Goal: Task Accomplishment & Management: Manage account settings

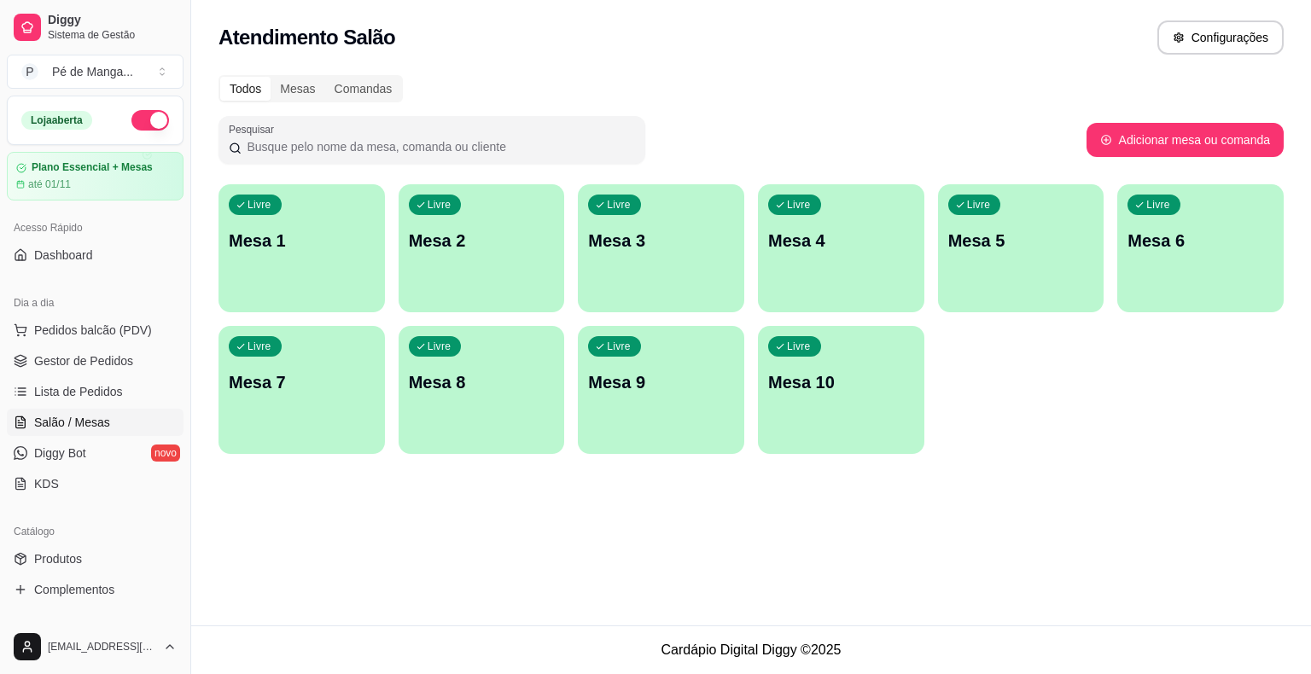
scroll to position [171, 0]
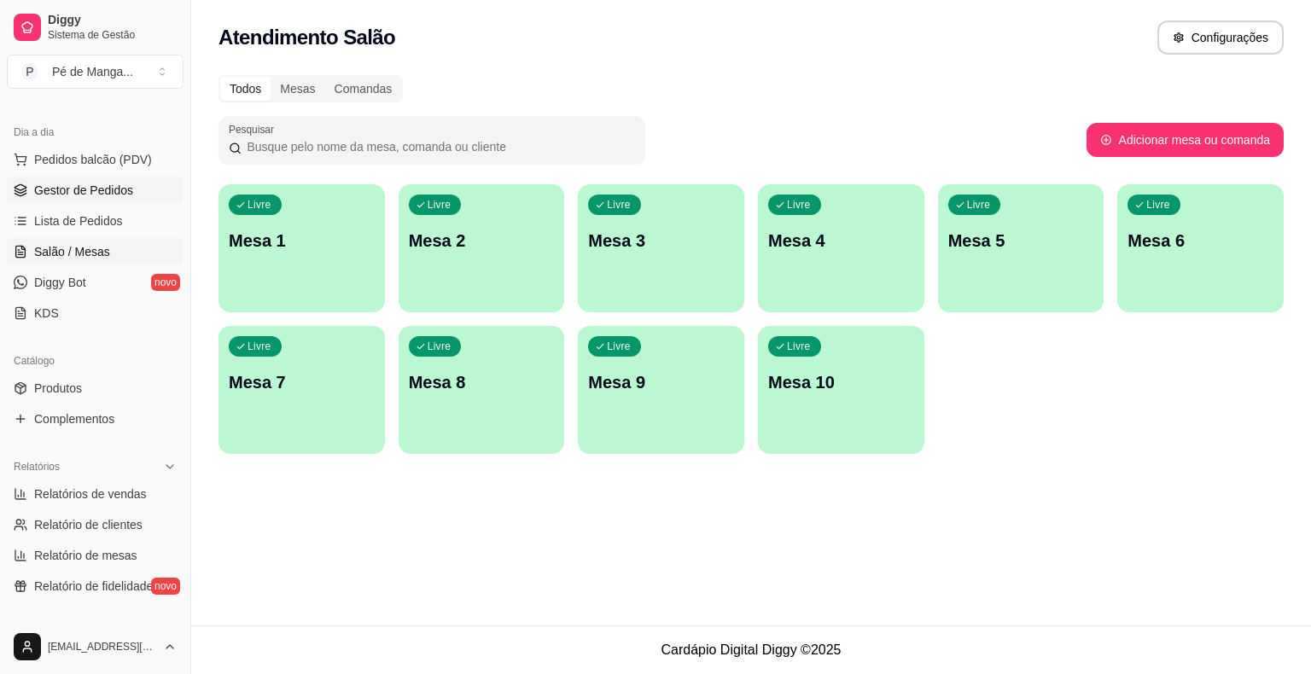
click at [123, 184] on span "Gestor de Pedidos" at bounding box center [83, 190] width 99 height 17
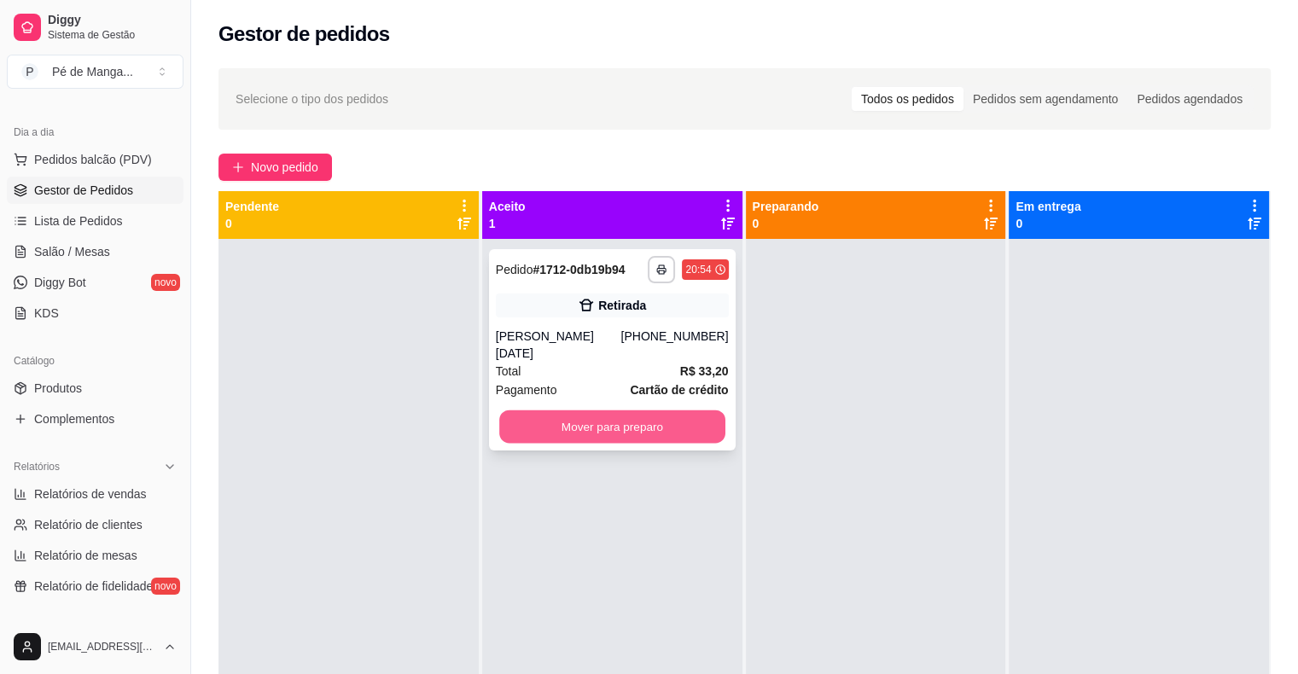
click at [614, 410] on button "Mover para preparo" at bounding box center [612, 426] width 226 height 33
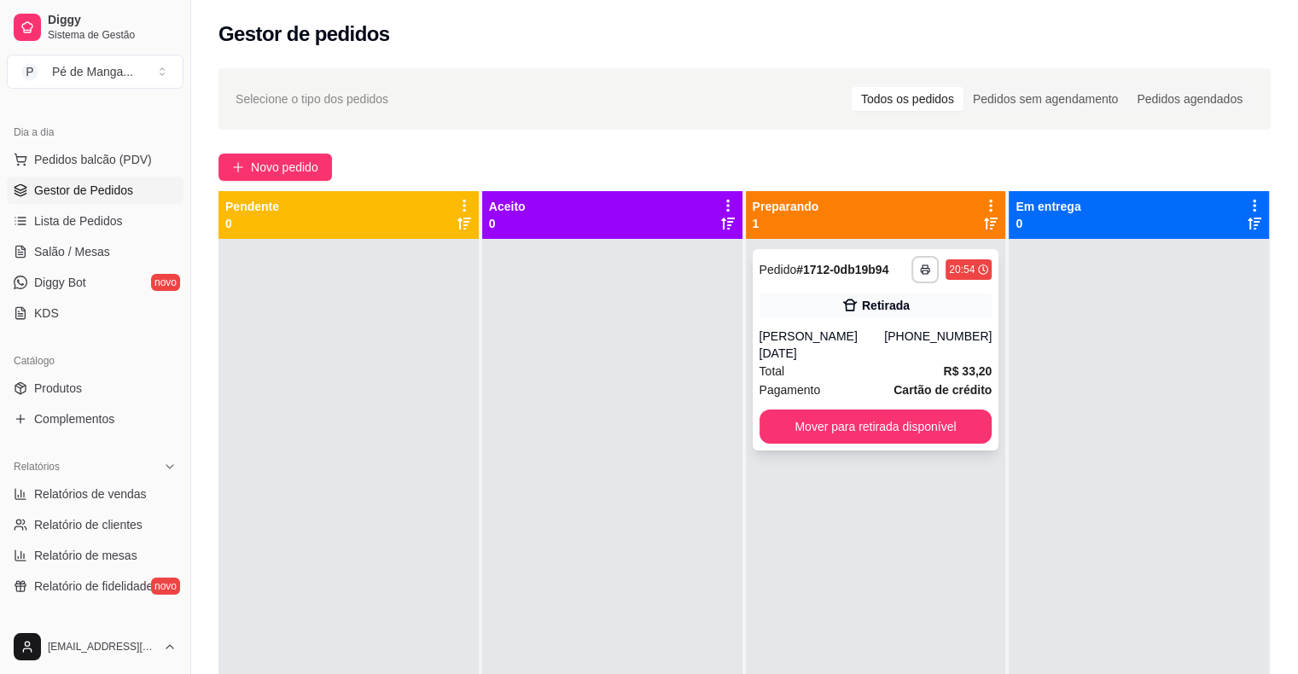
click at [838, 337] on div "[PERSON_NAME][DATE]" at bounding box center [821, 345] width 125 height 34
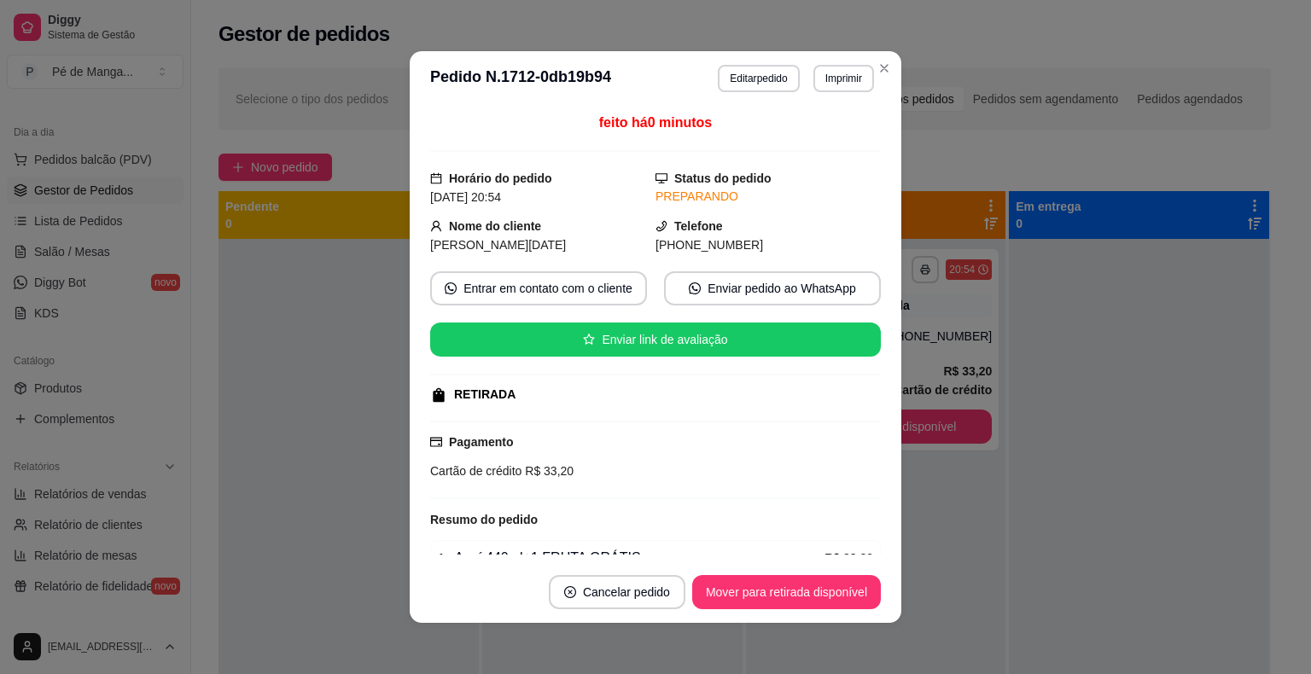
scroll to position [346, 0]
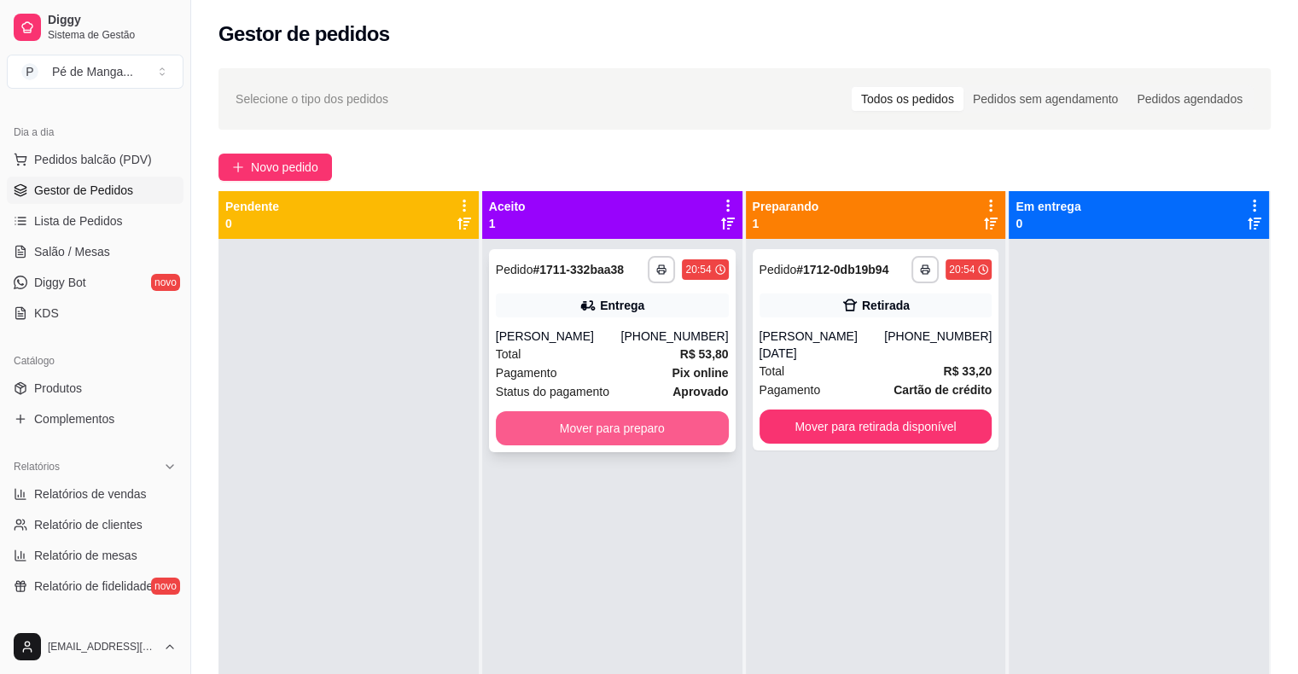
click at [616, 415] on button "Mover para preparo" at bounding box center [612, 428] width 233 height 34
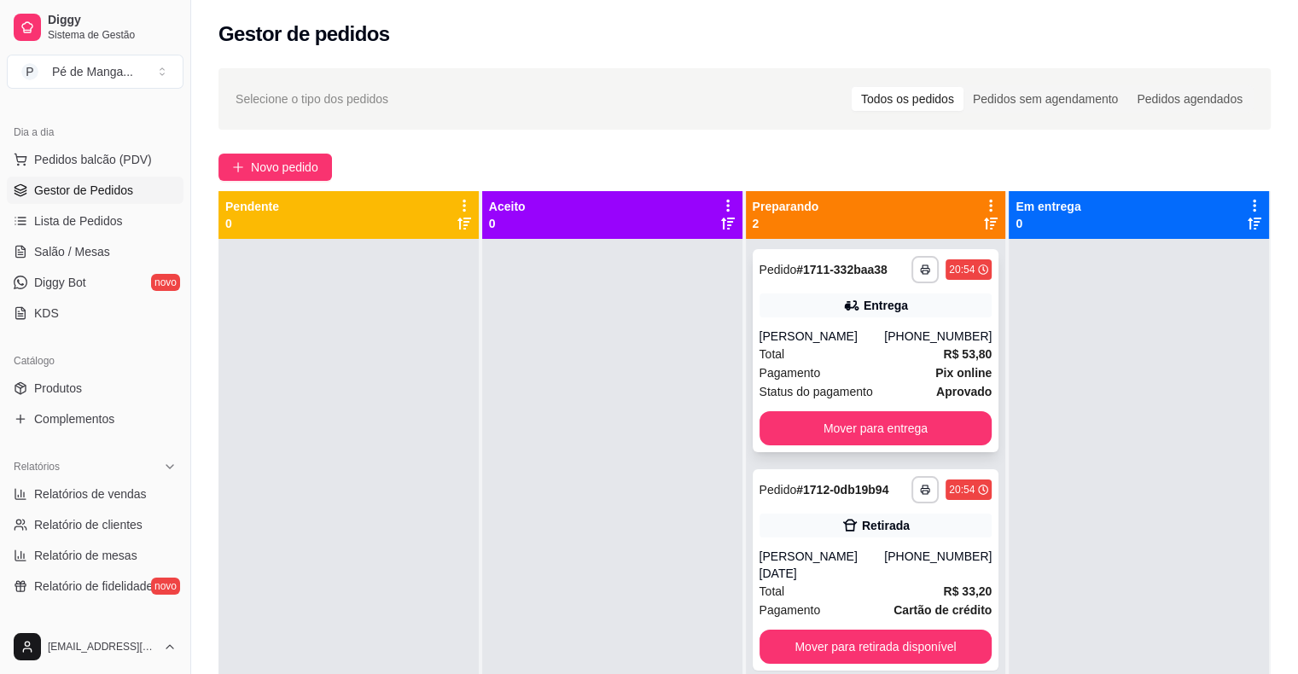
click at [856, 342] on div "[PERSON_NAME]" at bounding box center [821, 336] width 125 height 17
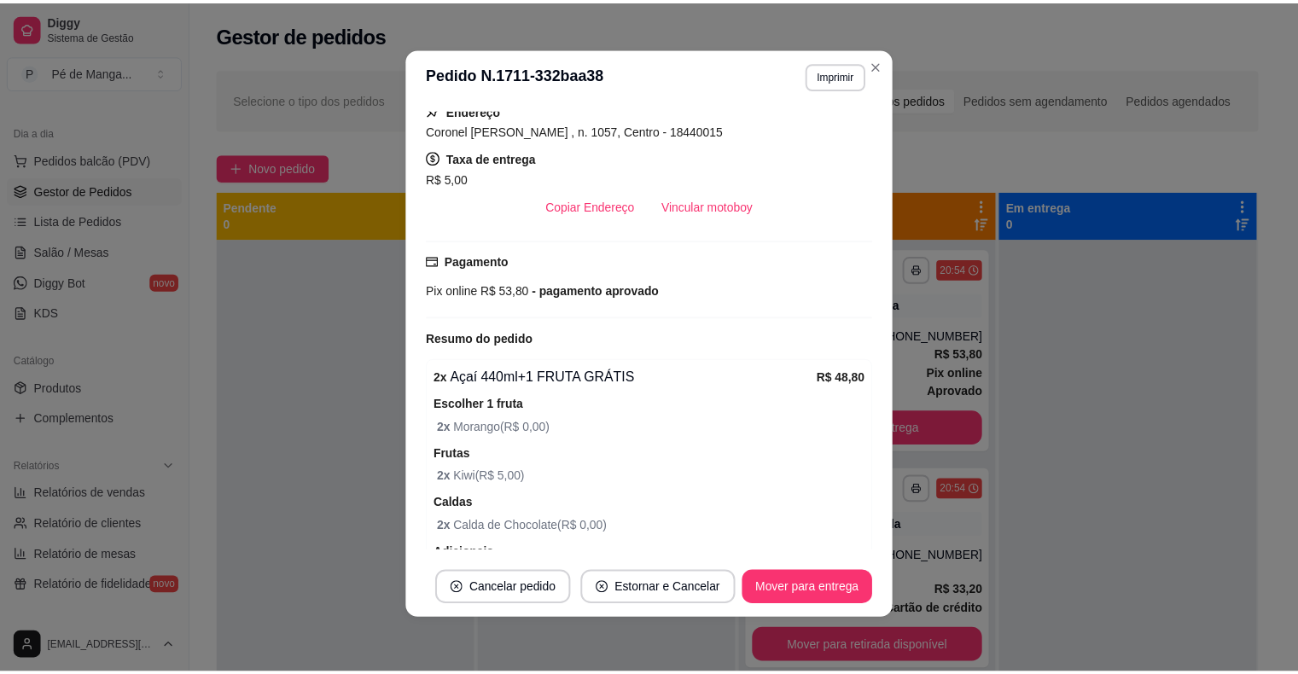
scroll to position [457, 0]
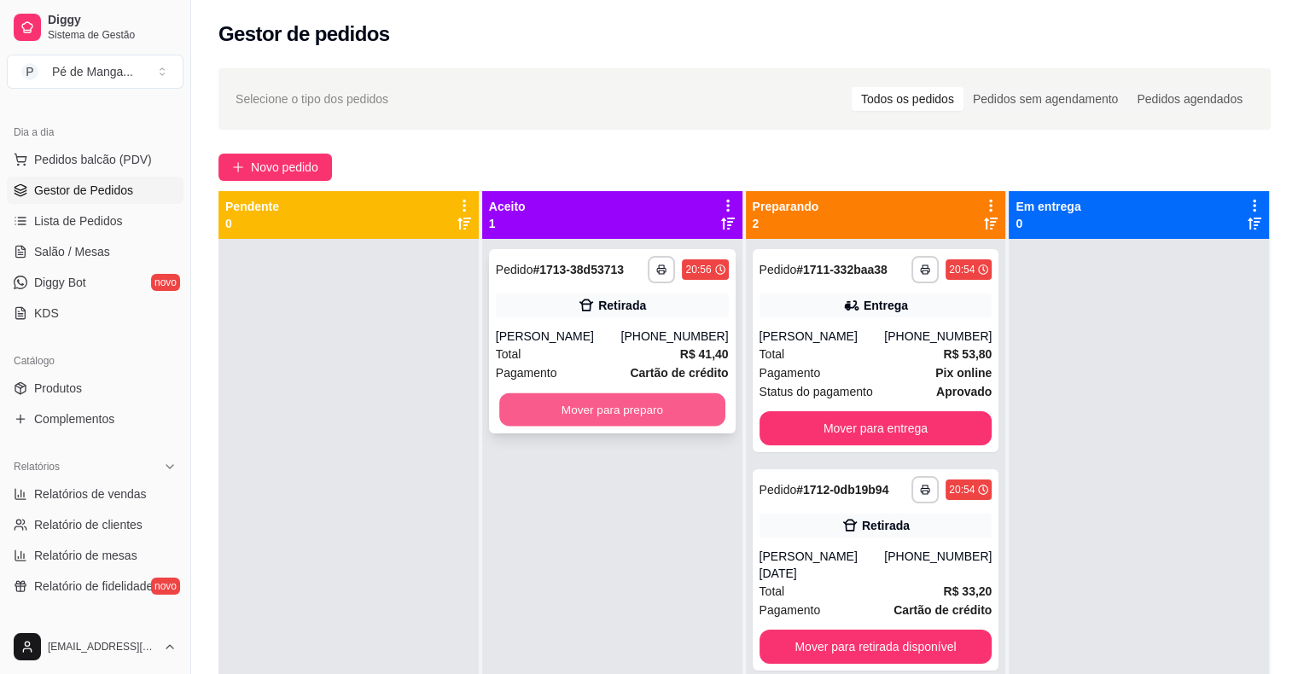
click at [649, 418] on button "Mover para preparo" at bounding box center [612, 409] width 226 height 33
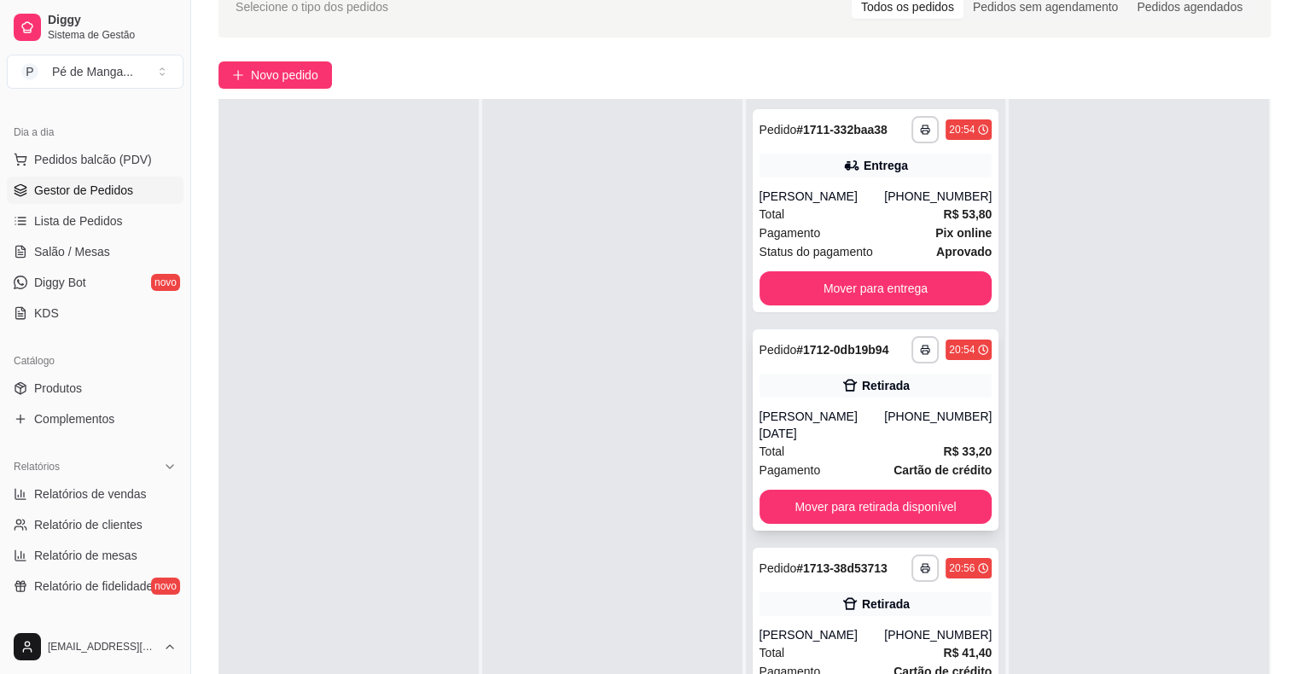
scroll to position [0, 0]
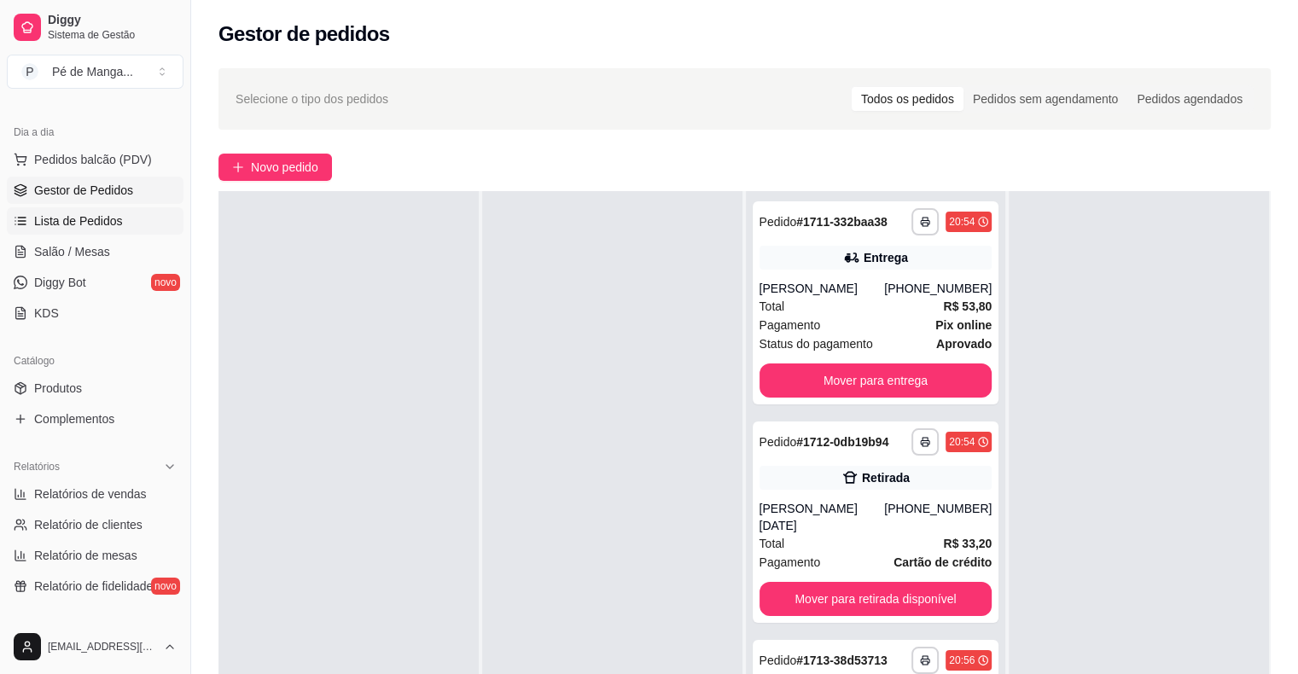
click at [73, 230] on link "Lista de Pedidos" at bounding box center [95, 220] width 177 height 27
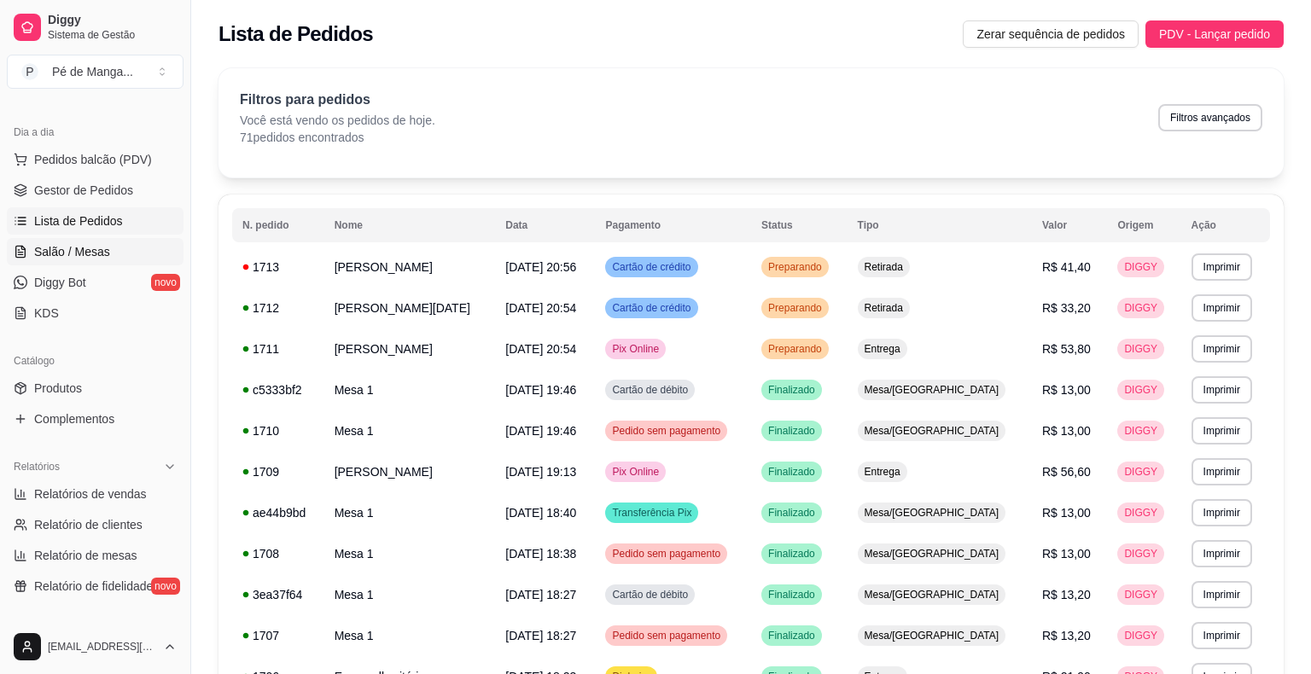
click at [73, 247] on span "Salão / Mesas" at bounding box center [72, 251] width 76 height 17
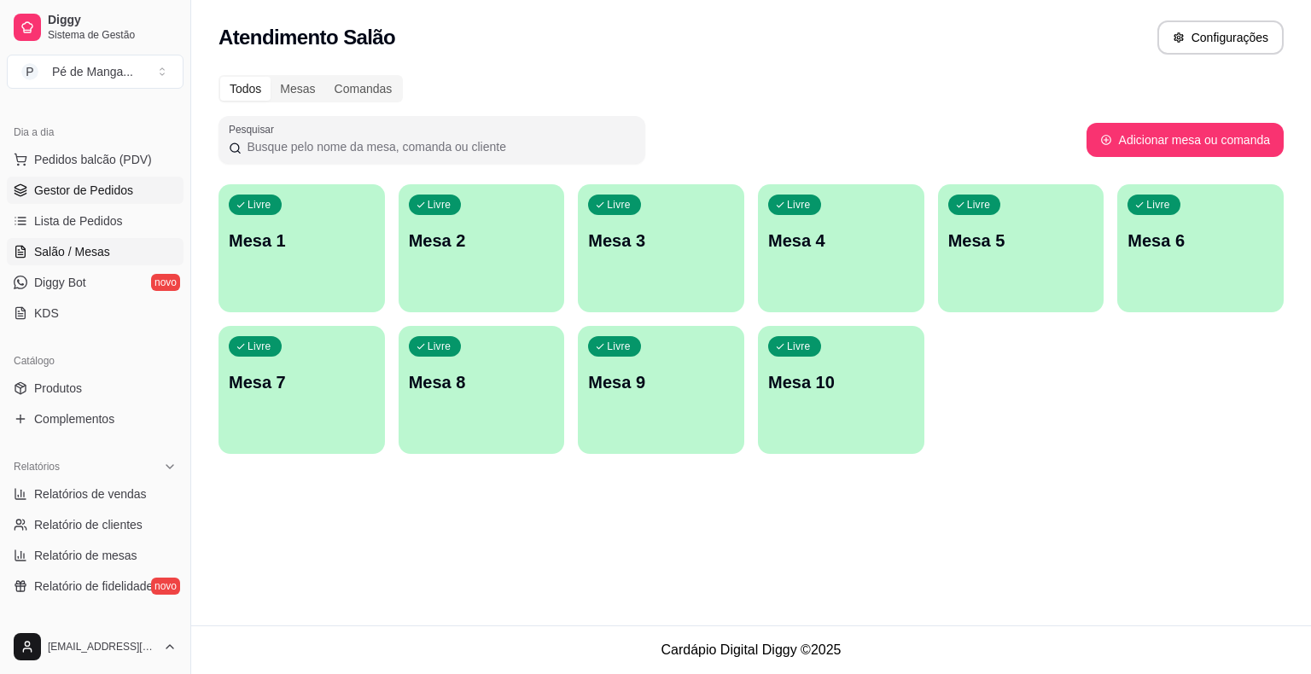
click at [96, 186] on span "Gestor de Pedidos" at bounding box center [83, 190] width 99 height 17
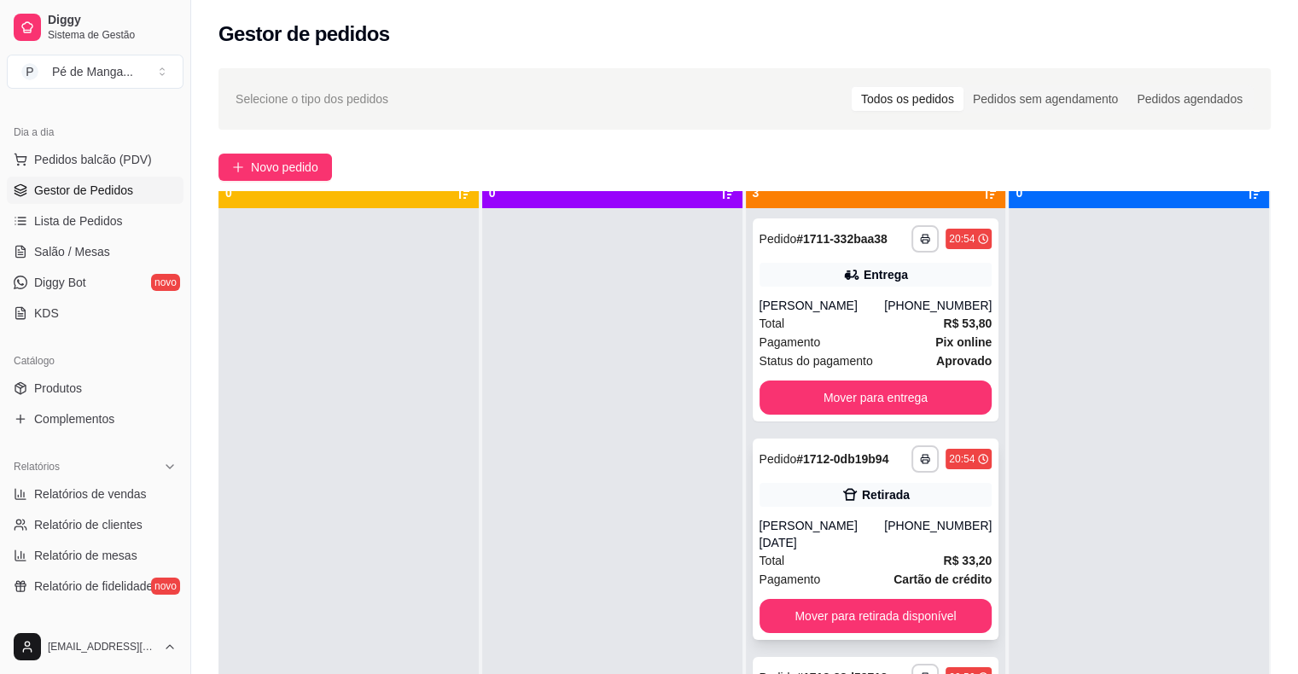
scroll to position [48, 0]
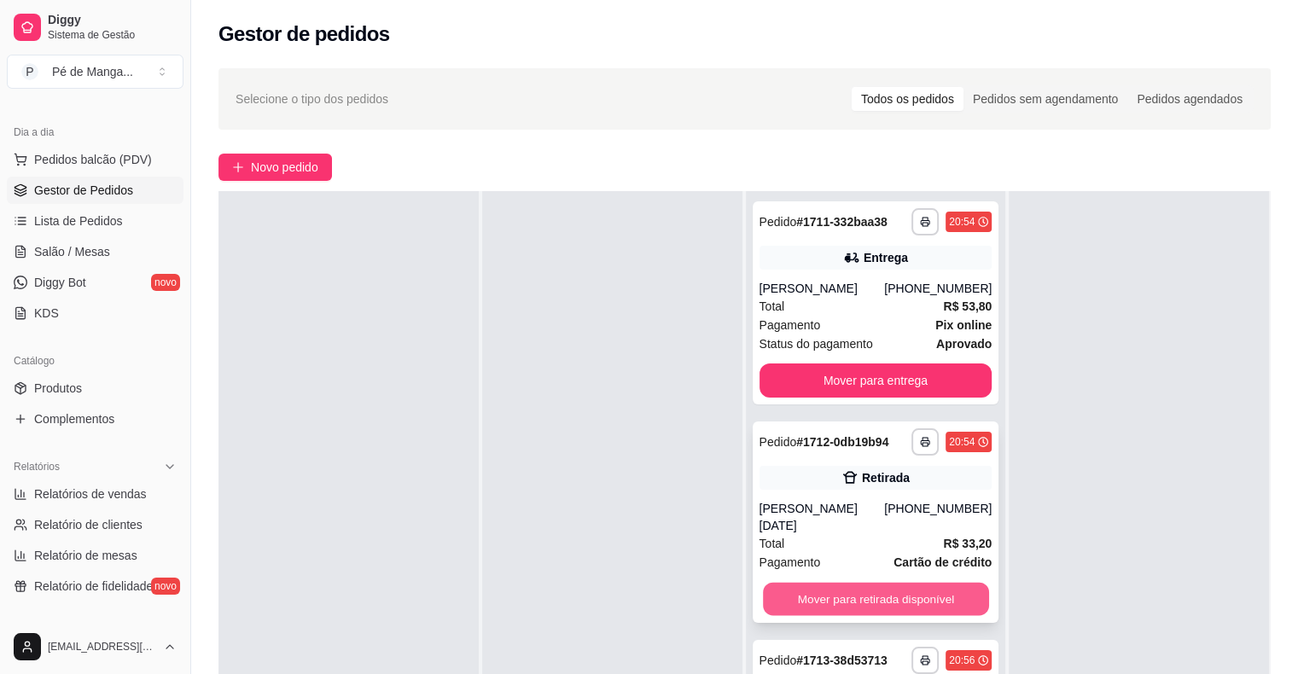
click at [867, 583] on button "Mover para retirada disponível" at bounding box center [876, 599] width 226 height 33
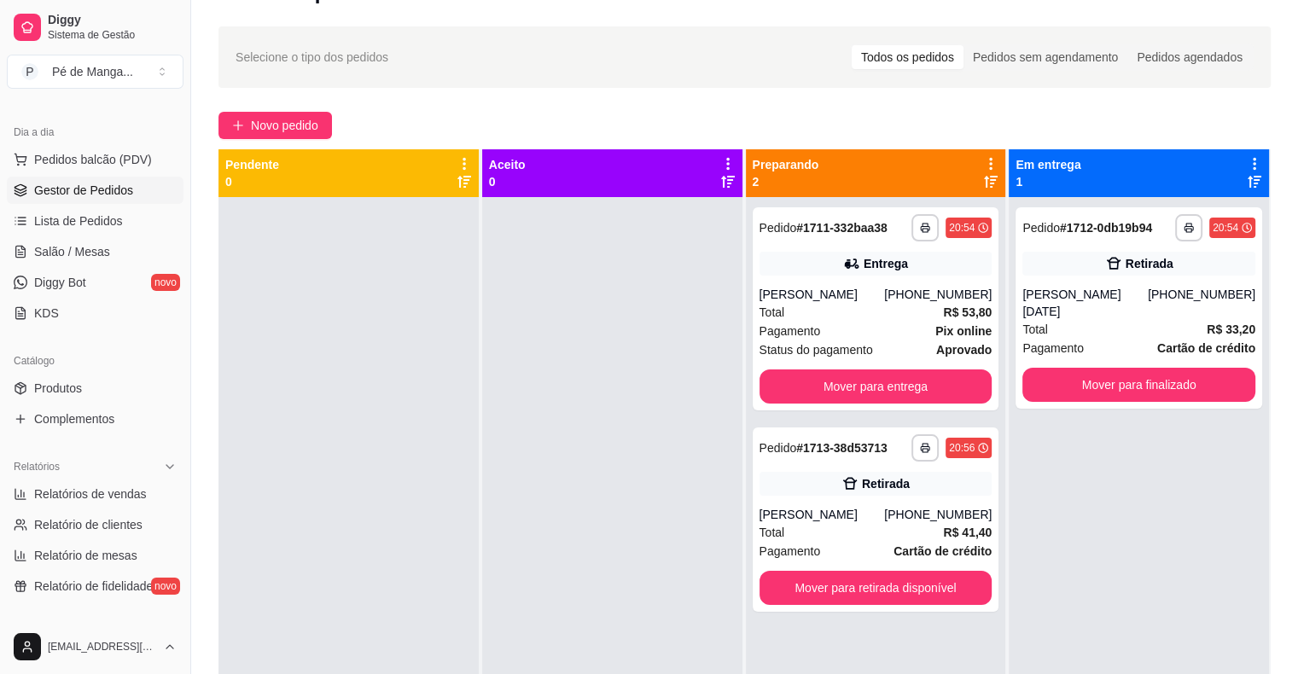
scroll to position [0, 0]
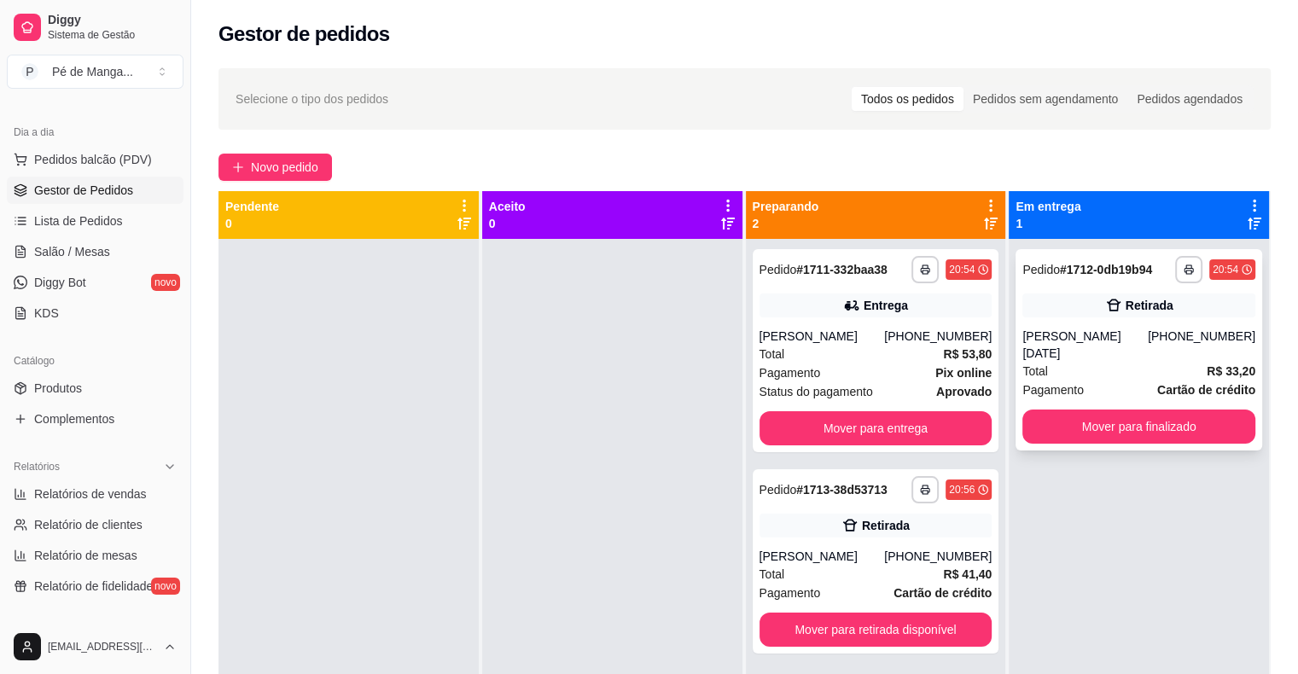
click at [1143, 362] on div "Total R$ 33,20" at bounding box center [1138, 371] width 233 height 19
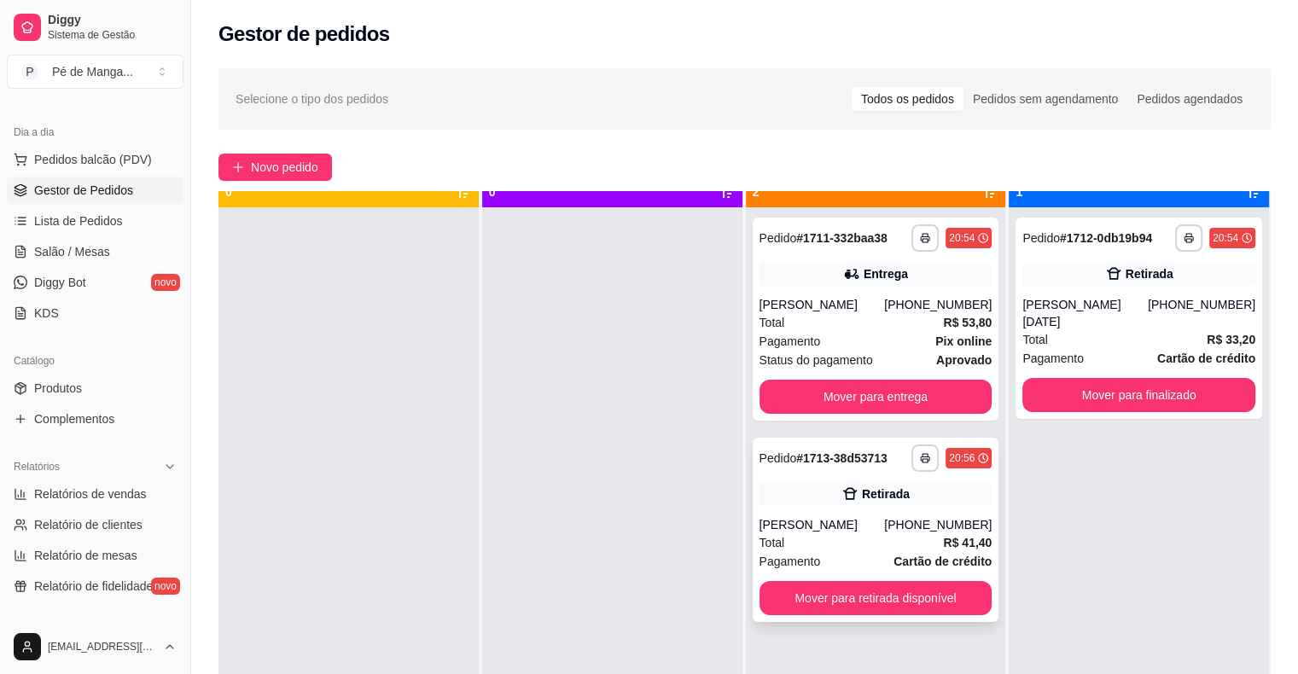
scroll to position [48, 0]
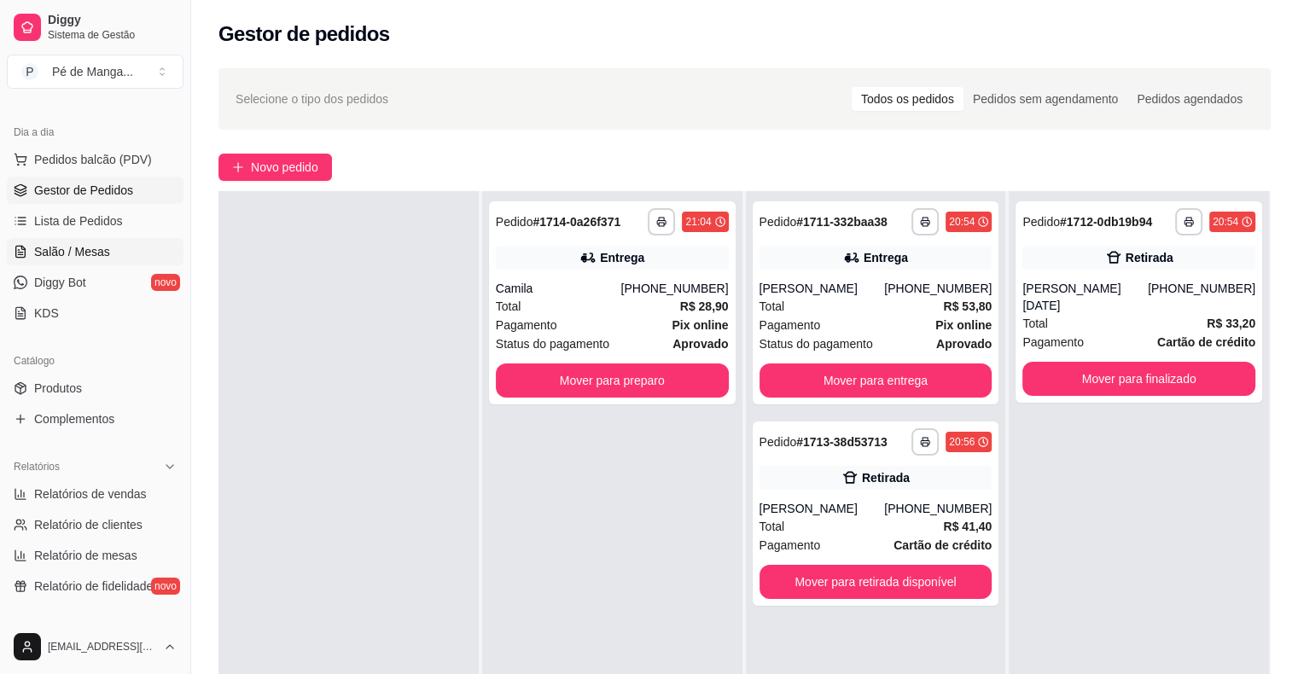
click at [61, 265] on ul "Pedidos balcão (PDV) Gestor de Pedidos Lista de Pedidos Salão / Mesas Diggy Bot…" at bounding box center [95, 236] width 177 height 181
click at [61, 258] on span "Salão / Mesas" at bounding box center [72, 251] width 76 height 17
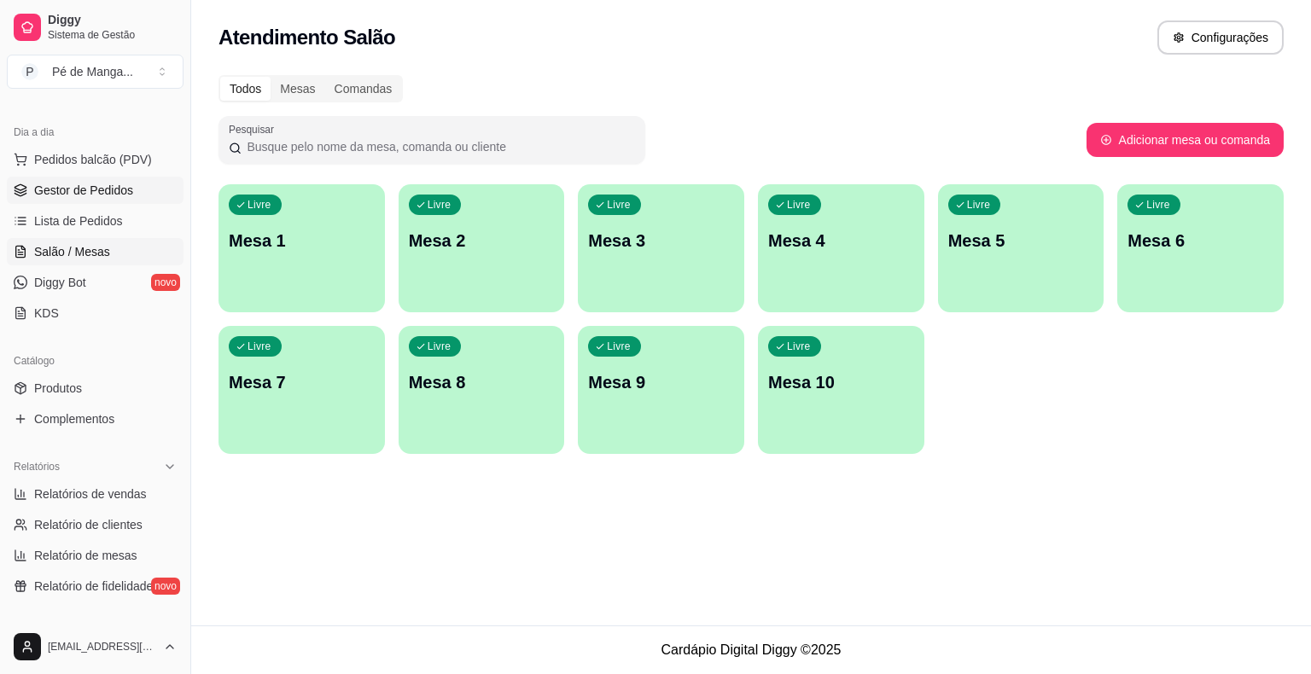
click at [92, 188] on span "Gestor de Pedidos" at bounding box center [83, 190] width 99 height 17
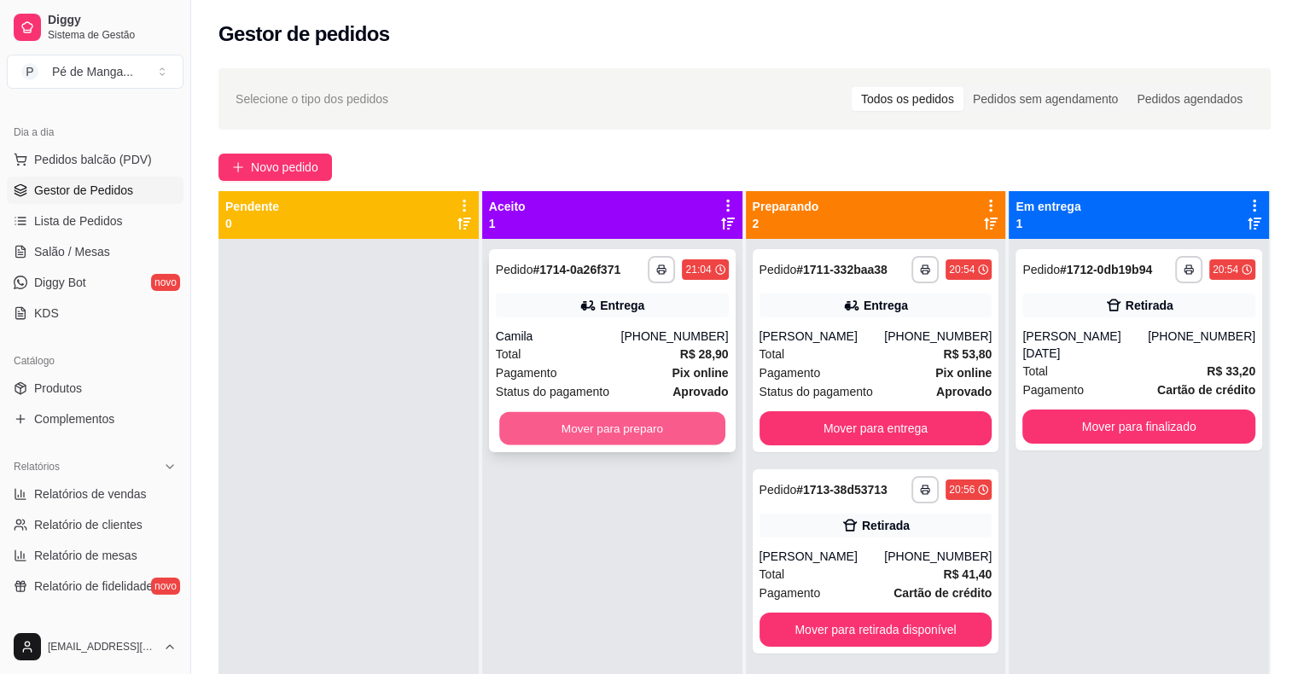
click at [616, 427] on button "Mover para preparo" at bounding box center [612, 428] width 226 height 33
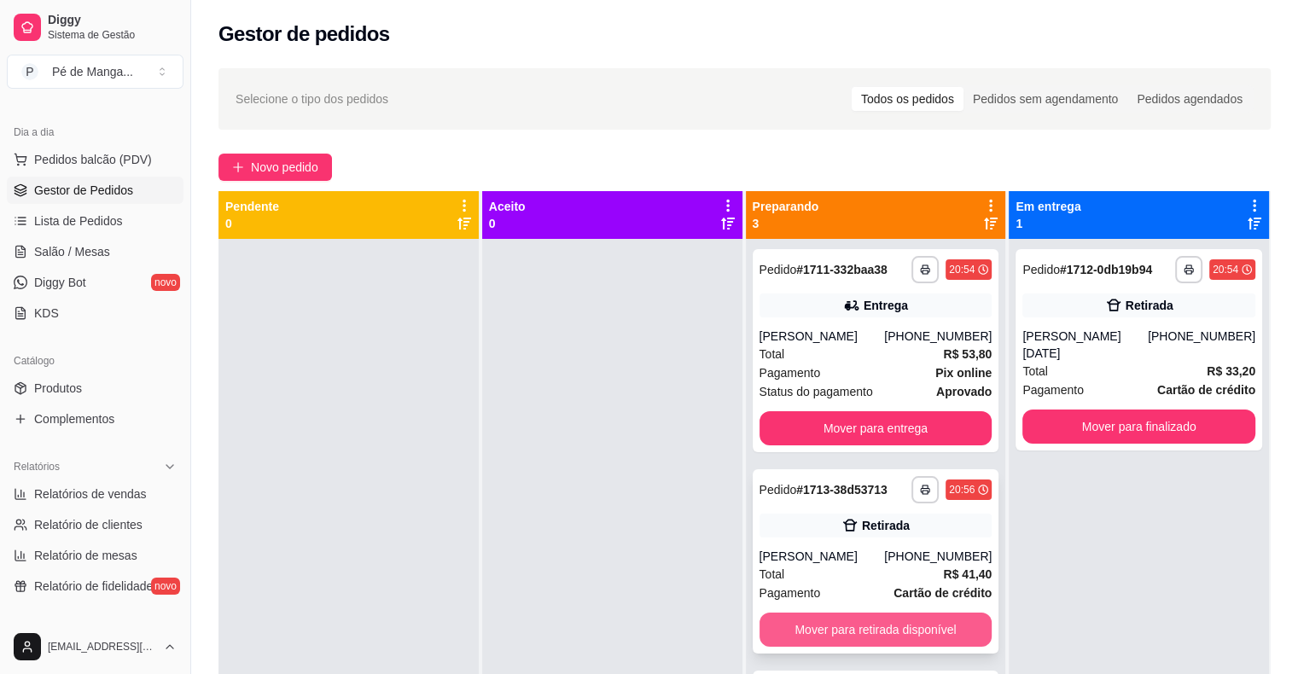
click at [836, 626] on button "Mover para retirada disponível" at bounding box center [875, 630] width 233 height 34
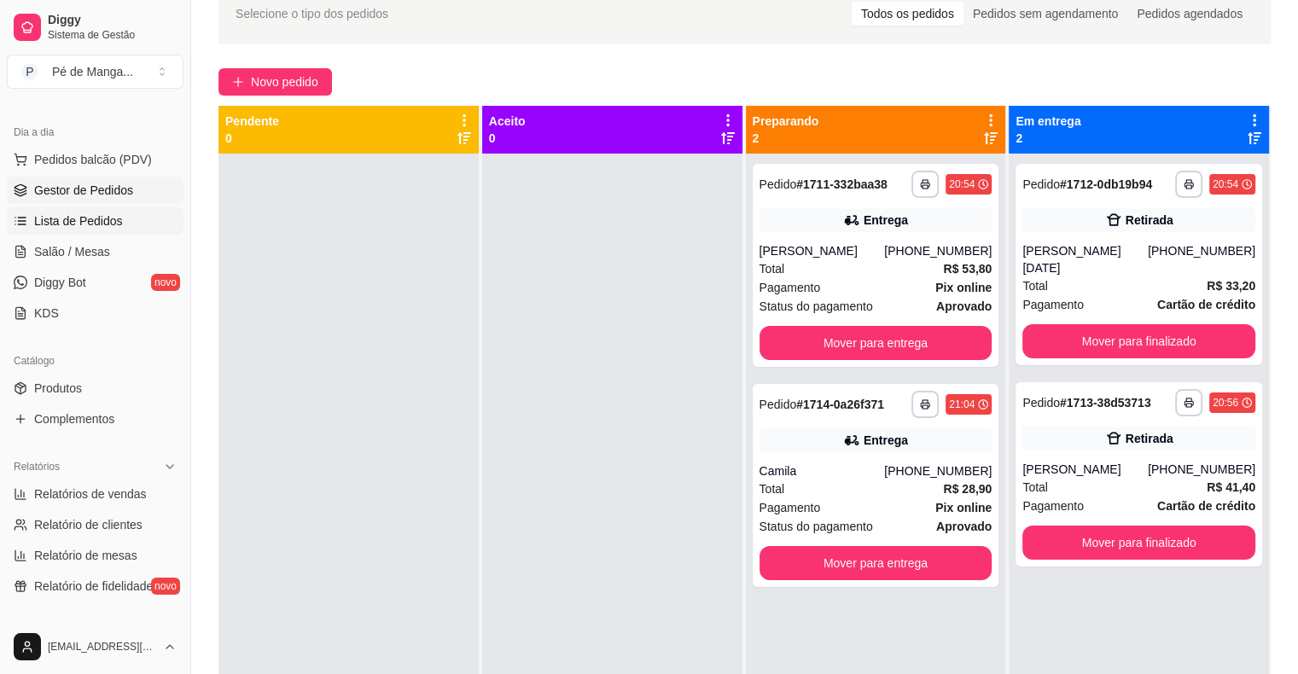
click at [84, 217] on span "Lista de Pedidos" at bounding box center [78, 220] width 89 height 17
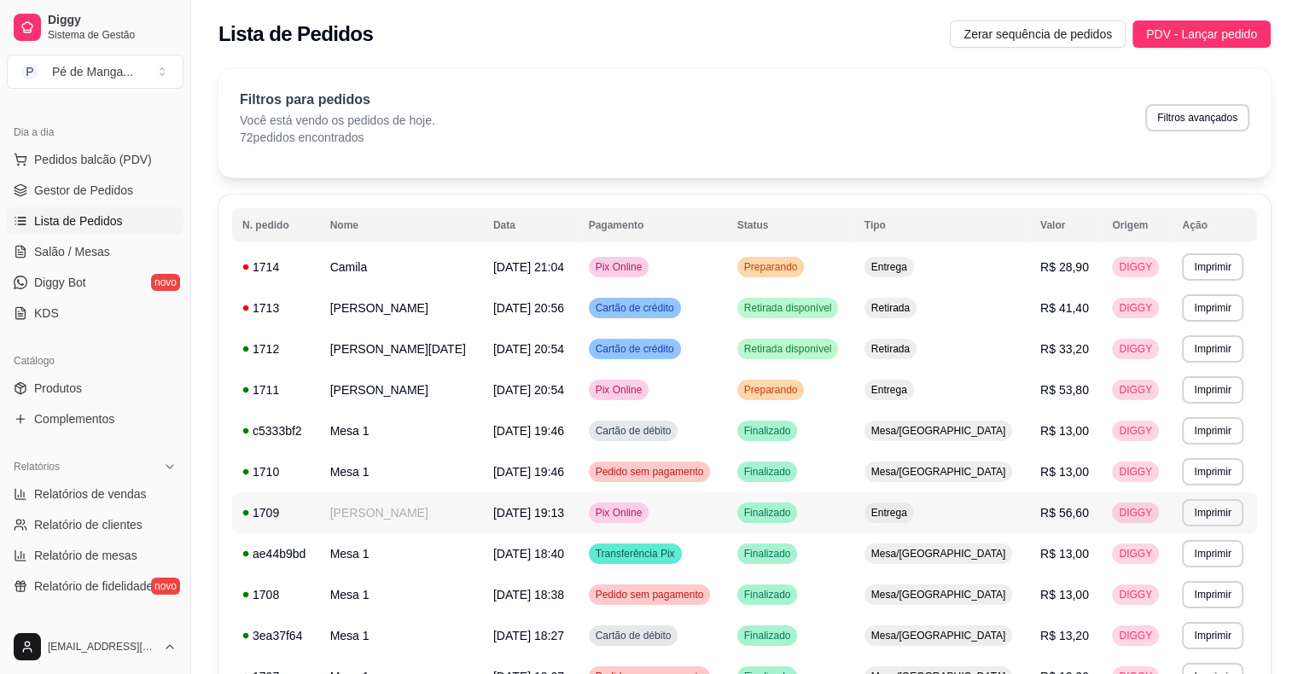
click at [408, 520] on td "[PERSON_NAME]" at bounding box center [401, 512] width 163 height 41
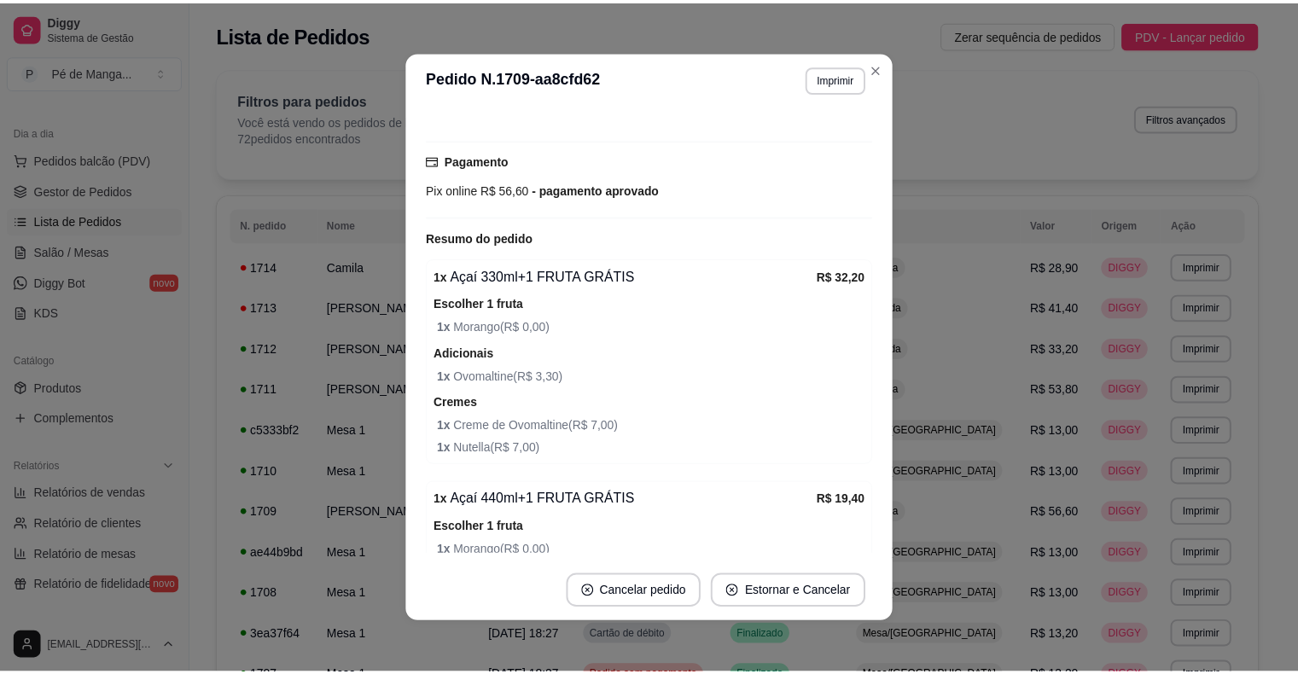
scroll to position [225, 0]
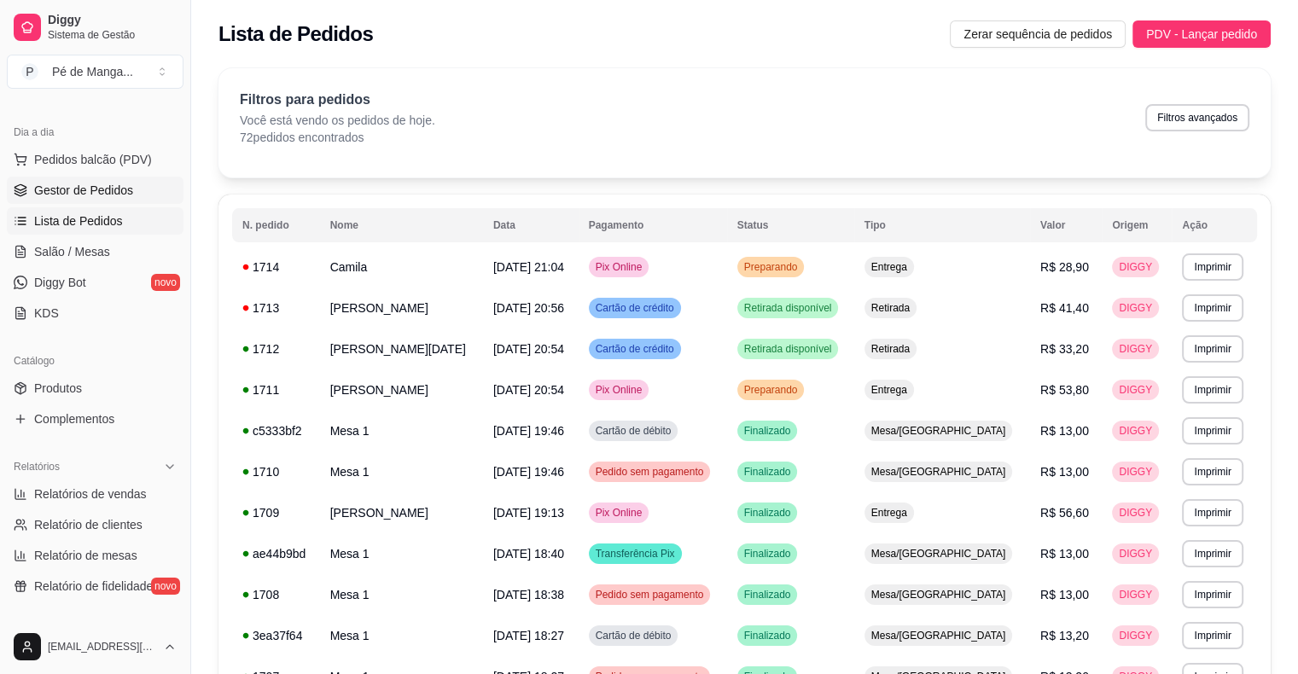
click at [74, 201] on link "Gestor de Pedidos" at bounding box center [95, 190] width 177 height 27
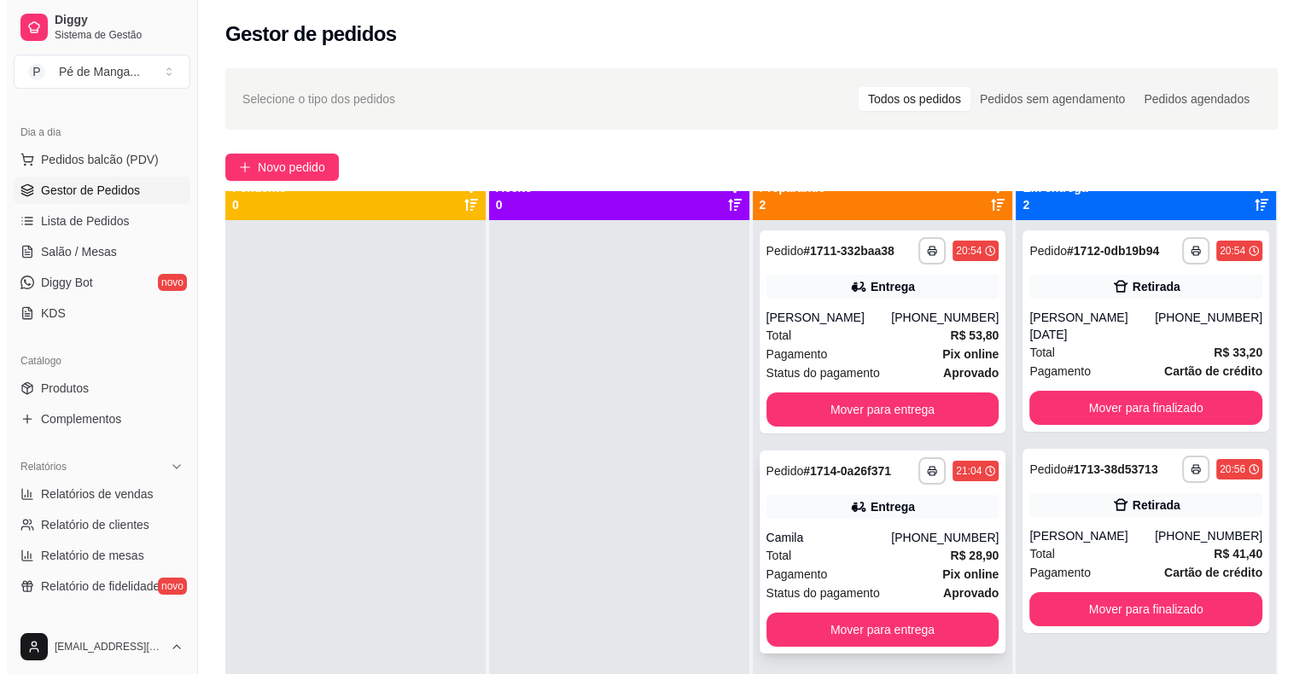
scroll to position [48, 0]
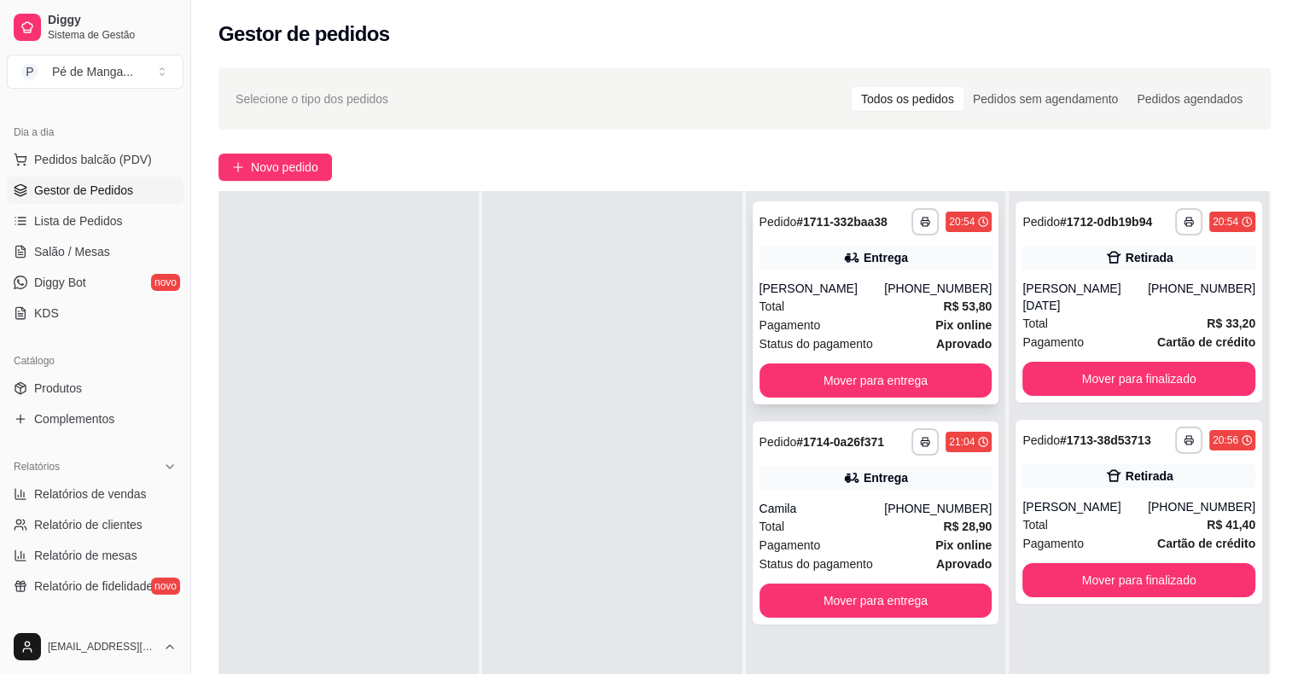
click at [818, 298] on div "Total R$ 53,80" at bounding box center [875, 306] width 233 height 19
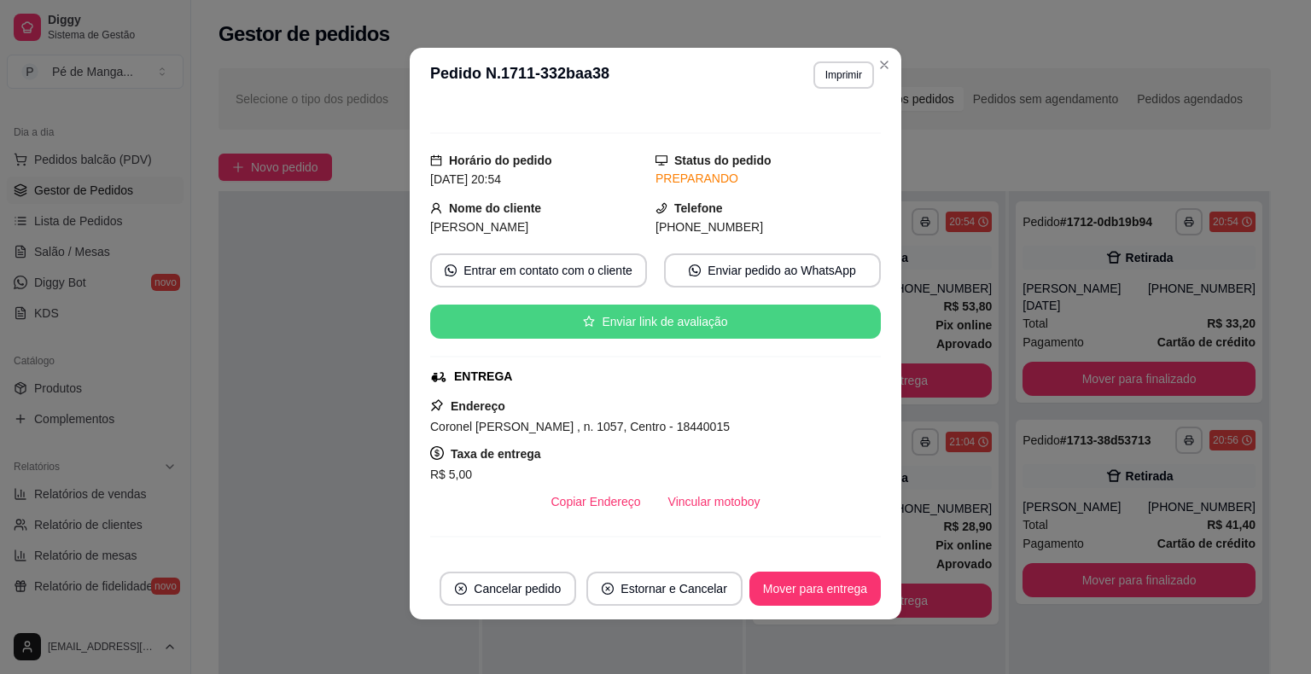
scroll to position [0, 0]
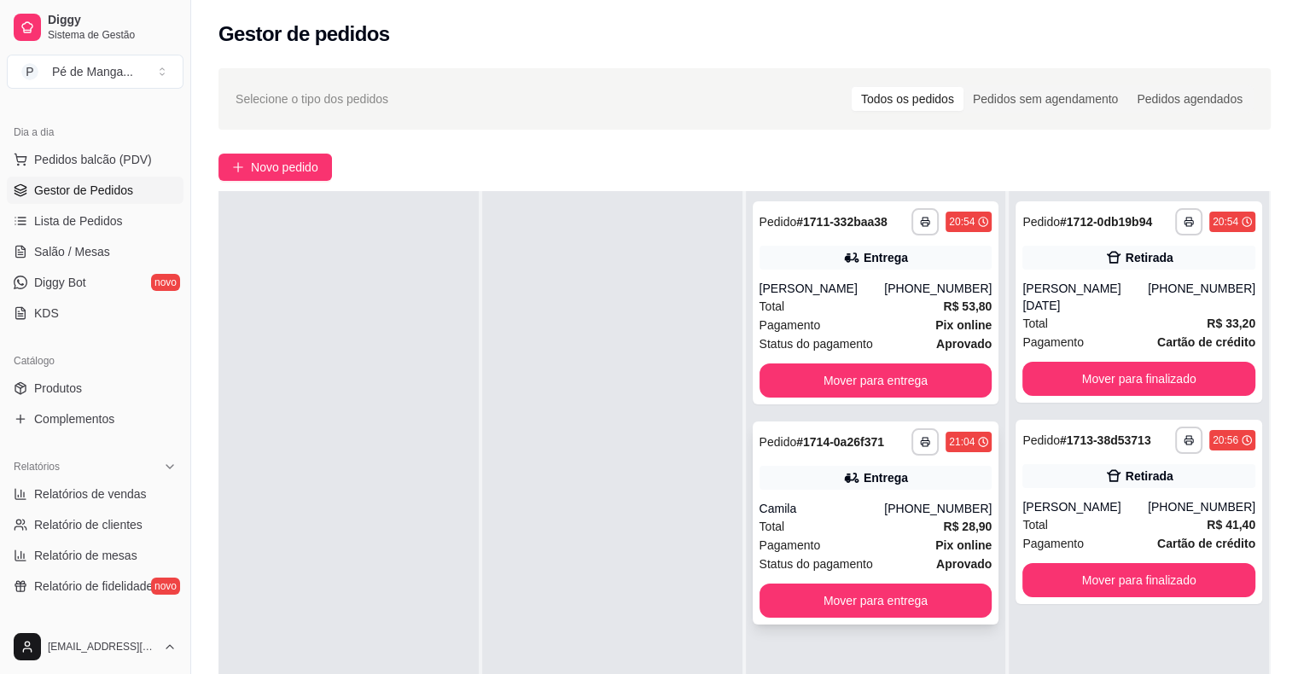
click at [898, 536] on div "Pagamento Pix online" at bounding box center [875, 545] width 233 height 19
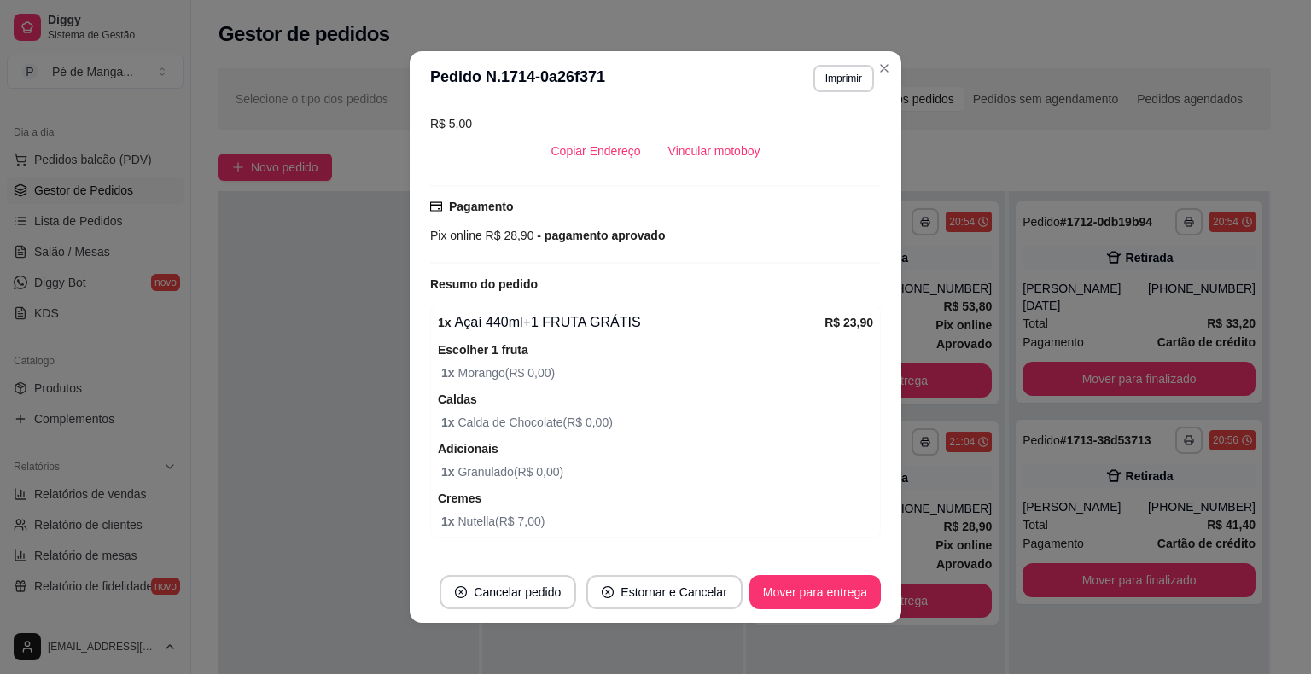
scroll to position [435, 0]
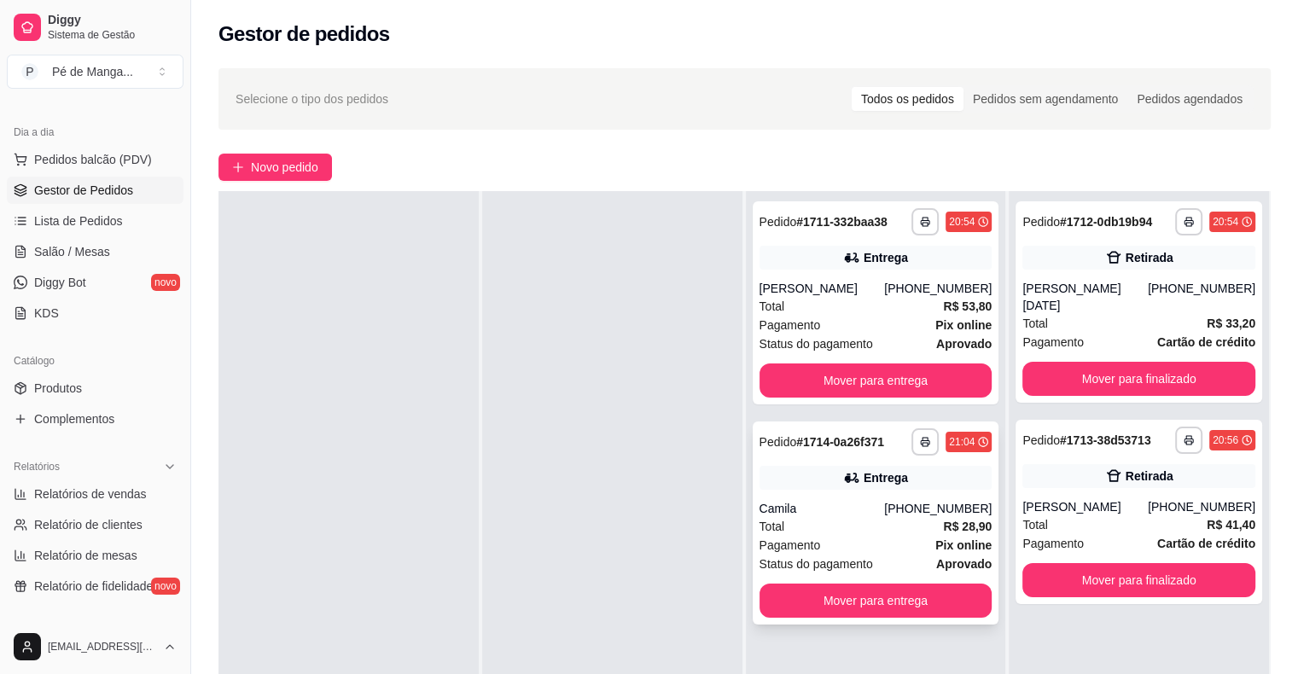
click at [899, 490] on div "**********" at bounding box center [876, 523] width 247 height 203
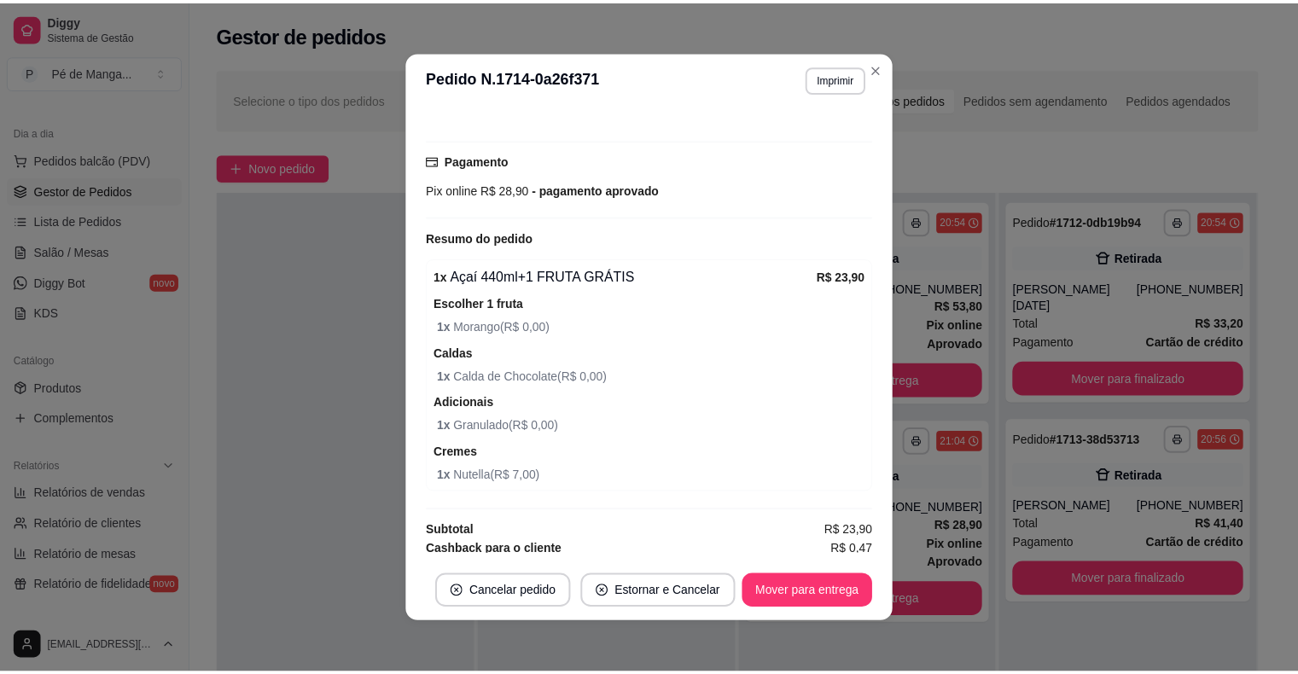
scroll to position [3, 0]
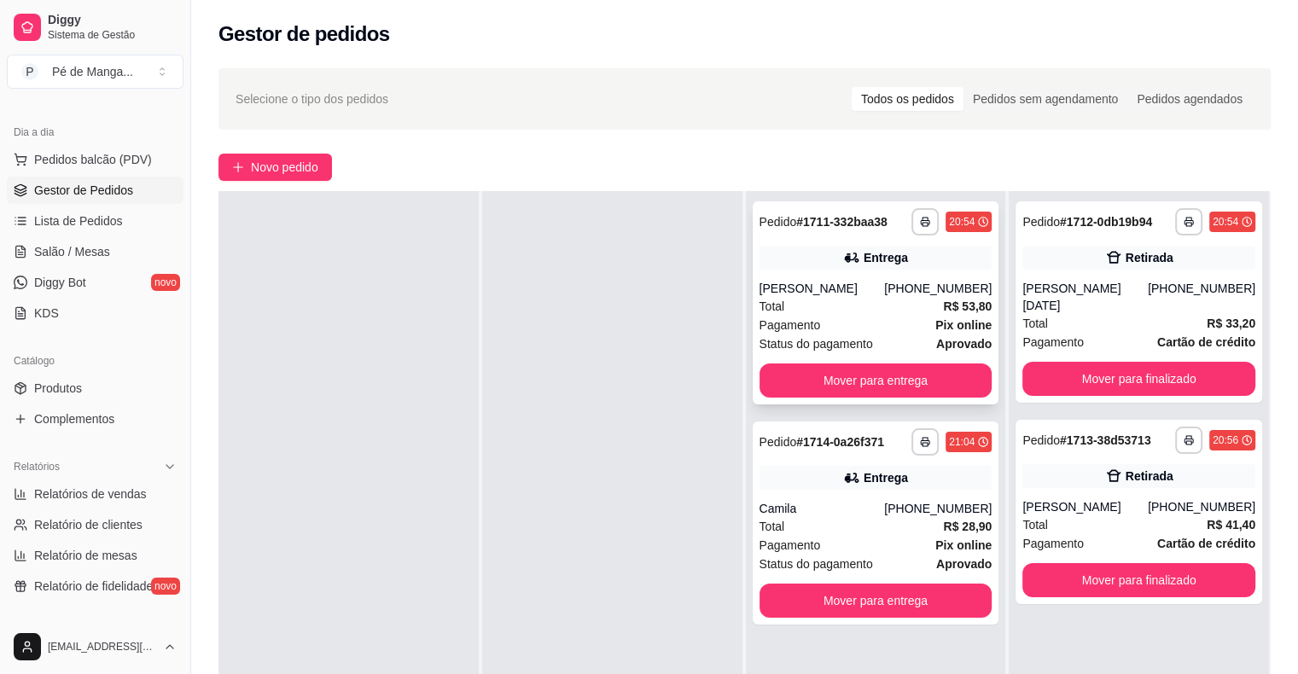
click at [804, 276] on div "**********" at bounding box center [876, 302] width 247 height 203
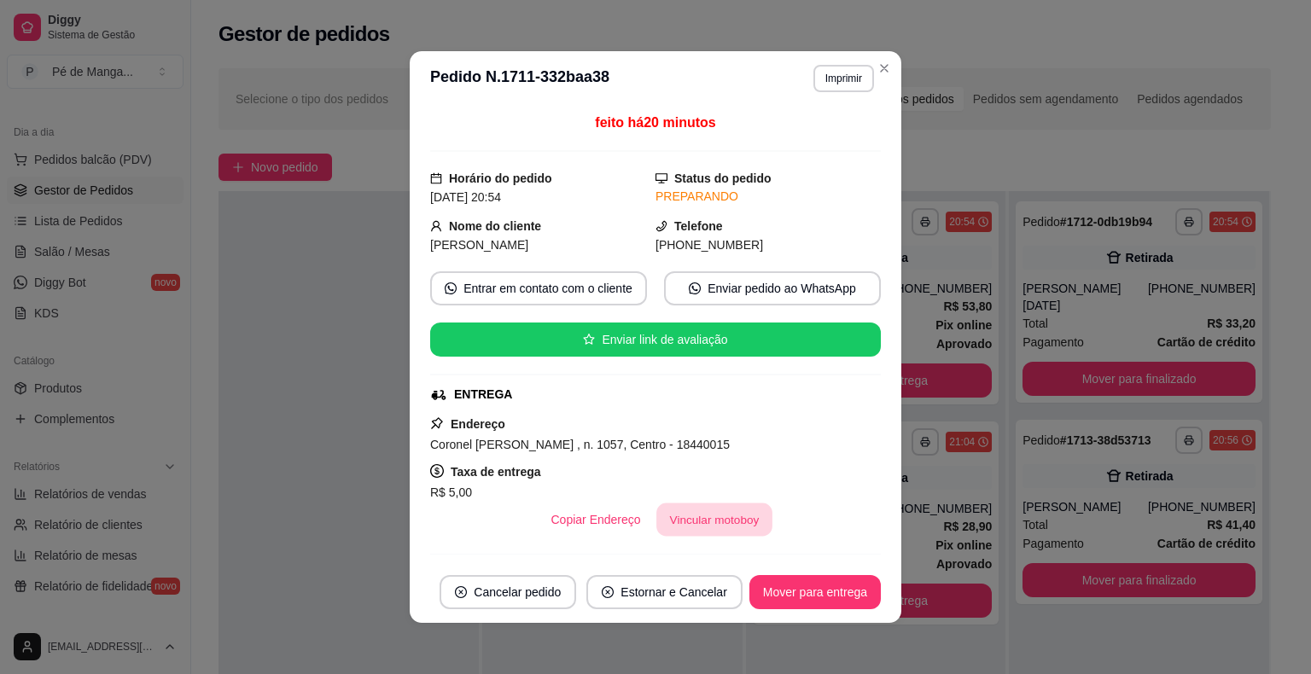
click at [722, 514] on button "Vincular motoboy" at bounding box center [714, 519] width 116 height 33
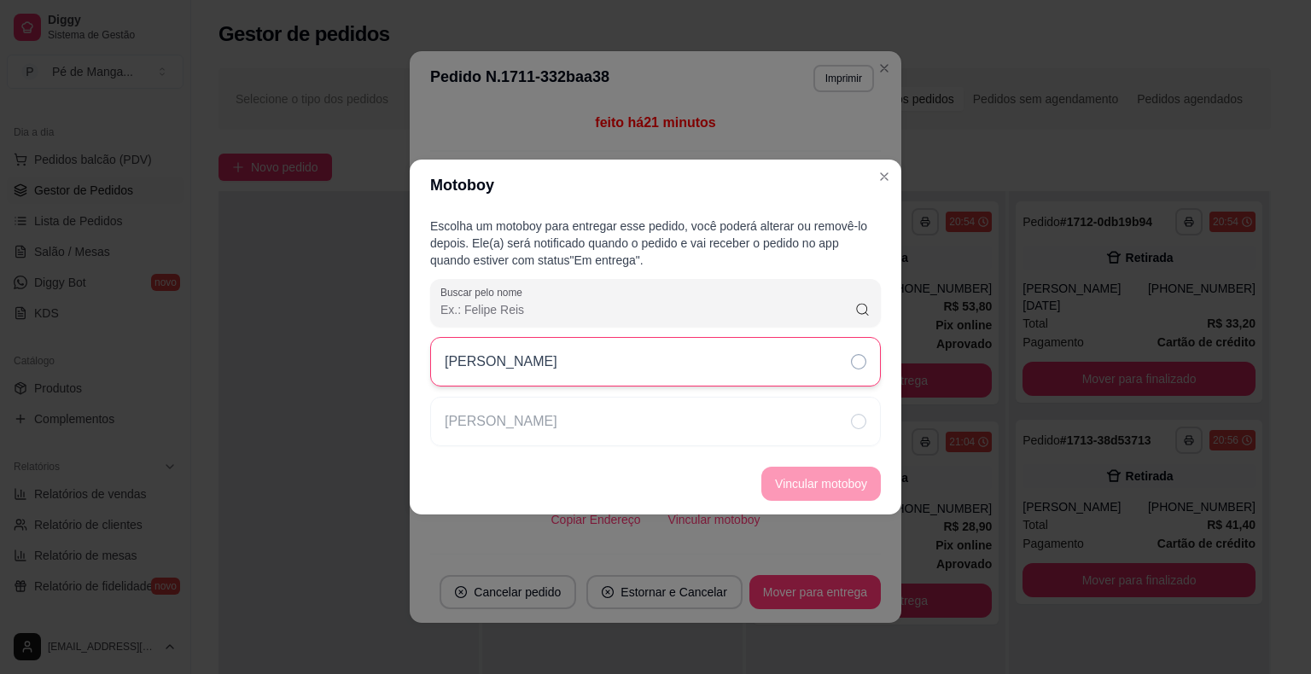
click at [684, 381] on div "[PERSON_NAME]" at bounding box center [655, 361] width 451 height 49
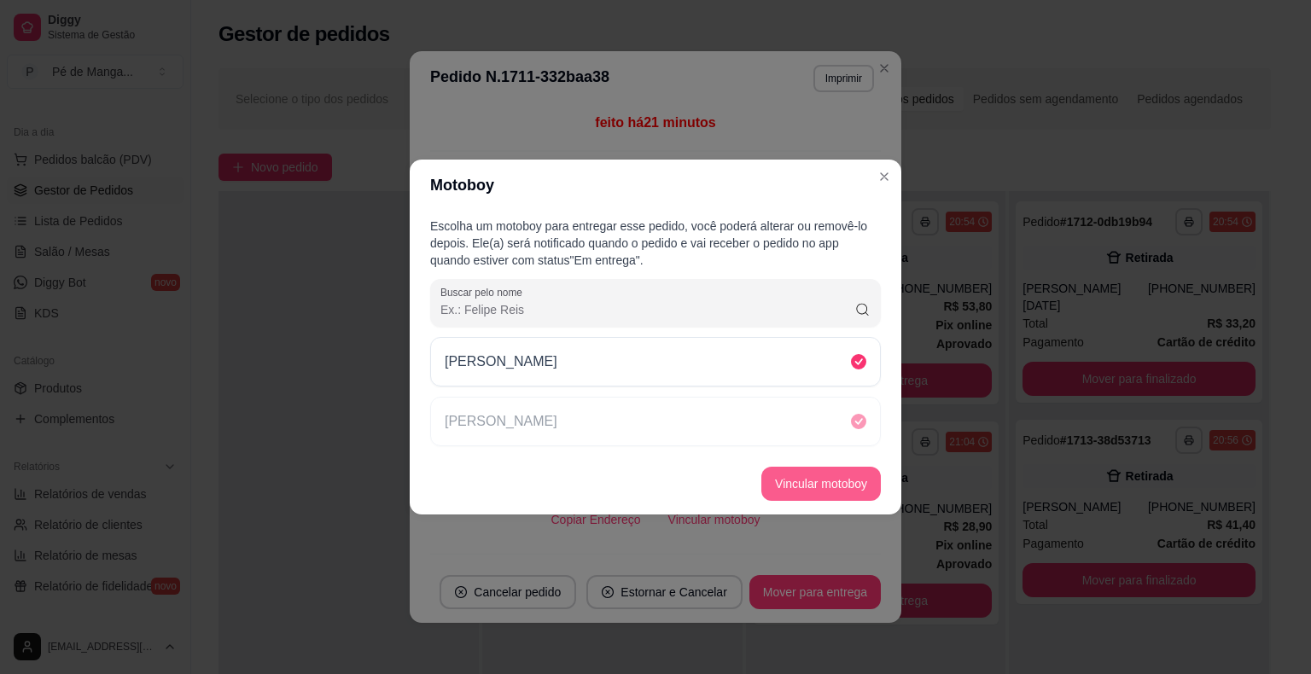
click at [803, 476] on button "Vincular motoboy" at bounding box center [820, 484] width 119 height 34
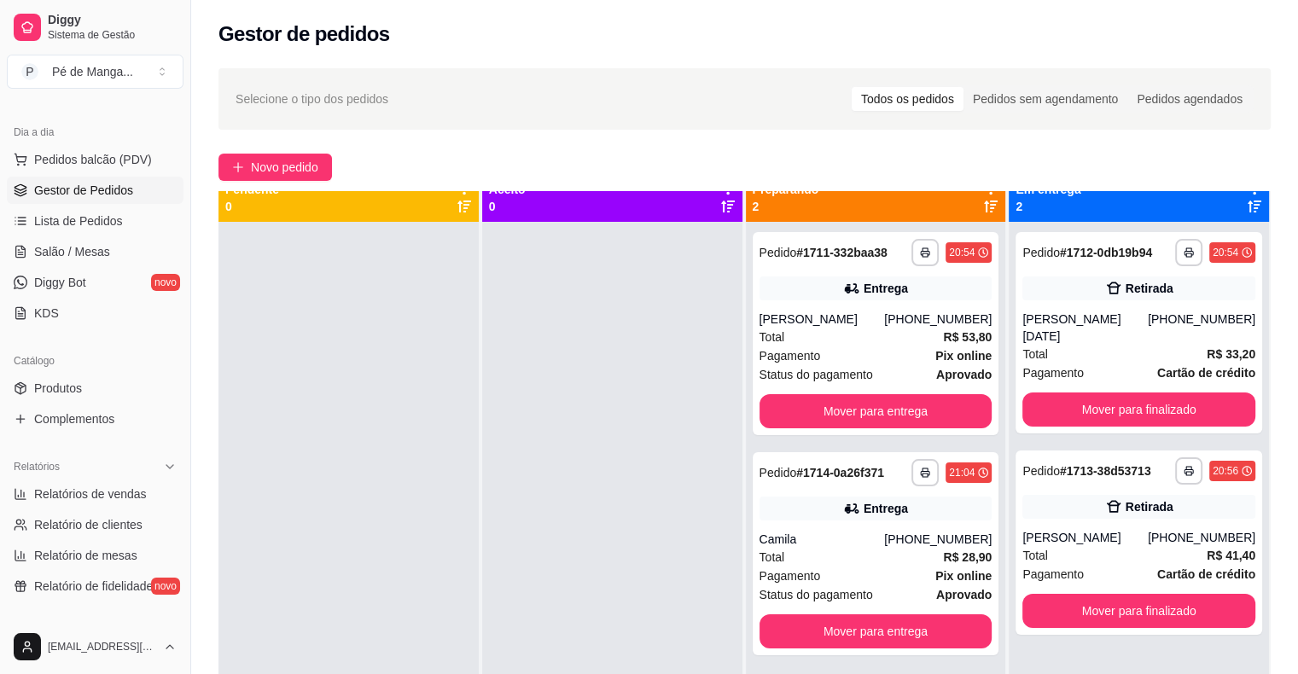
scroll to position [0, 0]
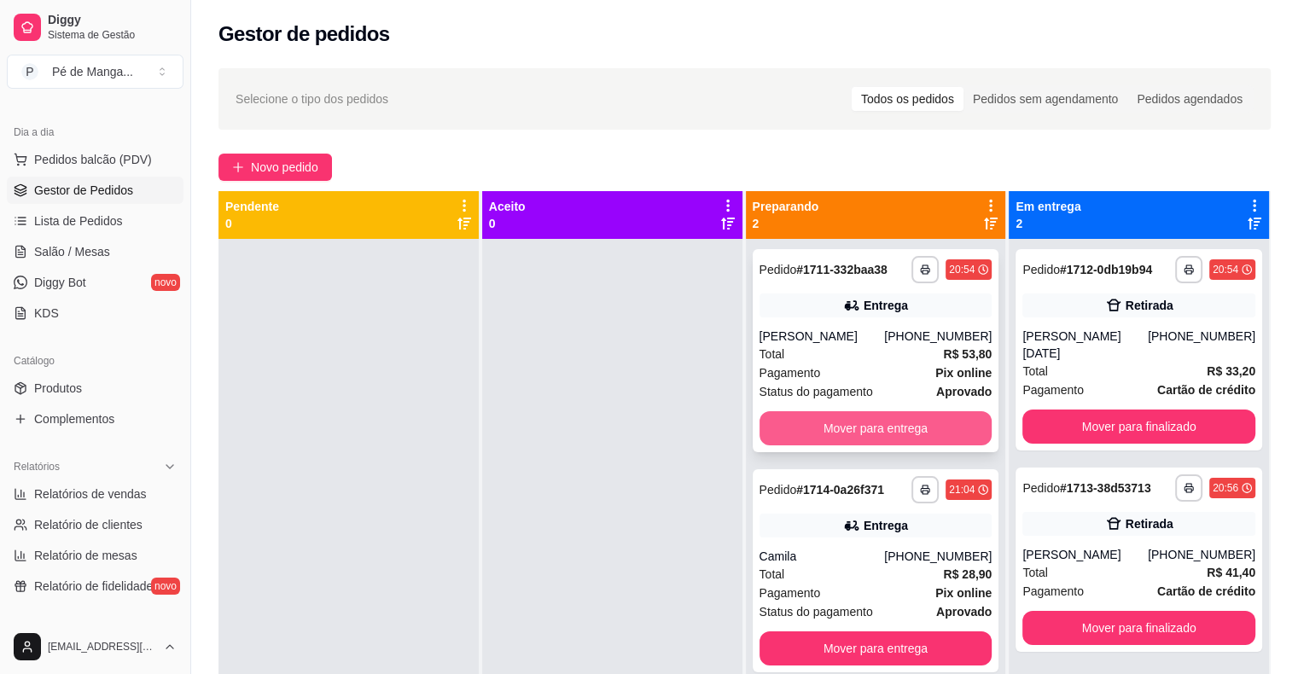
click at [865, 412] on button "Mover para entrega" at bounding box center [875, 428] width 233 height 34
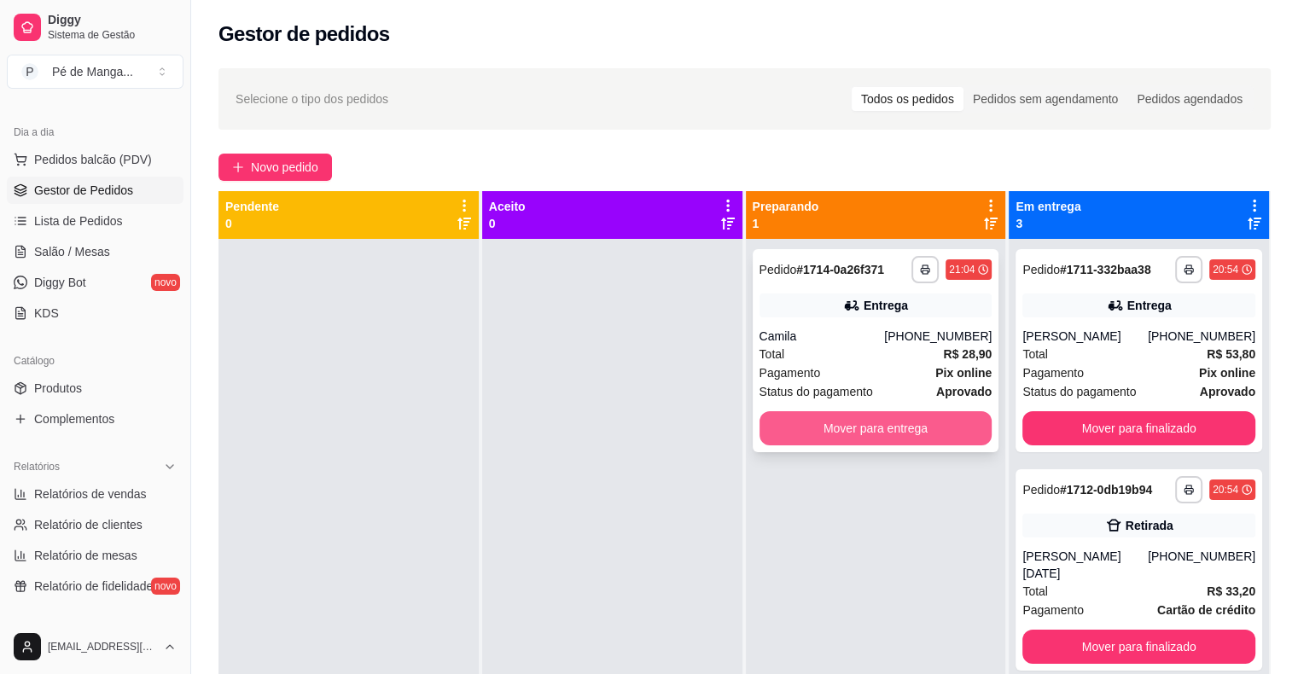
click at [870, 431] on button "Mover para entrega" at bounding box center [875, 428] width 233 height 34
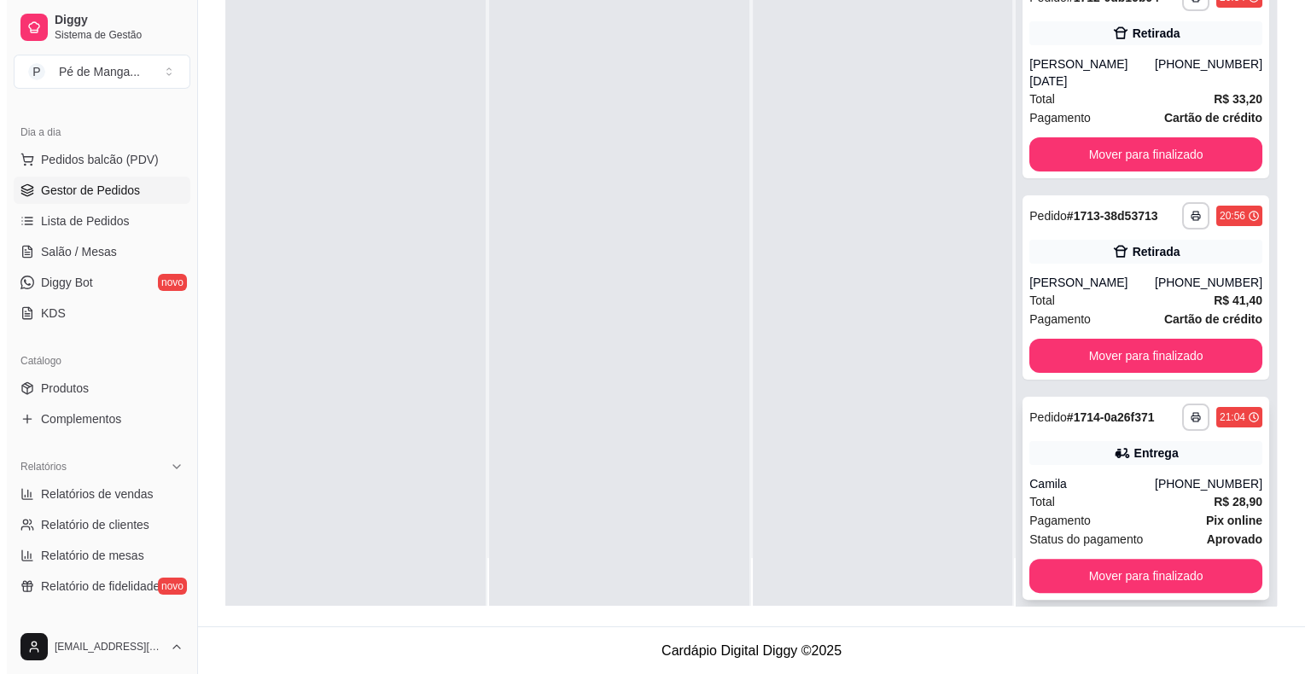
scroll to position [259, 0]
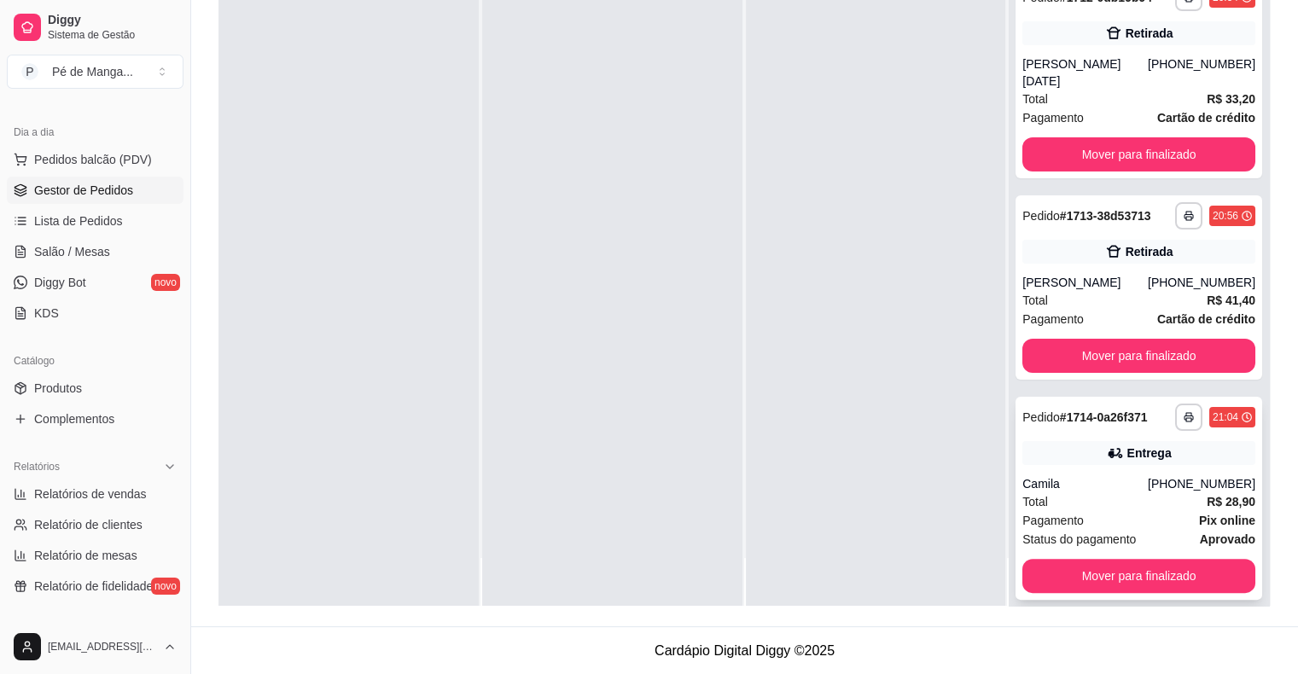
click at [1089, 475] on div "Camila" at bounding box center [1084, 483] width 125 height 17
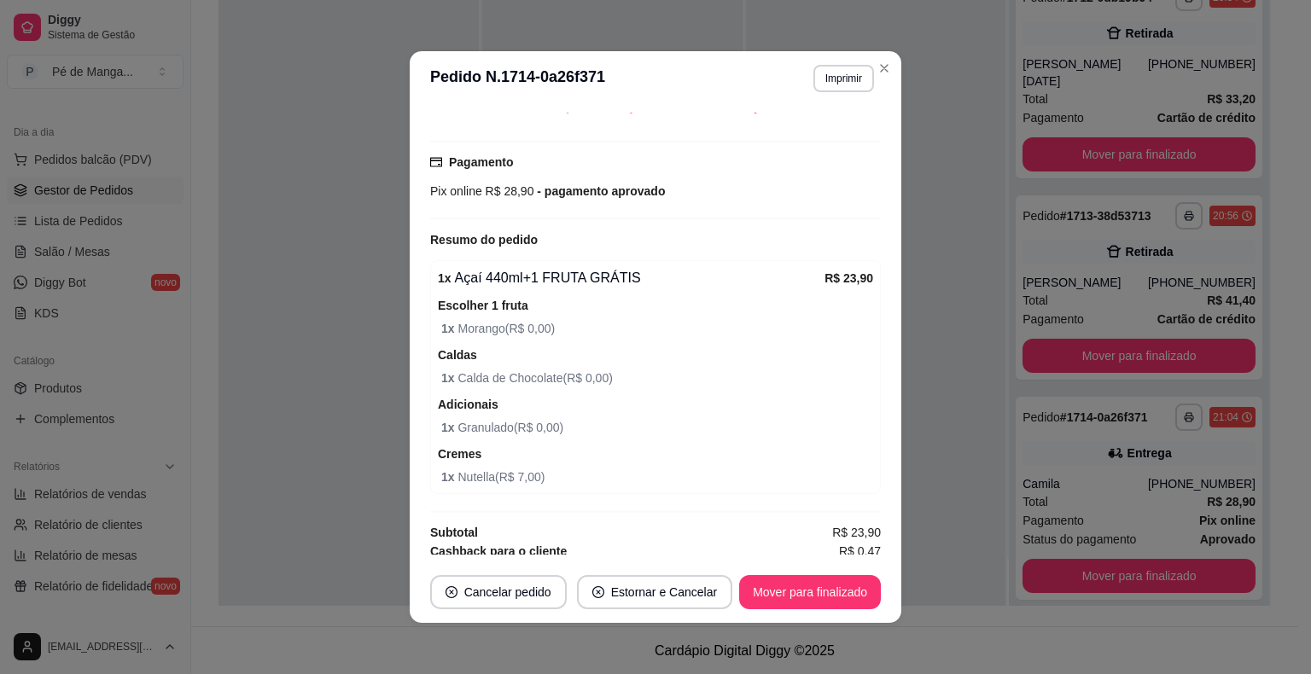
scroll to position [435, 0]
click at [824, 580] on button "Mover para finalizado" at bounding box center [810, 592] width 142 height 34
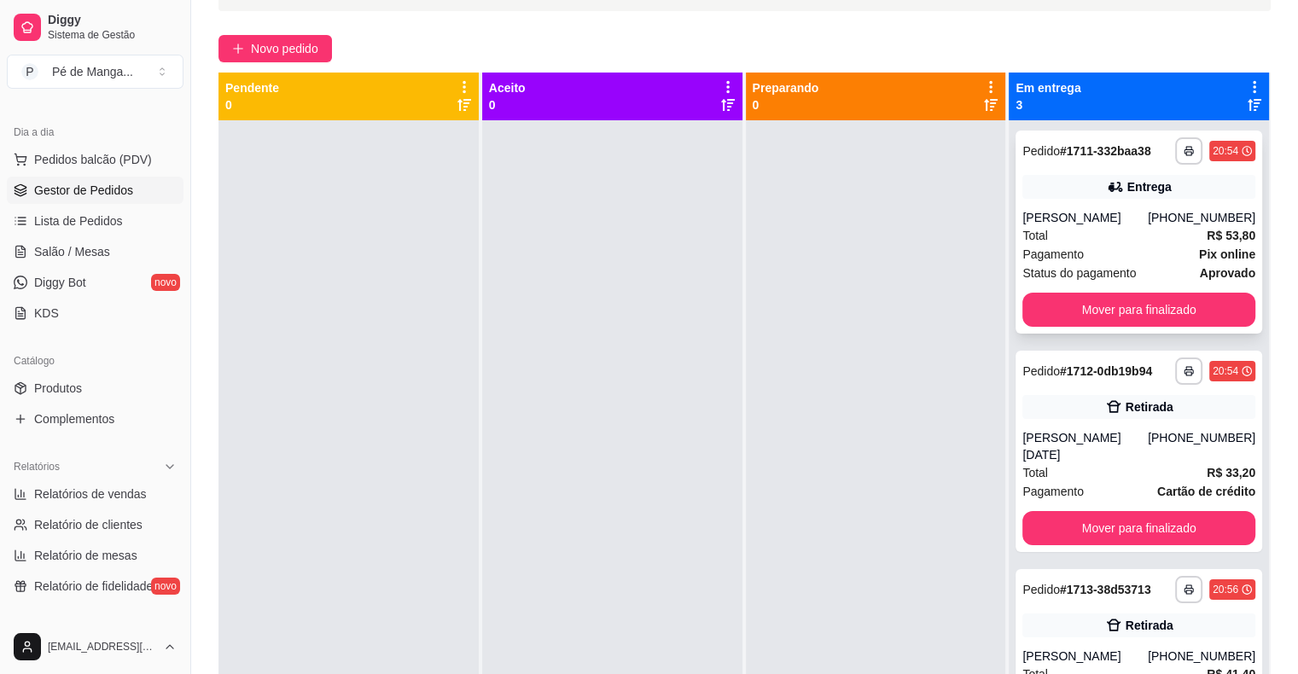
scroll to position [0, 0]
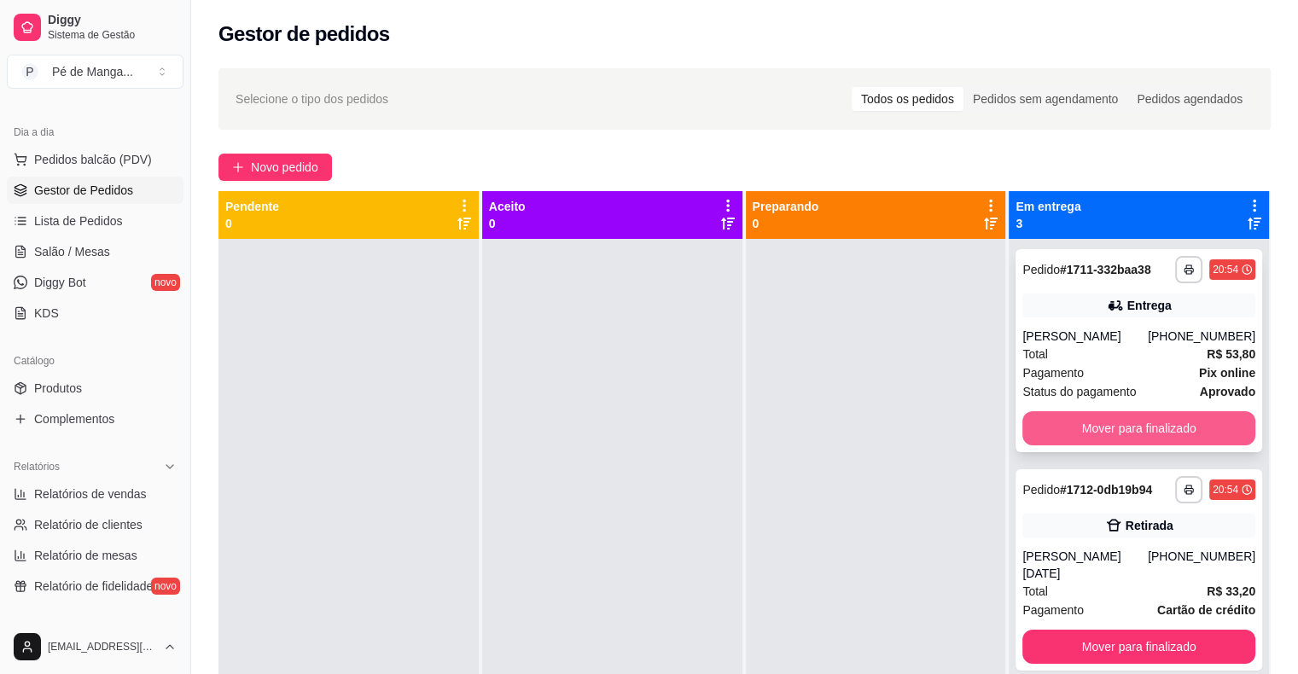
click at [1140, 428] on button "Mover para finalizado" at bounding box center [1138, 428] width 233 height 34
click at [1139, 427] on div "Mover para finalizado" at bounding box center [1138, 428] width 233 height 34
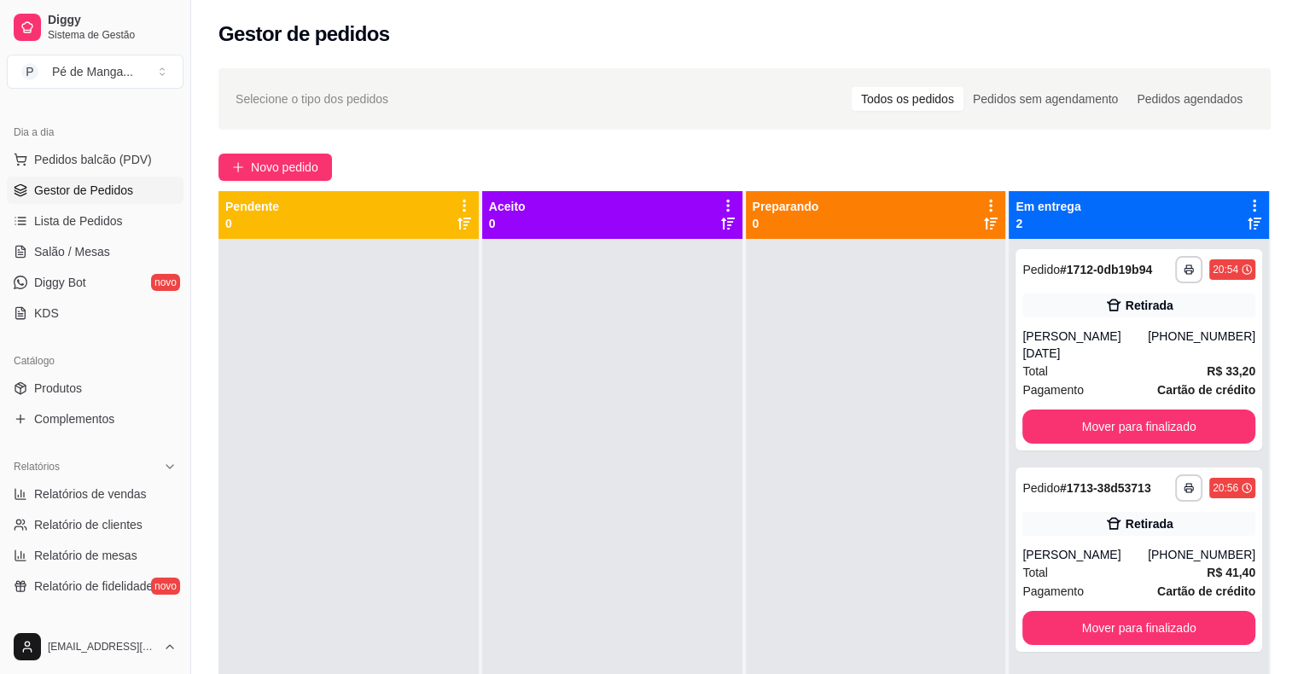
click at [1131, 442] on div "**********" at bounding box center [1139, 576] width 260 height 674
click at [1123, 427] on div "**********" at bounding box center [1138, 349] width 247 height 201
click at [1075, 410] on button "Mover para finalizado" at bounding box center [1139, 426] width 226 height 33
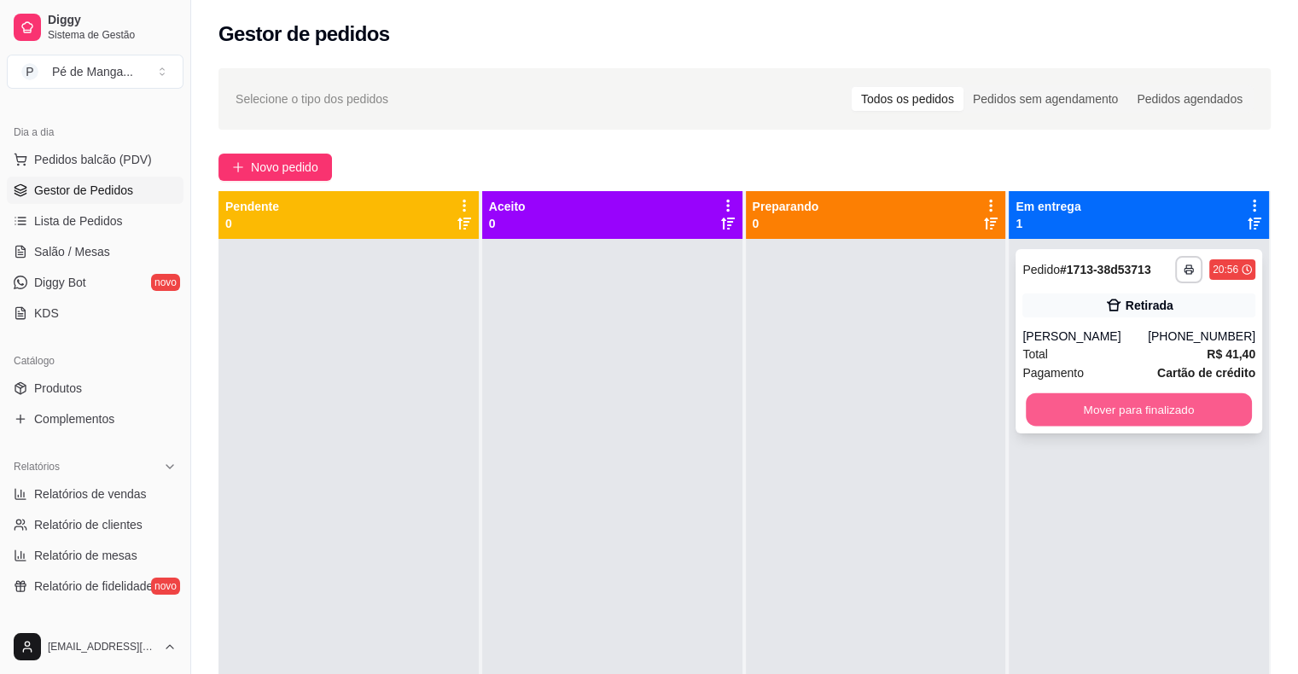
click at [1077, 404] on button "Mover para finalizado" at bounding box center [1139, 409] width 226 height 33
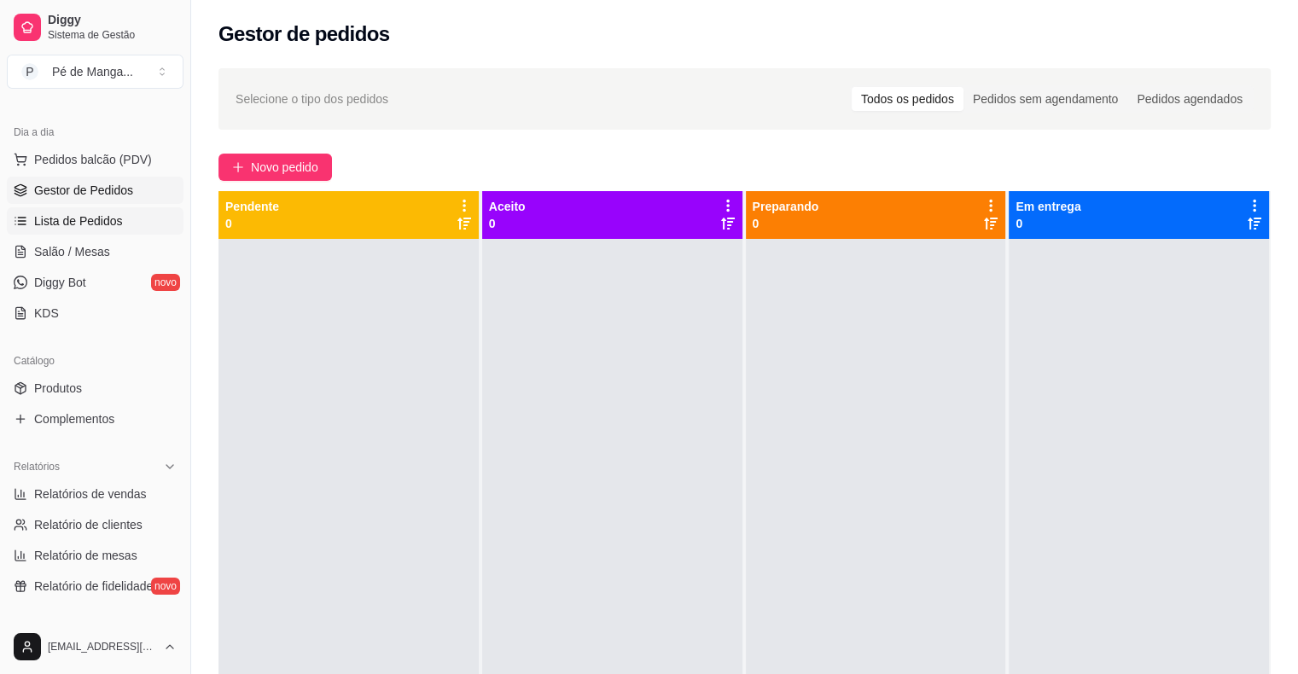
click at [72, 207] on link "Lista de Pedidos" at bounding box center [95, 220] width 177 height 27
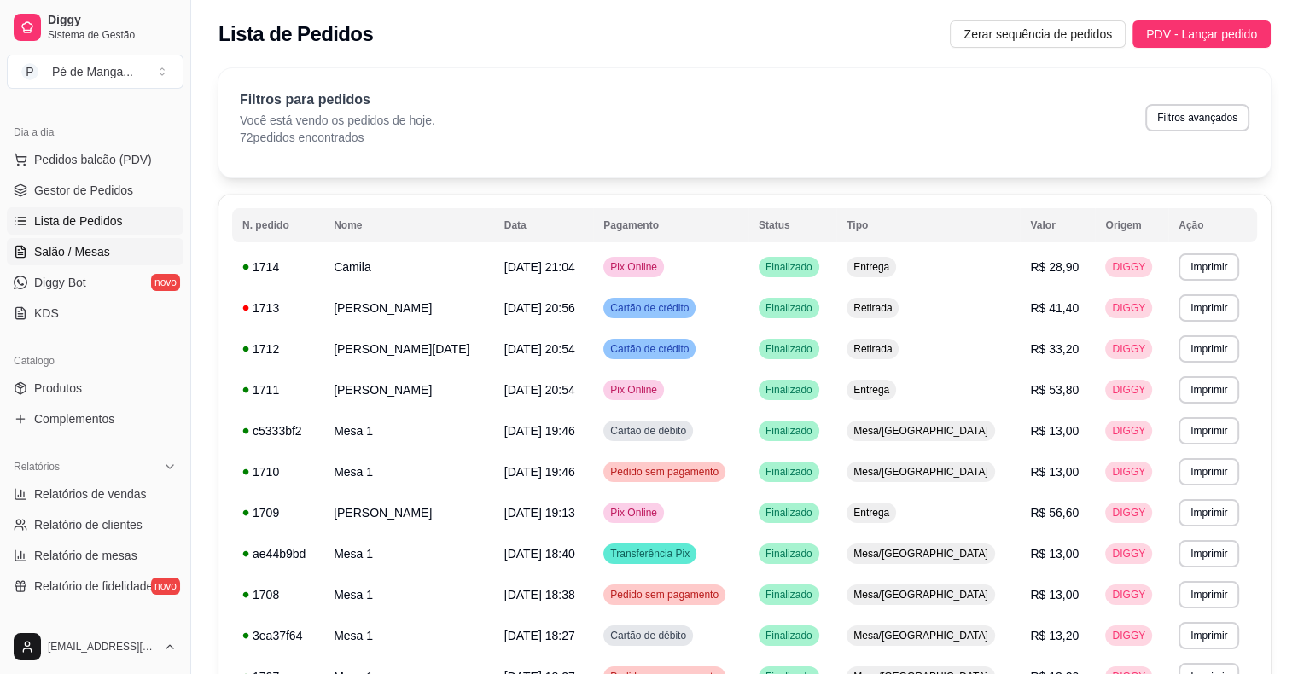
click at [75, 249] on span "Salão / Mesas" at bounding box center [72, 251] width 76 height 17
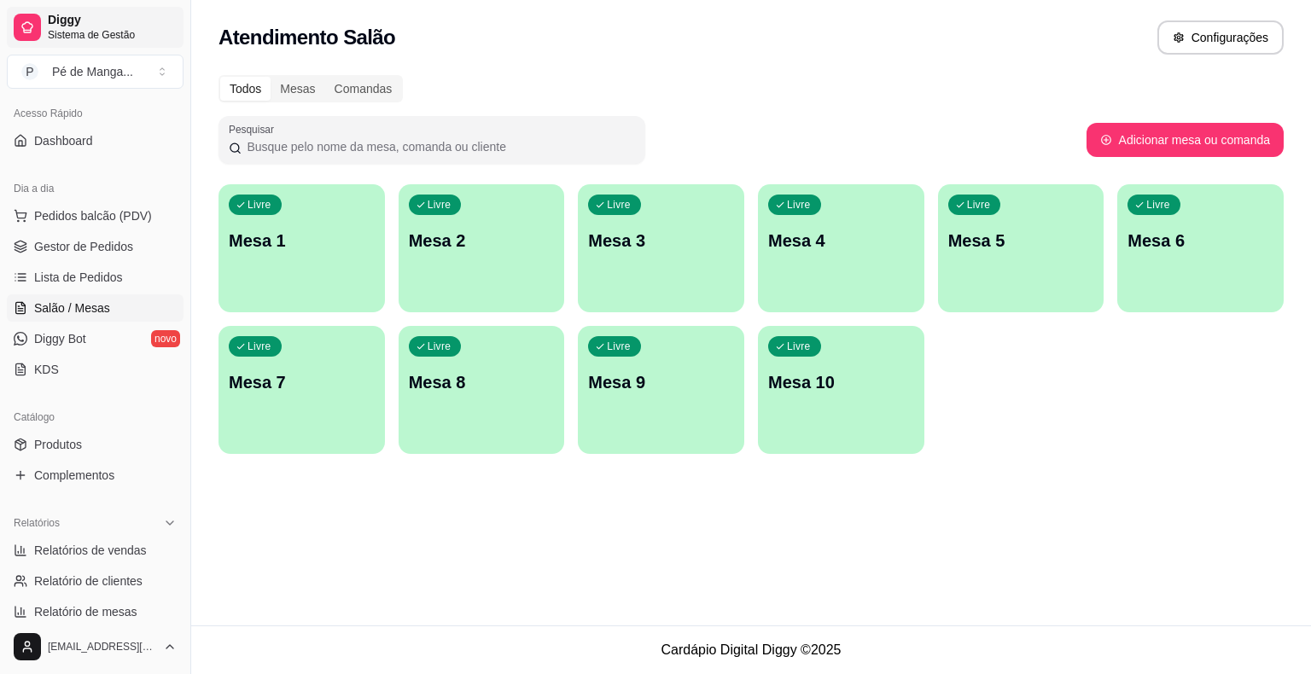
scroll to position [85, 0]
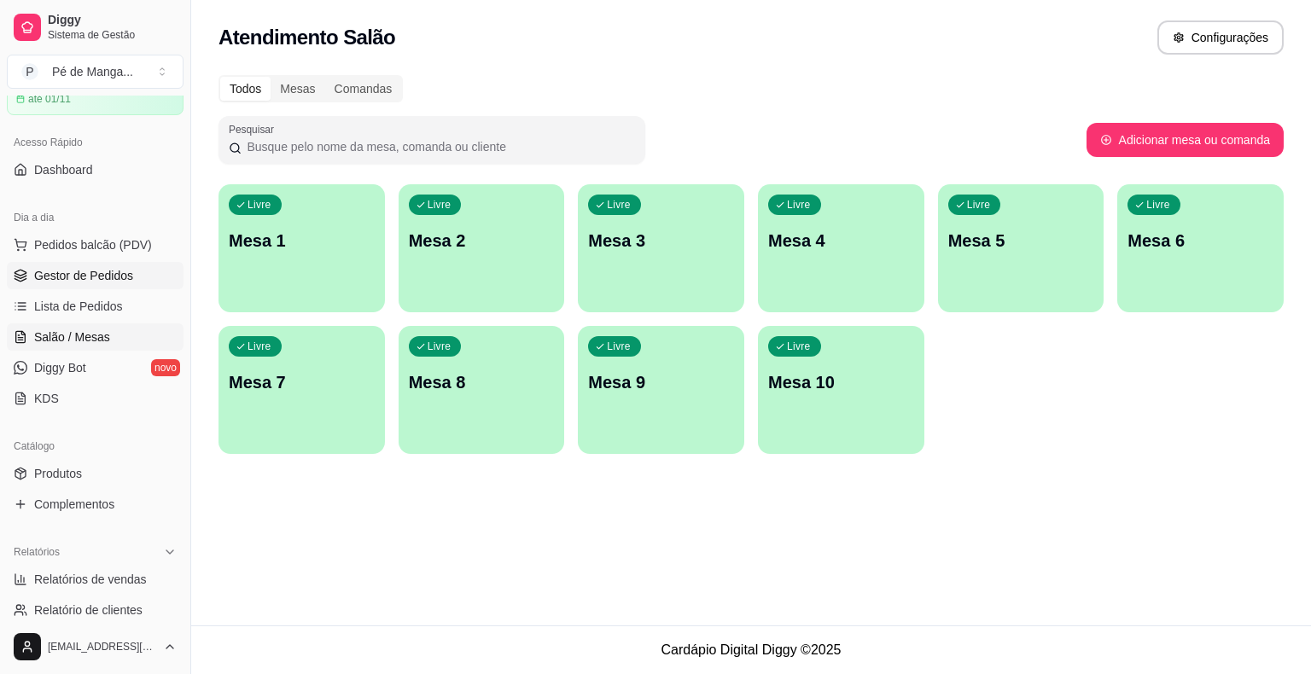
click at [72, 276] on span "Gestor de Pedidos" at bounding box center [83, 275] width 99 height 17
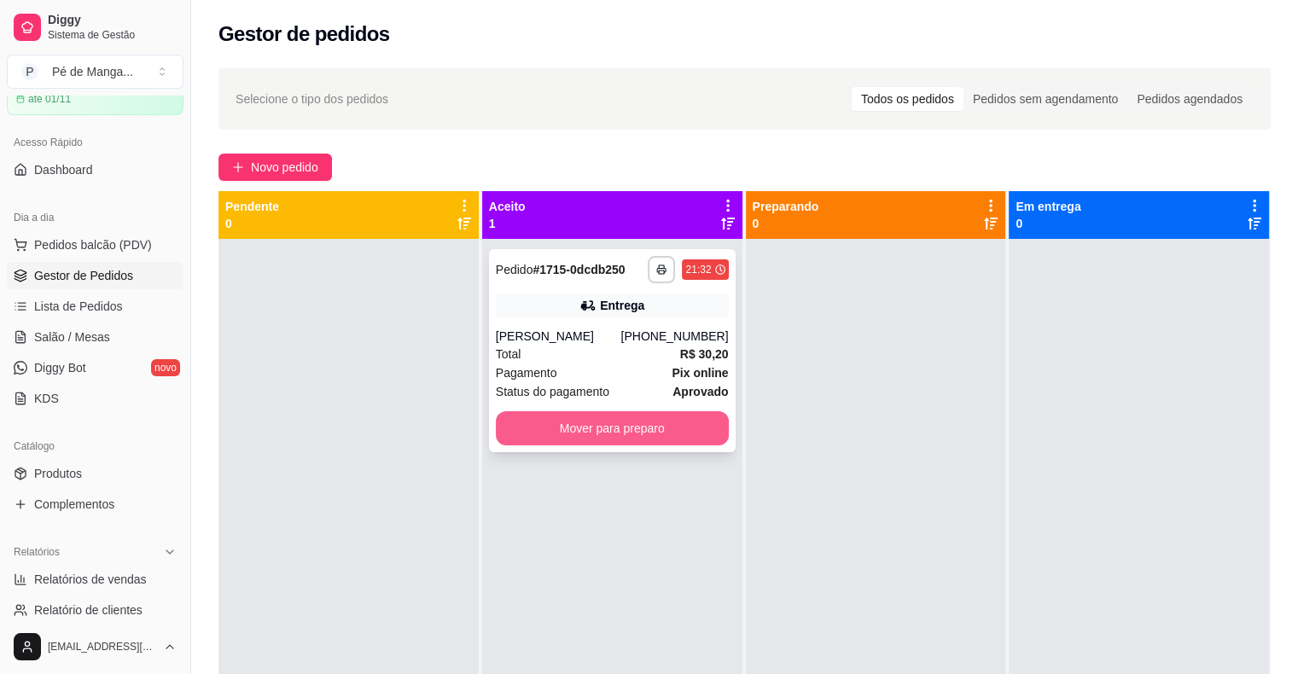
click at [574, 425] on button "Mover para preparo" at bounding box center [612, 428] width 233 height 34
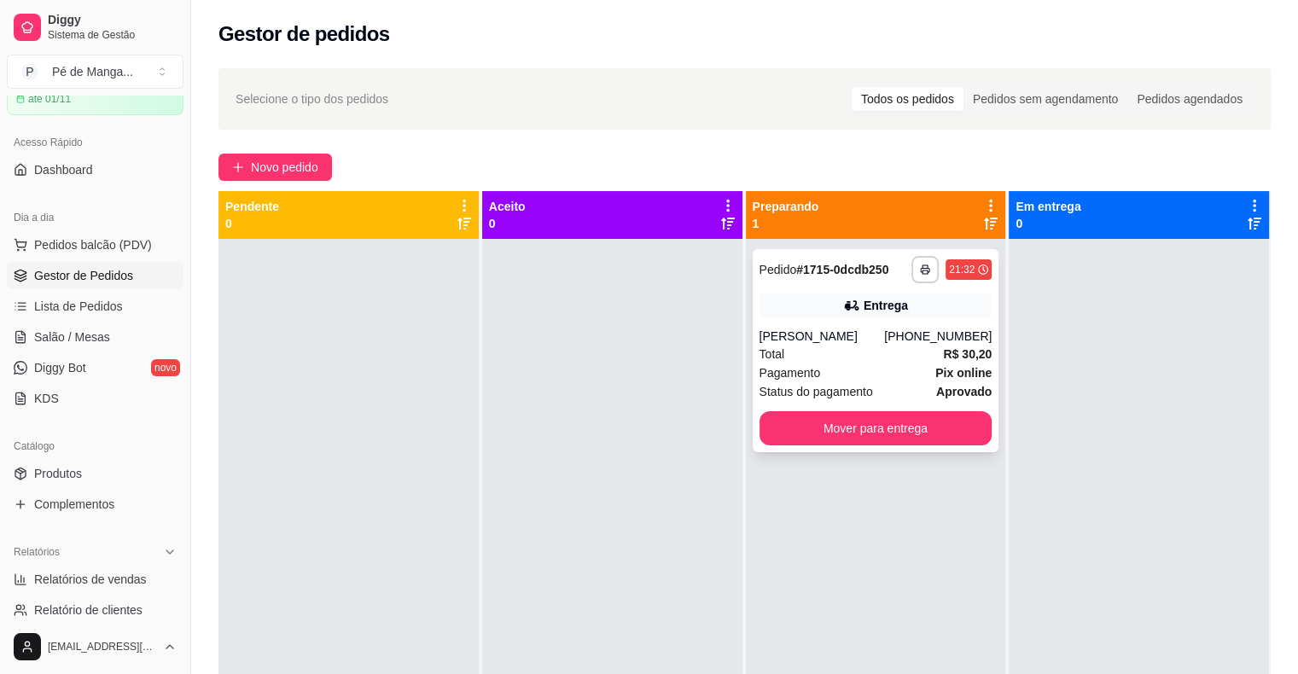
click at [822, 340] on div "[PERSON_NAME]" at bounding box center [821, 336] width 125 height 17
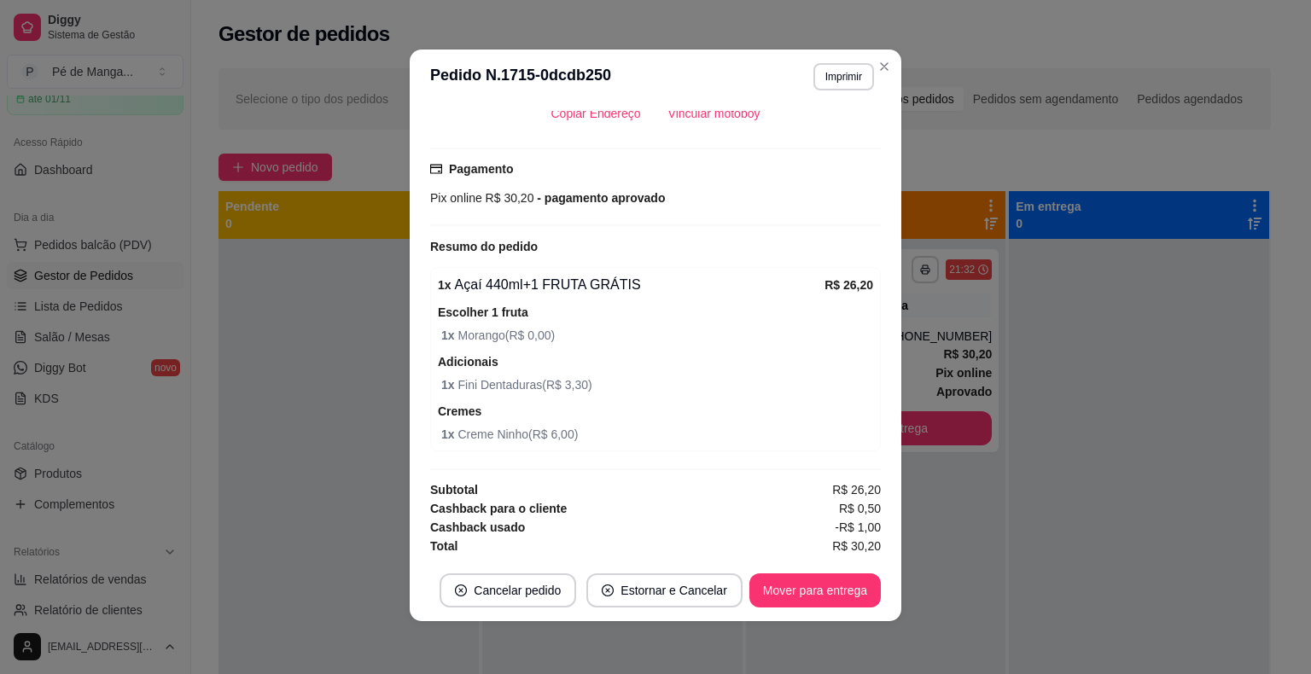
scroll to position [3, 0]
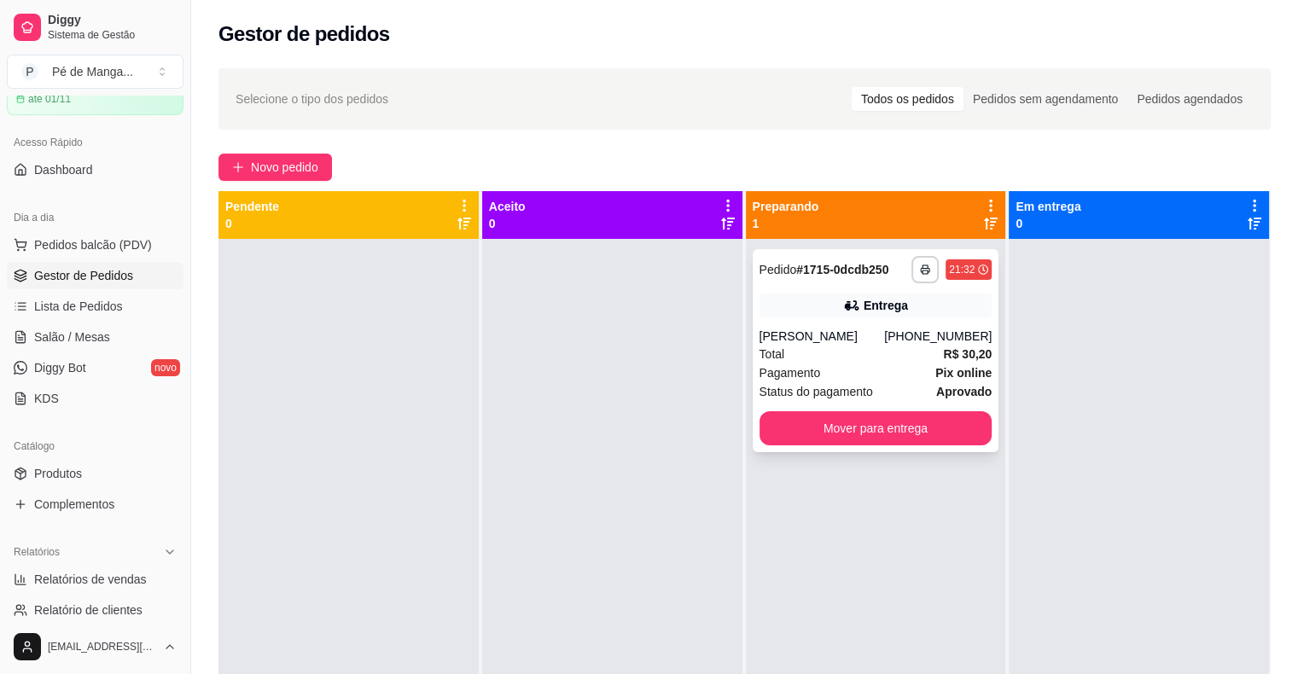
click at [823, 299] on div "Entrega" at bounding box center [875, 306] width 233 height 24
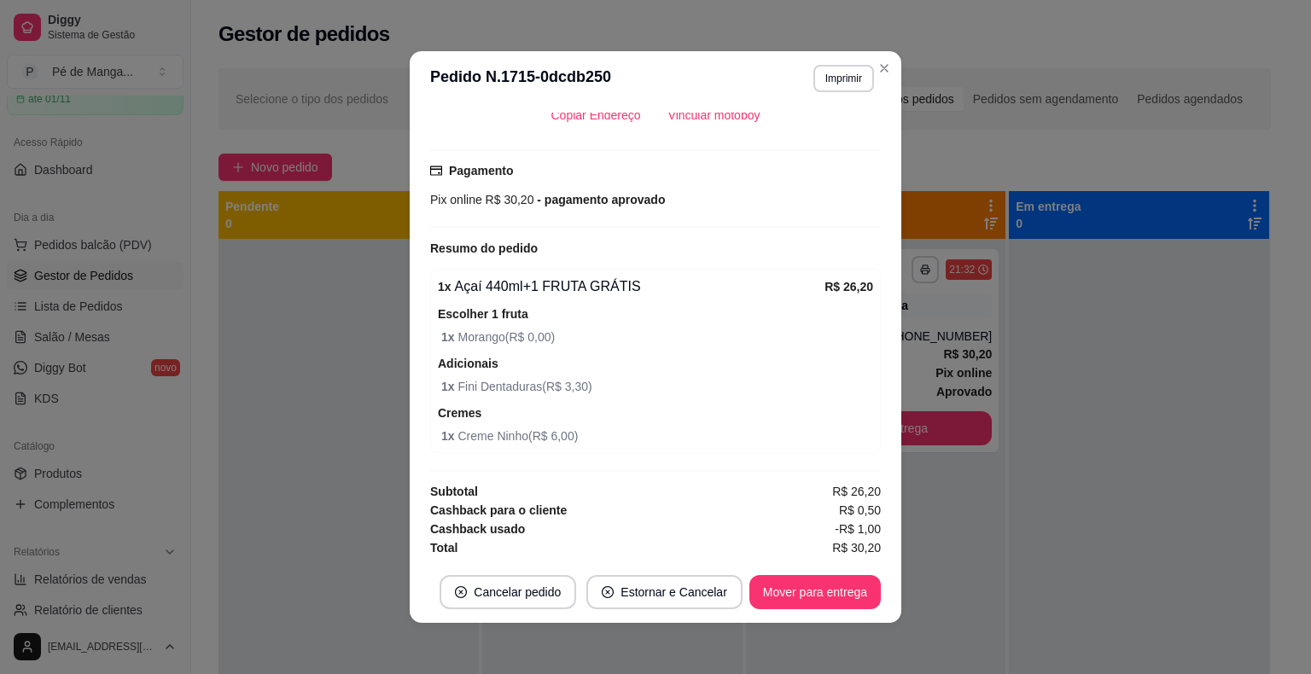
scroll to position [0, 0]
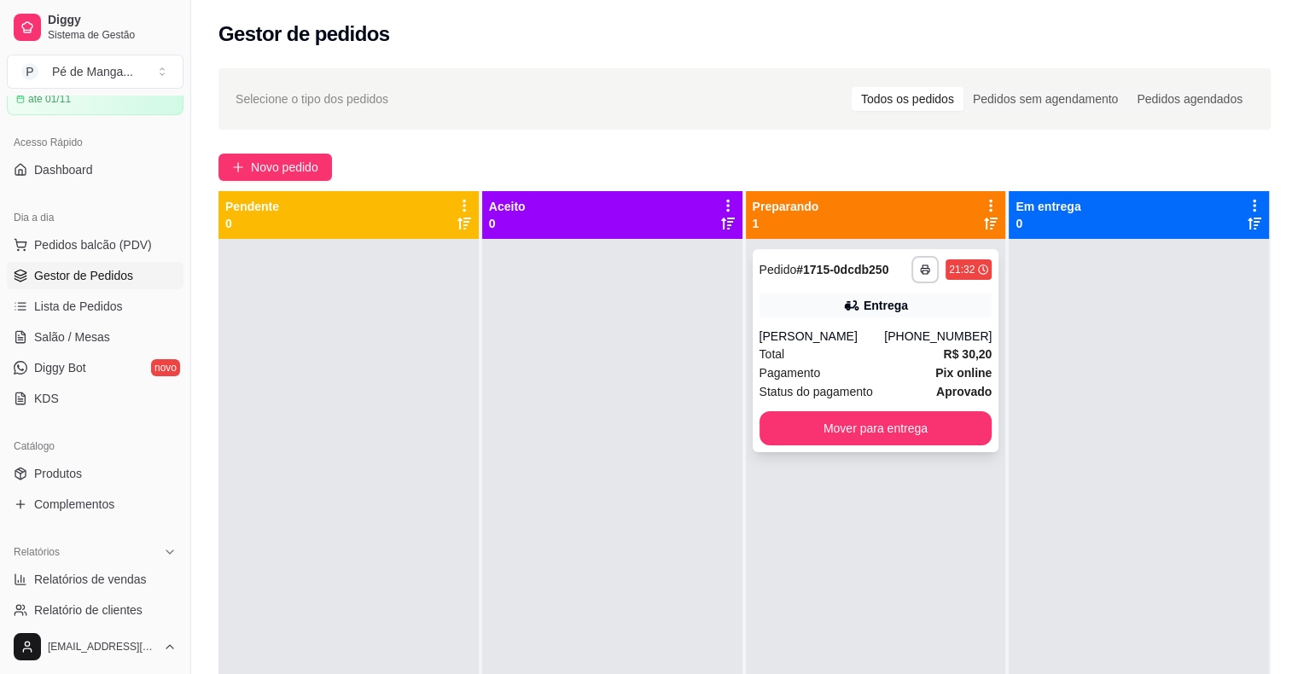
click at [833, 335] on div "[PERSON_NAME]" at bounding box center [821, 336] width 125 height 17
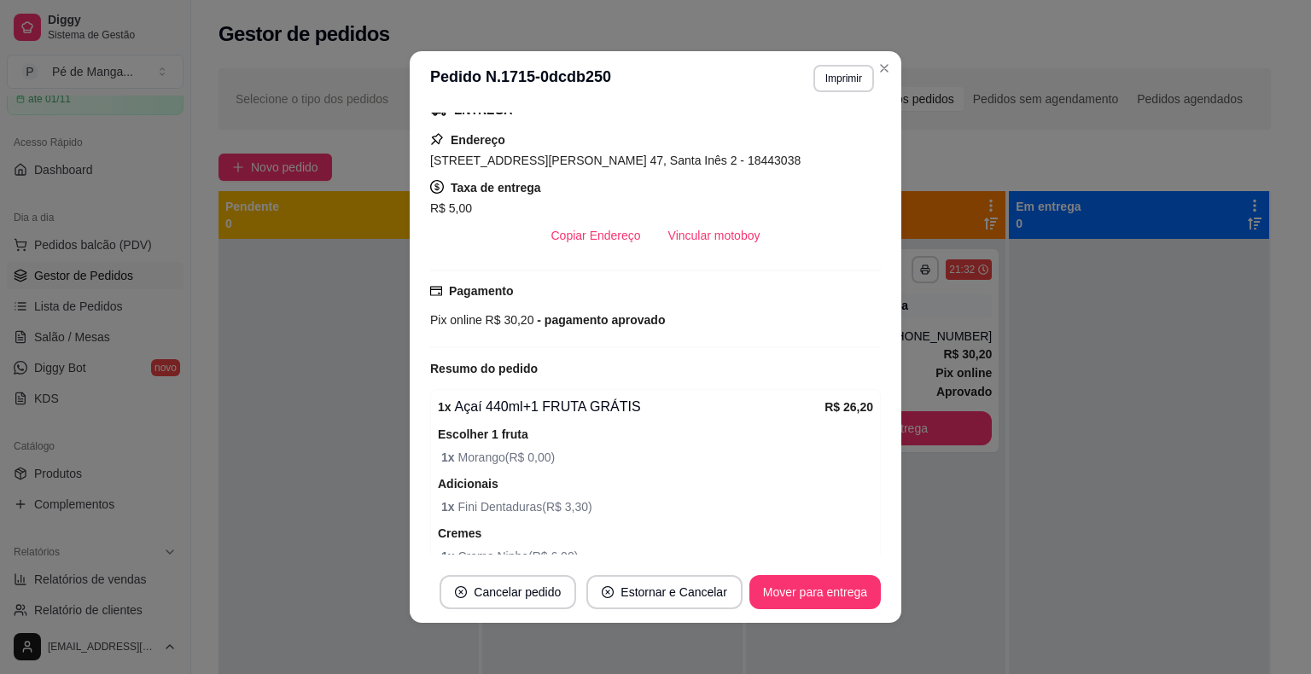
scroll to position [148, 0]
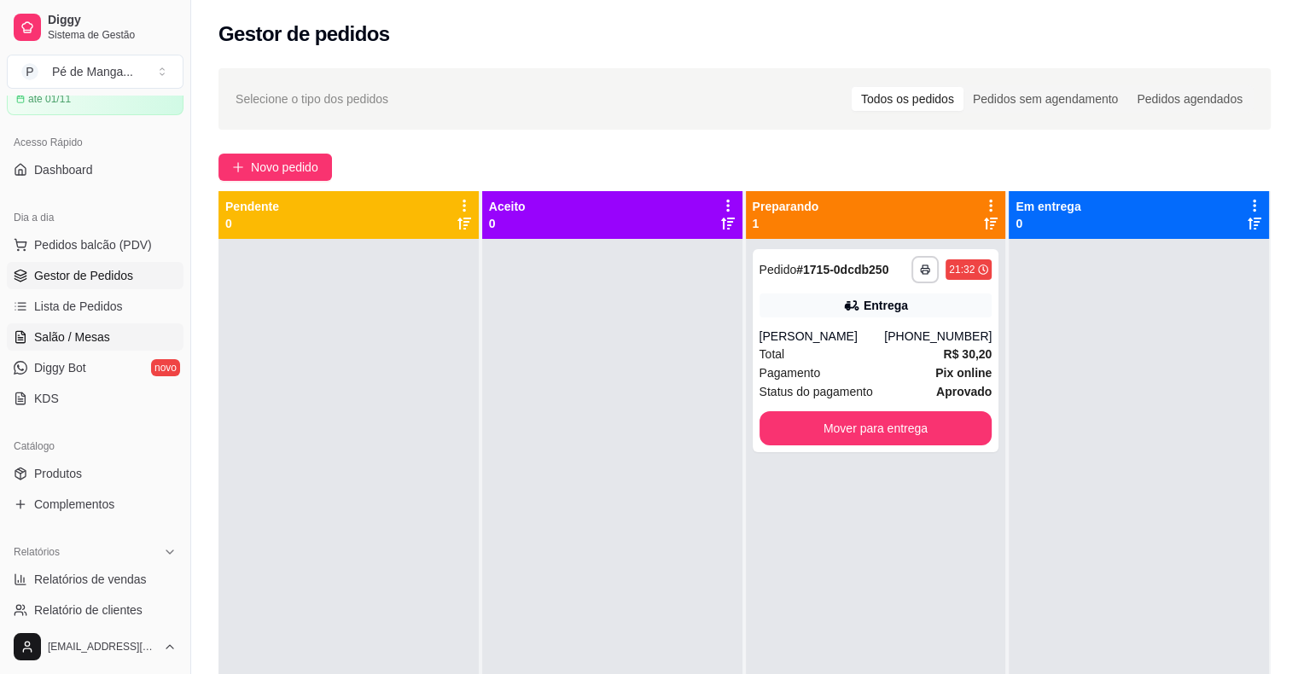
click at [109, 348] on link "Salão / Mesas" at bounding box center [95, 336] width 177 height 27
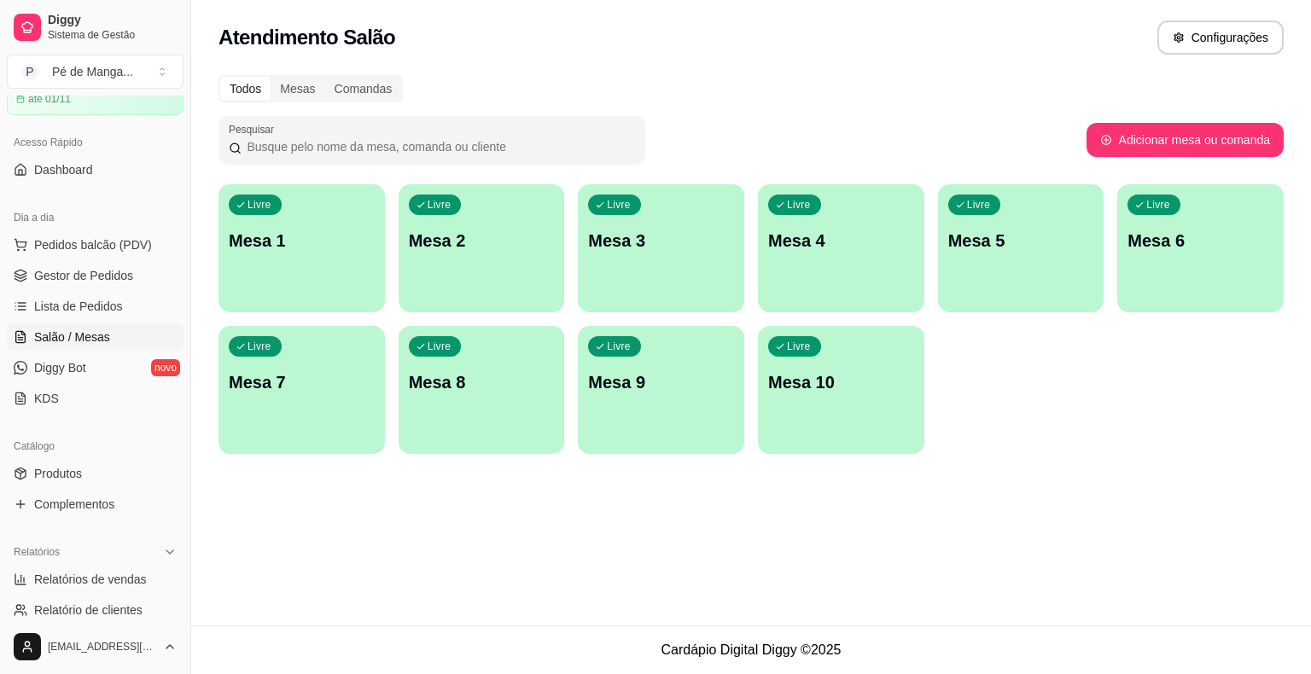
click at [276, 247] on p "Mesa 1" at bounding box center [302, 241] width 146 height 24
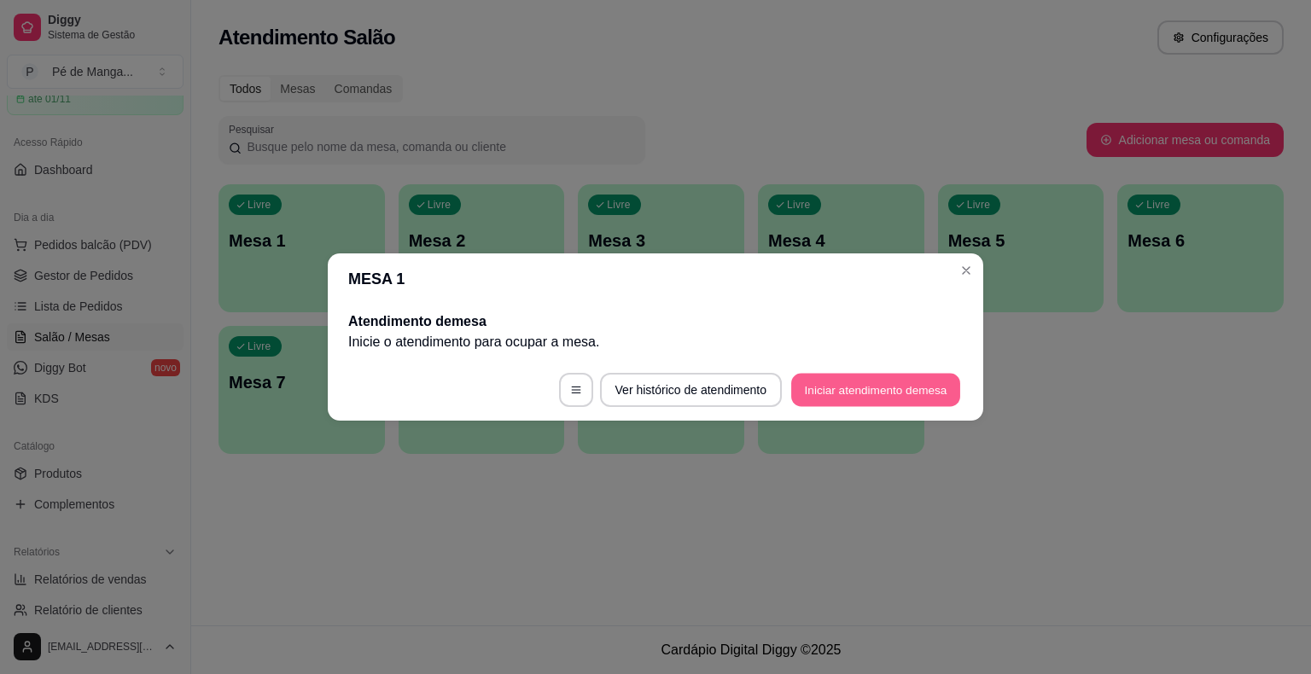
click at [890, 391] on button "Iniciar atendimento de mesa" at bounding box center [875, 390] width 169 height 33
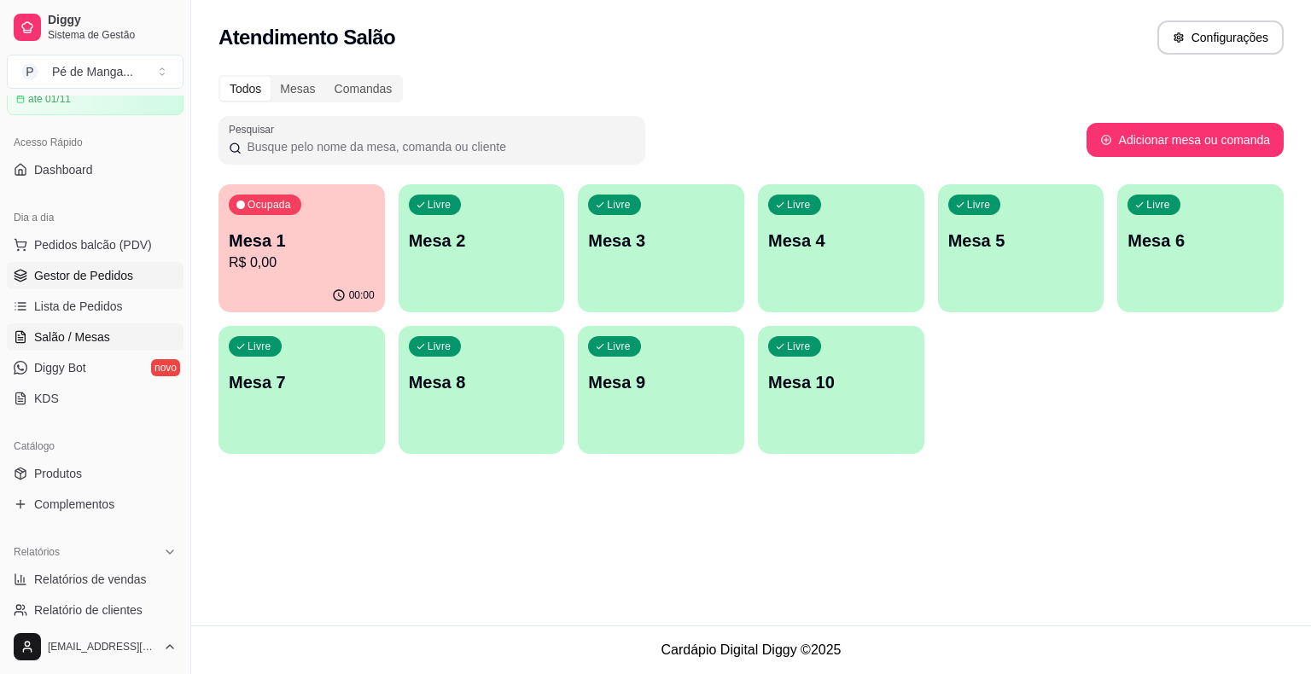
click at [119, 271] on span "Gestor de Pedidos" at bounding box center [83, 275] width 99 height 17
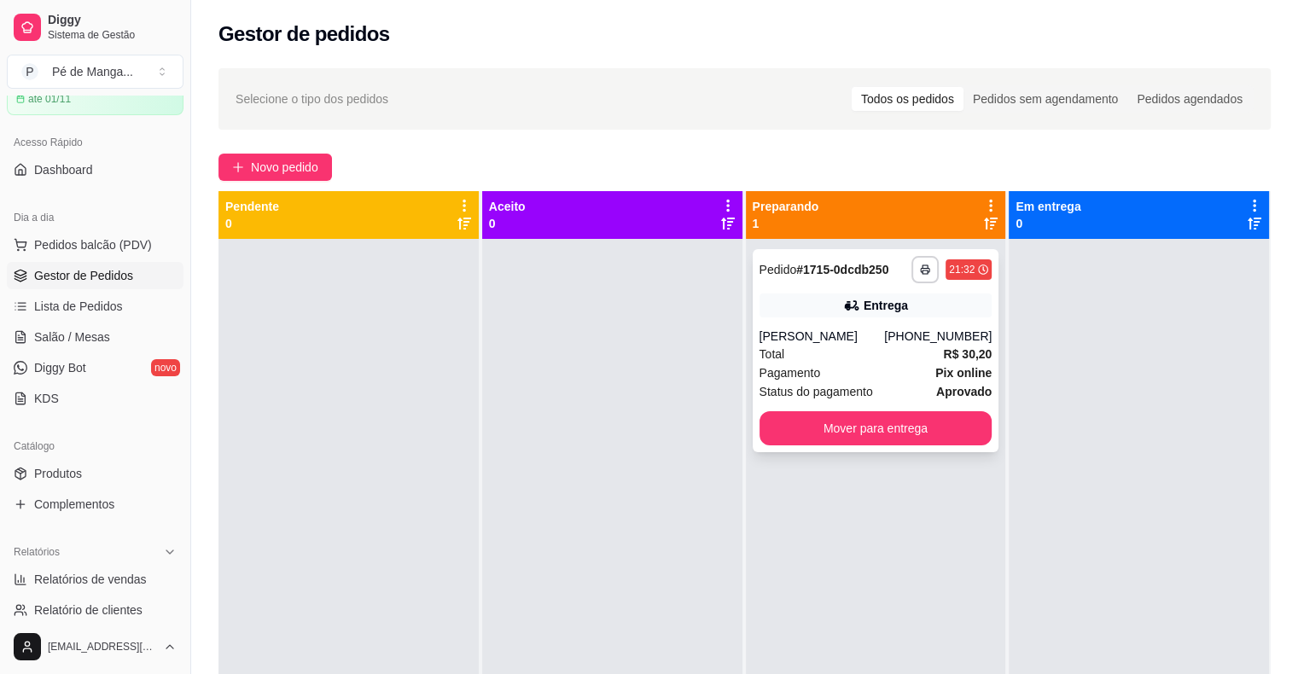
click at [899, 363] on div "Pagamento Pix online" at bounding box center [875, 372] width 233 height 19
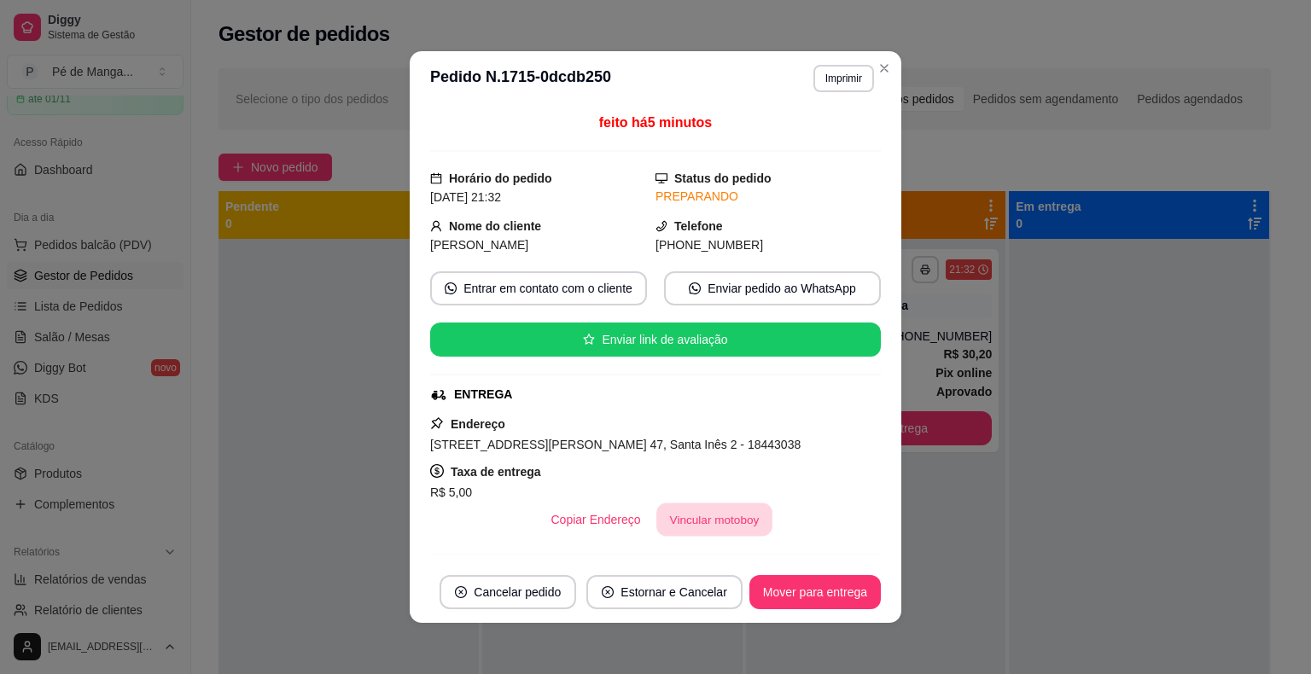
click at [740, 526] on button "Vincular motoboy" at bounding box center [714, 519] width 116 height 33
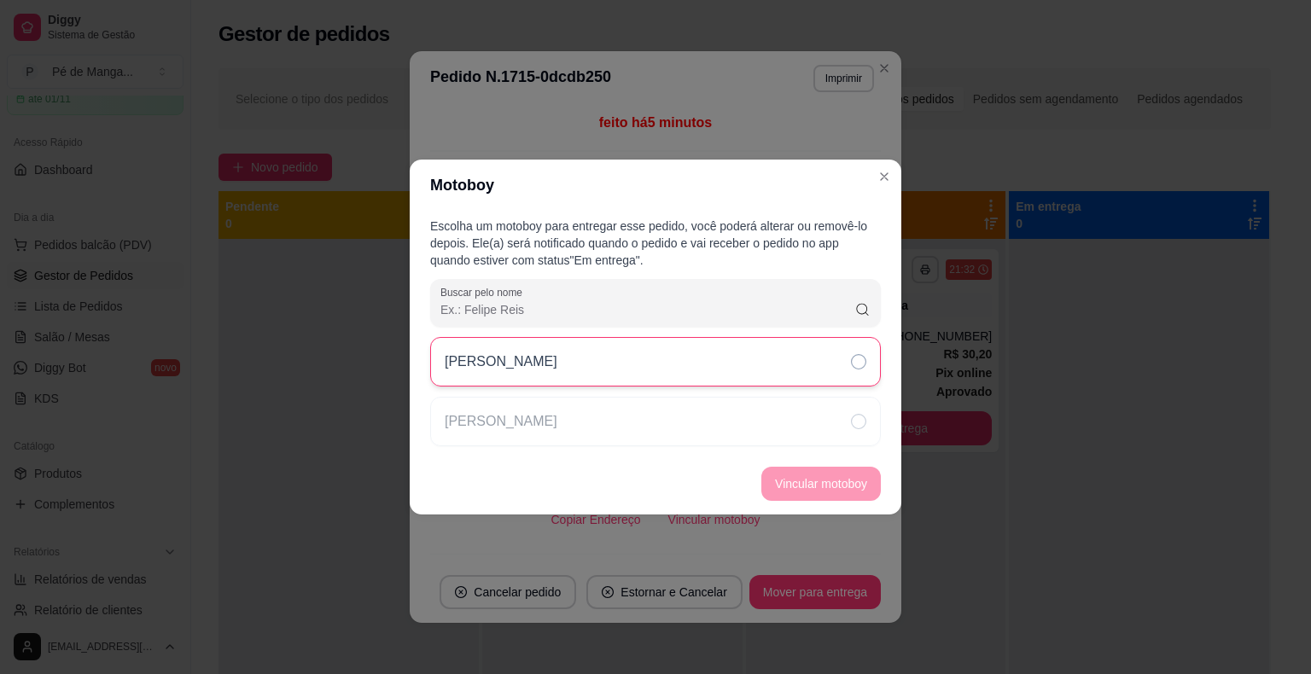
click at [729, 359] on div "[PERSON_NAME]" at bounding box center [655, 361] width 451 height 49
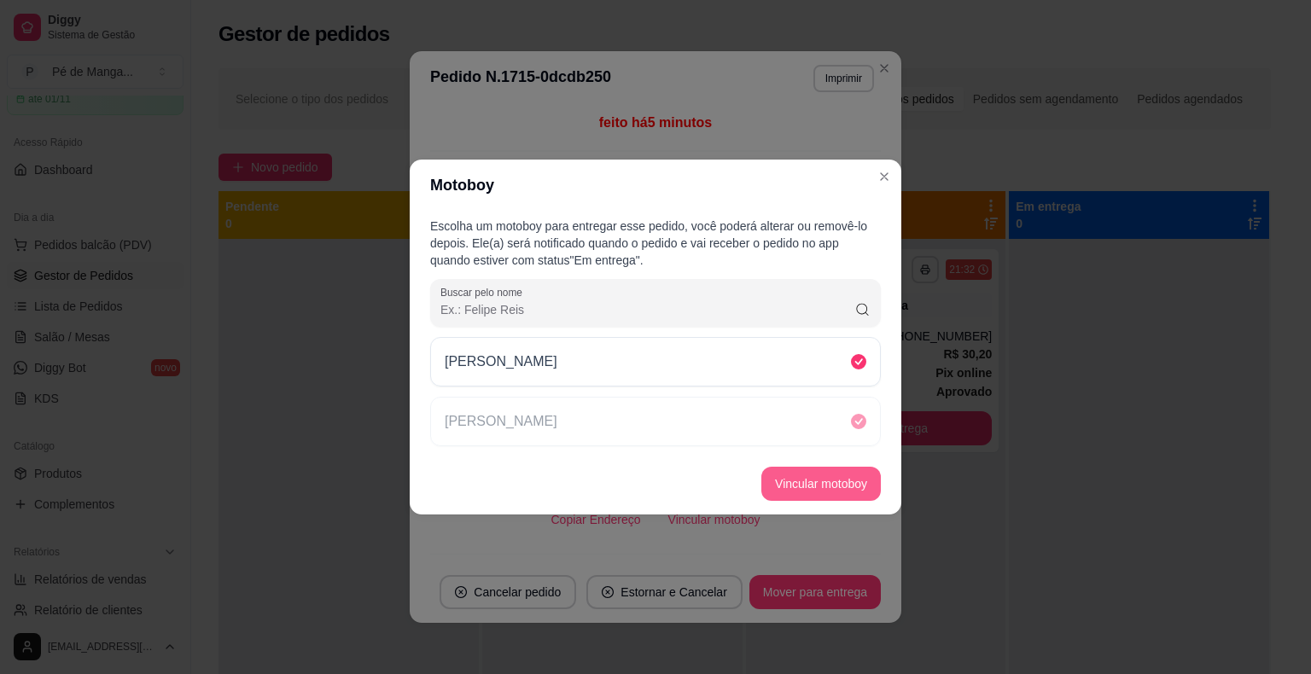
click at [802, 486] on button "Vincular motoboy" at bounding box center [820, 484] width 119 height 34
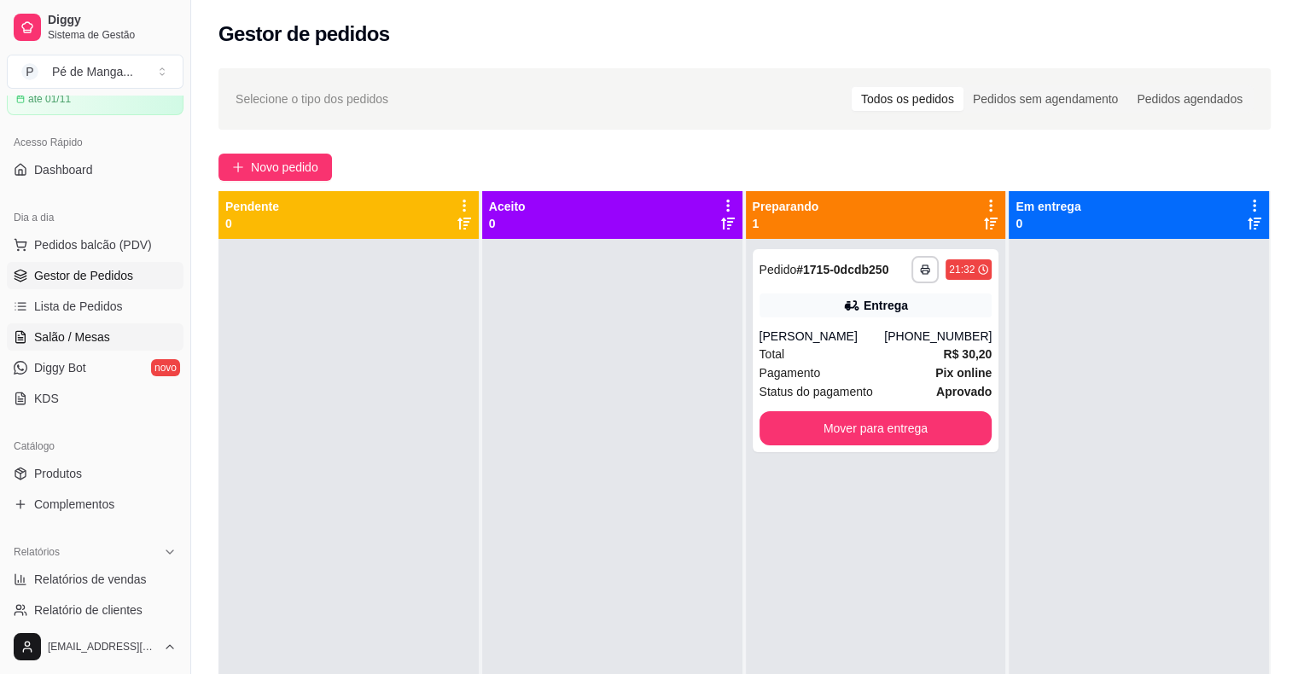
click at [79, 338] on span "Salão / Mesas" at bounding box center [72, 337] width 76 height 17
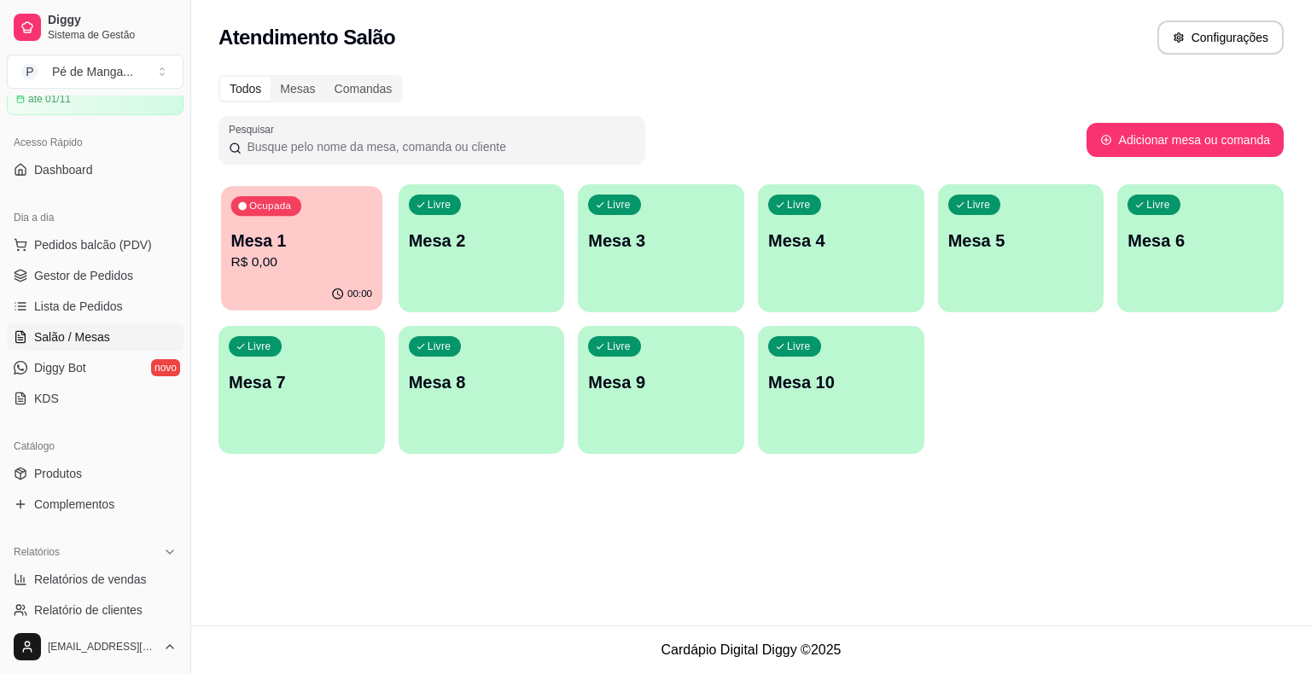
click at [236, 228] on div "Ocupada Mesa 1 R$ 0,00" at bounding box center [301, 232] width 161 height 92
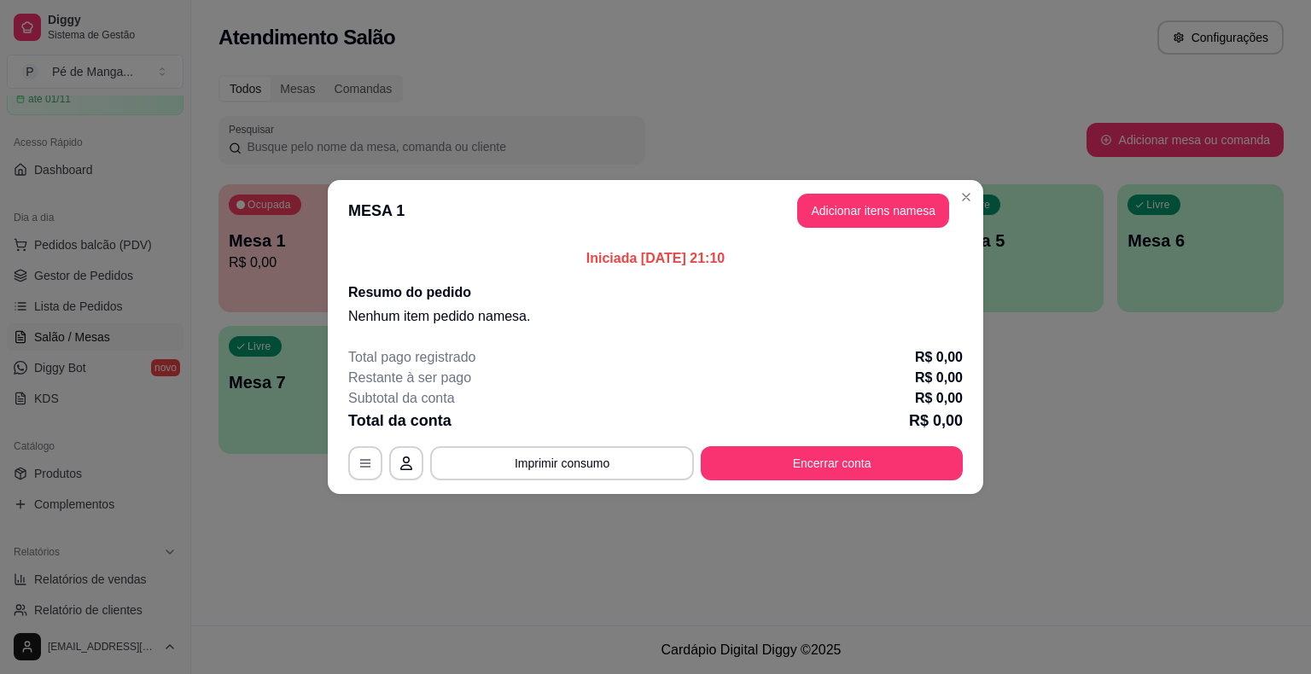
click at [840, 189] on header "MESA 1 Adicionar itens na mesa" at bounding box center [655, 210] width 655 height 61
click at [829, 203] on button "Adicionar itens na mesa" at bounding box center [873, 211] width 147 height 33
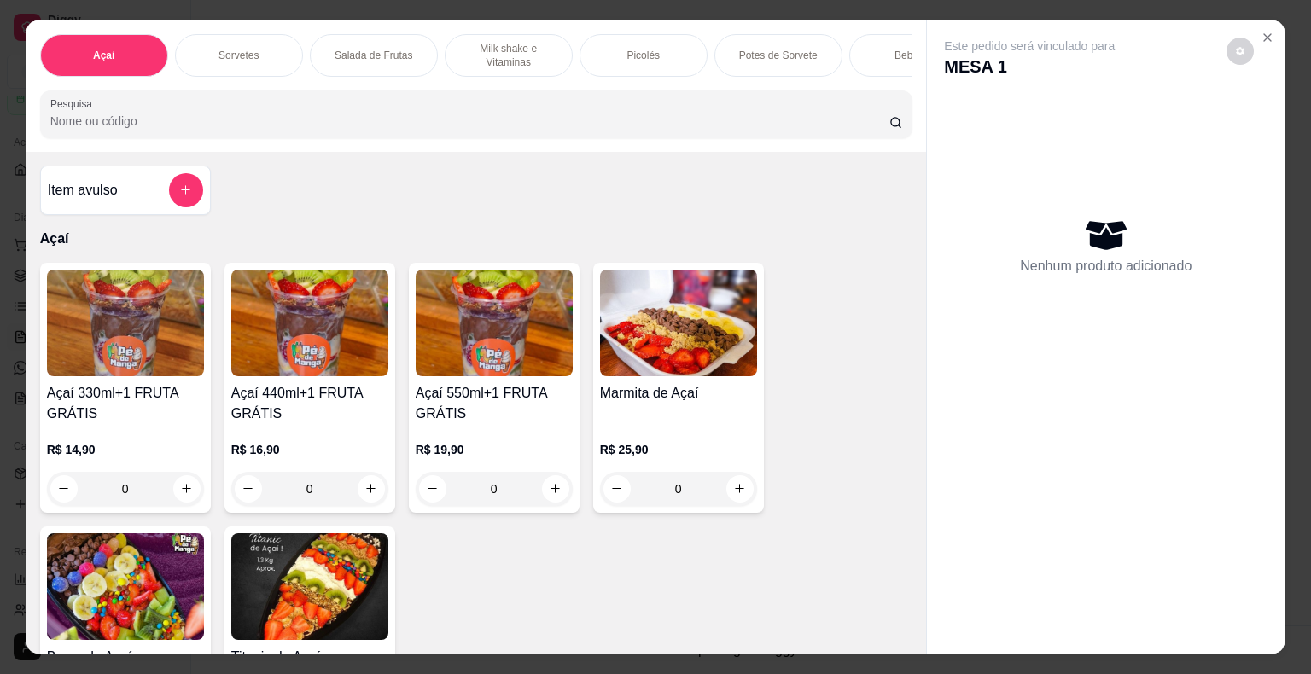
click at [459, 42] on p "Milk shake e Vitaminas" at bounding box center [508, 55] width 99 height 27
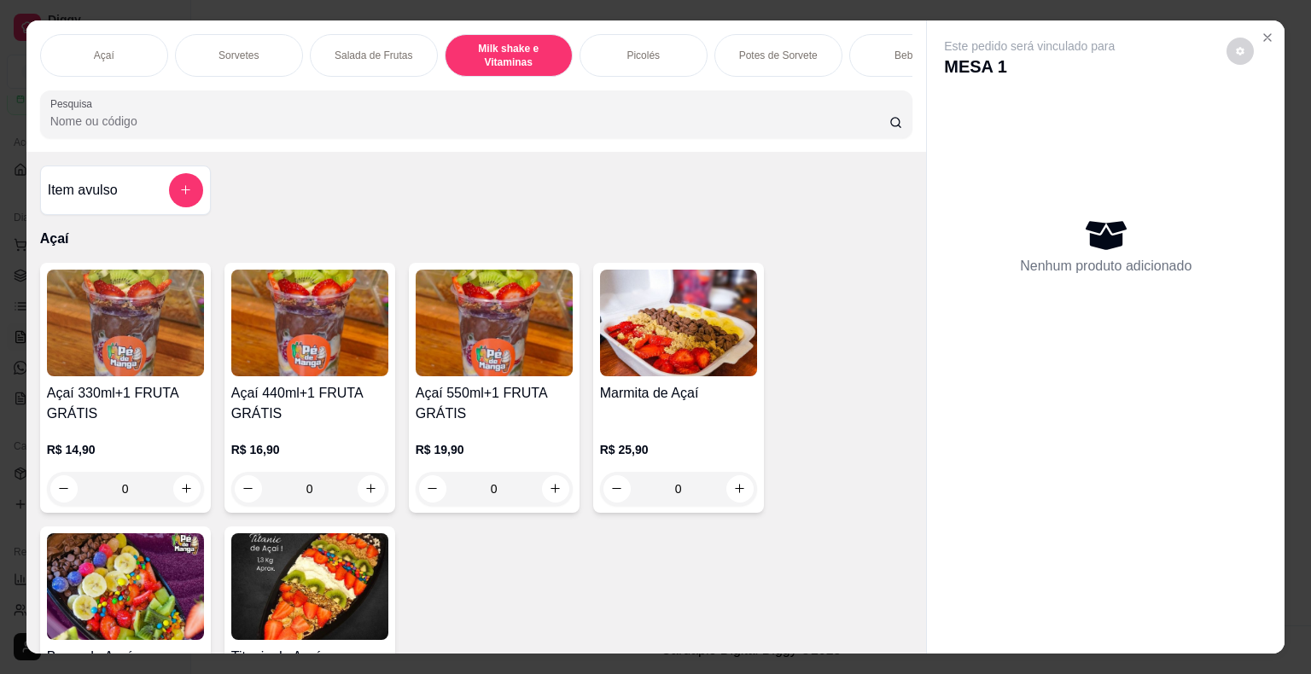
scroll to position [41, 0]
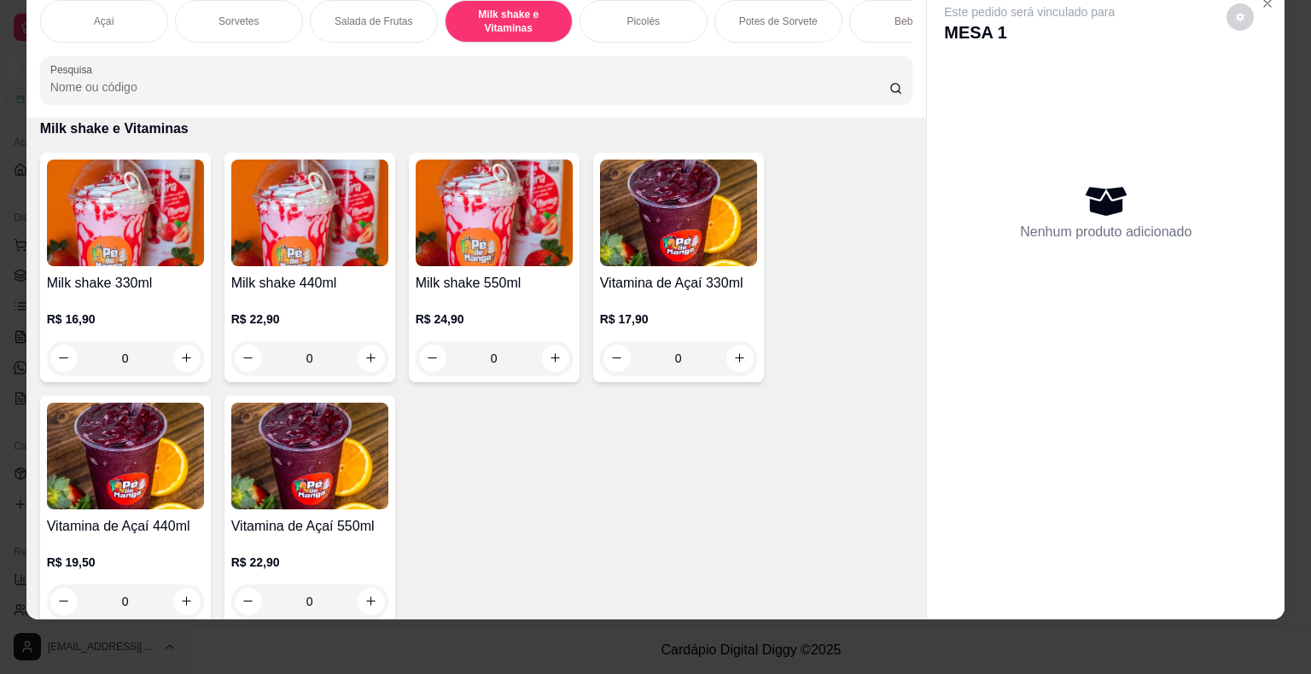
click at [188, 357] on div "0" at bounding box center [125, 358] width 157 height 34
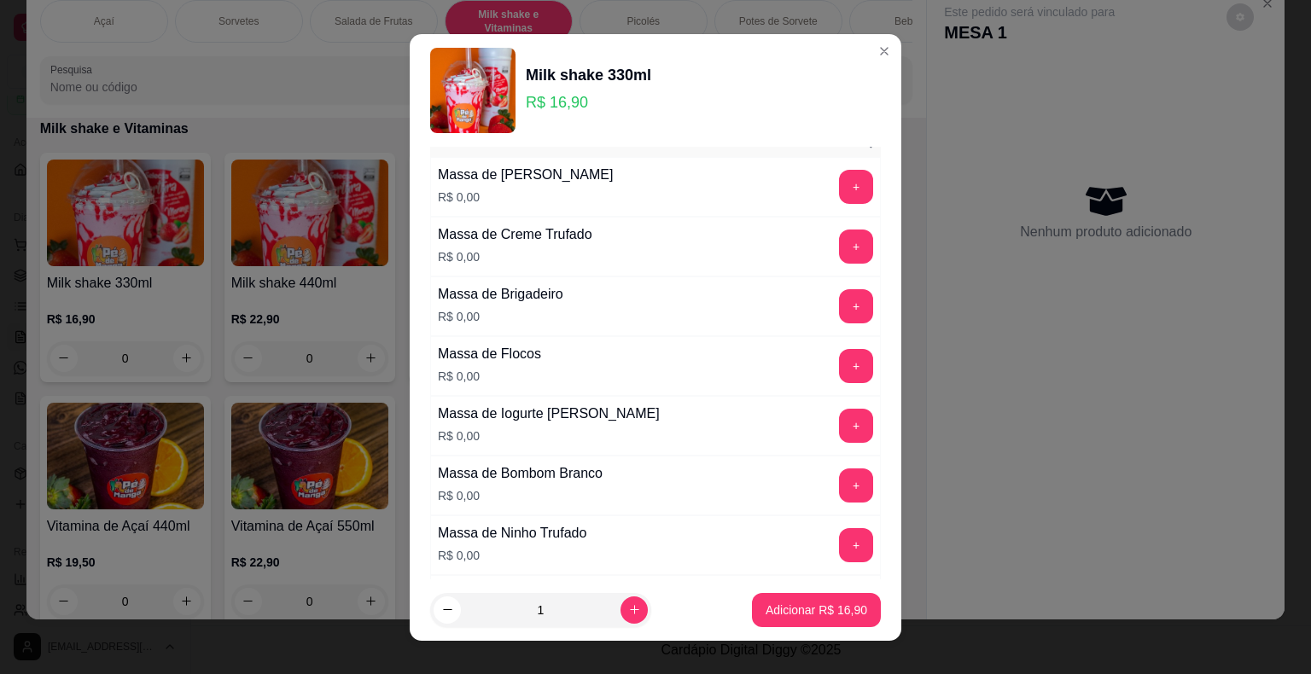
scroll to position [1024, 0]
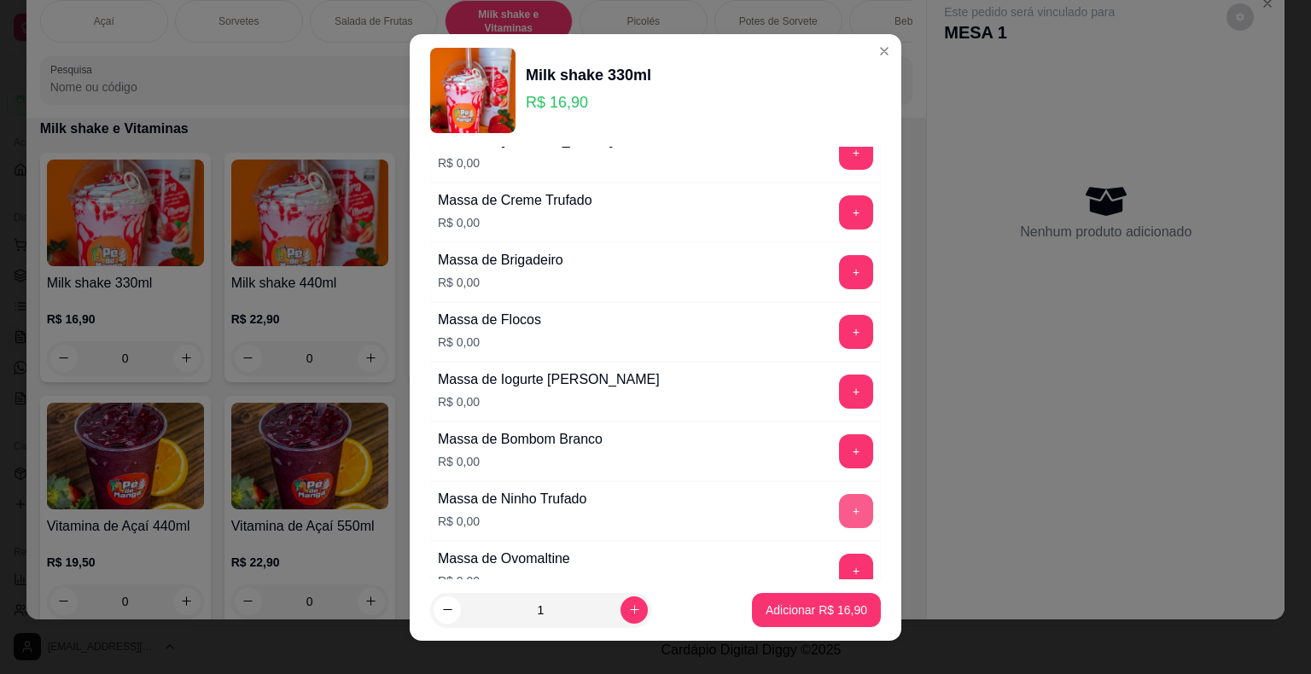
click at [839, 497] on button "+" at bounding box center [856, 511] width 34 height 34
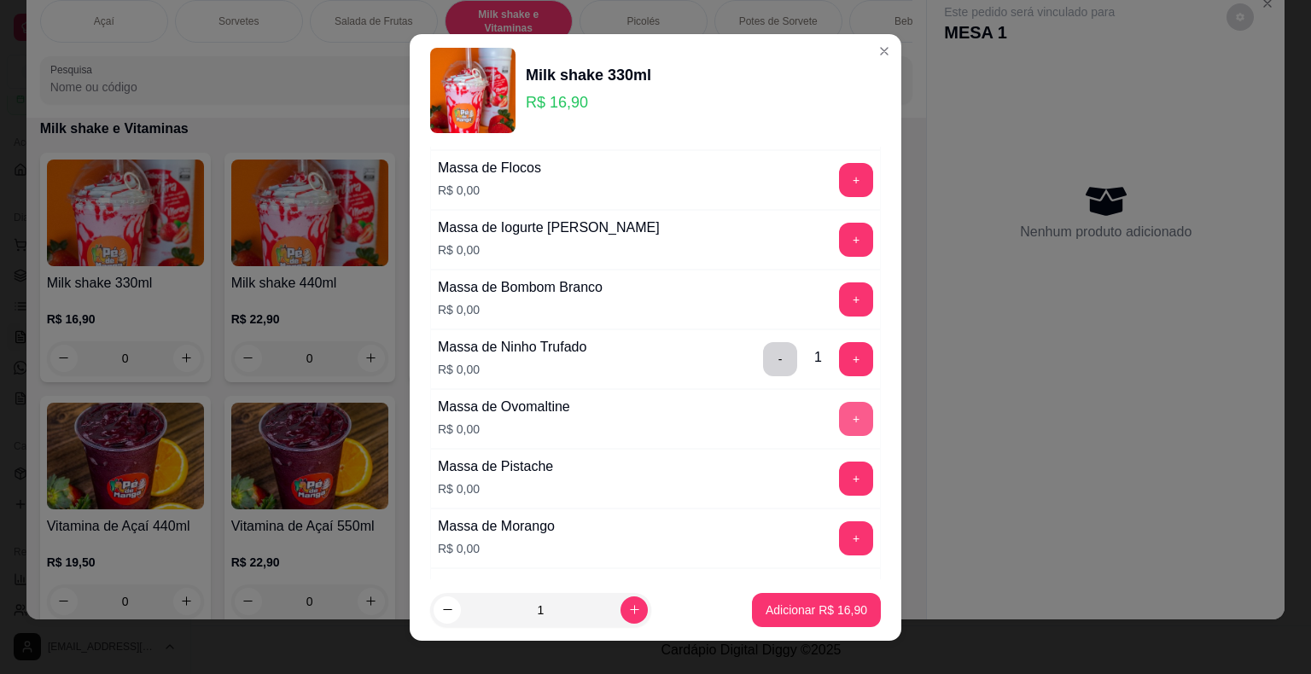
scroll to position [1195, 0]
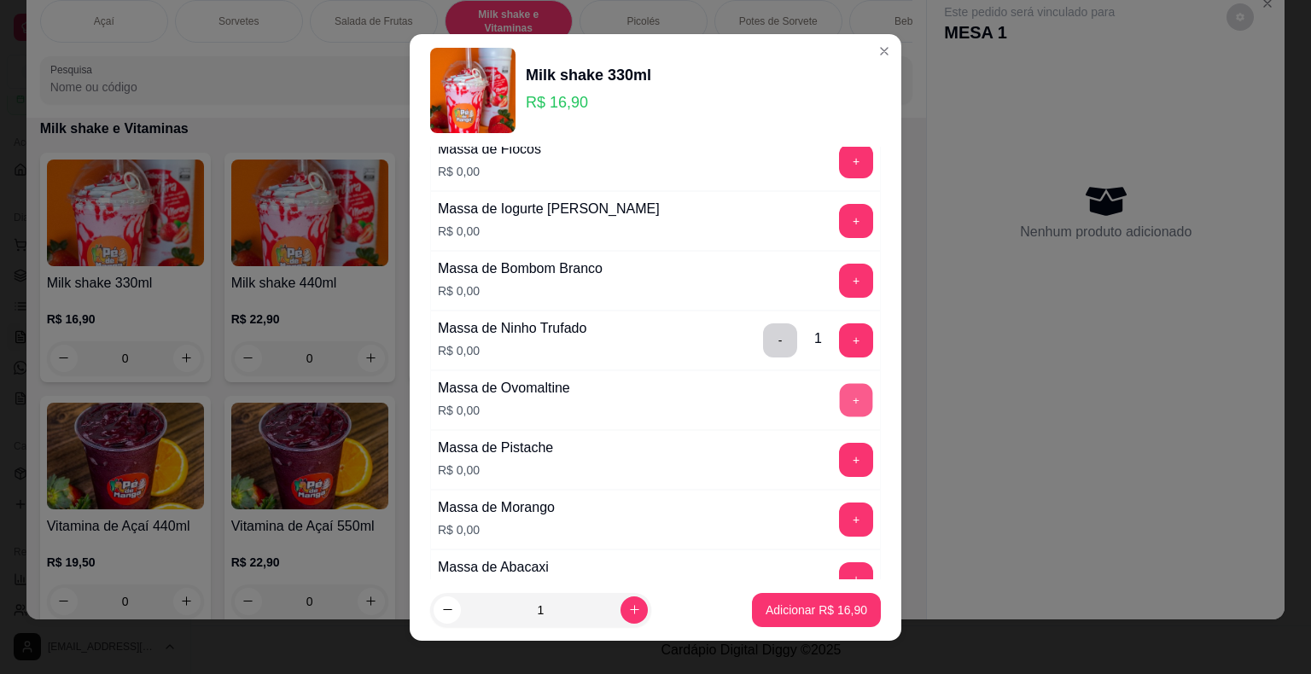
click at [840, 391] on button "+" at bounding box center [856, 399] width 33 height 33
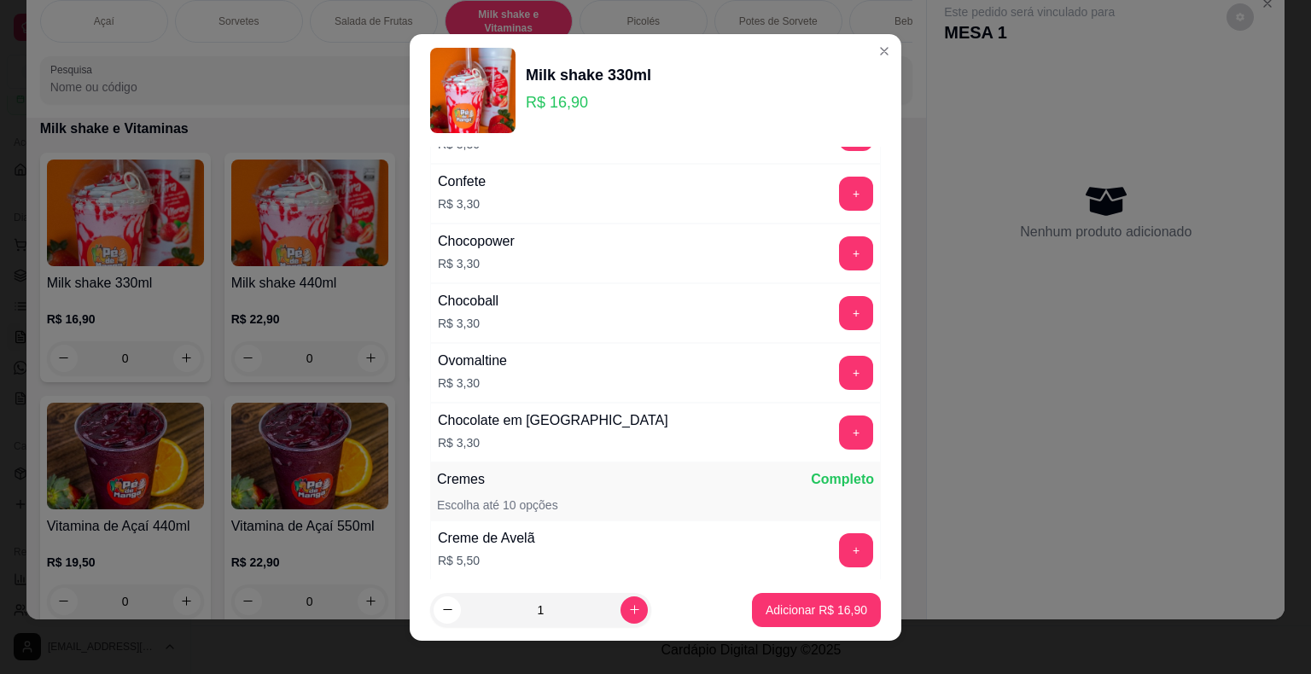
scroll to position [2730, 0]
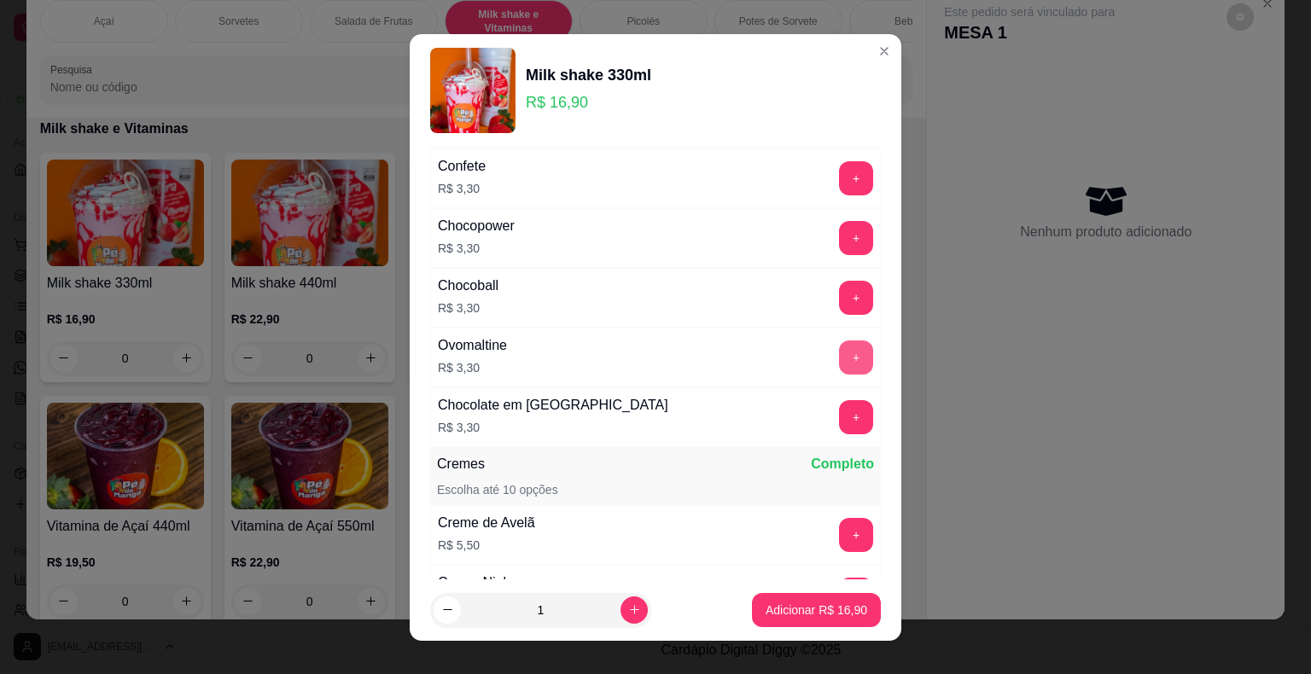
click at [839, 340] on button "+" at bounding box center [856, 357] width 34 height 34
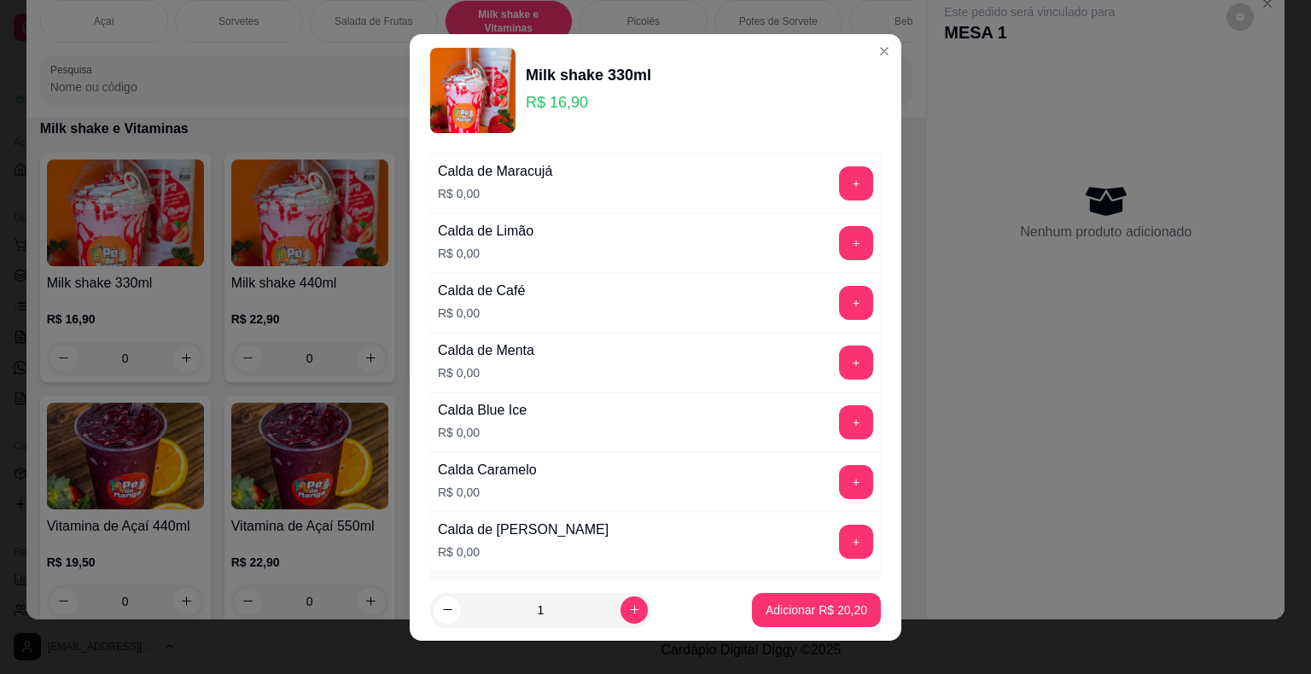
scroll to position [427, 0]
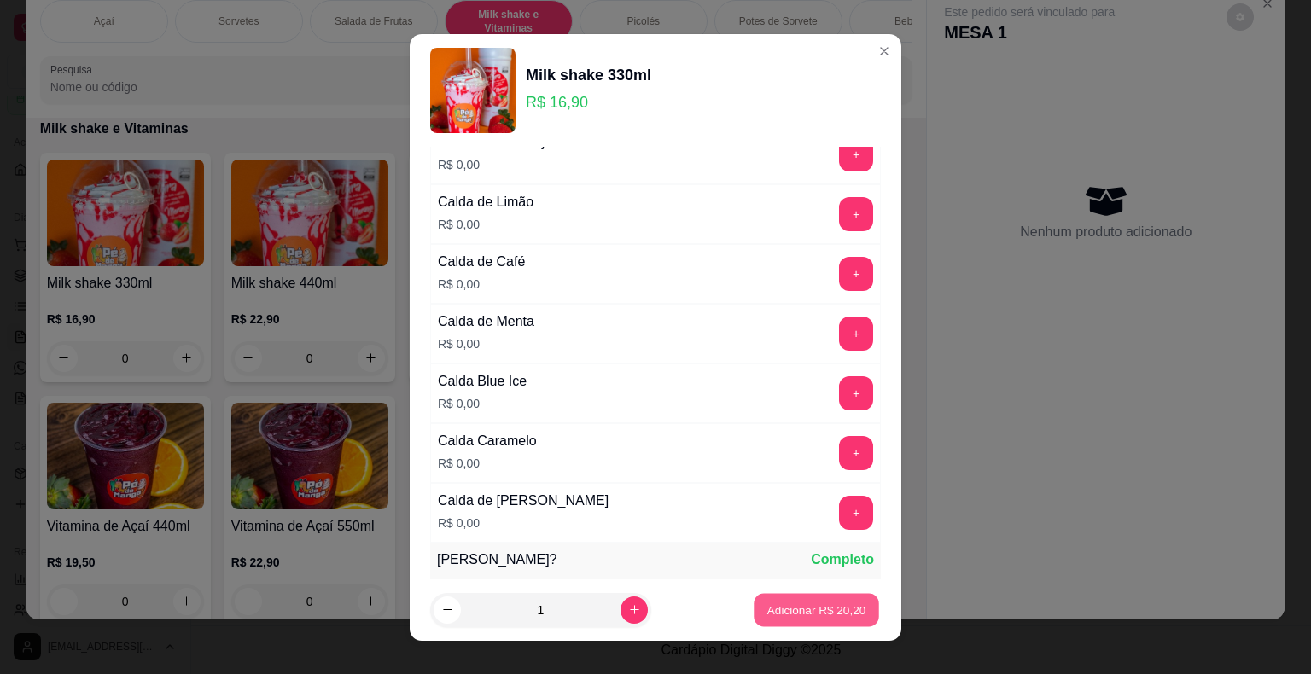
click at [771, 605] on p "Adicionar R$ 20,20" at bounding box center [816, 610] width 99 height 16
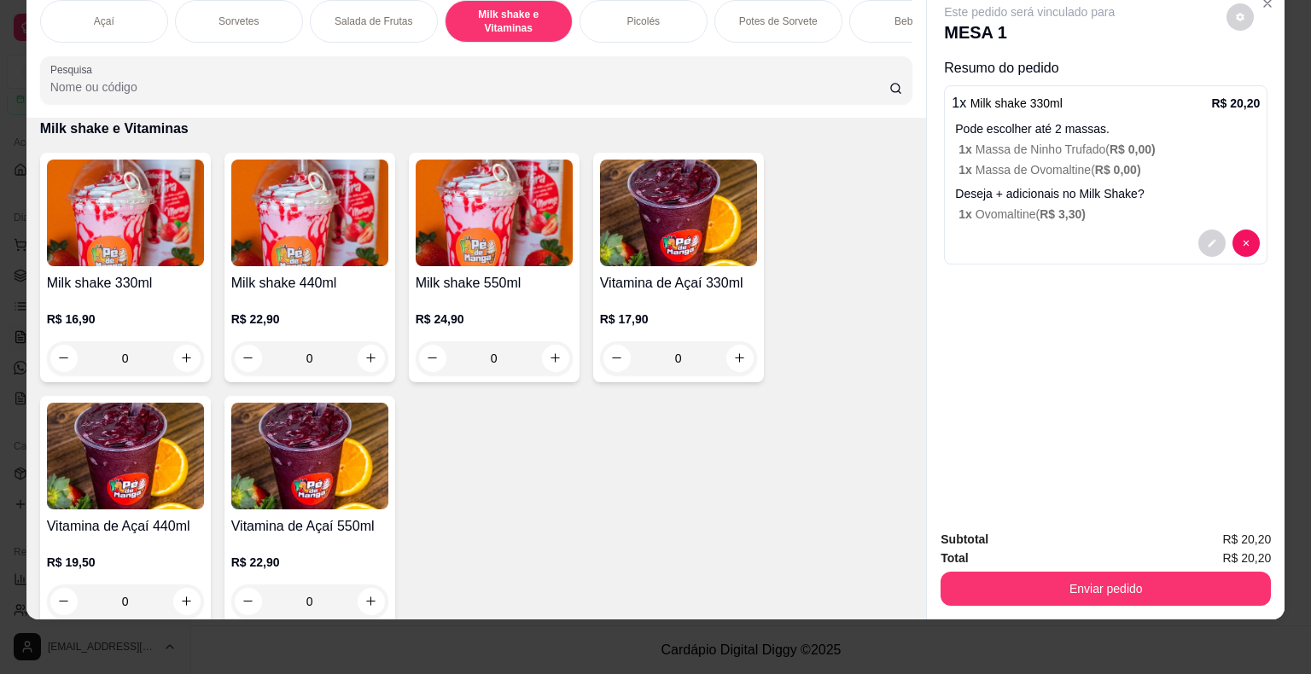
drag, startPoint x: 55, startPoint y: 16, endPoint x: 51, endPoint y: 32, distance: 15.7
click at [55, 17] on div "Açaí" at bounding box center [104, 21] width 128 height 43
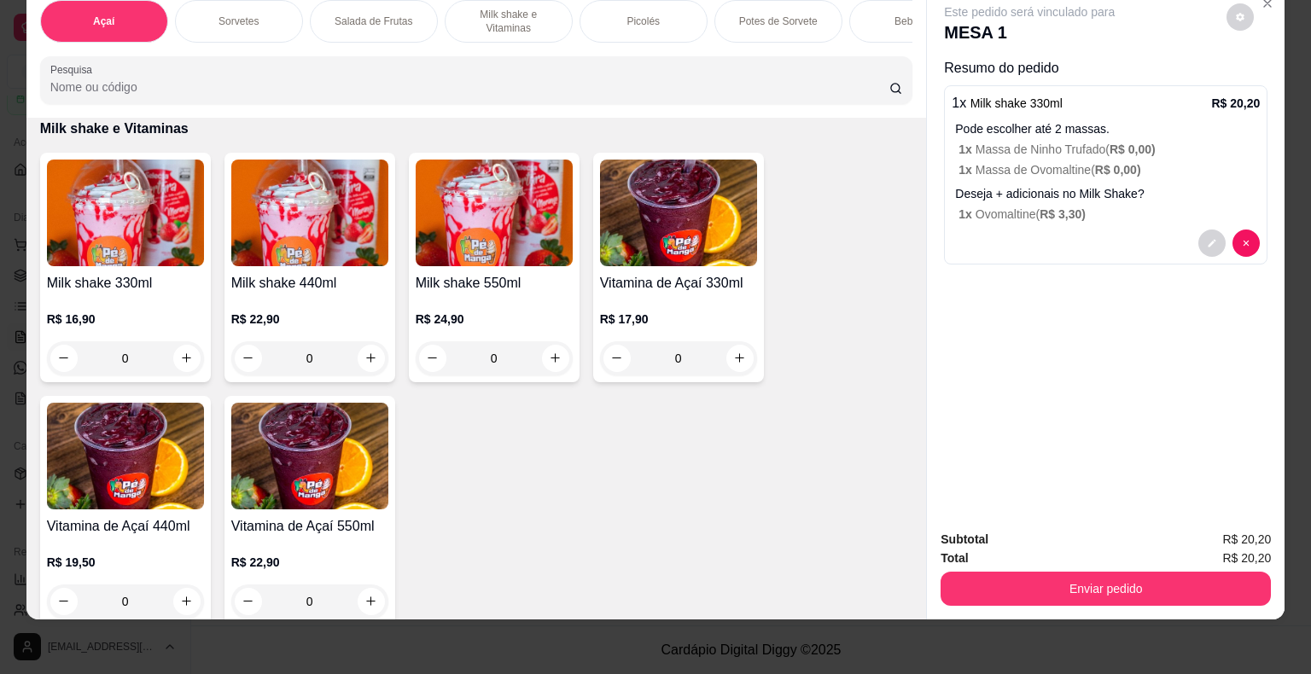
scroll to position [76, 0]
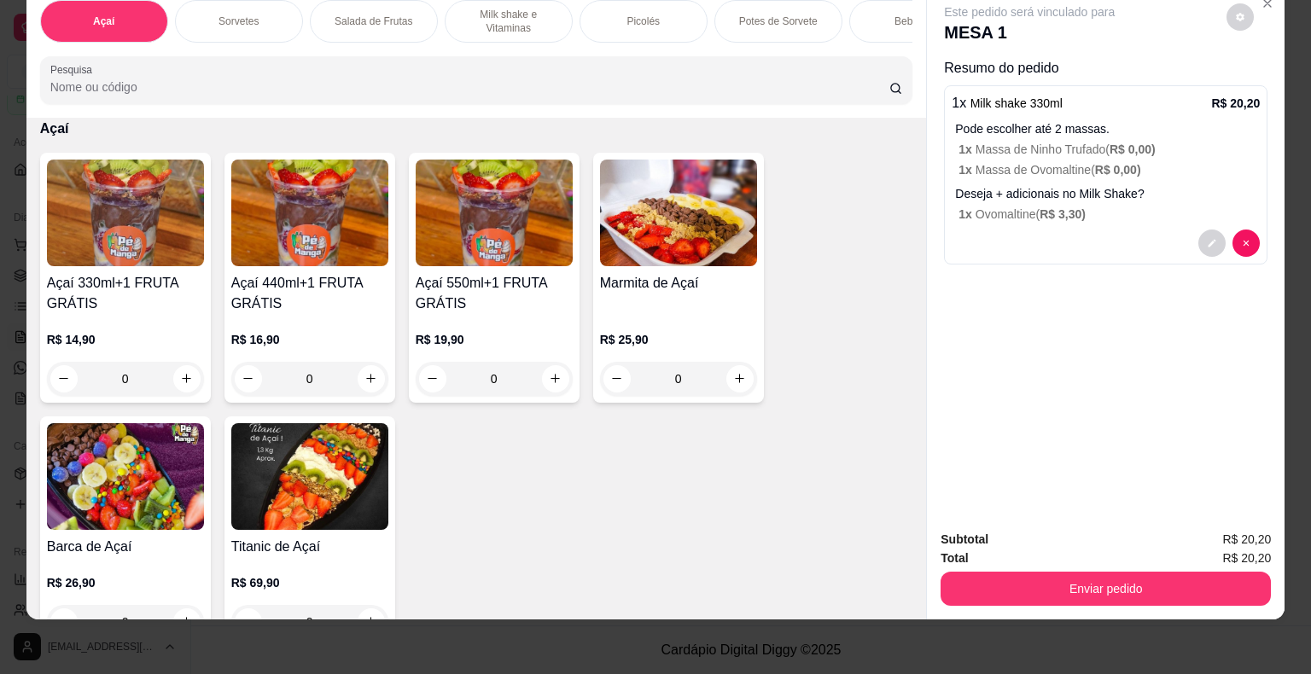
click at [366, 370] on div "0" at bounding box center [309, 379] width 157 height 34
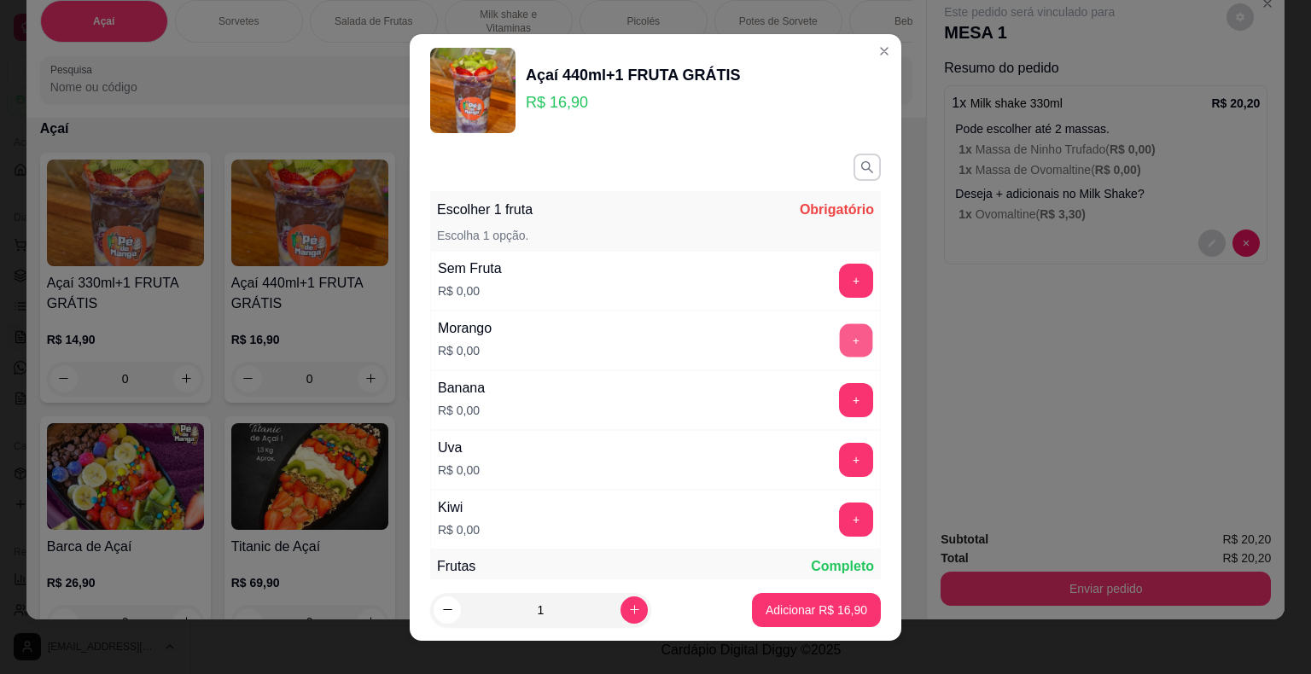
click at [840, 328] on button "+" at bounding box center [856, 339] width 33 height 33
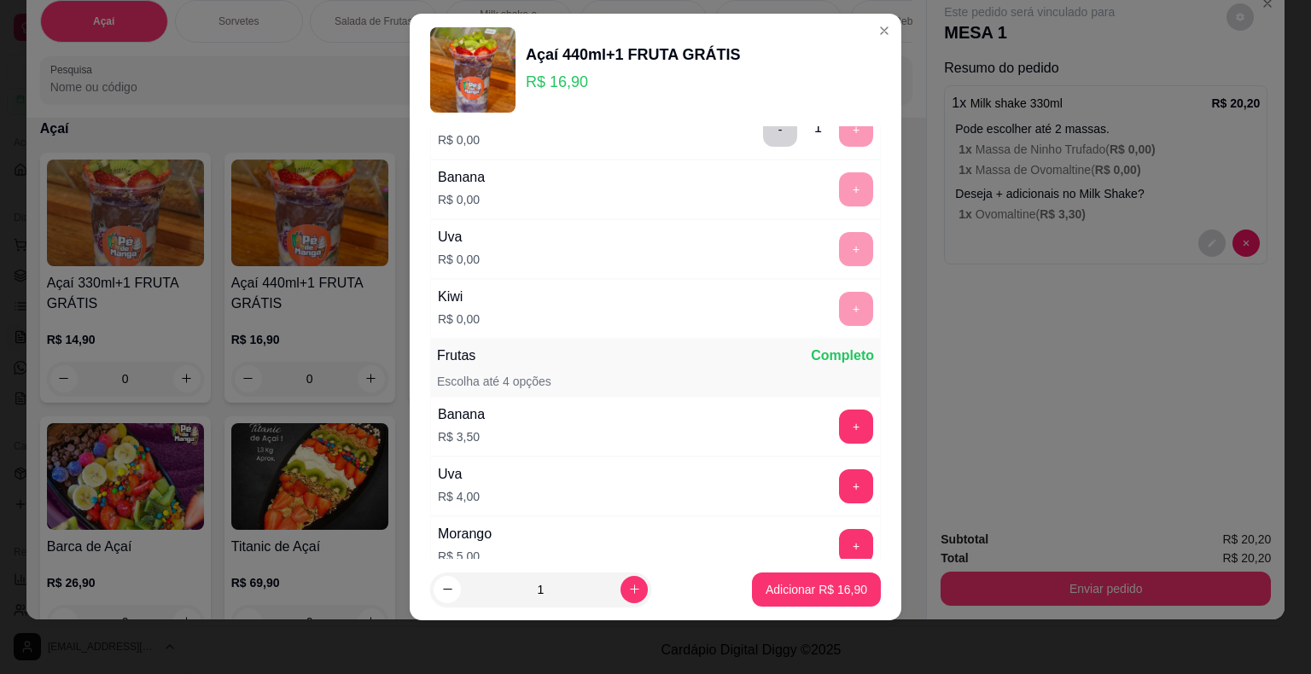
scroll to position [230, 0]
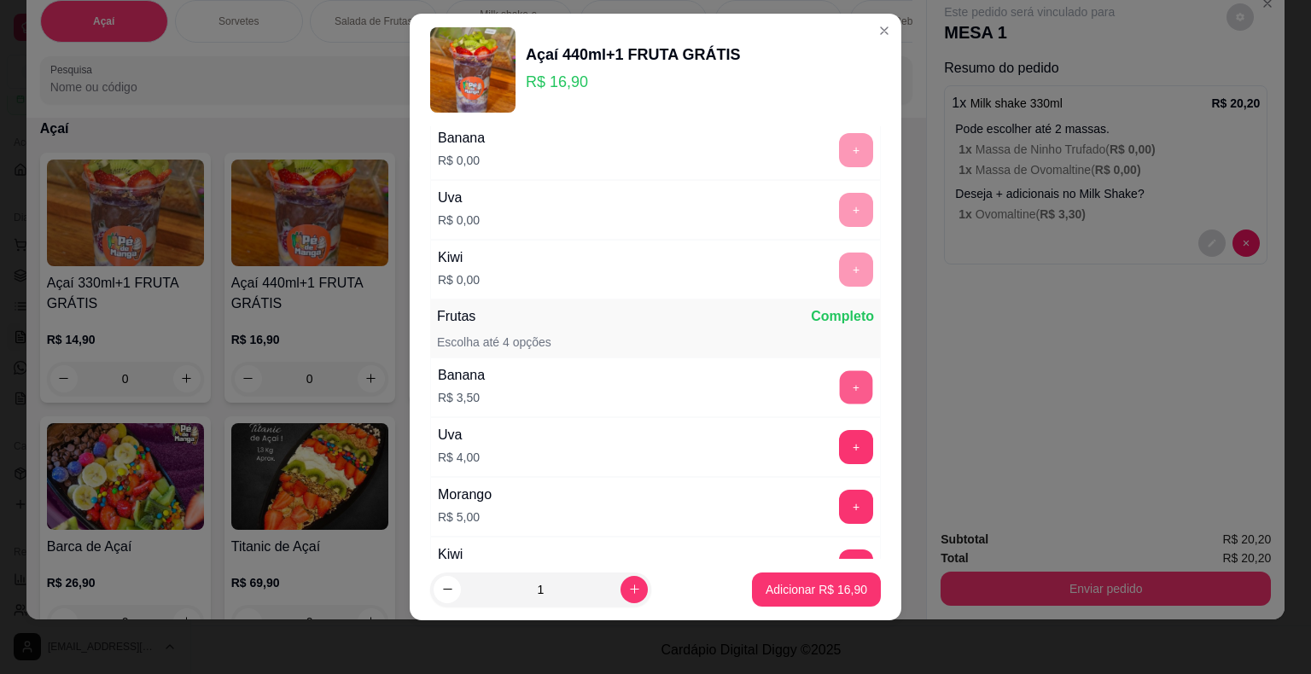
click at [840, 387] on button "+" at bounding box center [856, 386] width 33 height 33
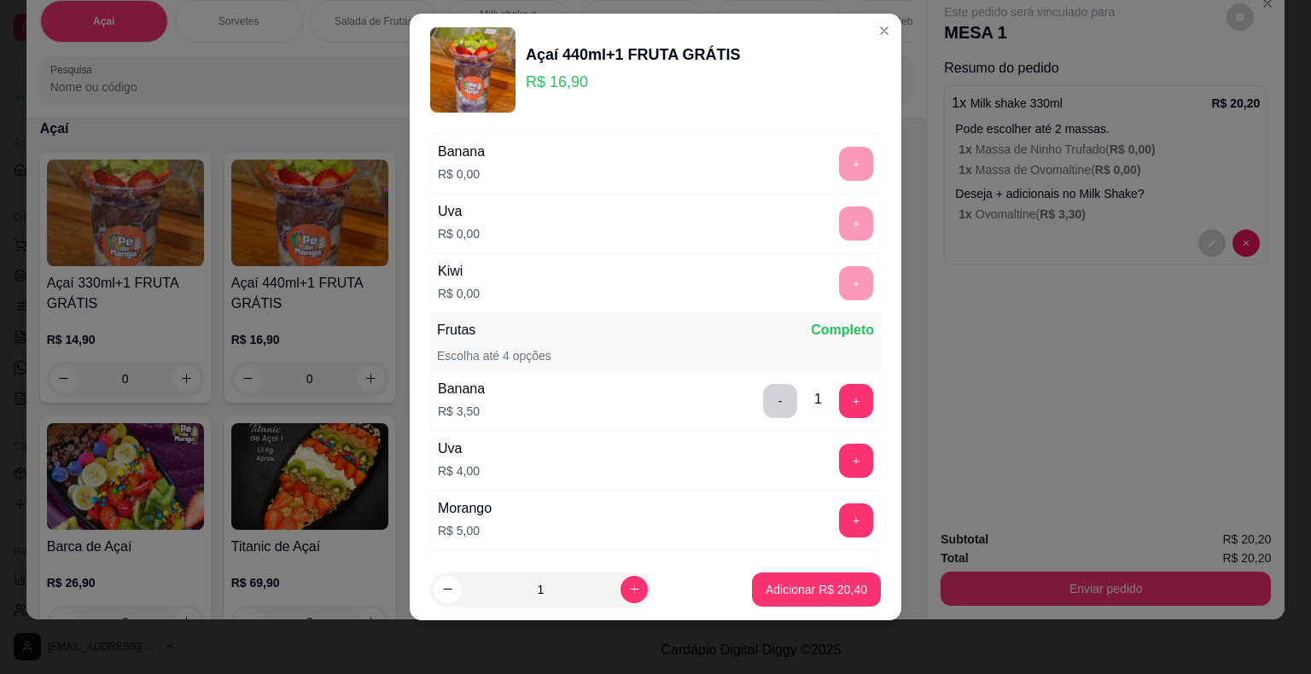
scroll to position [315, 0]
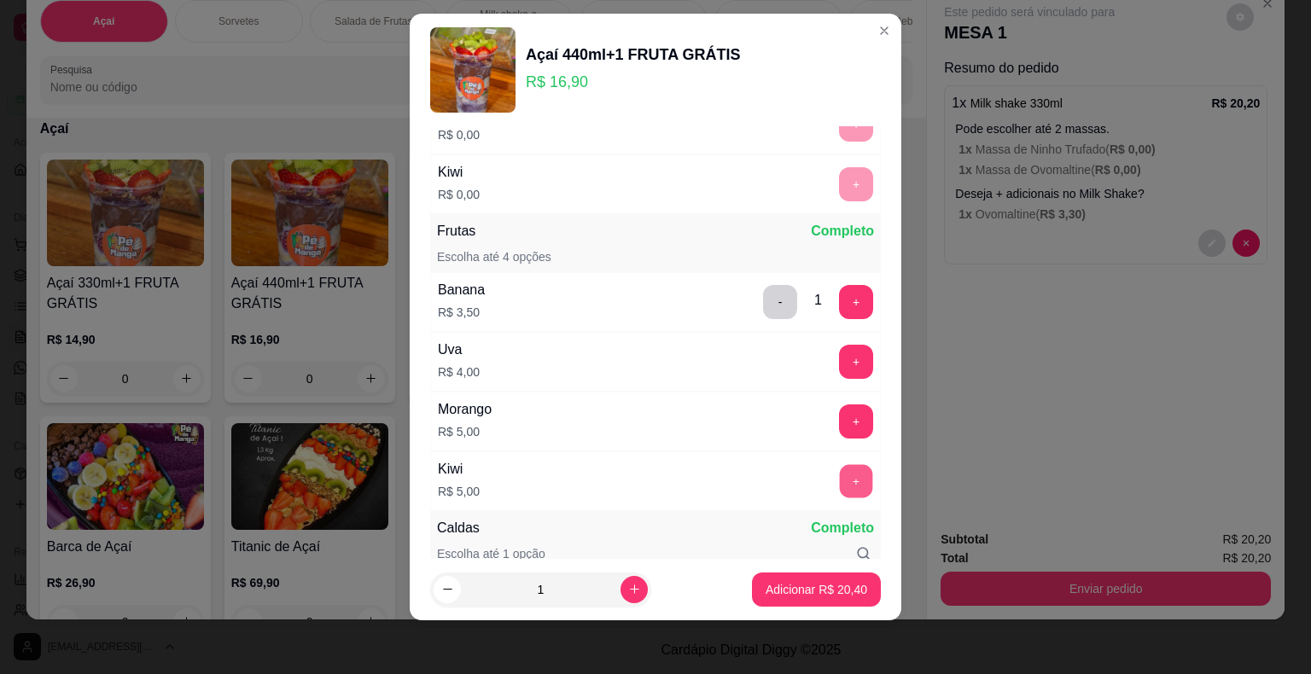
click at [840, 481] on button "+" at bounding box center [856, 480] width 33 height 33
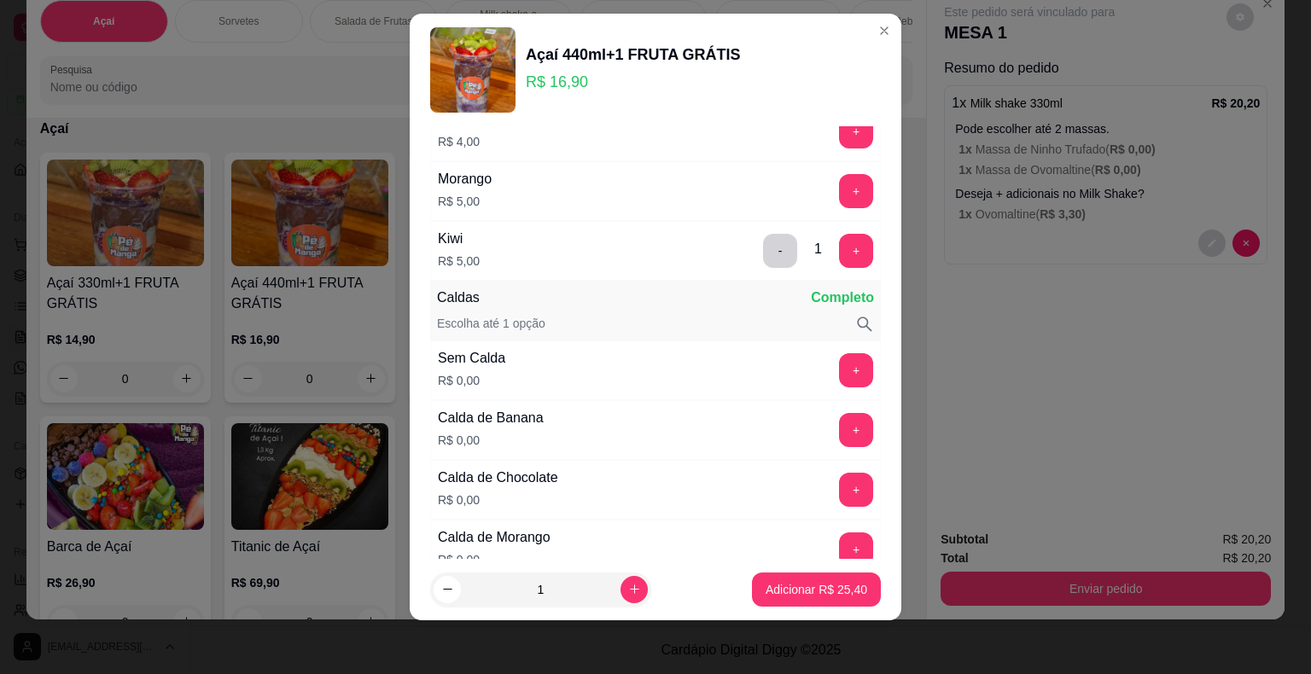
scroll to position [571, 0]
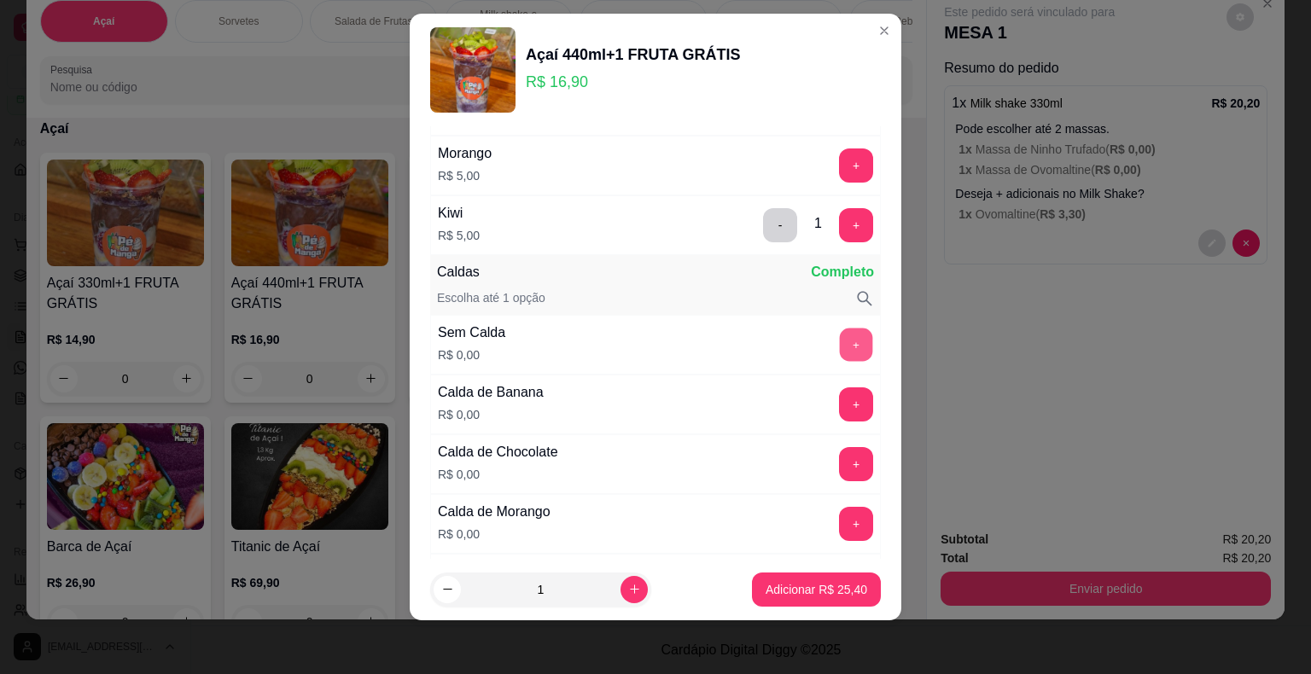
click at [840, 339] on button "+" at bounding box center [856, 344] width 33 height 33
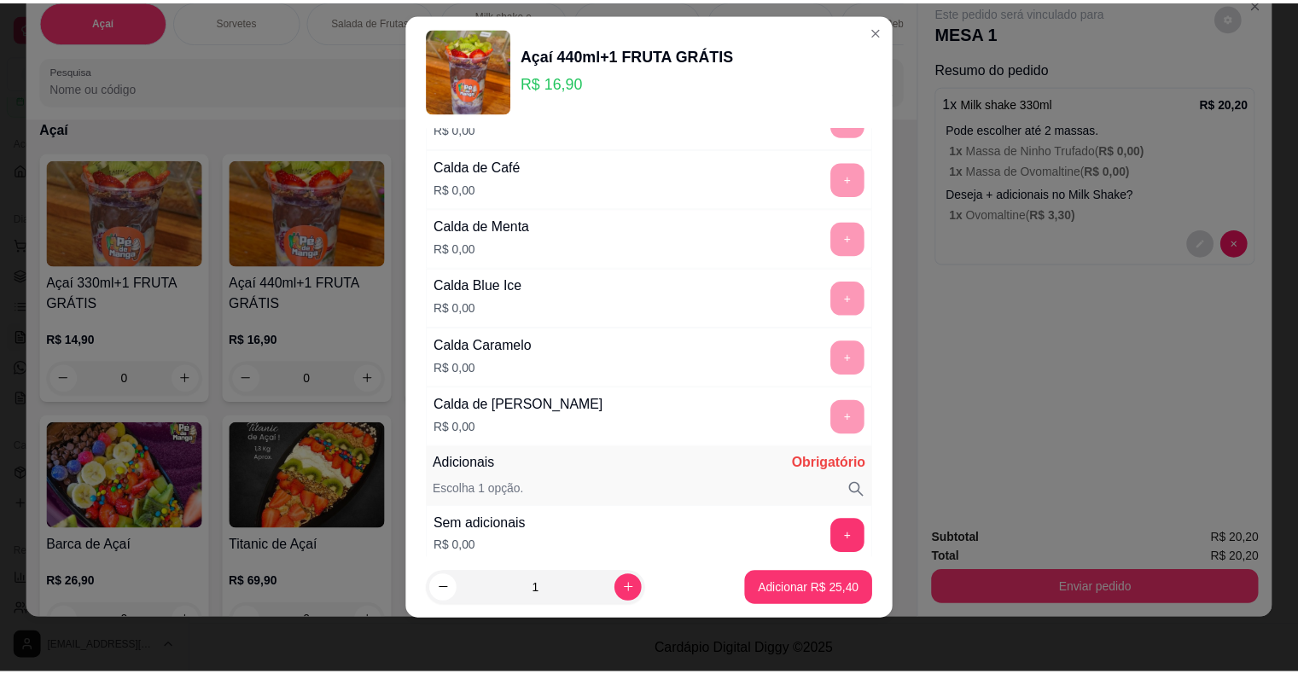
scroll to position [1253, 0]
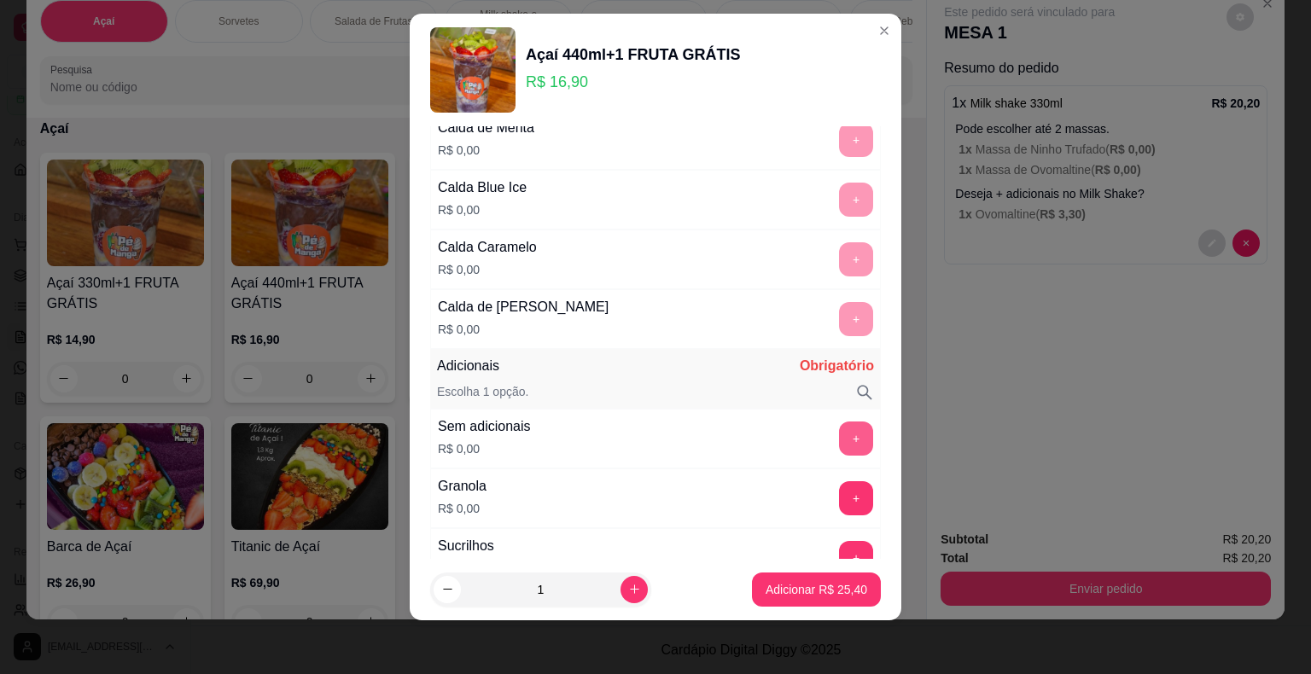
click at [839, 430] on button "+" at bounding box center [856, 439] width 34 height 34
click at [819, 595] on p "Adicionar R$ 25,40" at bounding box center [816, 589] width 102 height 17
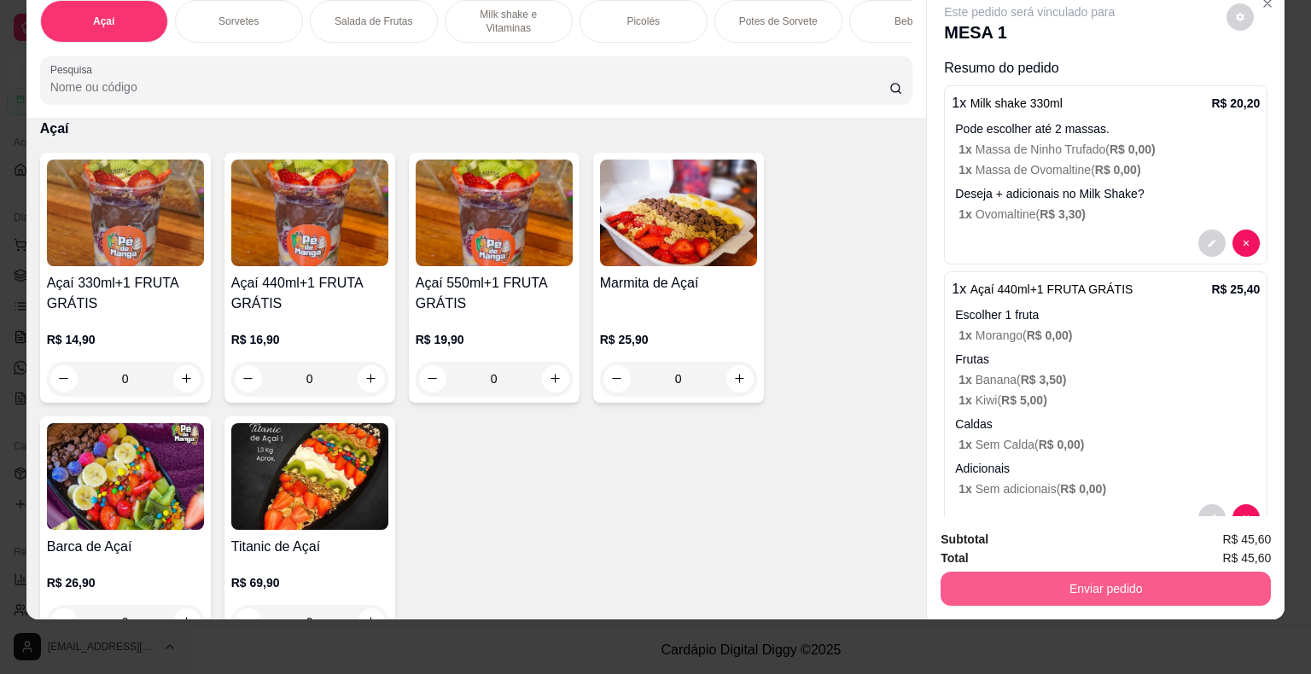
click at [1097, 575] on button "Enviar pedido" at bounding box center [1105, 589] width 330 height 34
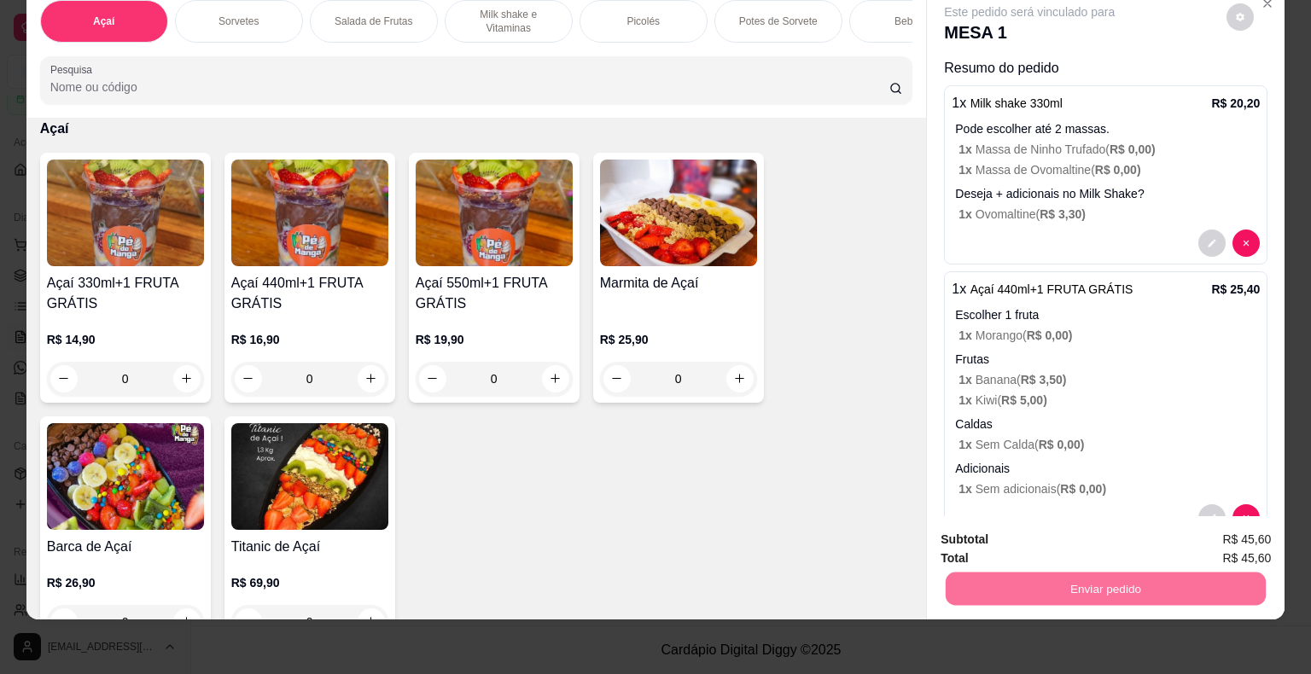
click at [1219, 541] on button "Enviar pedido" at bounding box center [1226, 534] width 94 height 32
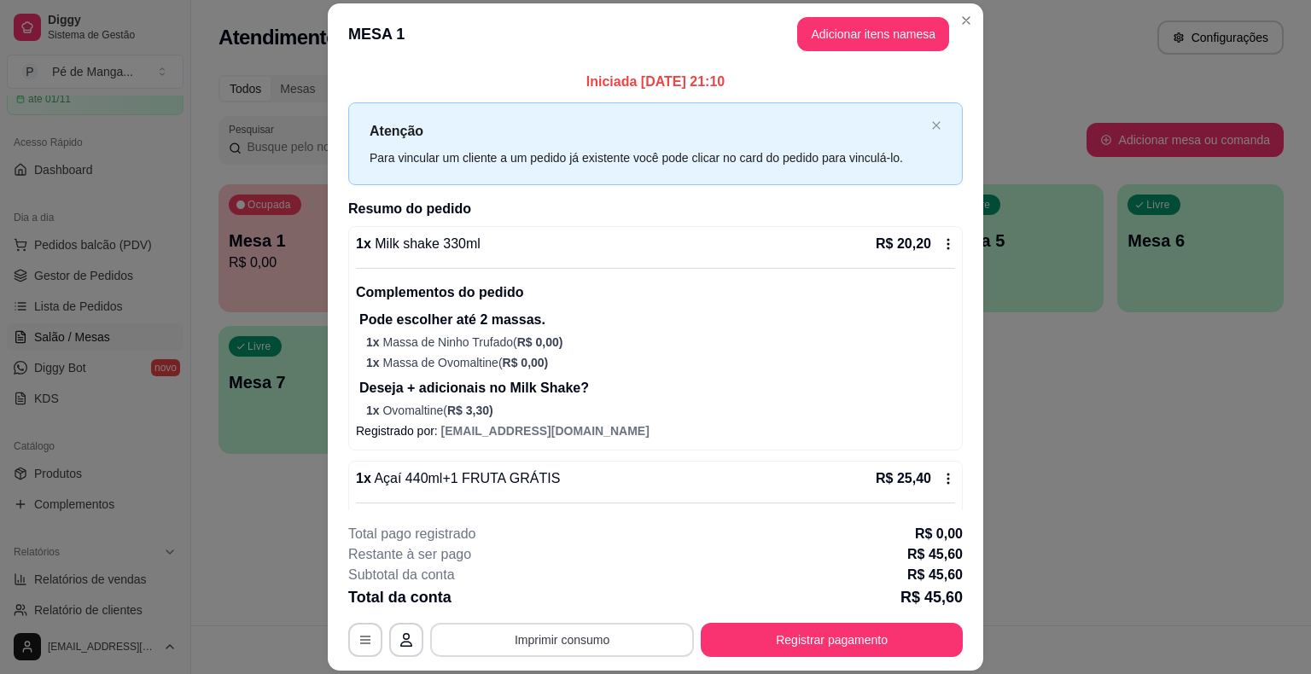
click at [629, 644] on button "Imprimir consumo" at bounding box center [562, 640] width 264 height 34
click at [590, 597] on button "IMPRESSORA" at bounding box center [561, 600] width 124 height 27
click at [860, 637] on button "Registrar pagamento" at bounding box center [832, 640] width 262 height 34
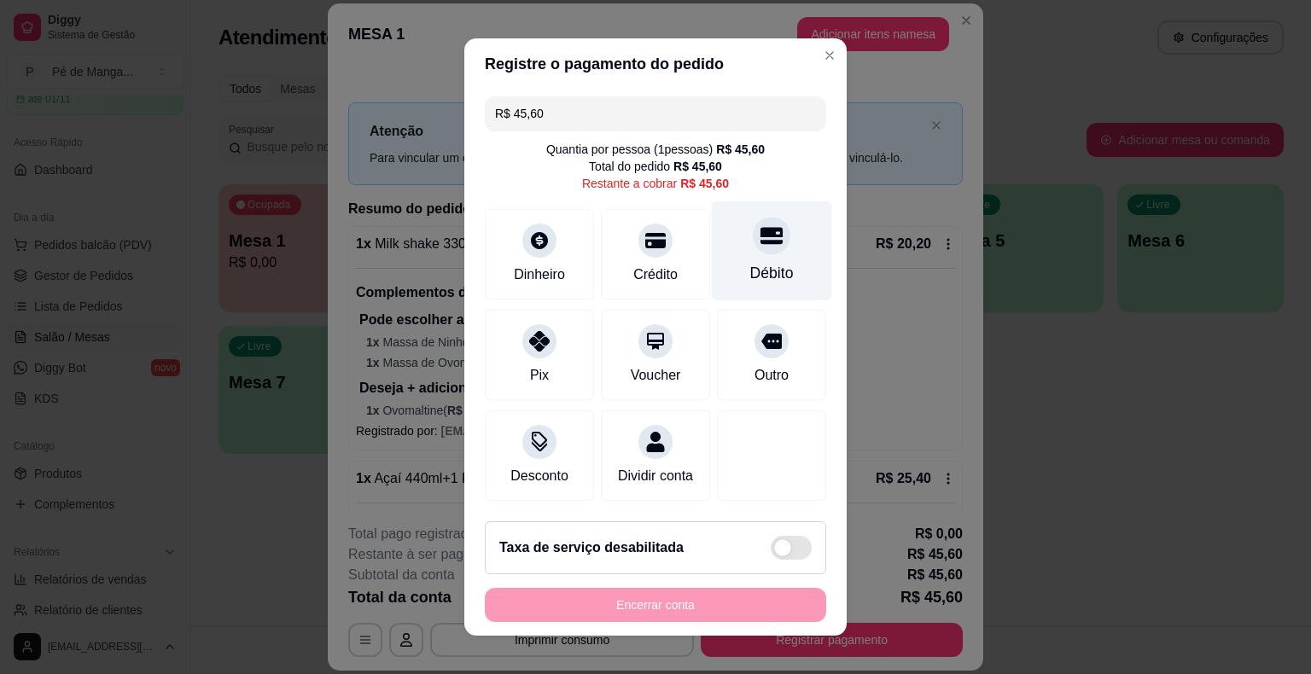
click at [775, 281] on div "Débito" at bounding box center [772, 251] width 120 height 100
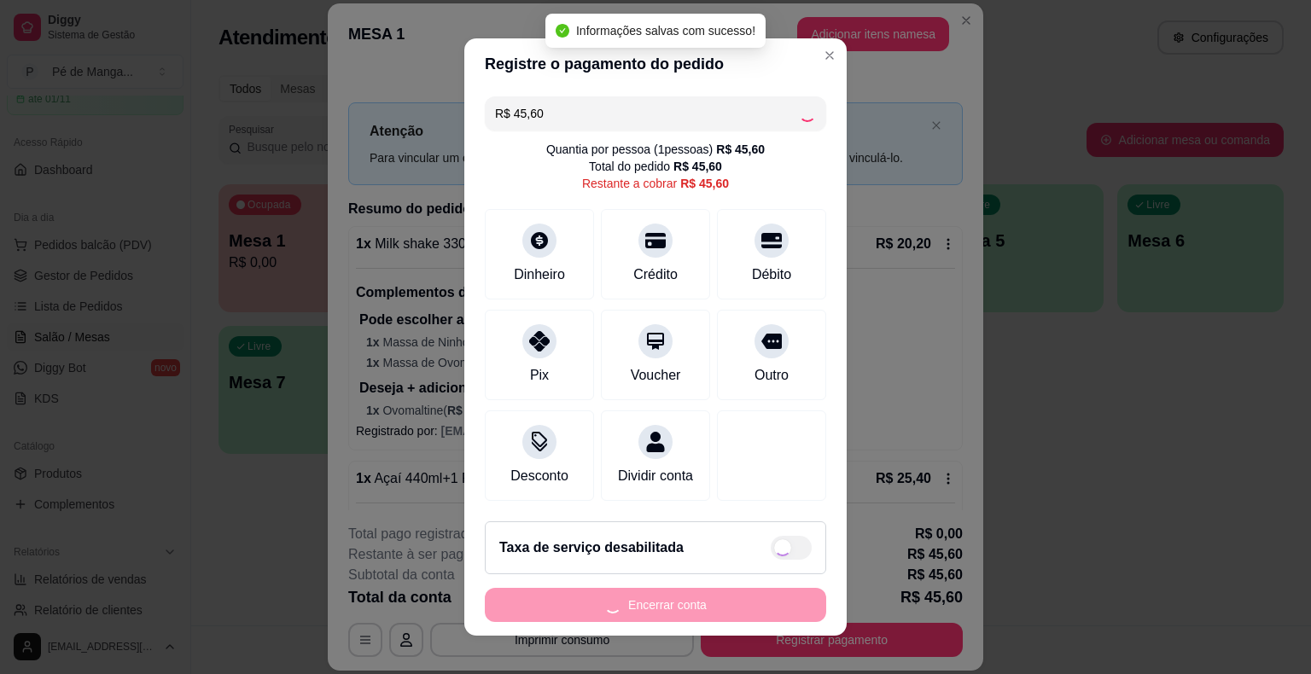
type input "R$ 0,00"
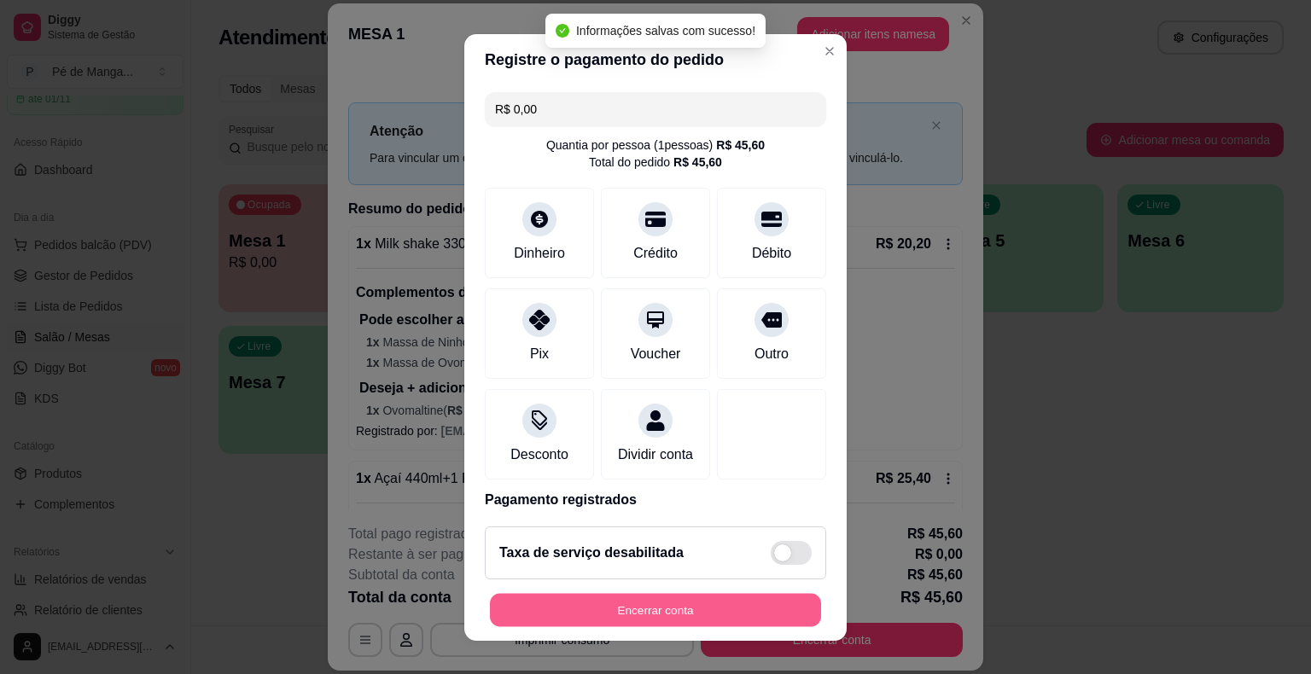
click at [531, 599] on button "Encerrar conta" at bounding box center [655, 609] width 331 height 33
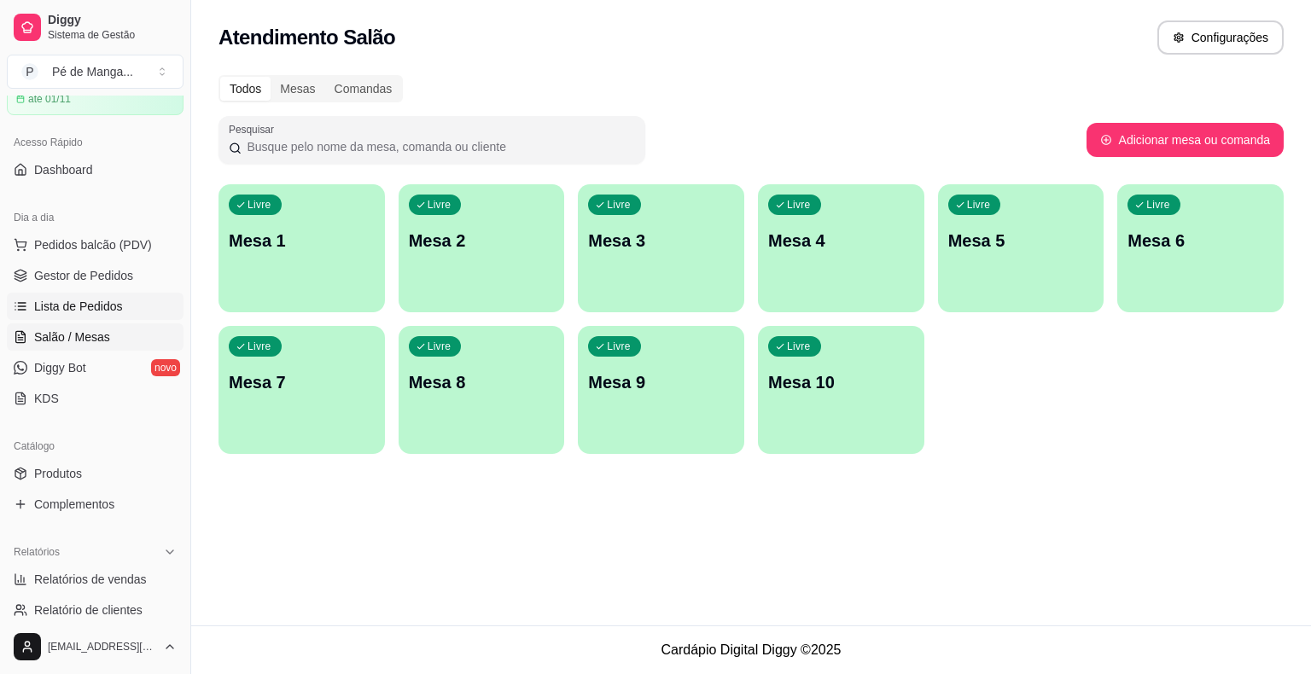
click at [65, 299] on span "Lista de Pedidos" at bounding box center [78, 306] width 89 height 17
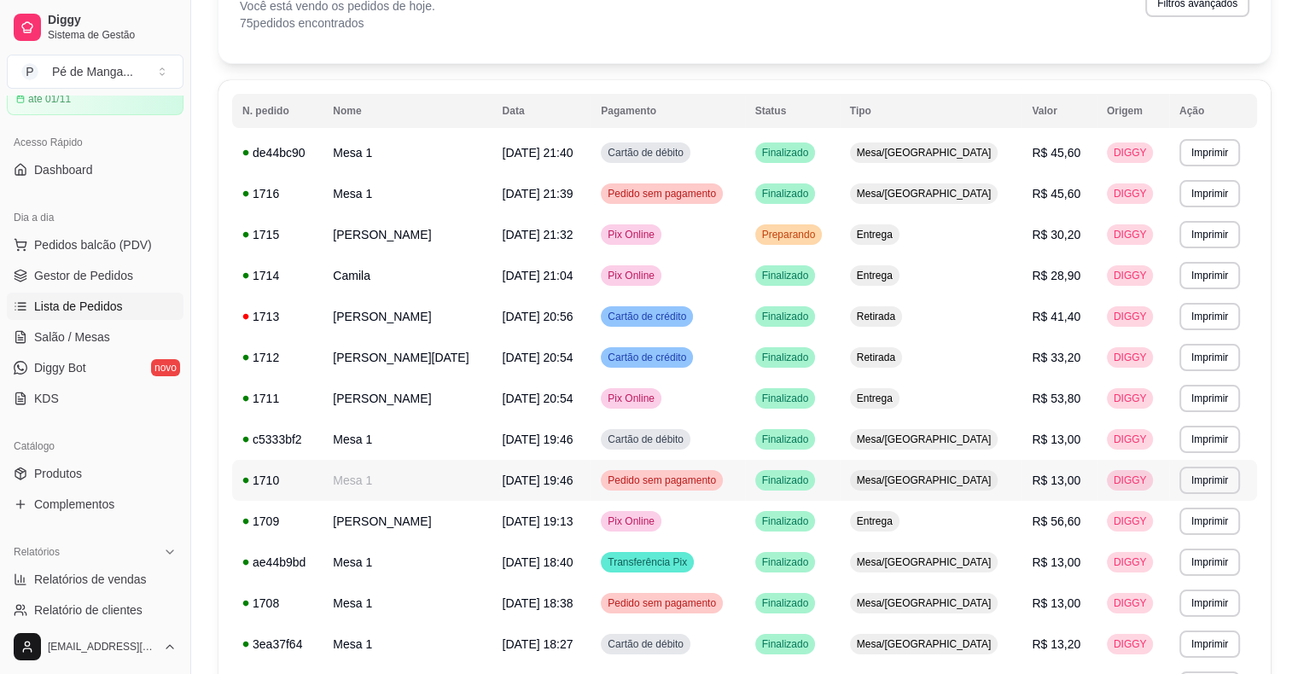
scroll to position [85, 0]
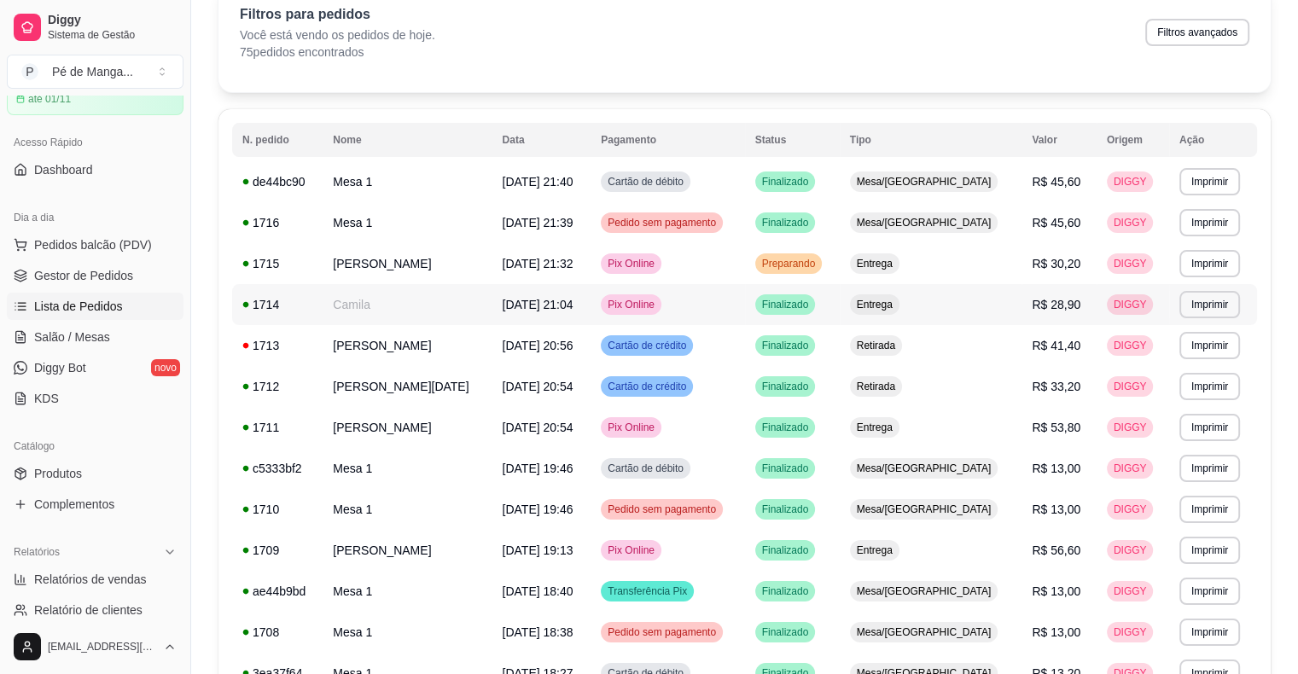
click at [457, 316] on td "Camila" at bounding box center [407, 304] width 169 height 41
click at [689, 381] on span "Cartão de crédito" at bounding box center [646, 387] width 85 height 14
click at [625, 439] on td "Pix Online" at bounding box center [667, 427] width 154 height 41
click at [131, 265] on link "Gestor de Pedidos" at bounding box center [95, 275] width 177 height 27
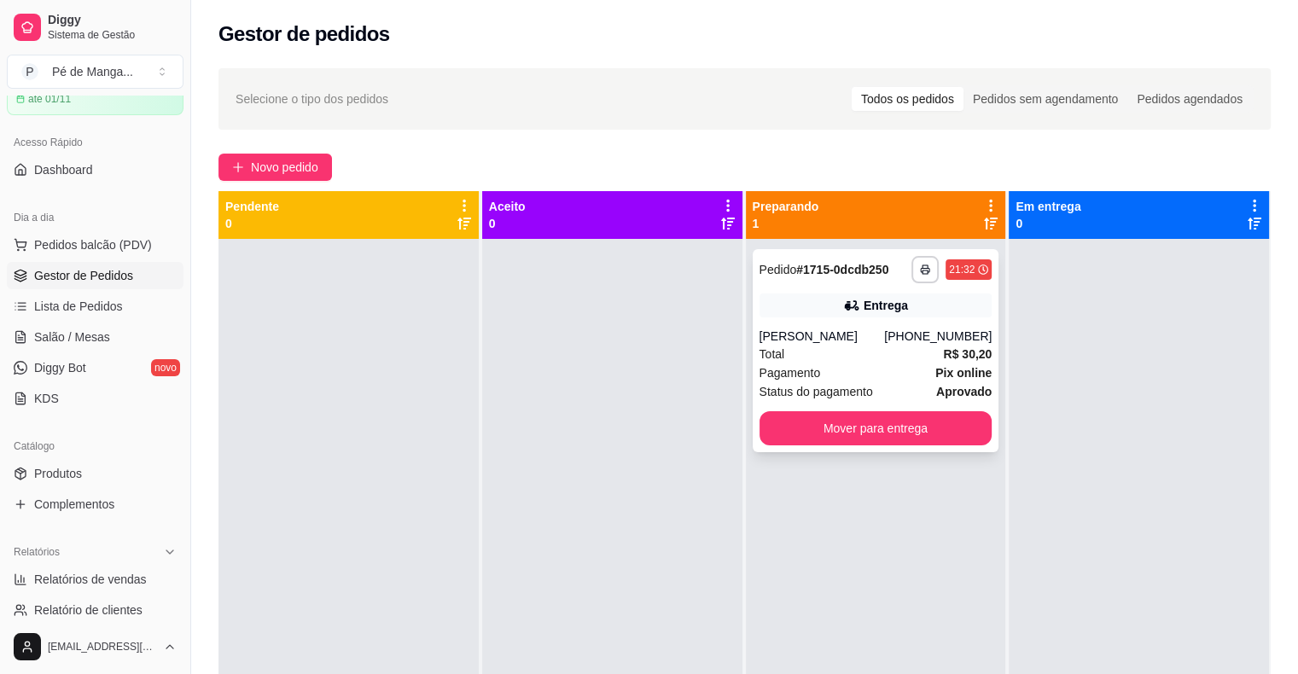
click at [864, 329] on div "[PERSON_NAME]" at bounding box center [821, 336] width 125 height 17
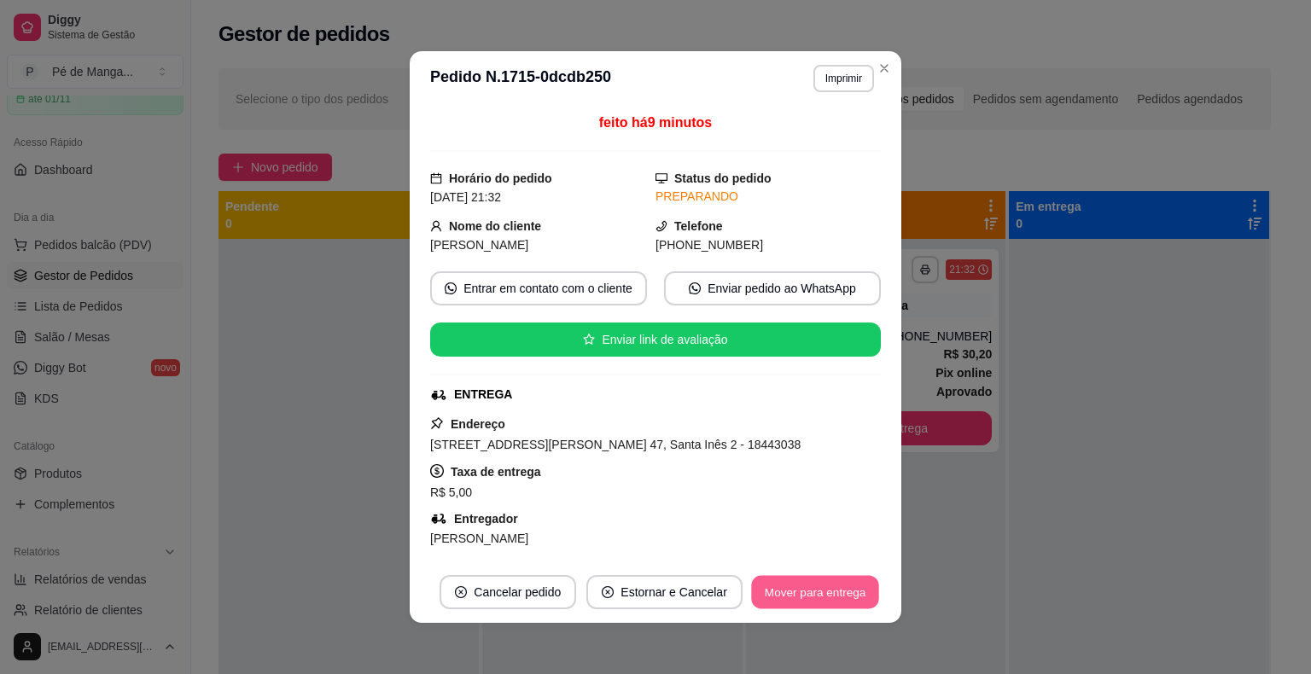
click at [816, 591] on button "Mover para entrega" at bounding box center [815, 592] width 128 height 33
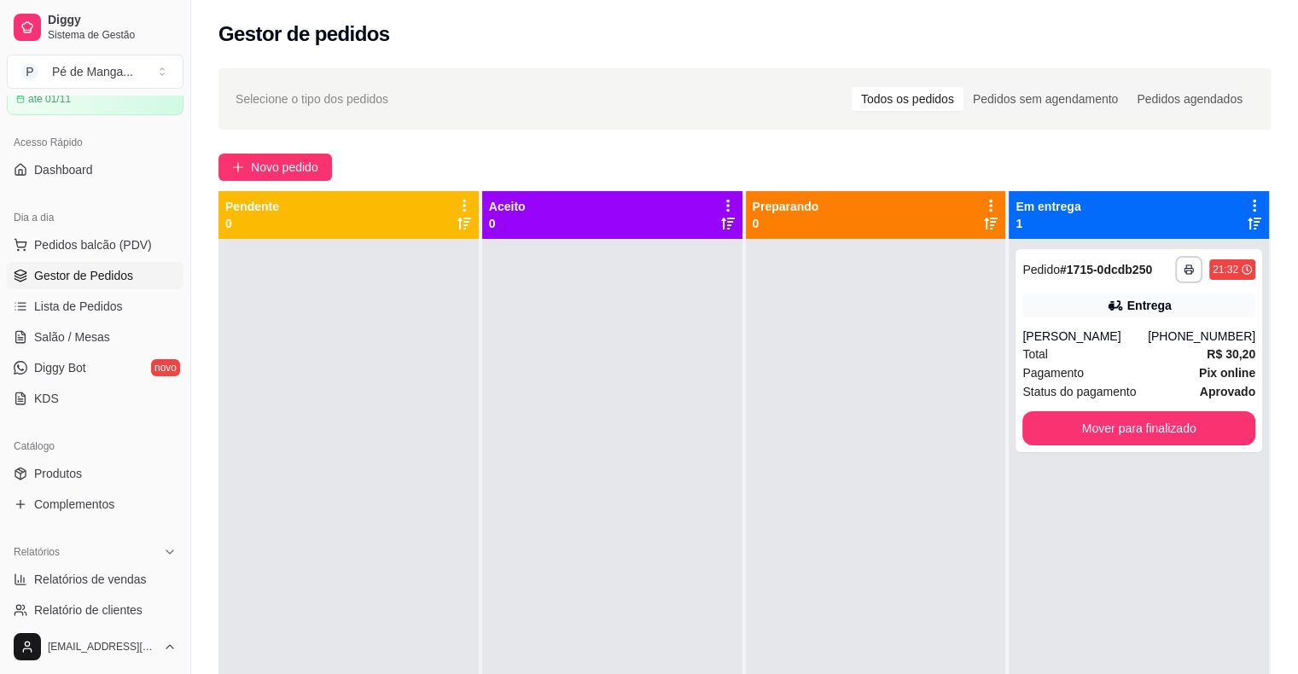
click at [63, 322] on ul "Pedidos balcão (PDV) Gestor de Pedidos Lista de Pedidos Salão / Mesas Diggy Bot…" at bounding box center [95, 321] width 177 height 181
click at [67, 311] on span "Lista de Pedidos" at bounding box center [78, 306] width 89 height 17
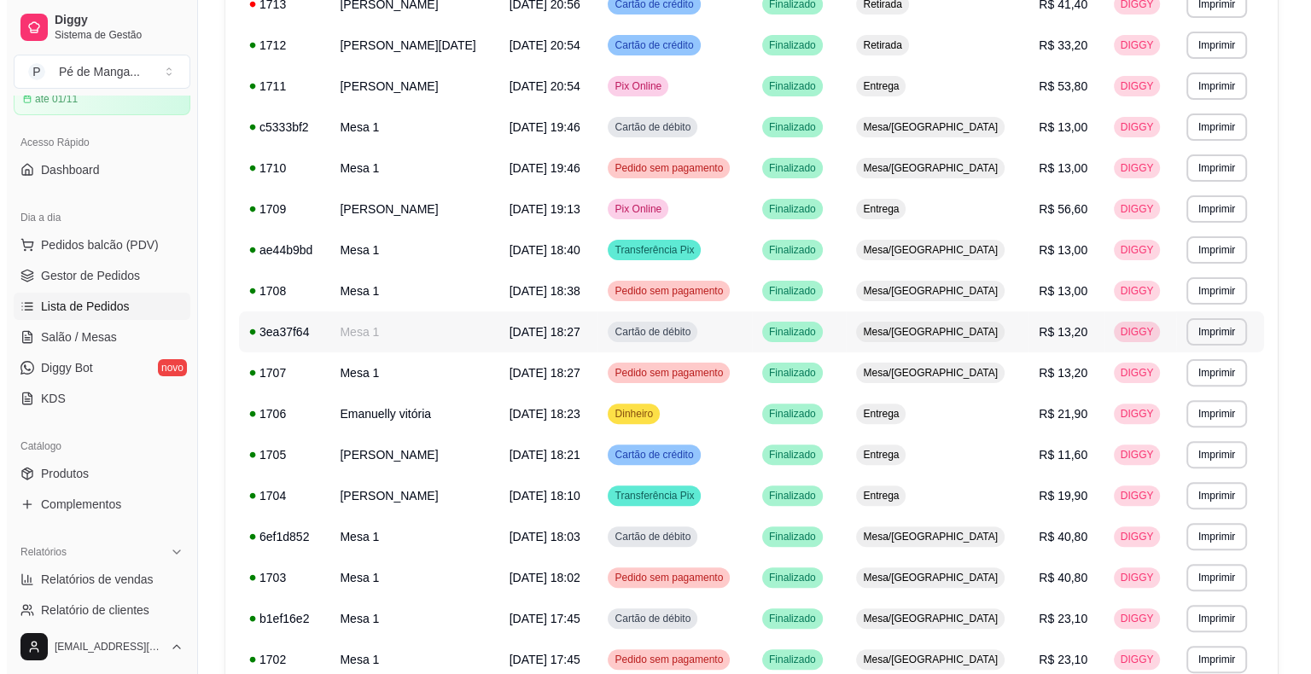
scroll to position [512, 0]
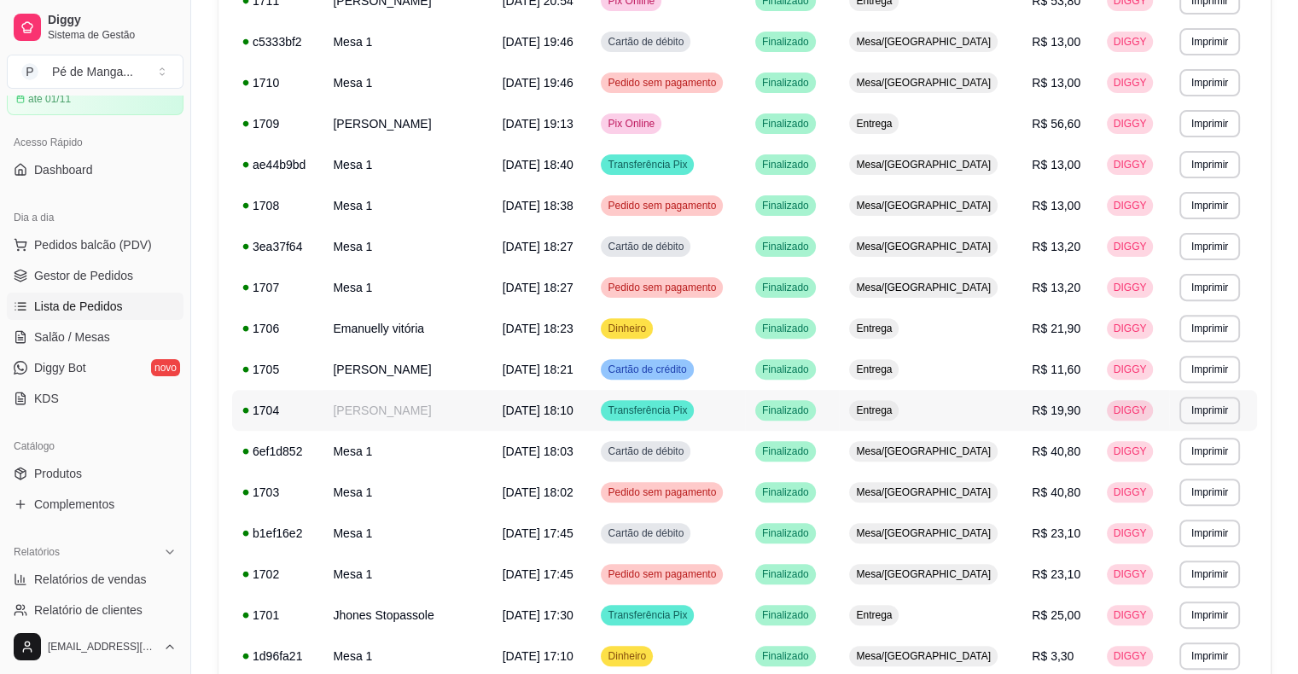
click at [412, 408] on td "[PERSON_NAME]" at bounding box center [407, 410] width 169 height 41
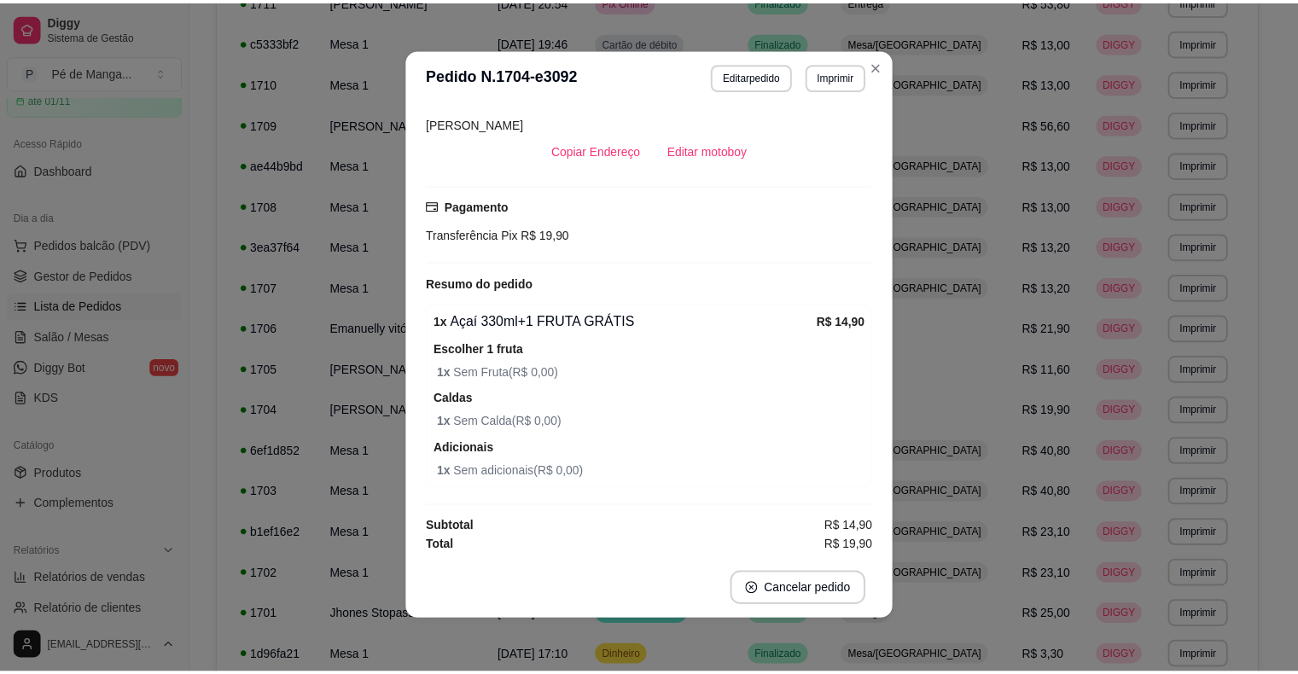
scroll to position [3, 0]
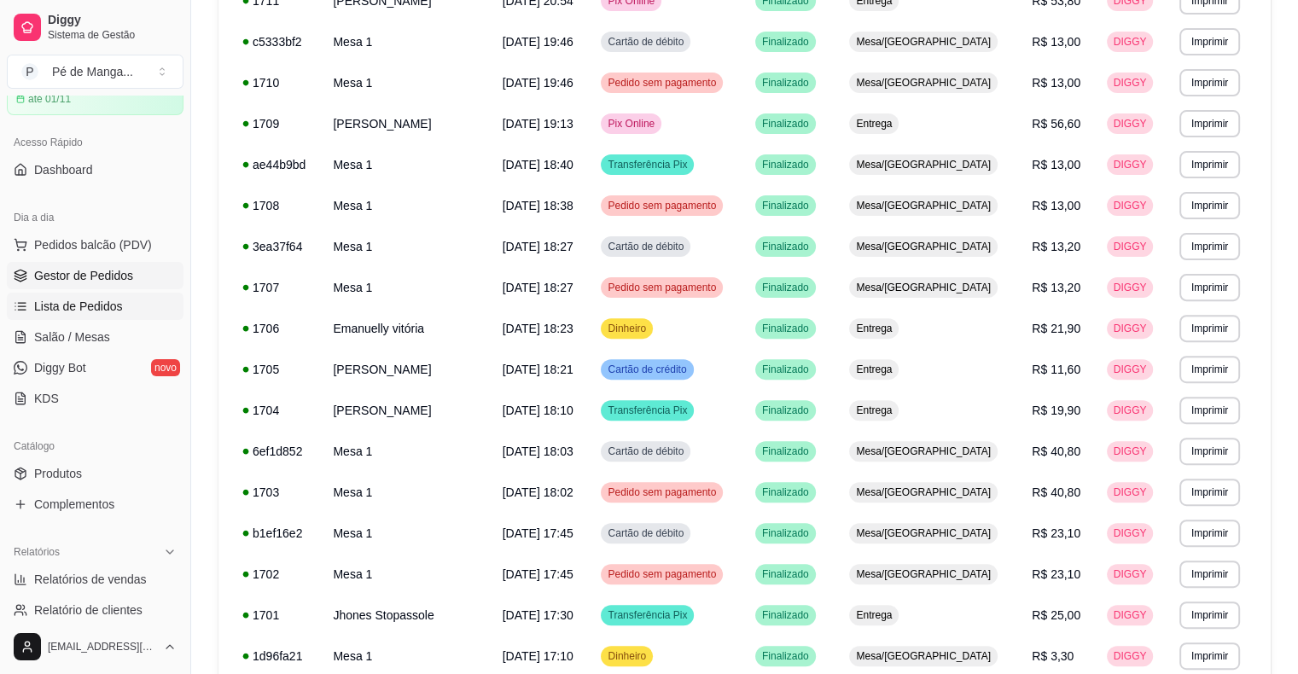
click at [68, 278] on span "Gestor de Pedidos" at bounding box center [83, 275] width 99 height 17
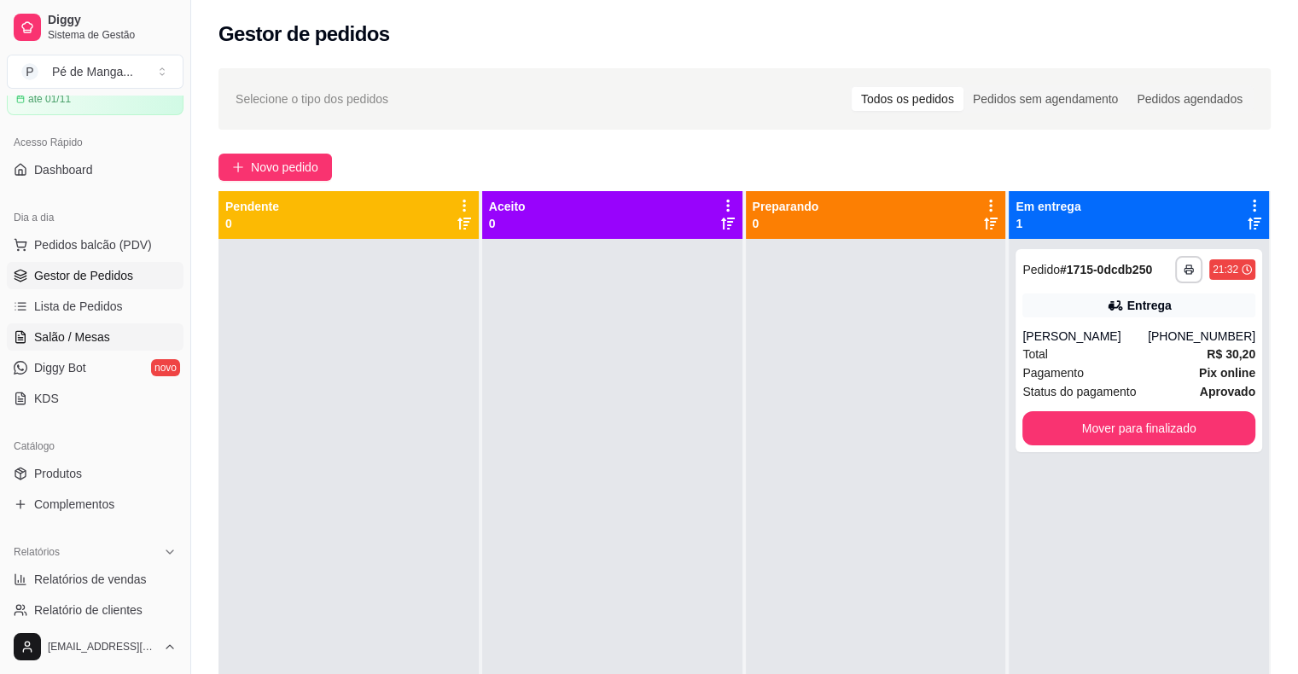
click at [99, 329] on span "Salão / Mesas" at bounding box center [72, 337] width 76 height 17
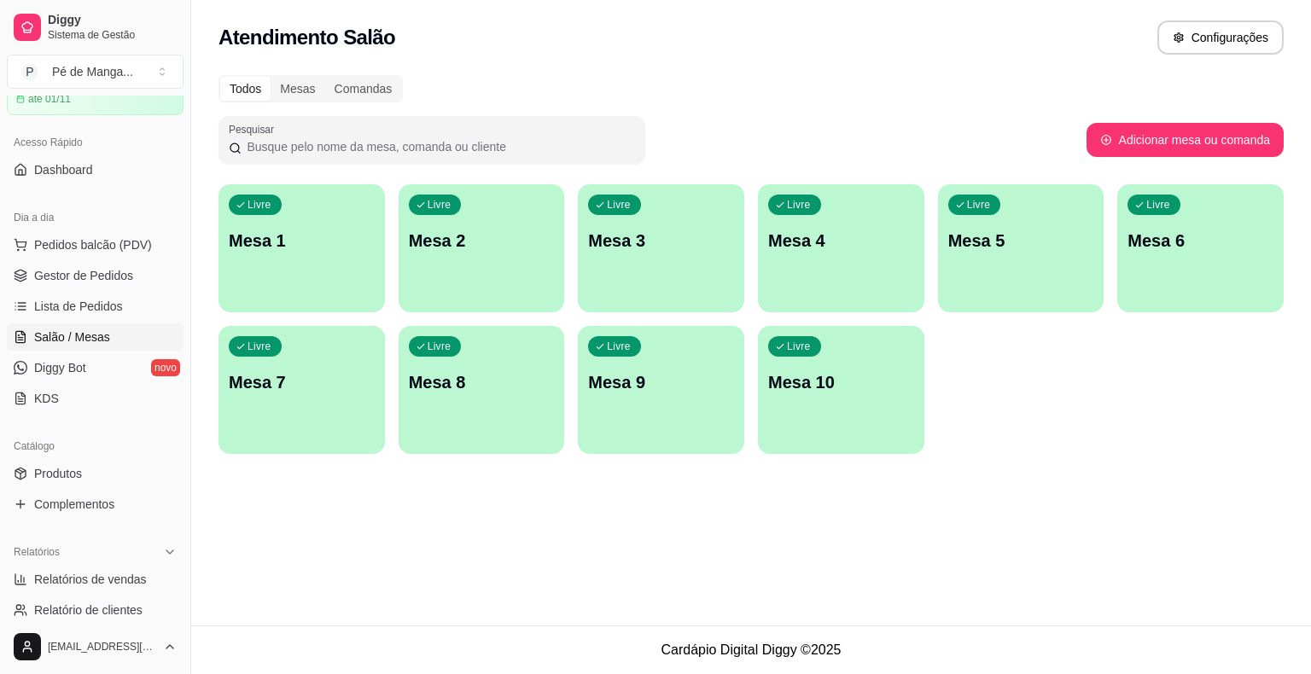
click at [270, 259] on div "Livre Mesa 1" at bounding box center [301, 238] width 166 height 108
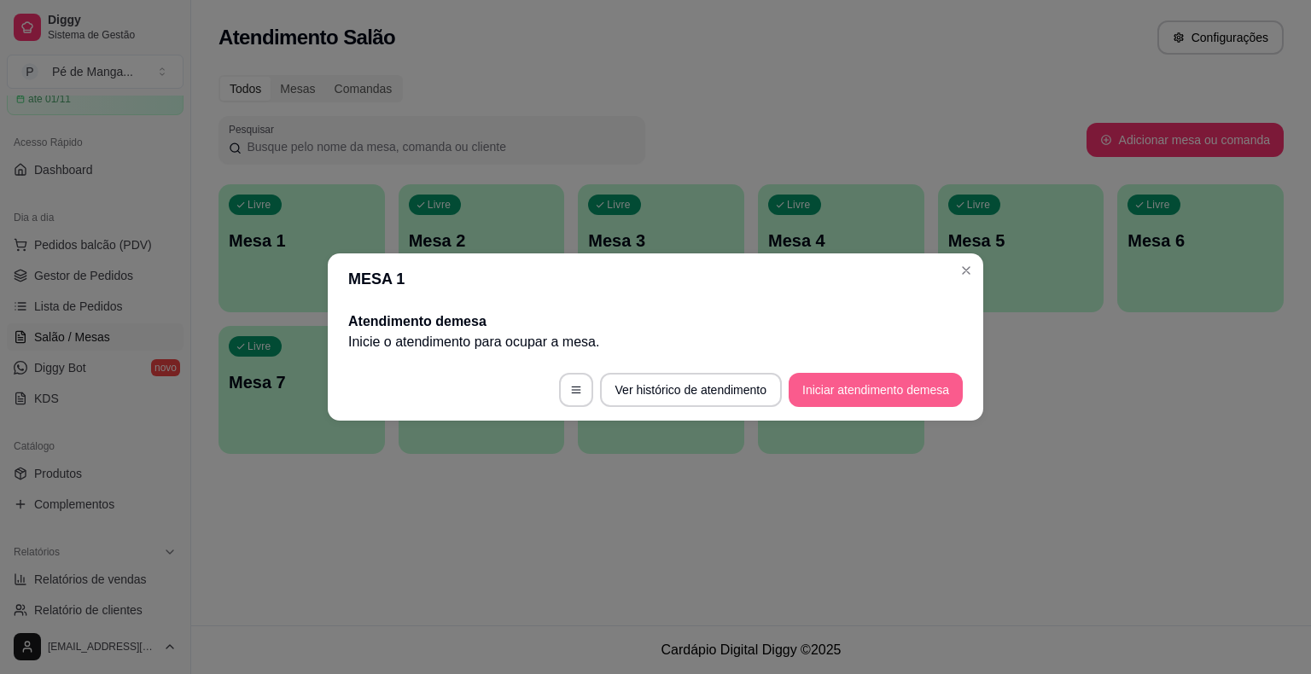
click at [869, 383] on button "Iniciar atendimento de mesa" at bounding box center [875, 390] width 174 height 34
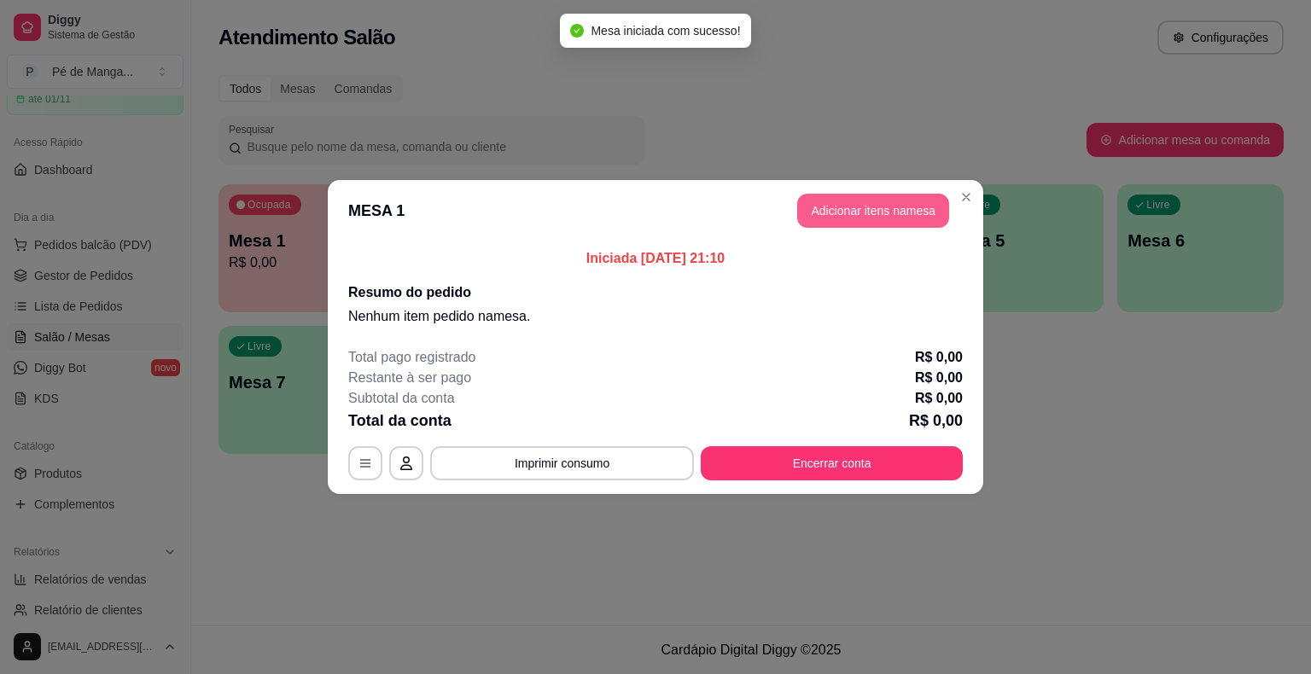
click at [881, 200] on button "Adicionar itens na mesa" at bounding box center [873, 211] width 152 height 34
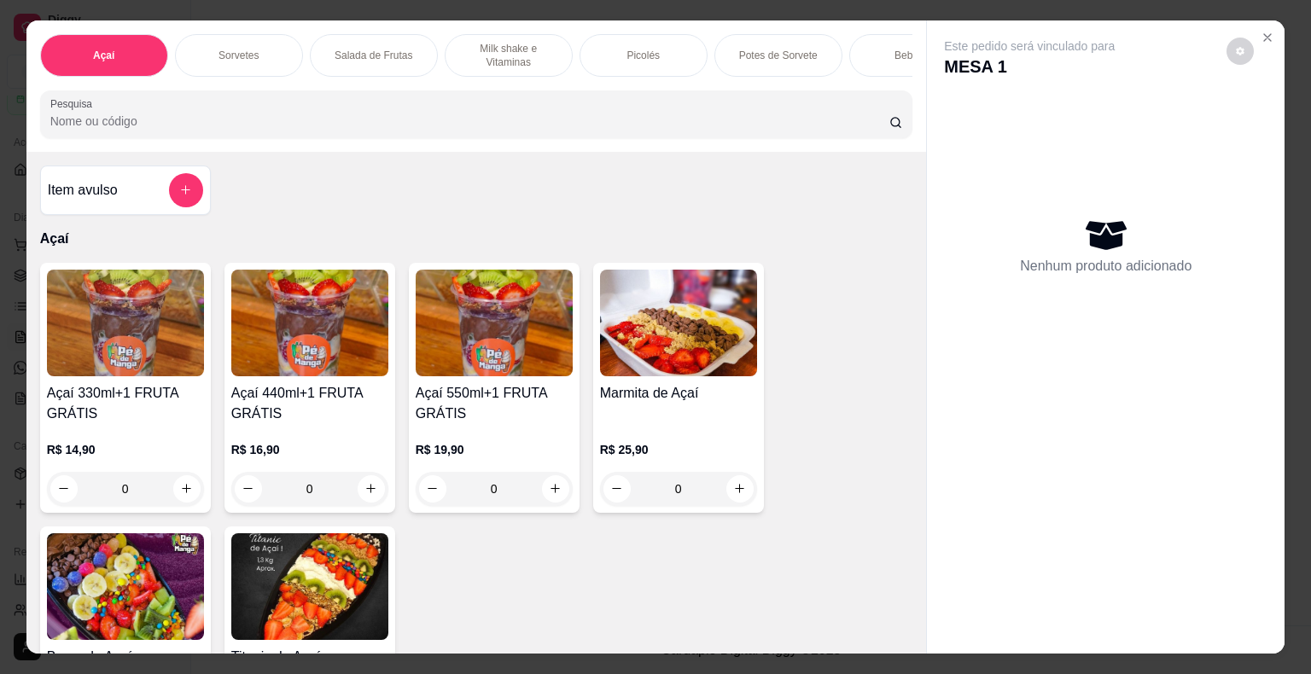
drag, startPoint x: 604, startPoint y: 67, endPoint x: 614, endPoint y: 73, distance: 11.9
click at [615, 70] on div "Açaí Sorvetes Salada de Frutas Milk shake e Vitaminas Picolés Potes de Sorvete …" at bounding box center [476, 55] width 873 height 43
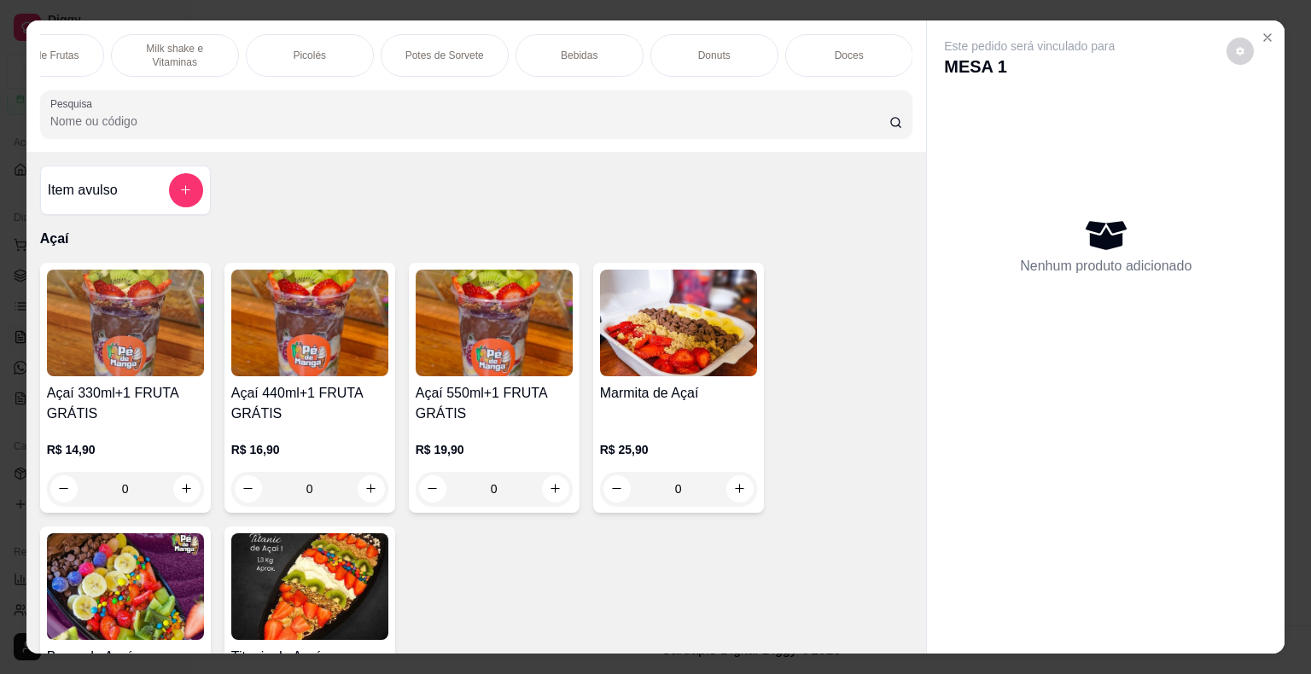
click at [868, 53] on div "Doces" at bounding box center [849, 55] width 128 height 43
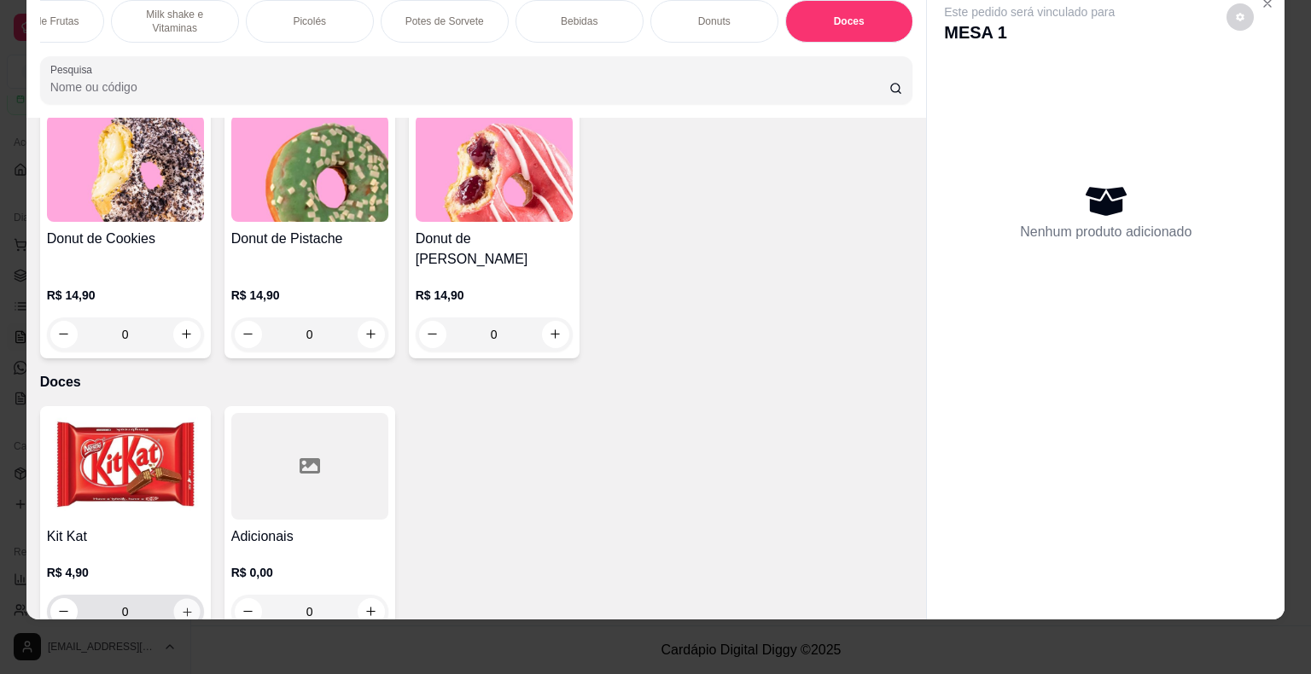
click at [180, 605] on icon "increase-product-quantity" at bounding box center [186, 611] width 13 height 13
type input "1"
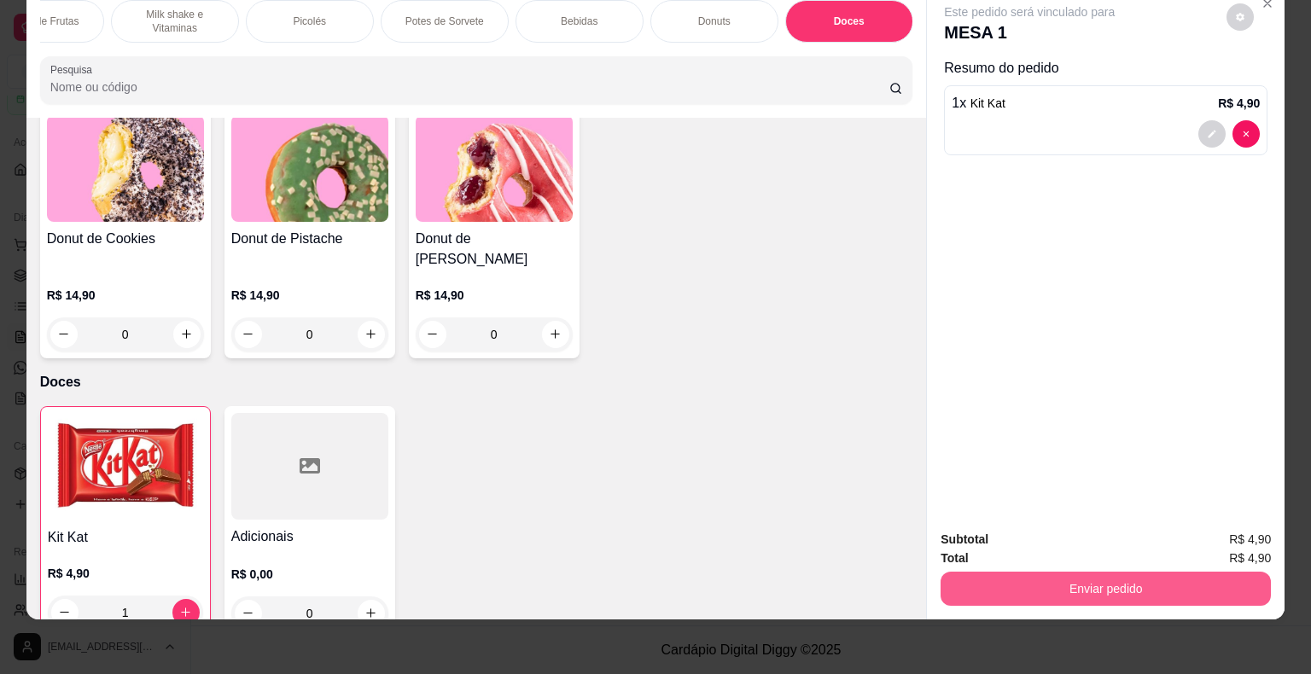
click at [1139, 572] on button "Enviar pedido" at bounding box center [1105, 589] width 330 height 34
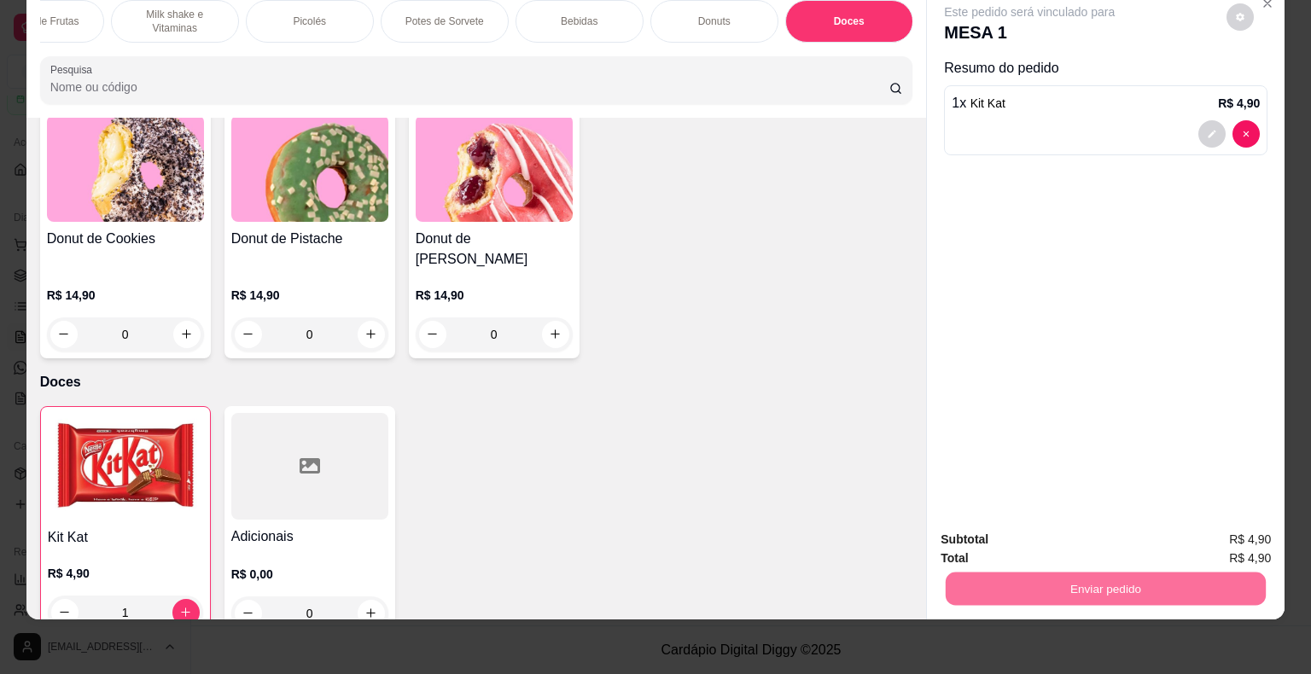
click at [1211, 527] on button "Enviar pedido" at bounding box center [1226, 534] width 94 height 32
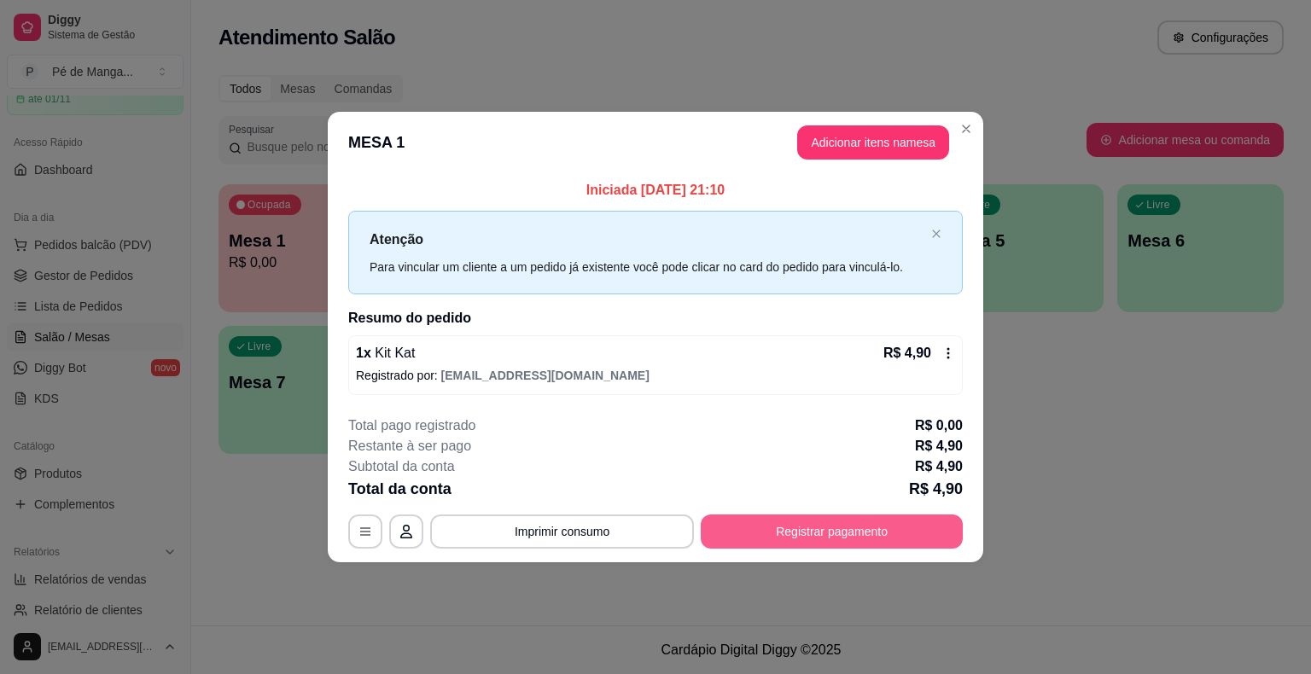
click at [941, 533] on button "Registrar pagamento" at bounding box center [832, 532] width 262 height 34
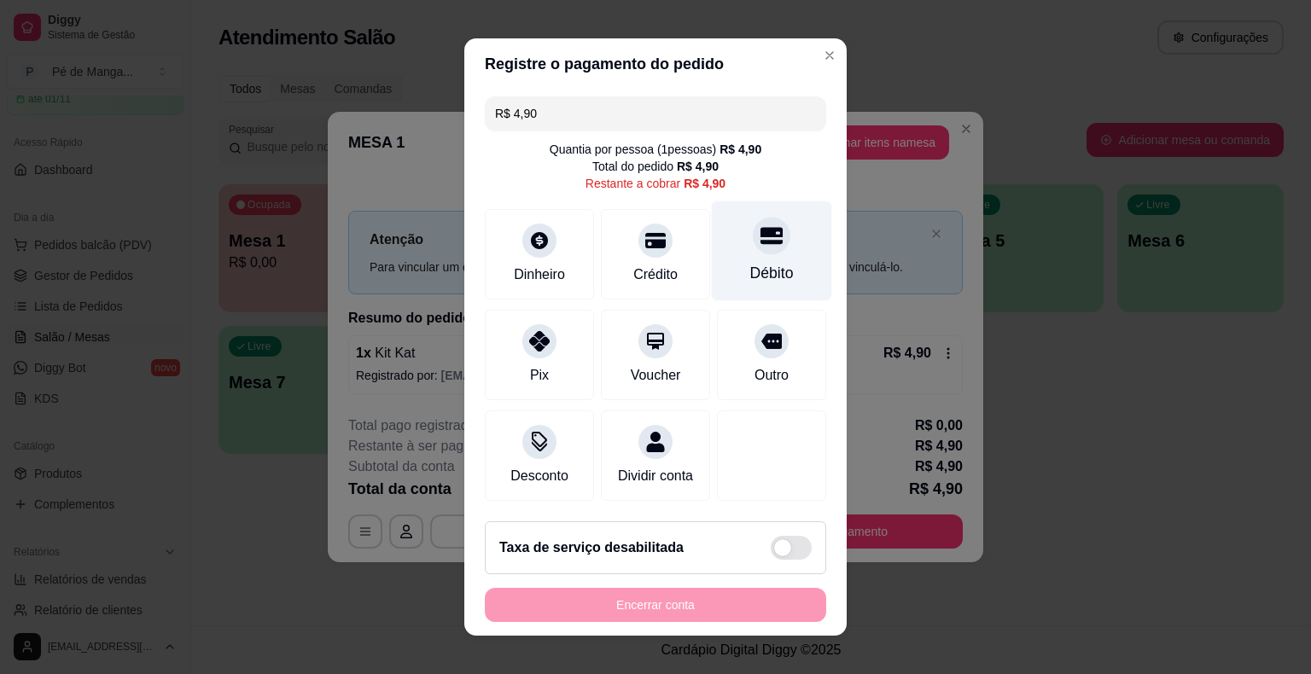
click at [768, 258] on div "Débito" at bounding box center [772, 251] width 120 height 100
type input "R$ 0,00"
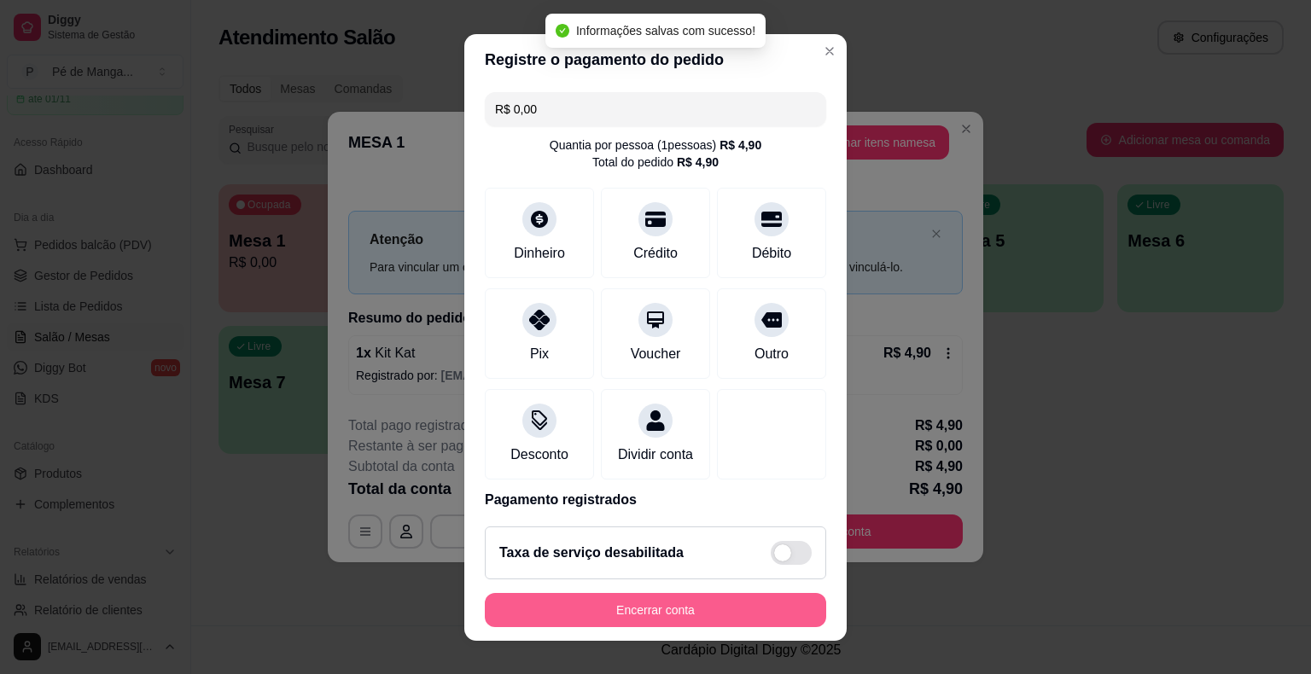
click at [689, 614] on button "Encerrar conta" at bounding box center [655, 610] width 341 height 34
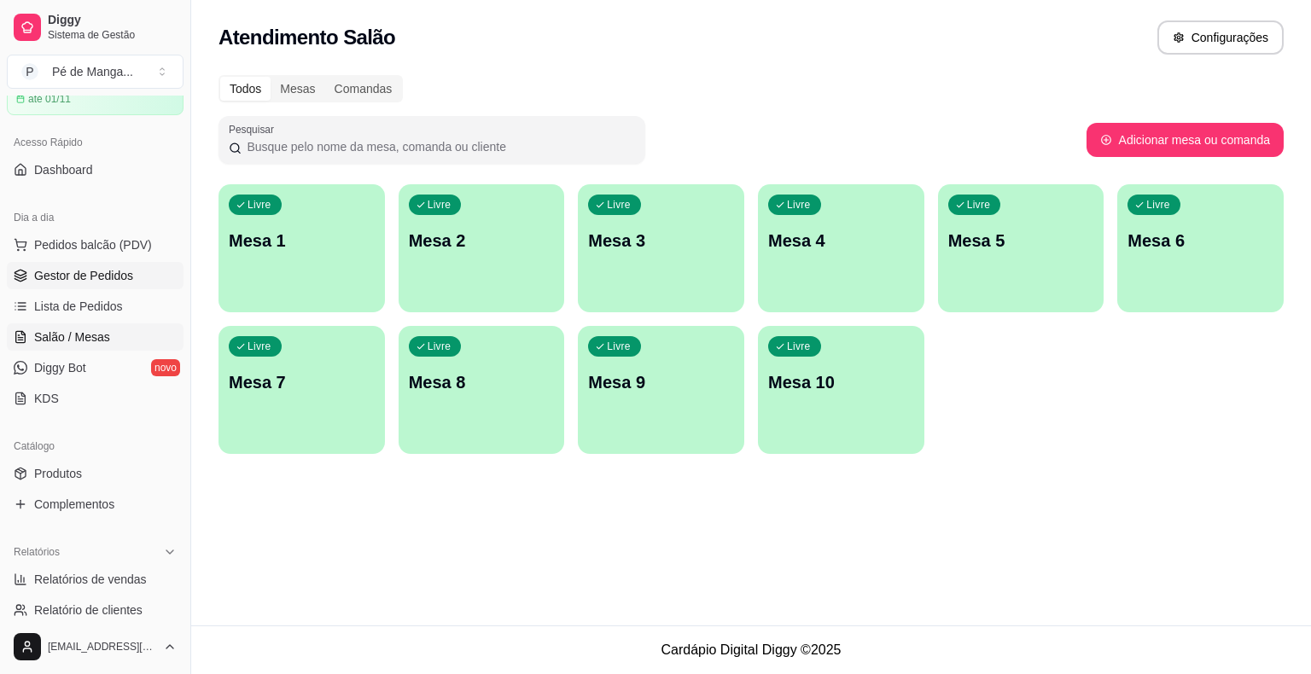
click at [83, 270] on span "Gestor de Pedidos" at bounding box center [83, 275] width 99 height 17
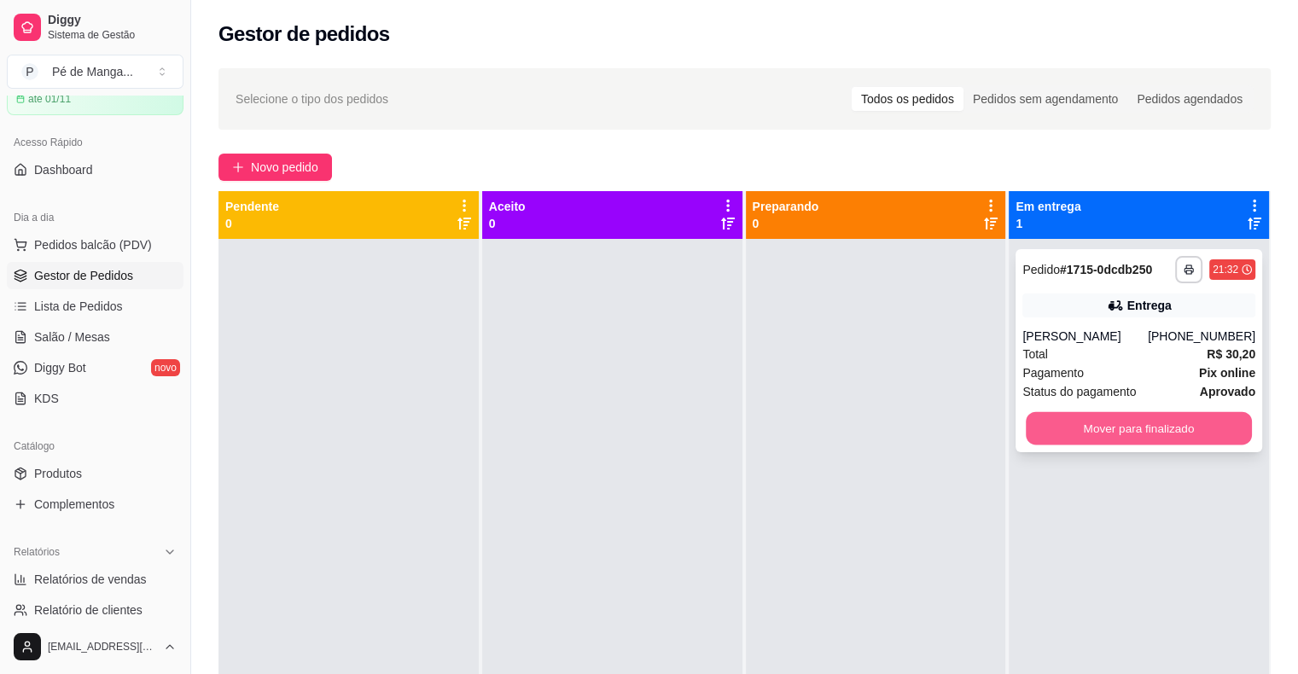
click at [1178, 425] on button "Mover para finalizado" at bounding box center [1139, 428] width 226 height 33
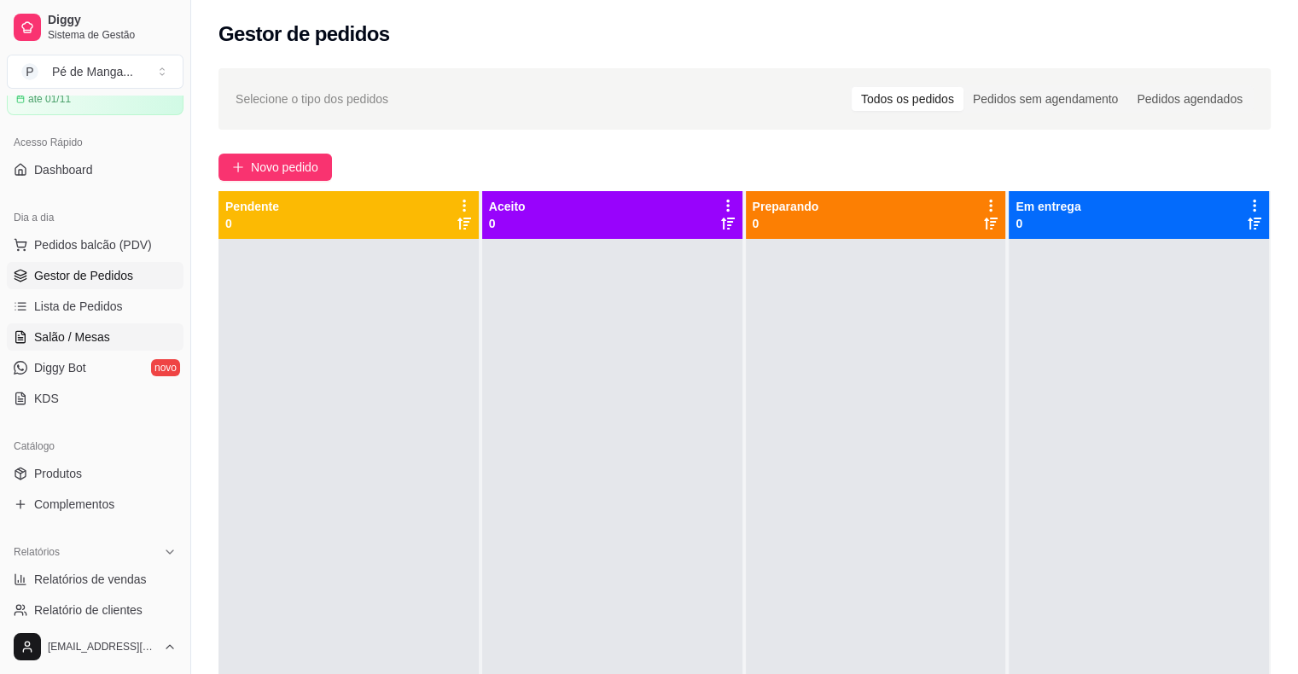
click at [87, 326] on link "Salão / Mesas" at bounding box center [95, 336] width 177 height 27
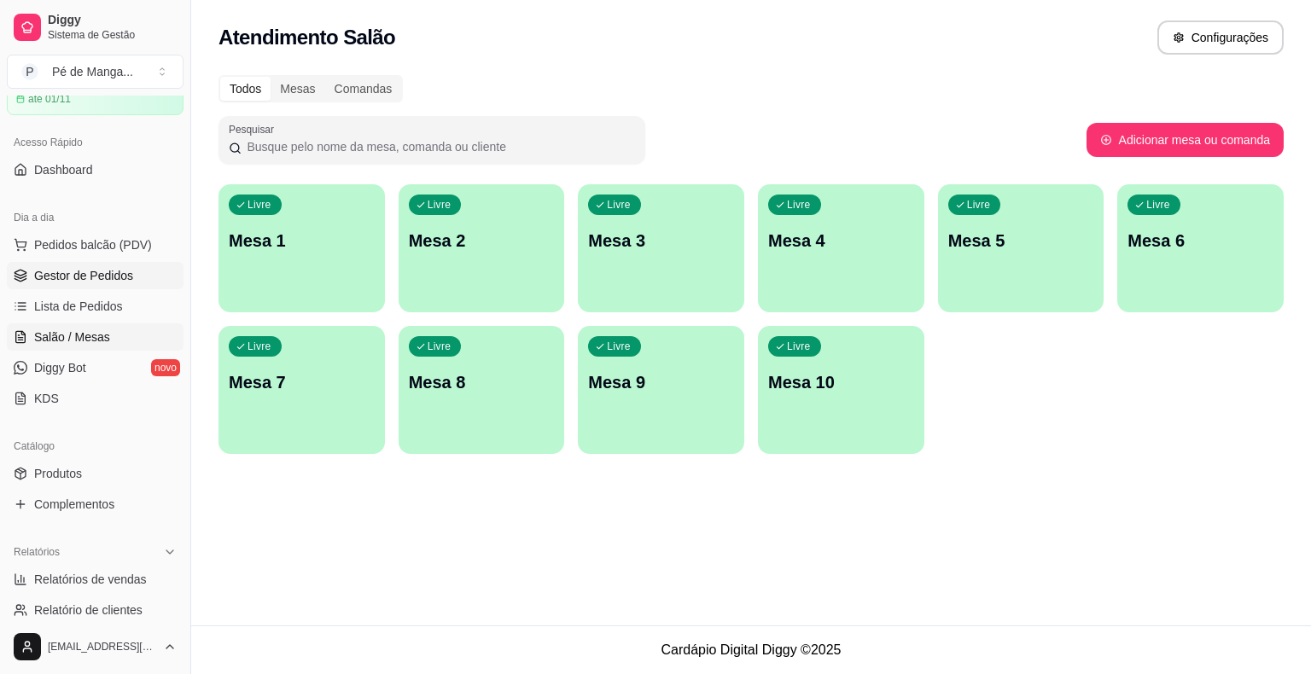
click at [125, 262] on link "Gestor de Pedidos" at bounding box center [95, 275] width 177 height 27
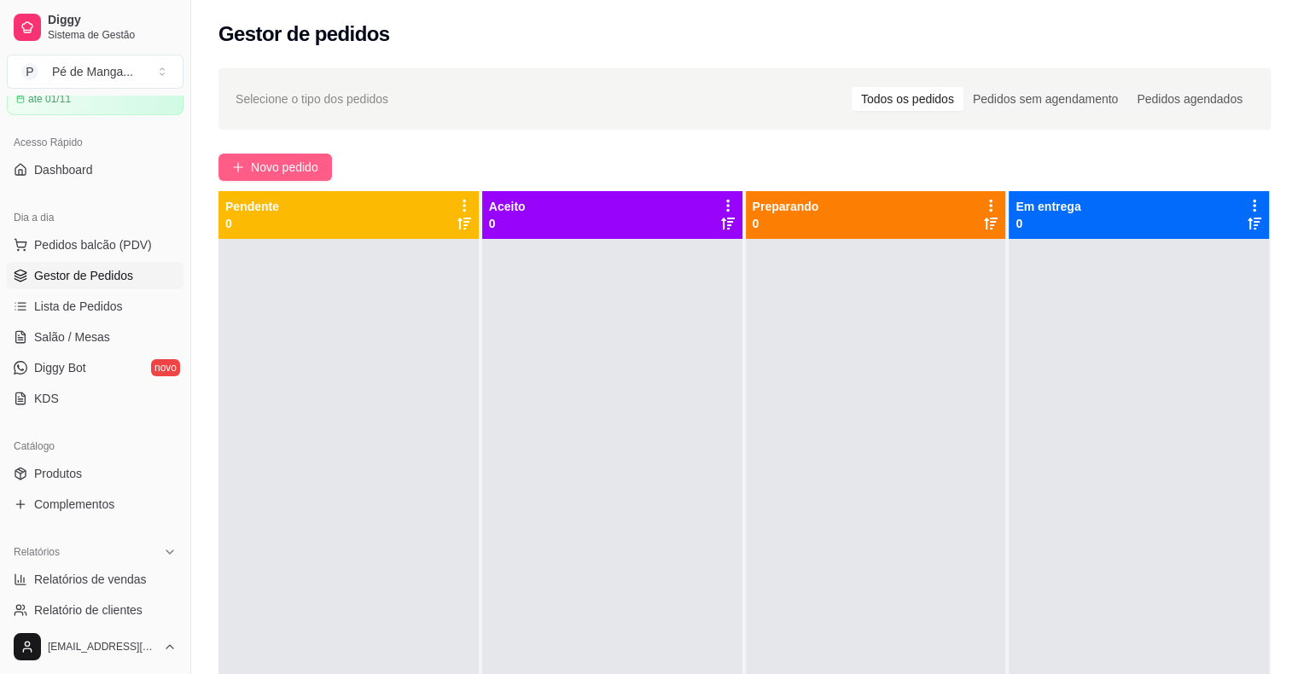
click at [276, 169] on span "Novo pedido" at bounding box center [284, 167] width 67 height 19
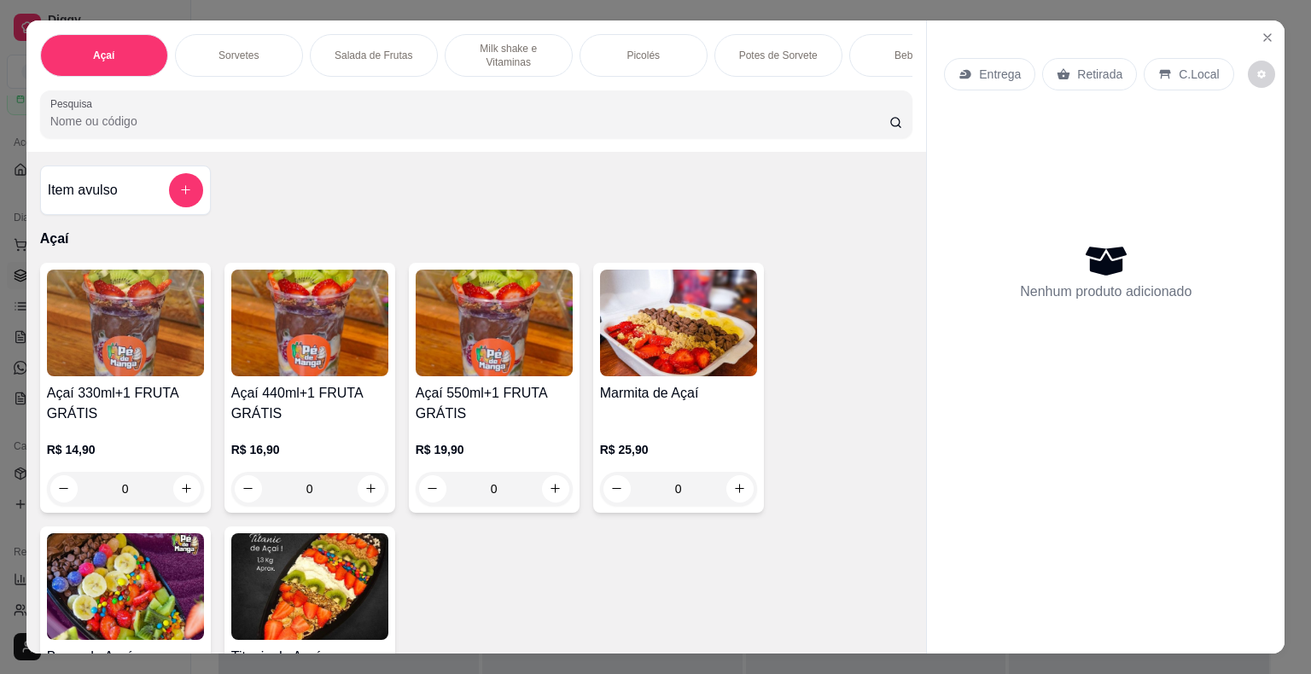
click at [360, 483] on div "0" at bounding box center [309, 489] width 157 height 34
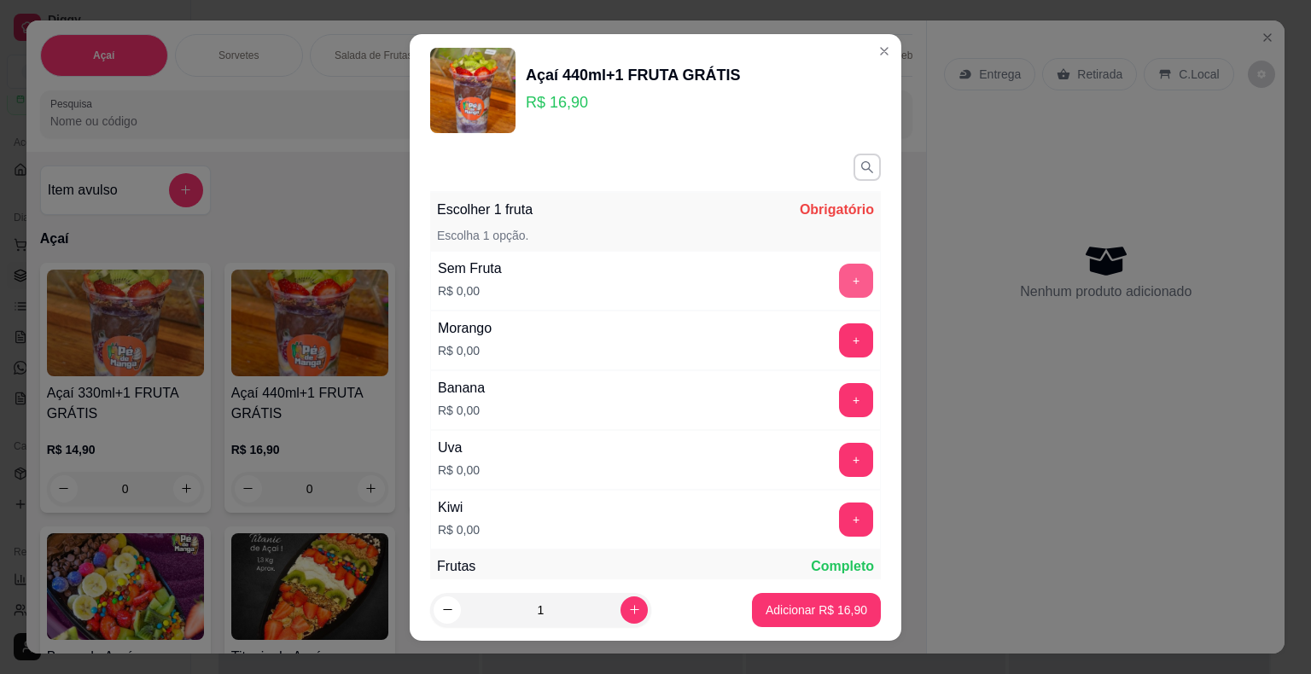
click at [839, 280] on button "+" at bounding box center [856, 281] width 34 height 34
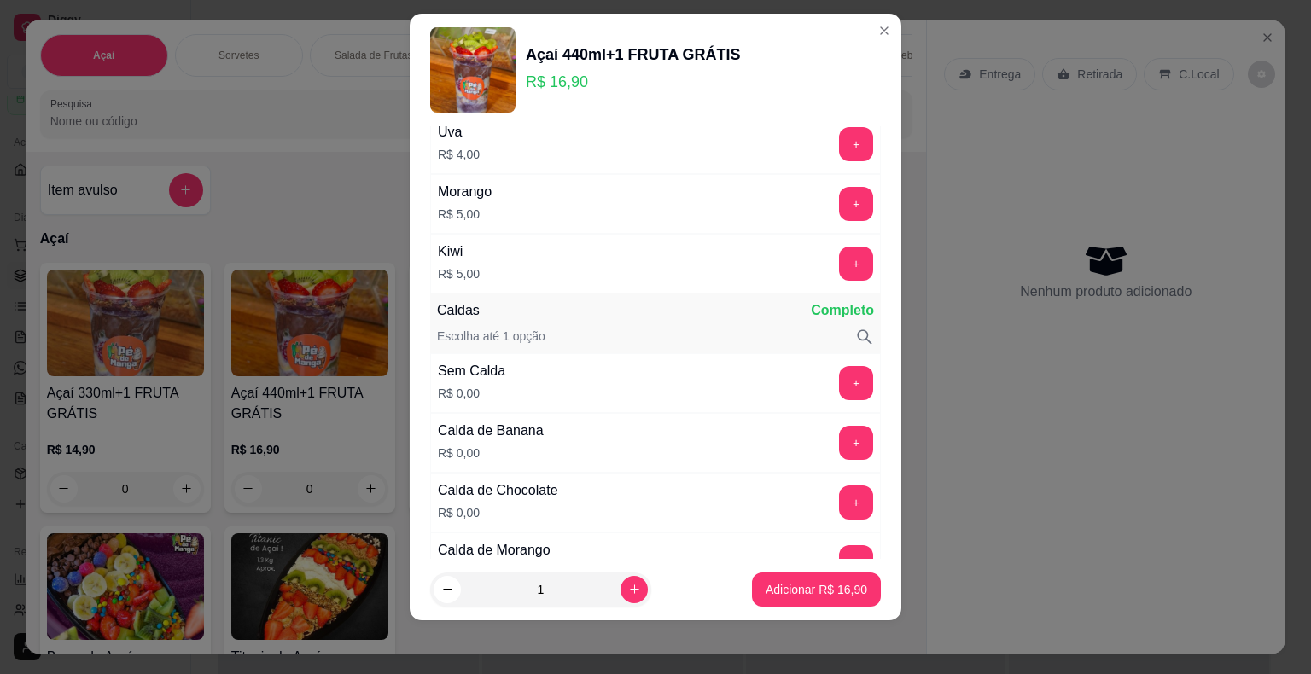
scroll to position [571, 0]
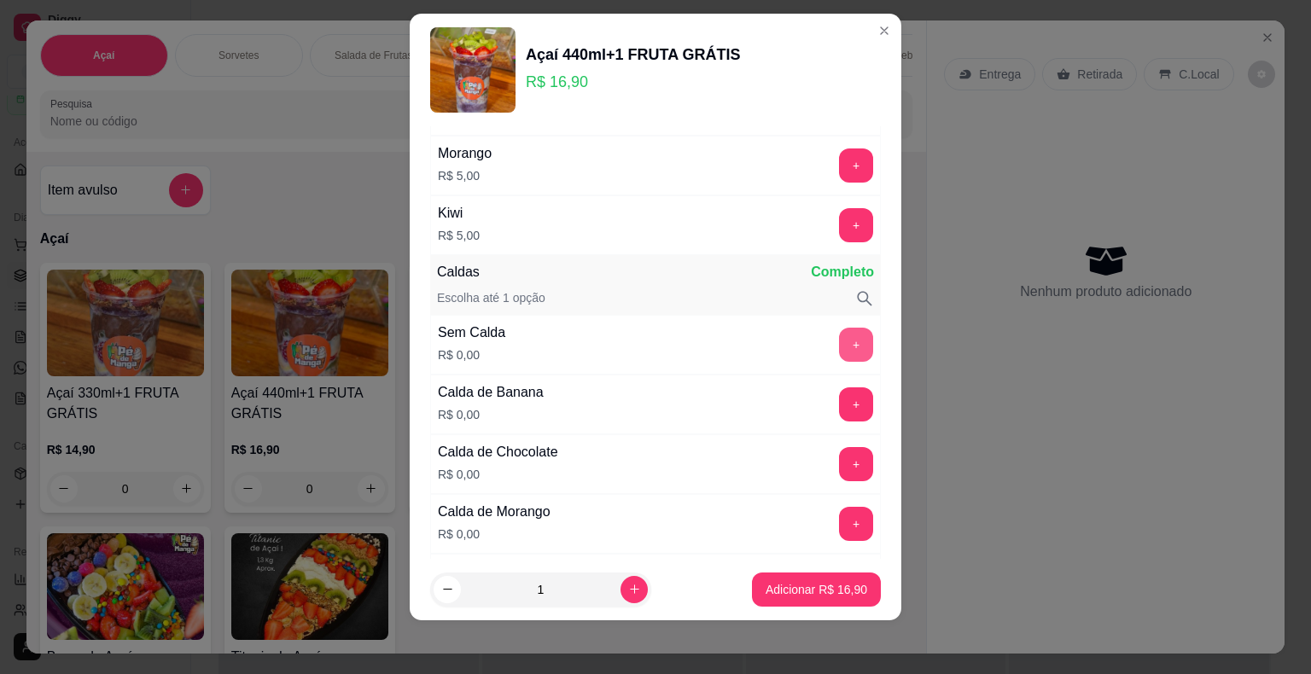
click at [839, 347] on button "+" at bounding box center [856, 345] width 34 height 34
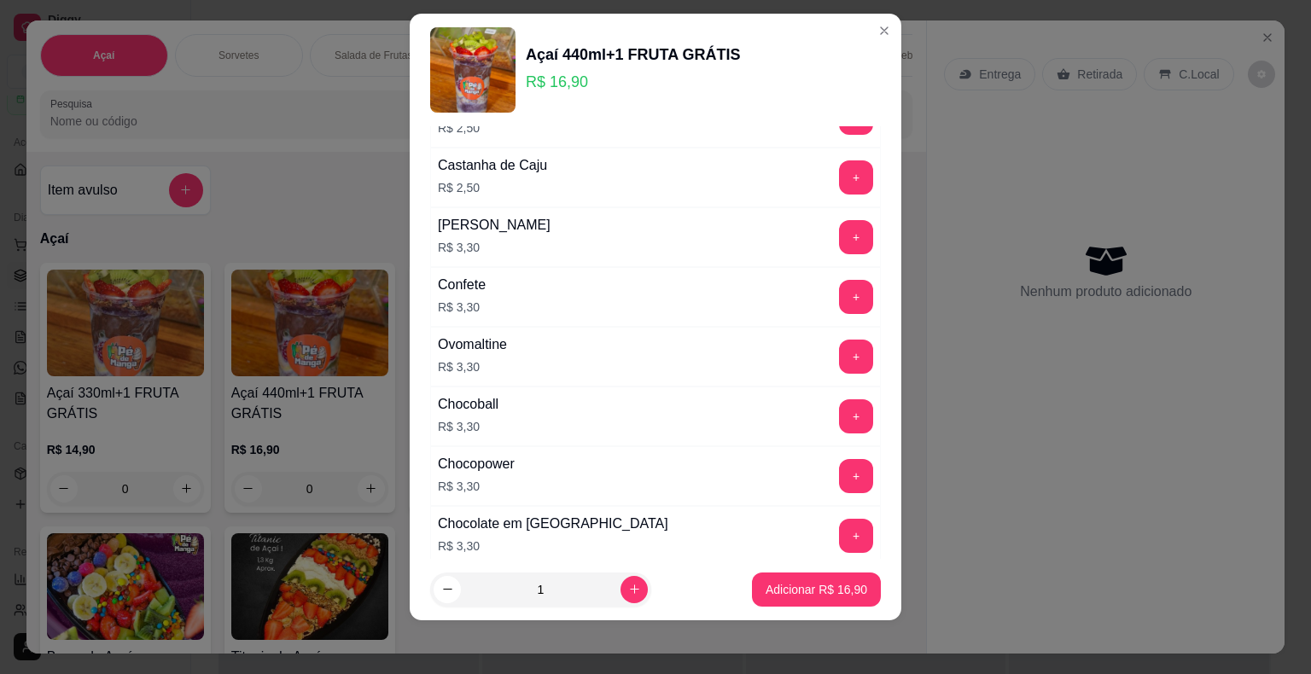
scroll to position [2021, 0]
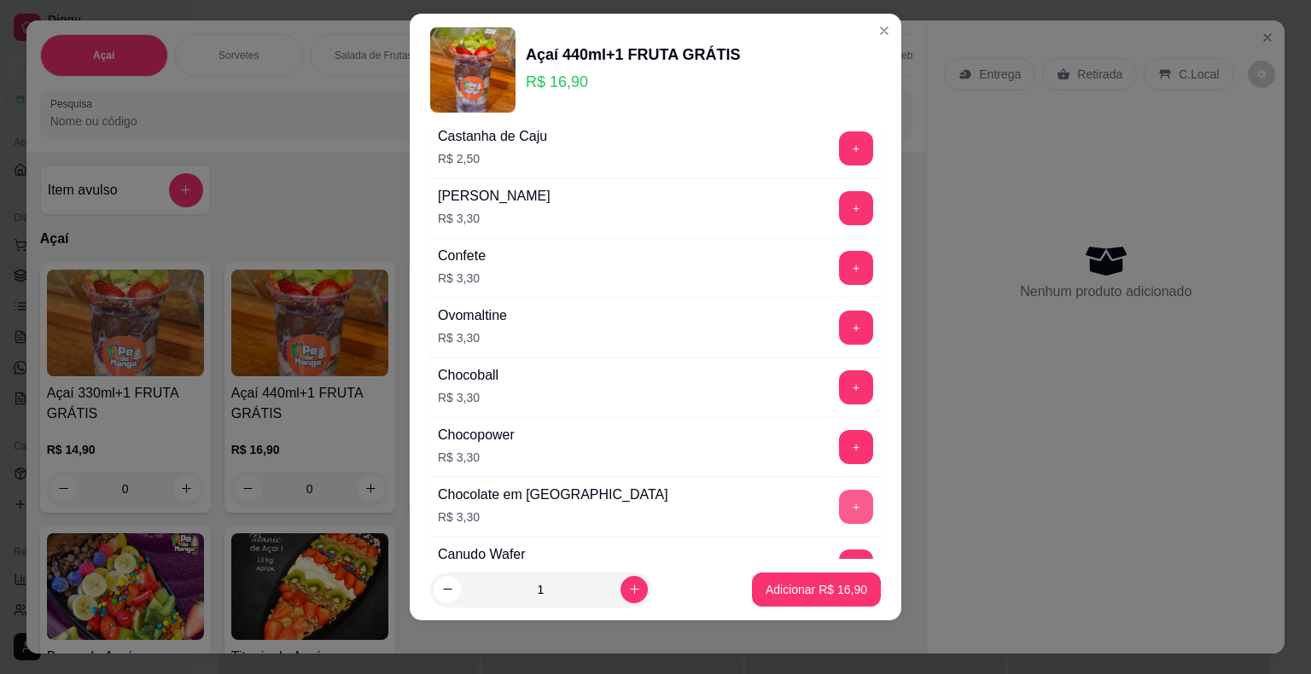
click at [839, 490] on button "+" at bounding box center [856, 507] width 34 height 34
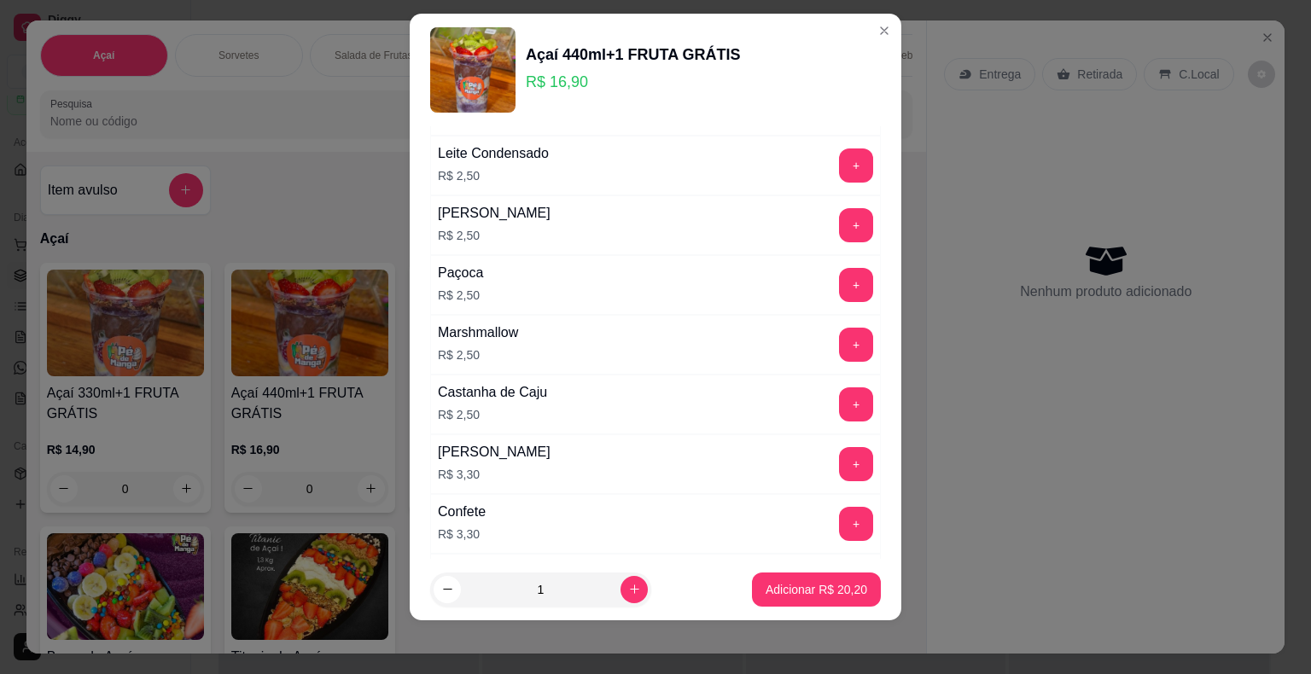
scroll to position [1680, 0]
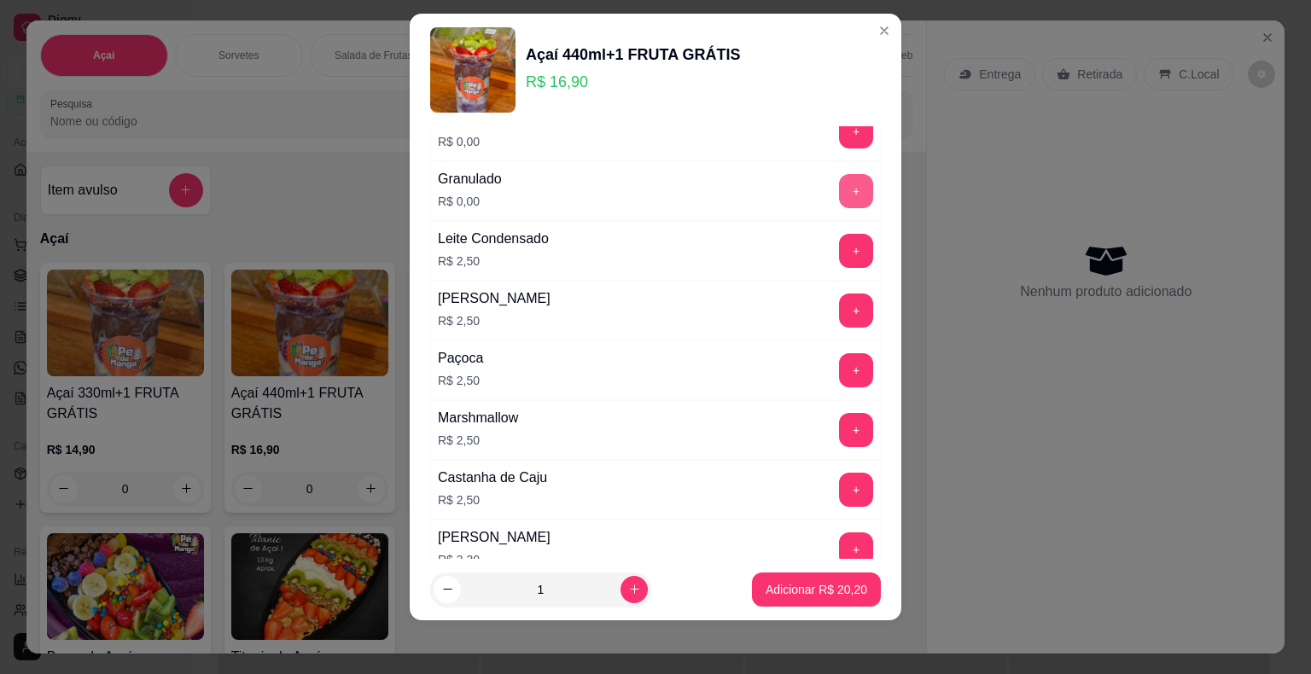
click at [839, 191] on button "+" at bounding box center [856, 191] width 34 height 34
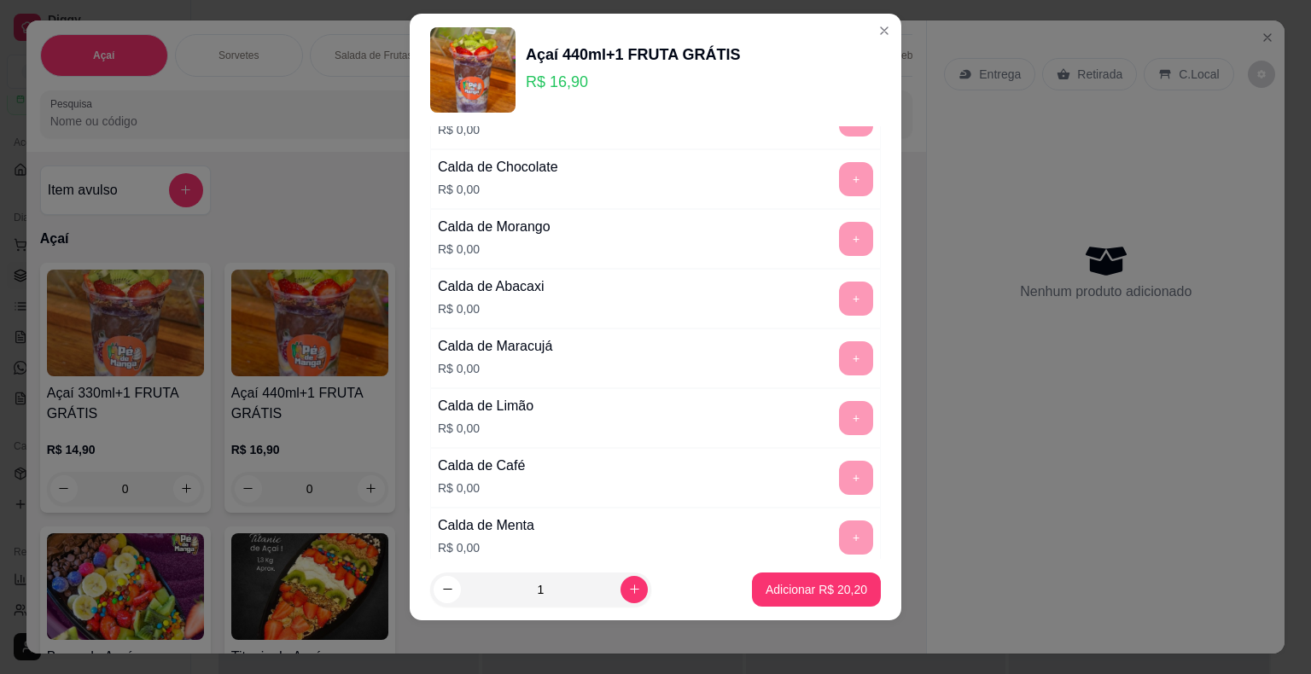
scroll to position [741, 0]
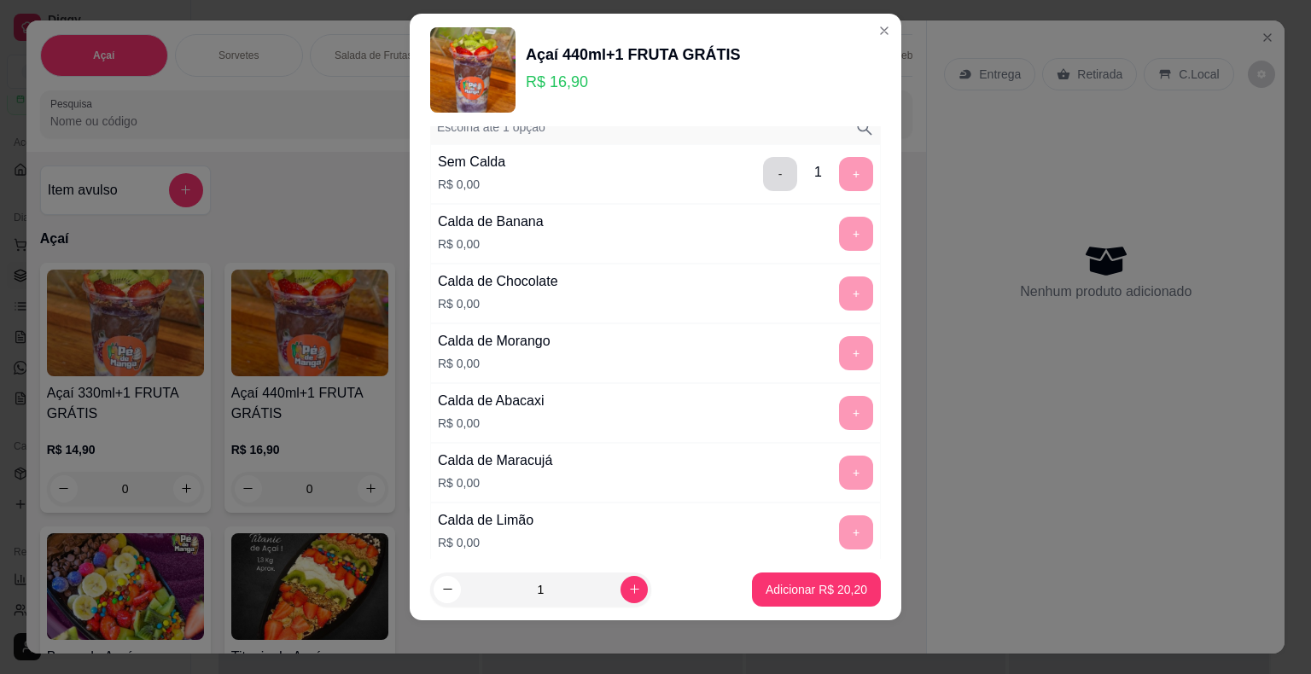
click at [756, 157] on div "- 1 +" at bounding box center [818, 174] width 124 height 34
click at [764, 164] on button "-" at bounding box center [780, 173] width 33 height 33
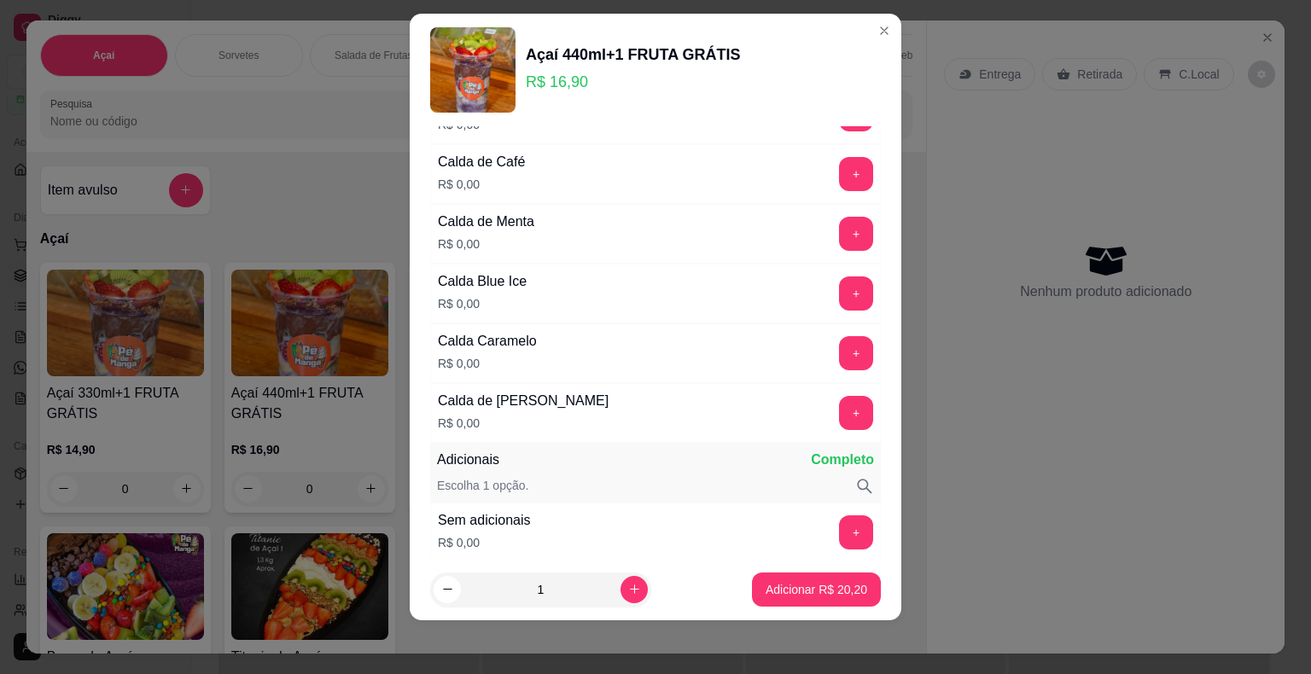
scroll to position [1168, 0]
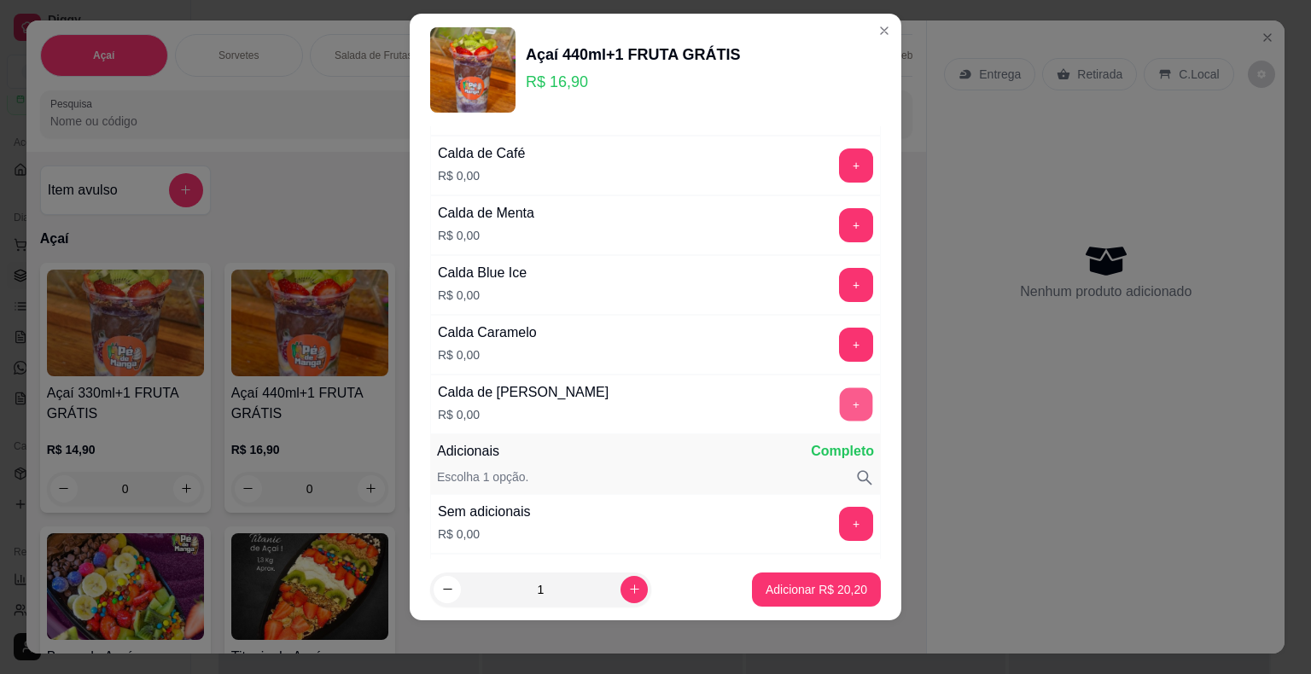
click at [840, 398] on button "+" at bounding box center [856, 403] width 33 height 33
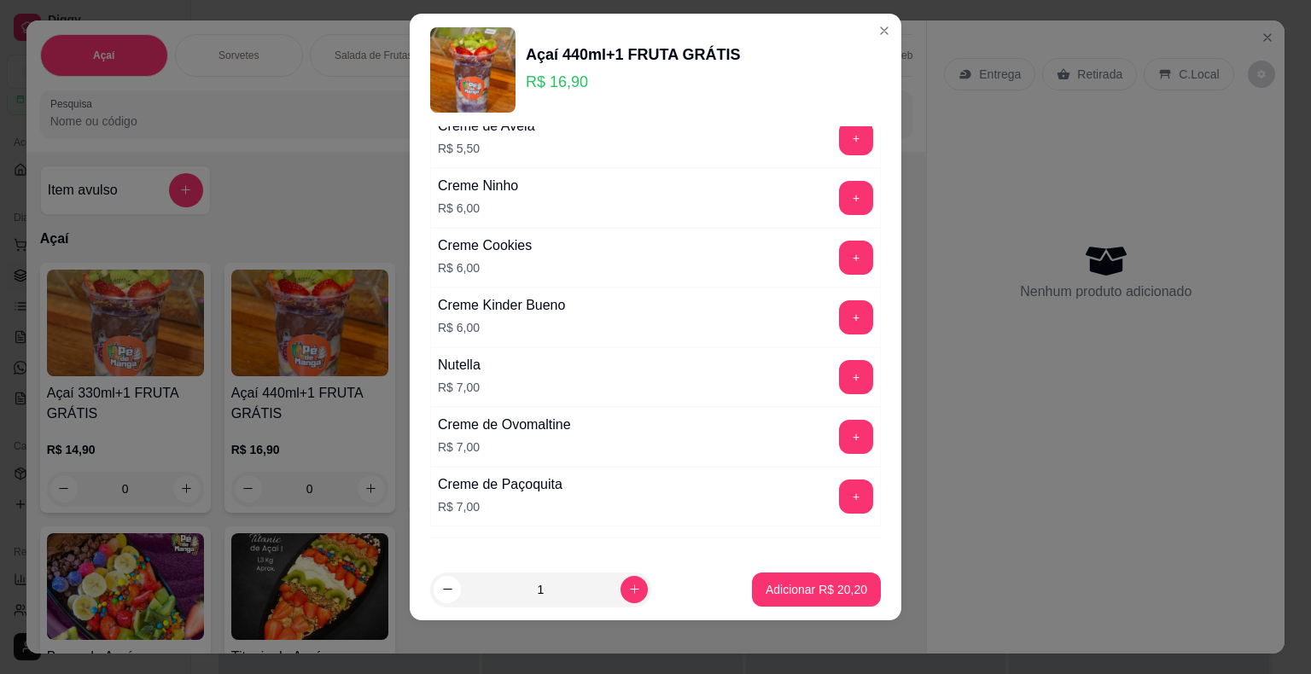
scroll to position [2748, 0]
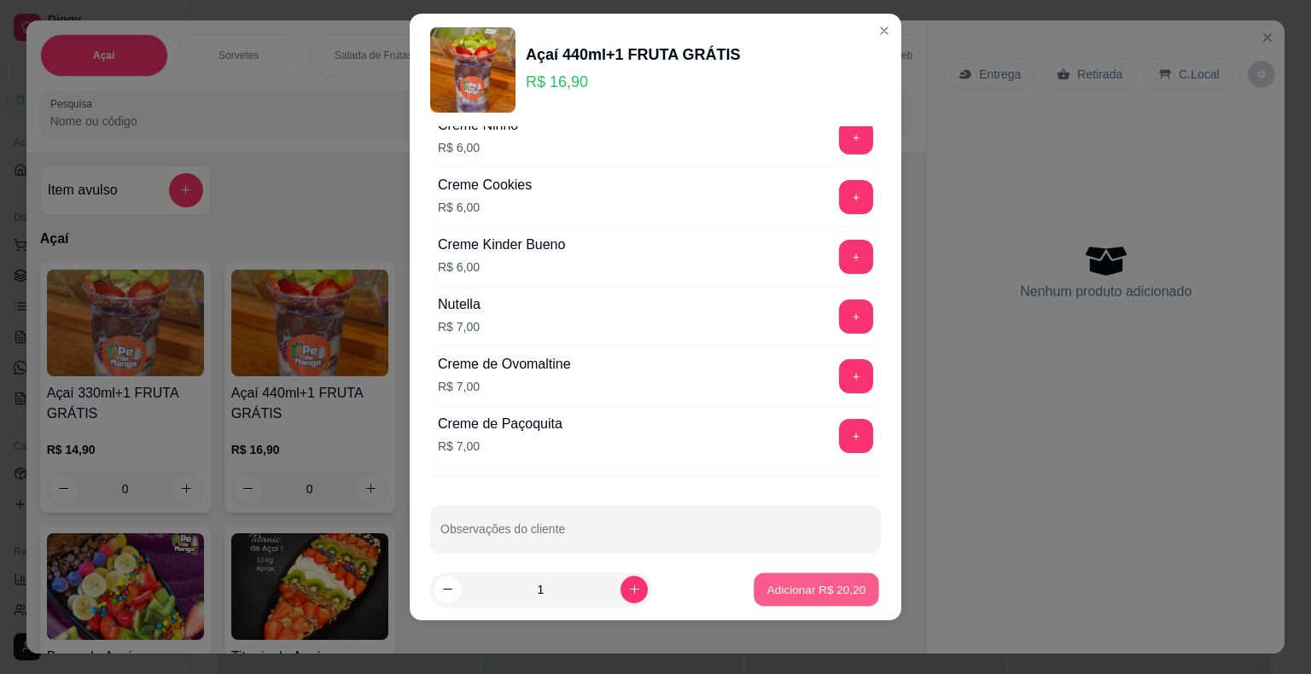
click at [826, 582] on p "Adicionar R$ 20,20" at bounding box center [816, 589] width 99 height 16
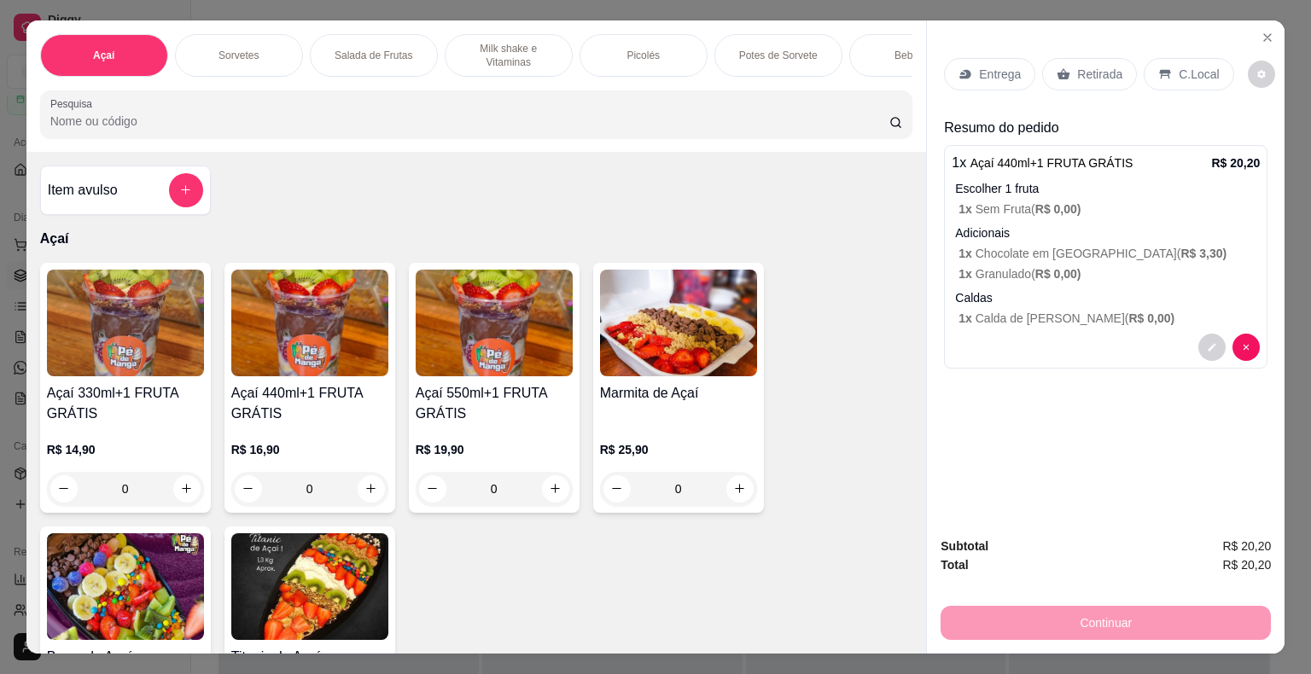
click at [979, 67] on p "Entrega" at bounding box center [1000, 74] width 42 height 17
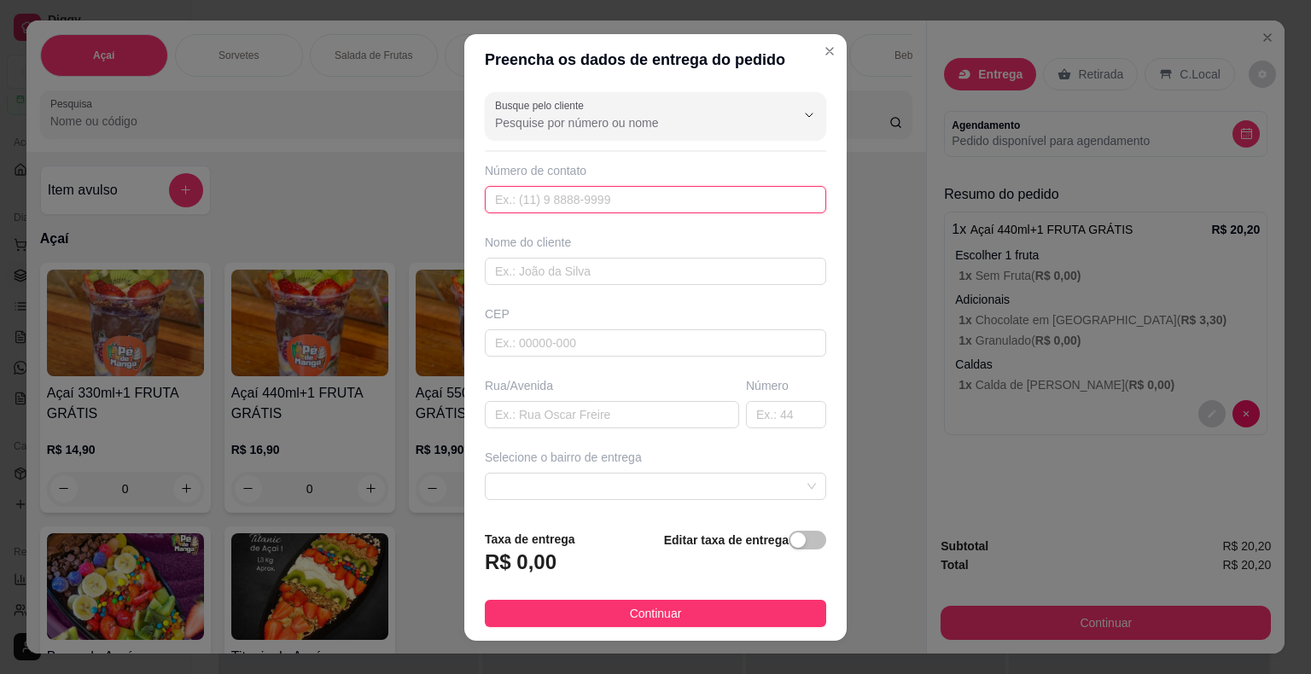
click at [537, 196] on input "text" at bounding box center [655, 199] width 341 height 27
paste input "[PHONE_NUMBER]"
type input "[PHONE_NUMBER]"
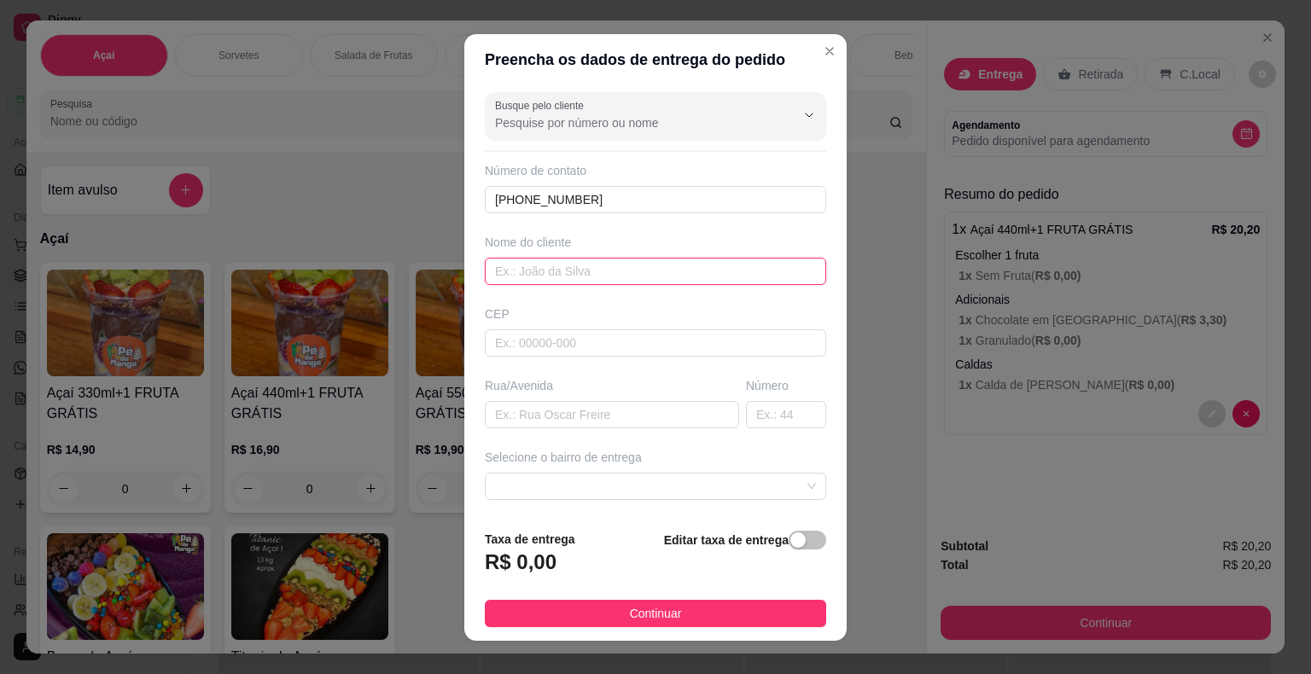
click at [556, 268] on input "text" at bounding box center [655, 271] width 341 height 27
type input "[PERSON_NAME]"
click at [604, 406] on input "text" at bounding box center [612, 414] width 254 height 27
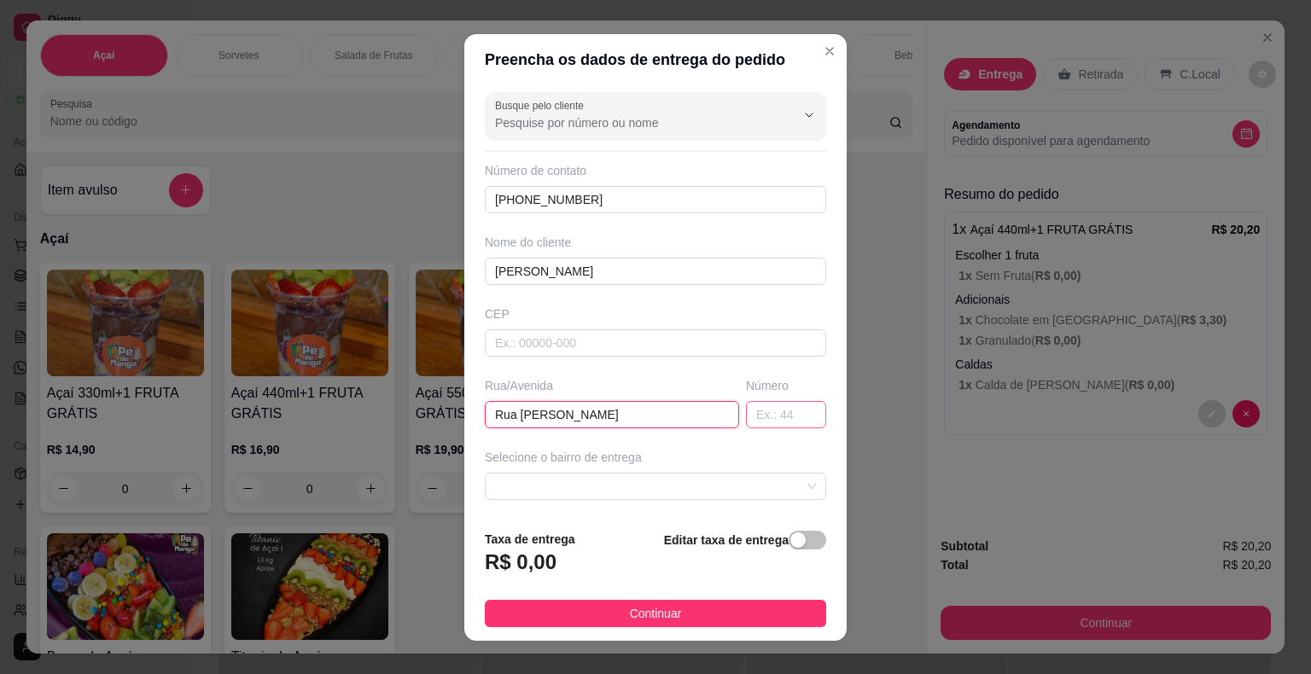
type input "Rua [PERSON_NAME]"
click at [759, 420] on input "text" at bounding box center [786, 414] width 80 height 27
click at [552, 482] on span at bounding box center [655, 487] width 321 height 26
type input "42"
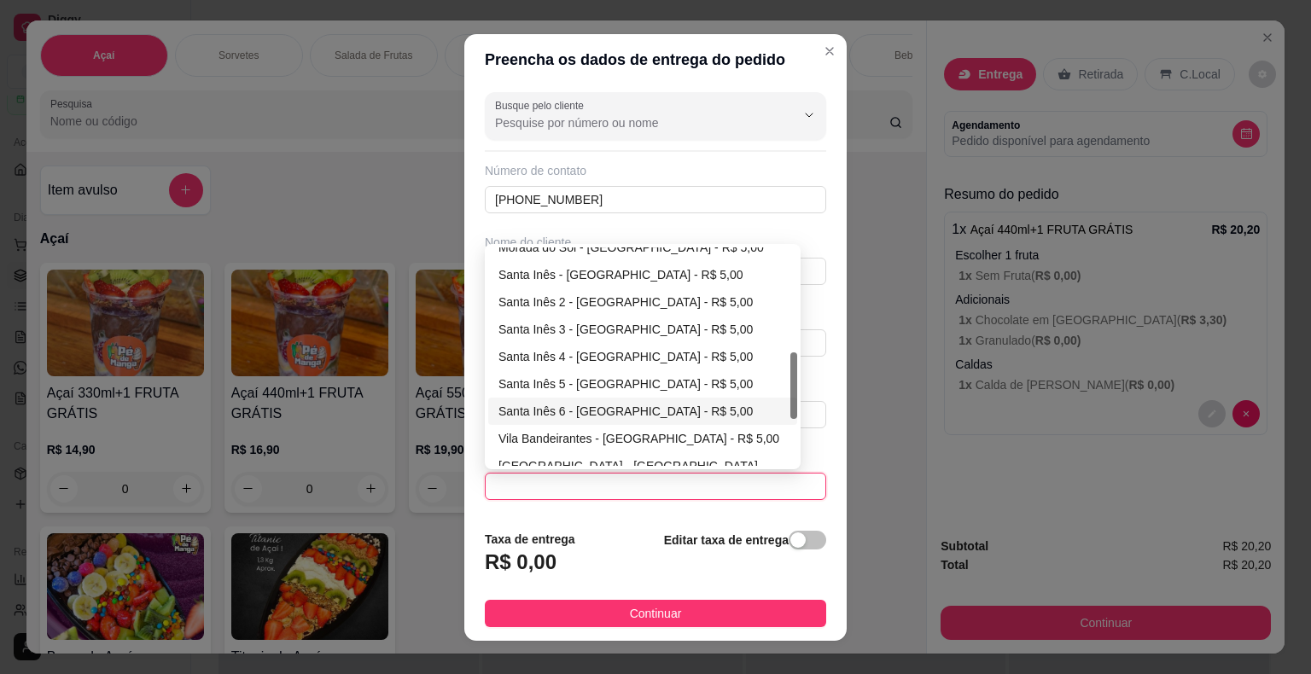
scroll to position [427, 0]
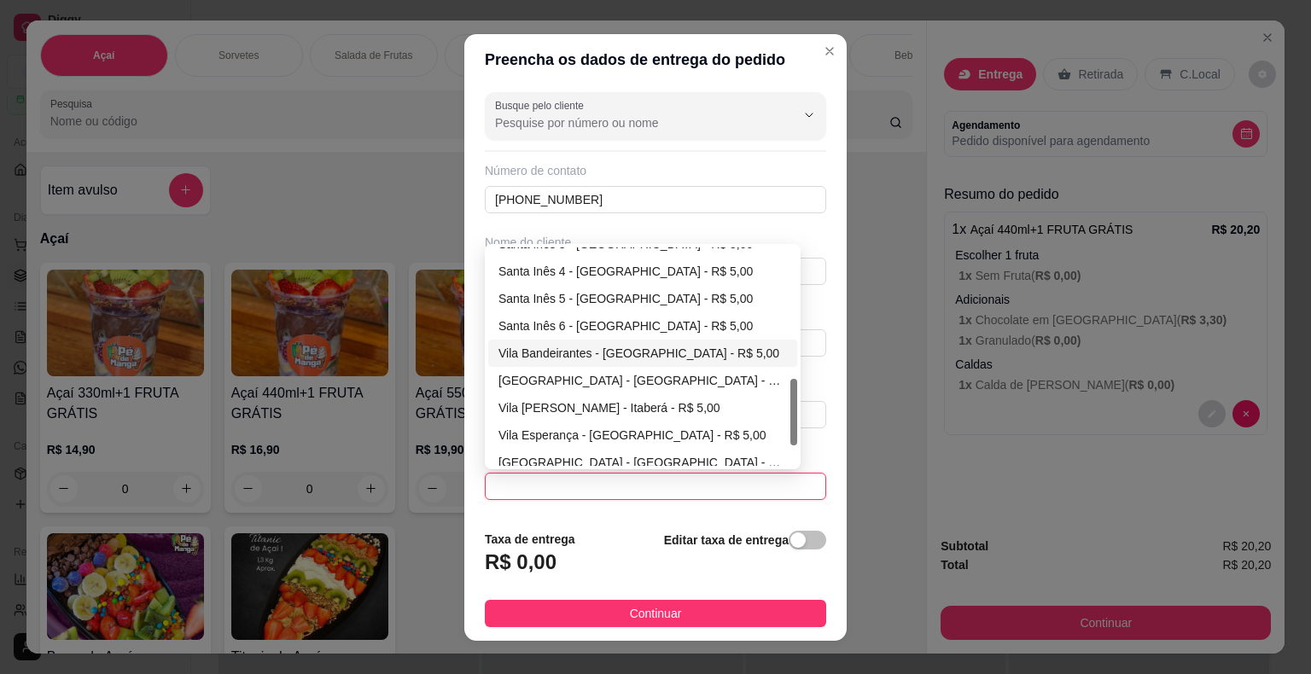
click at [573, 352] on div "Vila Bandeirantes - [GEOGRAPHIC_DATA] - R$ 5,00" at bounding box center [642, 353] width 288 height 19
type input "Itaberá"
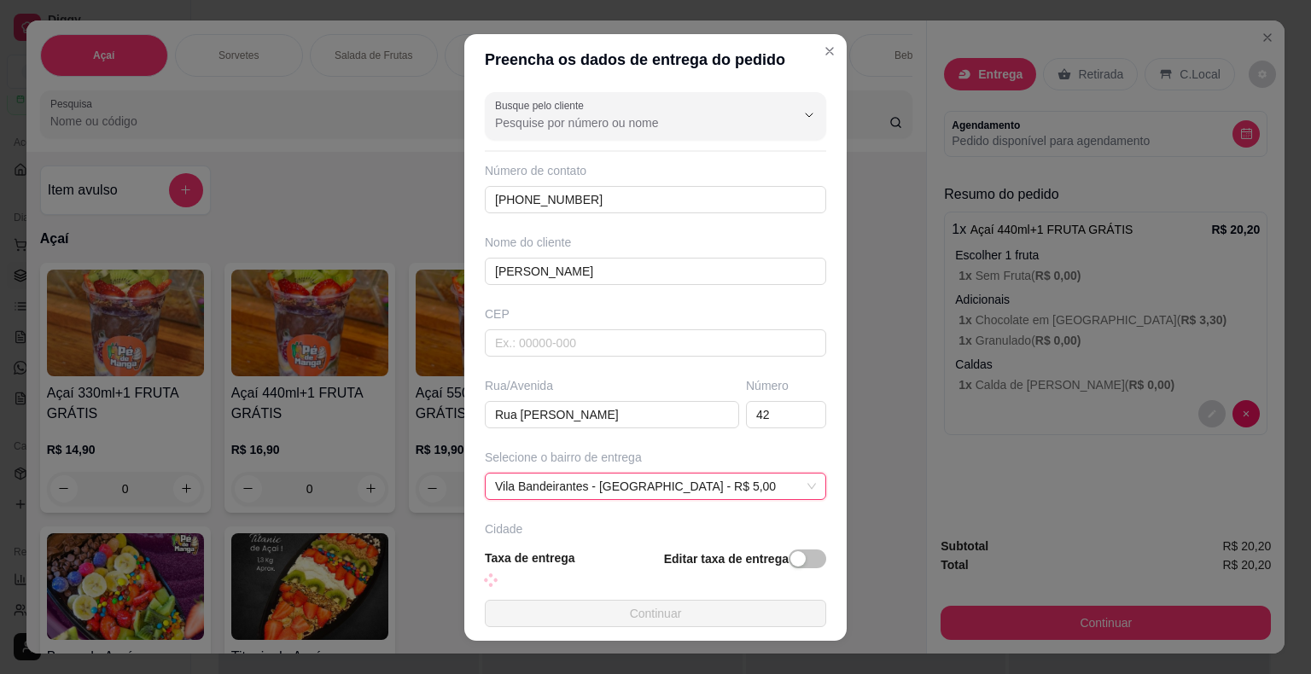
click at [594, 597] on footer "Taxa de entrega Editar taxa de entrega Continuar" at bounding box center [655, 588] width 382 height 106
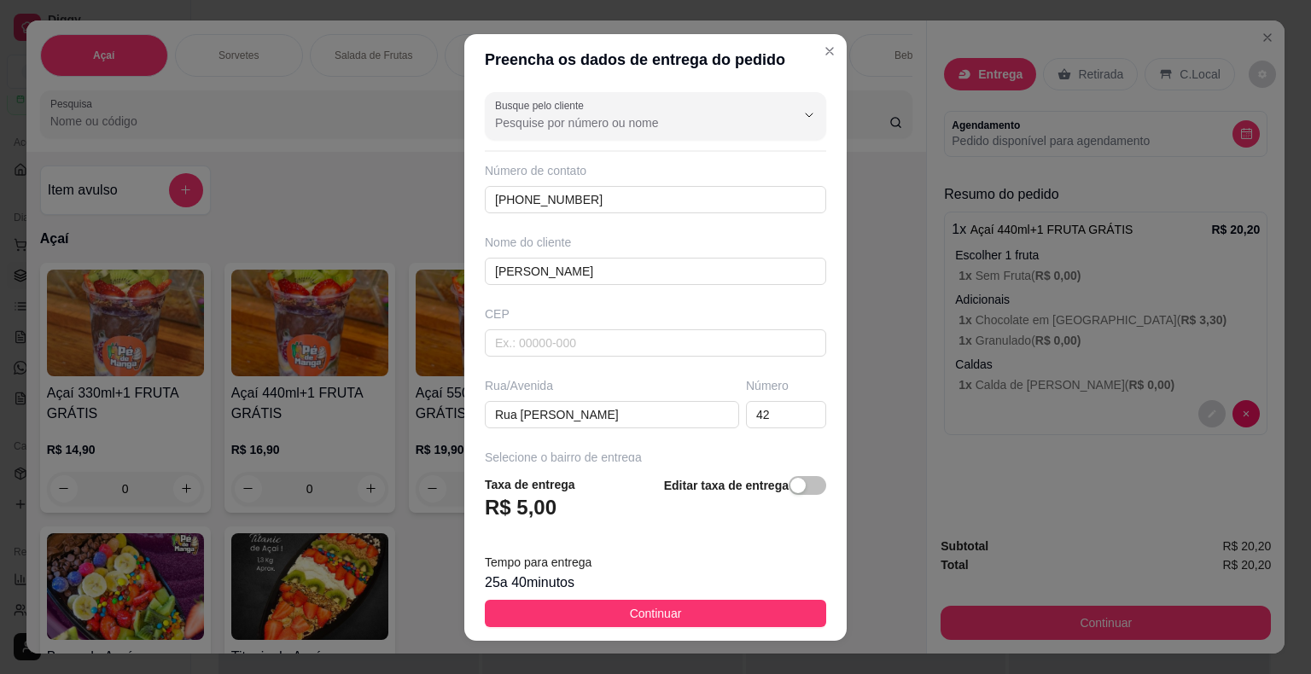
drag, startPoint x: 596, startPoint y: 614, endPoint x: 632, endPoint y: 623, distance: 36.8
click at [597, 614] on button "Continuar" at bounding box center [655, 613] width 341 height 27
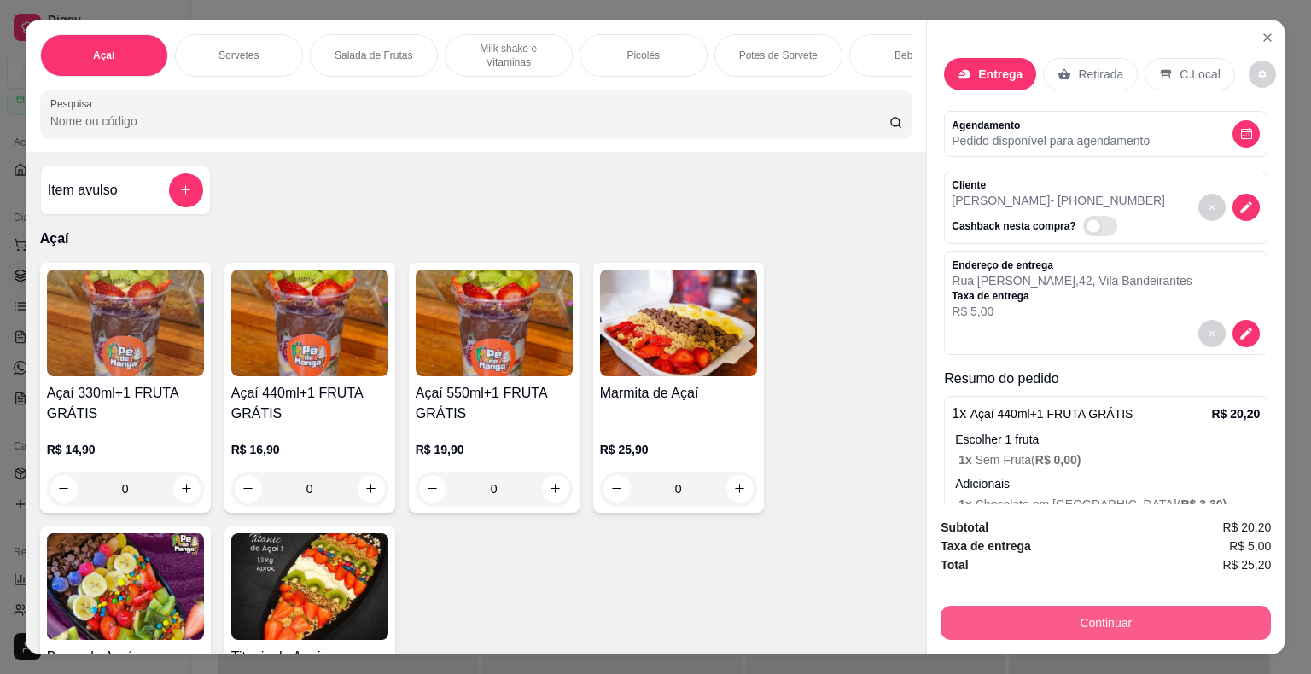
click at [1062, 610] on button "Continuar" at bounding box center [1105, 623] width 330 height 34
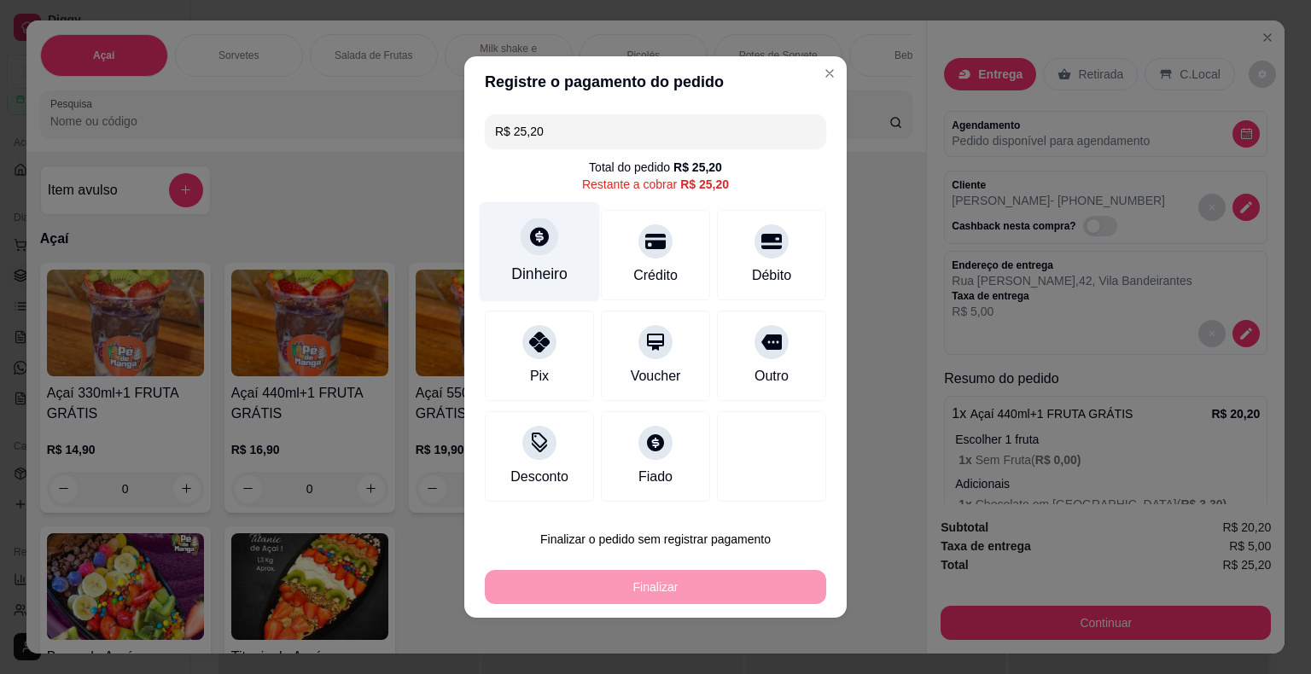
click at [535, 272] on div "Dinheiro" at bounding box center [539, 274] width 56 height 22
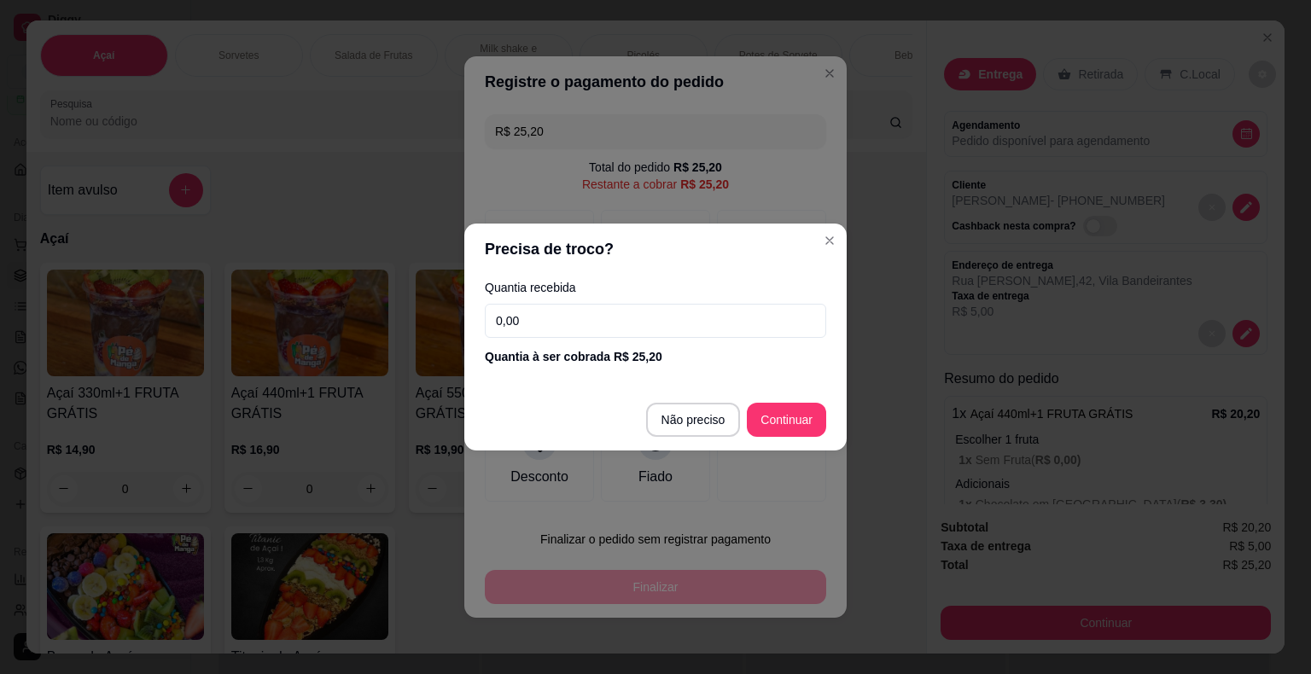
click at [553, 323] on input "0,00" at bounding box center [655, 321] width 341 height 34
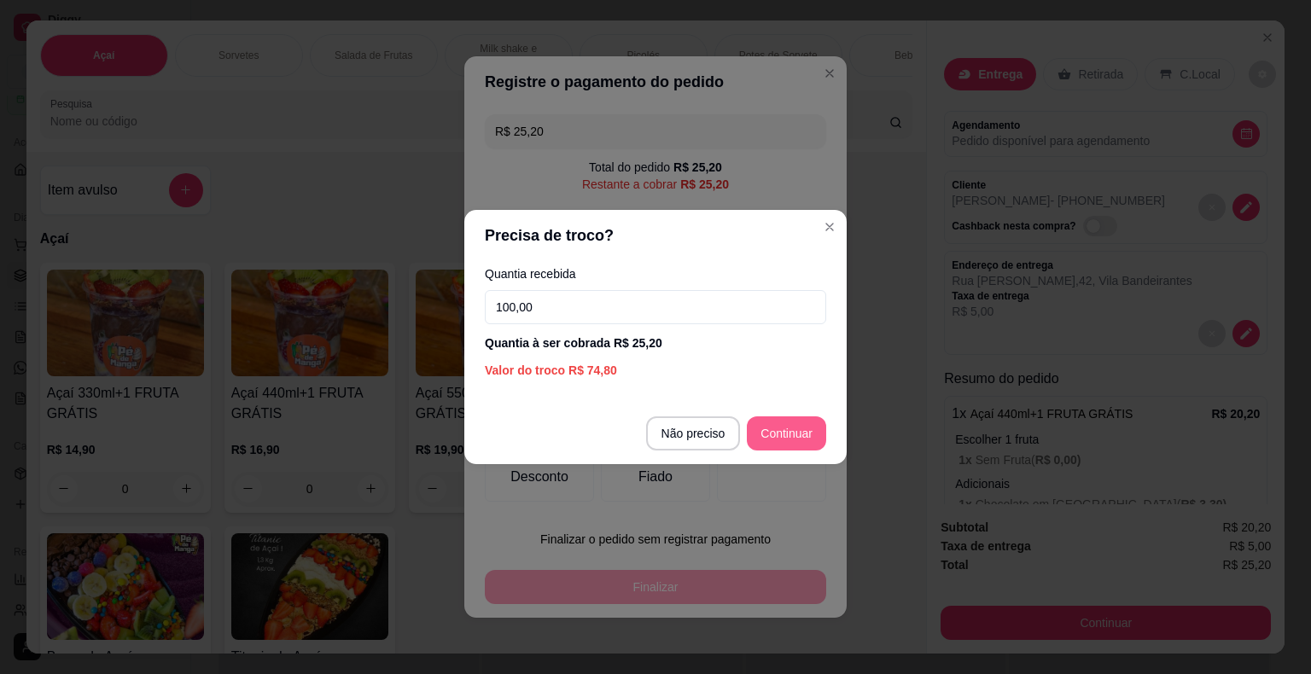
type input "100,00"
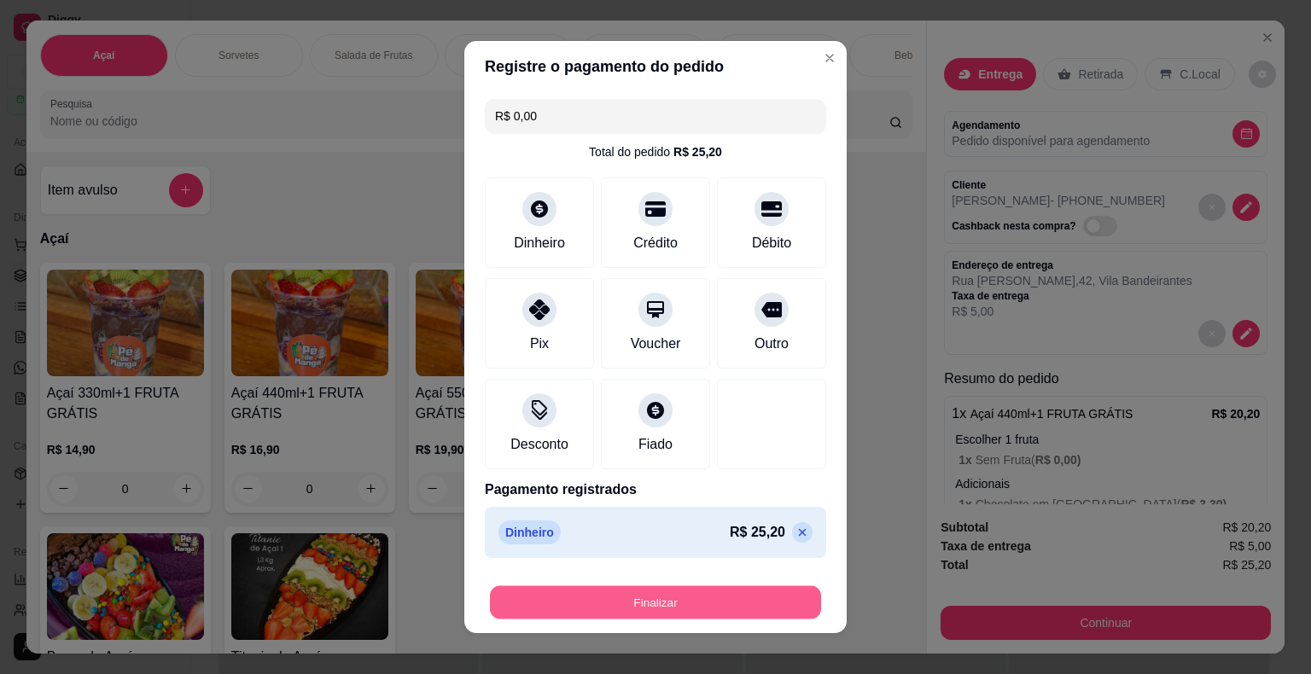
click at [663, 599] on button "Finalizar" at bounding box center [655, 602] width 331 height 33
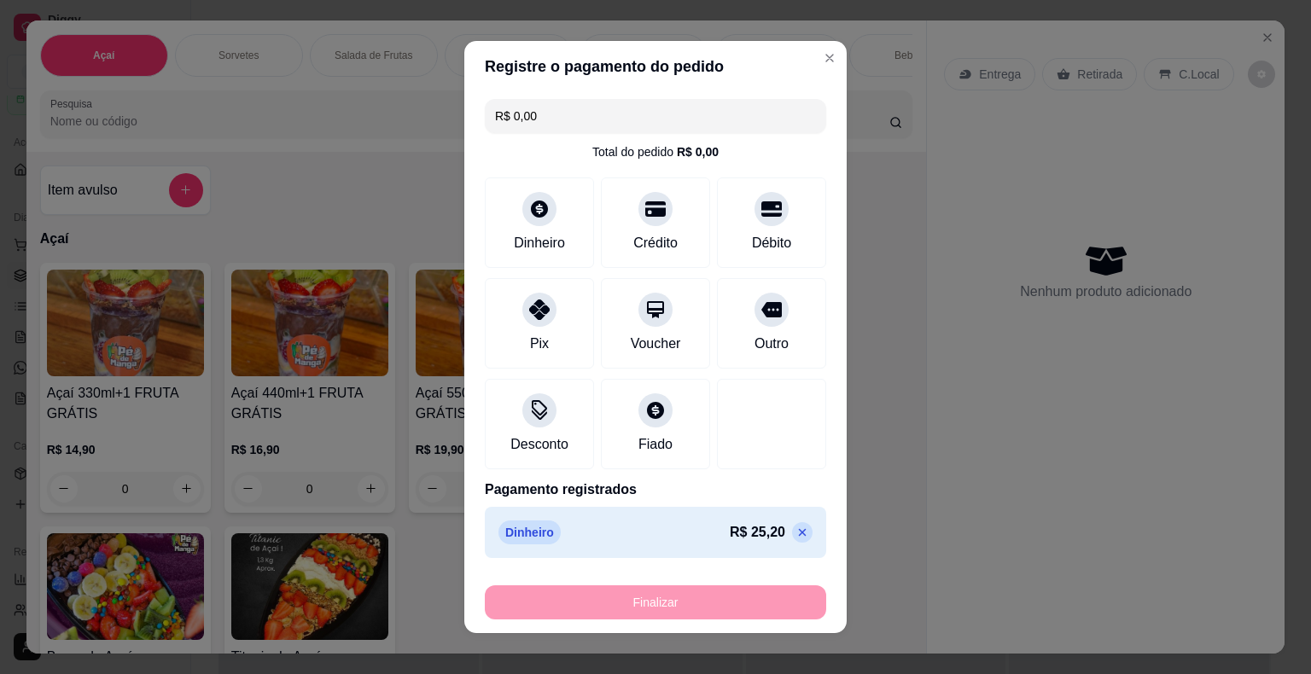
type input "-R$ 25,20"
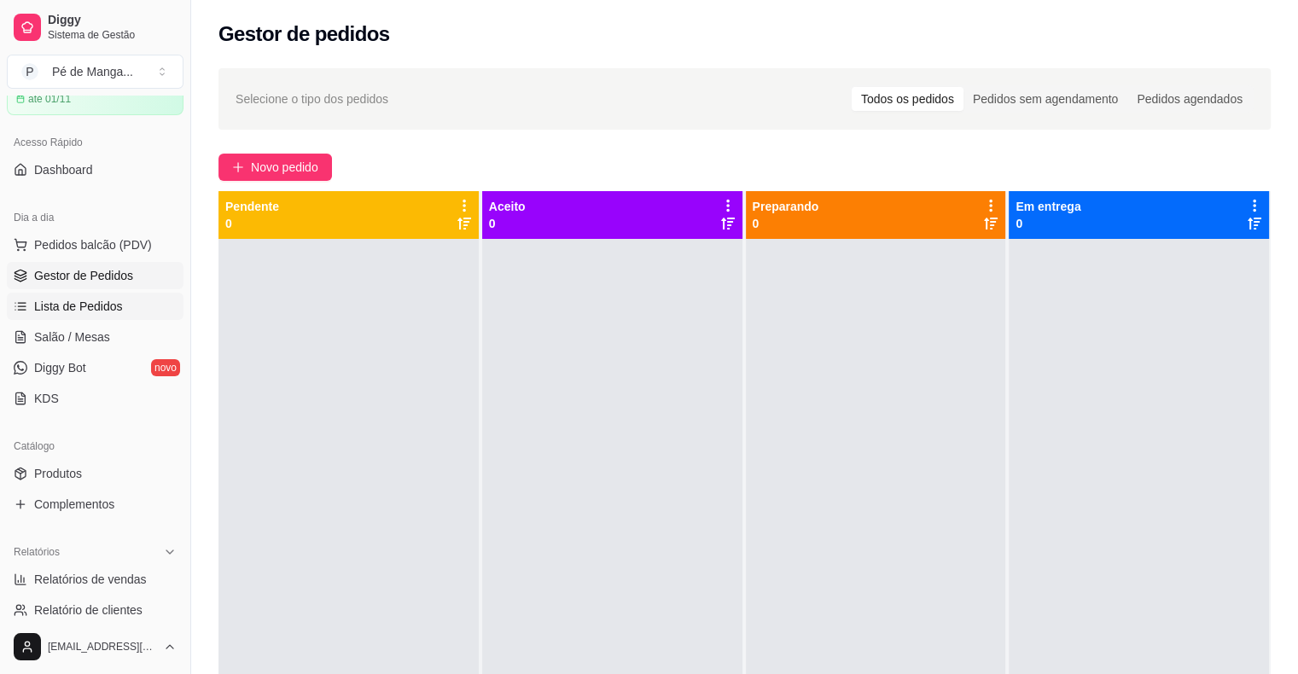
drag, startPoint x: 110, startPoint y: 331, endPoint x: 95, endPoint y: 299, distance: 35.9
click at [109, 330] on link "Salão / Mesas" at bounding box center [95, 336] width 177 height 27
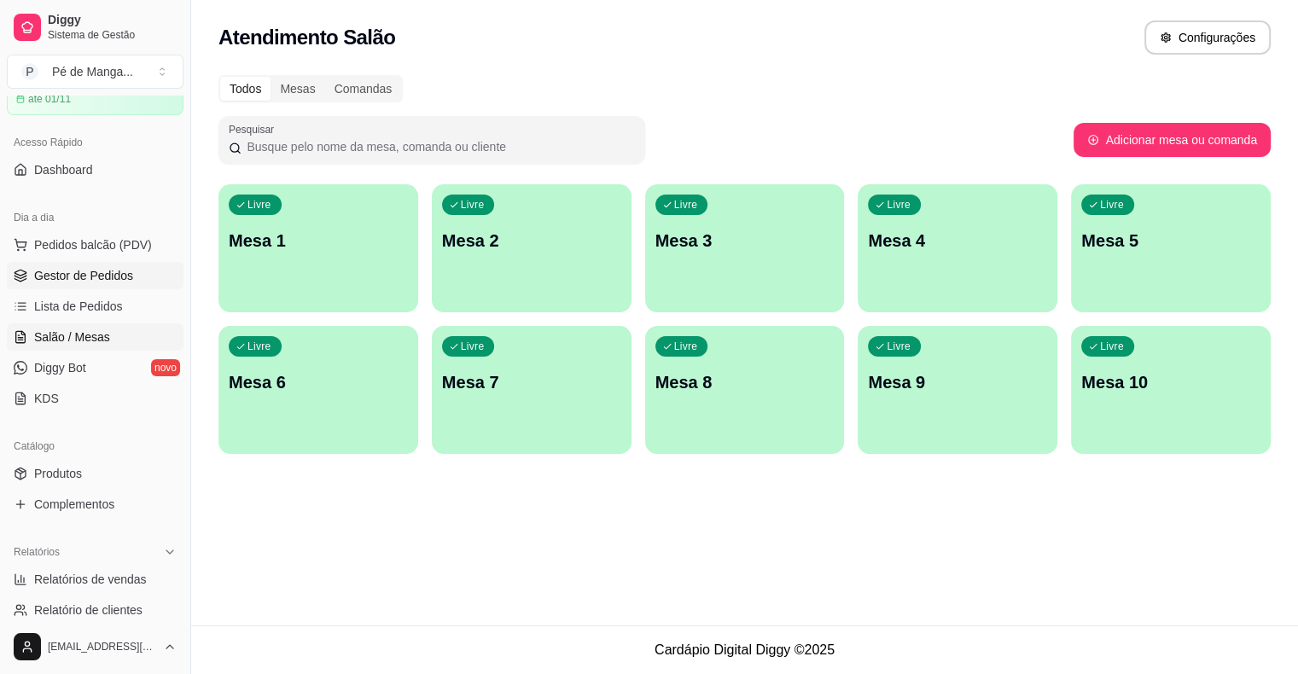
click at [101, 271] on span "Gestor de Pedidos" at bounding box center [83, 275] width 99 height 17
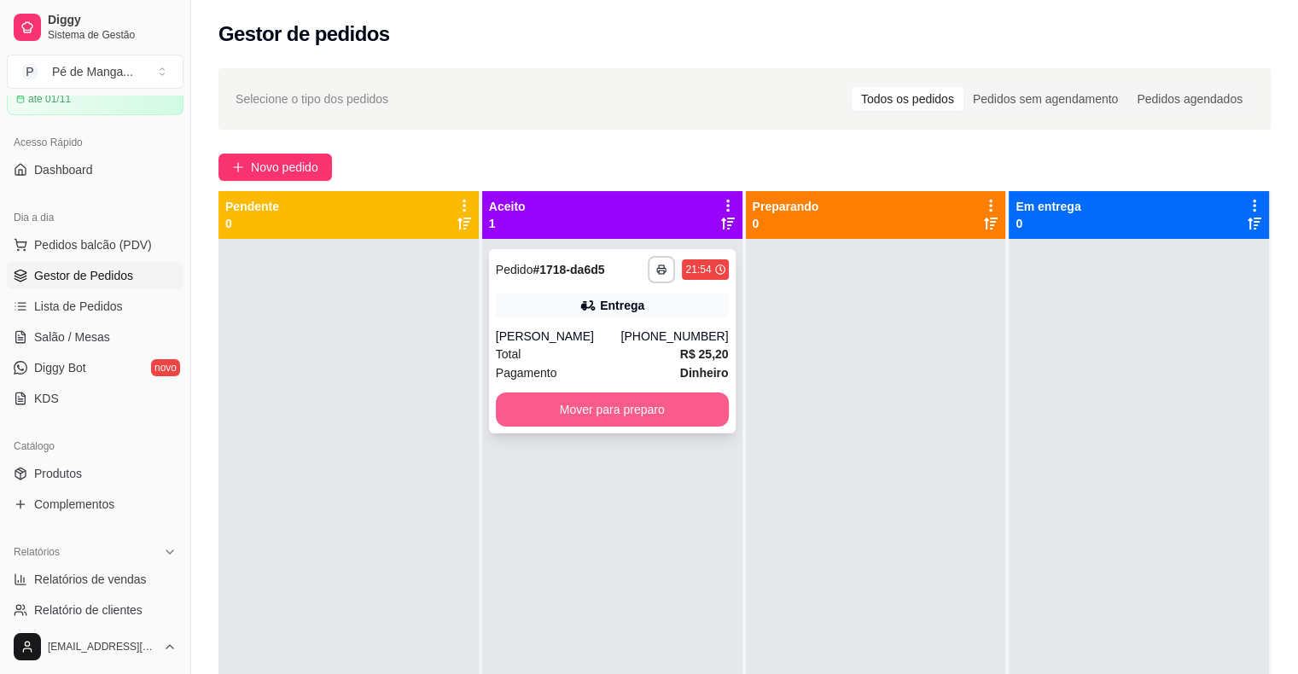
click at [664, 425] on button "Mover para preparo" at bounding box center [612, 410] width 233 height 34
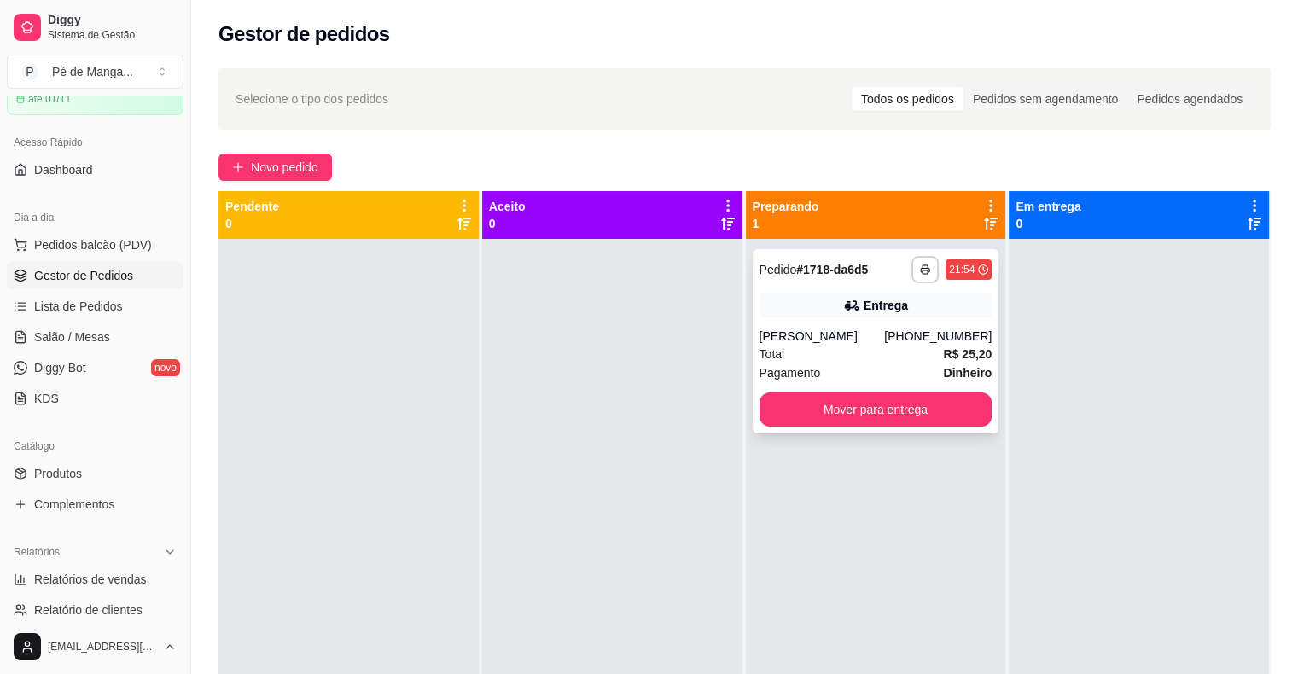
click at [917, 340] on div "[PHONE_NUMBER]" at bounding box center [938, 336] width 108 height 17
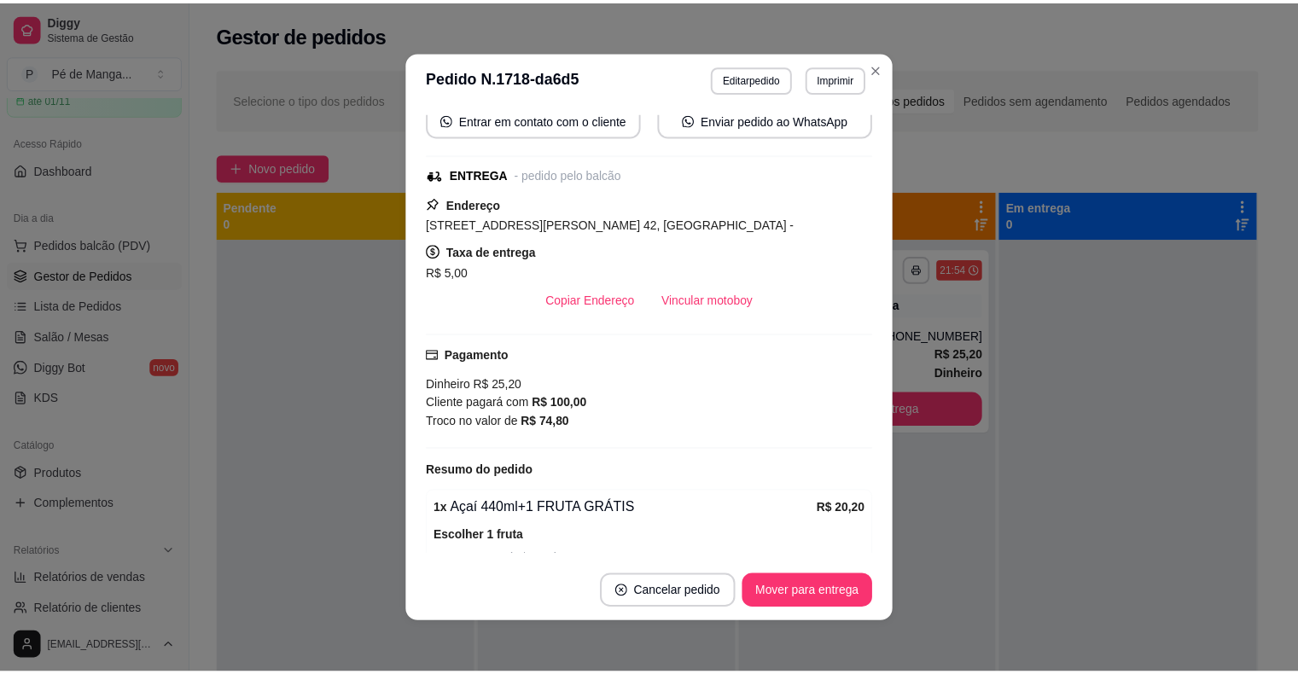
scroll to position [171, 0]
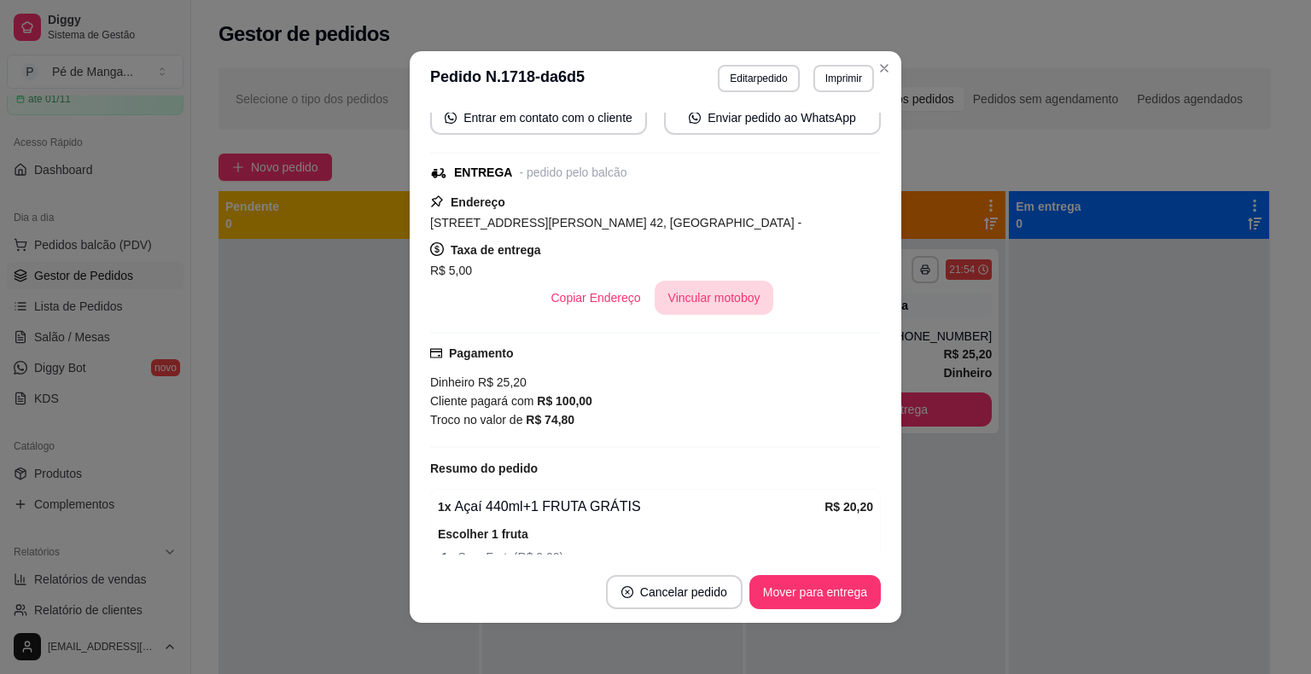
click at [672, 302] on button "Vincular motoboy" at bounding box center [713, 298] width 119 height 34
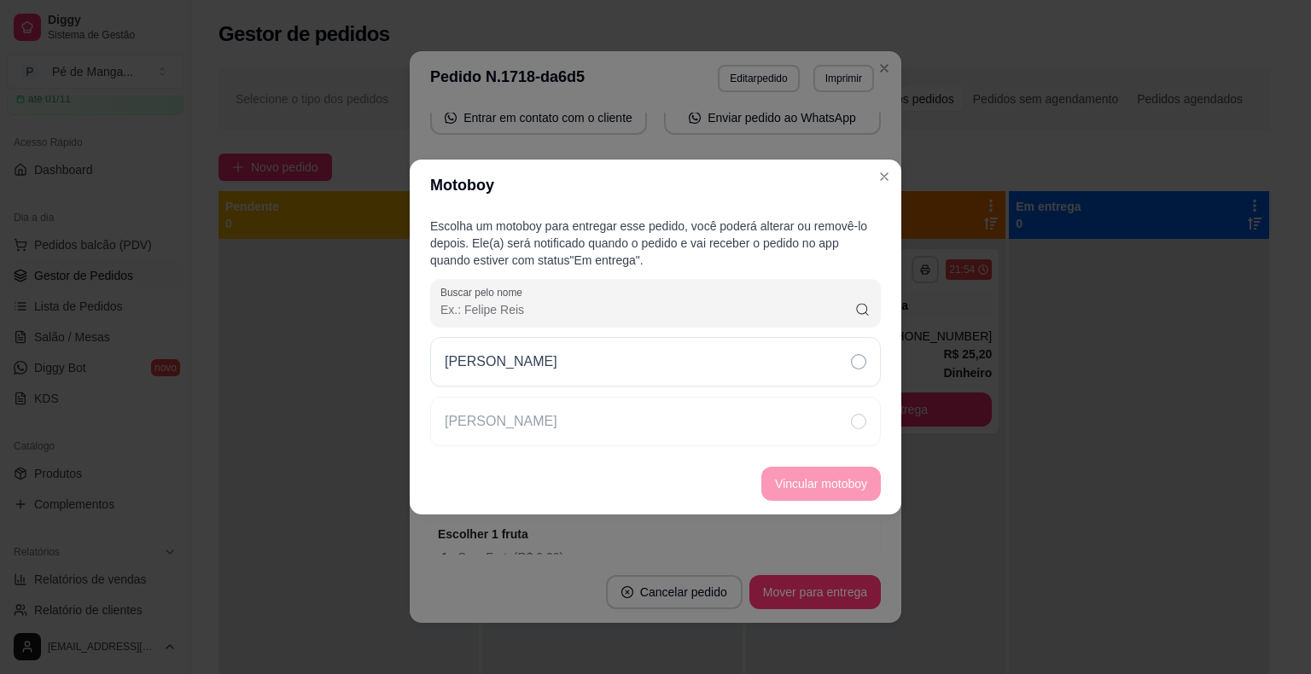
click at [710, 370] on div "[PERSON_NAME]" at bounding box center [655, 361] width 451 height 49
click at [816, 494] on button "Vincular motoboy" at bounding box center [820, 484] width 119 height 34
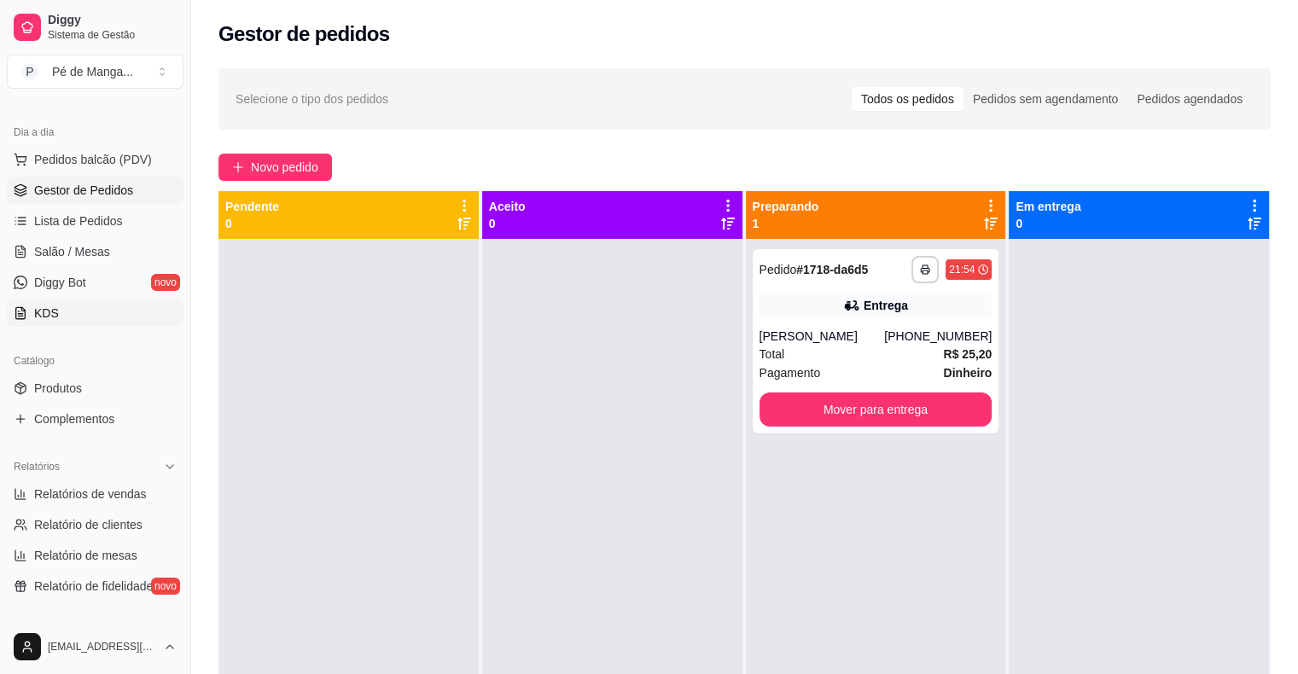
scroll to position [256, 0]
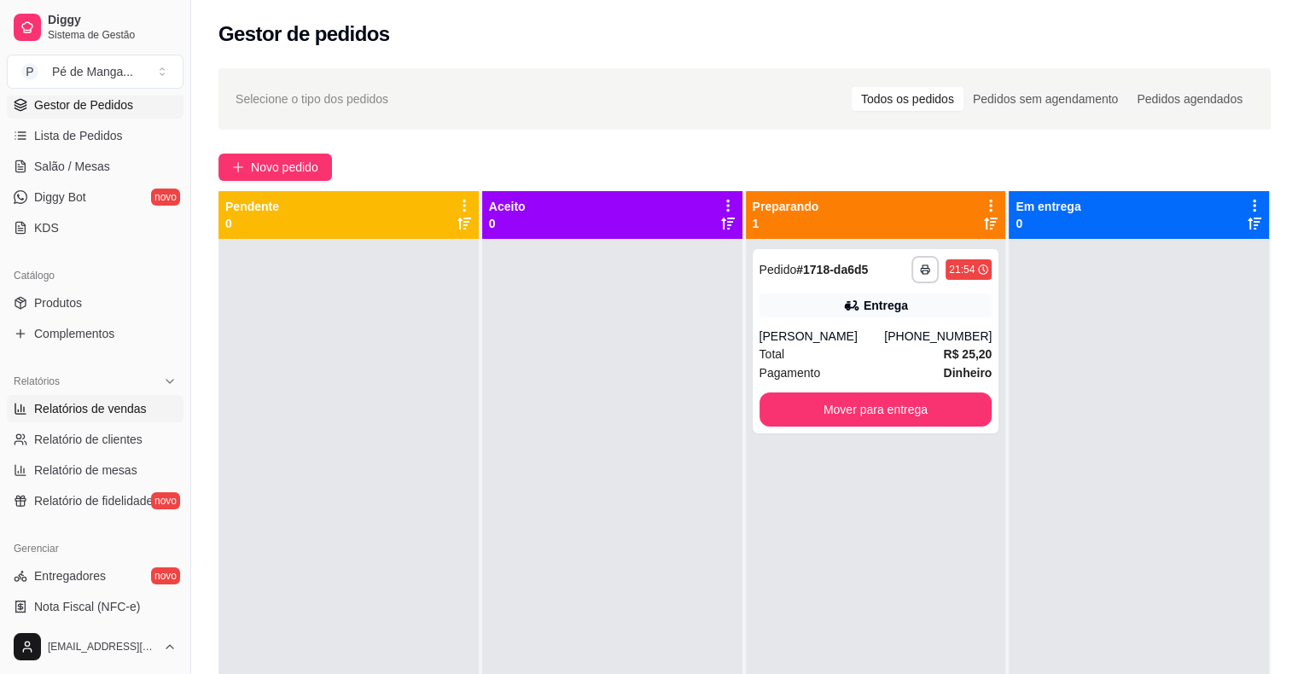
click at [131, 407] on span "Relatórios de vendas" at bounding box center [90, 408] width 113 height 17
select select "ALL"
select select "0"
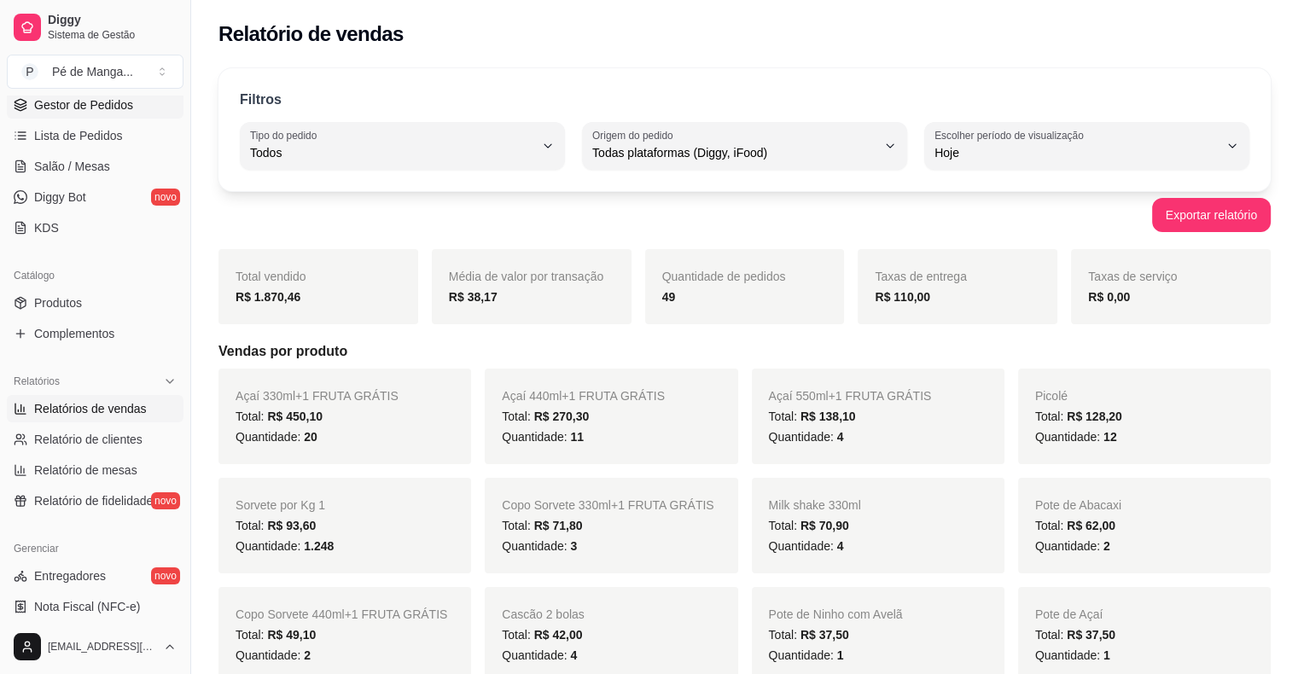
click at [72, 104] on span "Gestor de Pedidos" at bounding box center [83, 104] width 99 height 17
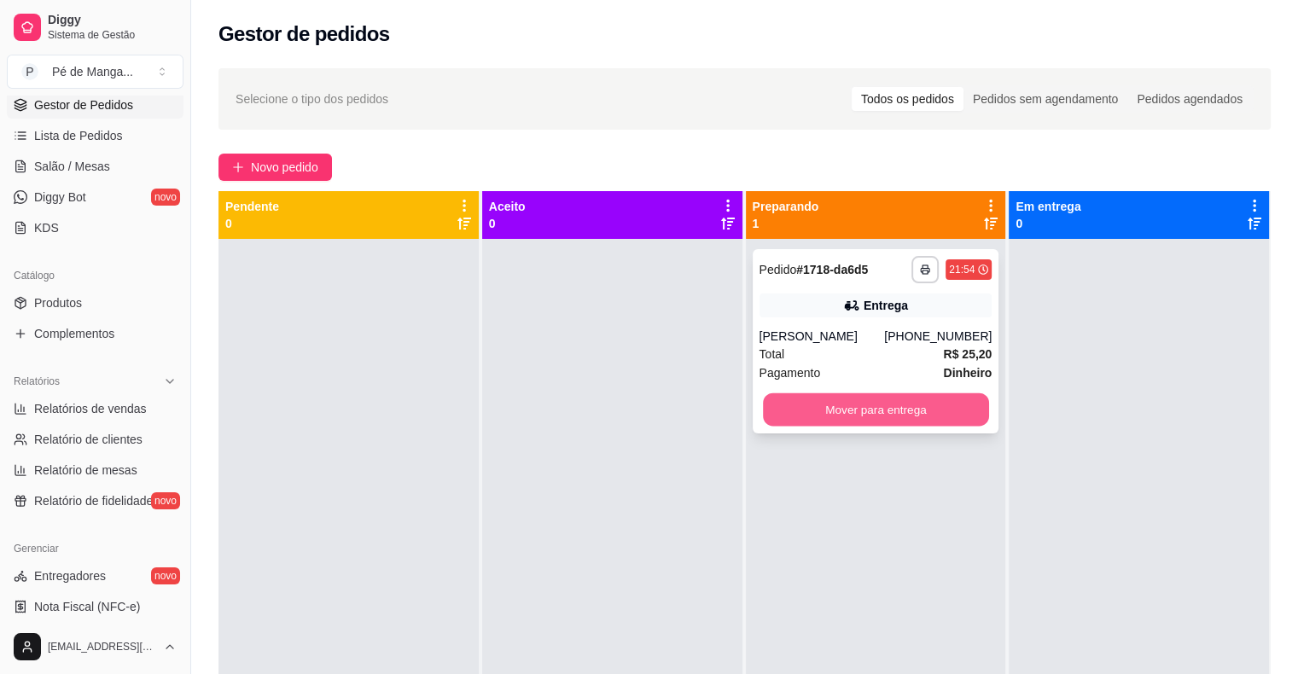
click at [891, 420] on button "Mover para entrega" at bounding box center [876, 409] width 226 height 33
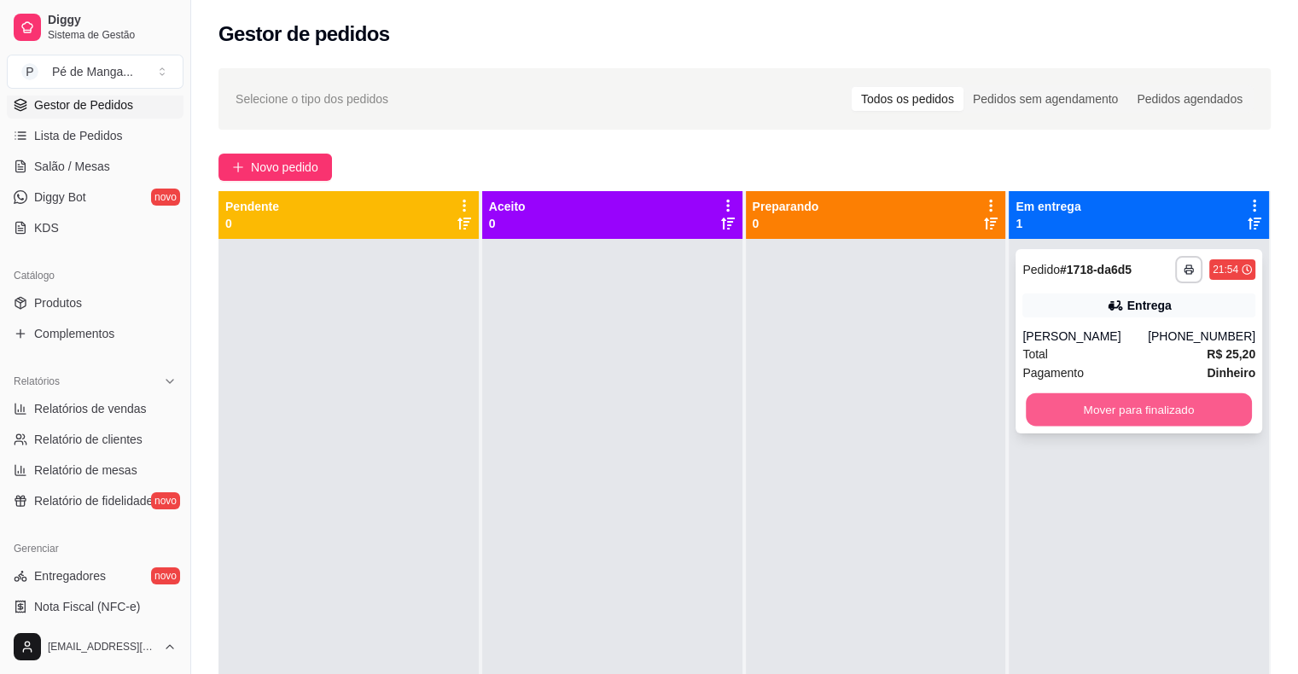
click at [1109, 411] on button "Mover para finalizado" at bounding box center [1139, 409] width 226 height 33
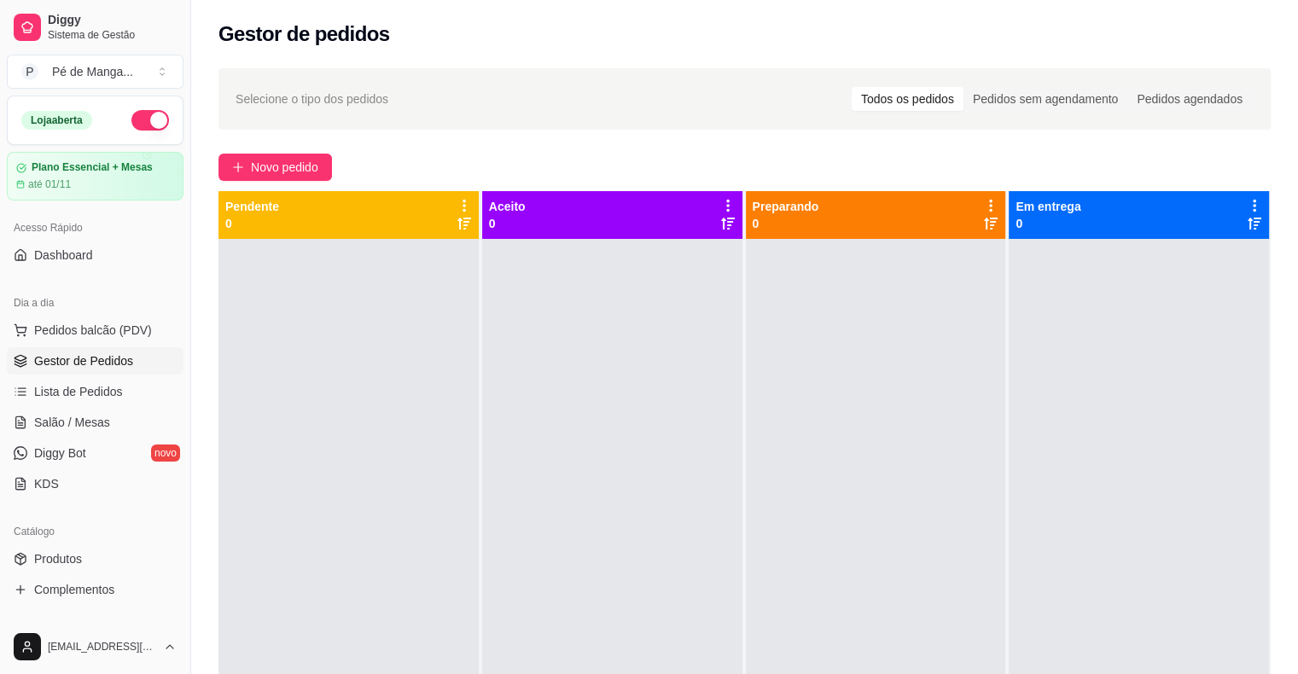
click at [130, 356] on span "Gestor de Pedidos" at bounding box center [83, 360] width 99 height 17
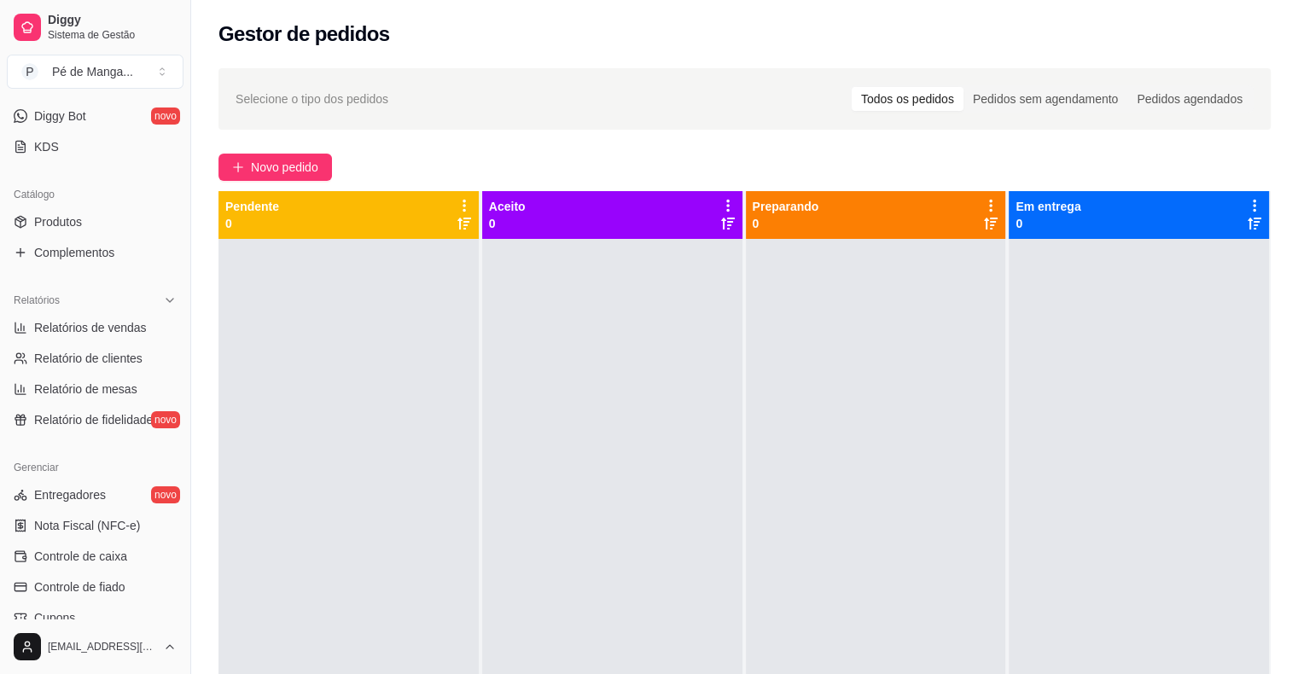
scroll to position [341, 0]
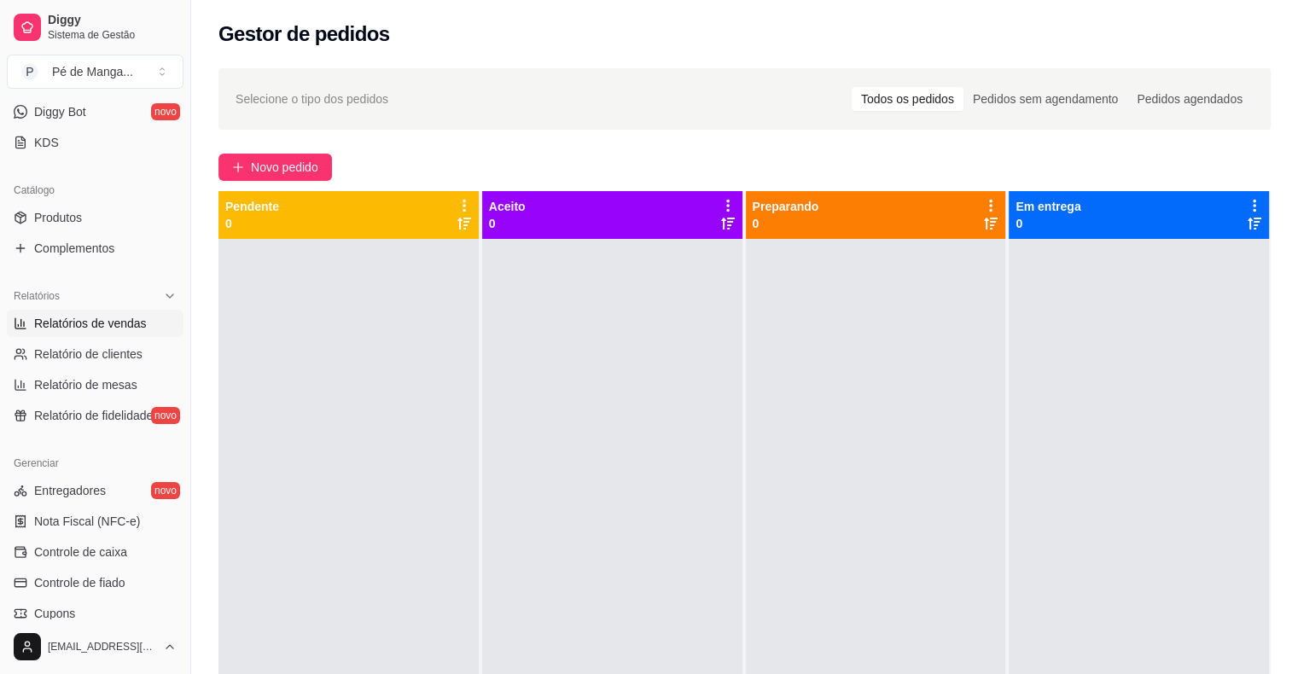
click at [140, 333] on link "Relatórios de vendas" at bounding box center [95, 323] width 177 height 27
select select "ALL"
select select "0"
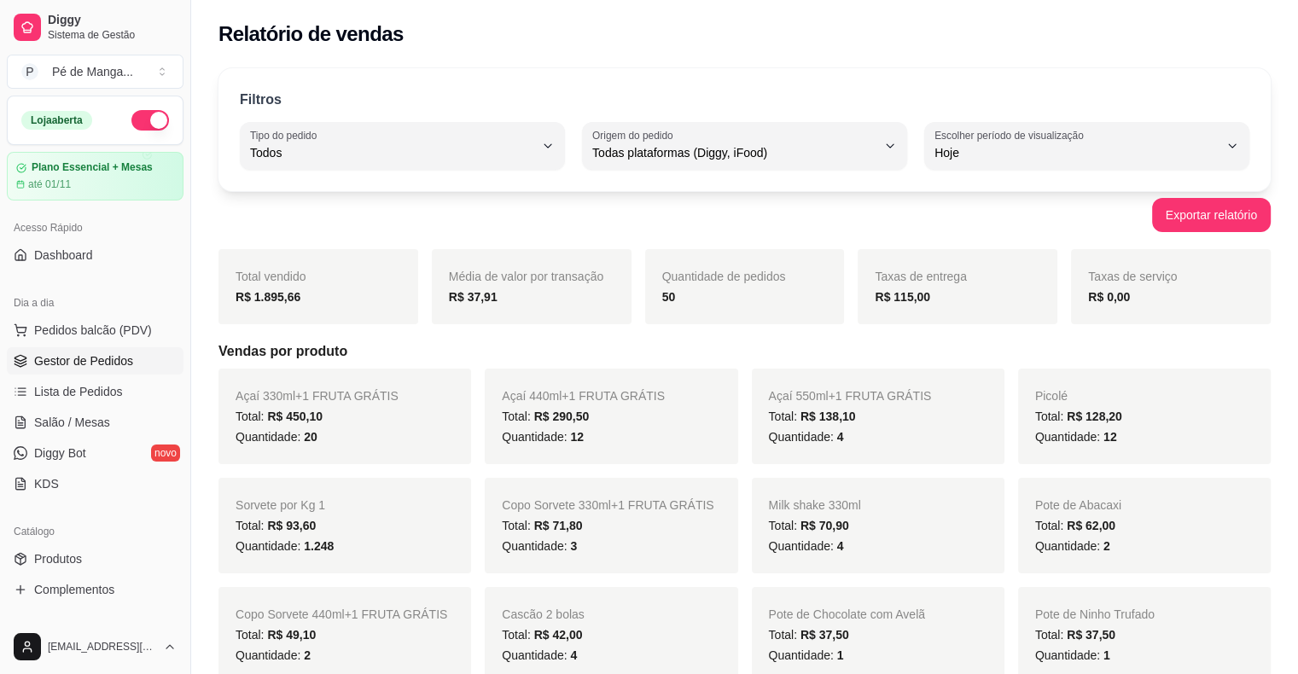
click at [106, 354] on span "Gestor de Pedidos" at bounding box center [83, 360] width 99 height 17
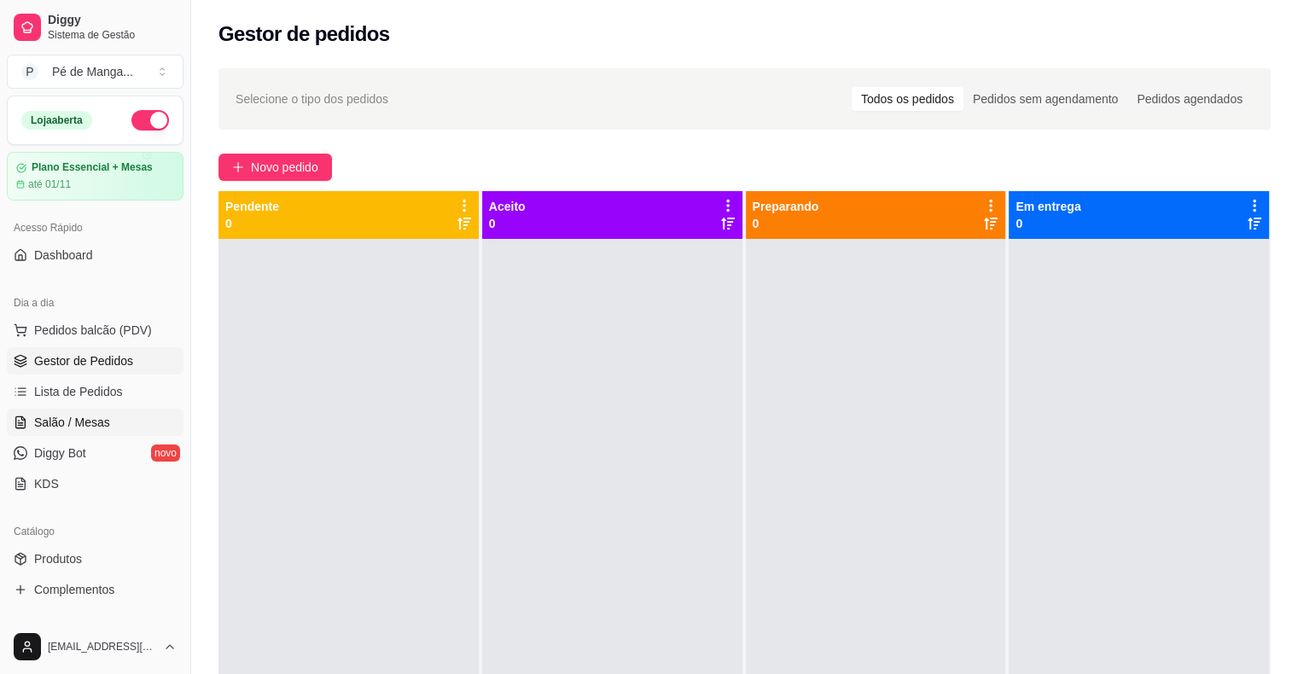
click at [92, 425] on span "Salão / Mesas" at bounding box center [72, 422] width 76 height 17
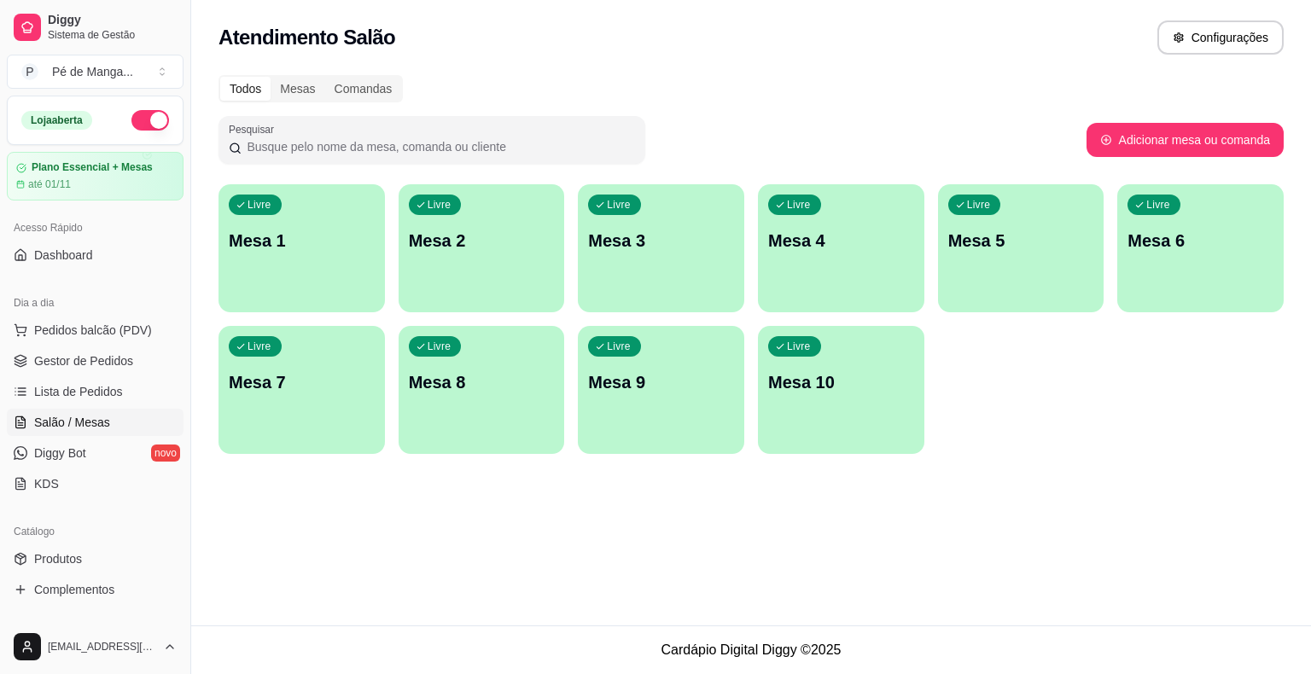
click at [290, 269] on div "Livre Mesa 1" at bounding box center [301, 238] width 166 height 108
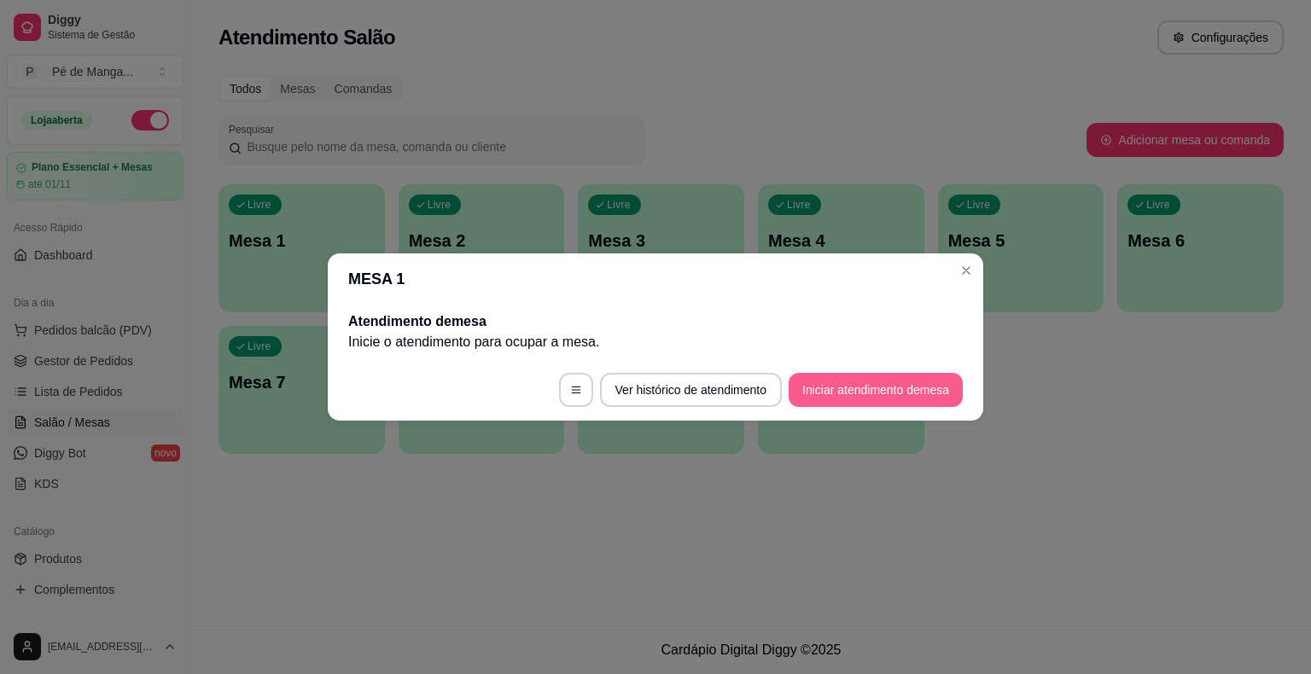
click at [886, 387] on button "Iniciar atendimento de mesa" at bounding box center [875, 390] width 174 height 34
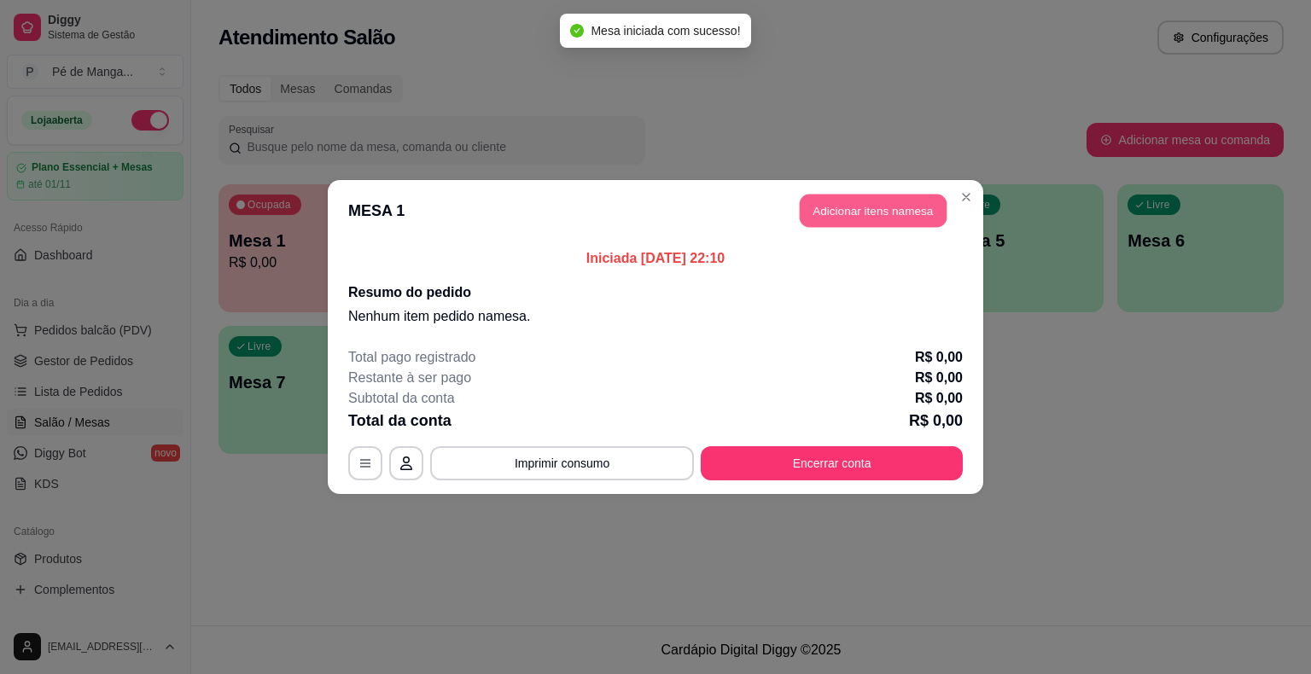
click at [850, 227] on button "Adicionar itens na mesa" at bounding box center [873, 211] width 147 height 33
drag, startPoint x: 850, startPoint y: 227, endPoint x: 848, endPoint y: 211, distance: 16.3
click at [848, 211] on div "Item avulso Açaí Açaí 330ml+1 FRUTA GRÁTIS R$ 14,90 0 Açaí 440ml+1 FRUTA GRÁTIS…" at bounding box center [474, 402] width 905 height 505
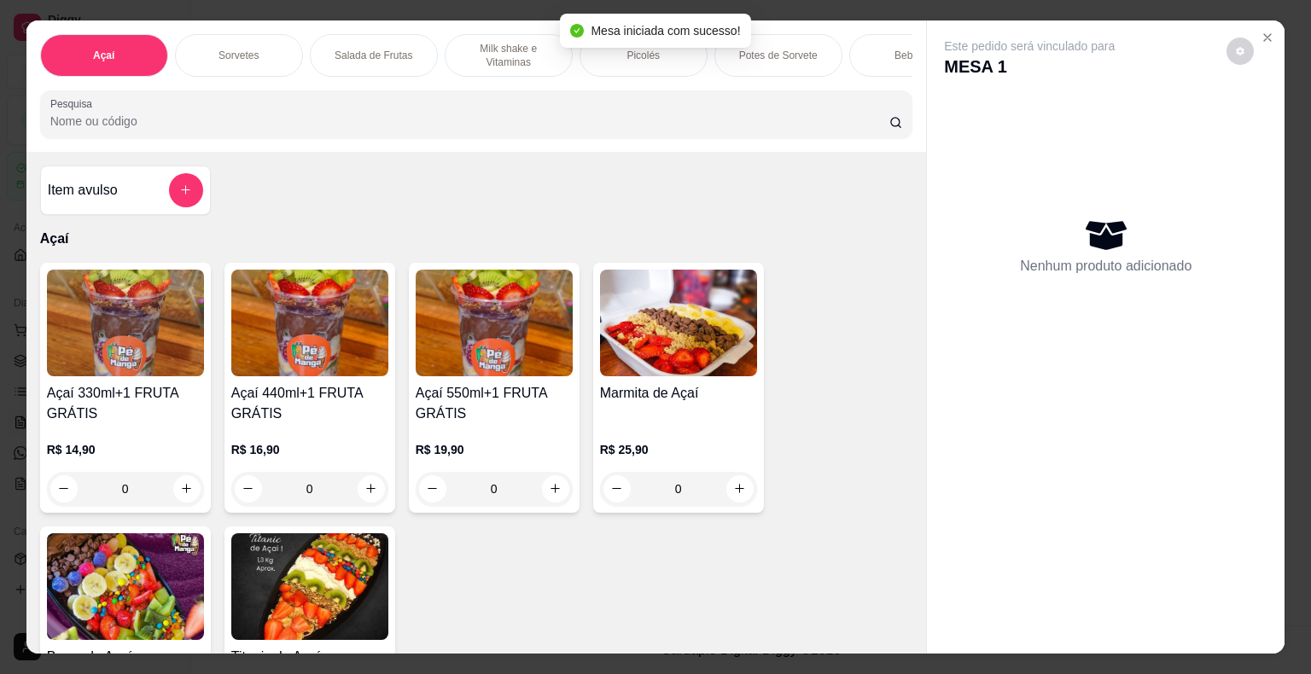
click at [246, 49] on p "Sorvetes" at bounding box center [238, 56] width 40 height 14
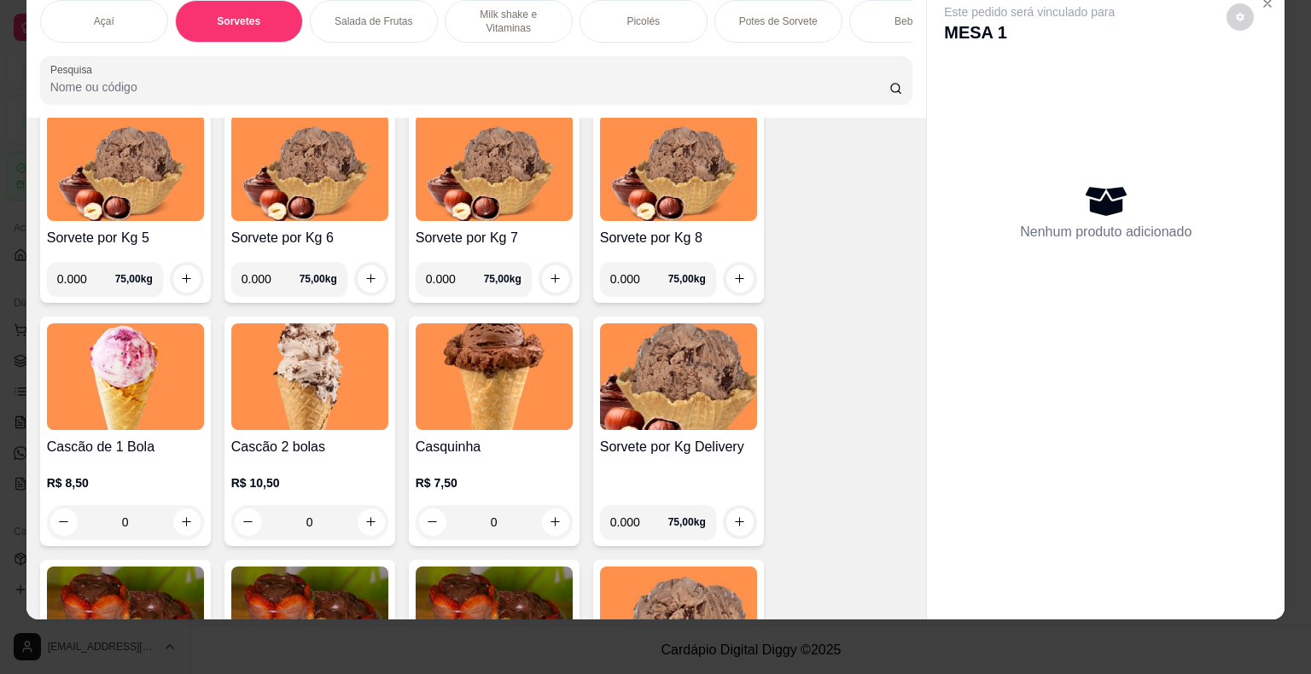
scroll to position [874, 0]
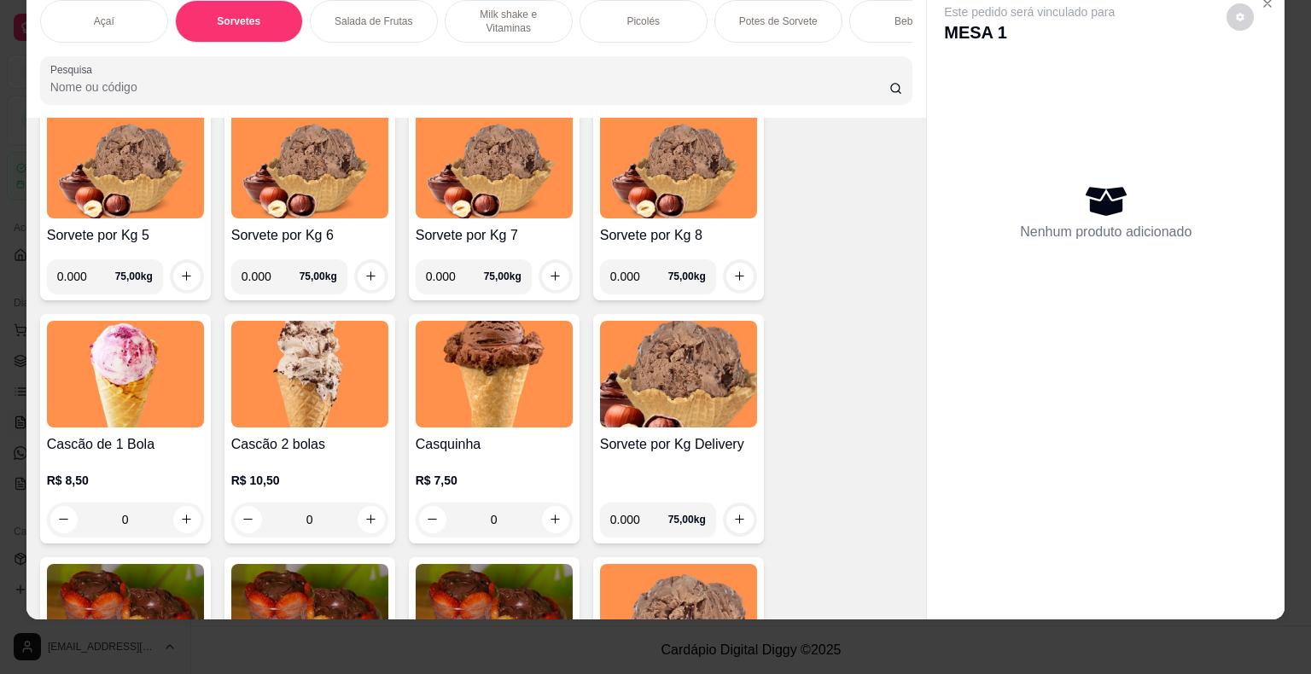
click at [353, 520] on div "0" at bounding box center [309, 520] width 157 height 34
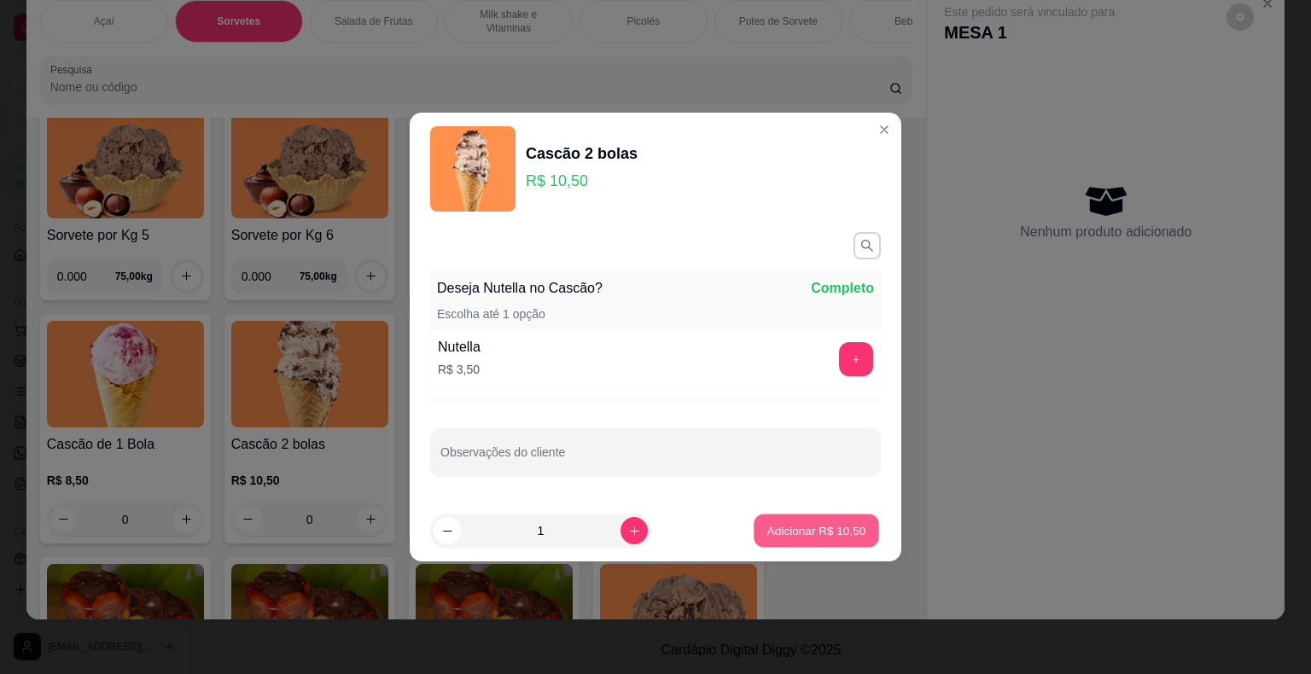
click at [839, 533] on p "Adicionar R$ 10,50" at bounding box center [816, 530] width 99 height 16
type input "1"
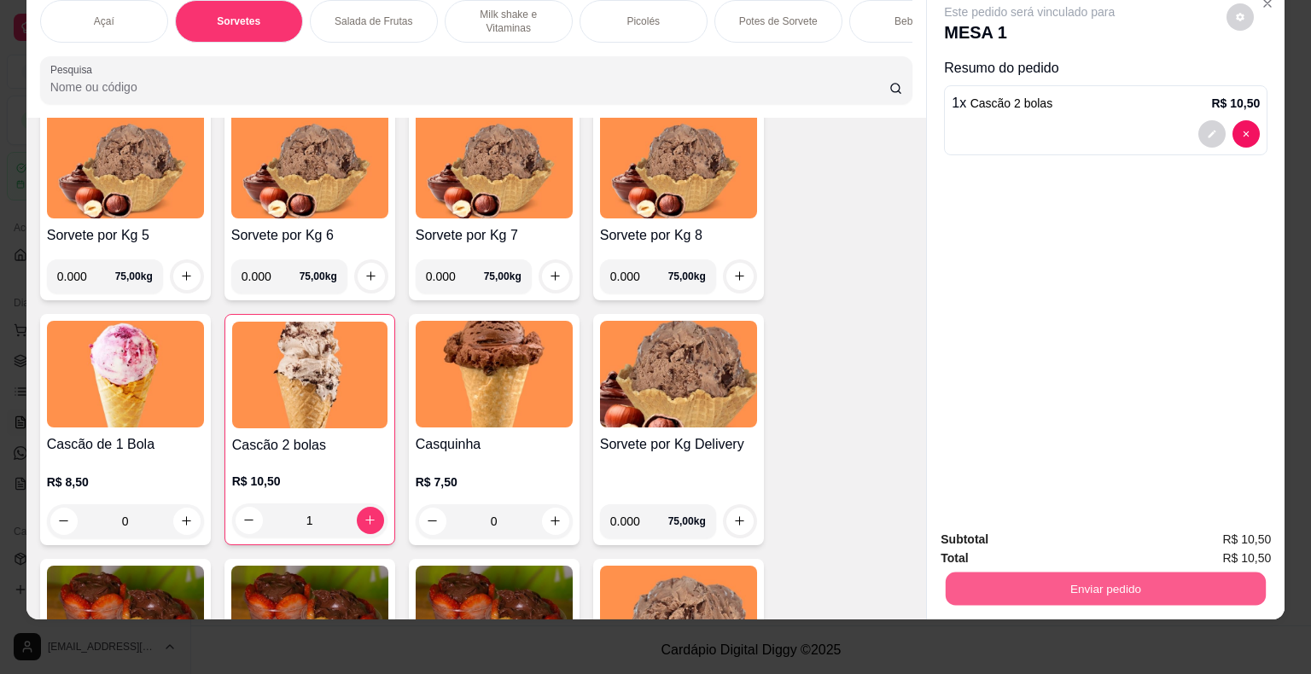
click at [1006, 573] on button "Enviar pedido" at bounding box center [1105, 589] width 320 height 33
click at [1222, 534] on button "Enviar pedido" at bounding box center [1226, 534] width 94 height 32
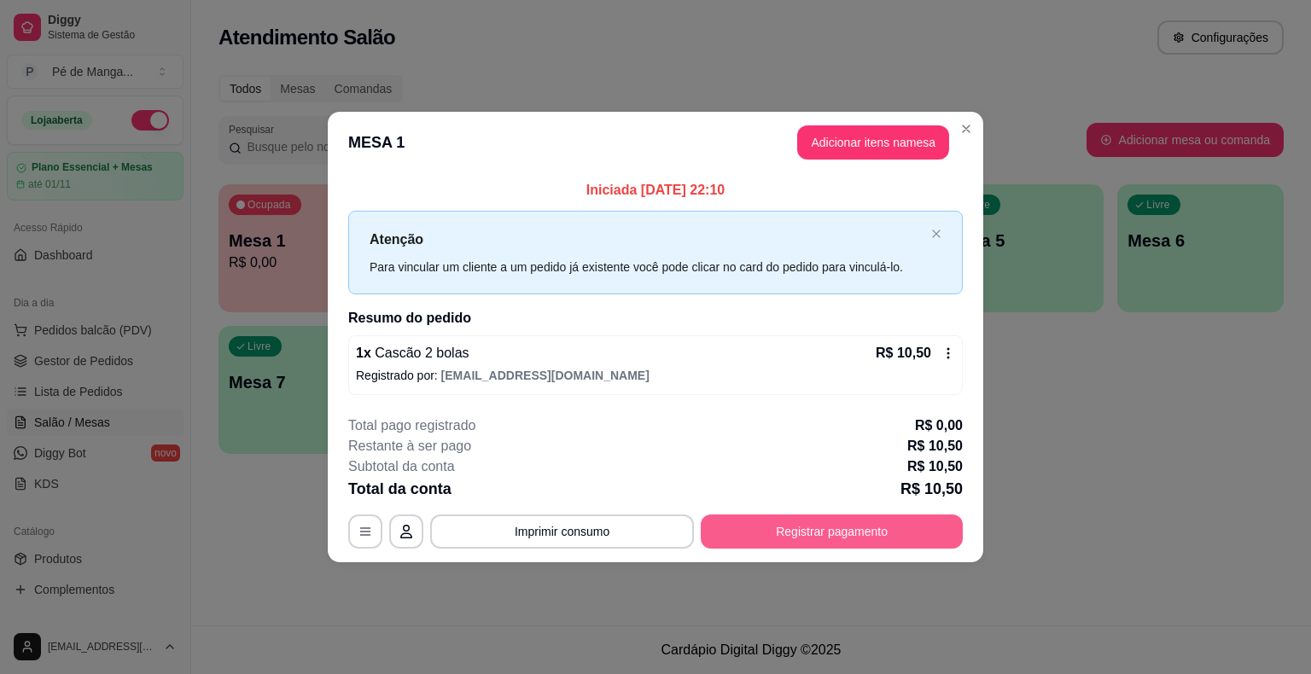
click at [846, 529] on button "Registrar pagamento" at bounding box center [832, 532] width 262 height 34
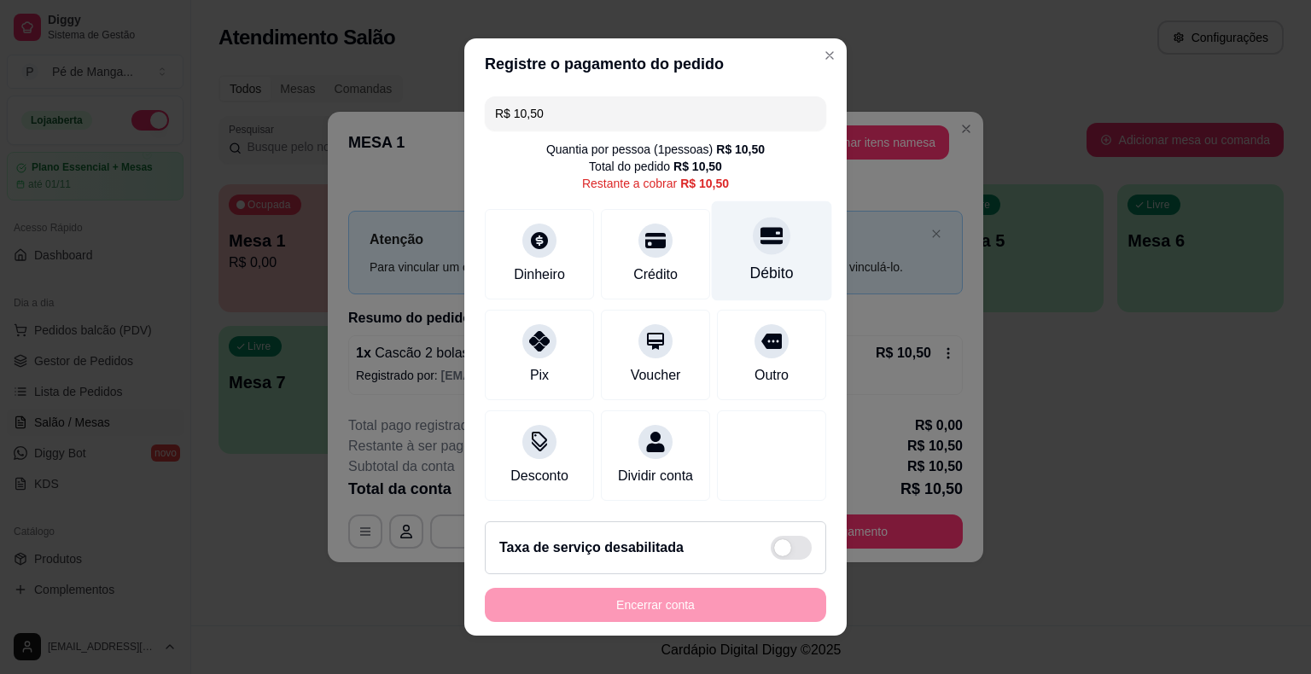
click at [751, 268] on div "Débito" at bounding box center [772, 273] width 44 height 22
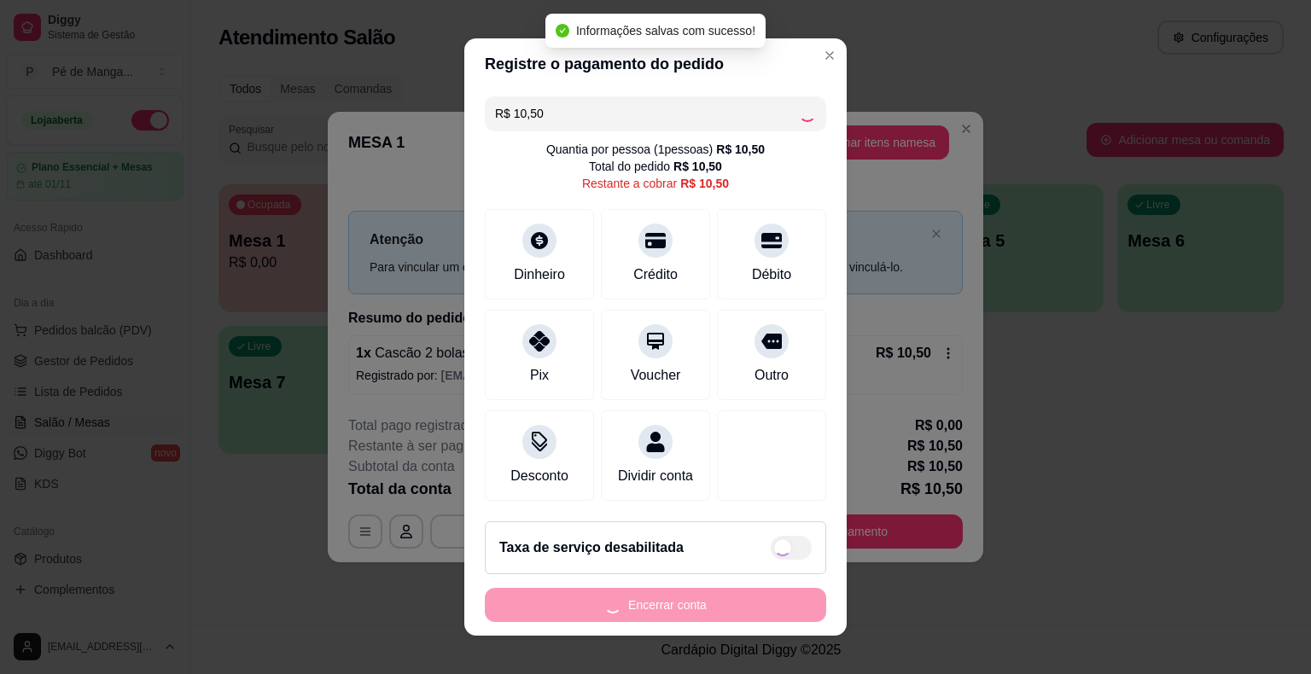
type input "R$ 0,00"
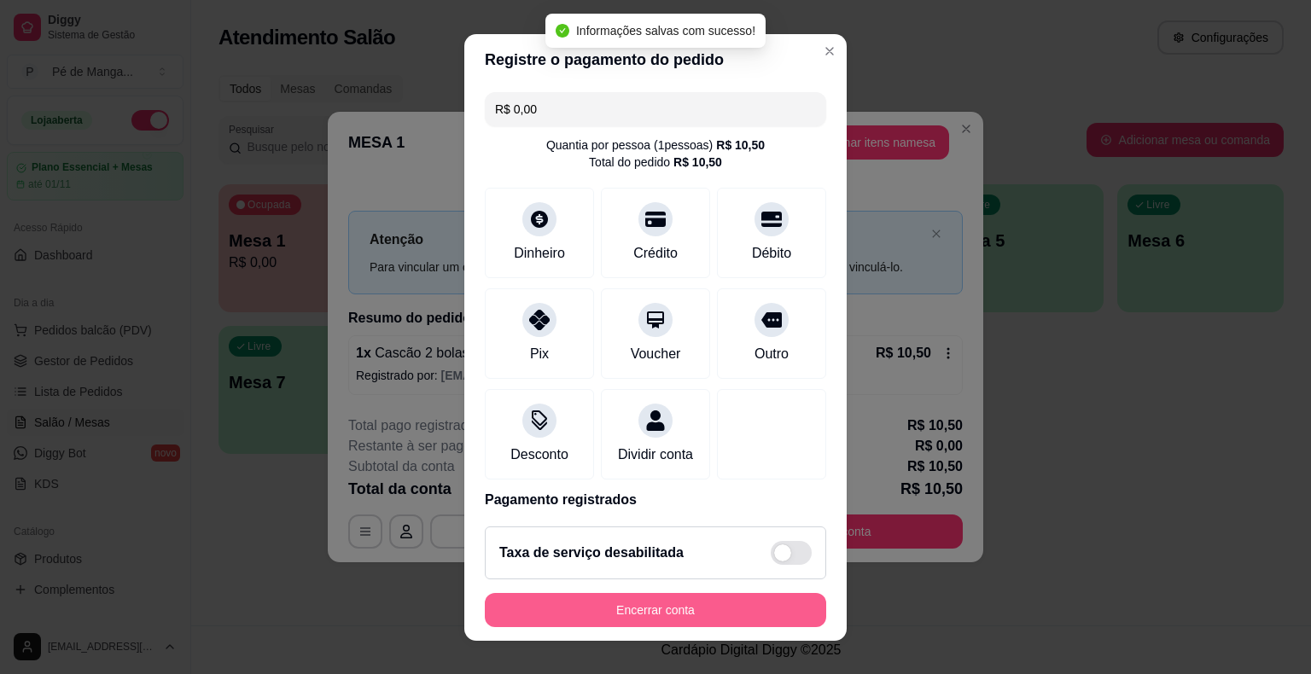
click at [688, 612] on button "Encerrar conta" at bounding box center [655, 610] width 341 height 34
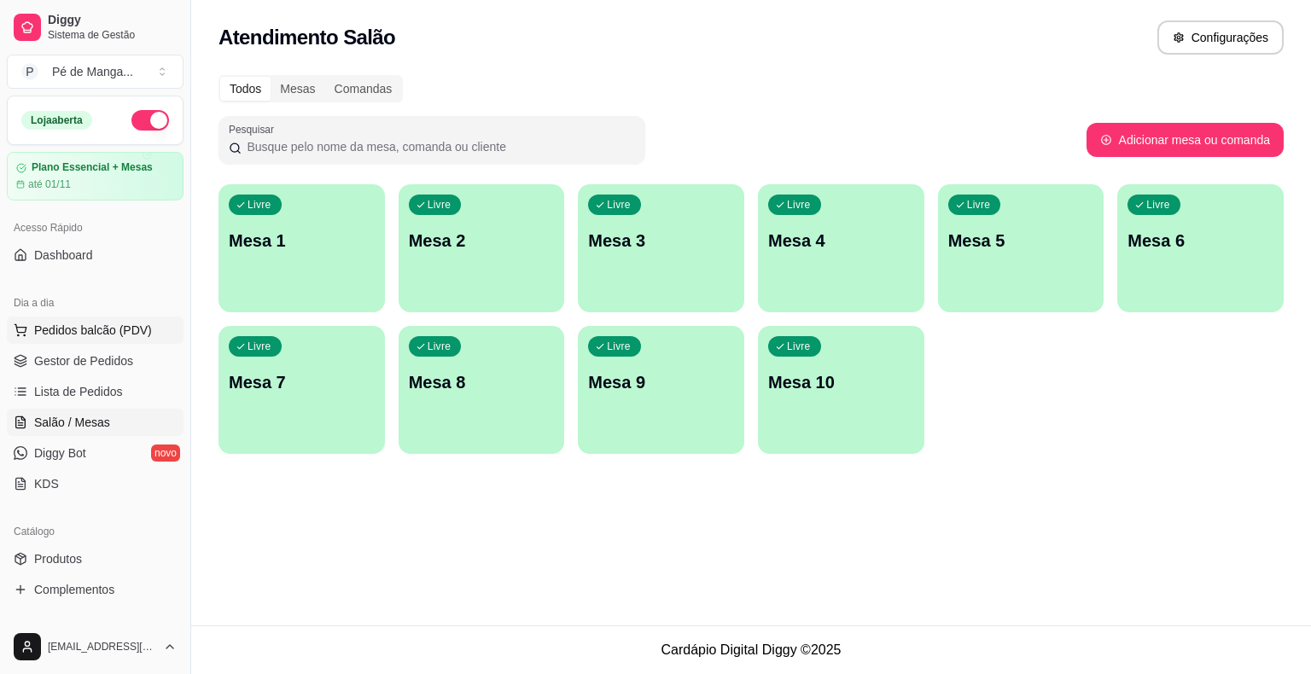
click at [137, 336] on span "Pedidos balcão (PDV)" at bounding box center [93, 330] width 118 height 17
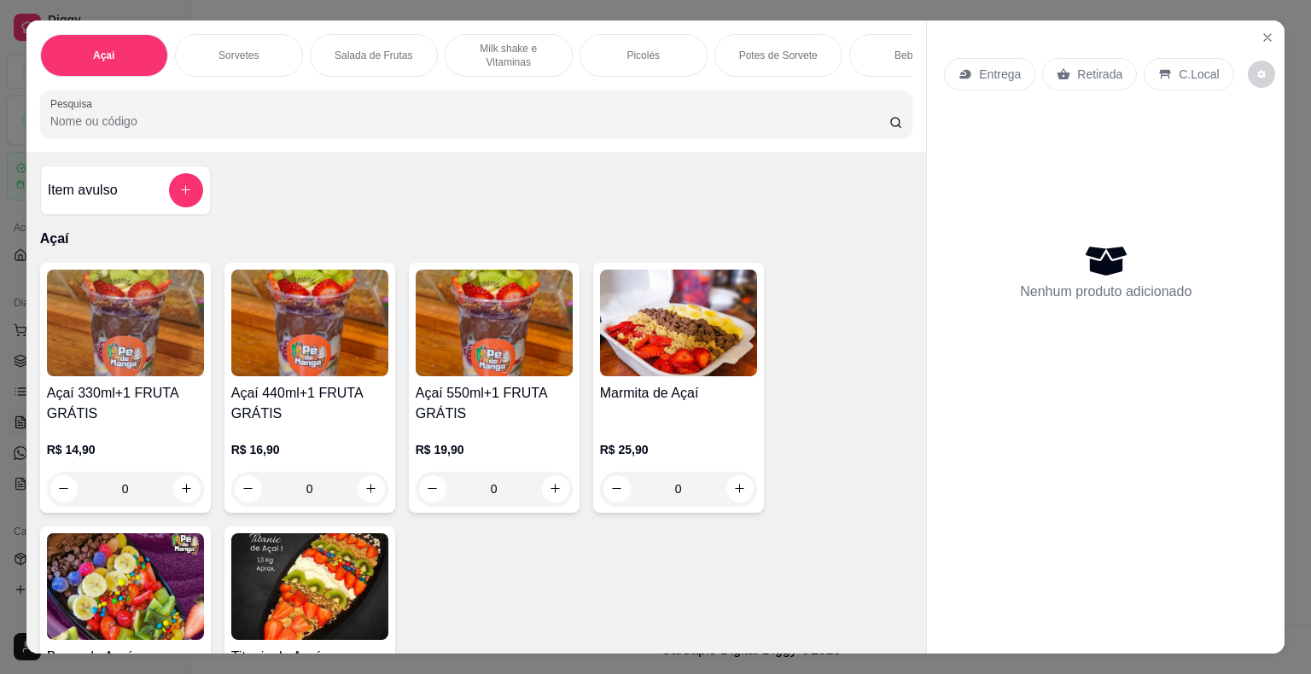
click at [520, 42] on p "Milk shake e Vitaminas" at bounding box center [508, 55] width 99 height 27
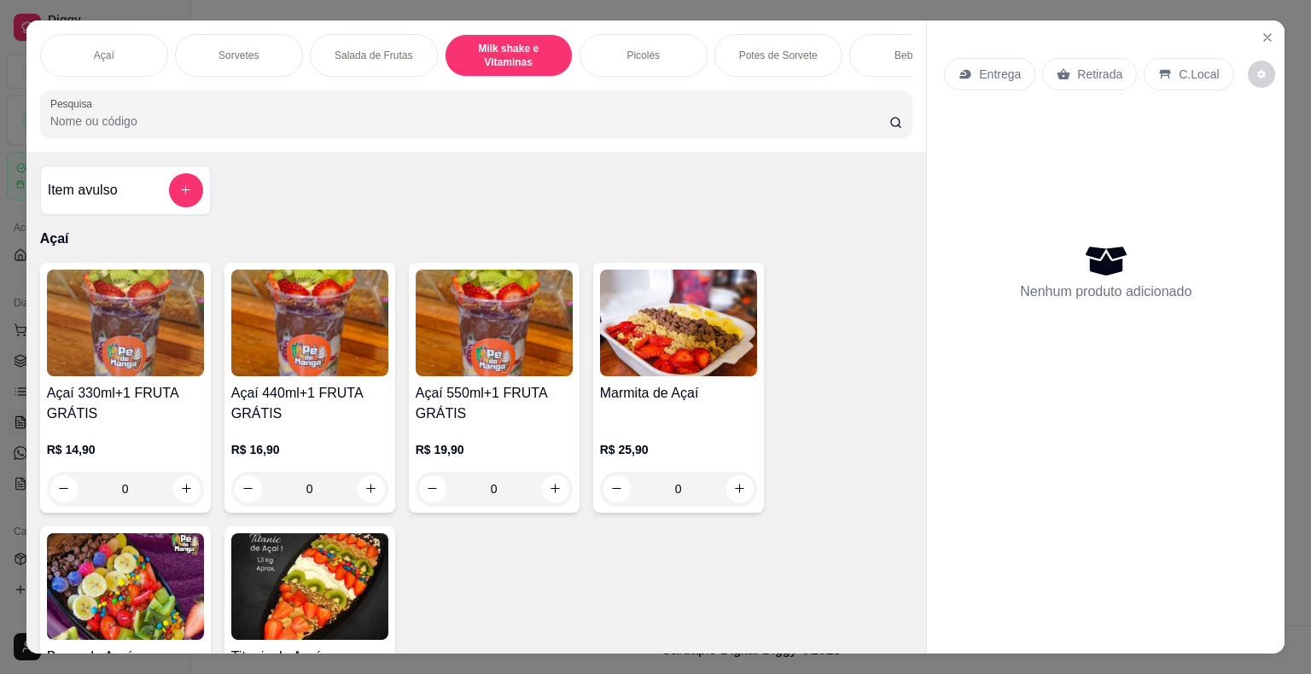
scroll to position [41, 0]
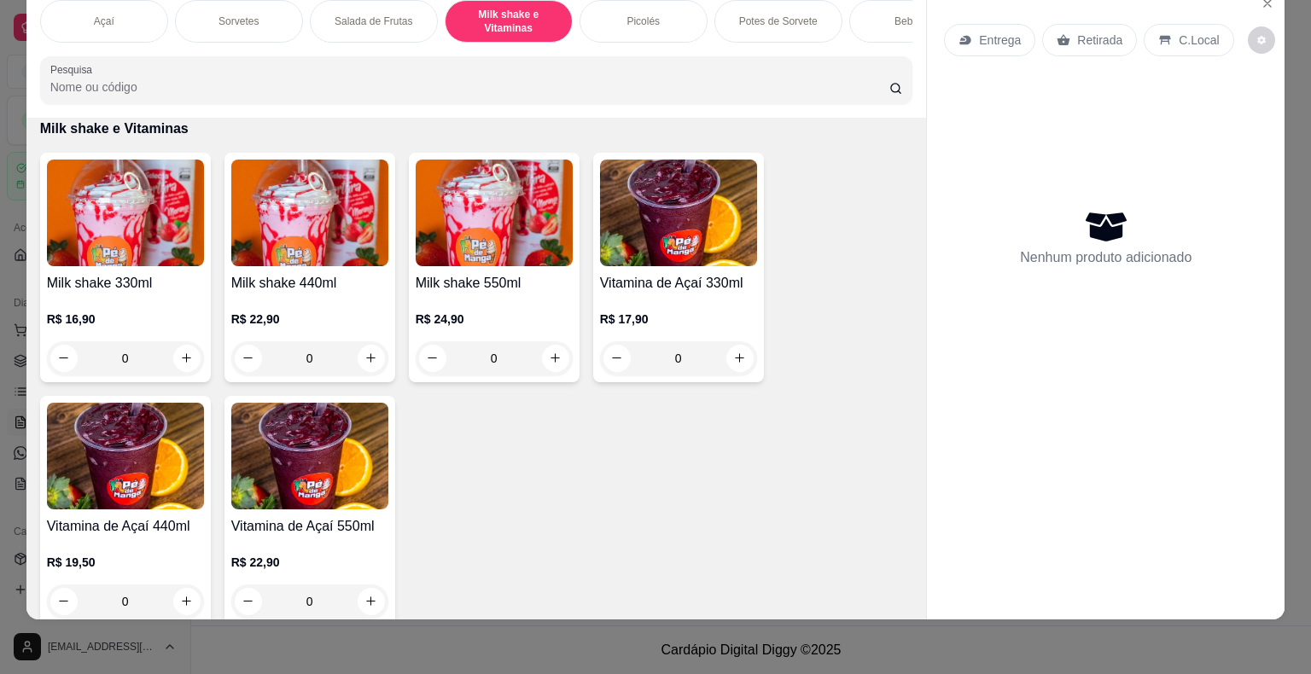
click at [355, 357] on div "0" at bounding box center [309, 358] width 157 height 34
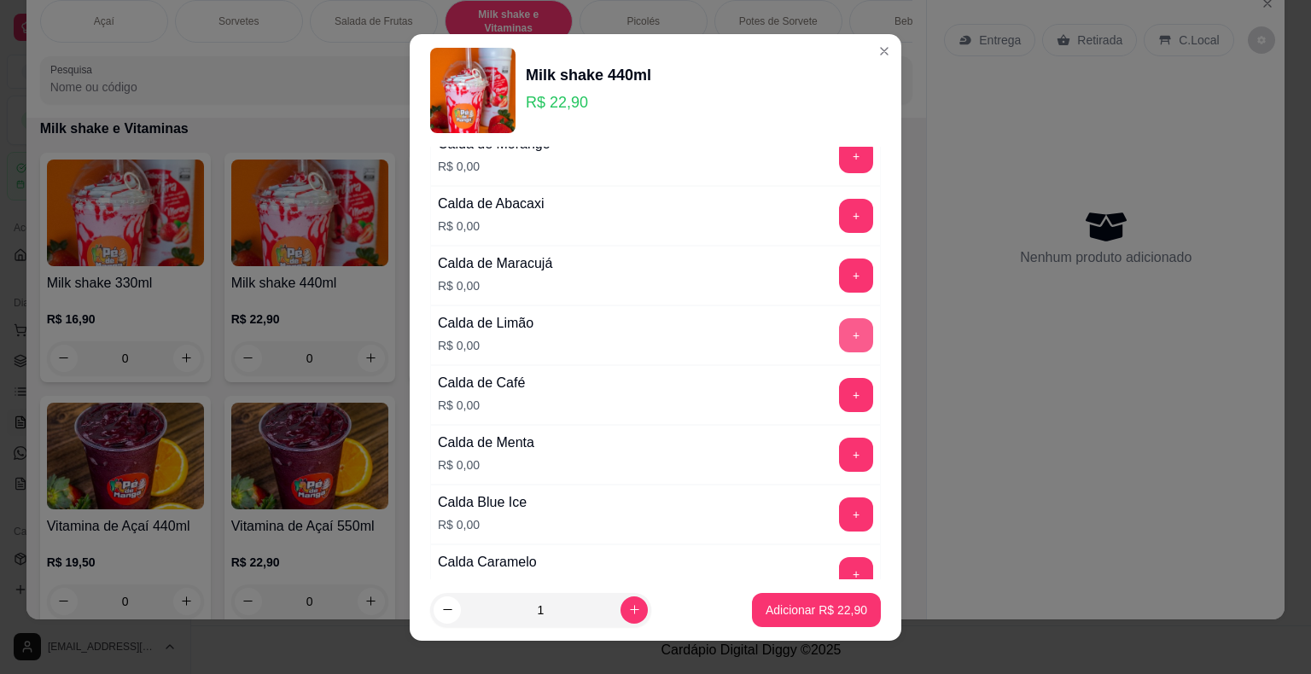
scroll to position [683, 0]
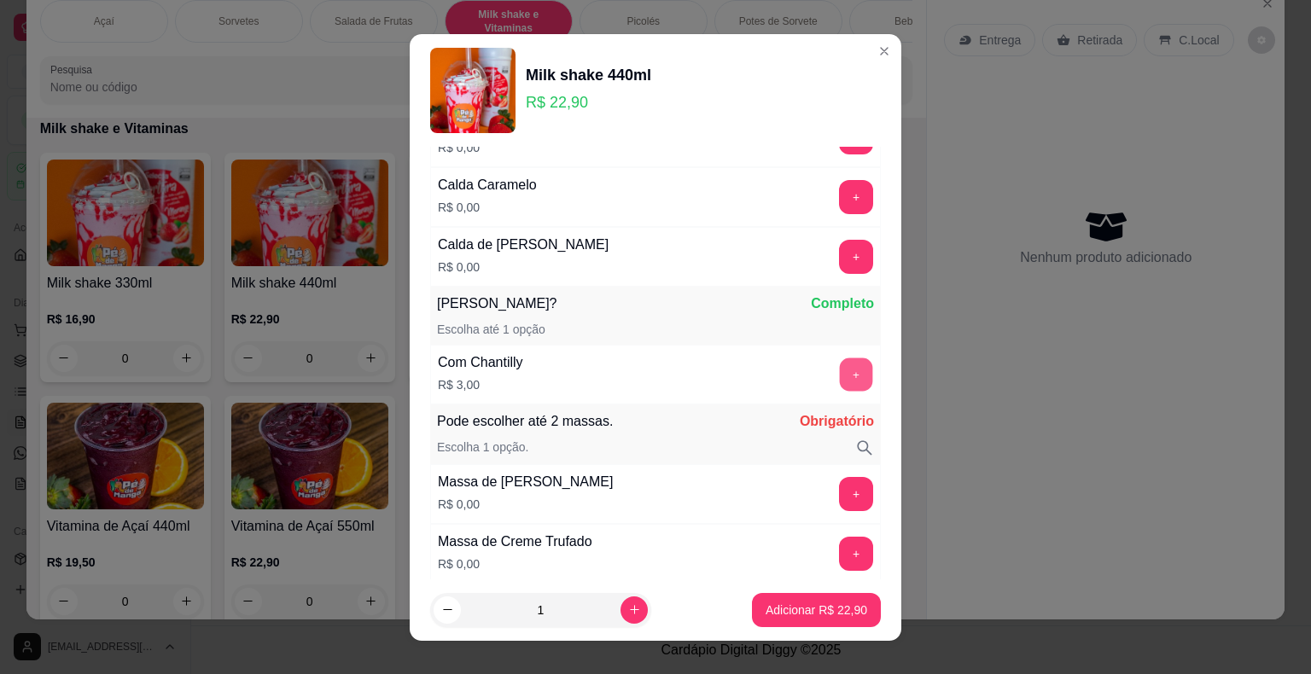
click at [840, 363] on button "+" at bounding box center [856, 374] width 33 height 33
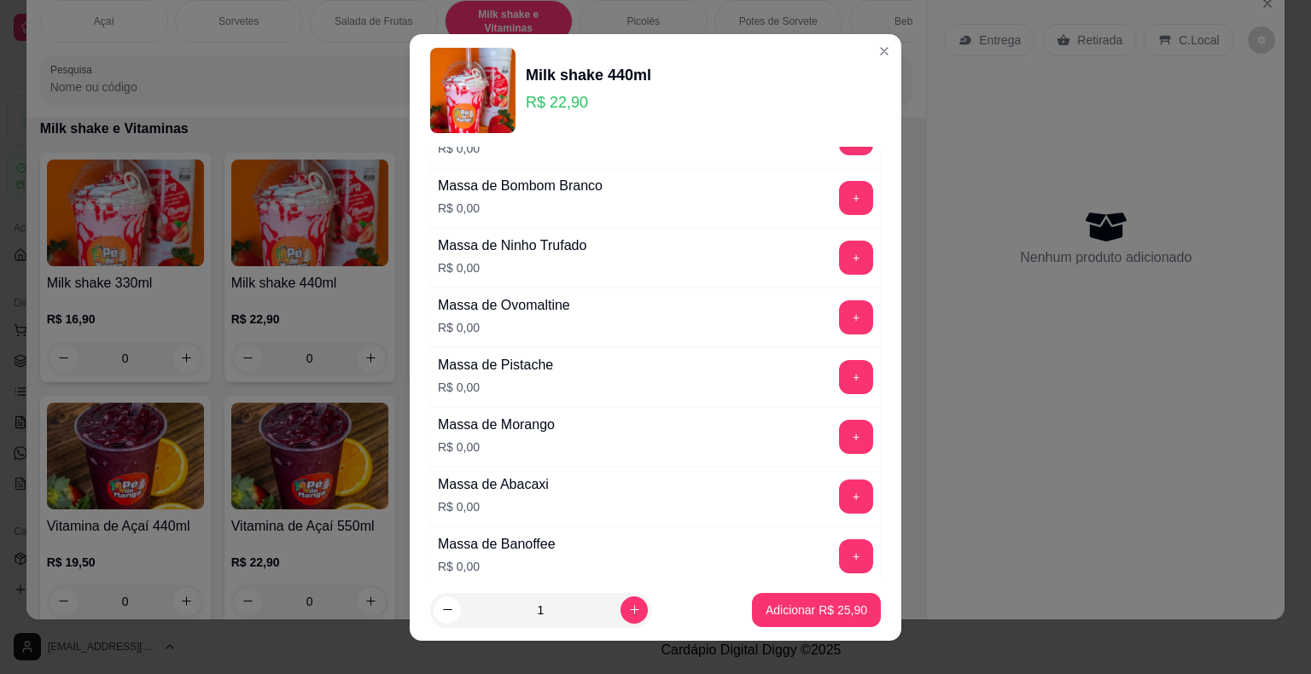
scroll to position [1280, 0]
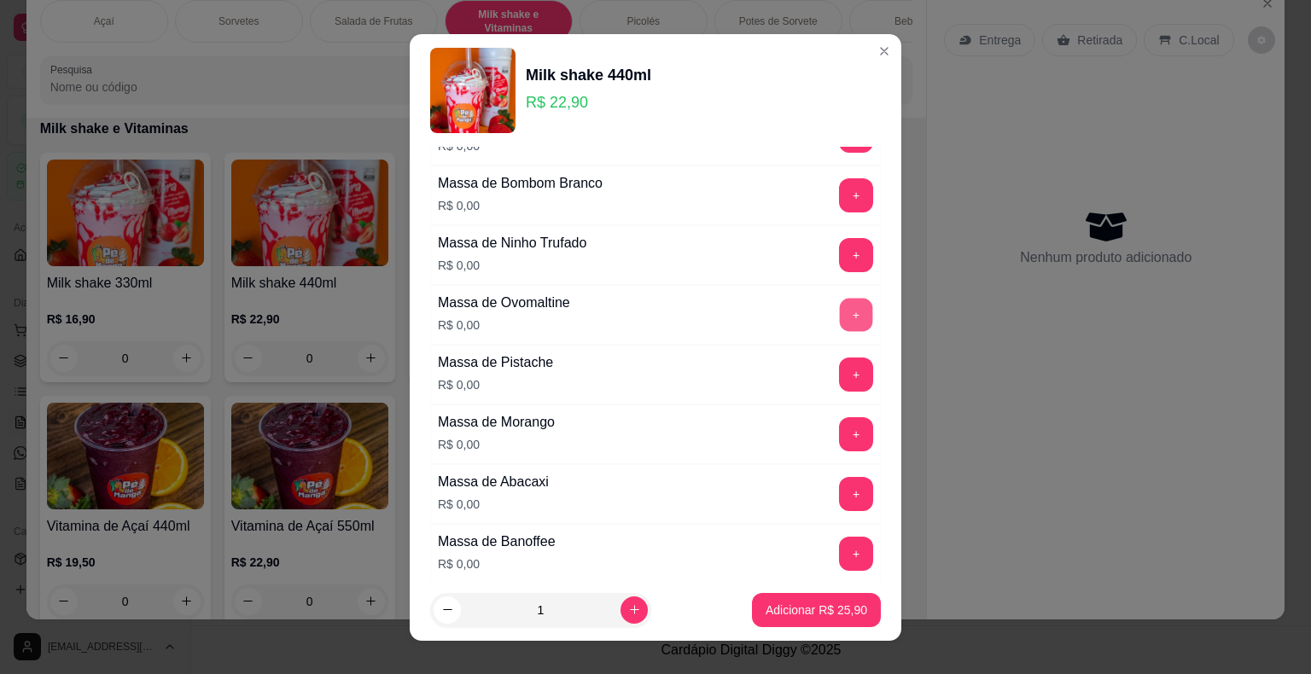
click at [840, 311] on button "+" at bounding box center [856, 314] width 33 height 33
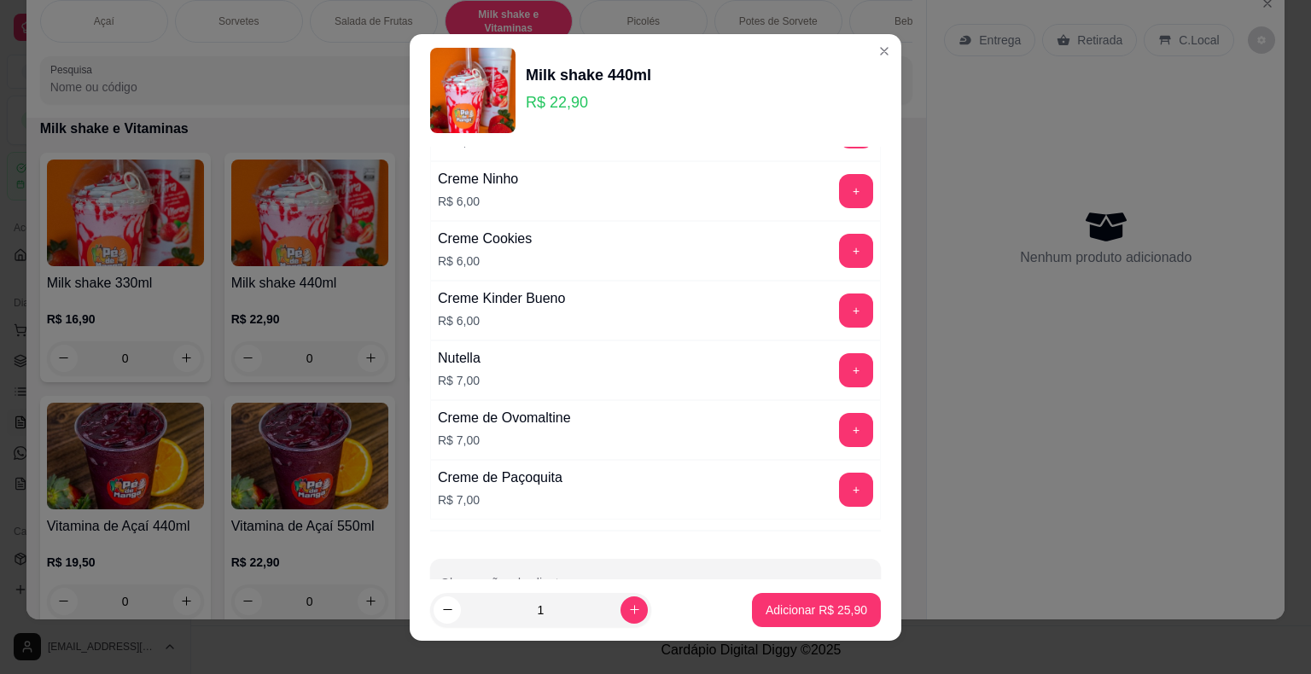
scroll to position [3157, 0]
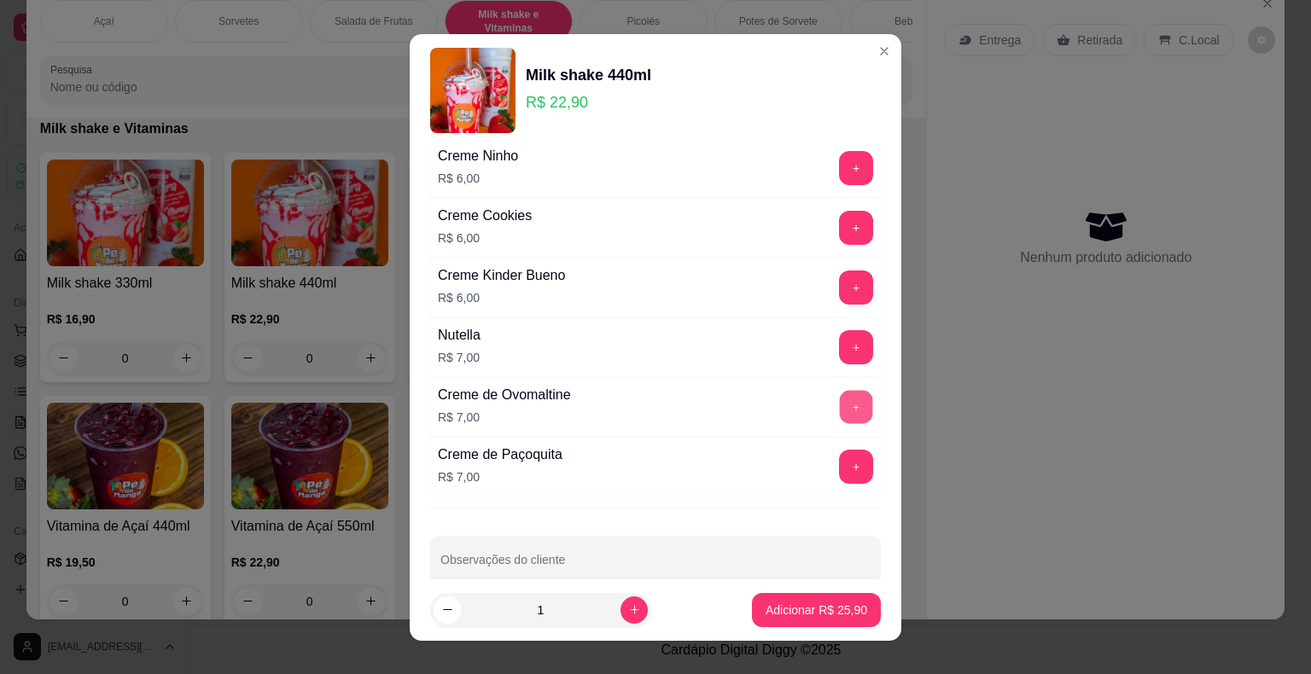
click at [840, 393] on button "+" at bounding box center [856, 406] width 33 height 33
click at [788, 616] on p "Adicionar R$ 32,90" at bounding box center [816, 610] width 99 height 16
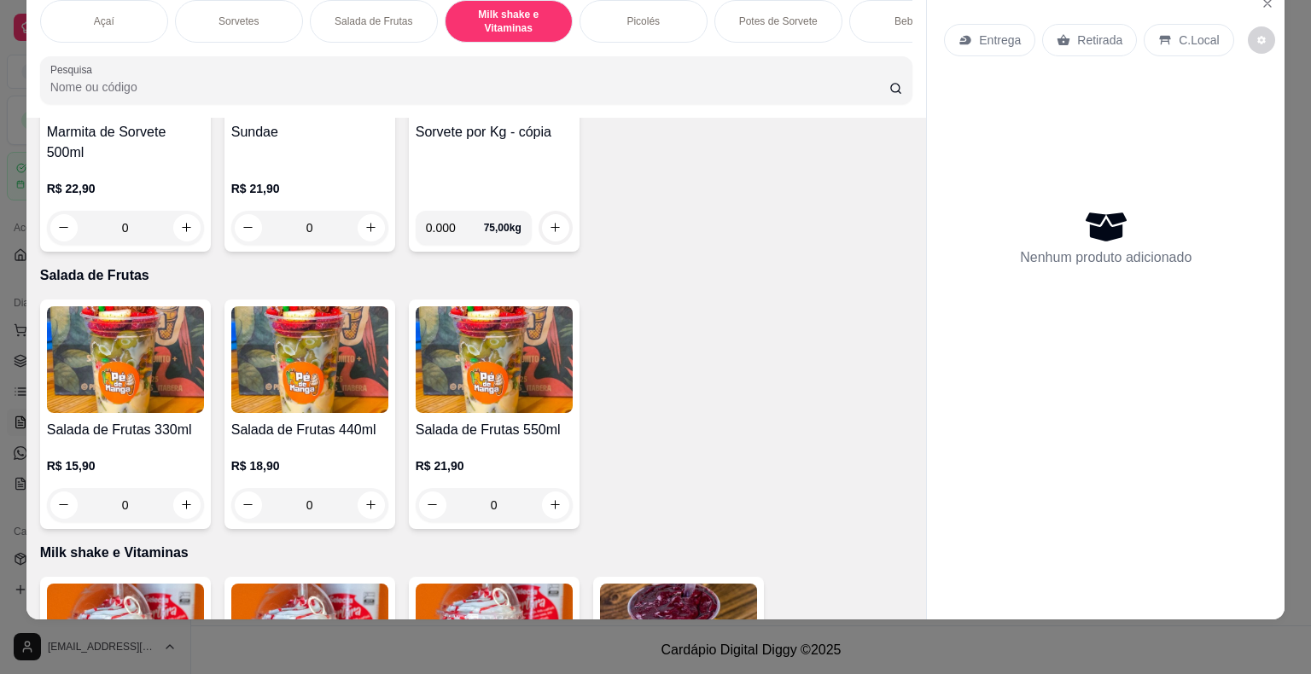
scroll to position [1690, 0]
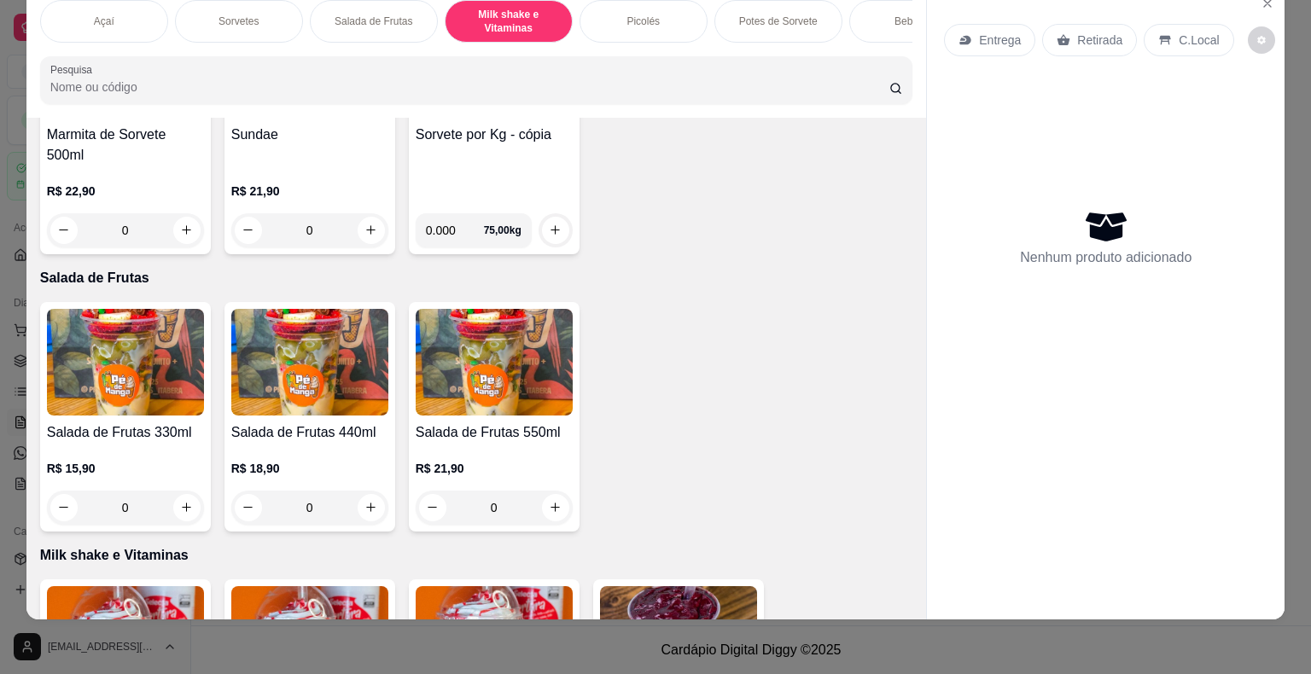
click at [125, 12] on div "Açaí" at bounding box center [104, 21] width 128 height 43
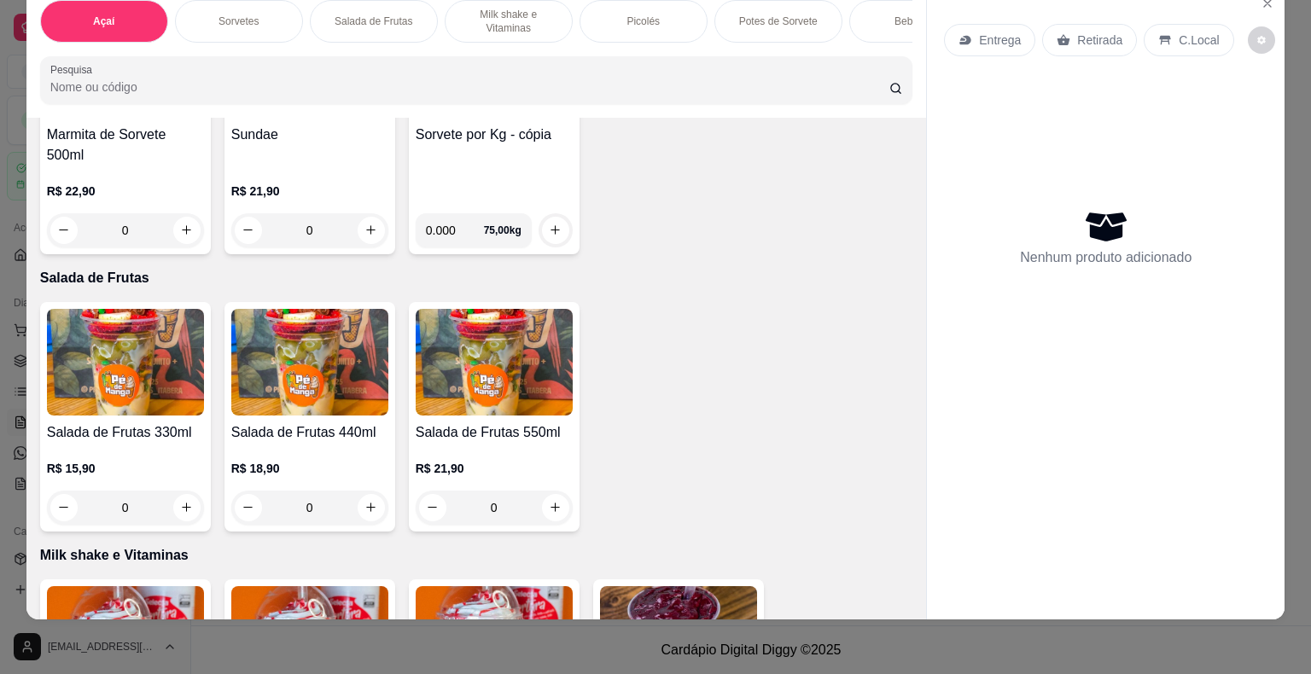
scroll to position [76, 0]
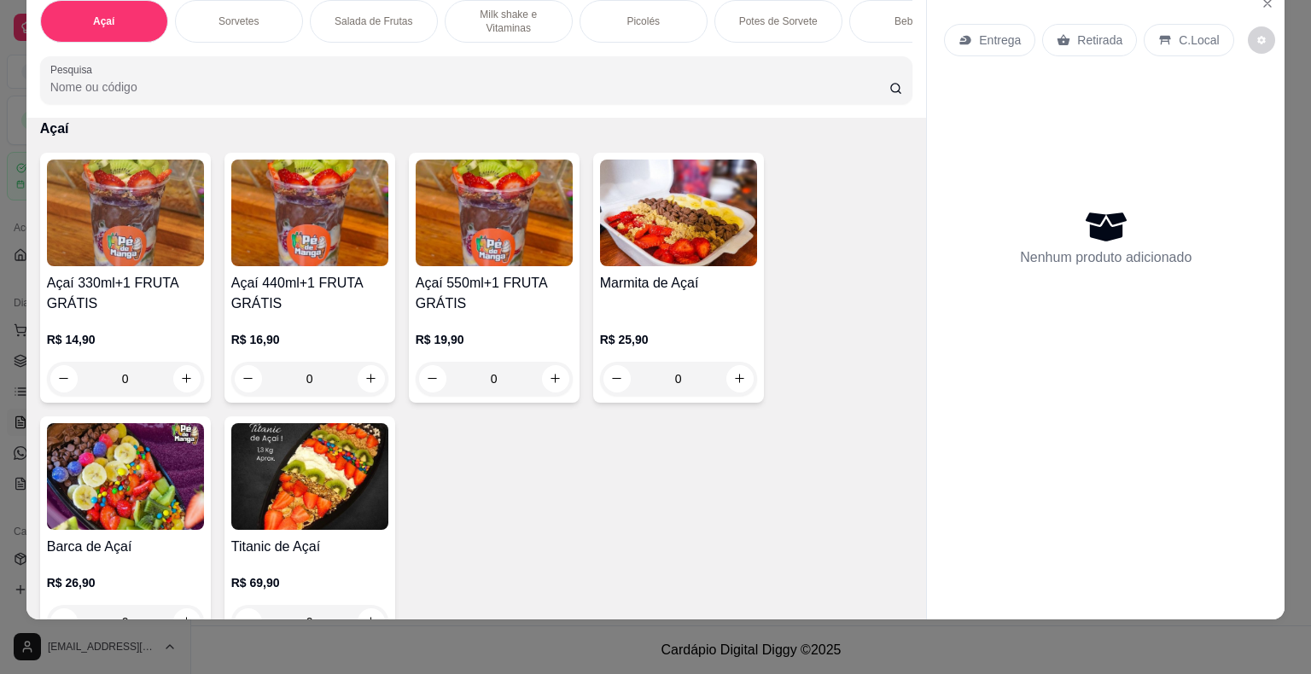
click at [152, 305] on h4 "Açaí 330ml+1 FRUTA GRÁTIS" at bounding box center [125, 293] width 157 height 41
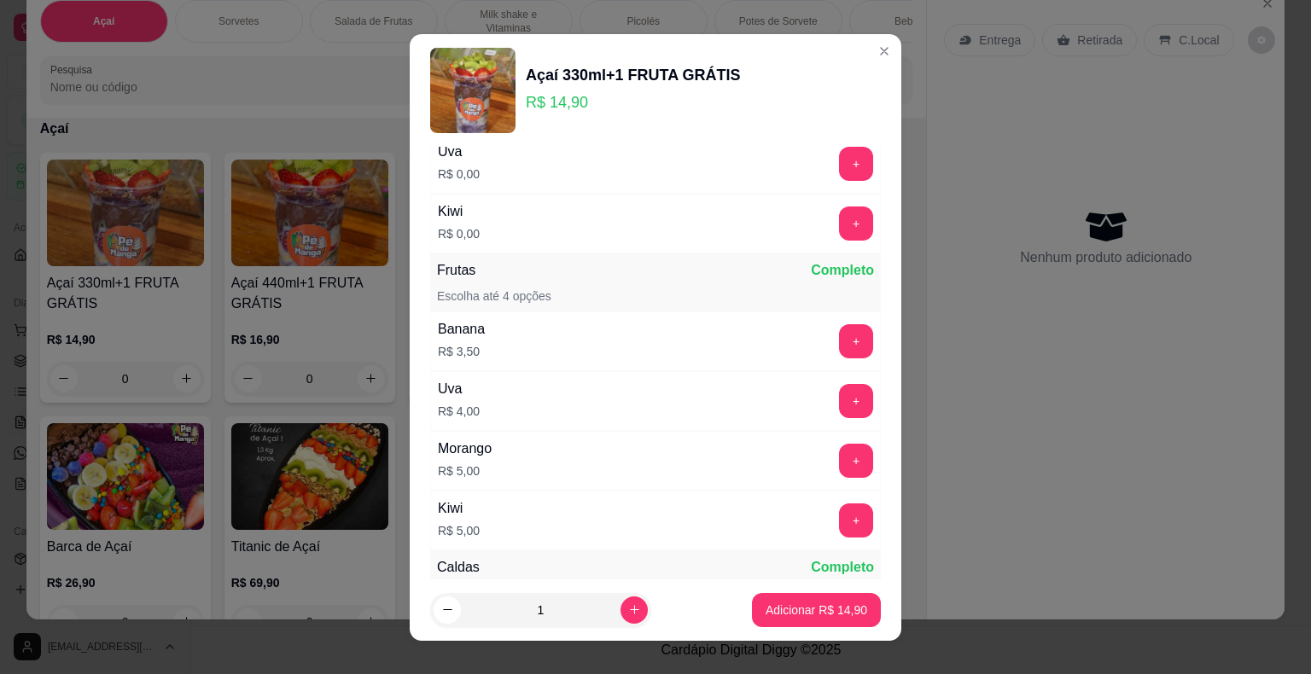
scroll to position [171, 0]
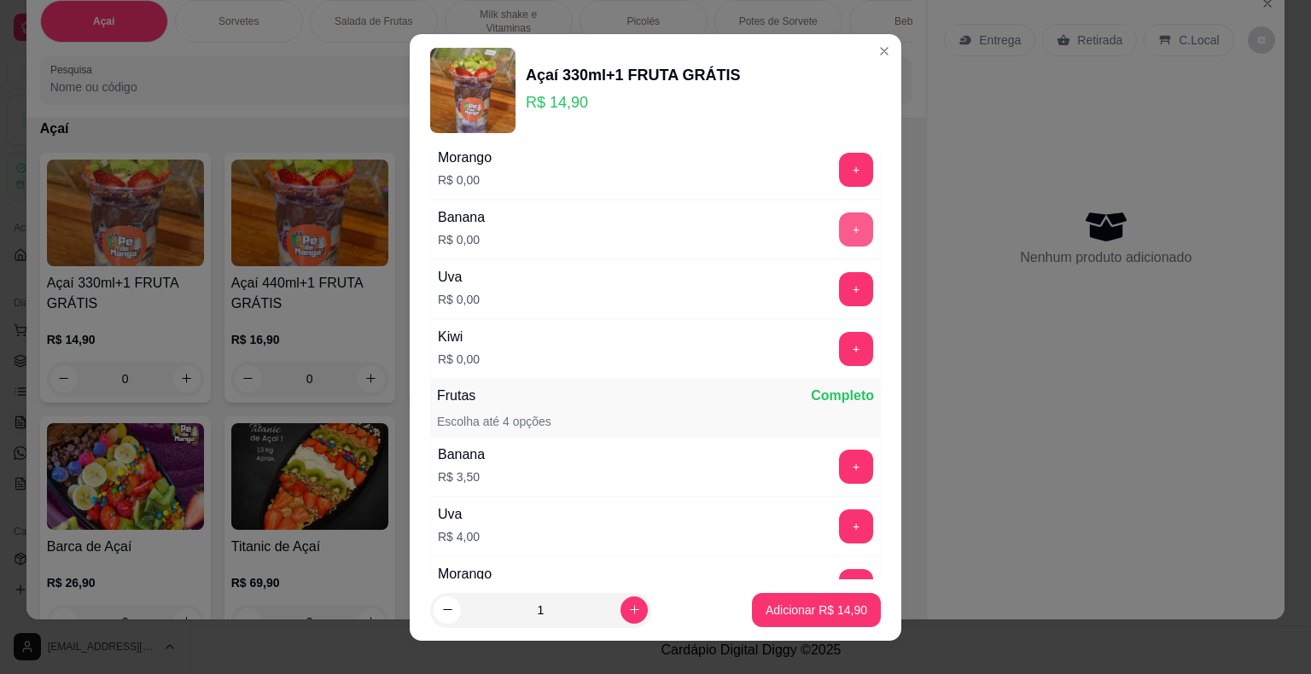
click at [839, 231] on button "+" at bounding box center [856, 229] width 34 height 34
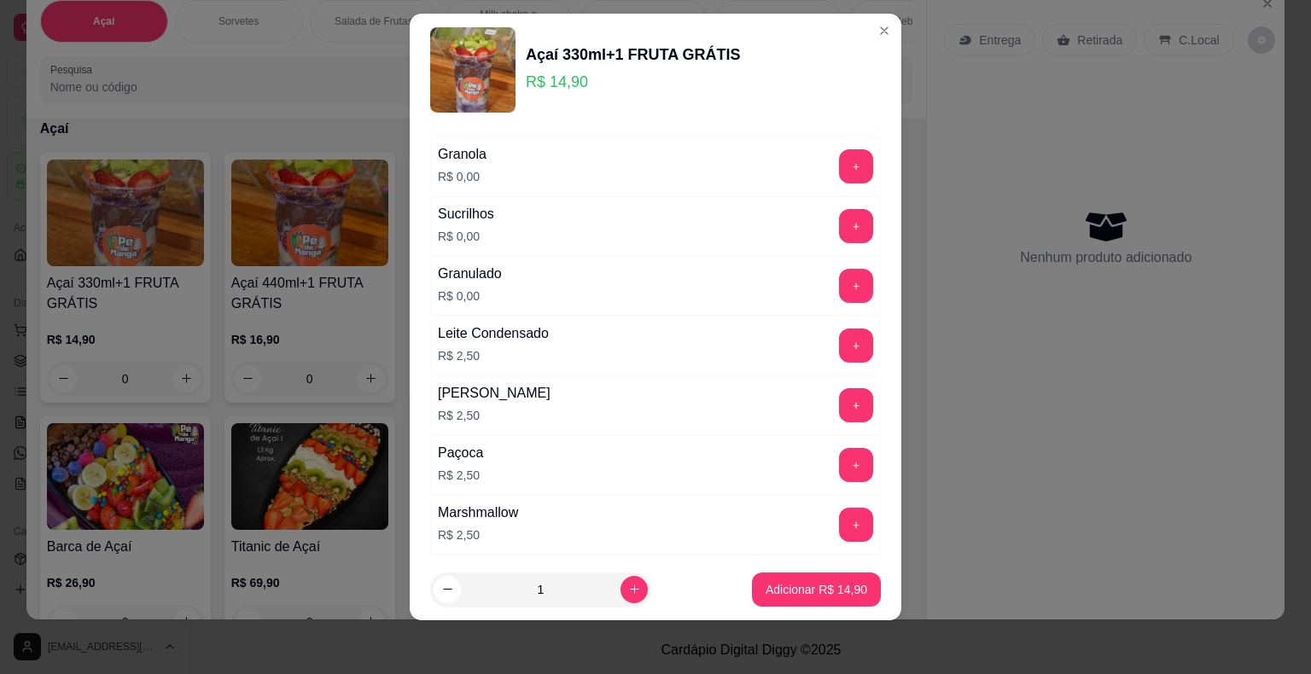
scroll to position [1595, 0]
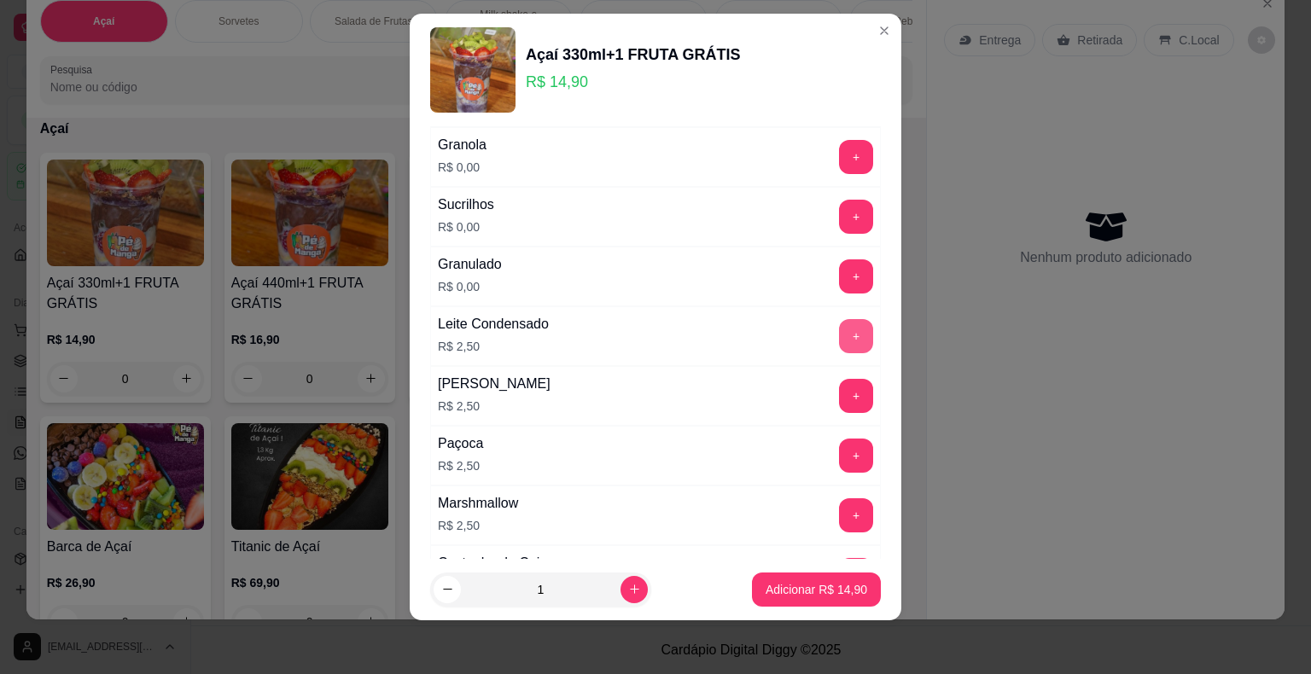
click at [839, 329] on button "+" at bounding box center [856, 336] width 34 height 34
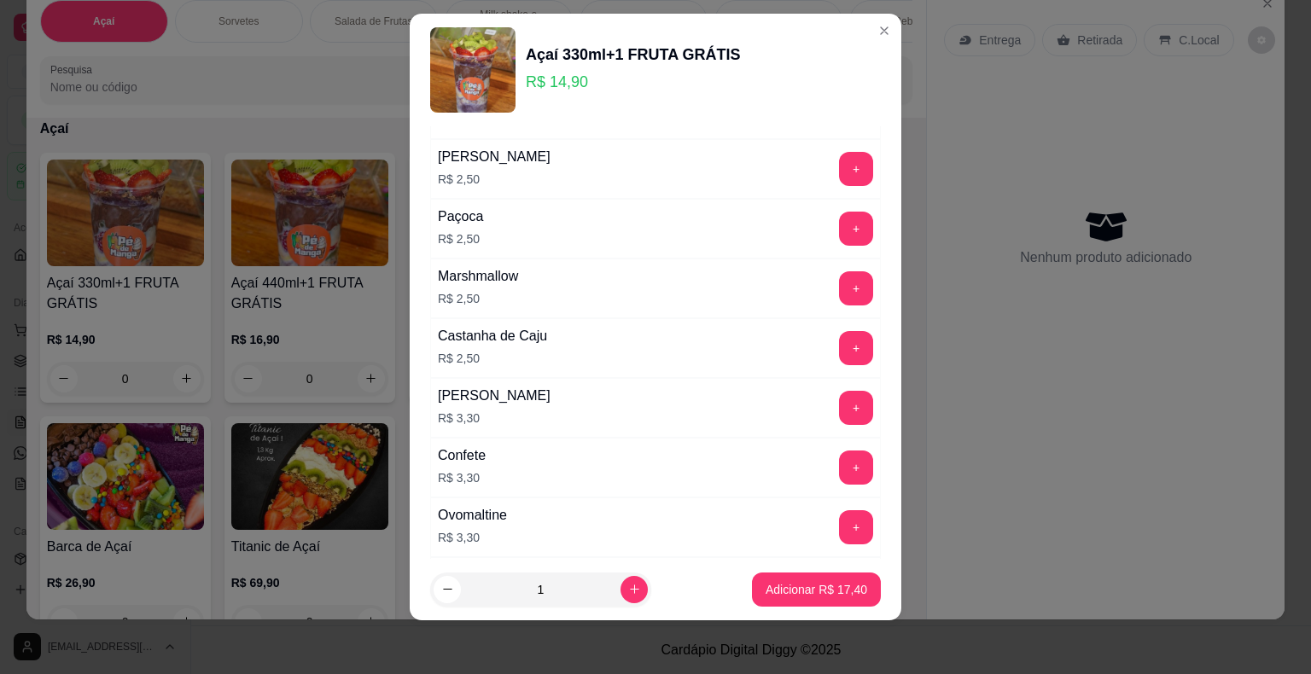
scroll to position [1851, 0]
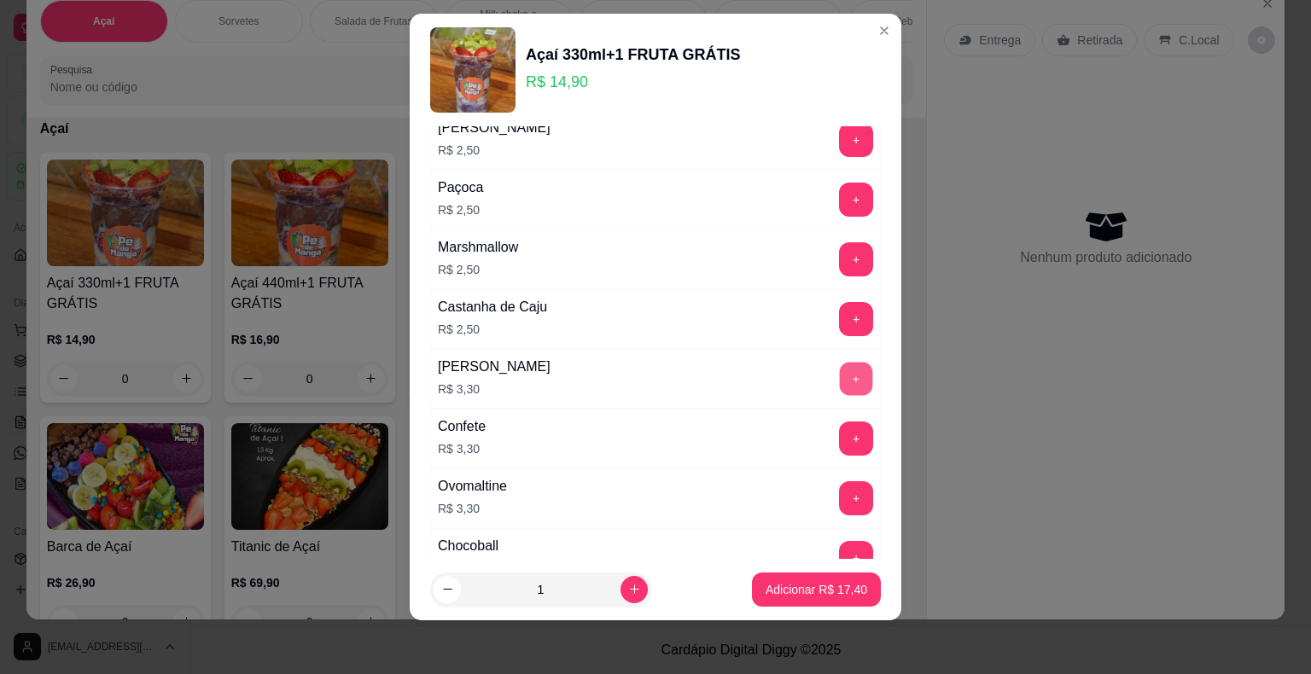
click at [840, 362] on button "+" at bounding box center [856, 378] width 33 height 33
click at [812, 588] on p "Adicionar R$ 20,70" at bounding box center [816, 589] width 99 height 16
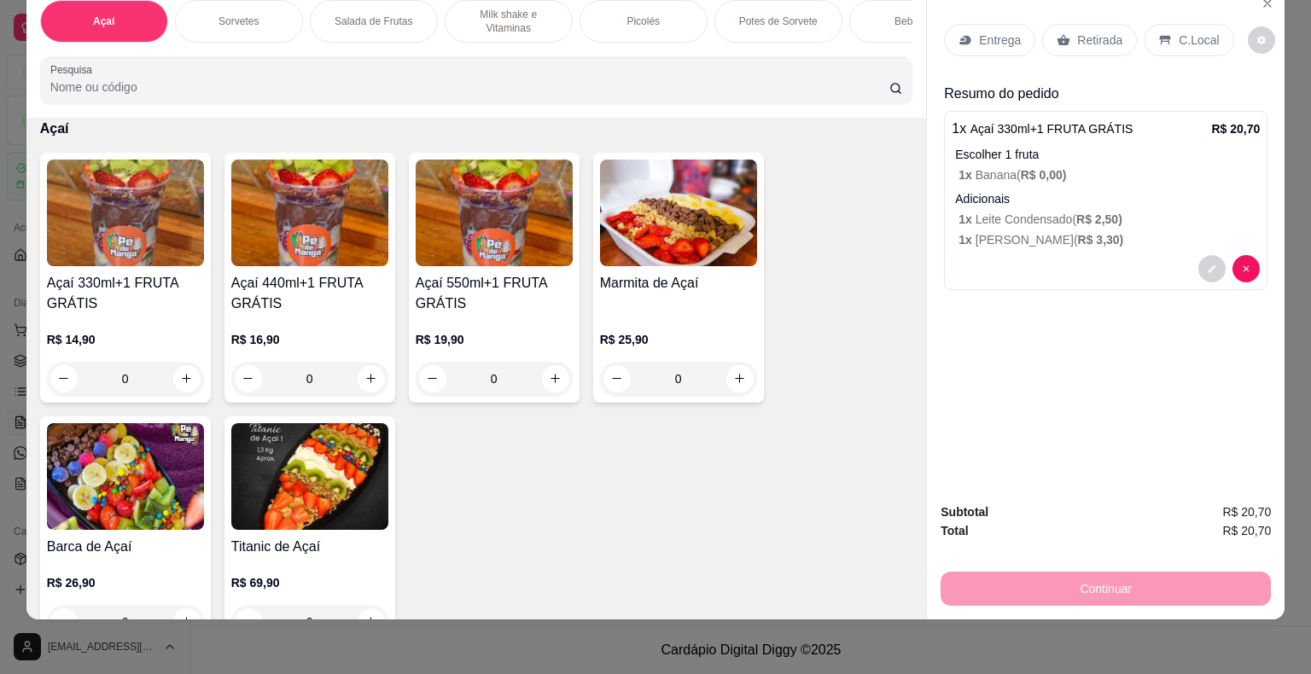
click at [119, 273] on h4 "Açaí 330ml+1 FRUTA GRÁTIS" at bounding box center [125, 293] width 157 height 41
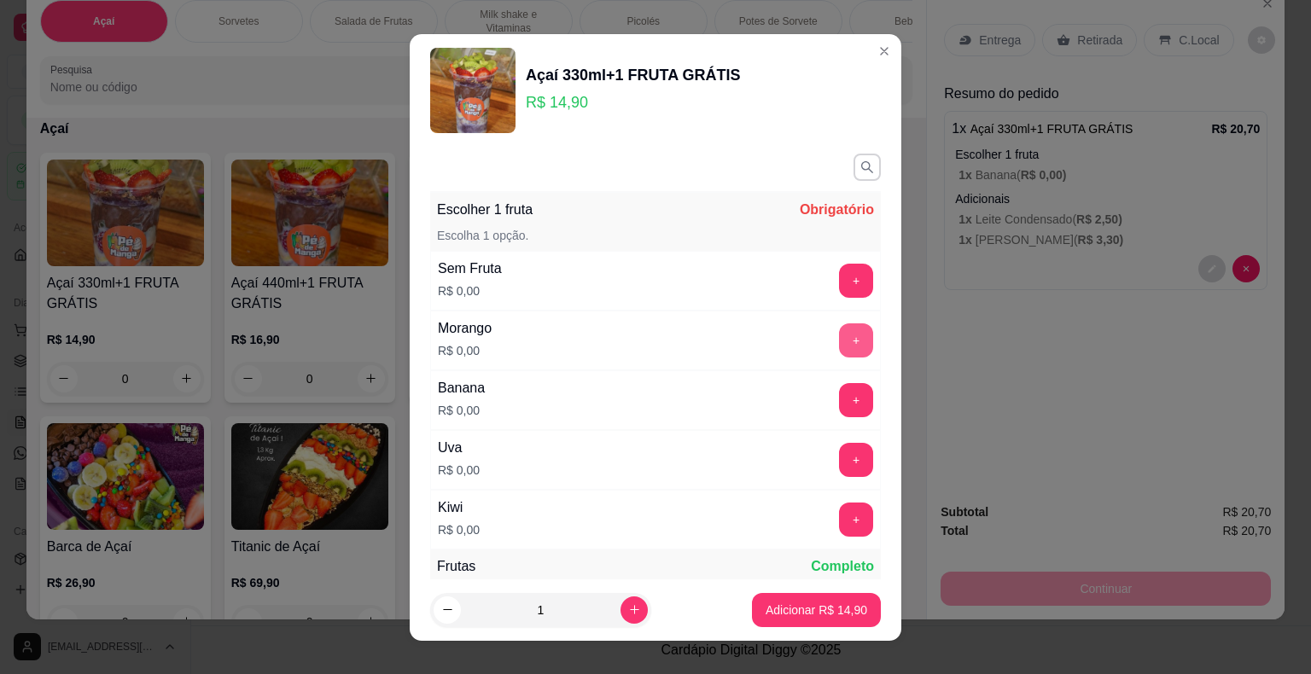
click at [839, 343] on button "+" at bounding box center [856, 340] width 34 height 34
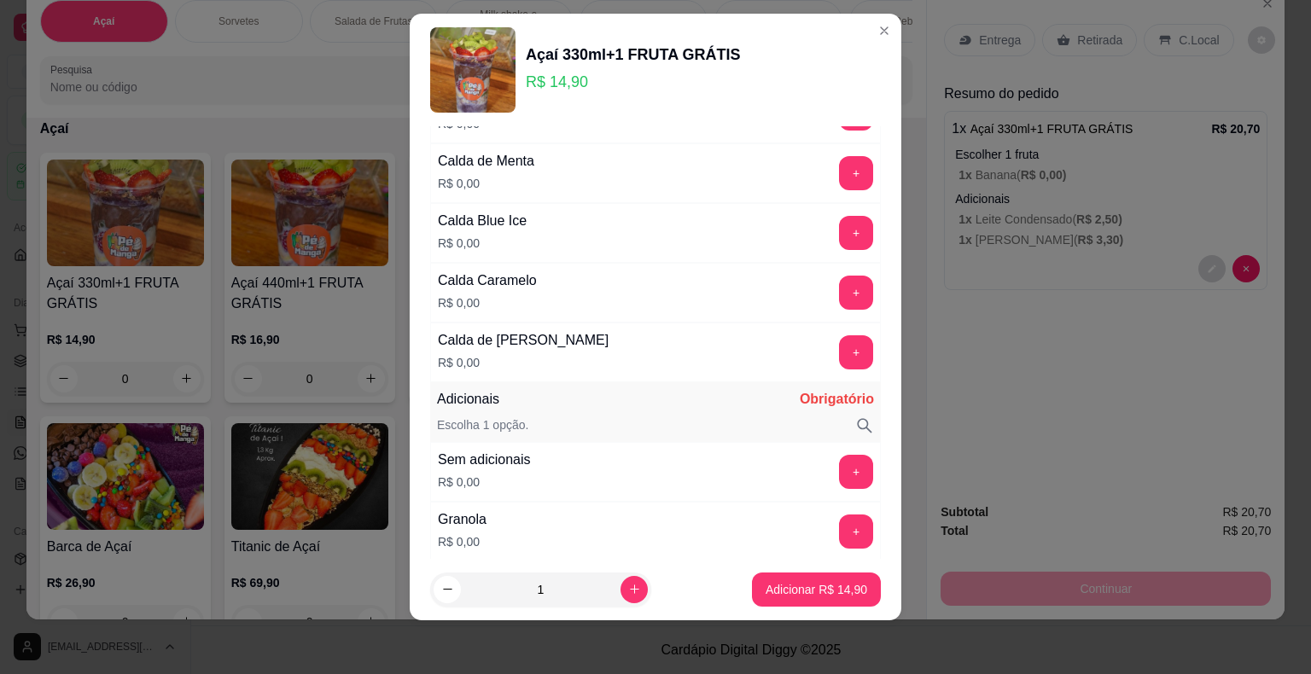
scroll to position [1424, 0]
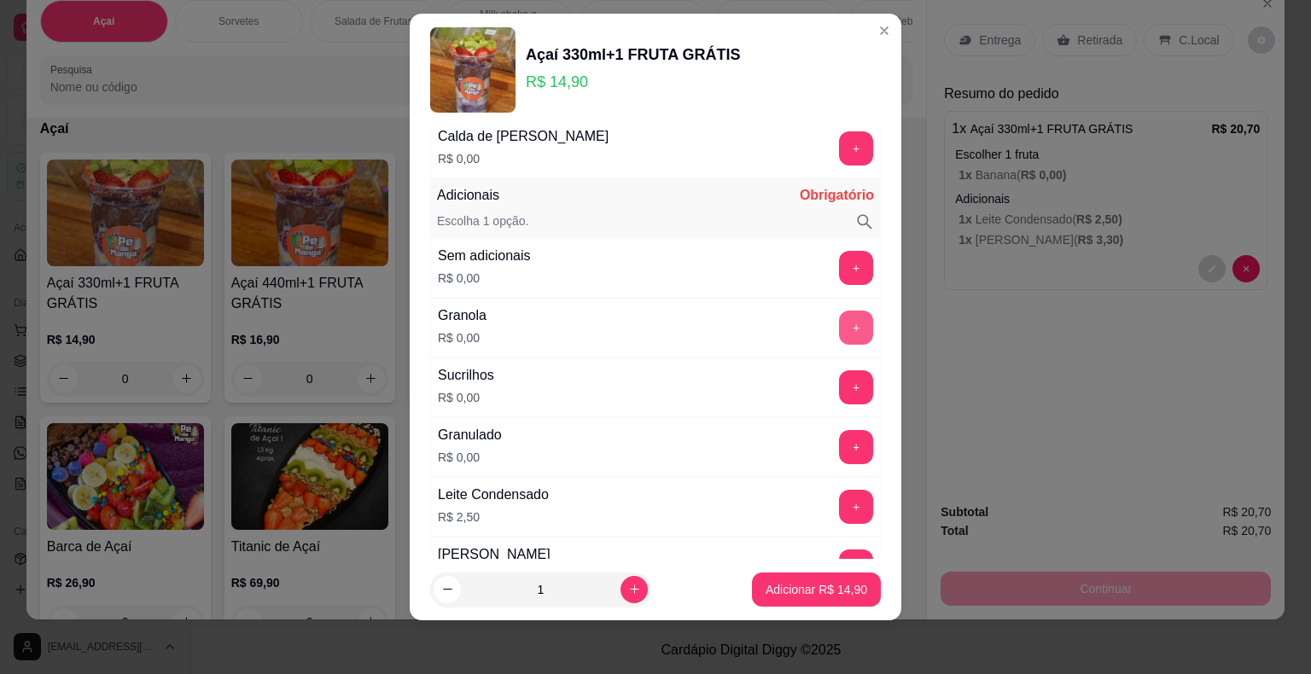
click at [839, 320] on button "+" at bounding box center [856, 328] width 34 height 34
click at [840, 380] on button "+" at bounding box center [856, 386] width 33 height 33
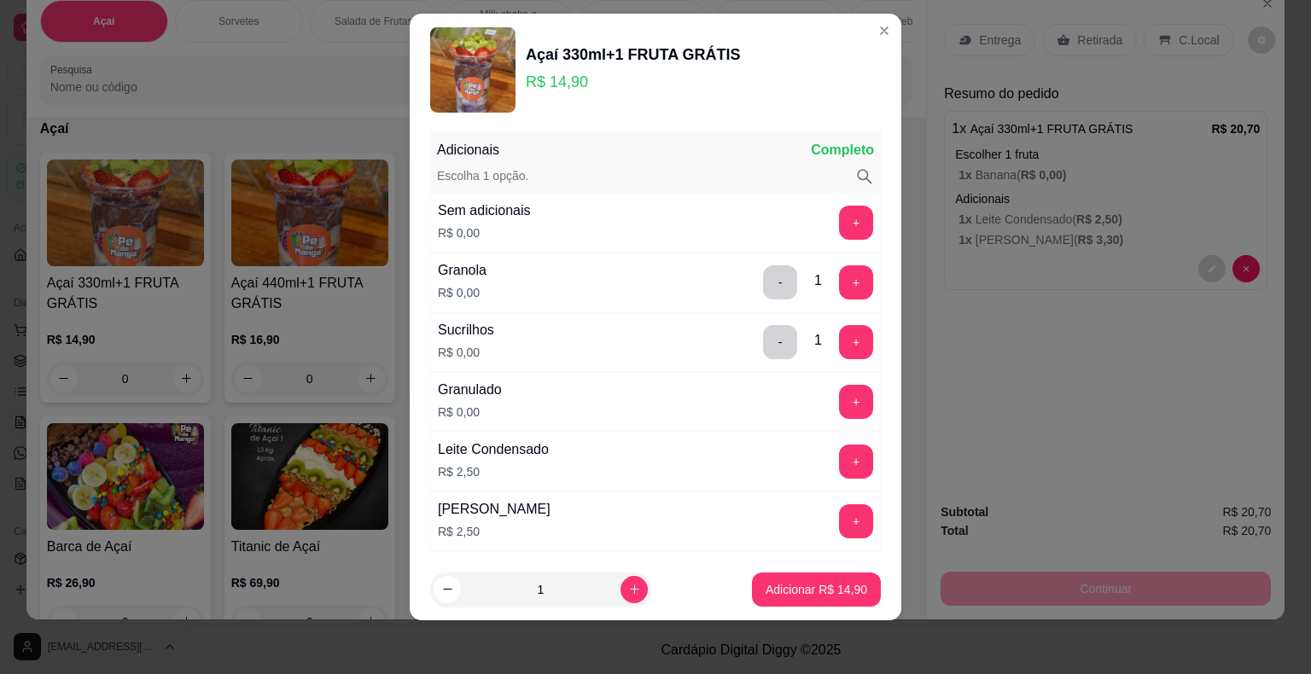
scroll to position [1509, 0]
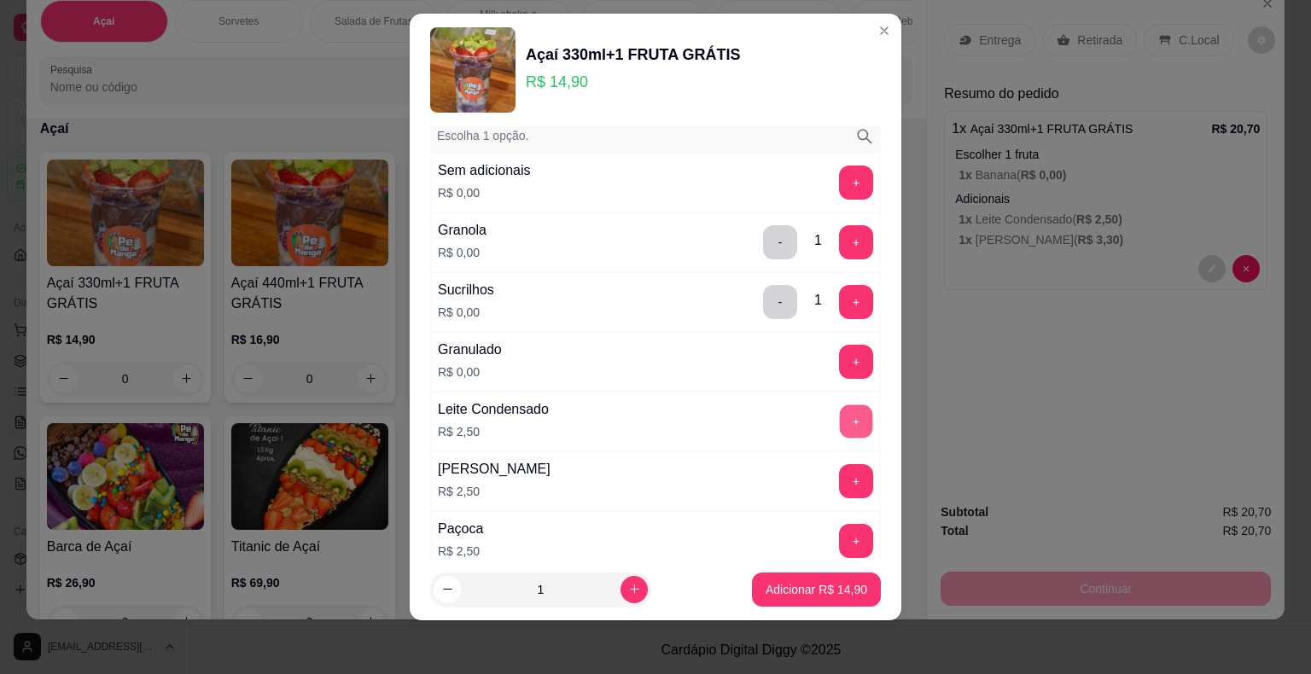
click at [840, 409] on button "+" at bounding box center [856, 420] width 33 height 33
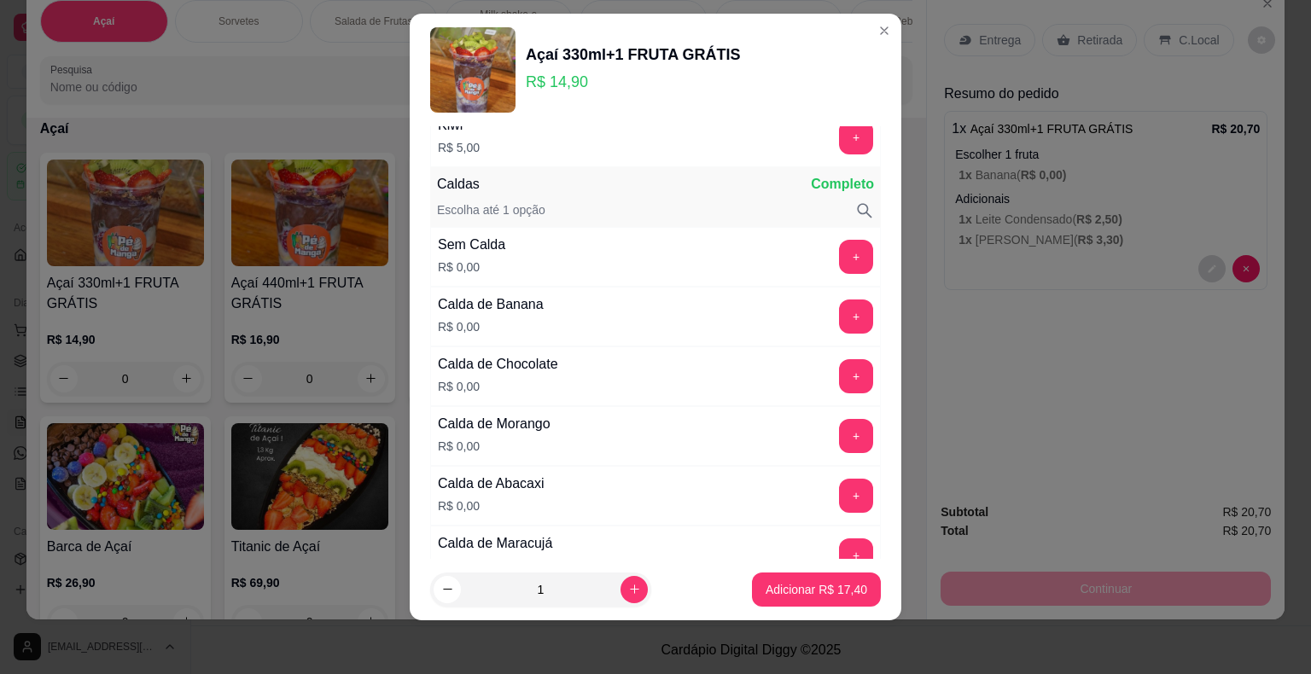
scroll to position [656, 0]
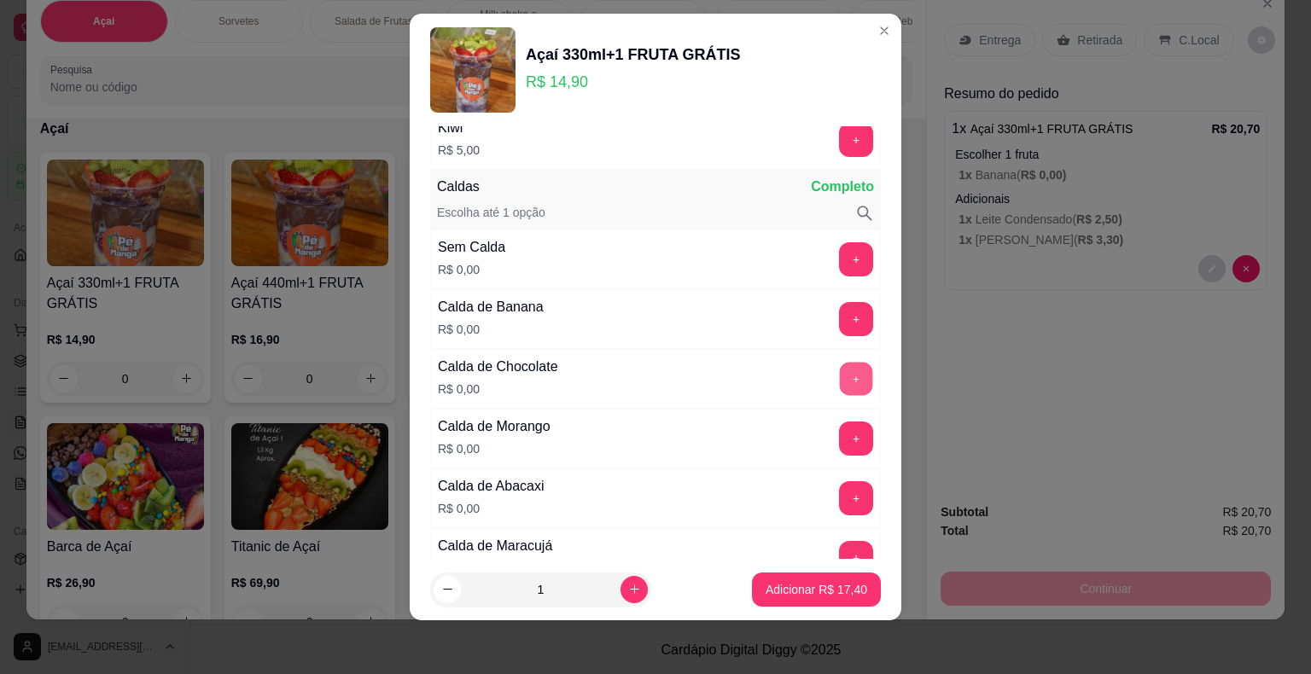
click at [840, 369] on button "+" at bounding box center [856, 378] width 33 height 33
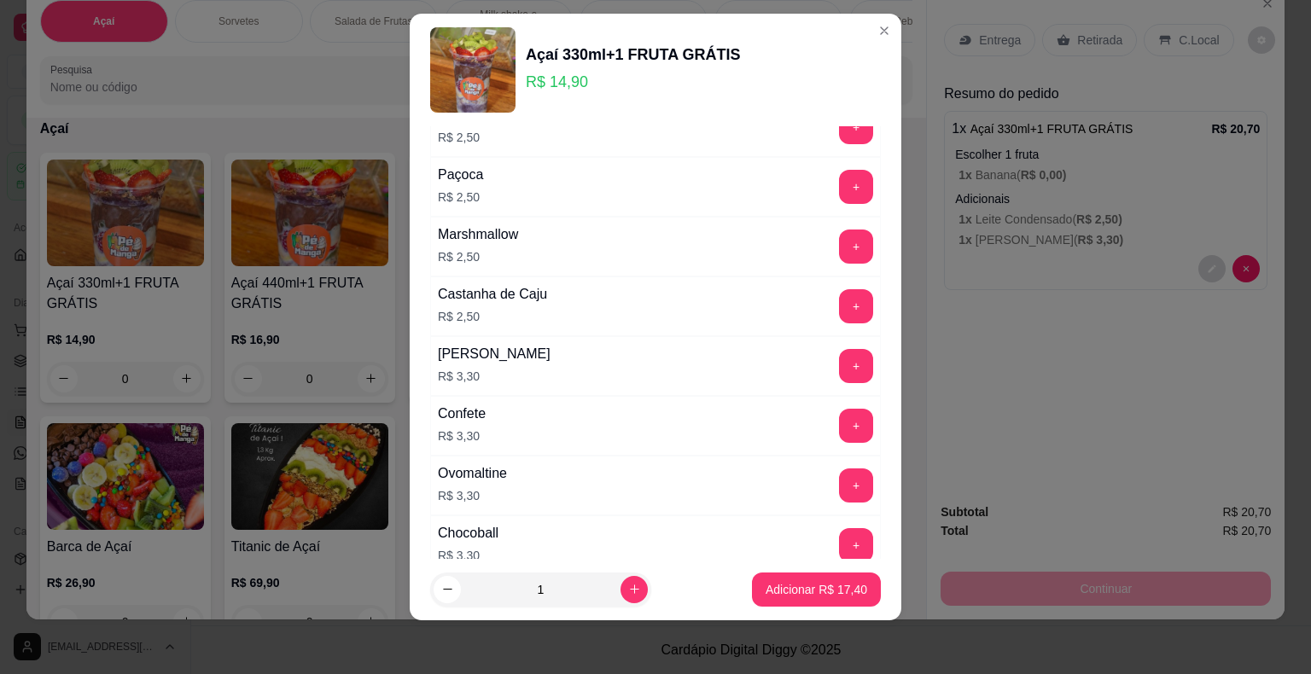
scroll to position [1765, 0]
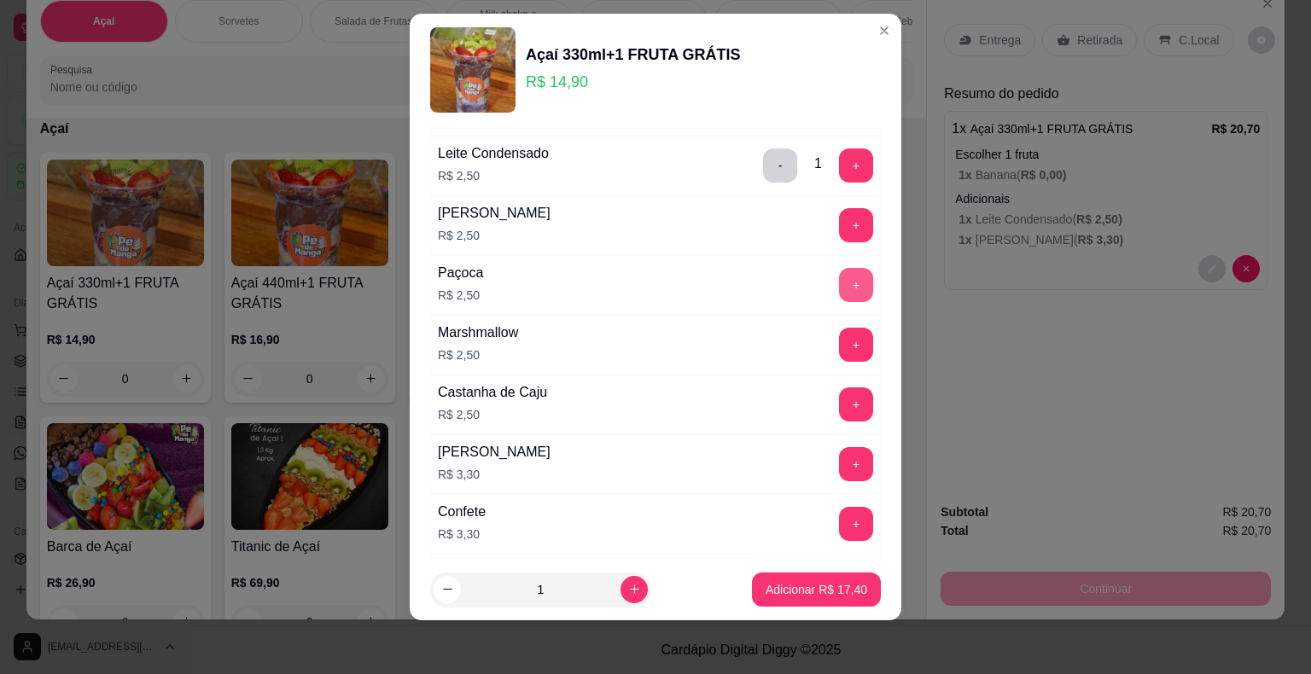
click at [839, 278] on button "+" at bounding box center [856, 285] width 34 height 34
click at [810, 592] on p "Adicionar R$ 19,90" at bounding box center [816, 589] width 102 height 17
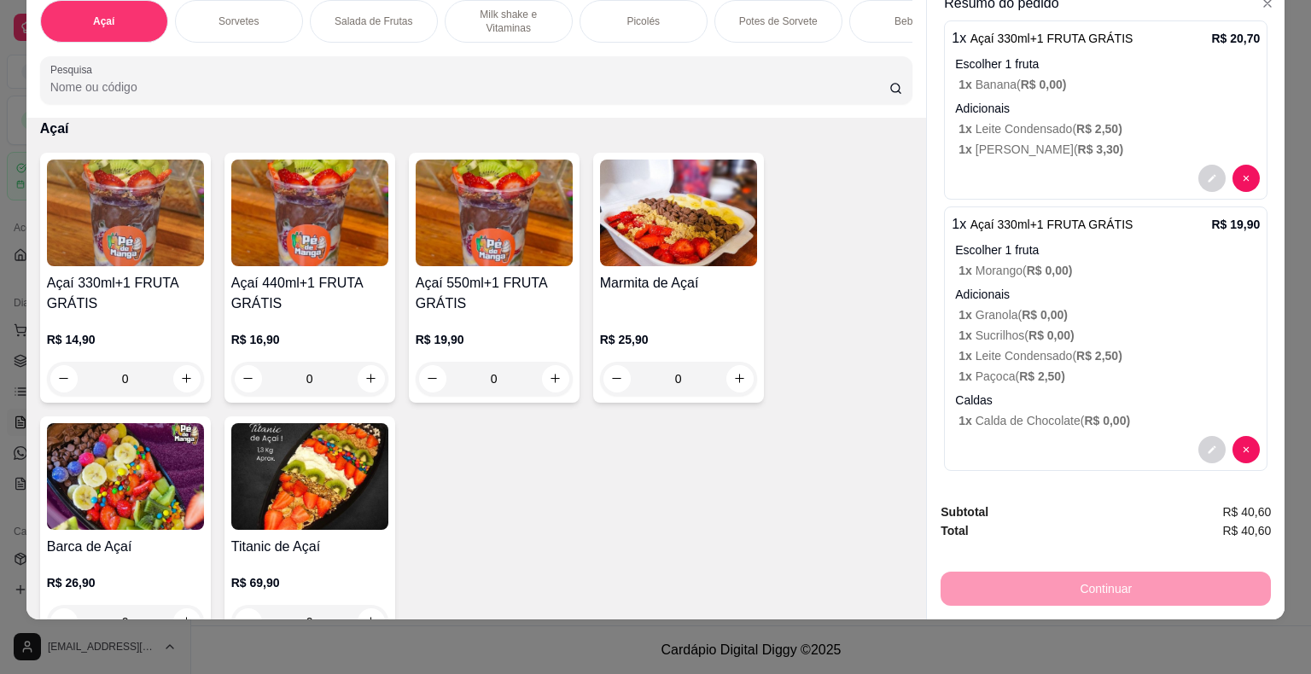
scroll to position [94, 0]
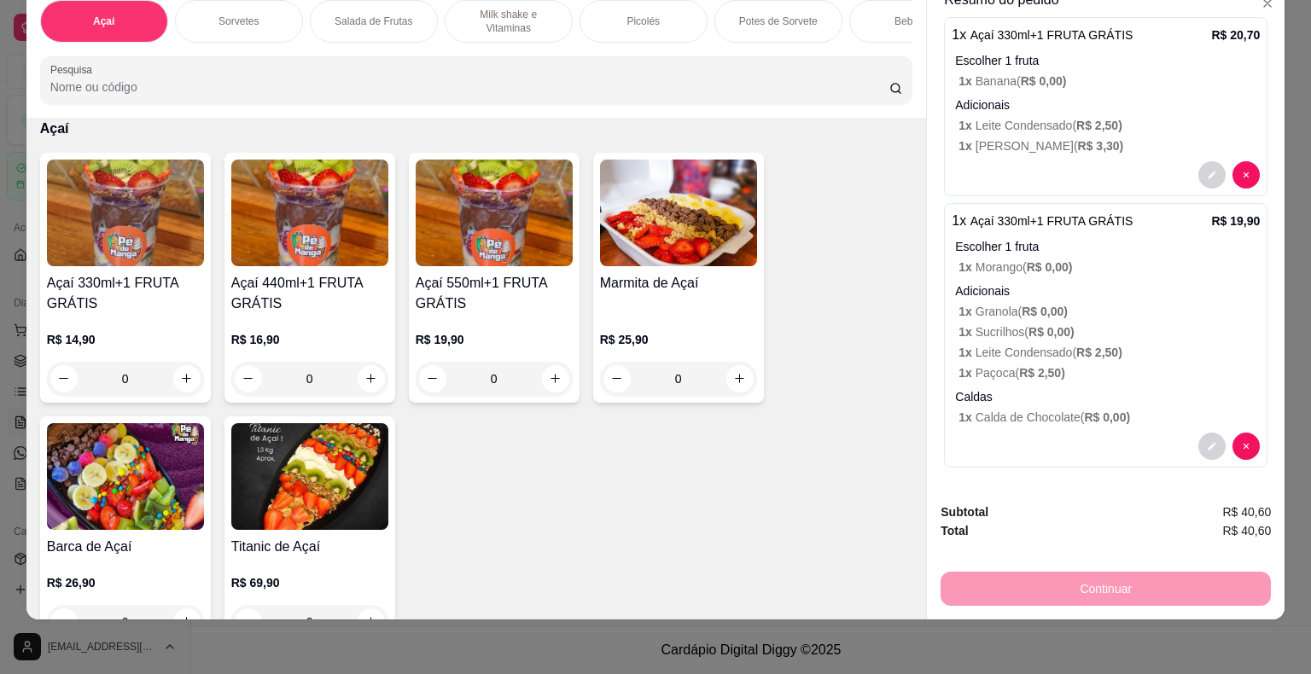
click at [132, 285] on h4 "Açaí 330ml+1 FRUTA GRÁTIS" at bounding box center [125, 293] width 157 height 41
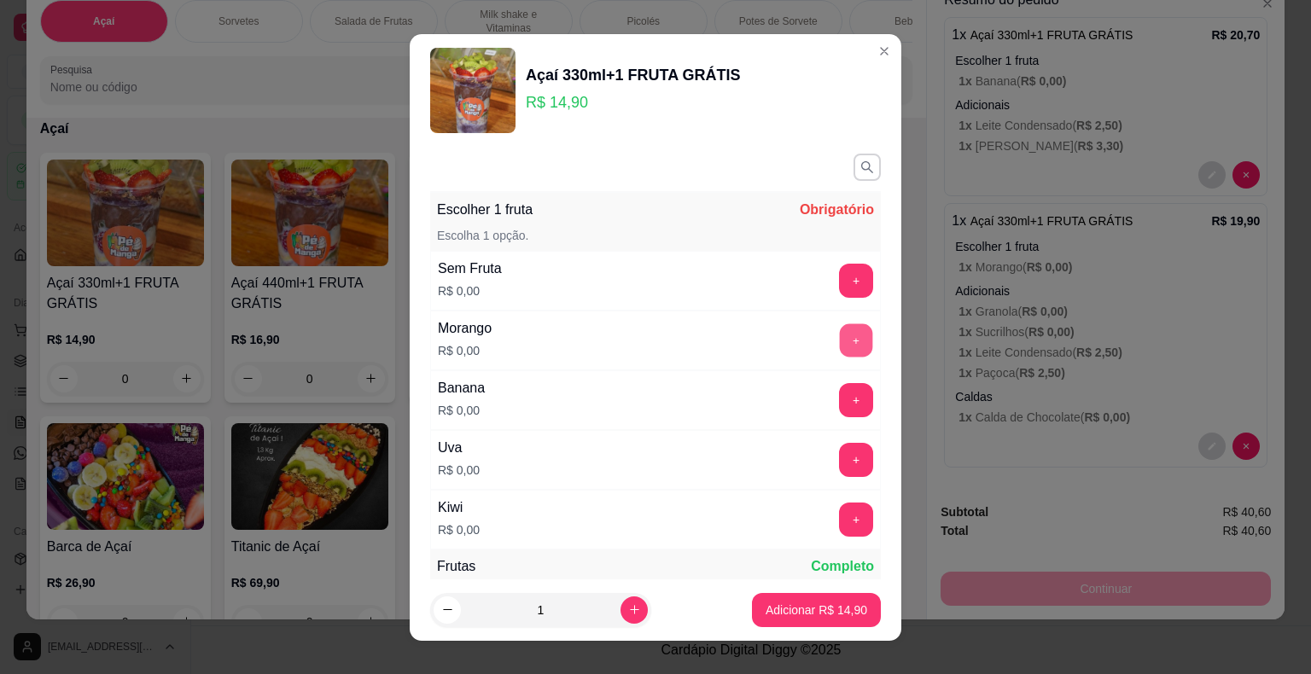
click at [840, 343] on button "+" at bounding box center [856, 339] width 33 height 33
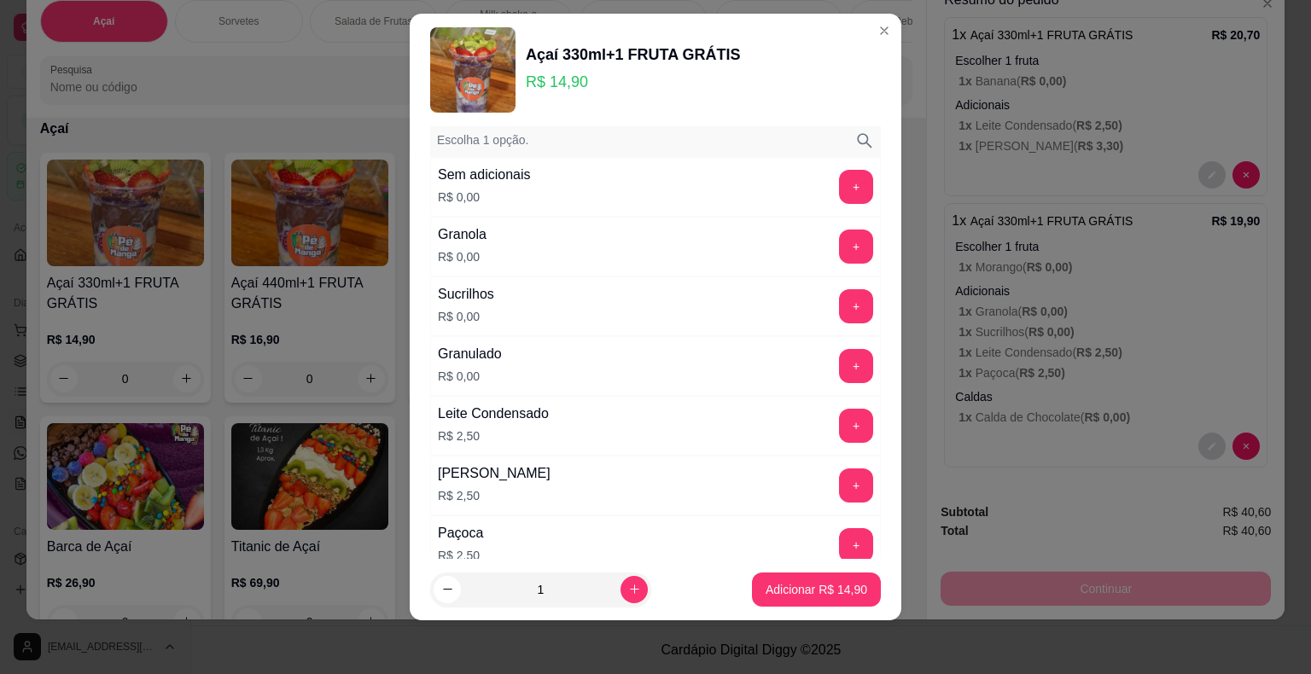
scroll to position [1509, 0]
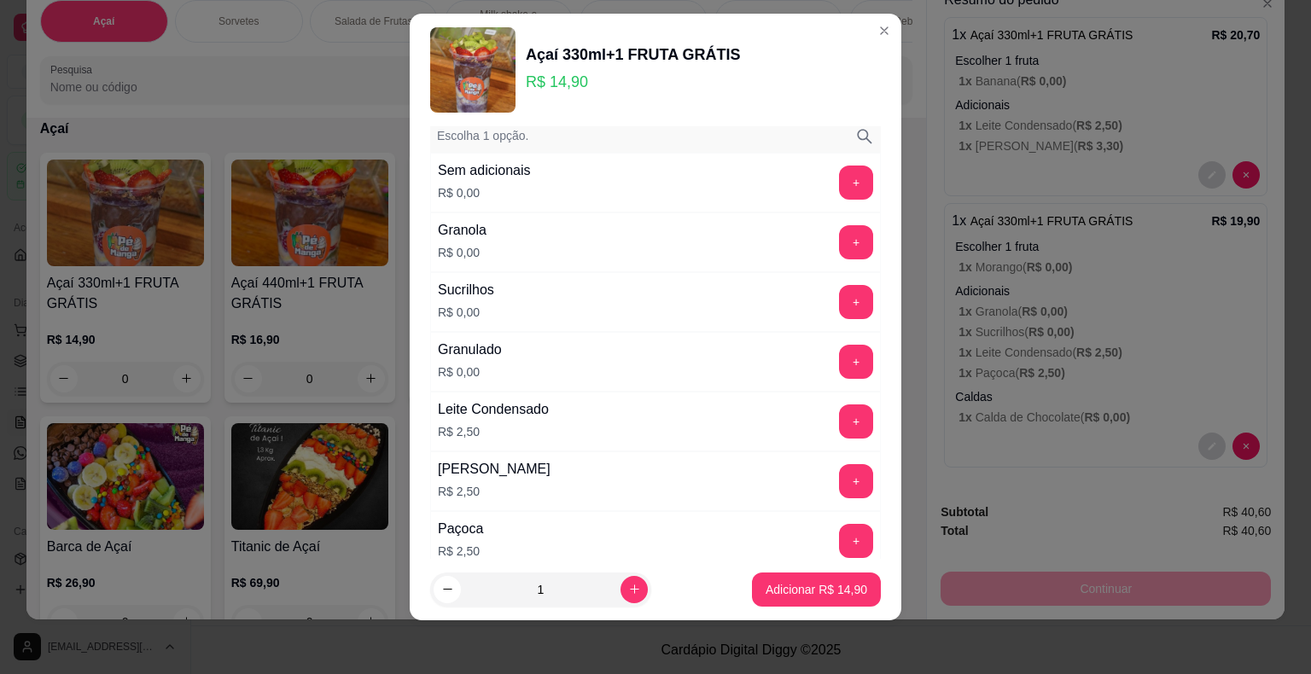
click at [839, 234] on button "+" at bounding box center [856, 242] width 34 height 34
click at [840, 404] on button "+" at bounding box center [856, 420] width 33 height 33
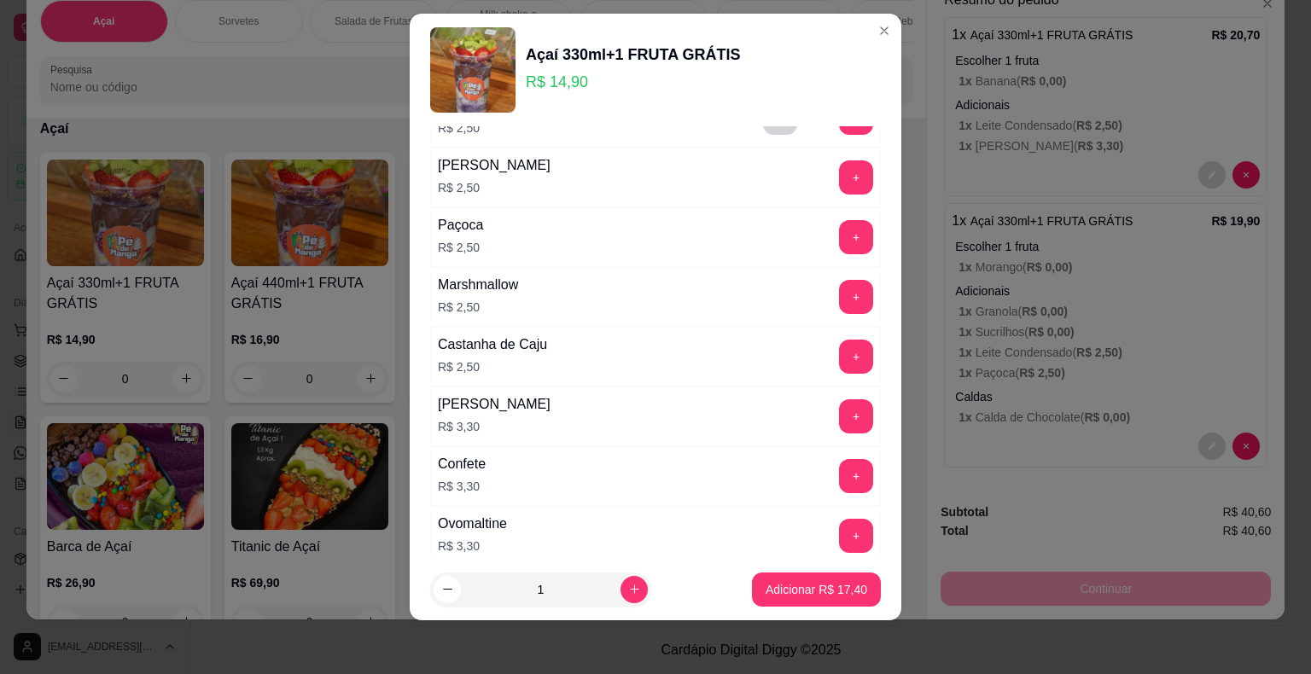
scroll to position [1851, 0]
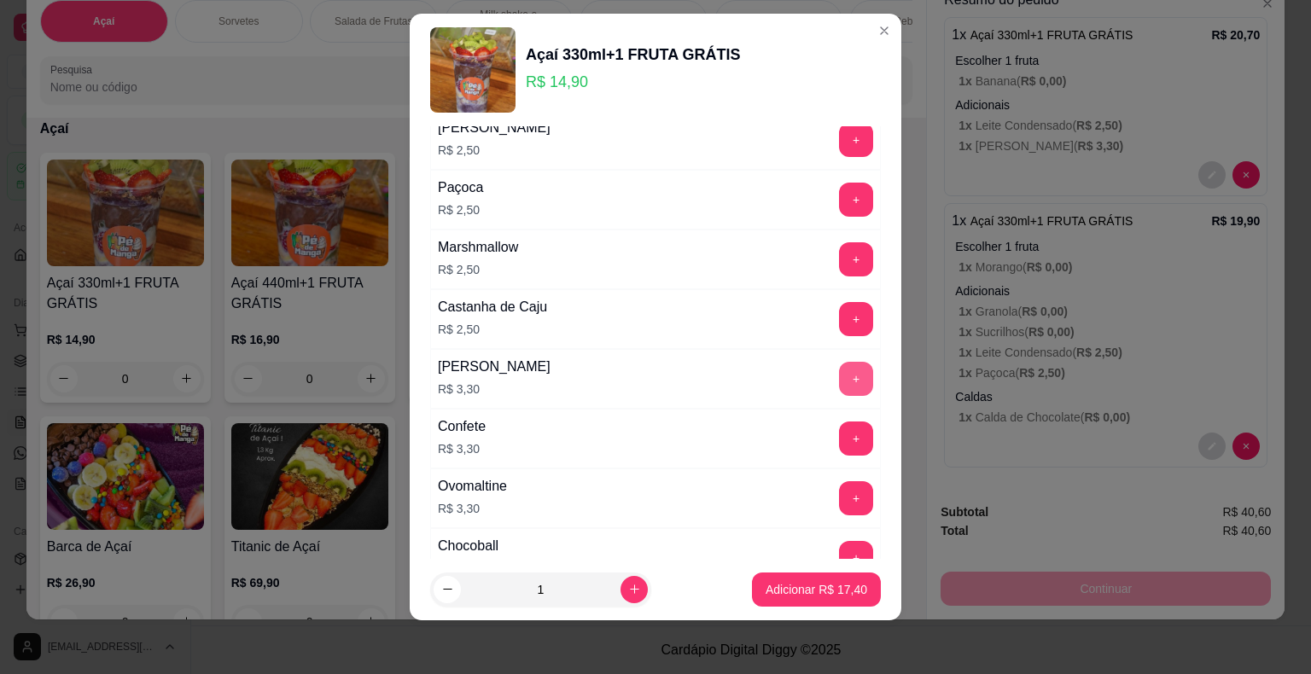
click at [839, 363] on button "+" at bounding box center [856, 379] width 34 height 34
click at [801, 589] on p "Adicionar R$ 20,70" at bounding box center [816, 589] width 99 height 16
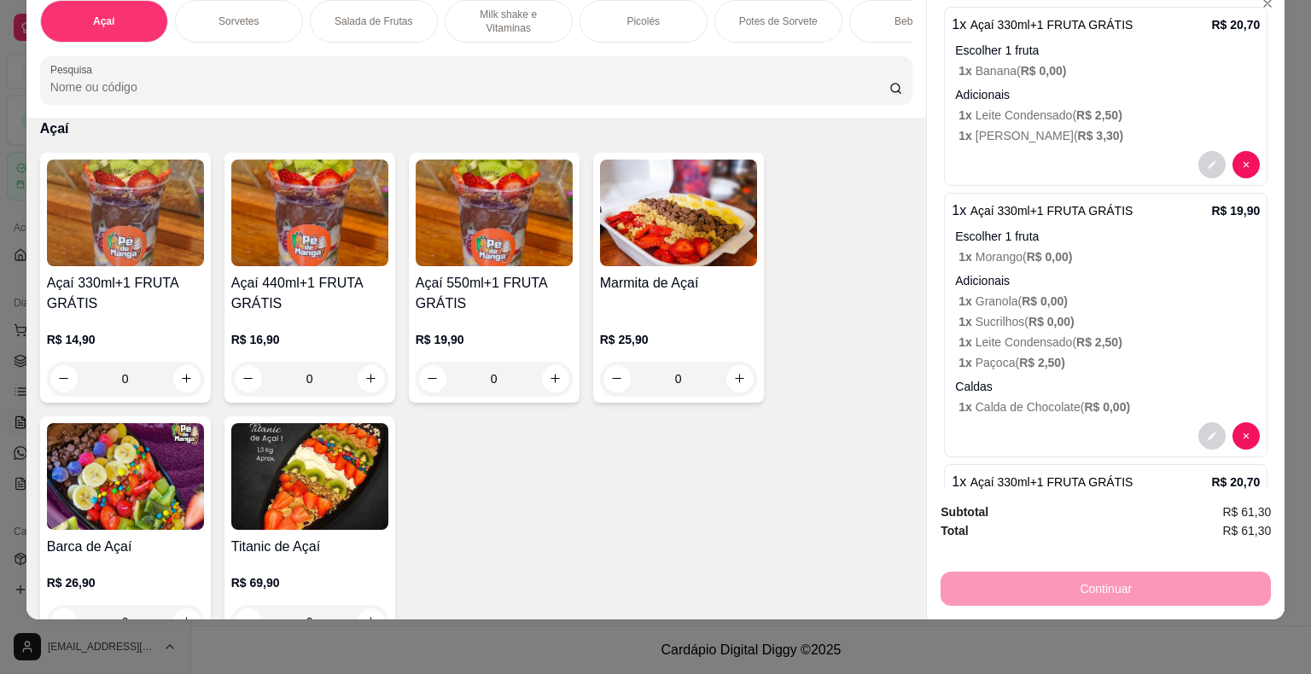
scroll to position [0, 0]
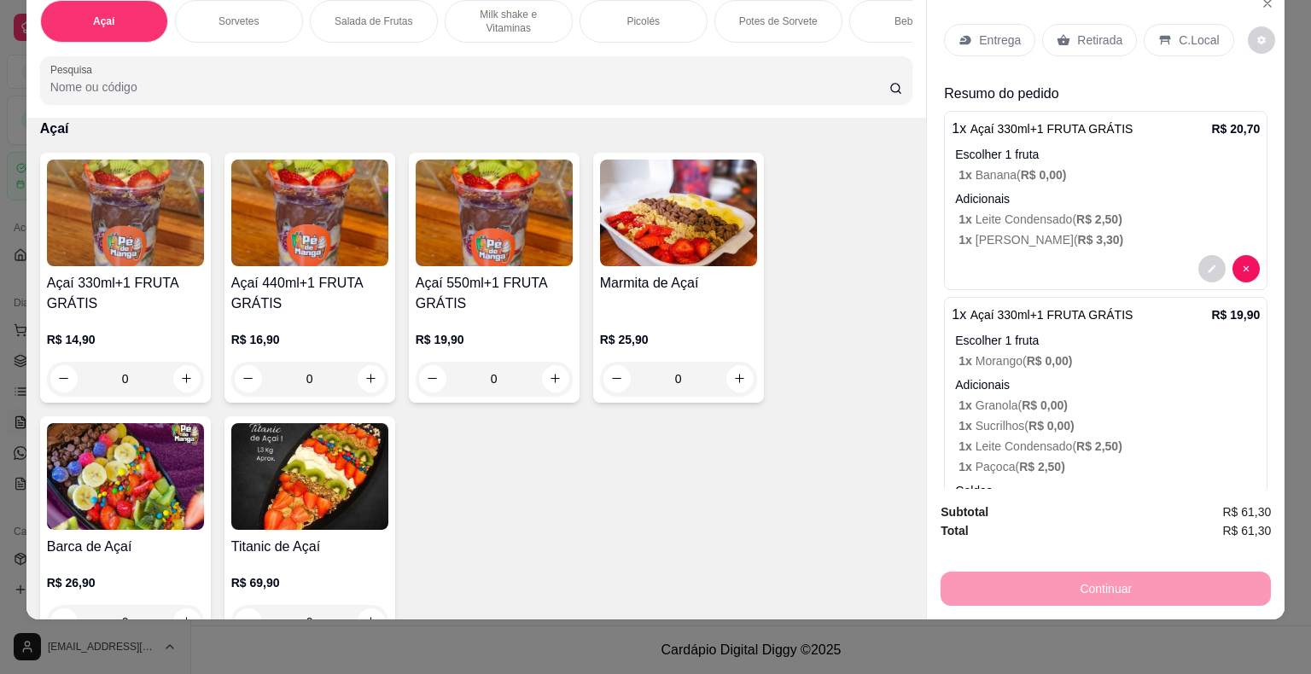
click at [1001, 32] on p "Entrega" at bounding box center [1000, 40] width 42 height 17
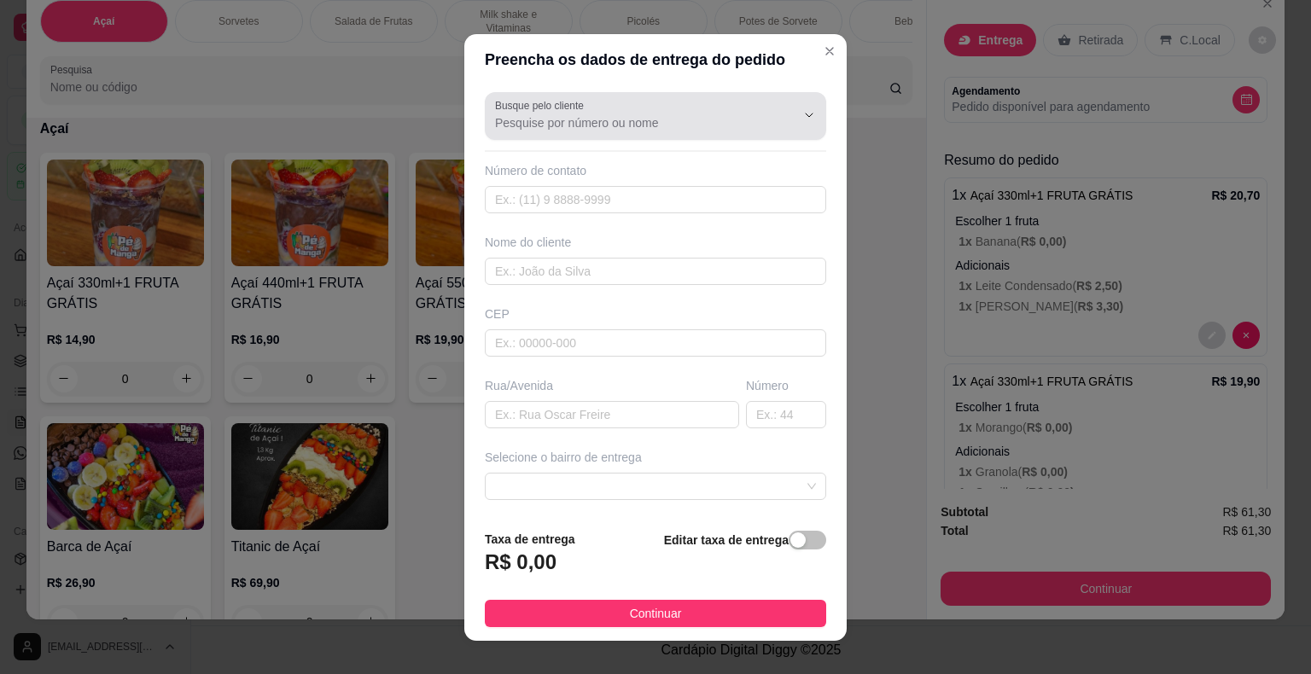
click at [662, 122] on input "Busque pelo cliente" at bounding box center [631, 122] width 273 height 17
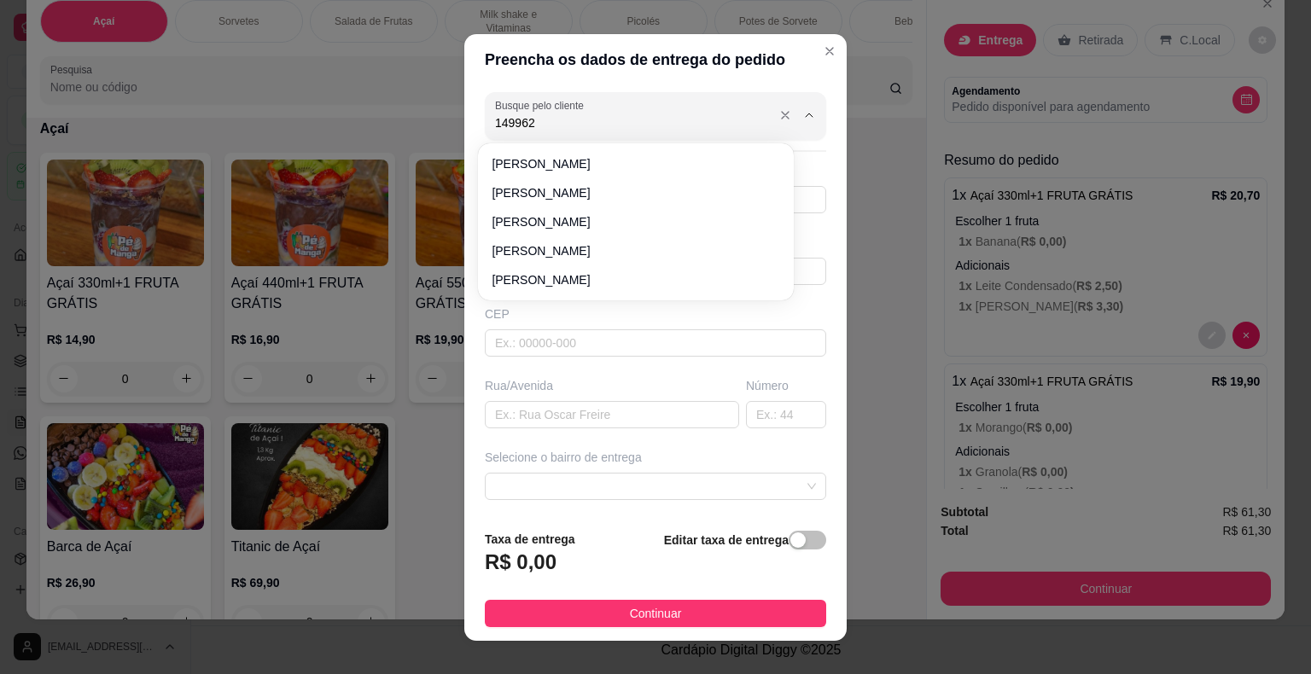
type input "1499627"
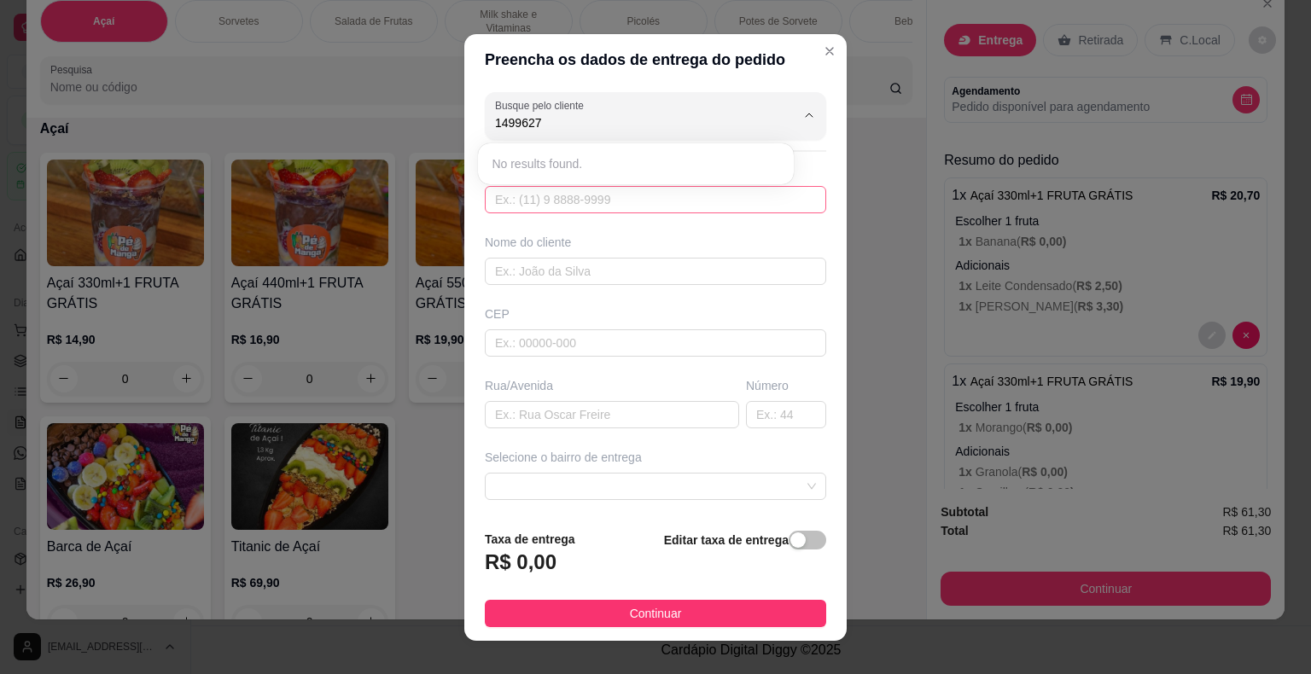
click at [630, 198] on input "text" at bounding box center [655, 199] width 341 height 27
click at [628, 200] on input "text" at bounding box center [655, 199] width 341 height 27
type input "[PHONE_NUMBER]"
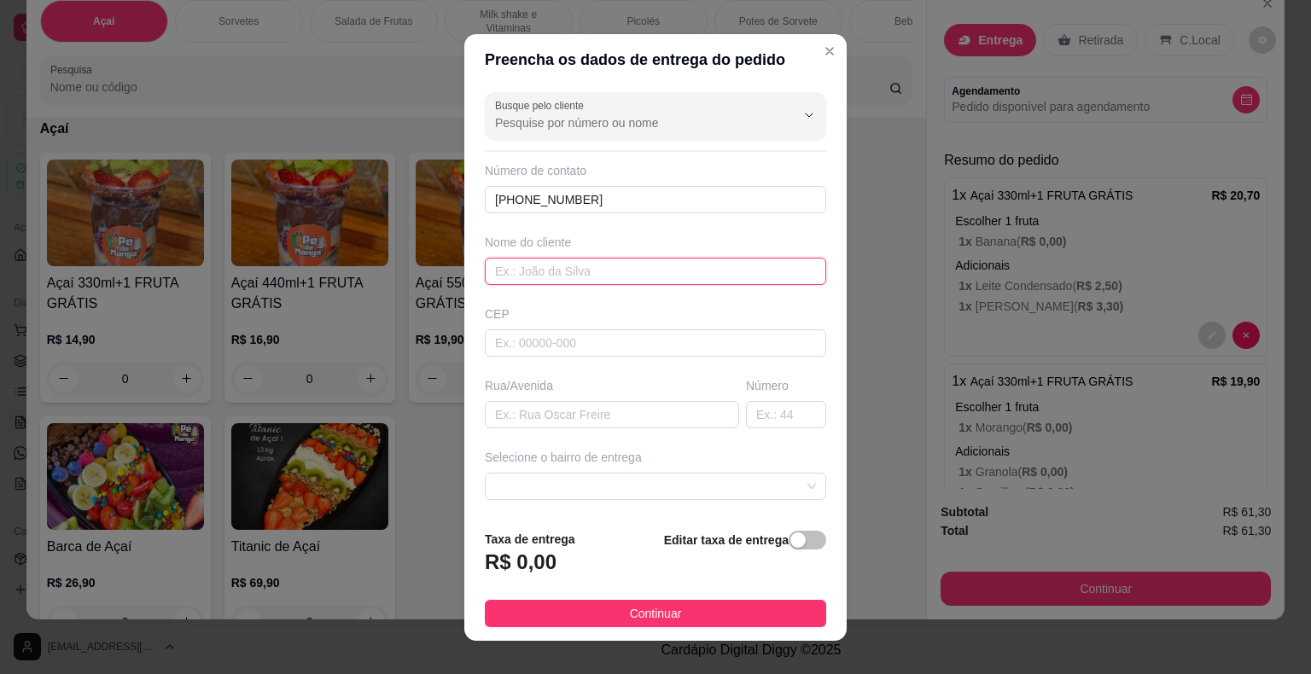
click at [619, 272] on input "text" at bounding box center [655, 271] width 341 height 27
type input "Ma"
click at [602, 416] on input "text" at bounding box center [612, 414] width 254 height 27
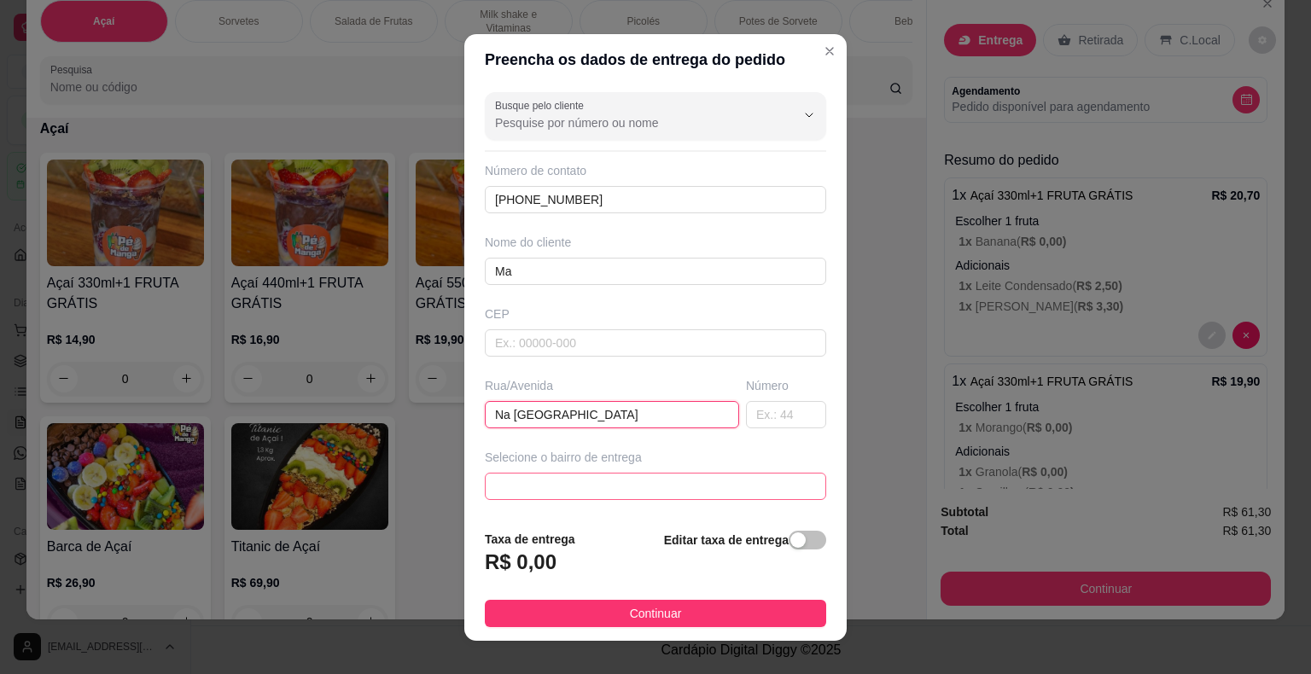
click at [633, 484] on span at bounding box center [655, 487] width 321 height 26
type input "Na [GEOGRAPHIC_DATA]"
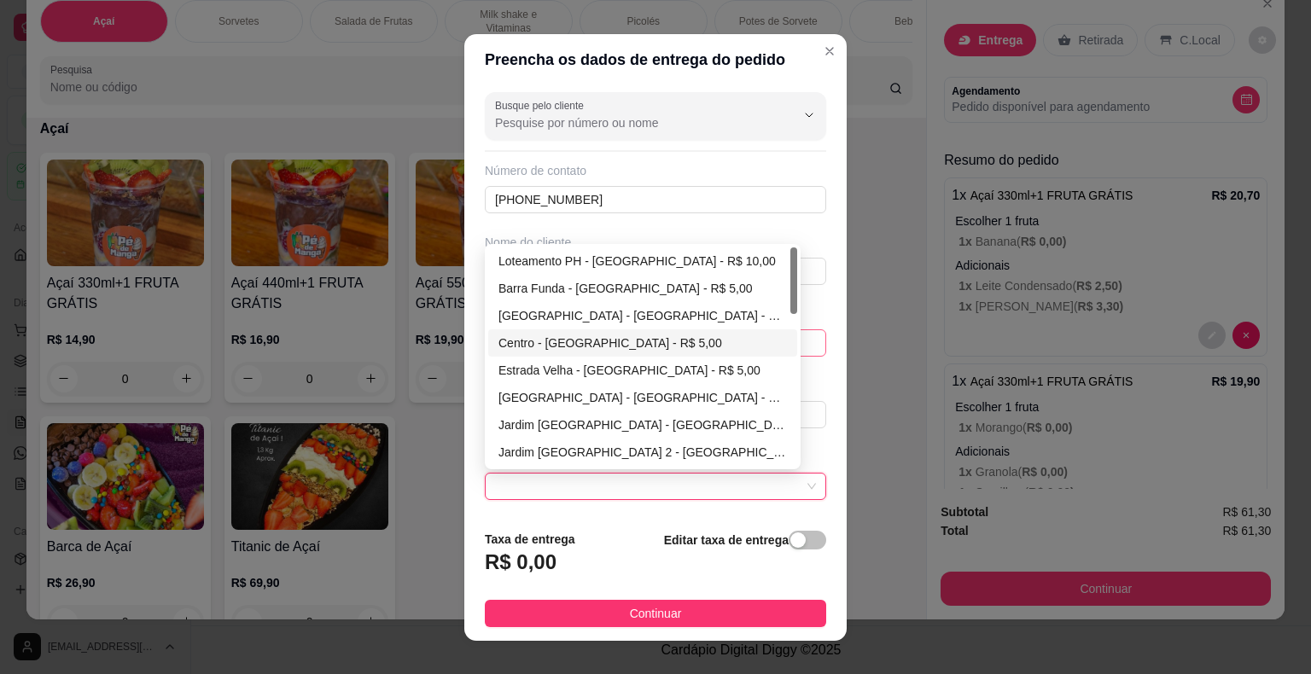
click at [604, 343] on div "Centro - [GEOGRAPHIC_DATA] - R$ 5,00" at bounding box center [642, 343] width 288 height 19
type input "Itaberá"
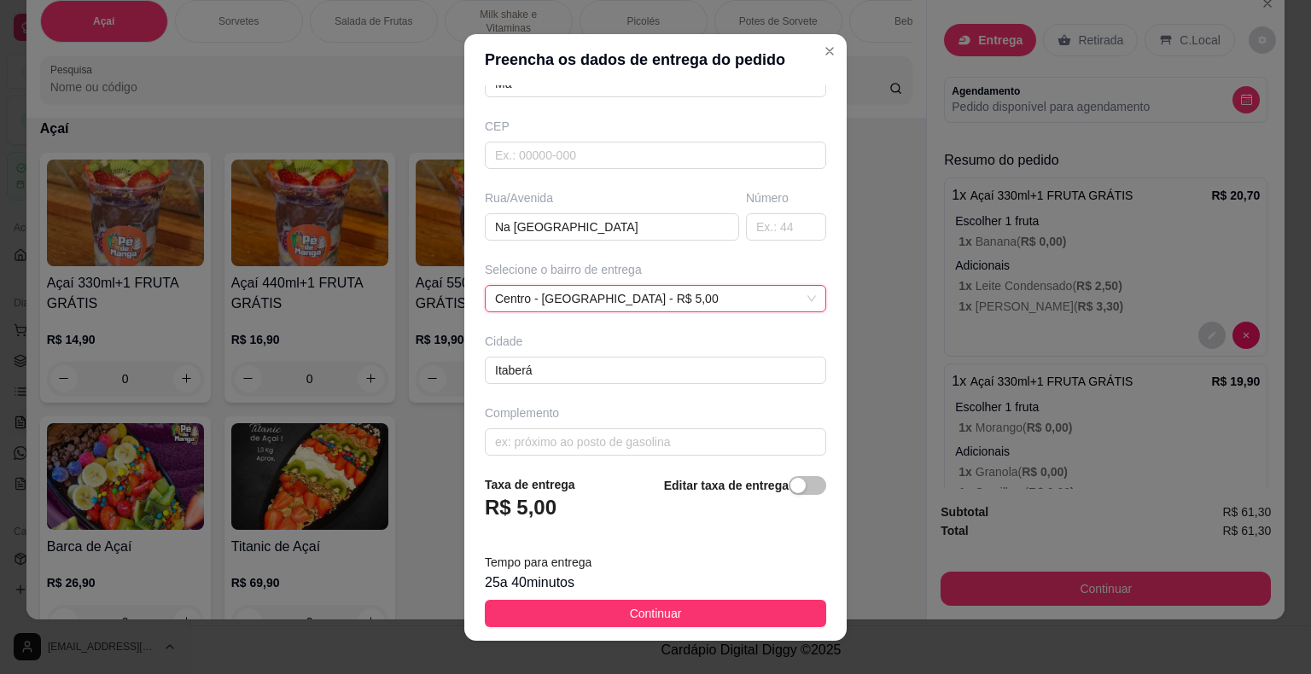
scroll to position [195, 0]
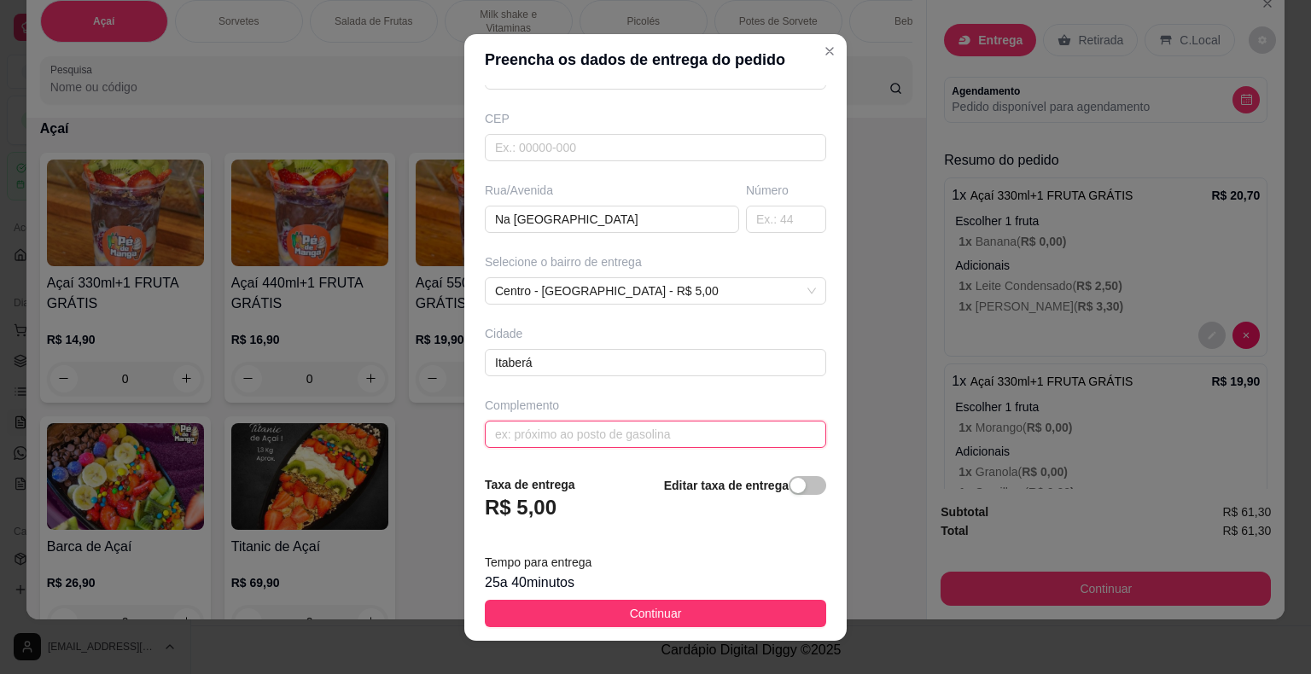
click at [600, 423] on input "text" at bounding box center [655, 434] width 341 height 27
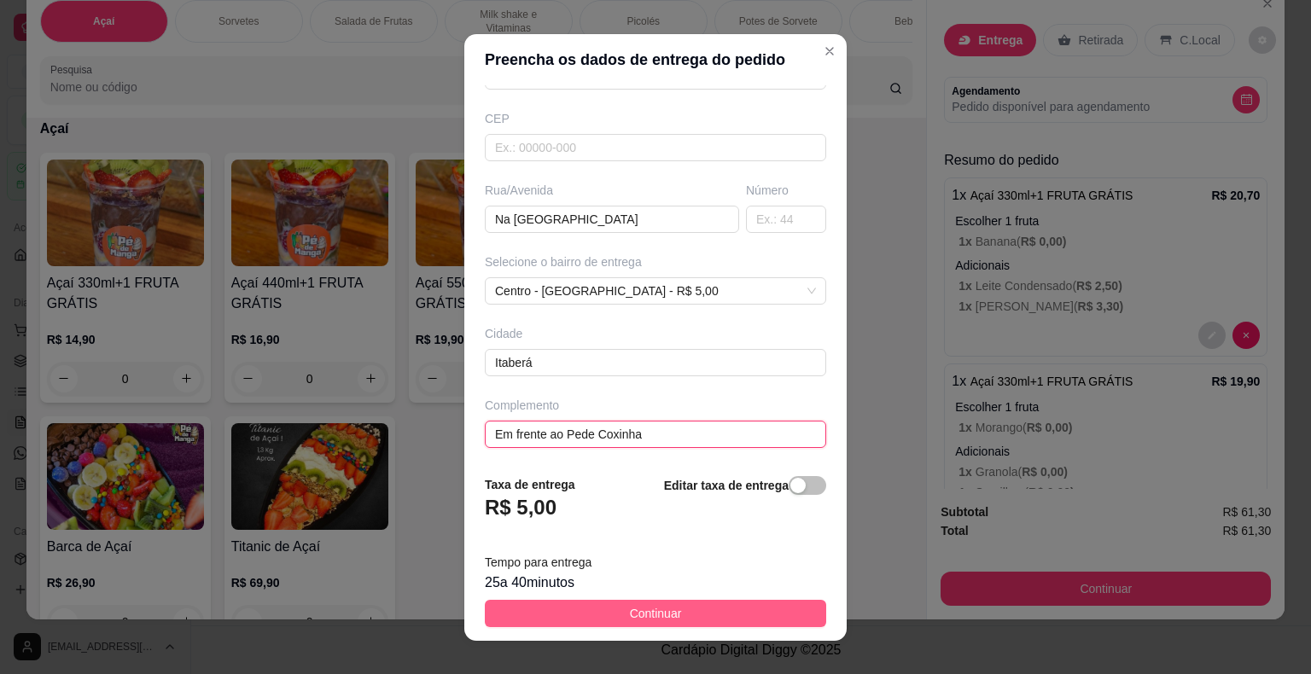
type input "Em frente ao Pede Coxinha"
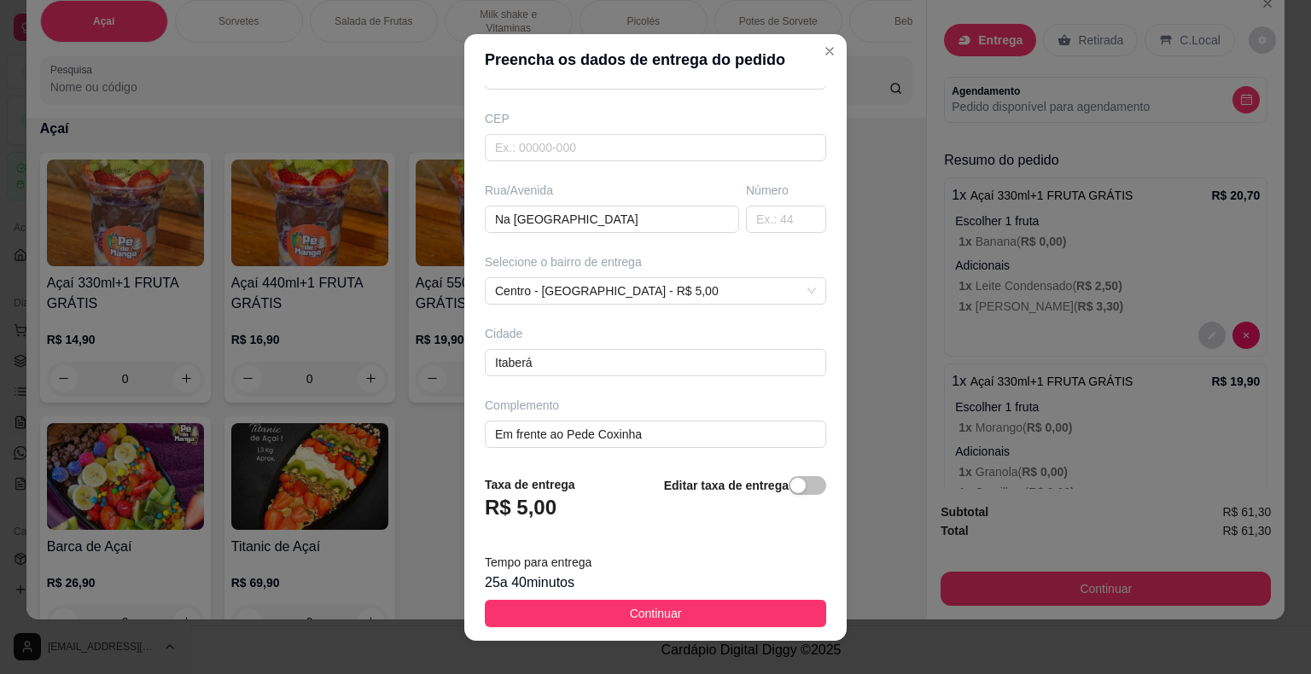
click at [633, 610] on span "Continuar" at bounding box center [656, 613] width 52 height 19
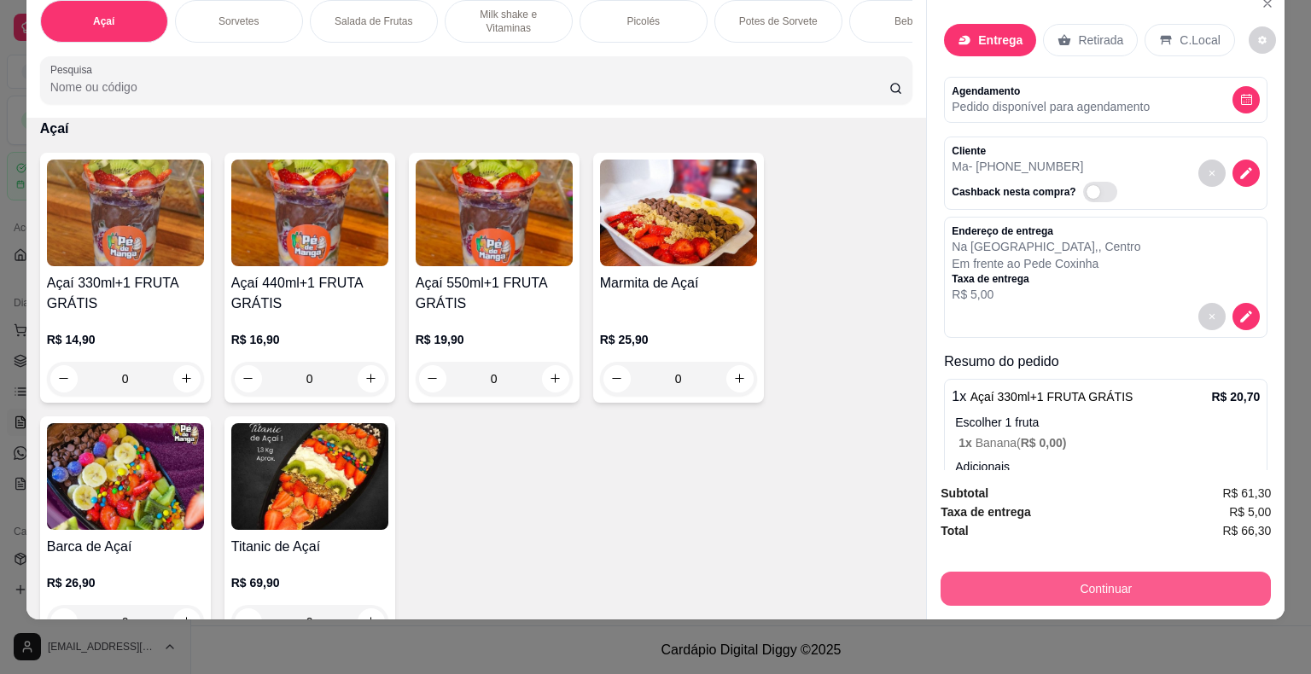
click at [1087, 584] on button "Continuar" at bounding box center [1105, 589] width 330 height 34
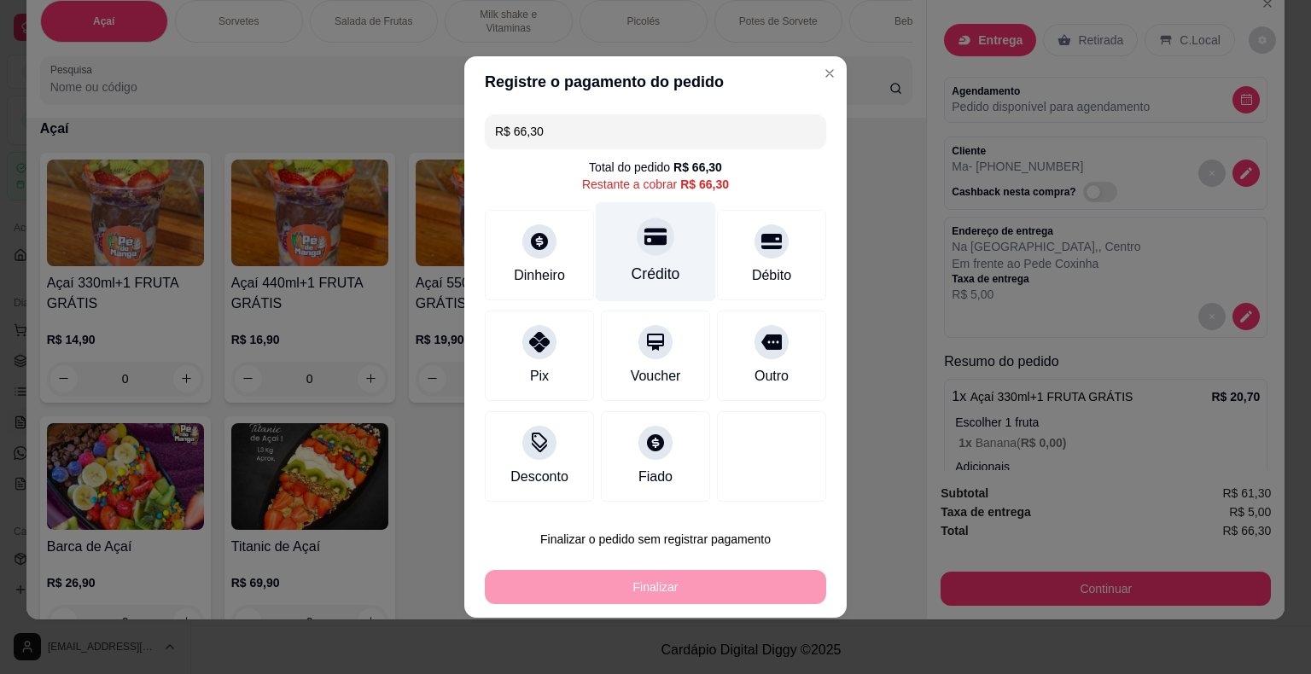
click at [661, 265] on div "Crédito" at bounding box center [655, 274] width 49 height 22
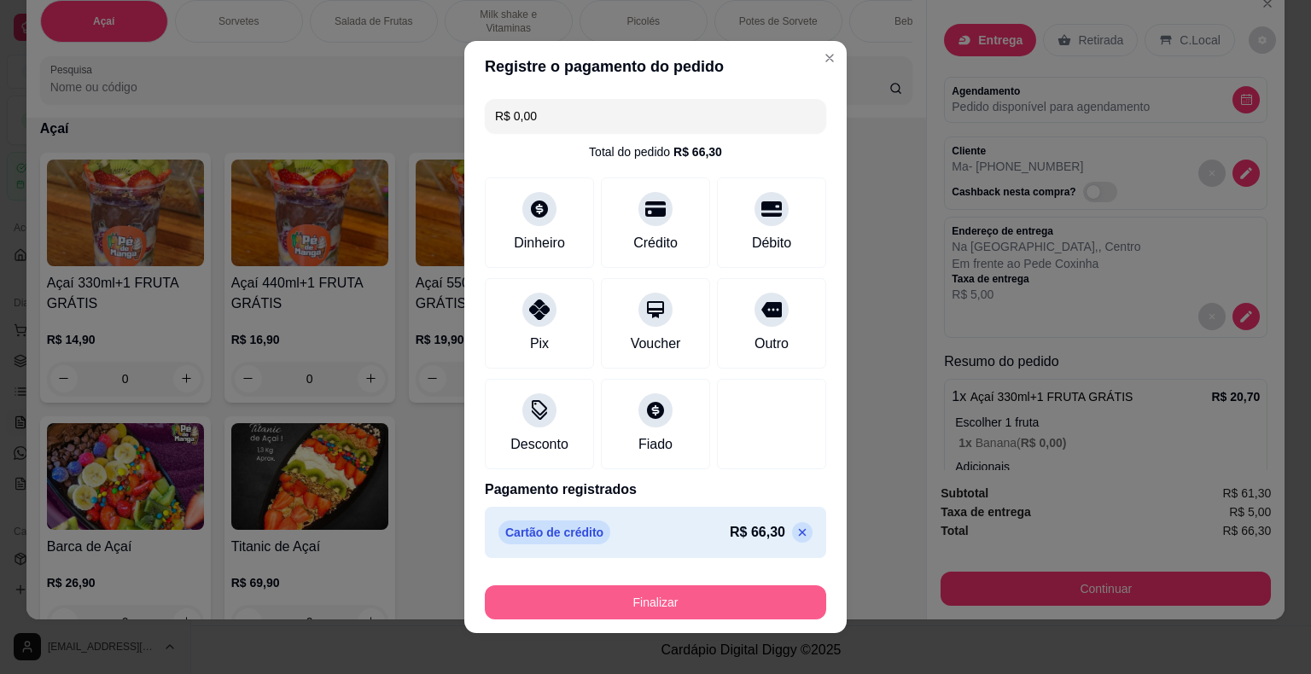
click at [666, 608] on button "Finalizar" at bounding box center [655, 602] width 341 height 34
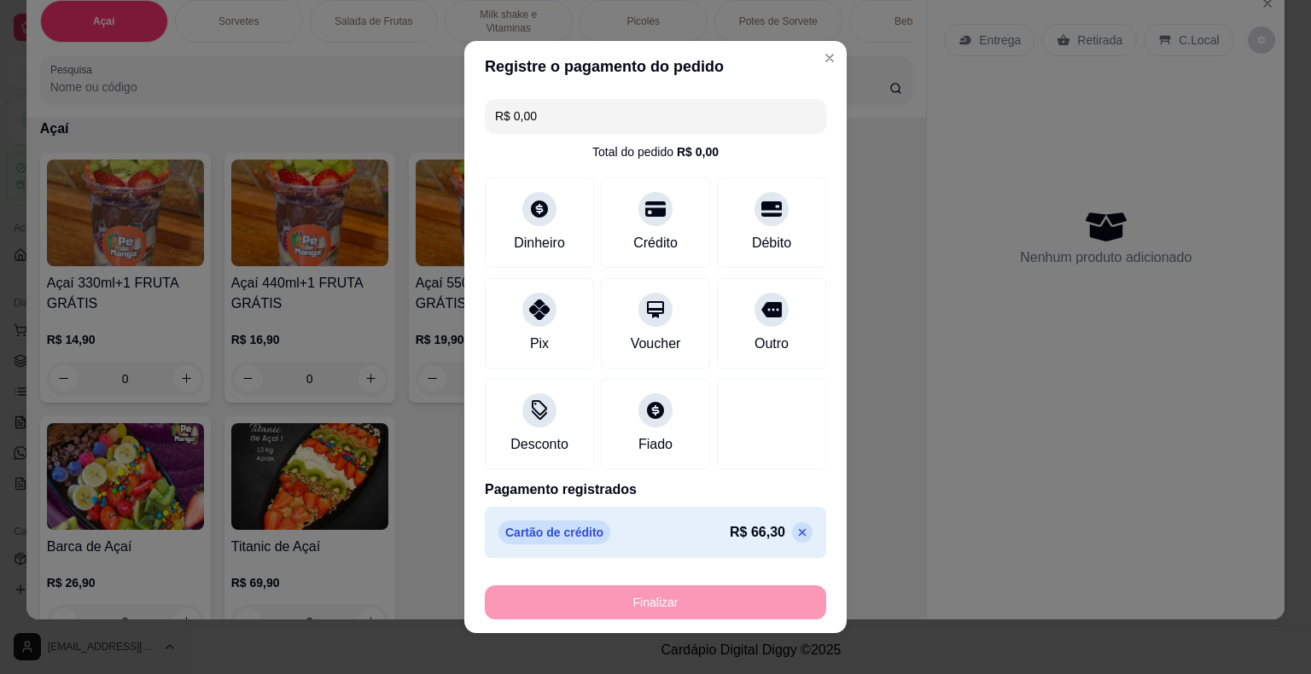
type input "-R$ 66,30"
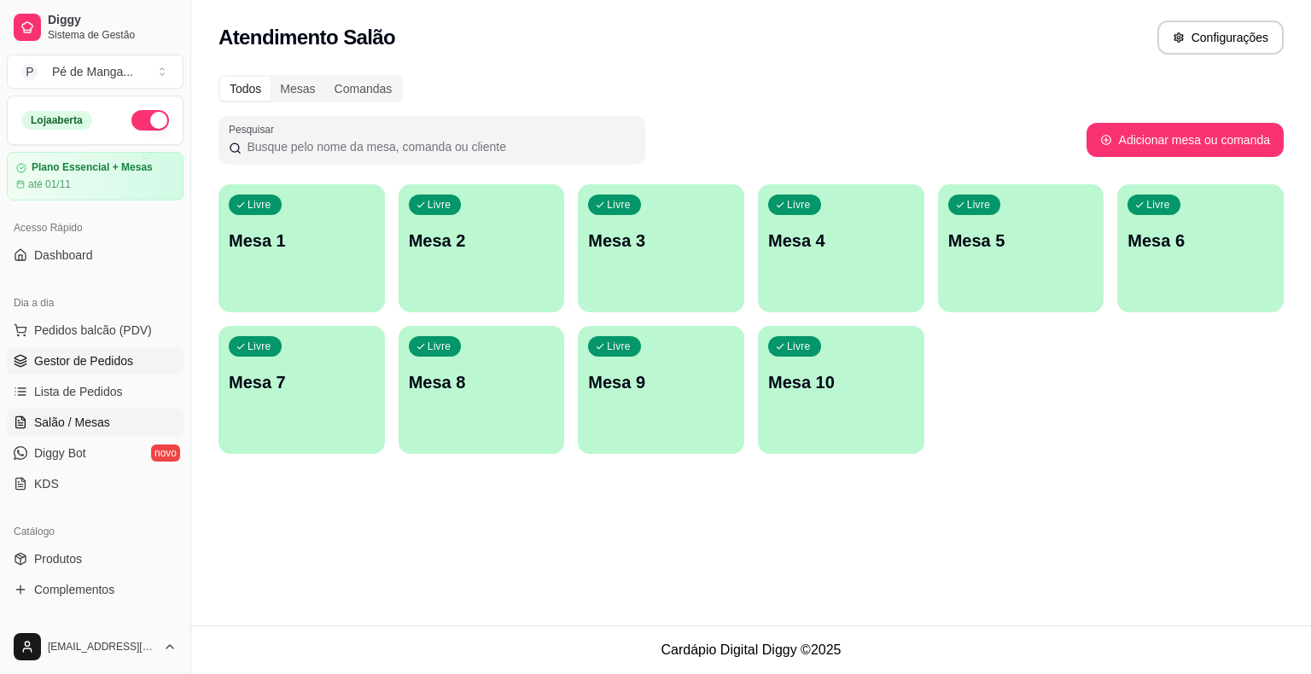
click at [121, 363] on span "Gestor de Pedidos" at bounding box center [83, 360] width 99 height 17
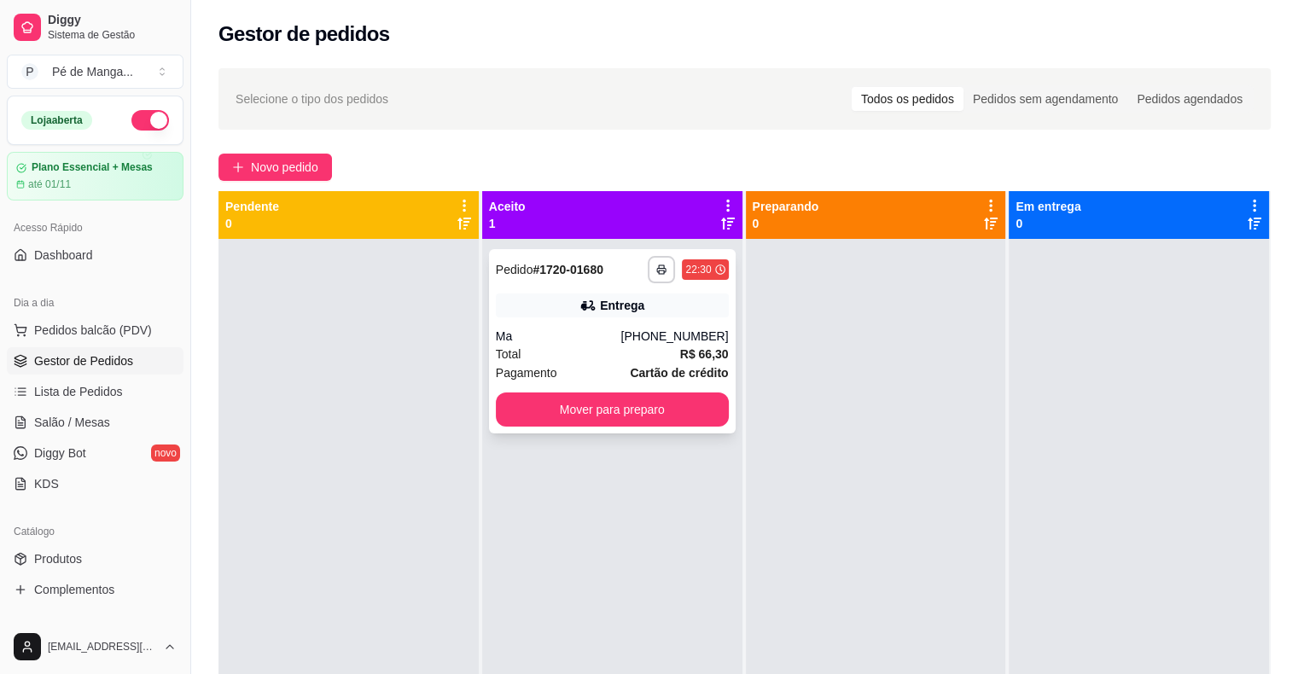
click at [634, 400] on button "Mover para preparo" at bounding box center [612, 410] width 233 height 34
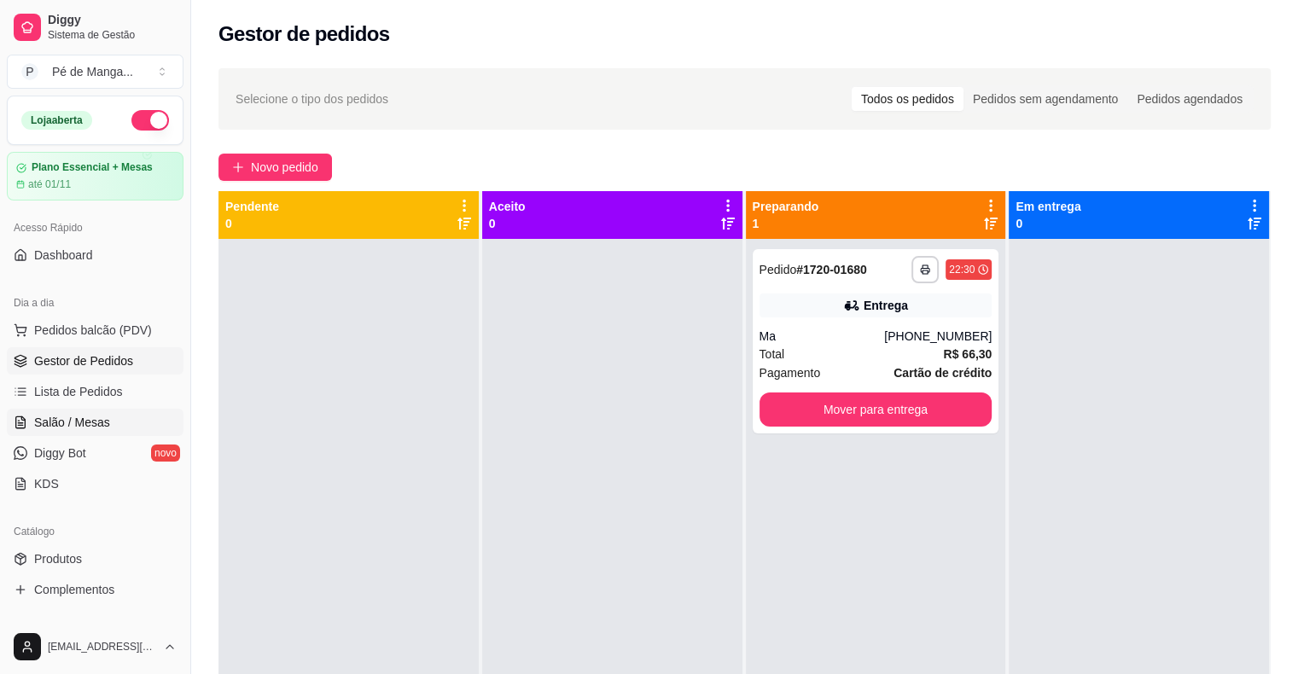
click at [132, 422] on link "Salão / Mesas" at bounding box center [95, 422] width 177 height 27
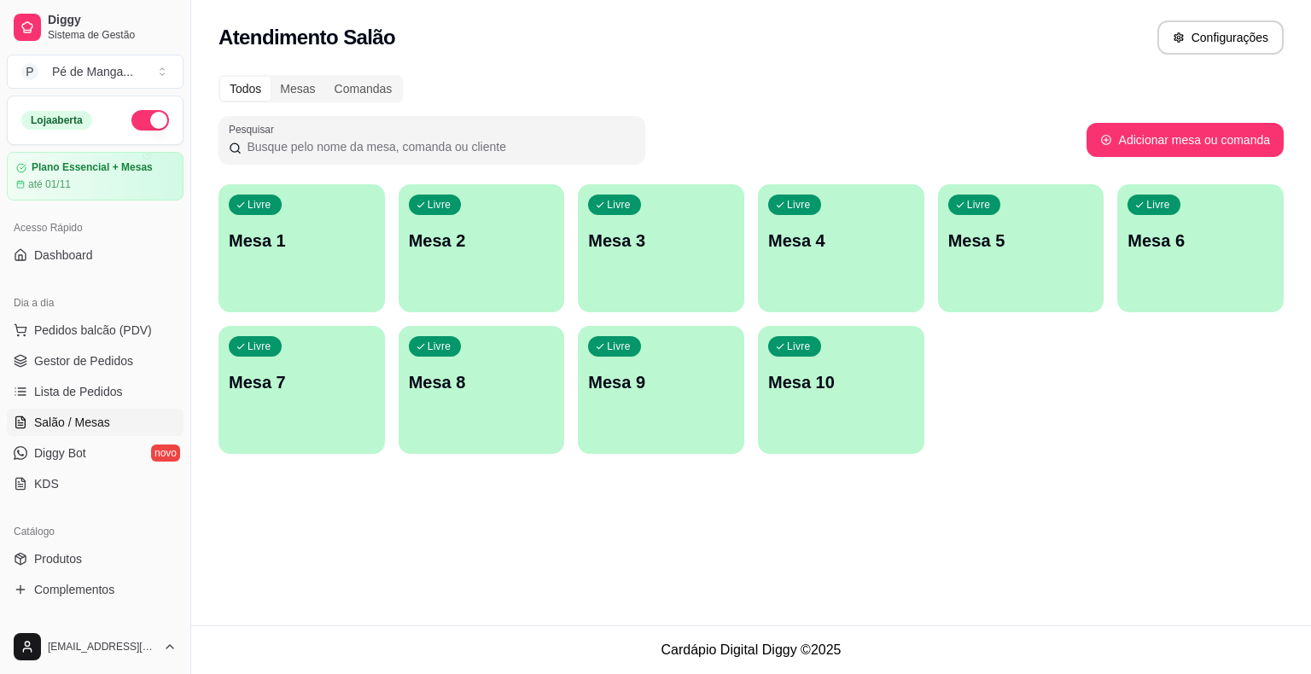
click at [314, 296] on div "button" at bounding box center [301, 302] width 166 height 20
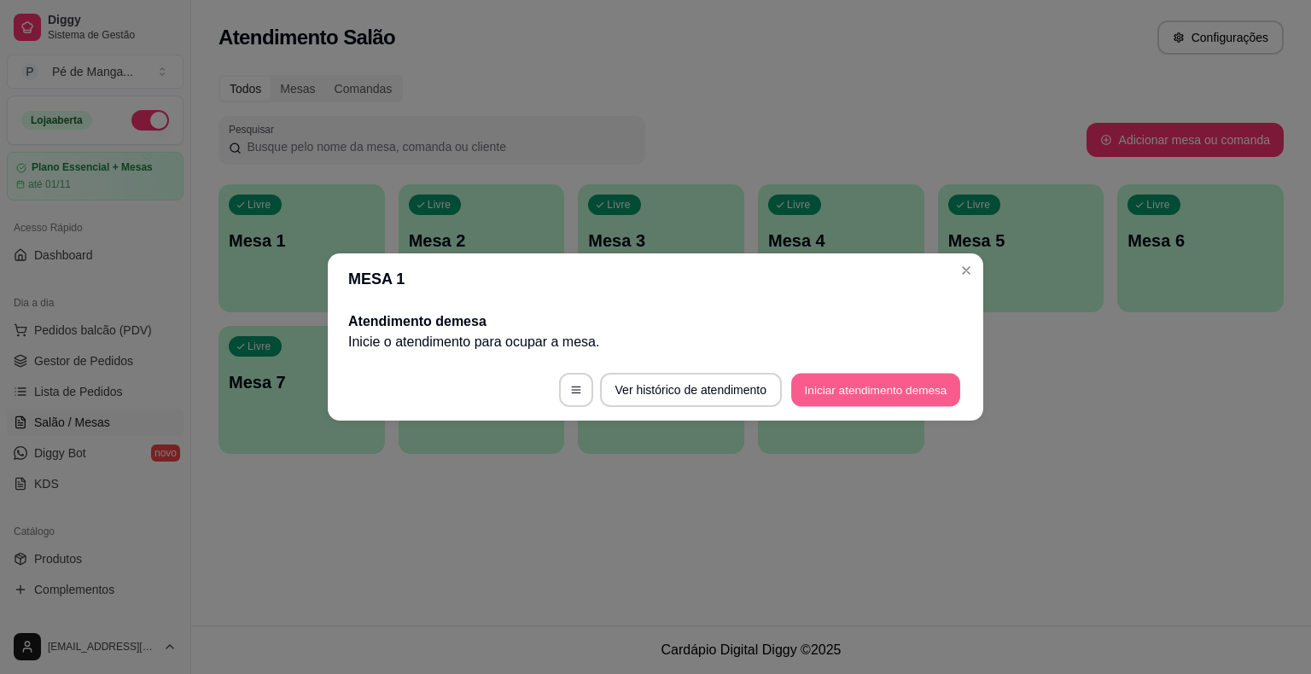
click at [864, 394] on button "Iniciar atendimento de mesa" at bounding box center [875, 390] width 169 height 33
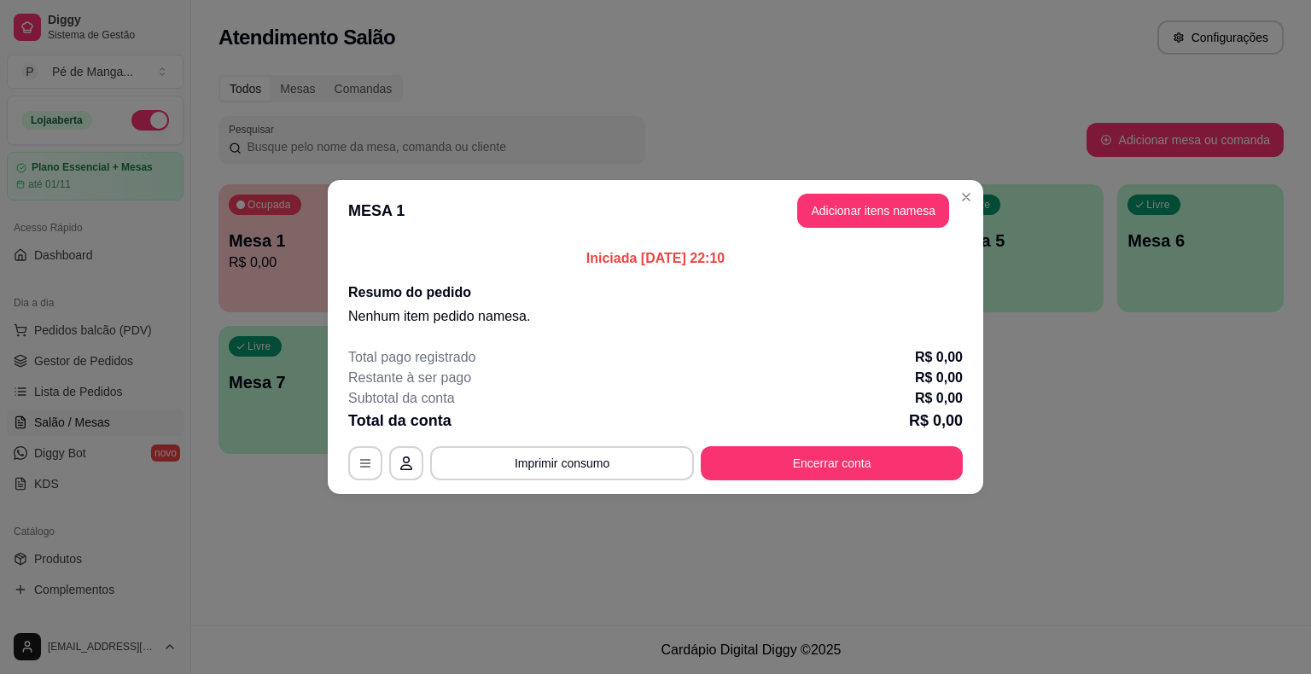
click at [880, 218] on button "Adicionar itens na mesa" at bounding box center [873, 211] width 152 height 34
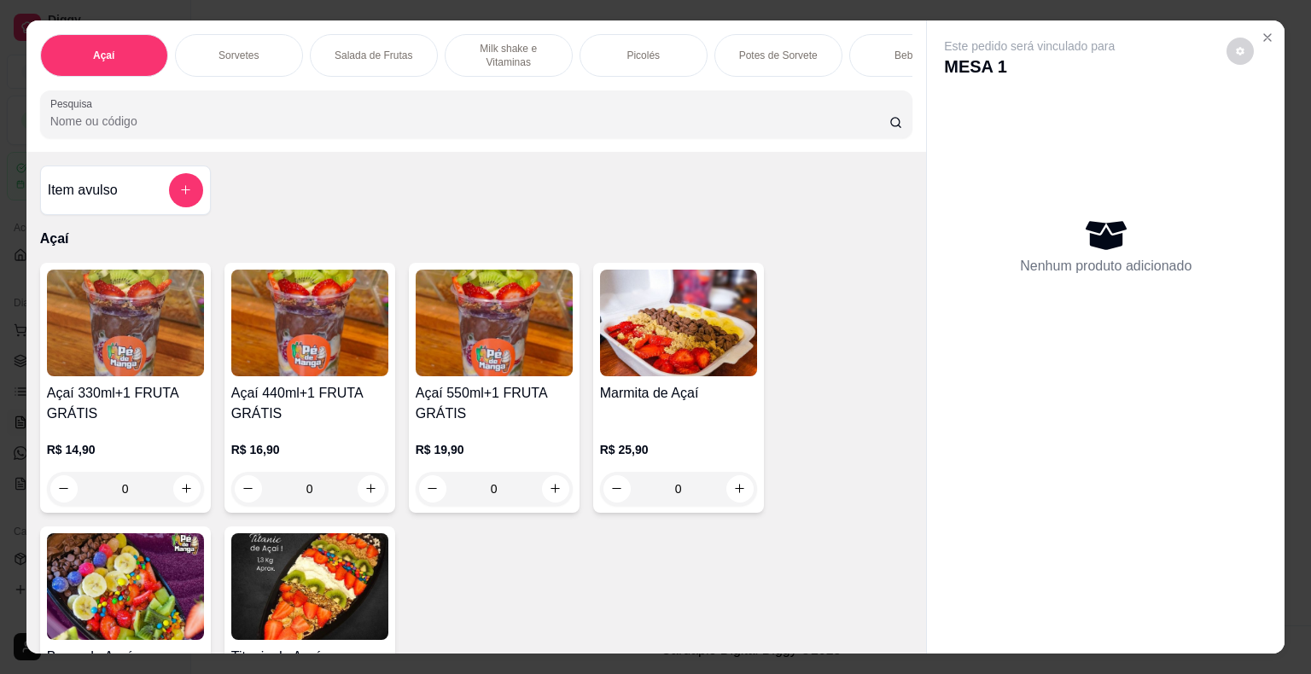
click at [171, 354] on img at bounding box center [125, 323] width 157 height 107
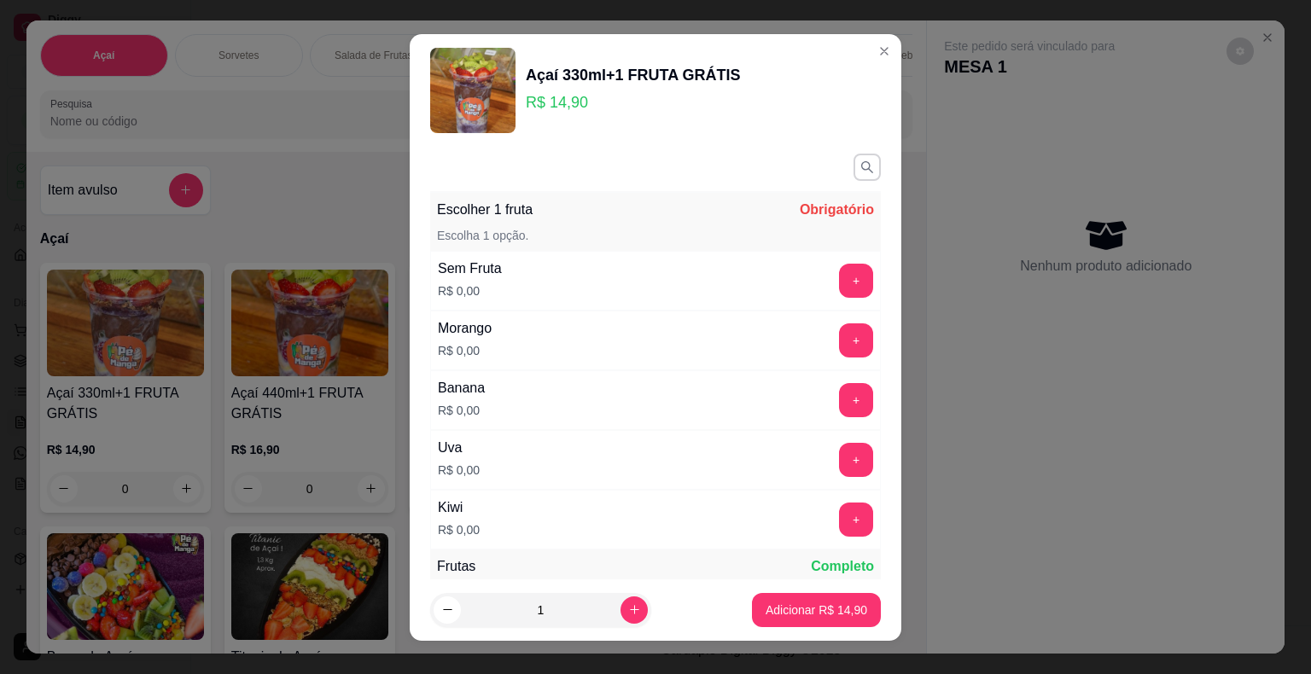
click at [843, 342] on div "+" at bounding box center [856, 340] width 48 height 34
click at [840, 341] on button "+" at bounding box center [856, 339] width 33 height 33
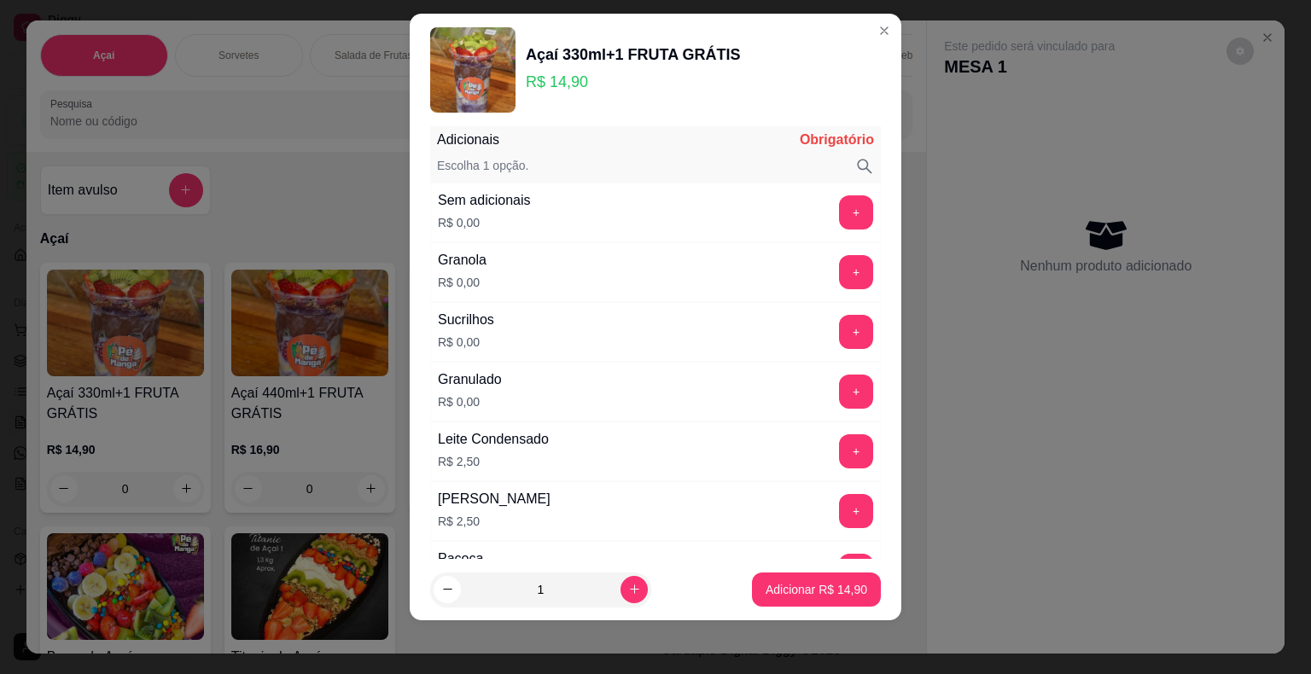
scroll to position [1587, 0]
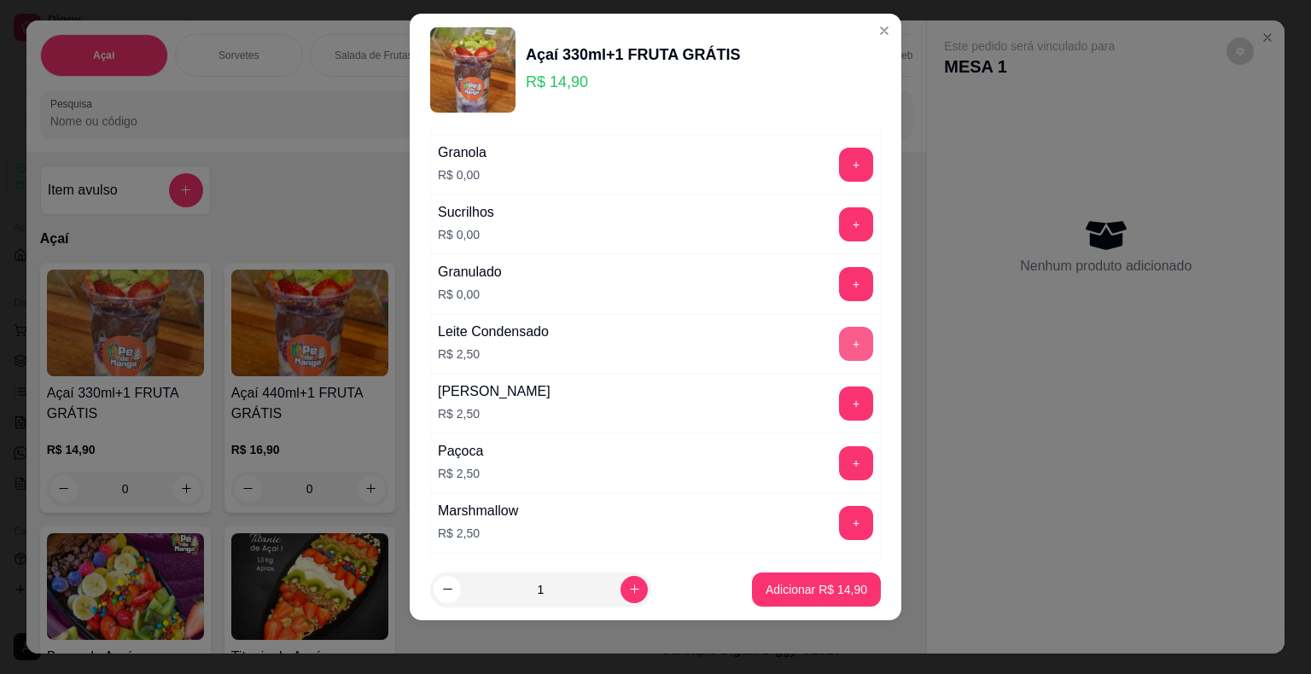
click at [839, 331] on button "+" at bounding box center [856, 344] width 34 height 34
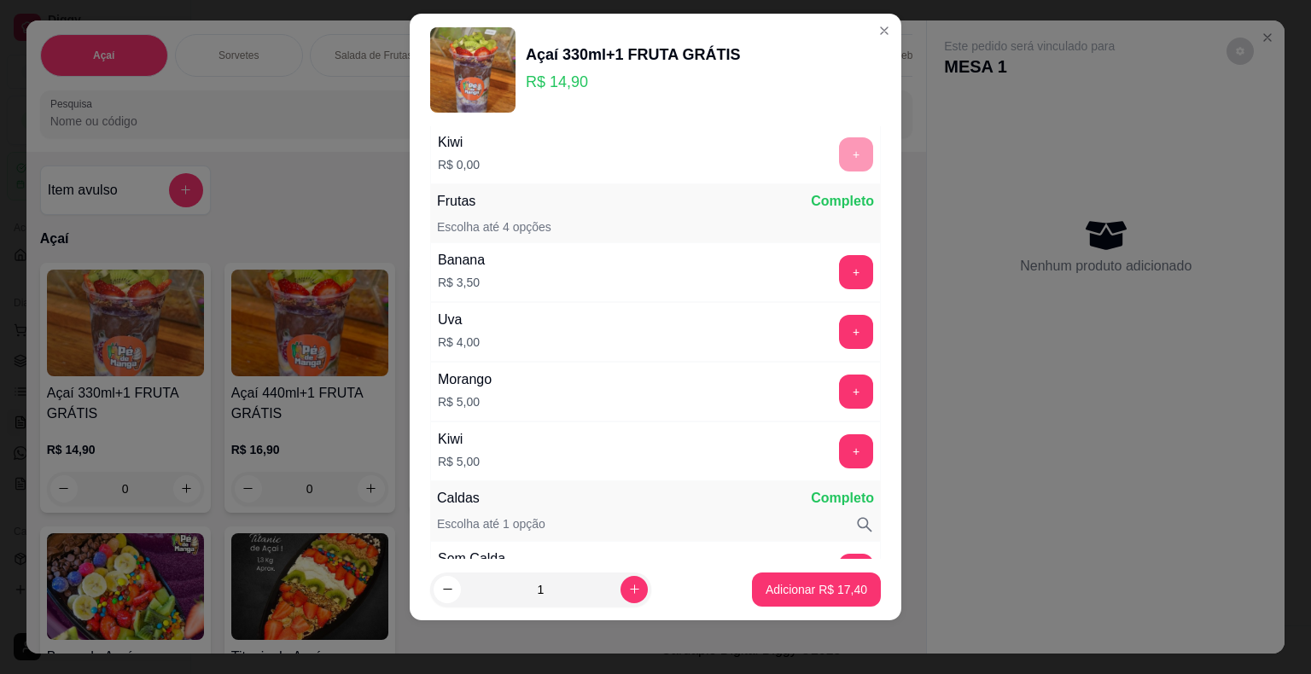
scroll to position [307, 0]
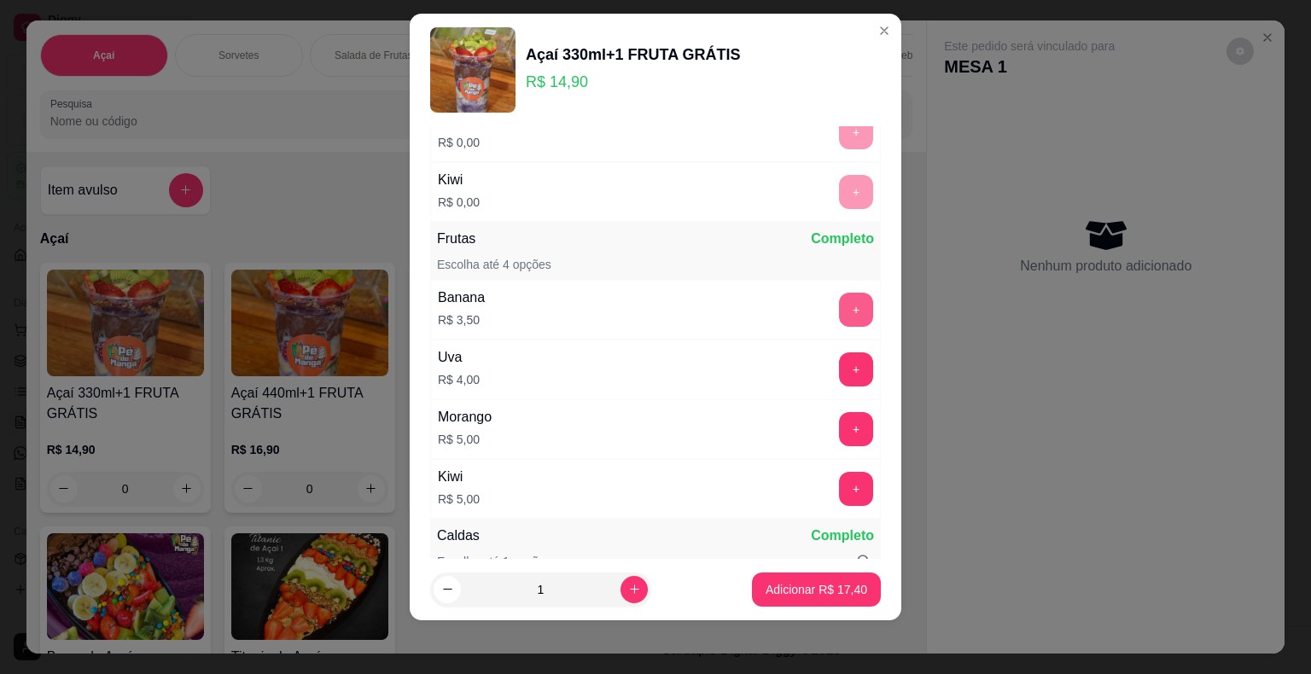
click at [839, 306] on button "+" at bounding box center [856, 310] width 34 height 34
click at [802, 592] on p "Adicionar R$ 20,90" at bounding box center [816, 589] width 102 height 17
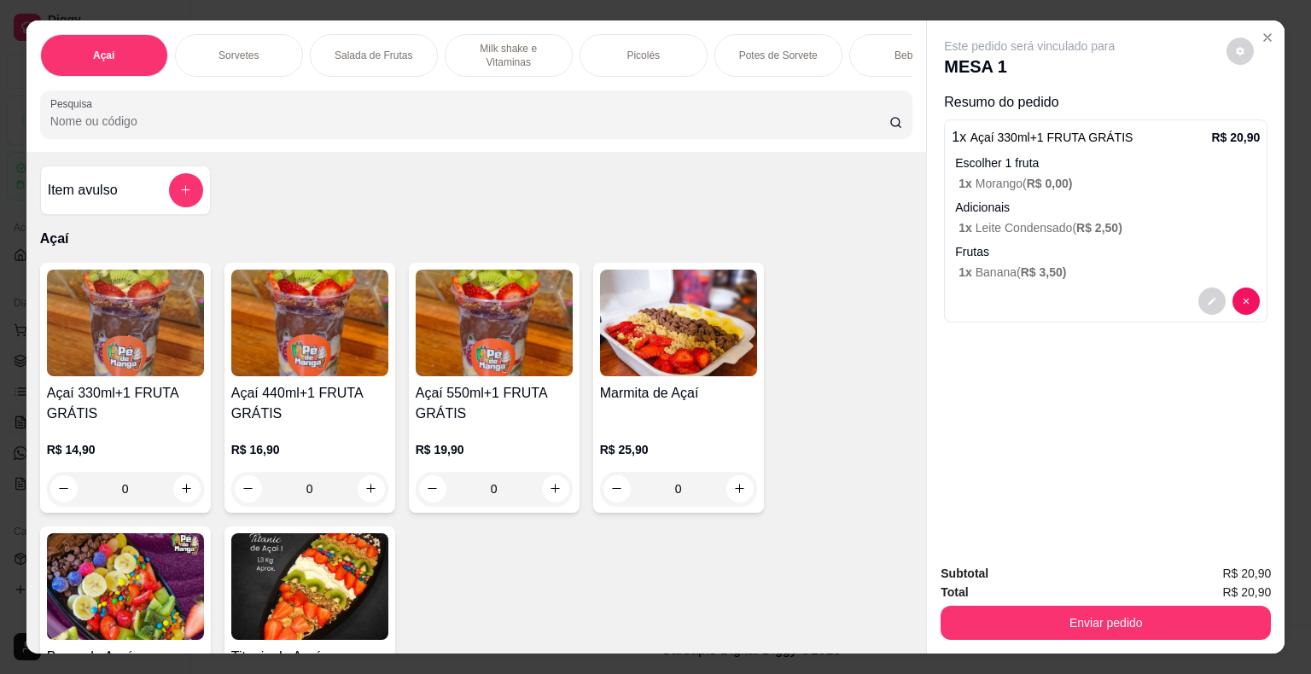
click at [202, 43] on div "Sorvetes" at bounding box center [239, 55] width 128 height 43
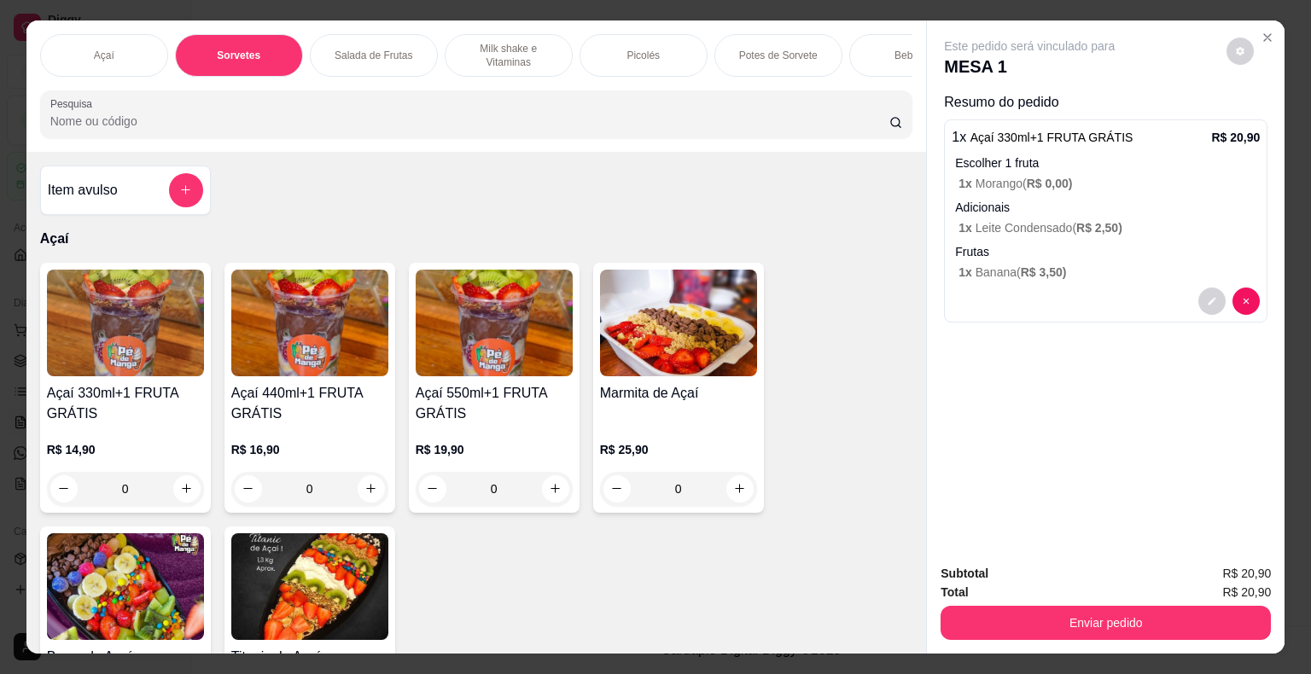
scroll to position [41, 0]
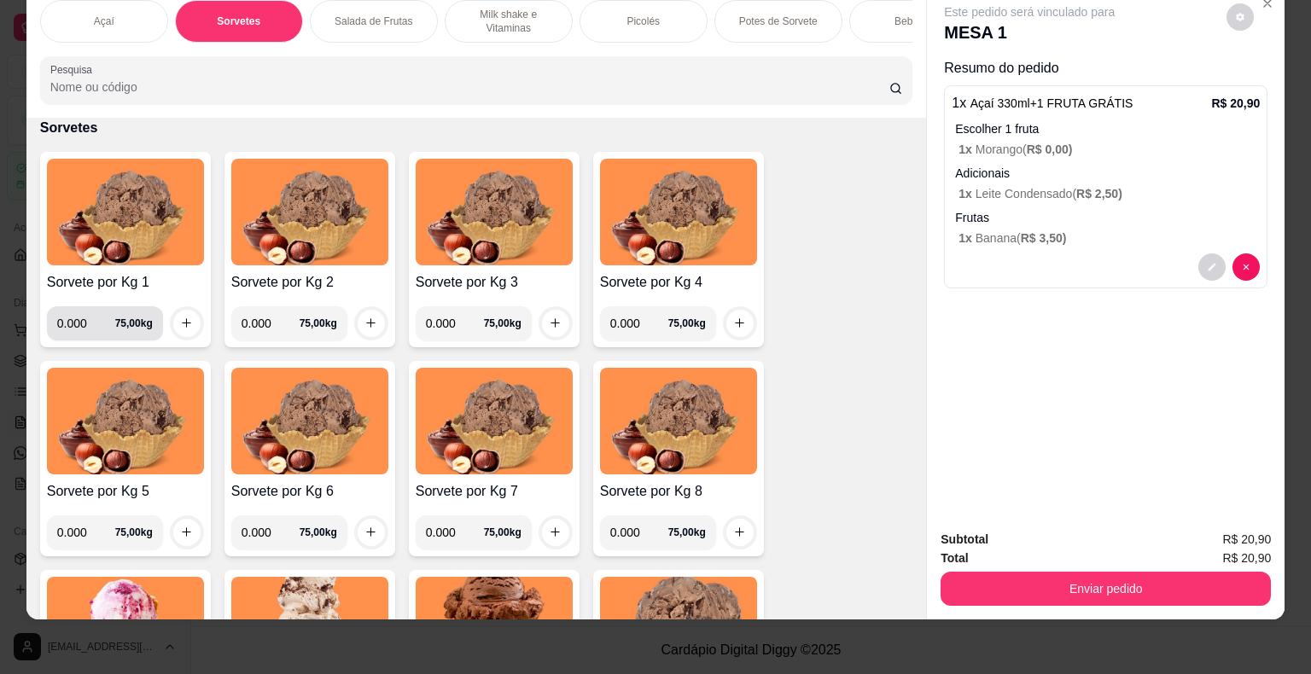
click at [79, 326] on input "0.000" at bounding box center [86, 323] width 58 height 34
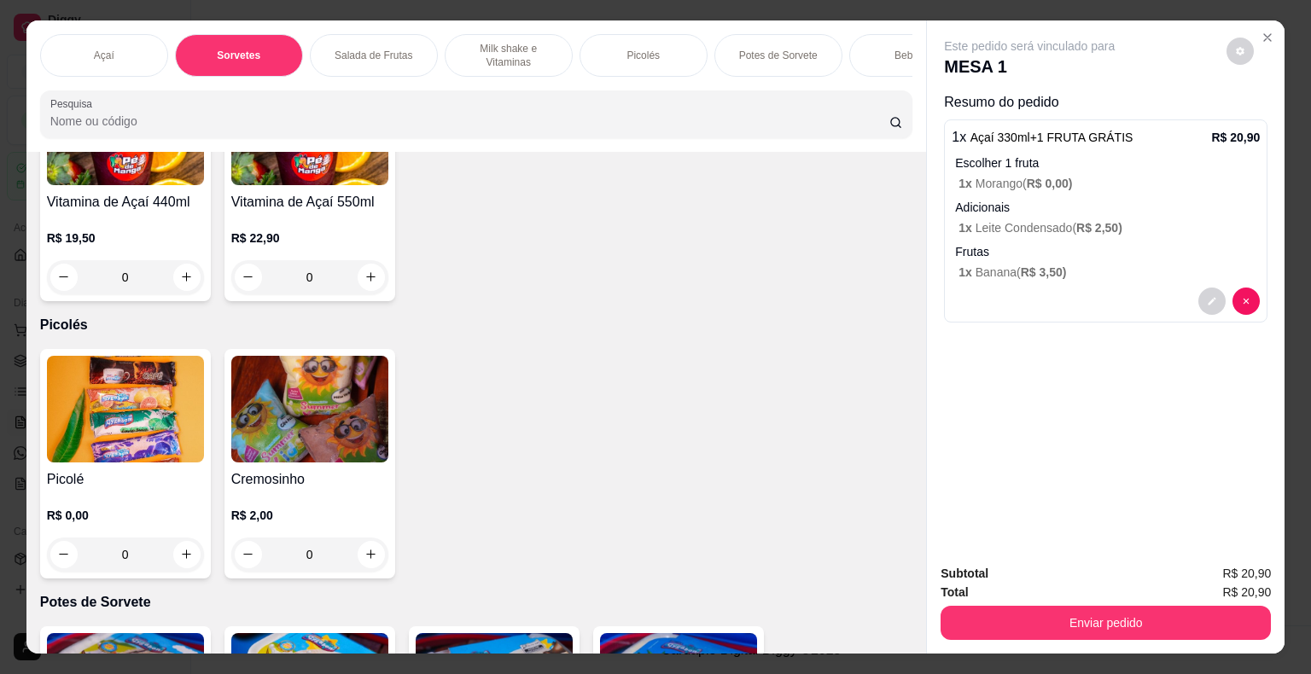
scroll to position [2580, 0]
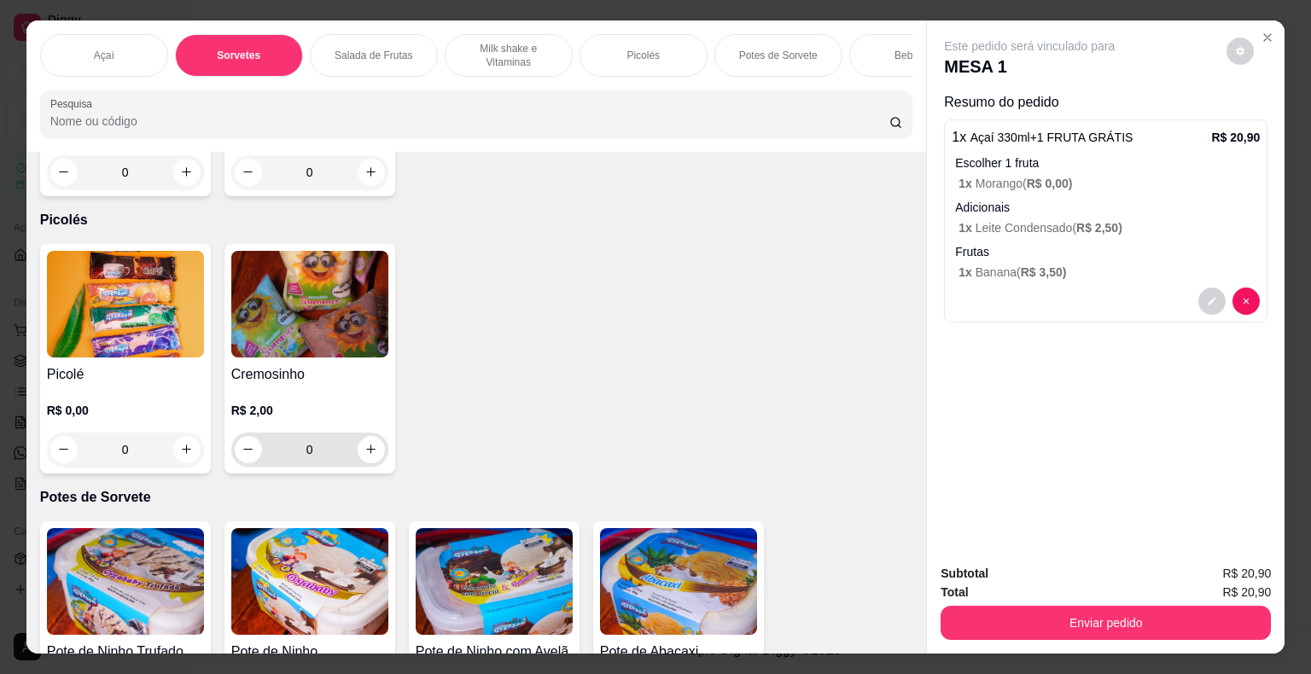
click at [364, 462] on button "increase-product-quantity" at bounding box center [371, 449] width 27 height 27
type input "1"
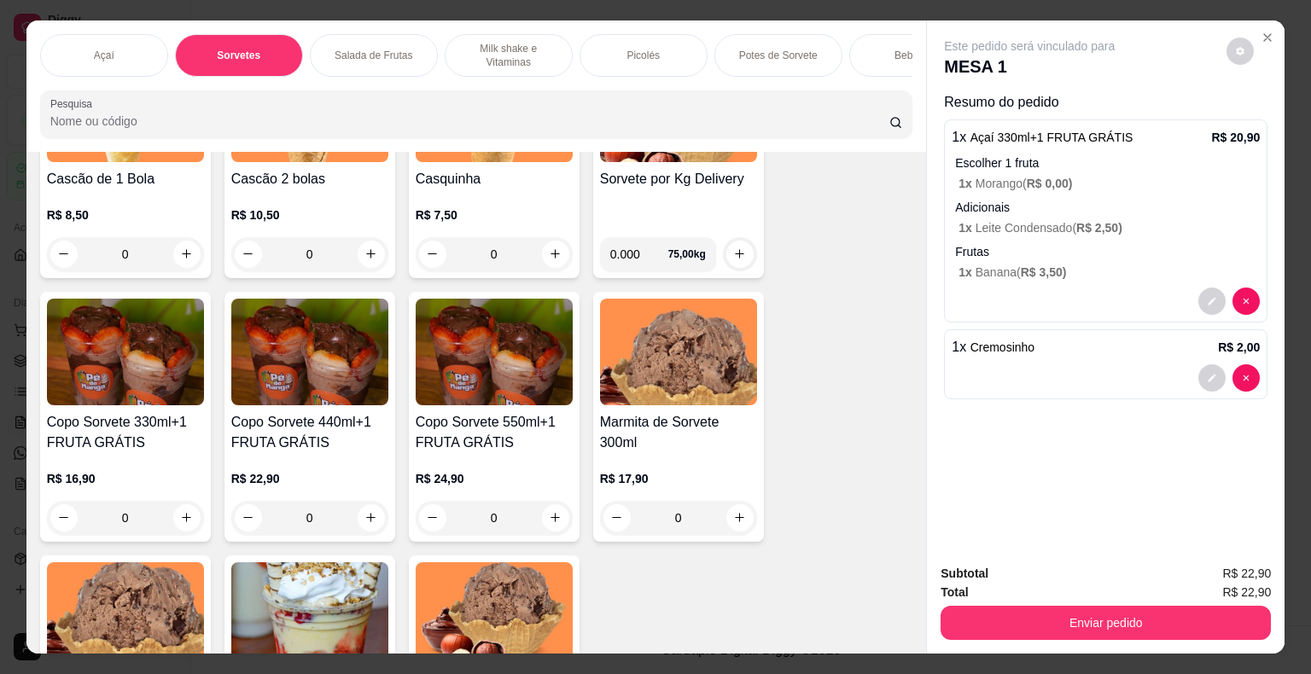
scroll to position [874, 0]
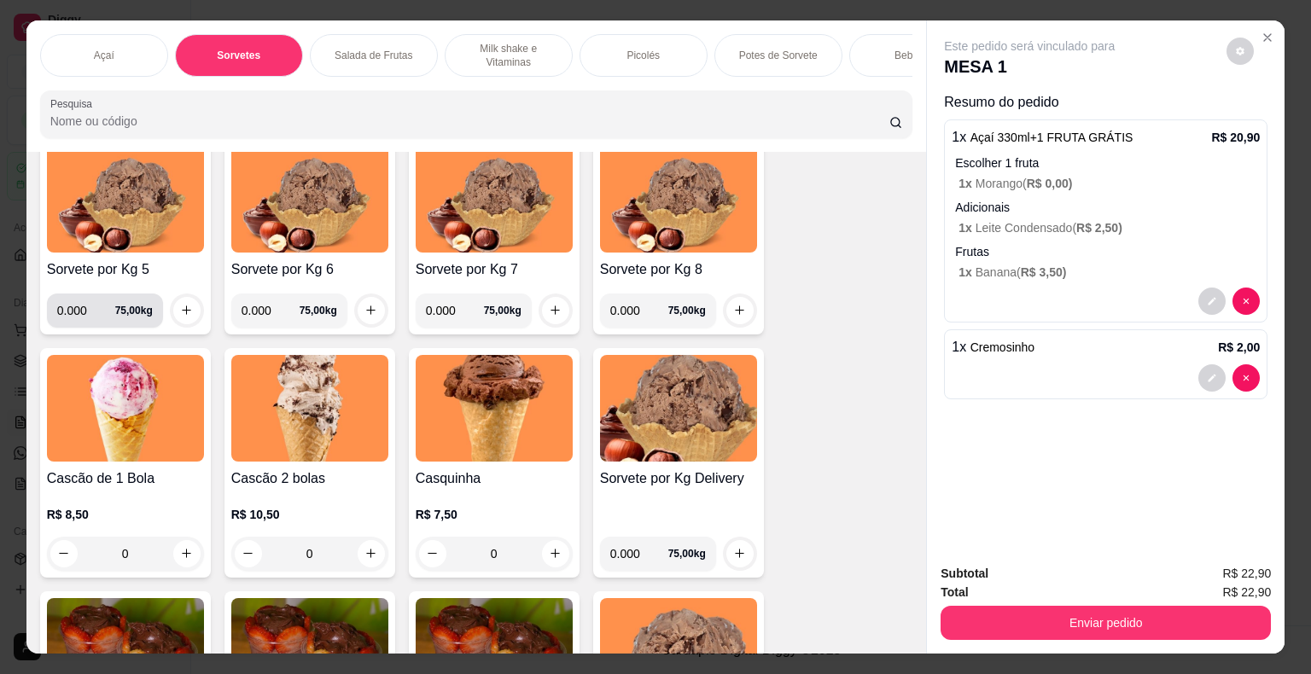
click at [82, 320] on input "0.000" at bounding box center [86, 311] width 58 height 34
type input "0.122"
click at [173, 320] on button "increase-product-quantity" at bounding box center [186, 310] width 26 height 26
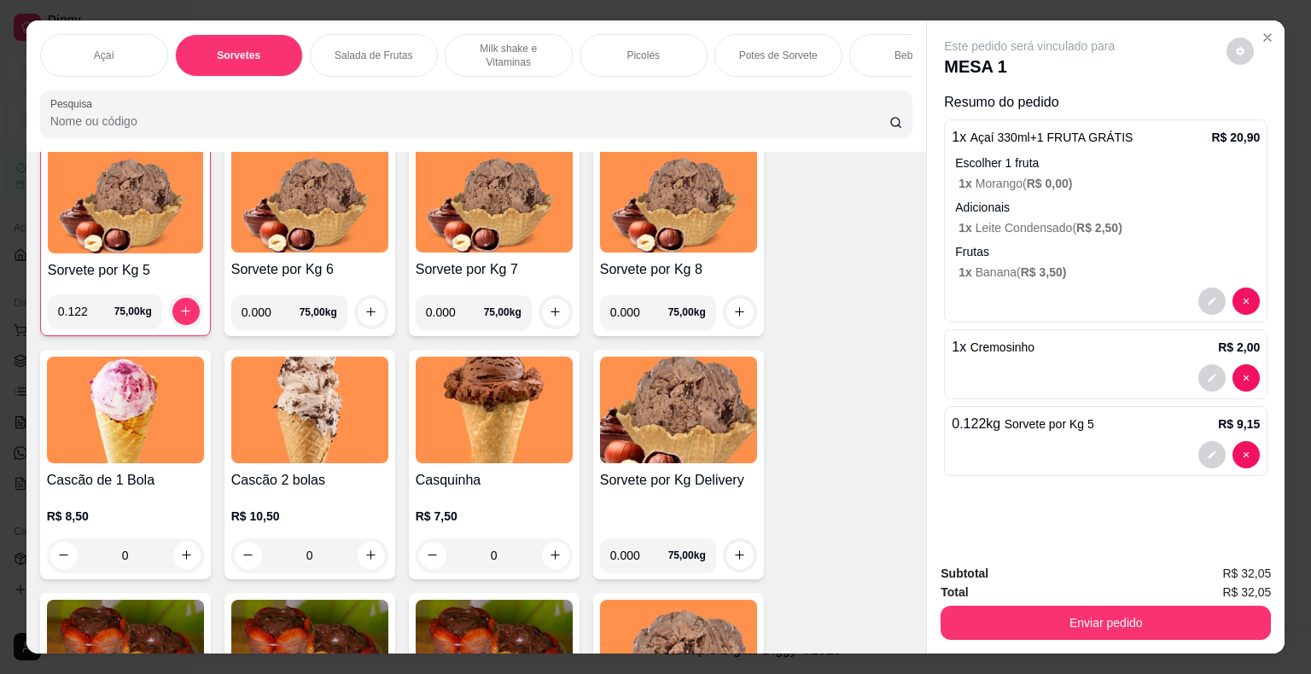
click at [1055, 226] on p "1 x Leite Condensado ( R$ 2,50 )" at bounding box center [1108, 227] width 301 height 17
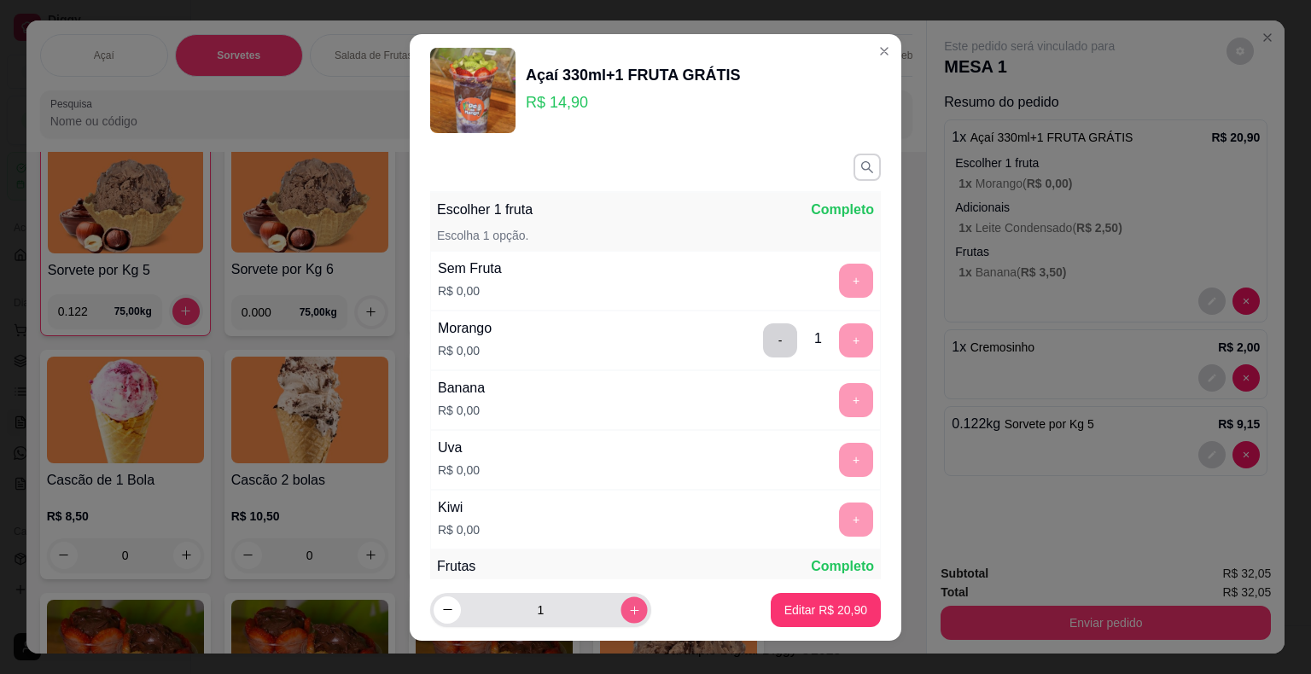
click at [628, 614] on icon "increase-product-quantity" at bounding box center [634, 609] width 13 height 13
type input "2"
click at [808, 614] on p "Editar R$ 41,80" at bounding box center [825, 610] width 80 height 16
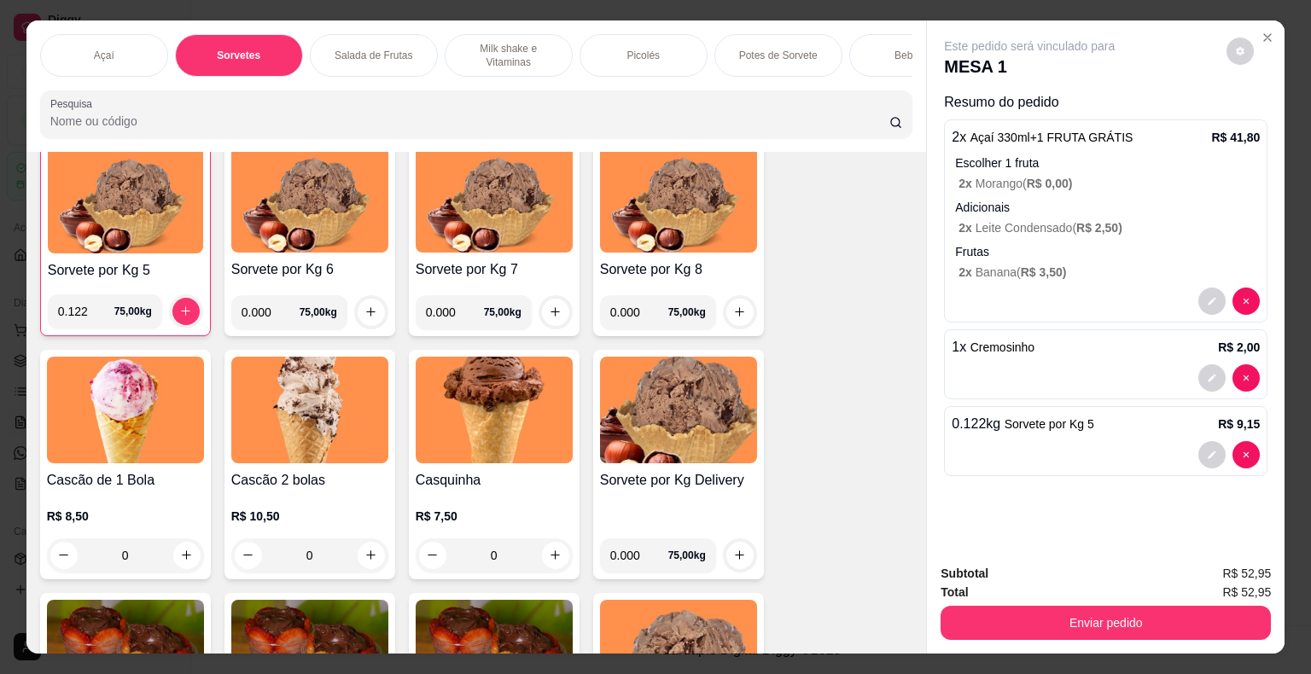
click at [269, 317] on input "0.000" at bounding box center [270, 312] width 58 height 34
type input "0.146"
click at [364, 314] on icon "increase-product-quantity" at bounding box center [370, 311] width 13 height 13
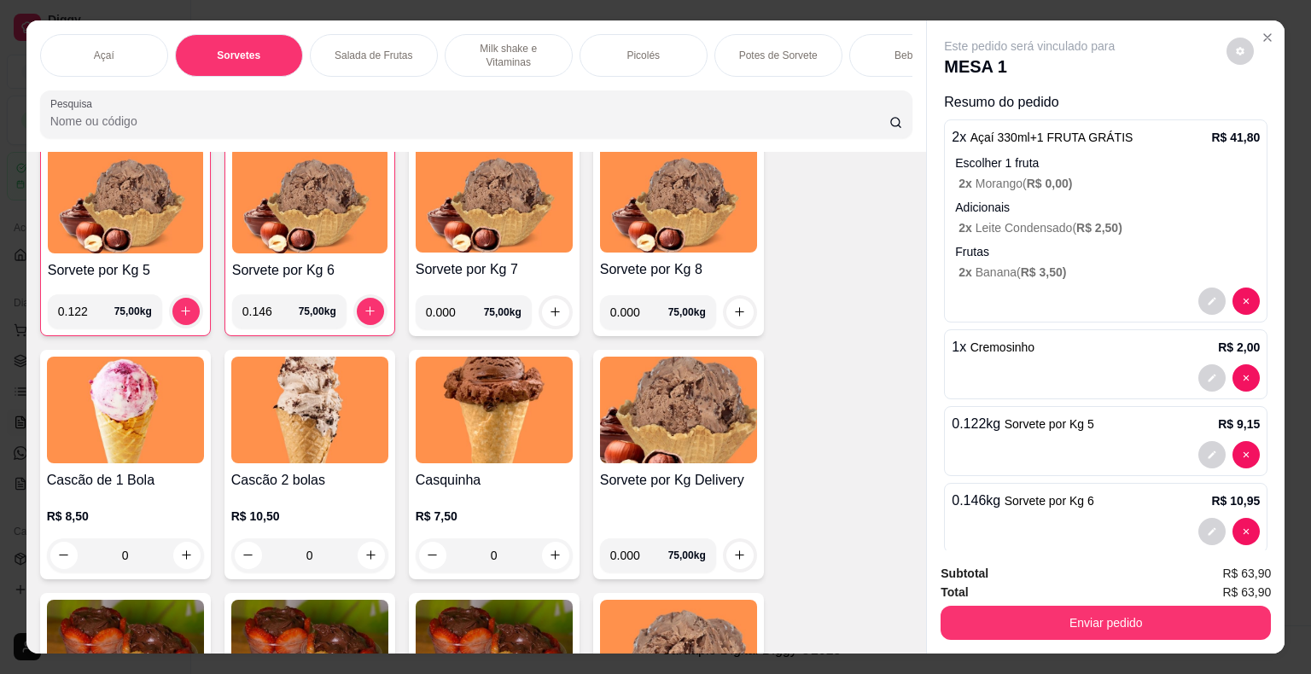
click at [444, 323] on input "0.000" at bounding box center [455, 312] width 58 height 34
click at [454, 318] on input "0.000" at bounding box center [455, 312] width 58 height 34
click at [451, 317] on input "0.000" at bounding box center [455, 312] width 58 height 34
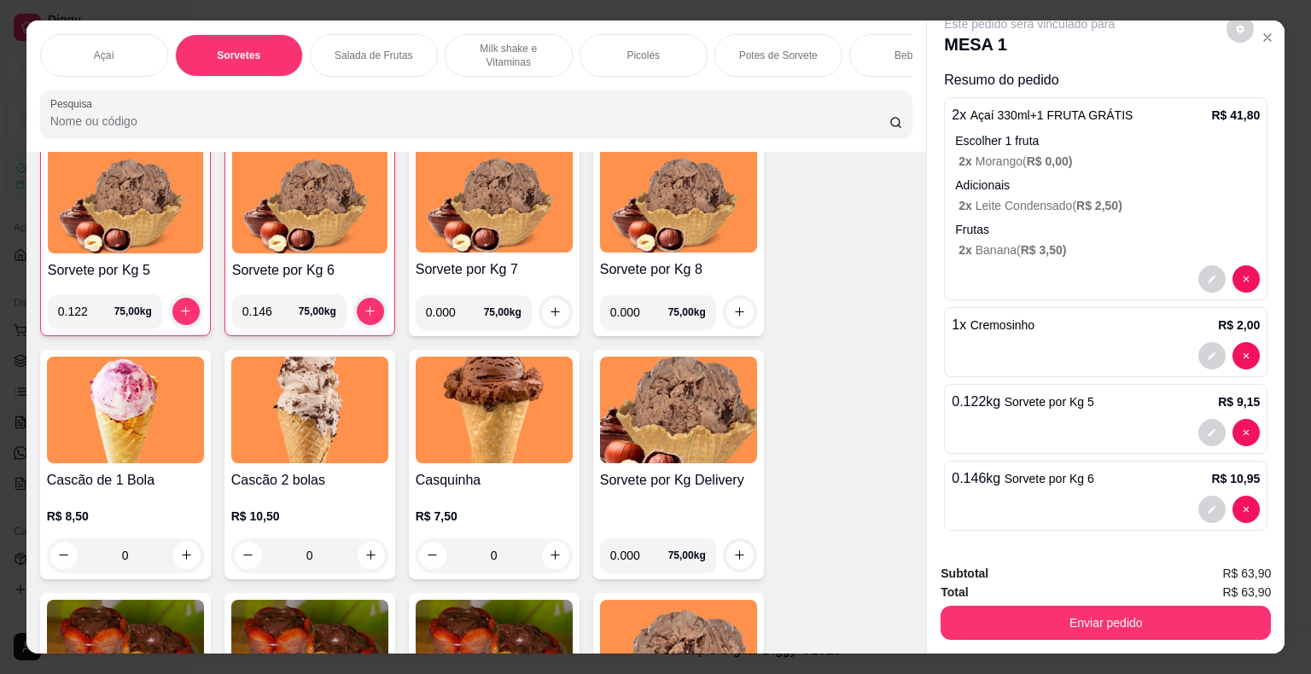
scroll to position [24, 0]
type input "0.286"
click at [545, 325] on button "increase-product-quantity" at bounding box center [555, 312] width 26 height 26
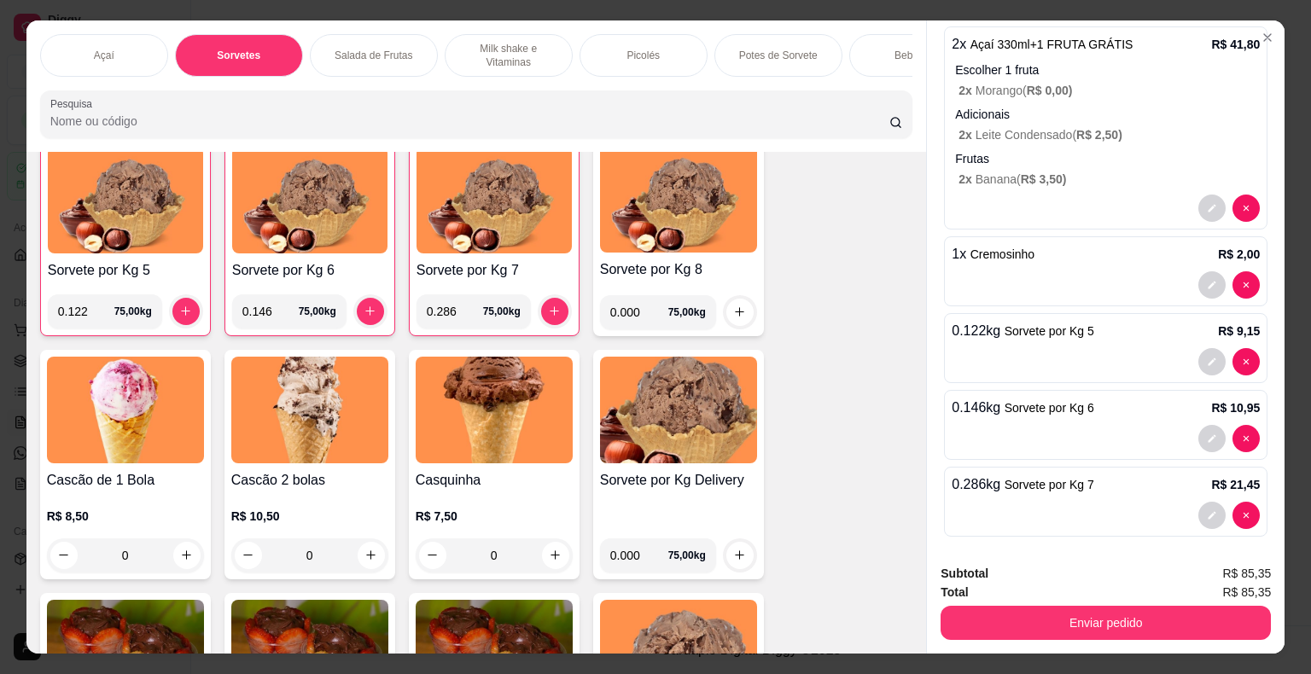
scroll to position [100, 0]
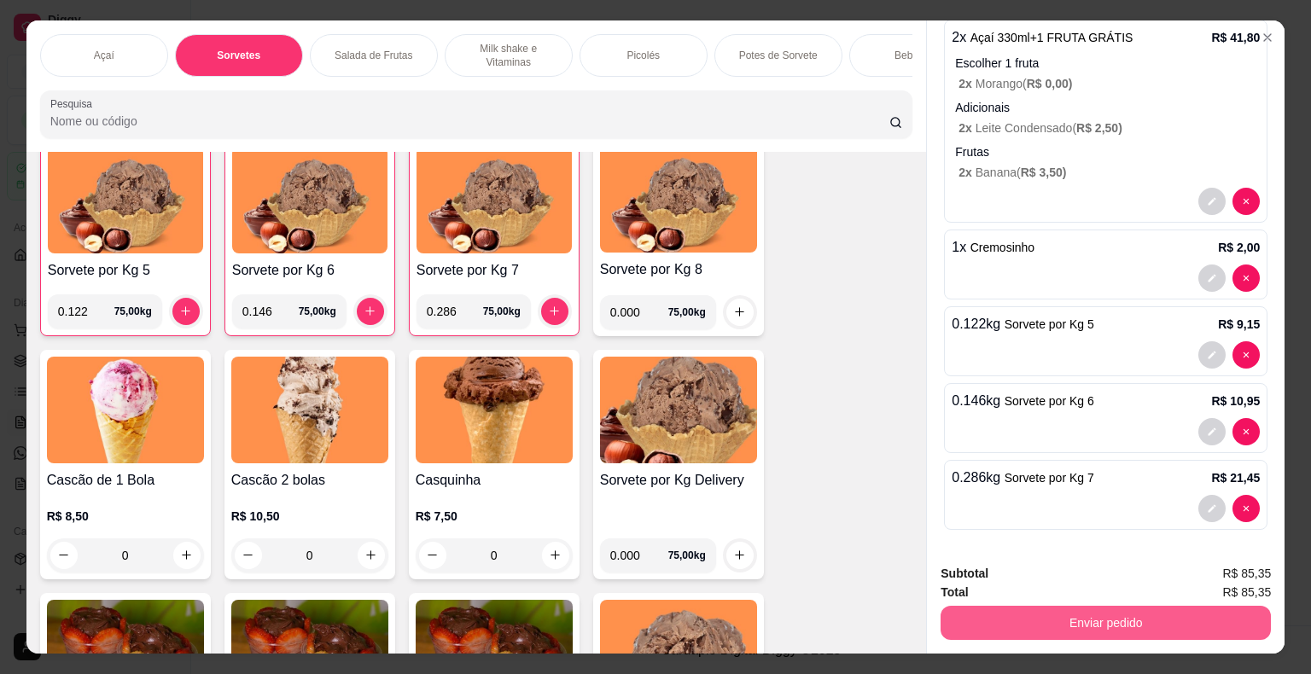
click at [1018, 612] on button "Enviar pedido" at bounding box center [1105, 623] width 330 height 34
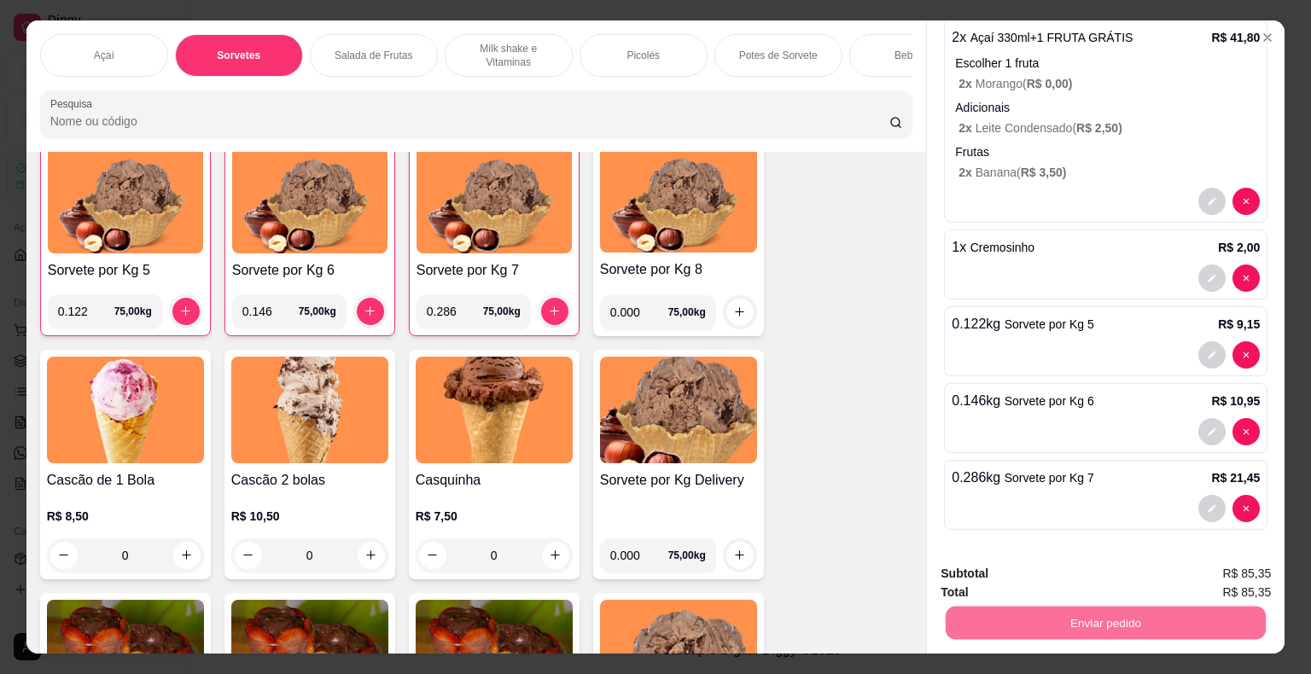
click at [1216, 565] on button "Enviar pedido" at bounding box center [1226, 575] width 96 height 32
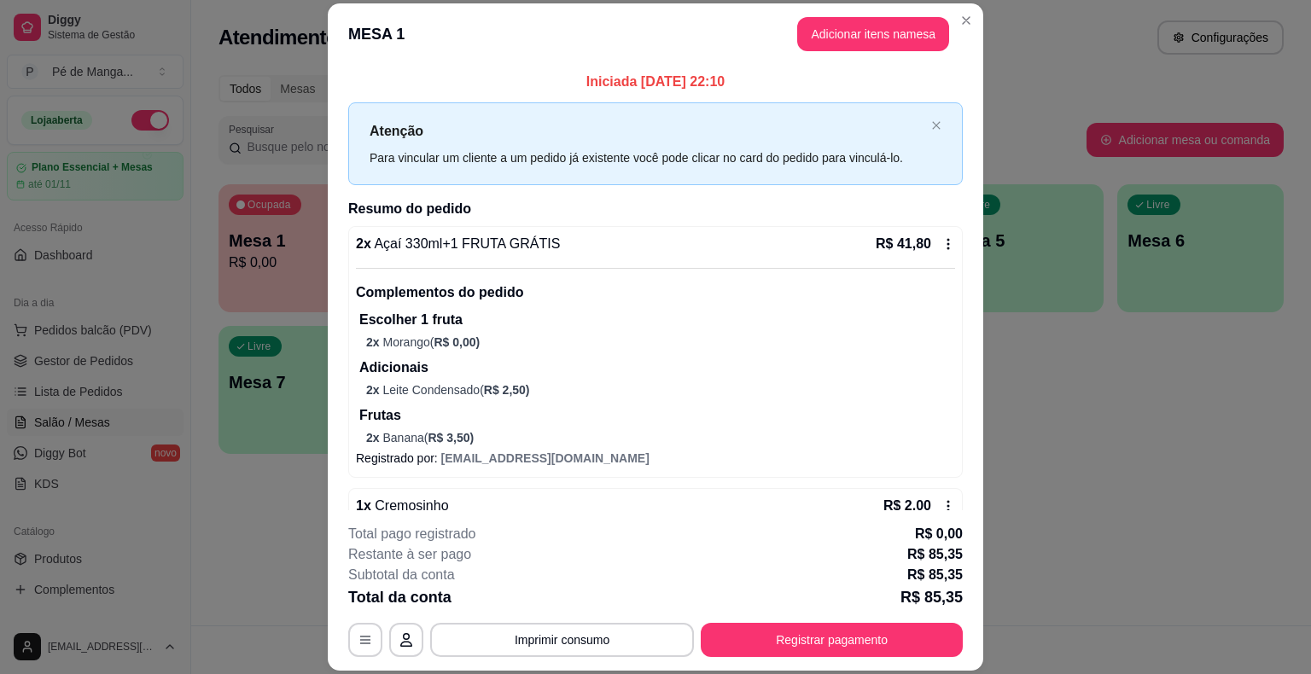
scroll to position [252, 0]
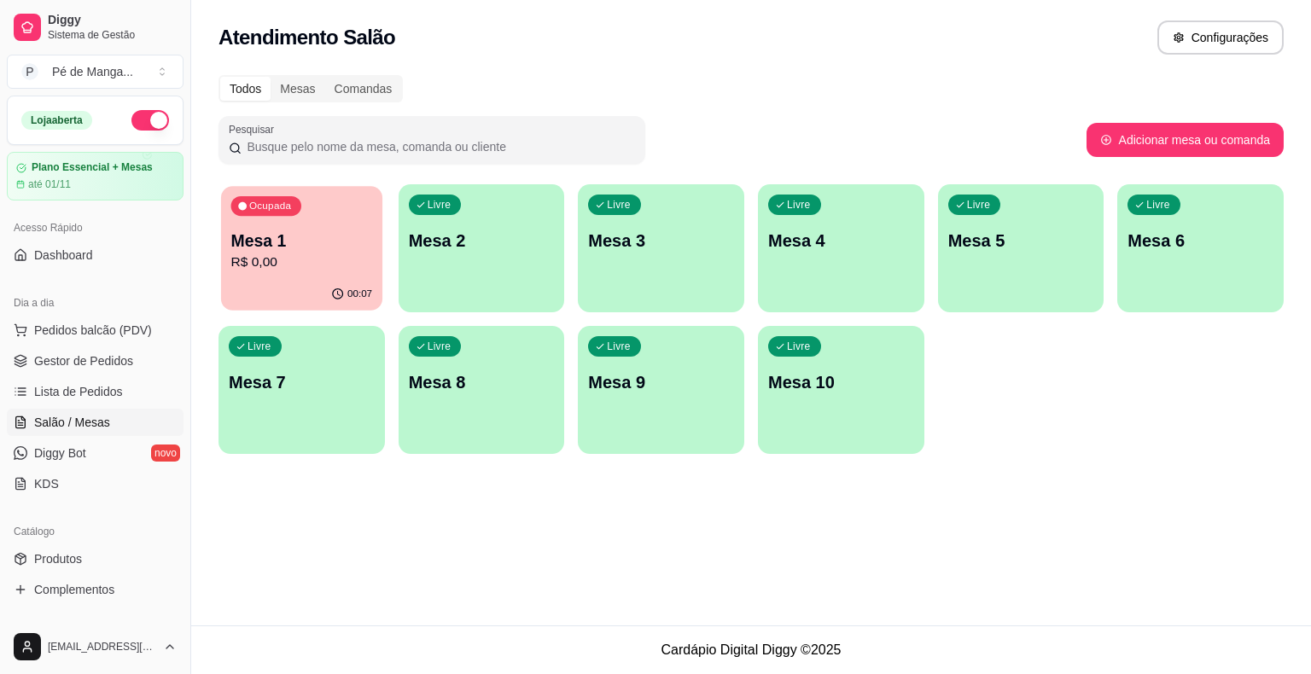
click at [336, 246] on p "Mesa 1" at bounding box center [302, 241] width 142 height 23
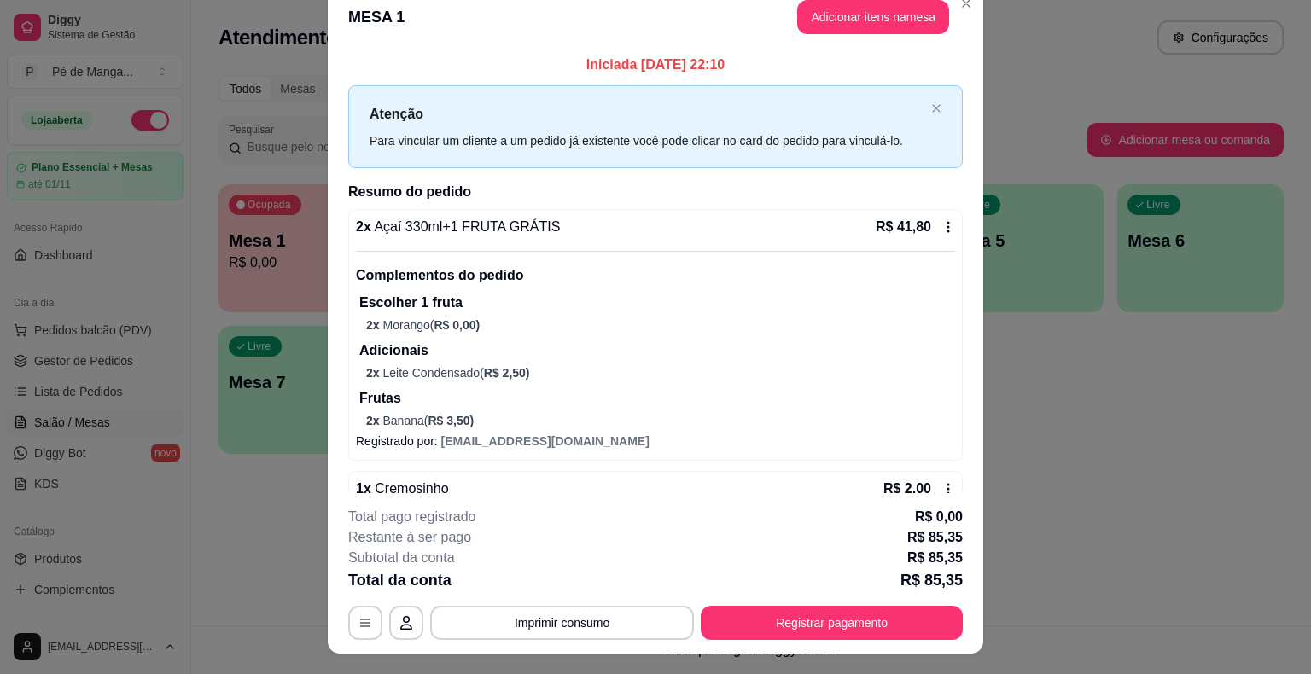
scroll to position [0, 0]
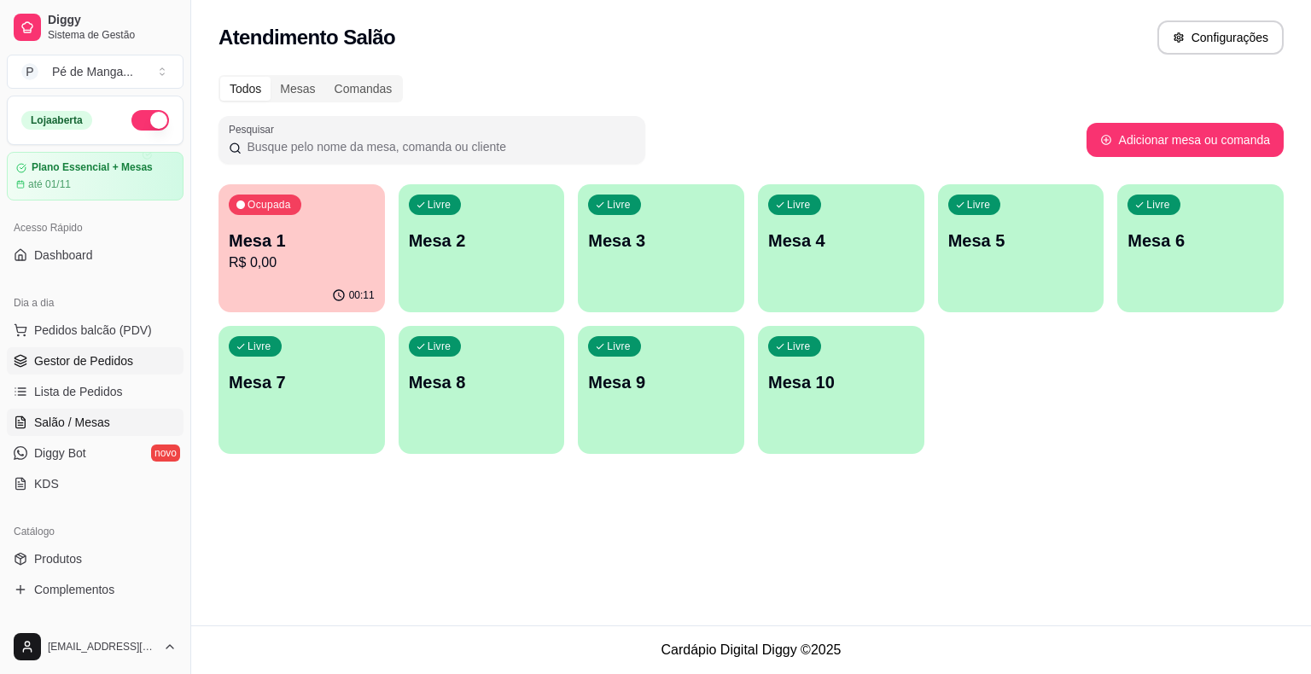
click at [140, 363] on link "Gestor de Pedidos" at bounding box center [95, 360] width 177 height 27
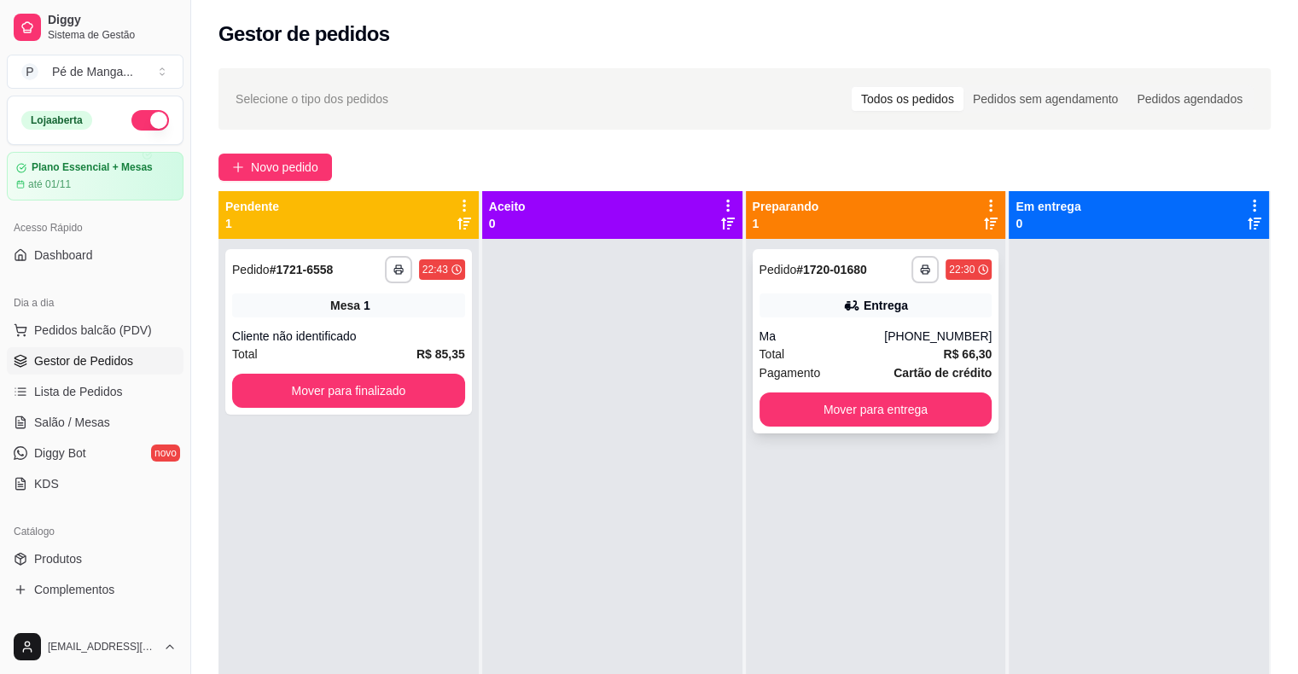
click at [802, 358] on div "Total R$ 66,30" at bounding box center [875, 354] width 233 height 19
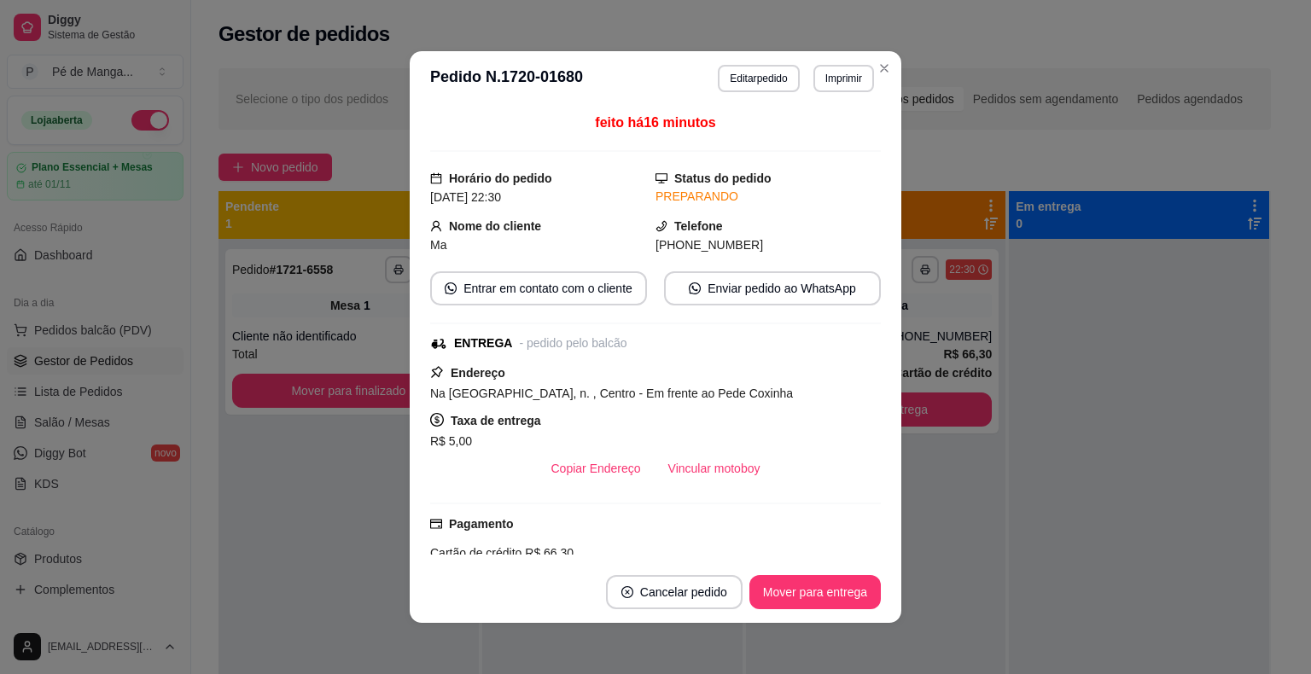
click at [696, 476] on button "Vincular motoboy" at bounding box center [713, 468] width 119 height 34
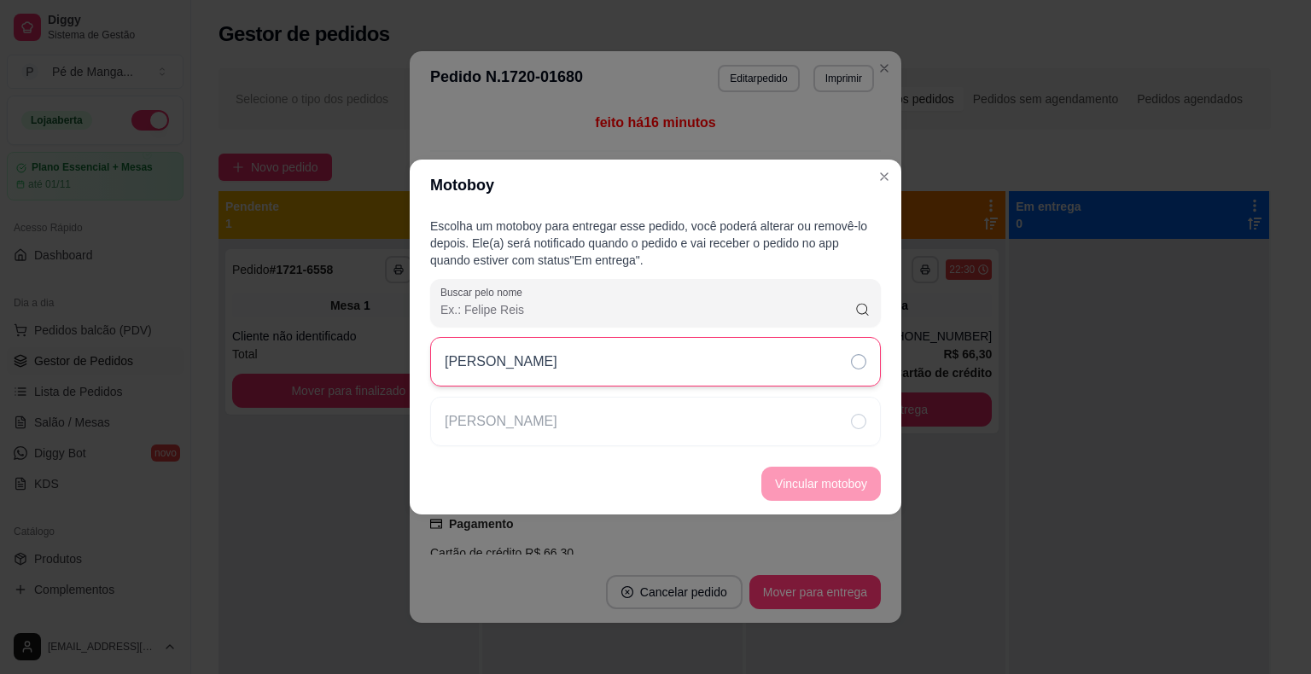
click at [686, 369] on div "[PERSON_NAME]" at bounding box center [655, 361] width 451 height 49
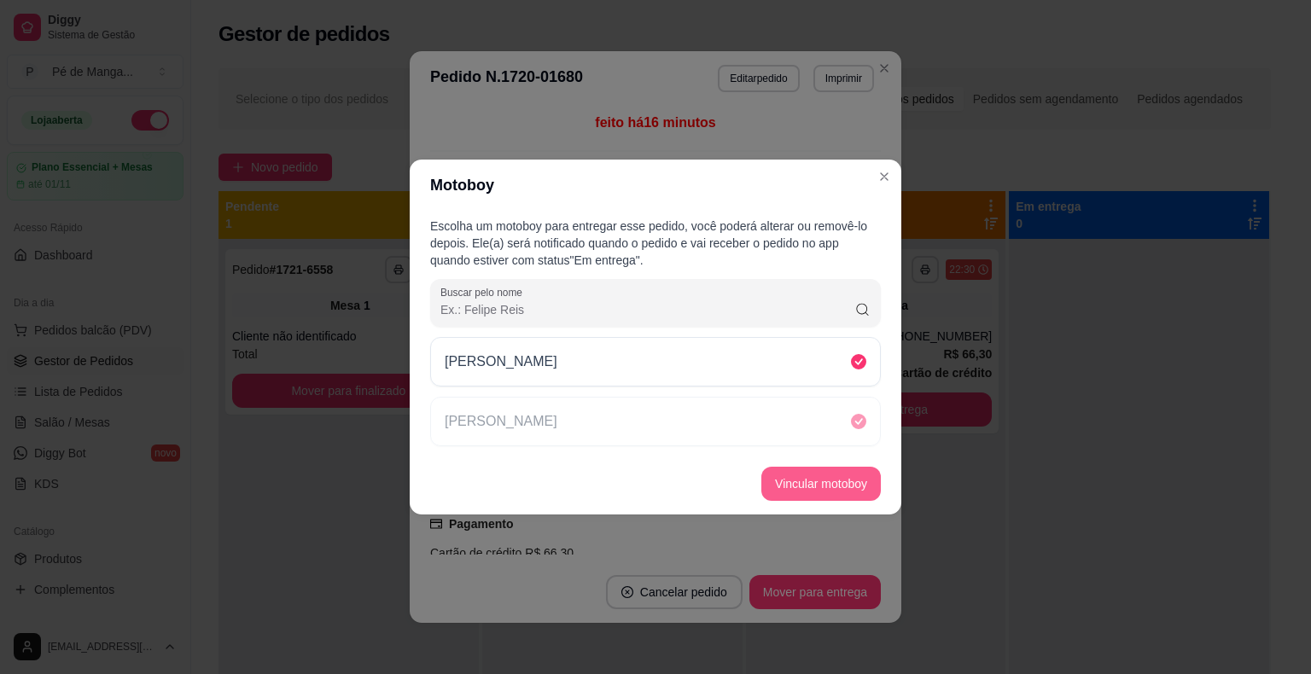
click at [809, 492] on button "Vincular motoboy" at bounding box center [820, 484] width 119 height 34
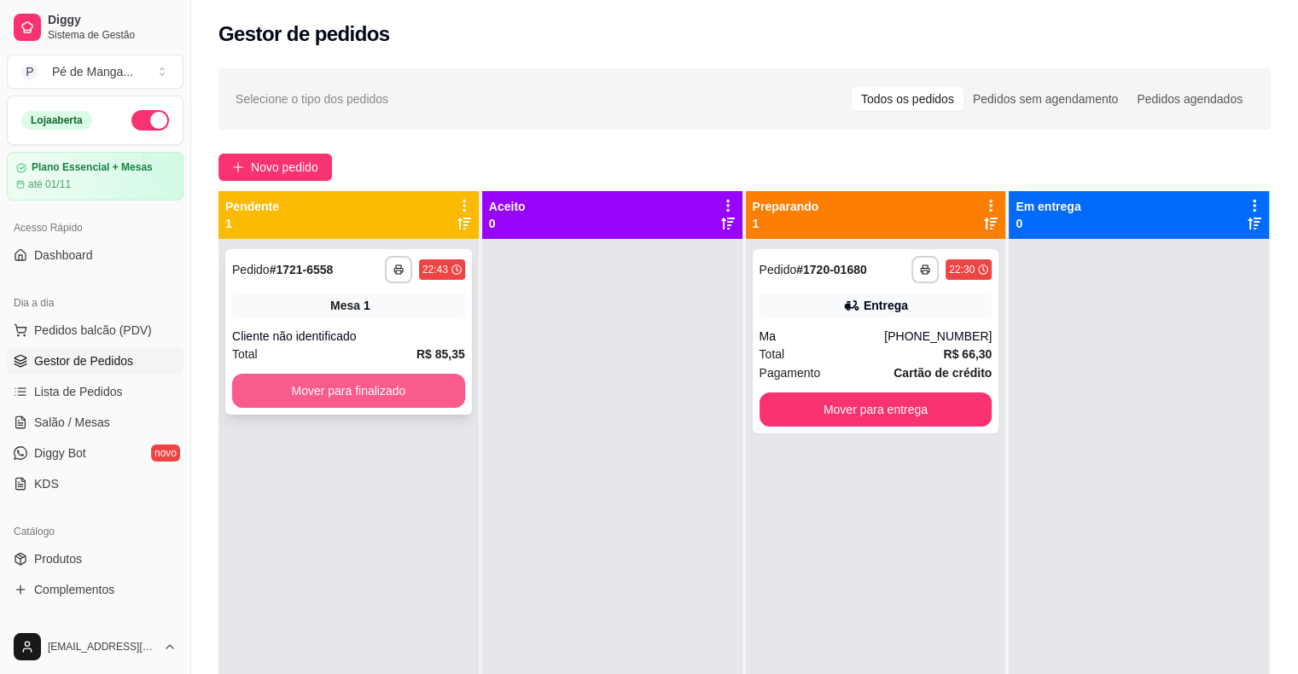
click at [380, 396] on button "Mover para finalizado" at bounding box center [348, 391] width 233 height 34
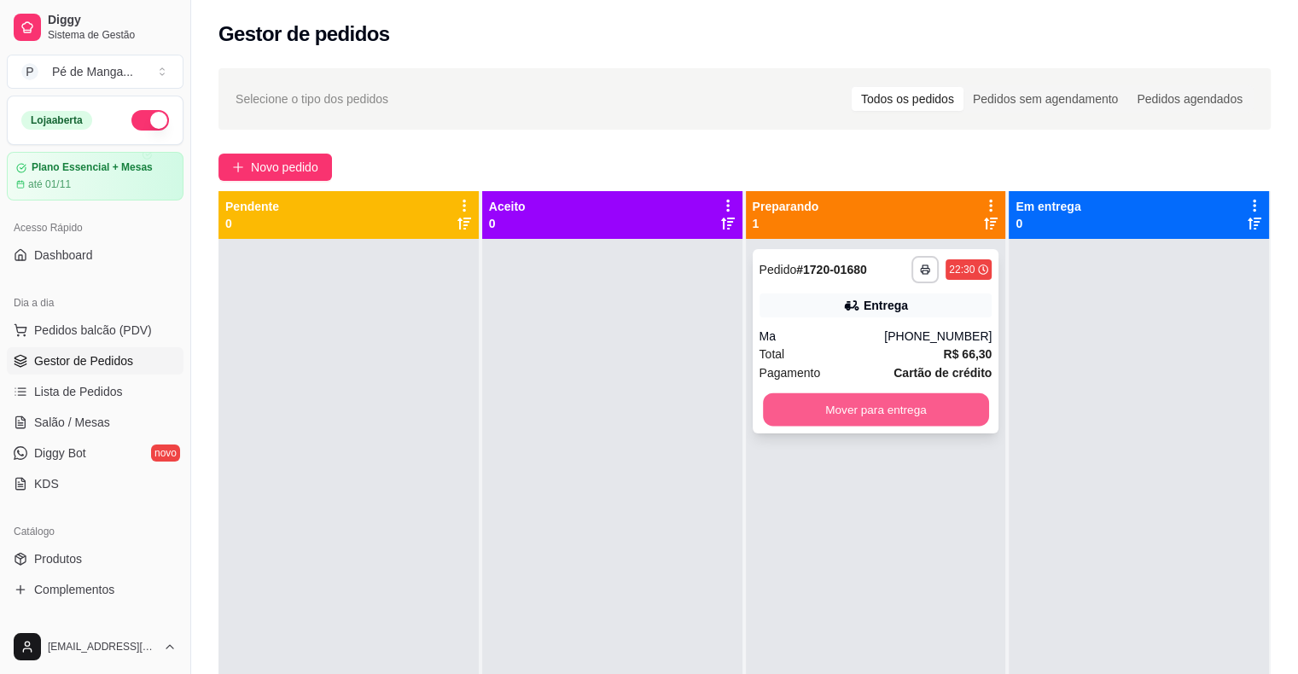
click at [922, 404] on button "Mover para entrega" at bounding box center [876, 409] width 226 height 33
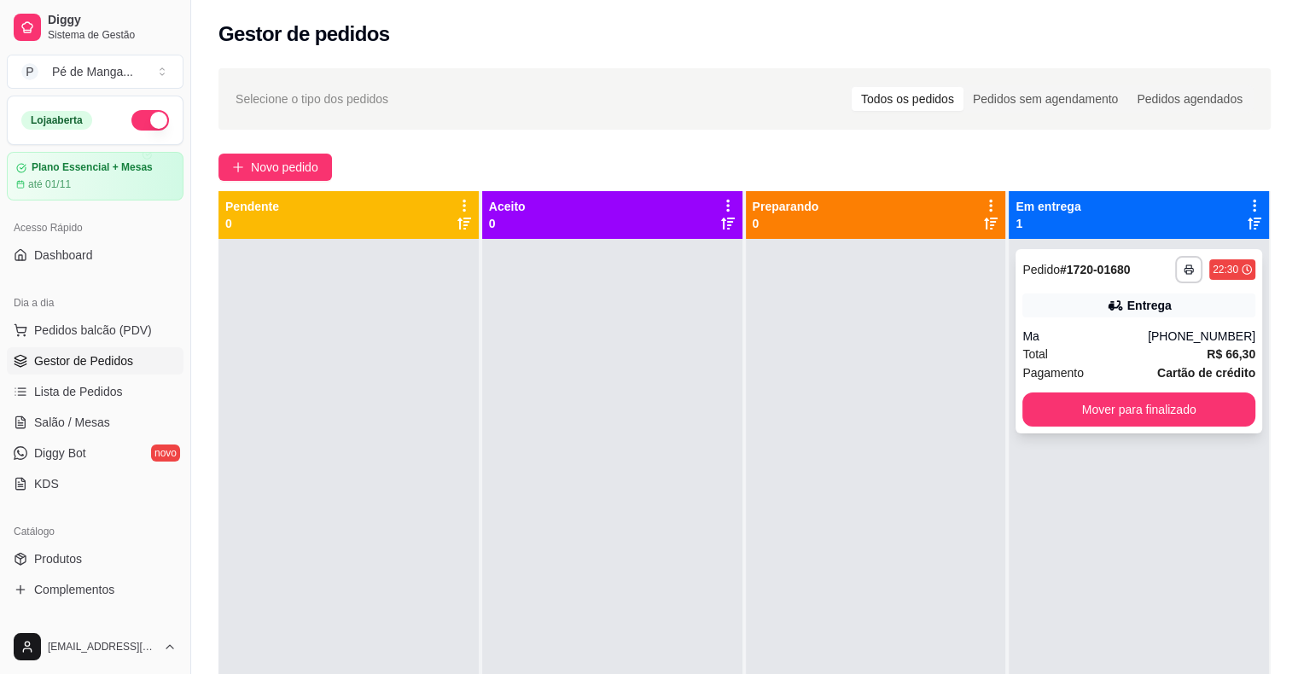
click at [1157, 346] on div "Total R$ 66,30" at bounding box center [1138, 354] width 233 height 19
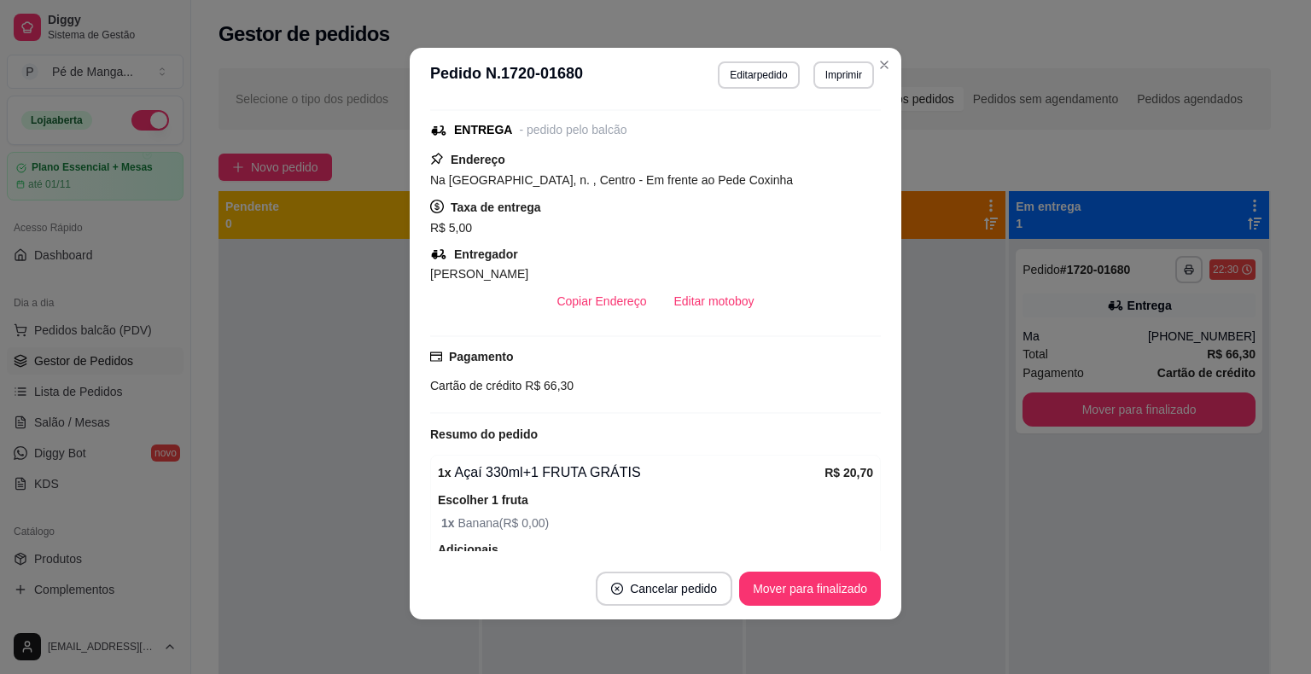
scroll to position [201, 0]
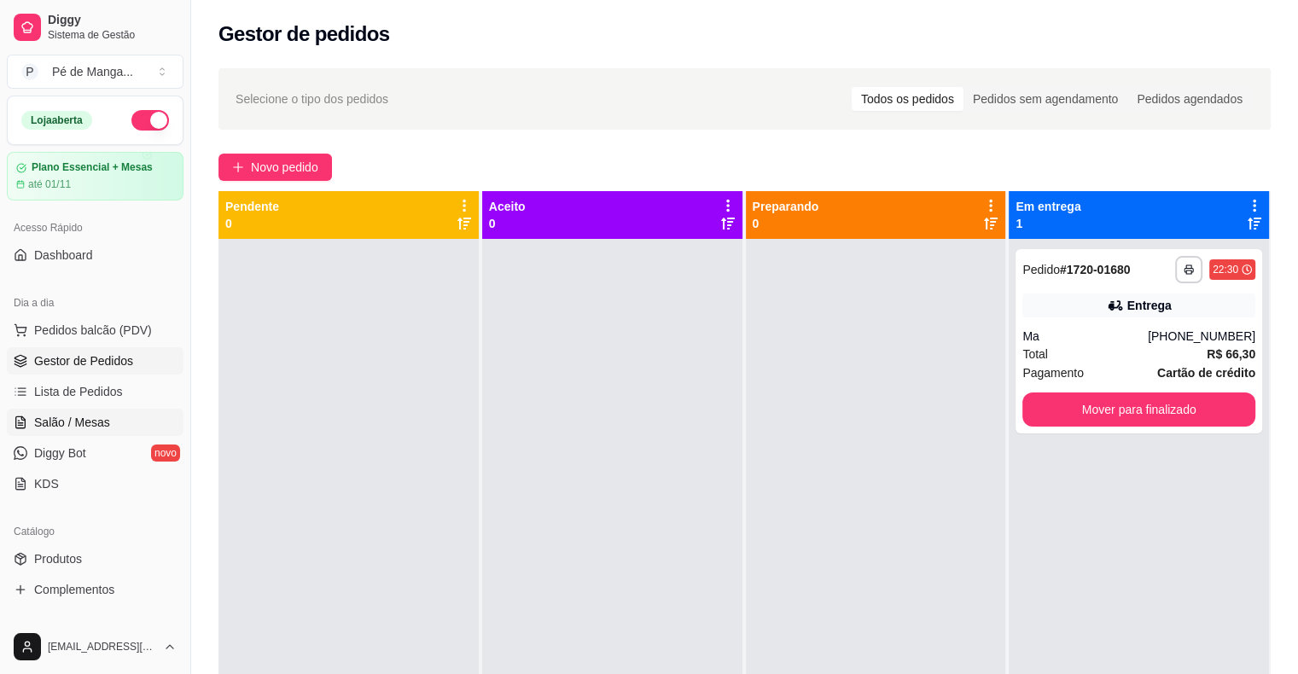
click at [100, 418] on span "Salão / Mesas" at bounding box center [72, 422] width 76 height 17
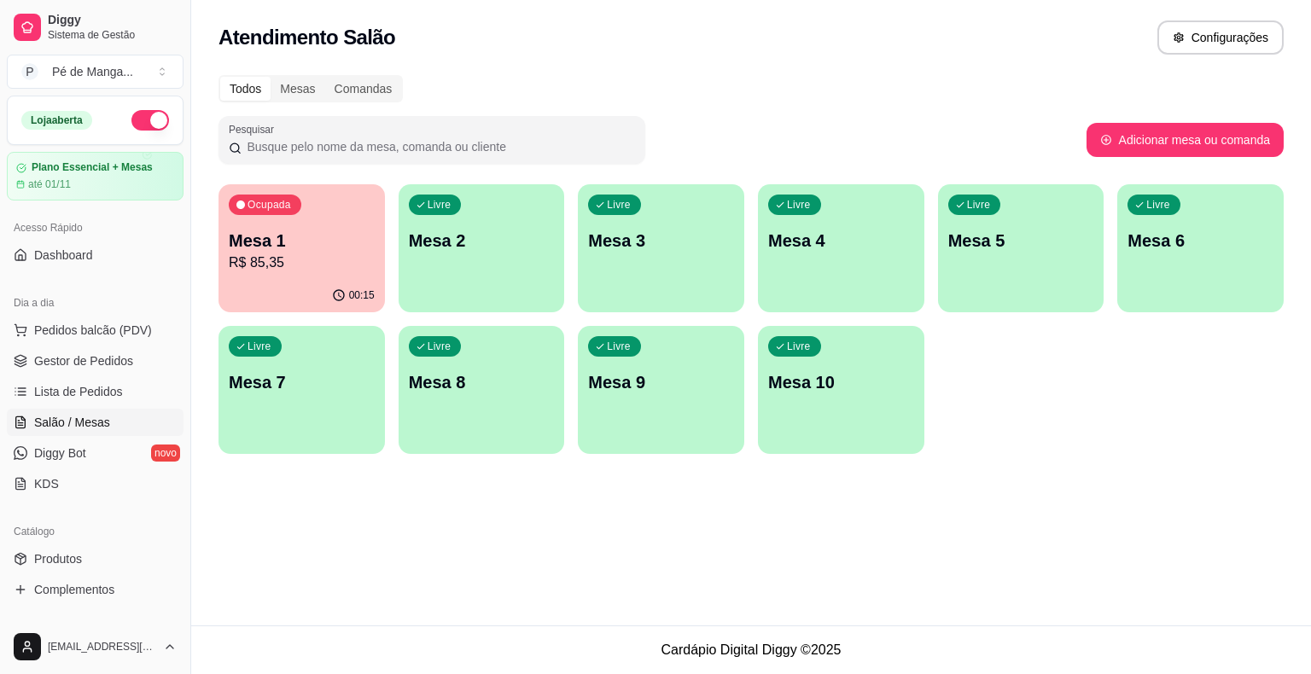
click at [280, 278] on div "Ocupada Mesa 1 R$ 85,35" at bounding box center [301, 231] width 166 height 95
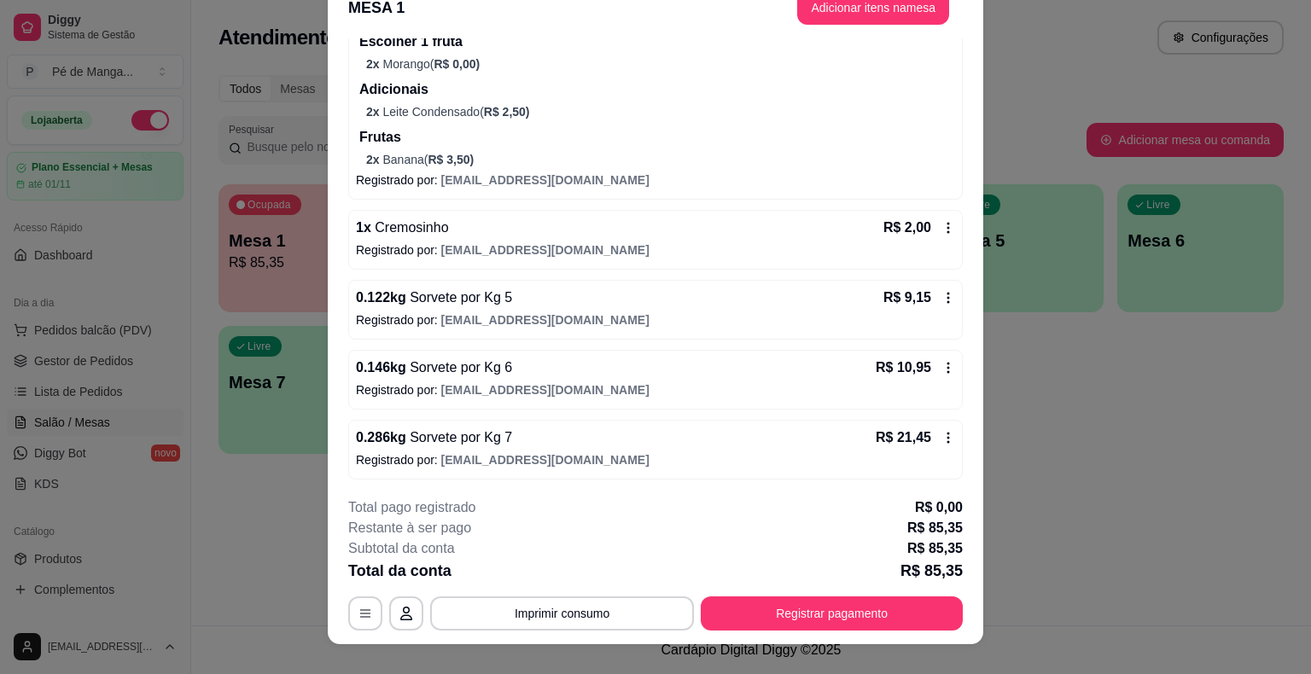
scroll to position [51, 0]
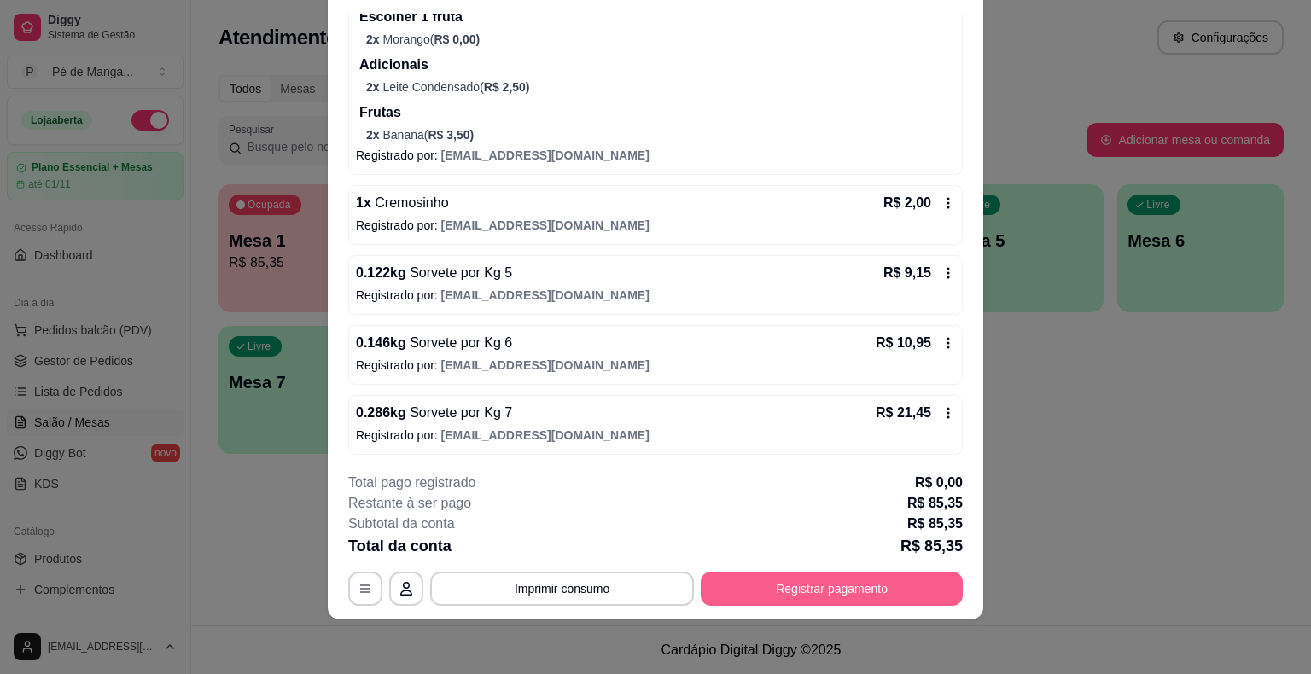
click at [820, 595] on button "Registrar pagamento" at bounding box center [832, 589] width 262 height 34
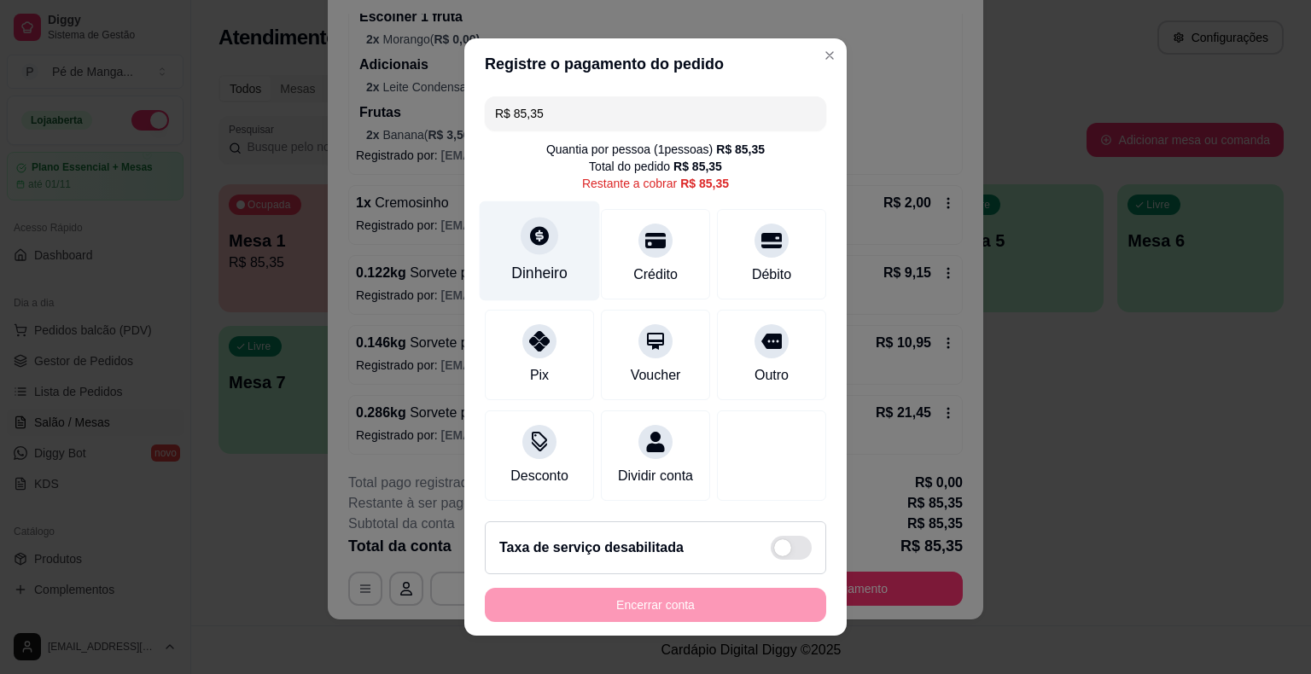
click at [513, 254] on div "Dinheiro" at bounding box center [540, 251] width 120 height 100
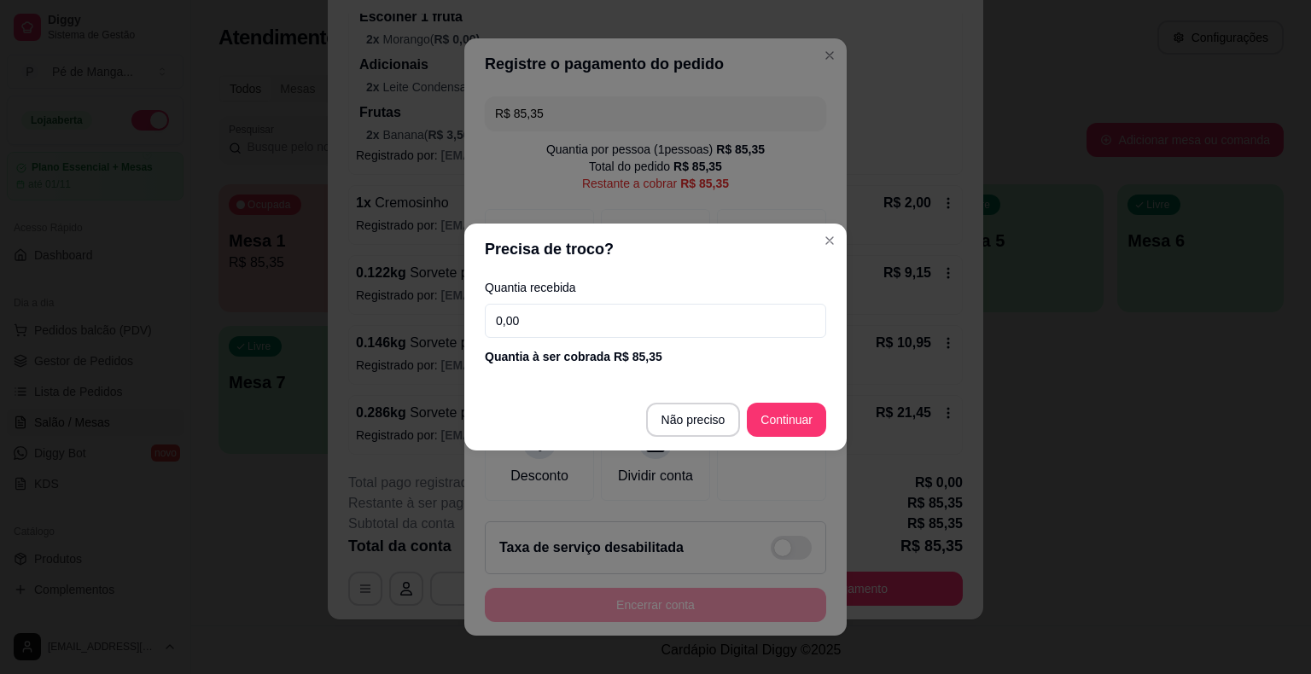
click at [580, 320] on input "0,00" at bounding box center [655, 321] width 341 height 34
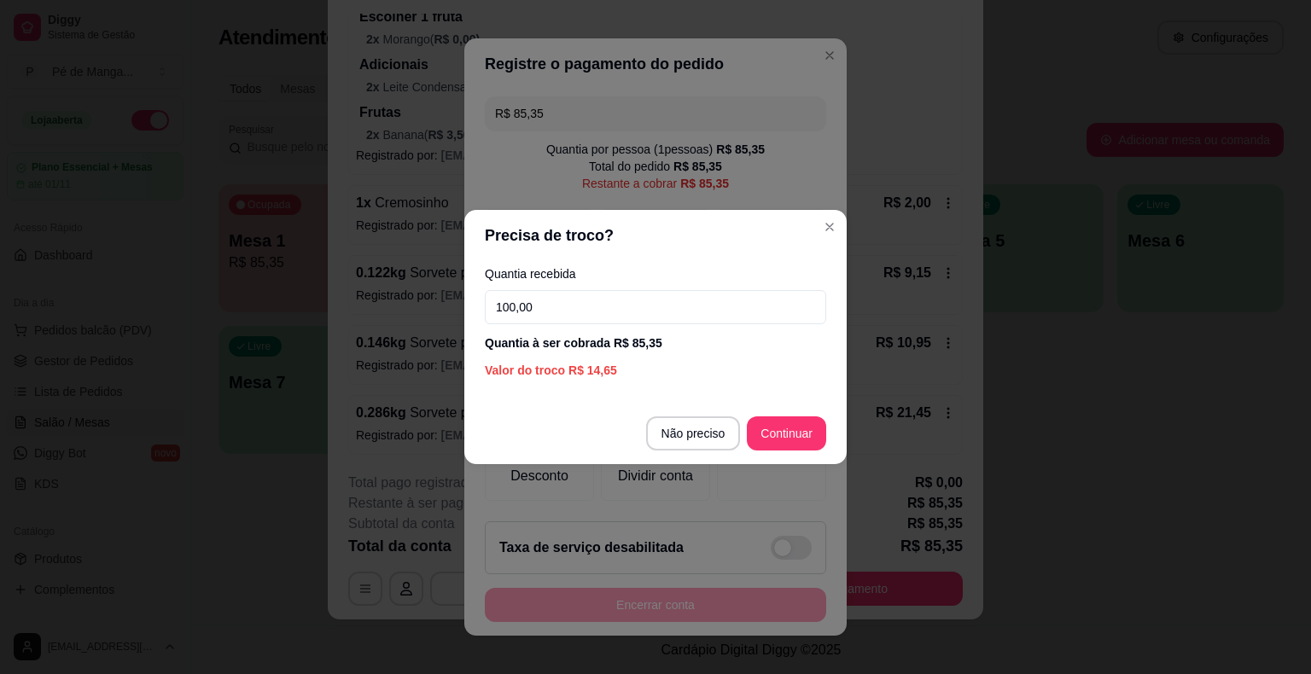
type input "100,00"
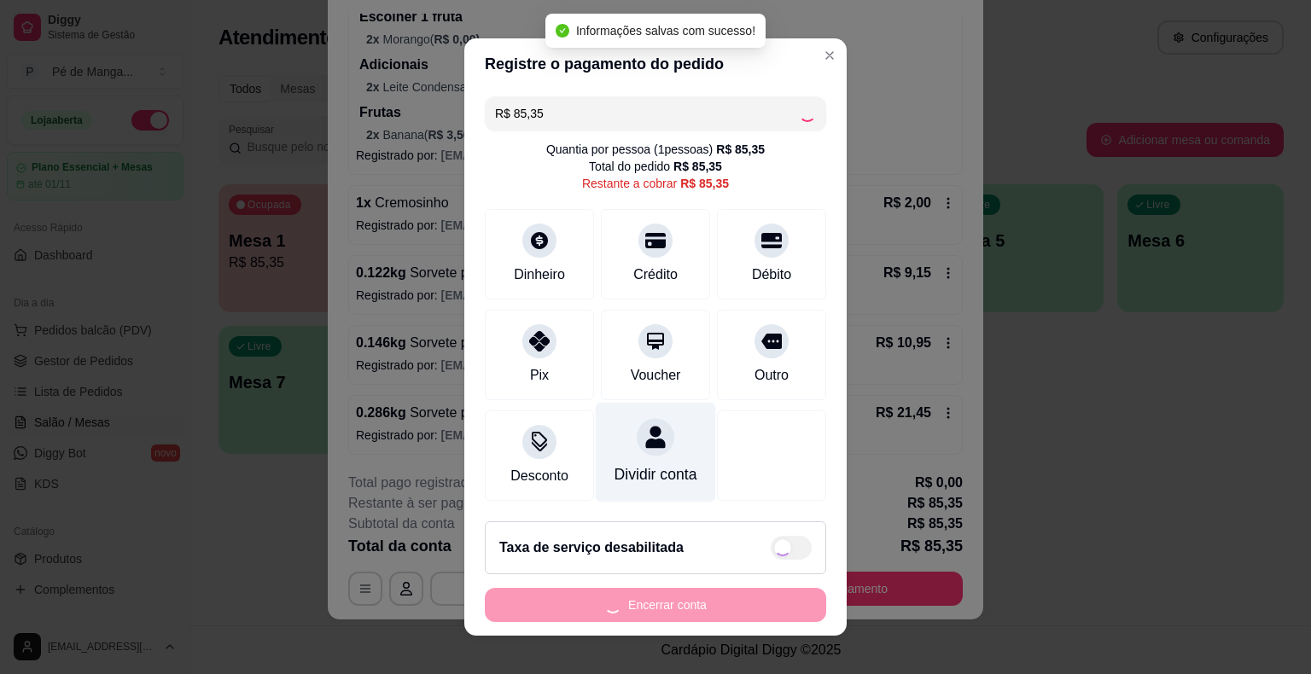
type input "R$ 0,00"
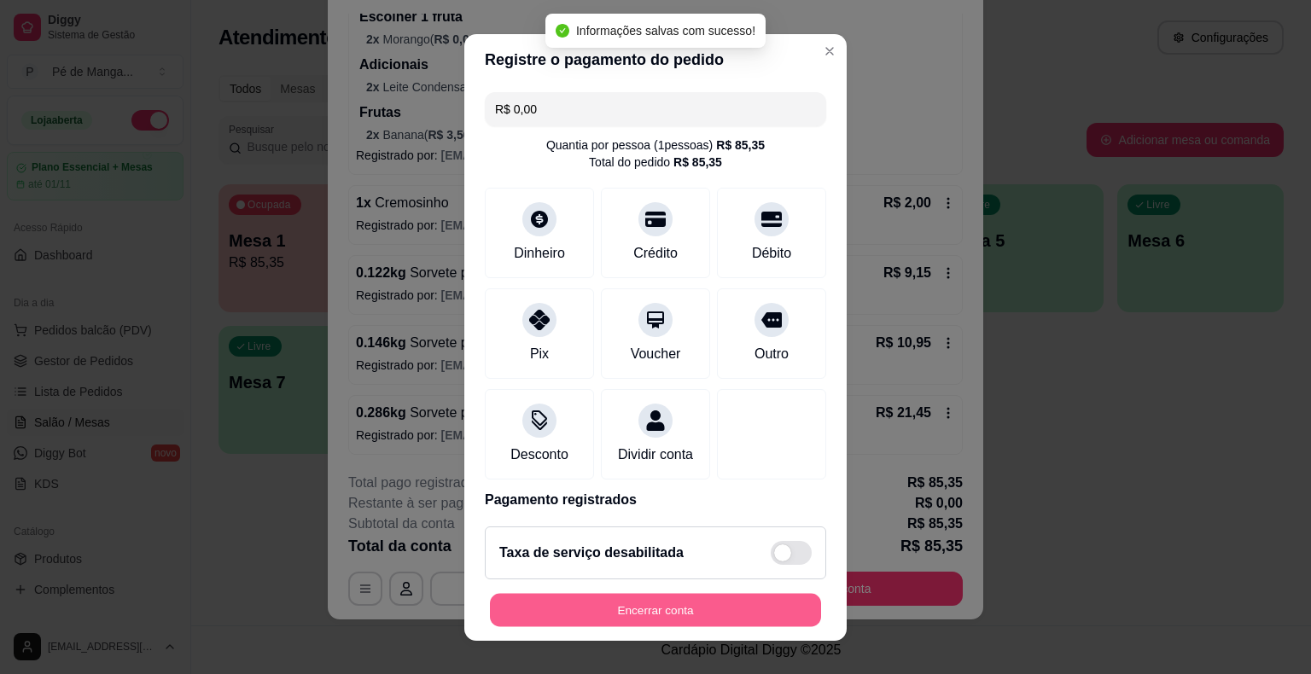
click at [669, 612] on button "Encerrar conta" at bounding box center [655, 609] width 331 height 33
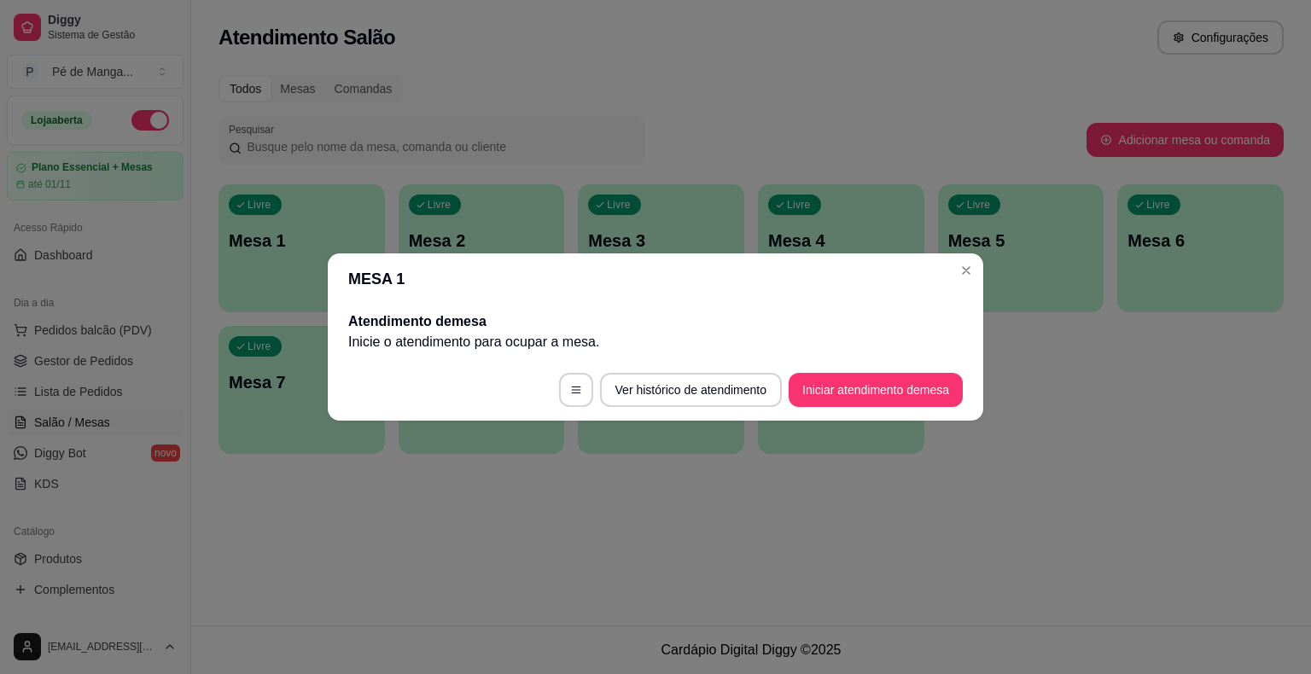
scroll to position [0, 0]
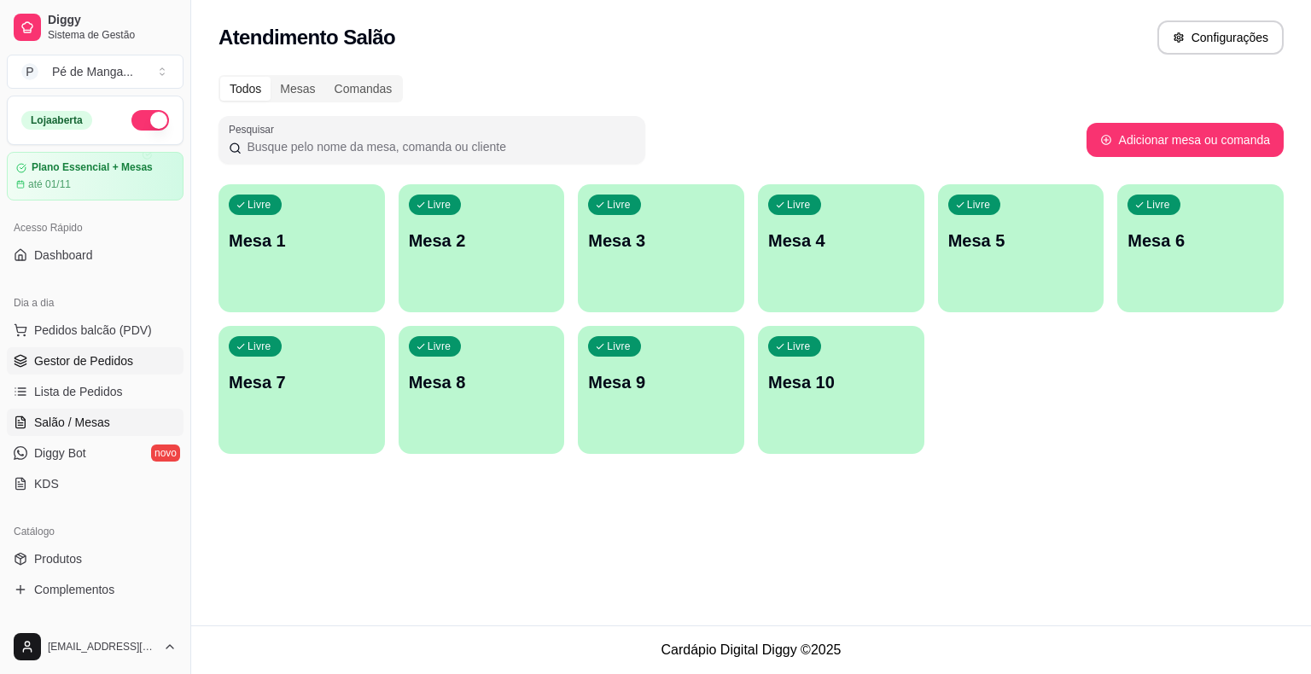
click at [107, 370] on link "Gestor de Pedidos" at bounding box center [95, 360] width 177 height 27
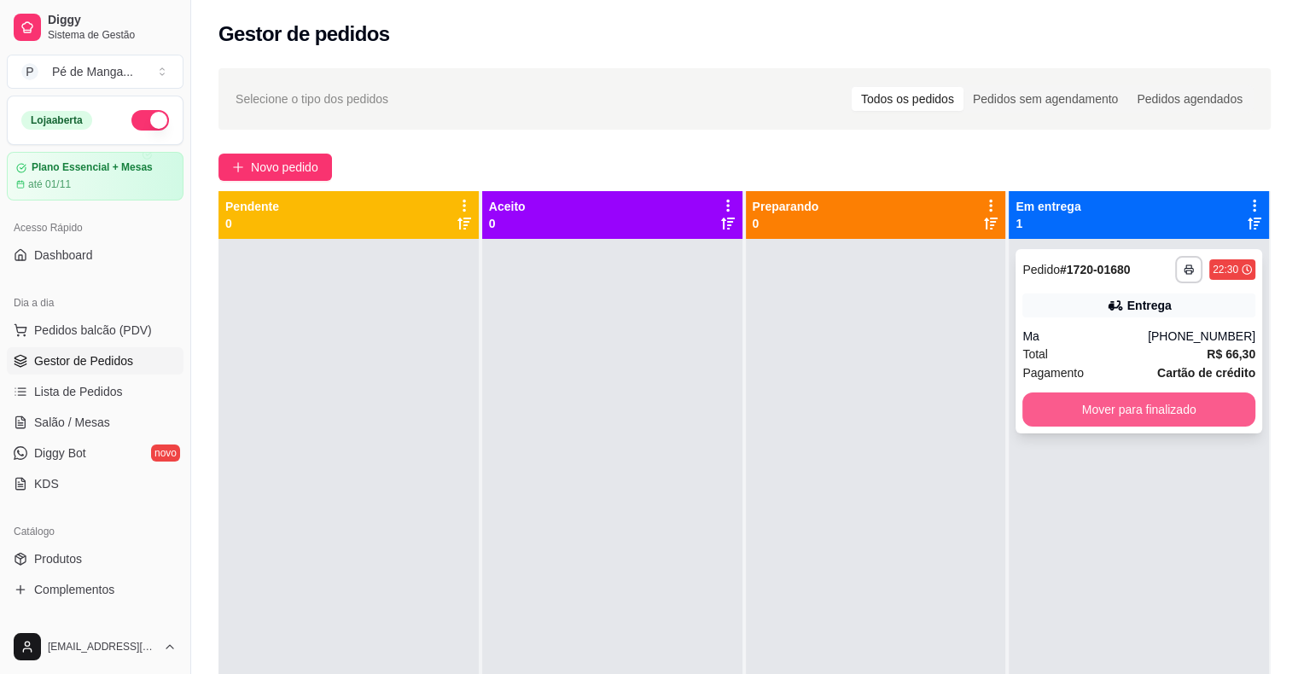
click at [1197, 416] on button "Mover para finalizado" at bounding box center [1138, 410] width 233 height 34
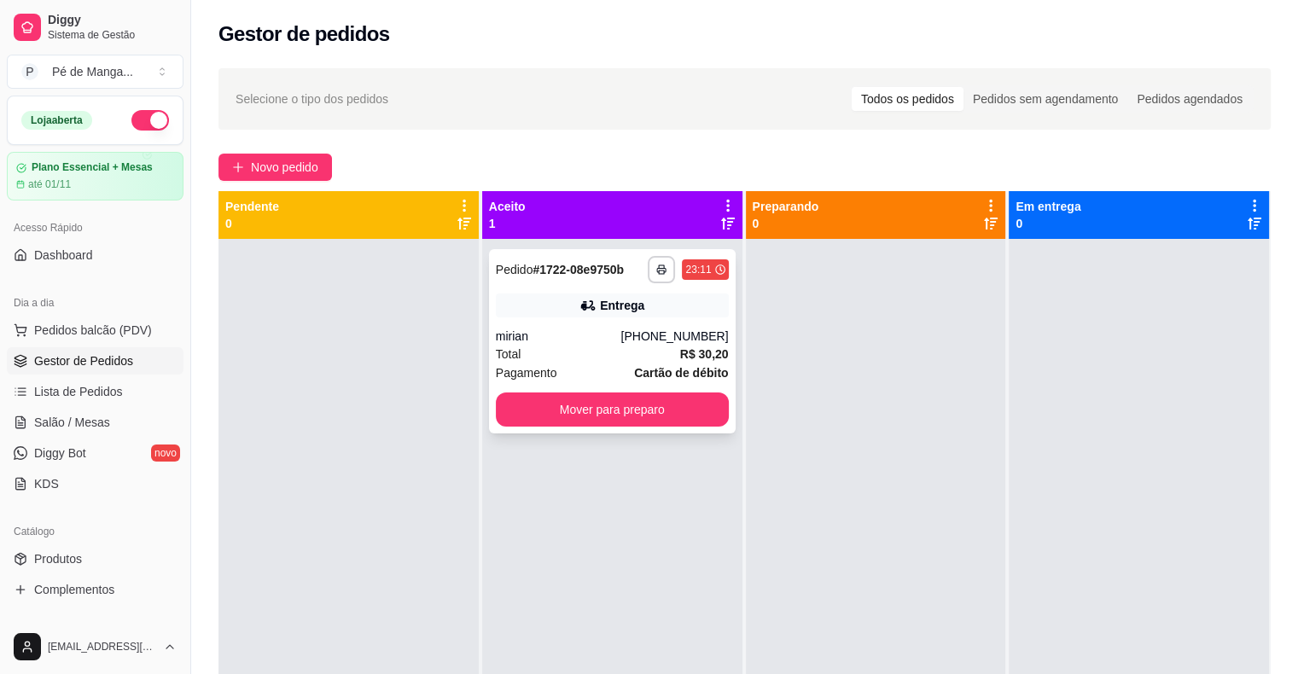
click at [579, 433] on div "**********" at bounding box center [612, 576] width 260 height 674
click at [591, 422] on button "Mover para preparo" at bounding box center [612, 410] width 233 height 34
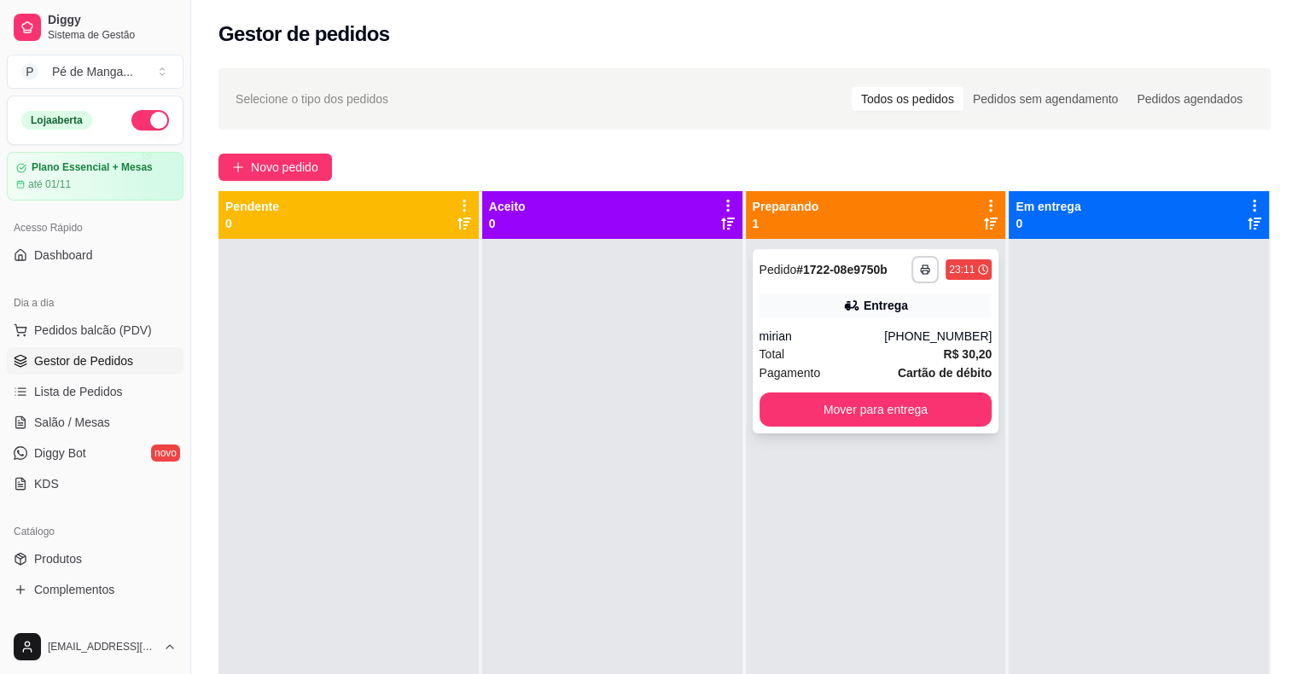
click at [855, 353] on div "Total R$ 30,20" at bounding box center [875, 354] width 233 height 19
click at [126, 386] on link "Lista de Pedidos" at bounding box center [95, 391] width 177 height 27
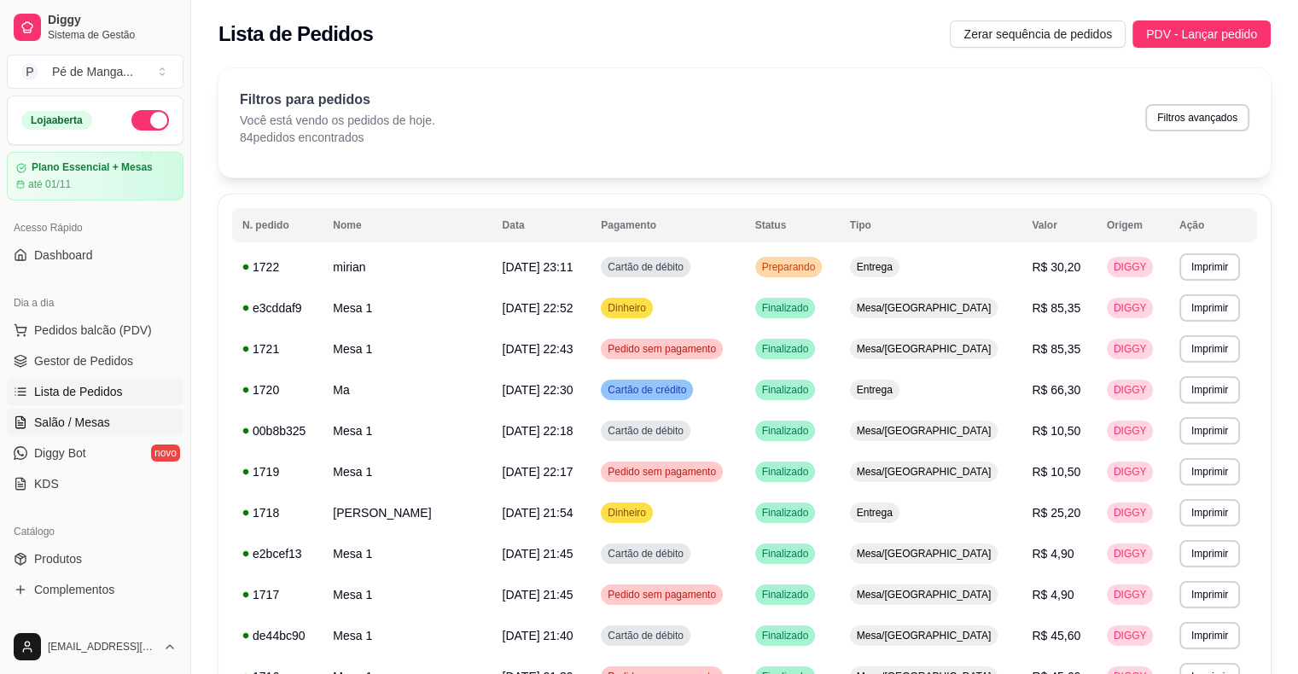
click at [117, 417] on link "Salão / Mesas" at bounding box center [95, 422] width 177 height 27
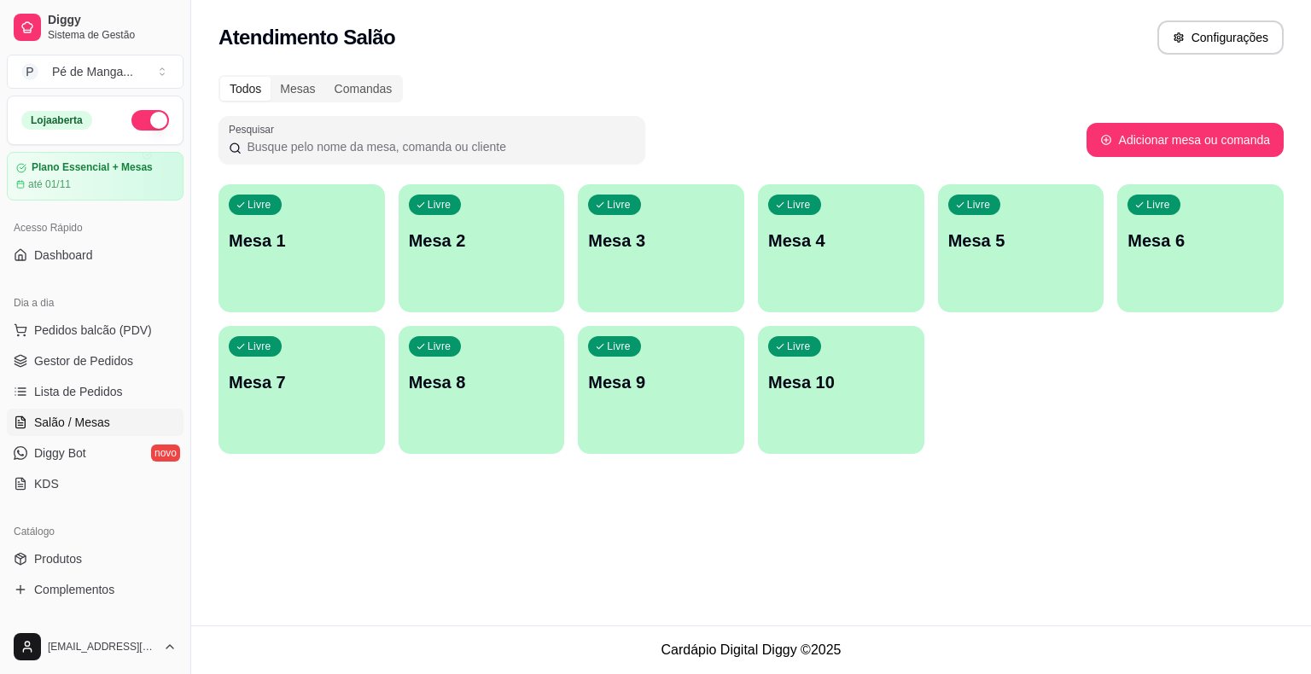
click at [329, 282] on div "Livre Mesa 1" at bounding box center [301, 238] width 166 height 108
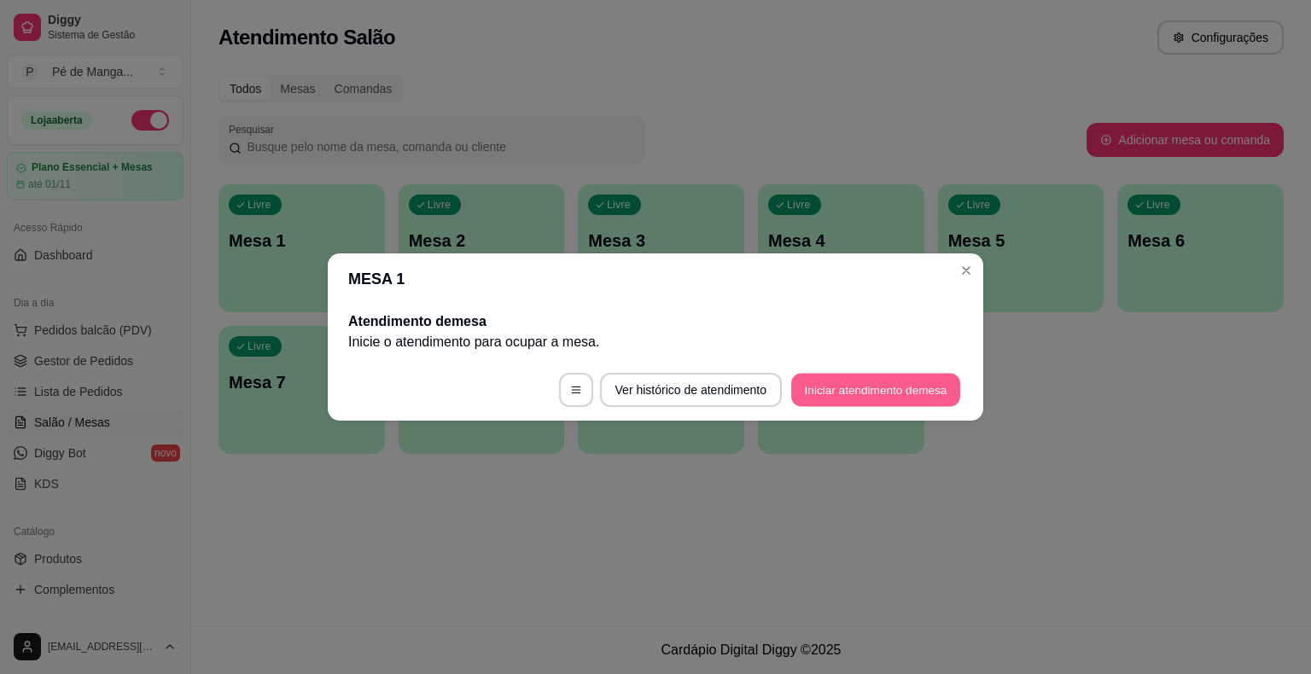
click at [885, 384] on button "Iniciar atendimento de mesa" at bounding box center [875, 390] width 169 height 33
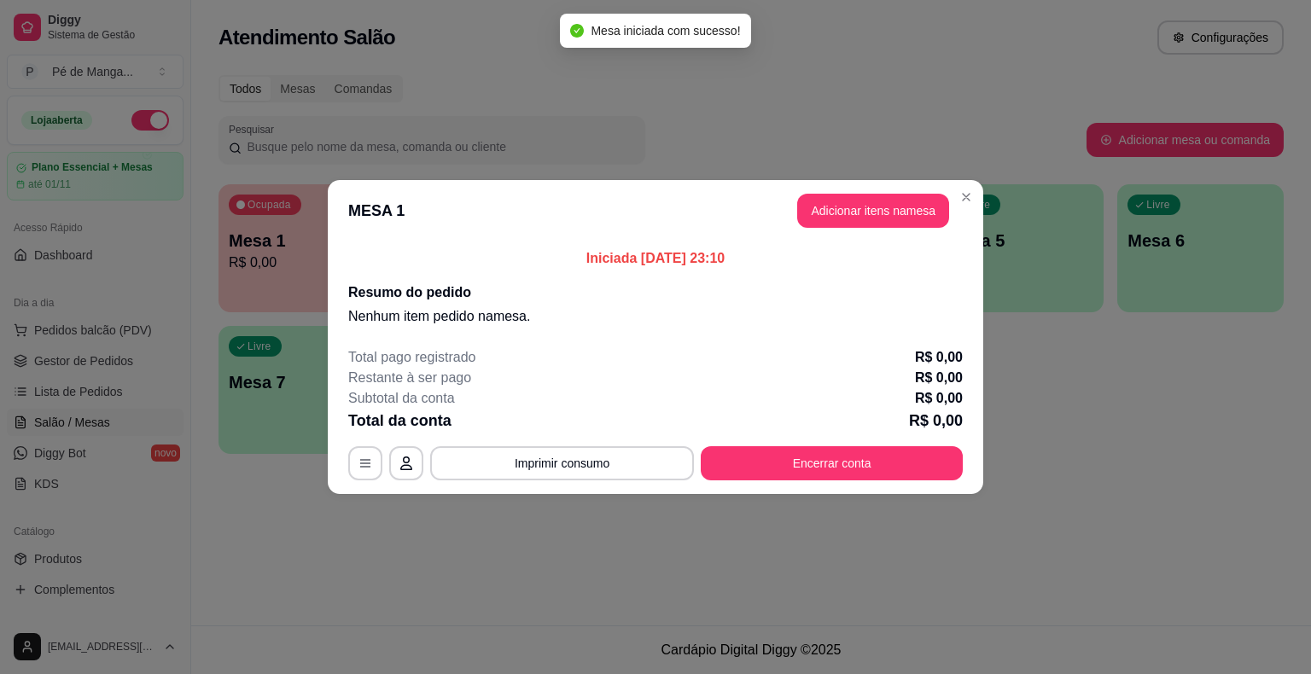
drag, startPoint x: 849, startPoint y: 189, endPoint x: 859, endPoint y: 203, distance: 17.8
click at [849, 189] on header "MESA 1 Adicionar itens na mesa" at bounding box center [655, 210] width 655 height 61
click at [864, 210] on button "Adicionar itens na mesa" at bounding box center [873, 211] width 152 height 34
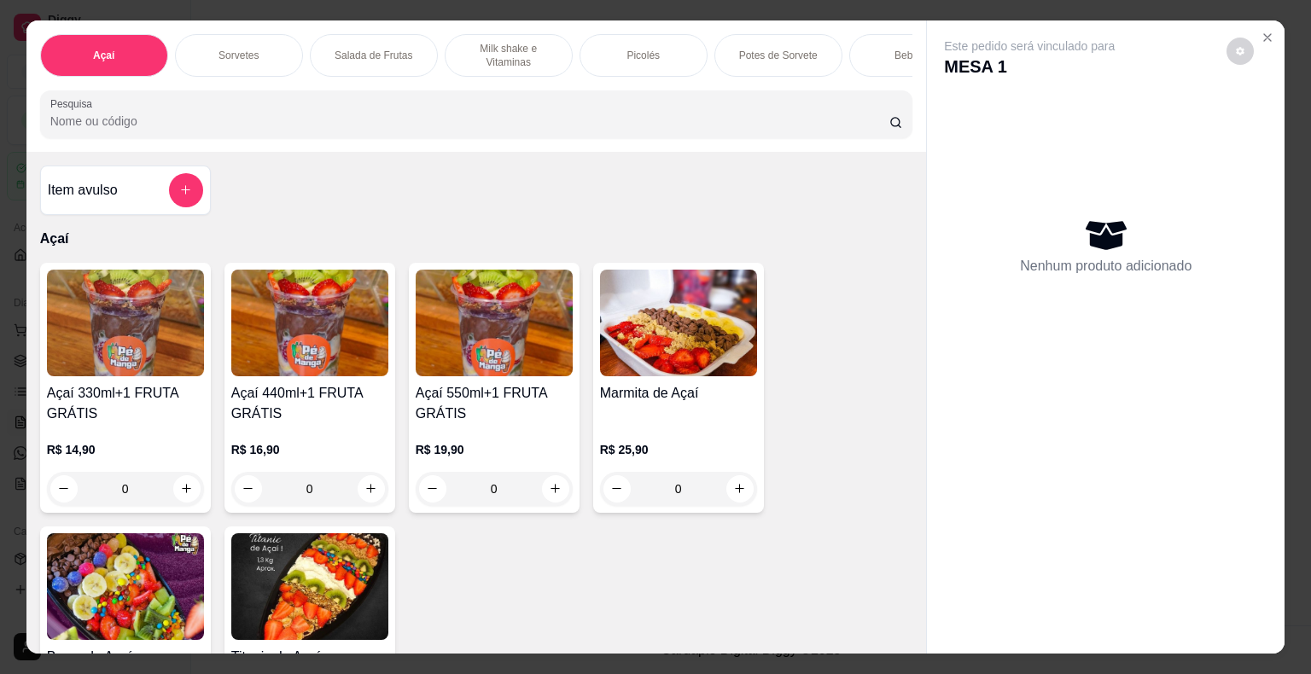
click at [696, 376] on img at bounding box center [678, 323] width 157 height 107
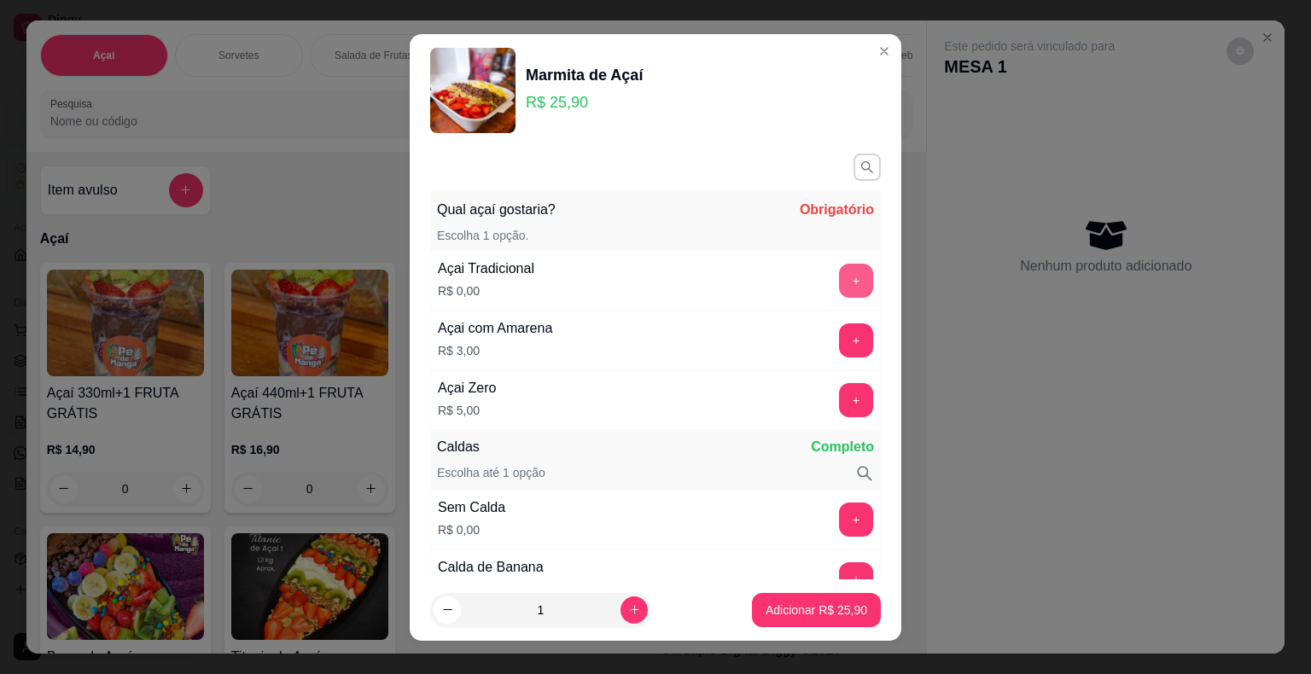
click at [839, 270] on button "+" at bounding box center [856, 281] width 34 height 34
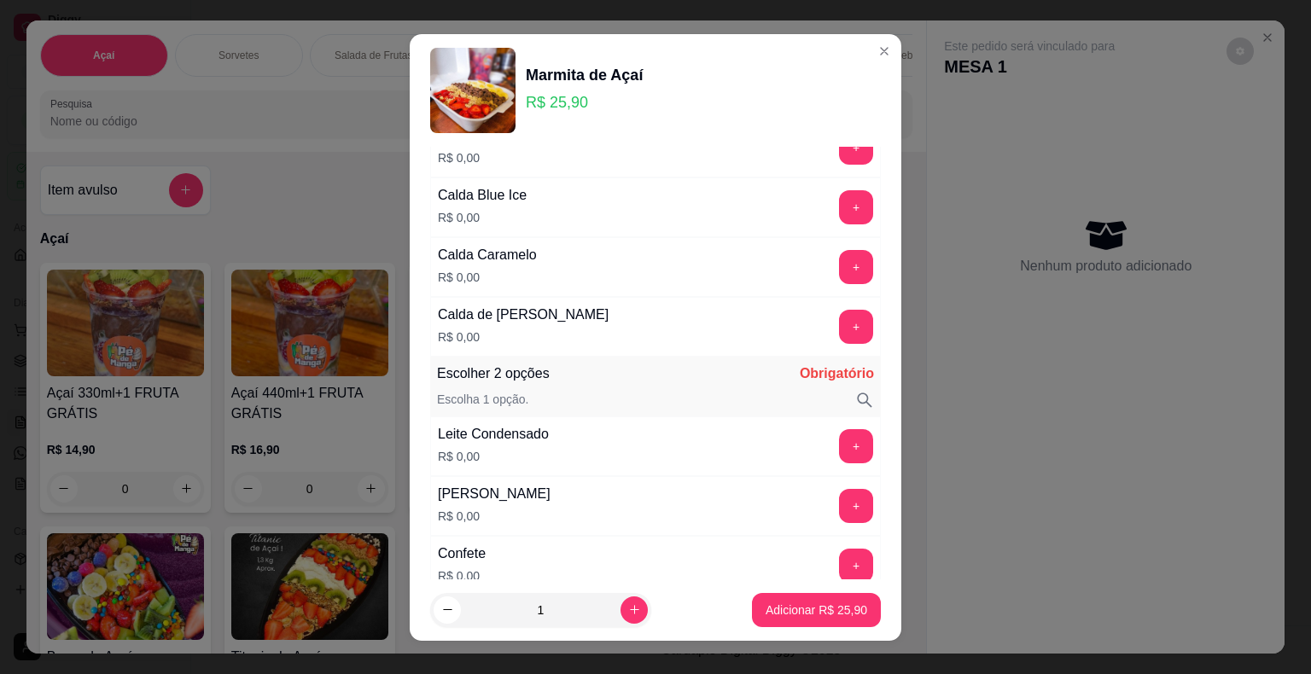
scroll to position [939, 0]
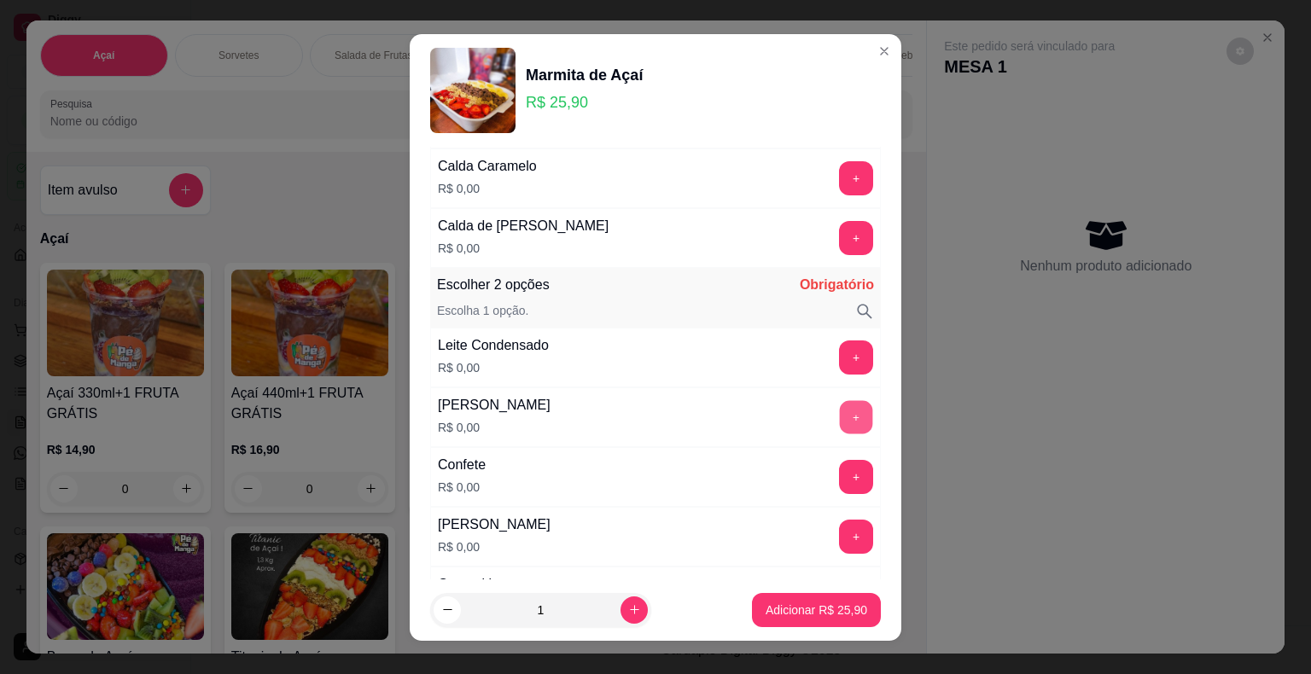
click at [840, 409] on button "+" at bounding box center [856, 416] width 33 height 33
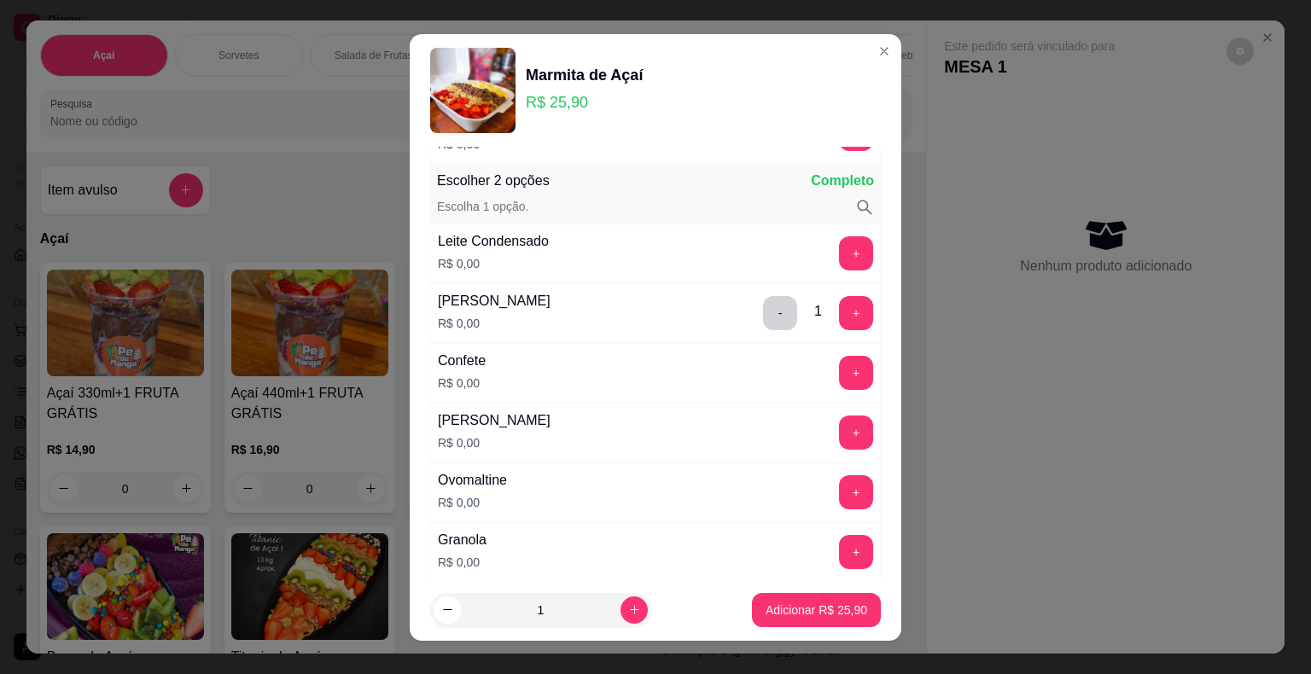
scroll to position [1024, 0]
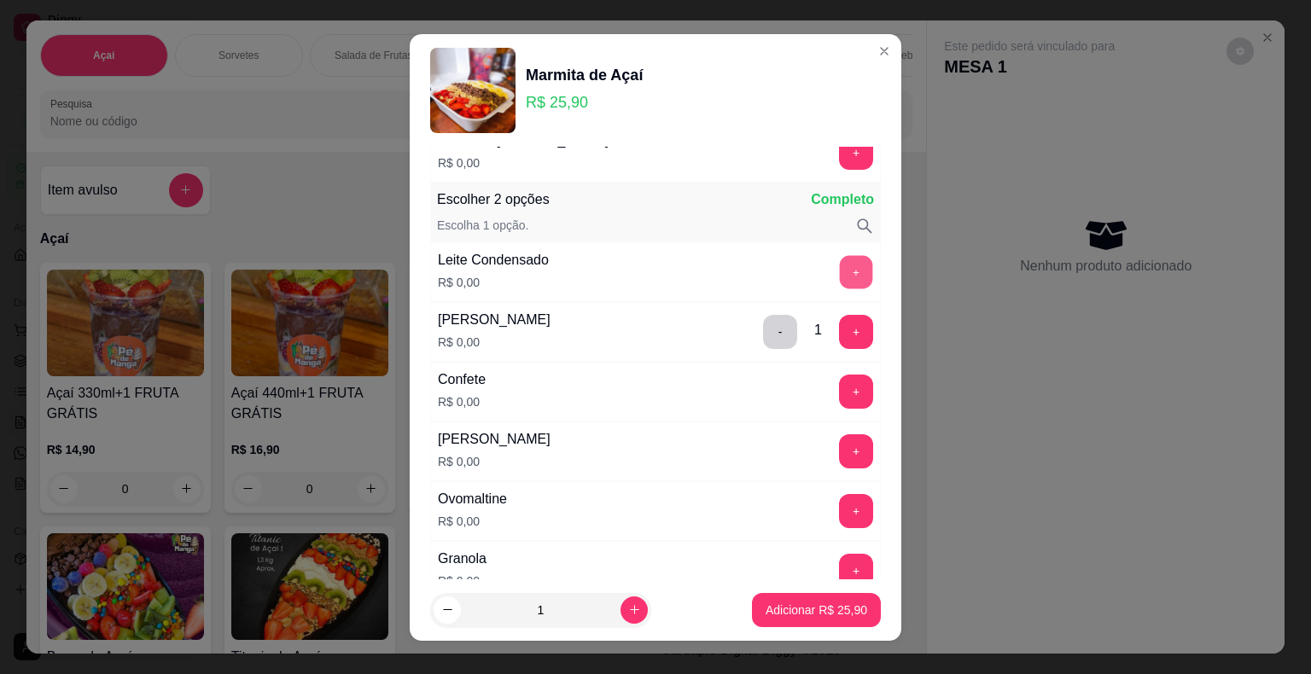
click at [840, 261] on button "+" at bounding box center [856, 271] width 33 height 33
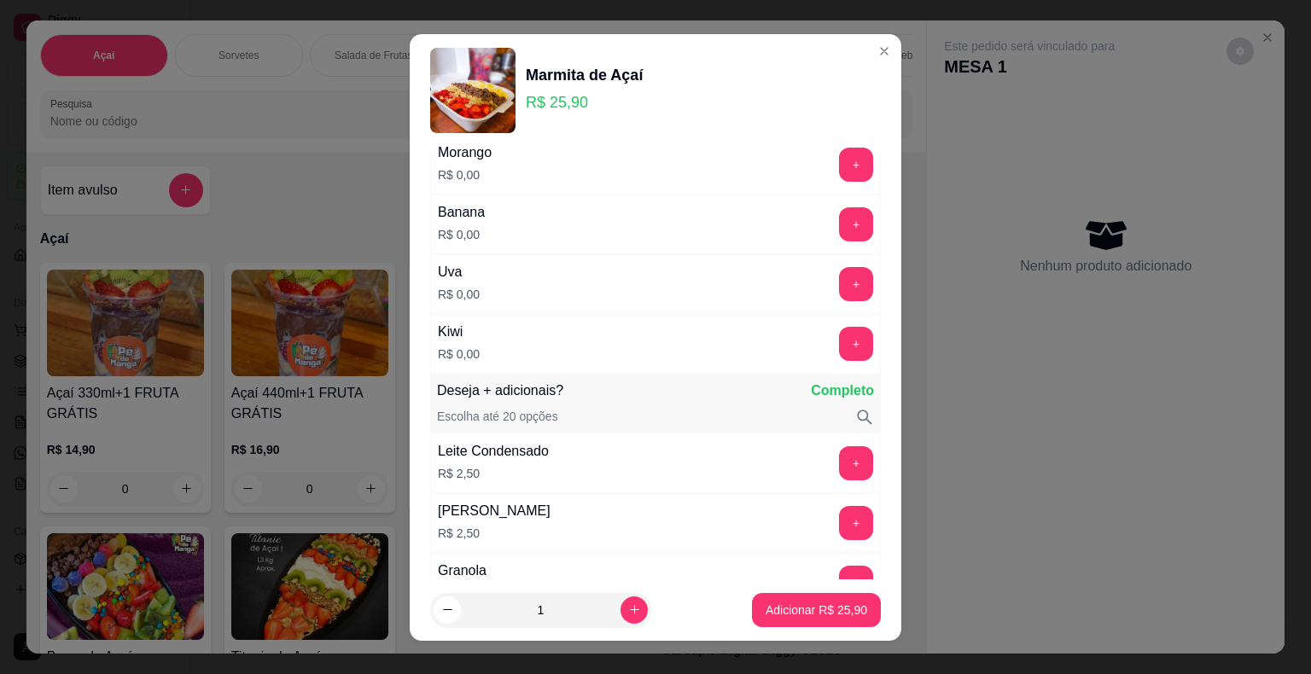
scroll to position [2133, 0]
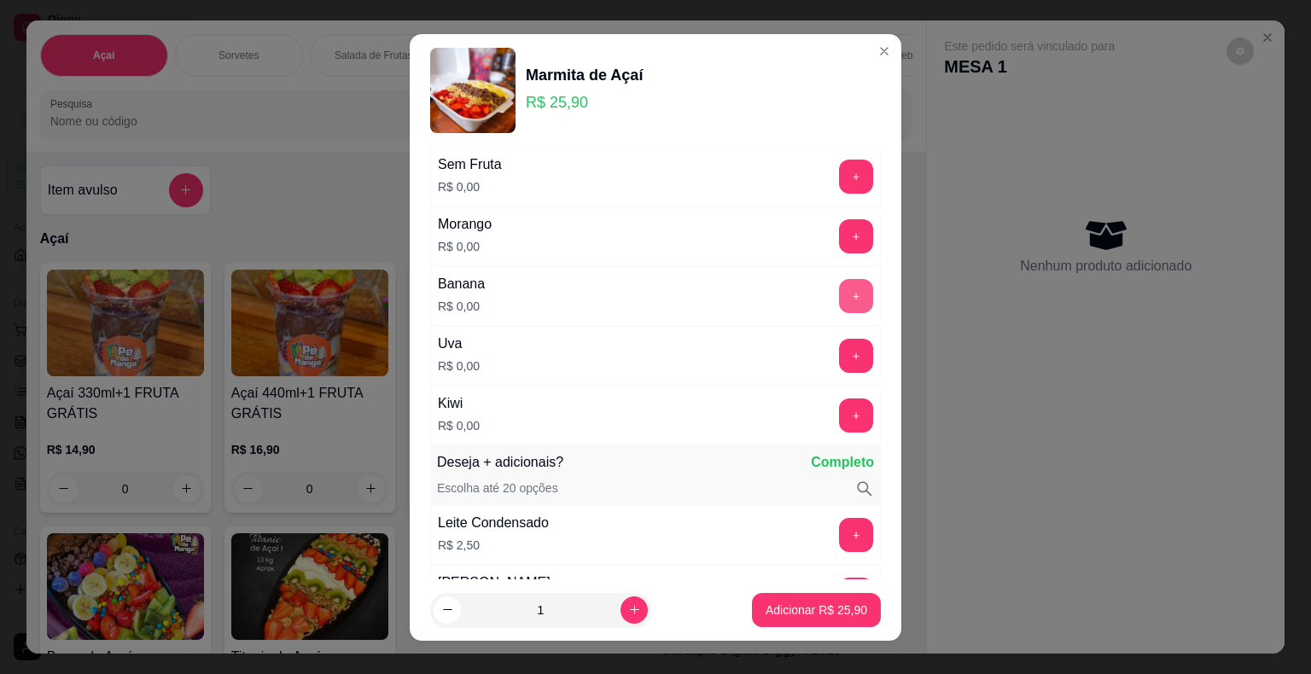
click at [839, 295] on button "+" at bounding box center [856, 296] width 34 height 34
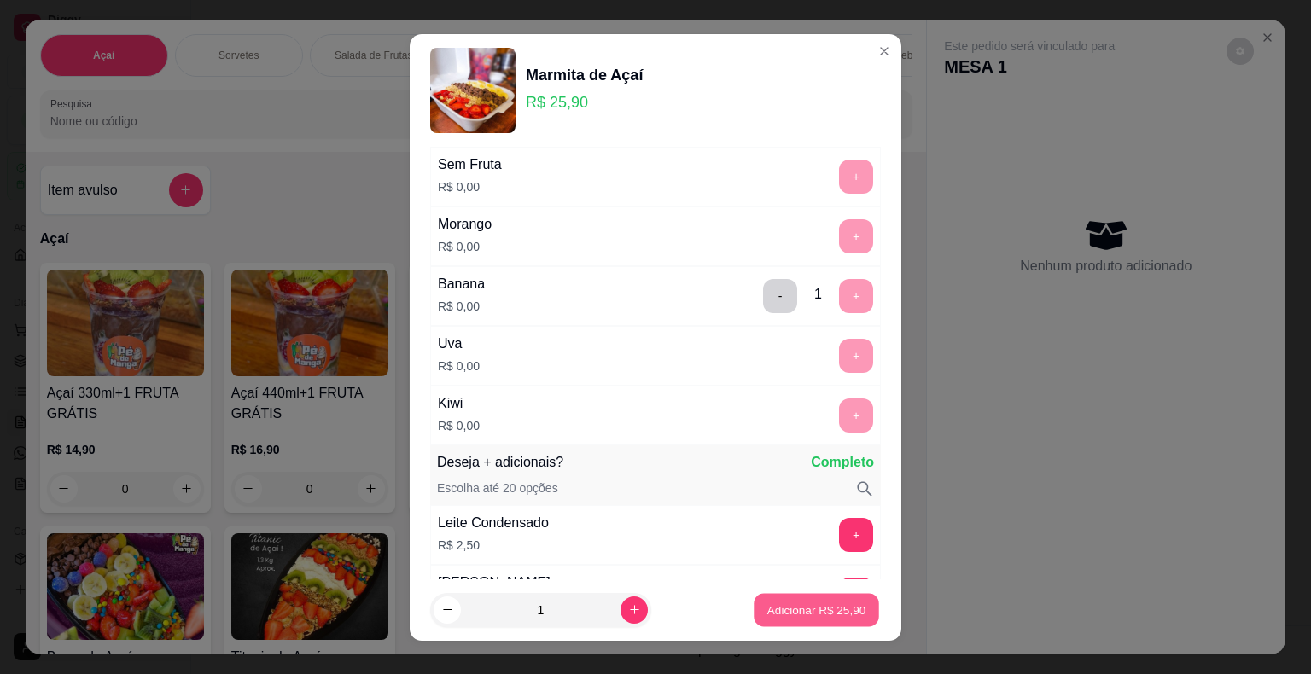
click at [830, 624] on button "Adicionar R$ 25,90" at bounding box center [815, 609] width 125 height 33
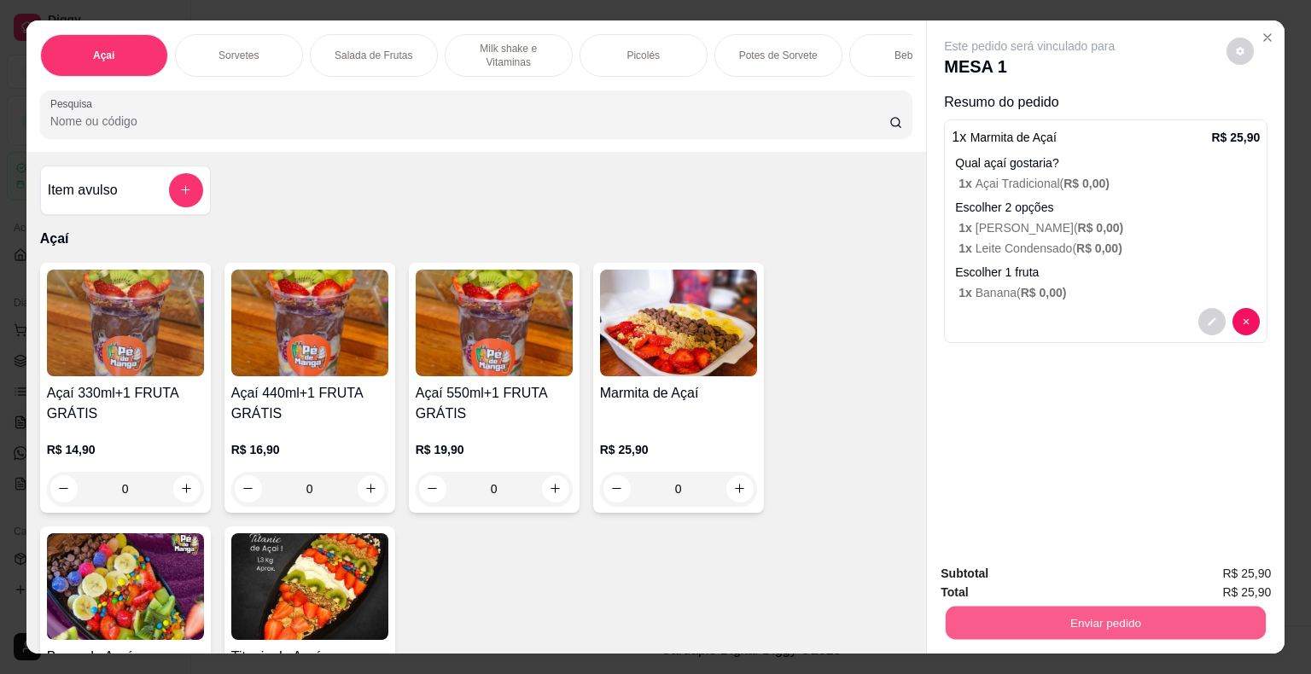
click at [1007, 614] on button "Enviar pedido" at bounding box center [1105, 623] width 320 height 33
click at [1126, 440] on div "Este pedido será vinculado para MESA 1 Resumo do pedido 1 x Marmita de Açaí R$ …" at bounding box center [1106, 285] width 358 height 531
click at [1084, 609] on button "Enviar pedido" at bounding box center [1105, 623] width 330 height 34
click at [1224, 580] on button "Enviar pedido" at bounding box center [1226, 575] width 94 height 32
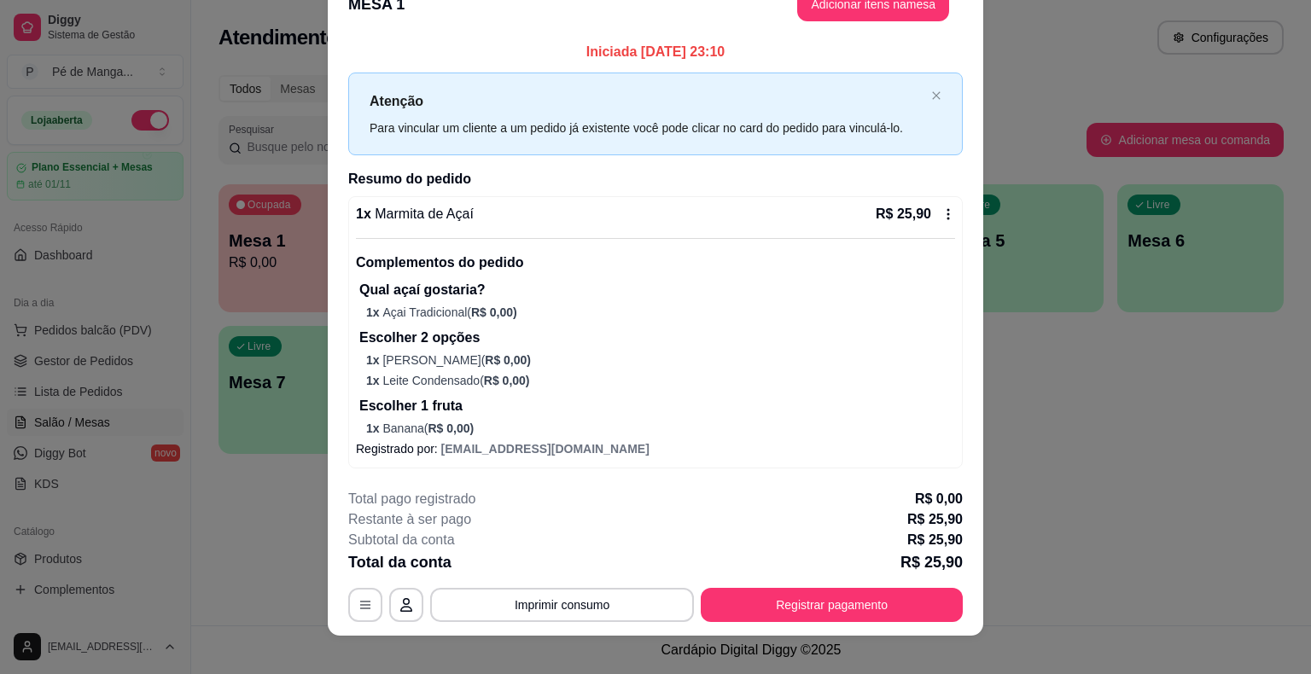
scroll to position [48, 0]
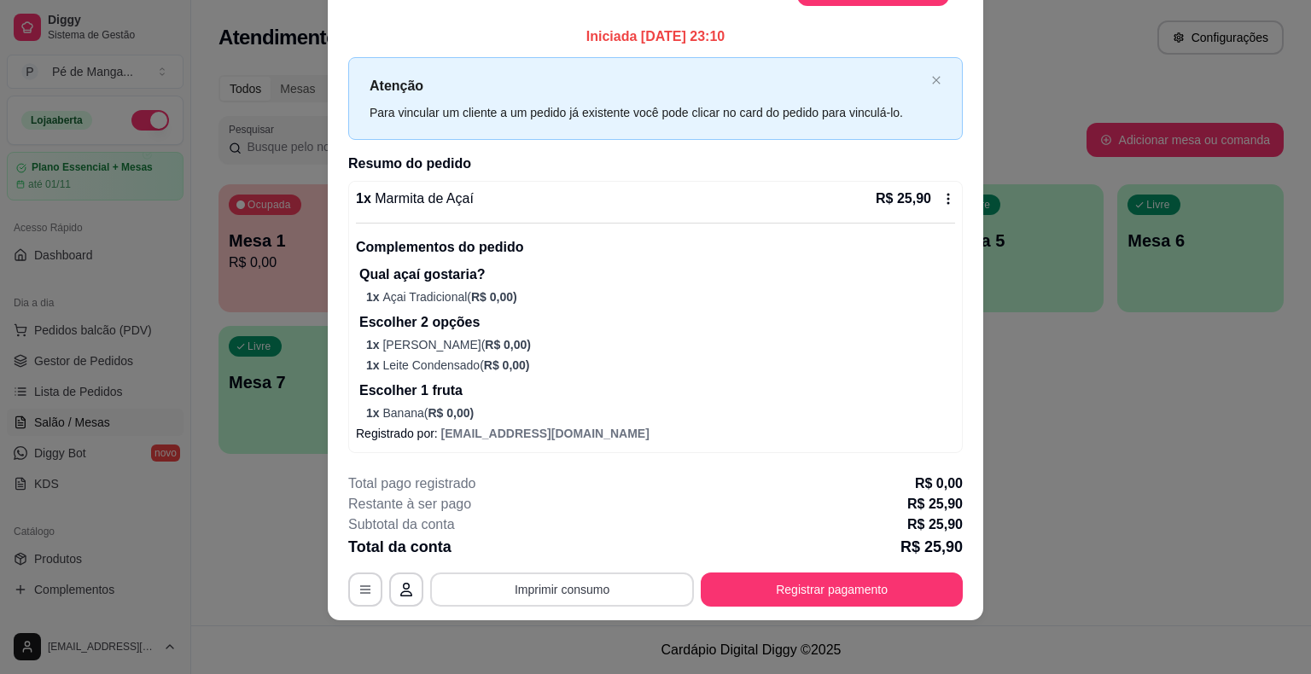
click at [460, 596] on button "Imprimir consumo" at bounding box center [562, 590] width 264 height 34
click at [538, 546] on button "IMPRESSORA" at bounding box center [560, 549] width 119 height 26
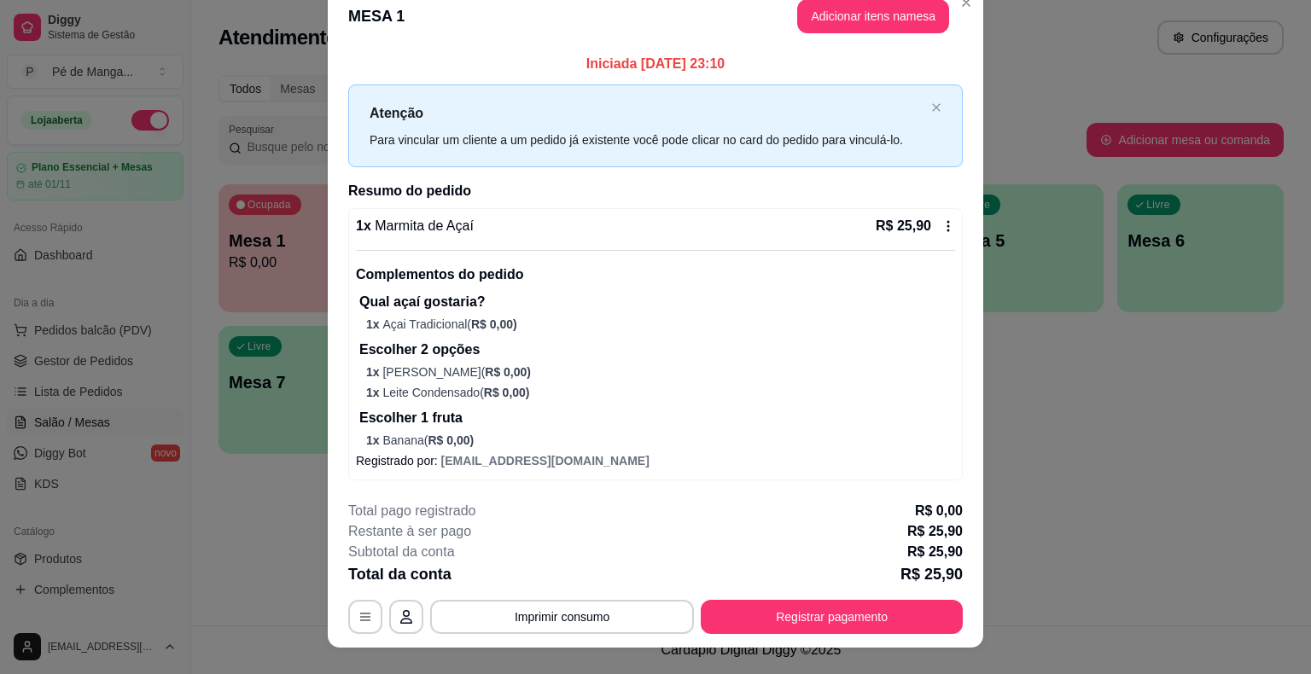
scroll to position [0, 0]
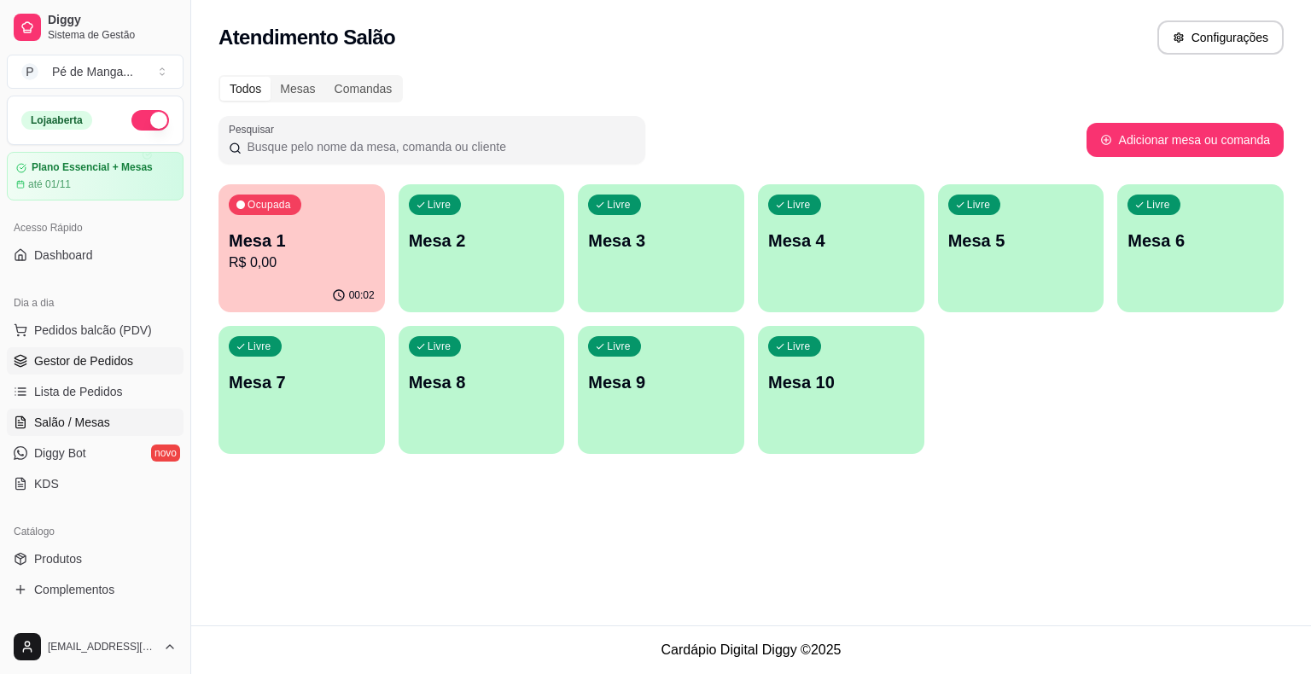
click at [120, 365] on span "Gestor de Pedidos" at bounding box center [83, 360] width 99 height 17
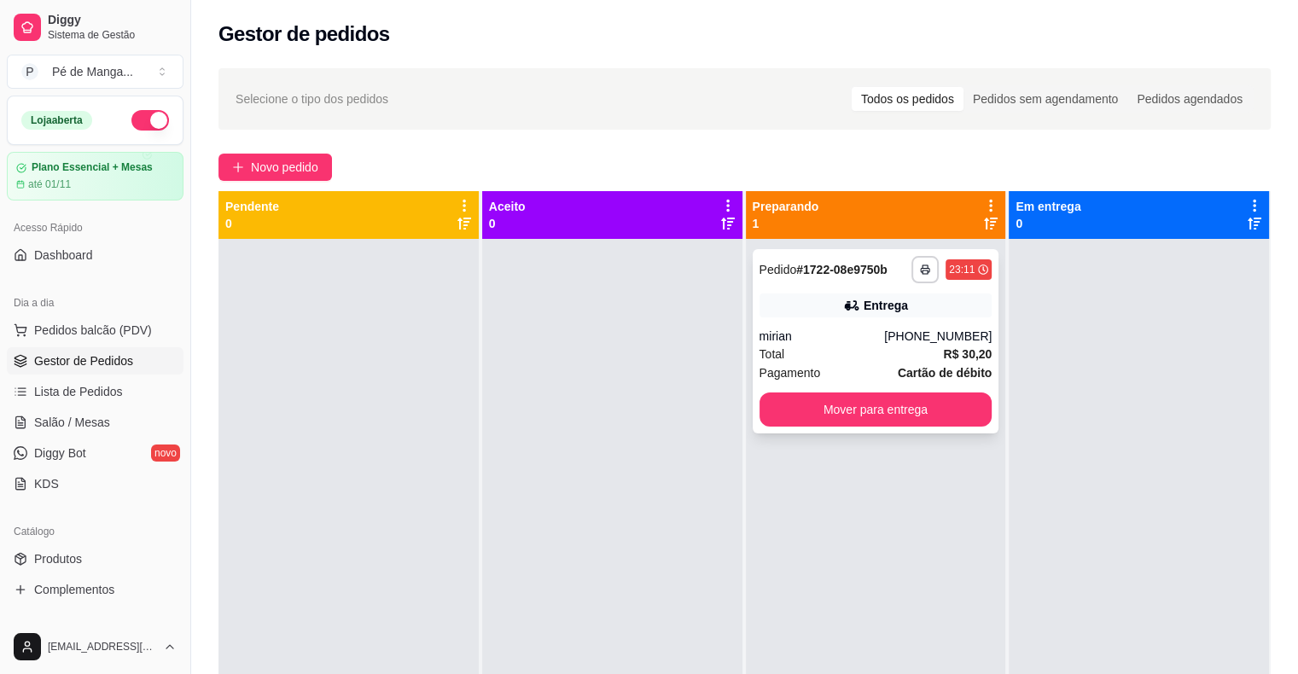
click at [853, 335] on div "mirian" at bounding box center [821, 336] width 125 height 17
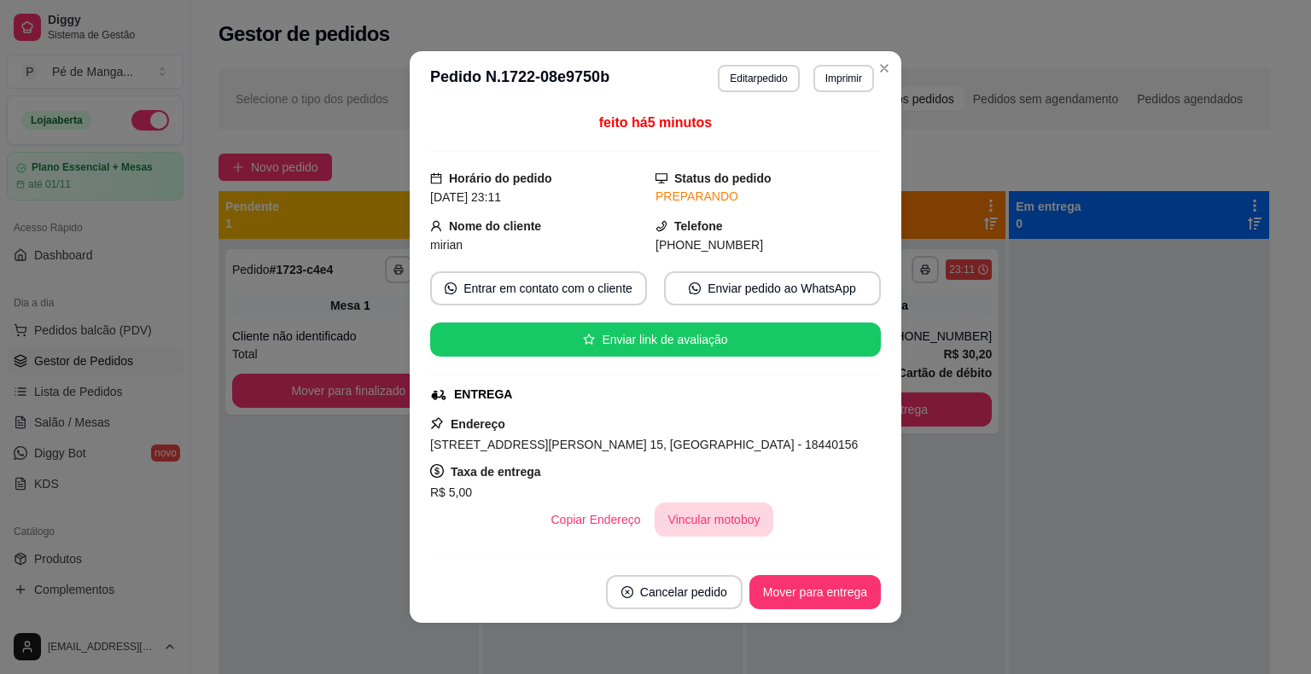
click at [712, 523] on button "Vincular motoboy" at bounding box center [713, 520] width 119 height 34
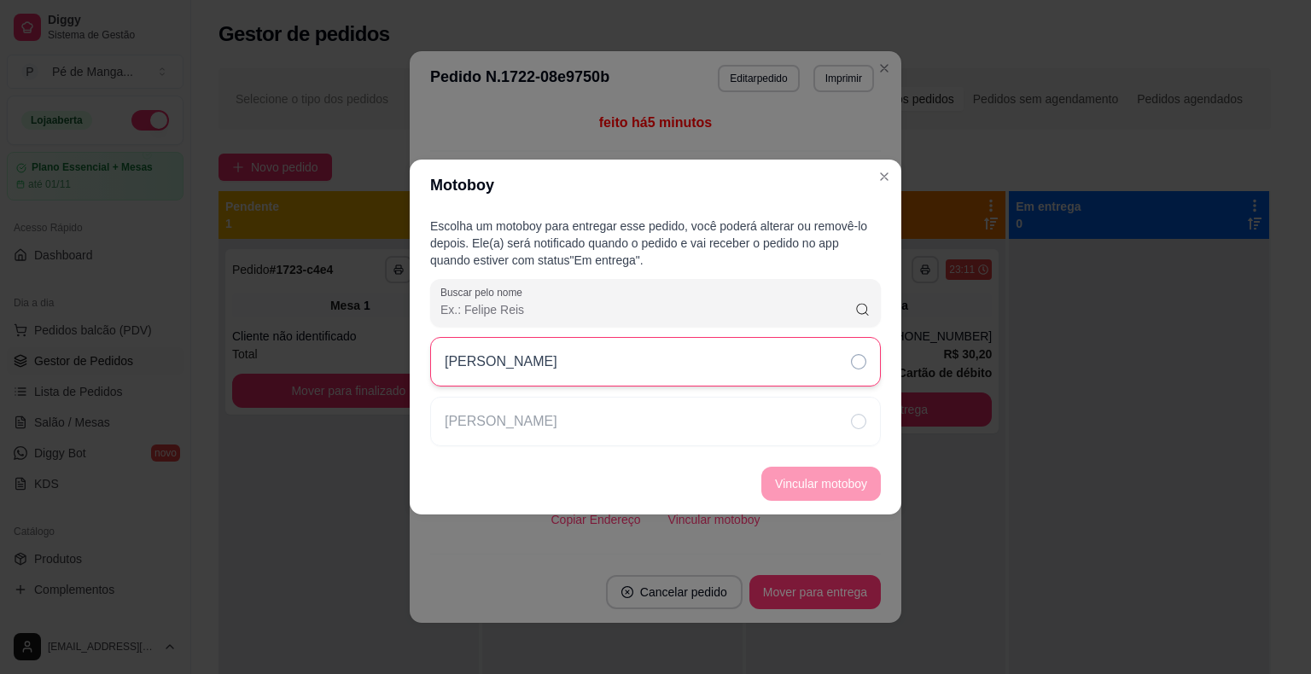
click at [753, 381] on div "[PERSON_NAME]" at bounding box center [655, 361] width 451 height 49
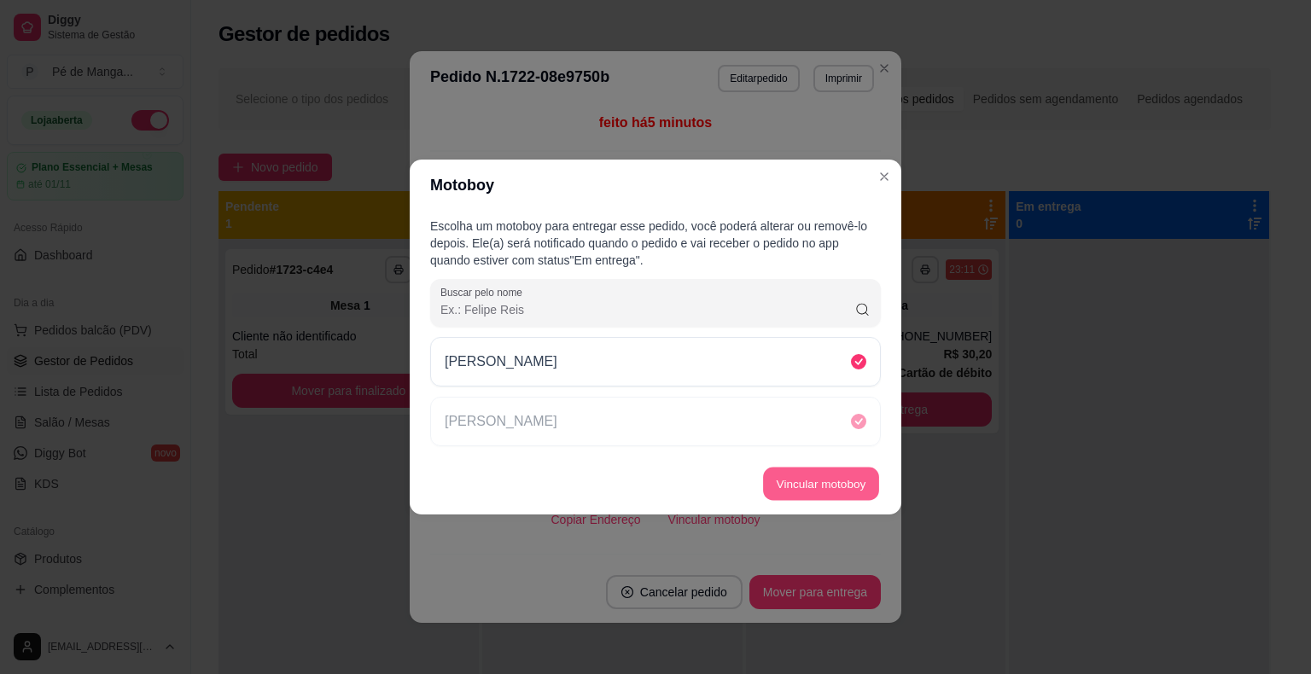
click at [834, 475] on button "Vincular motoboy" at bounding box center [821, 484] width 116 height 33
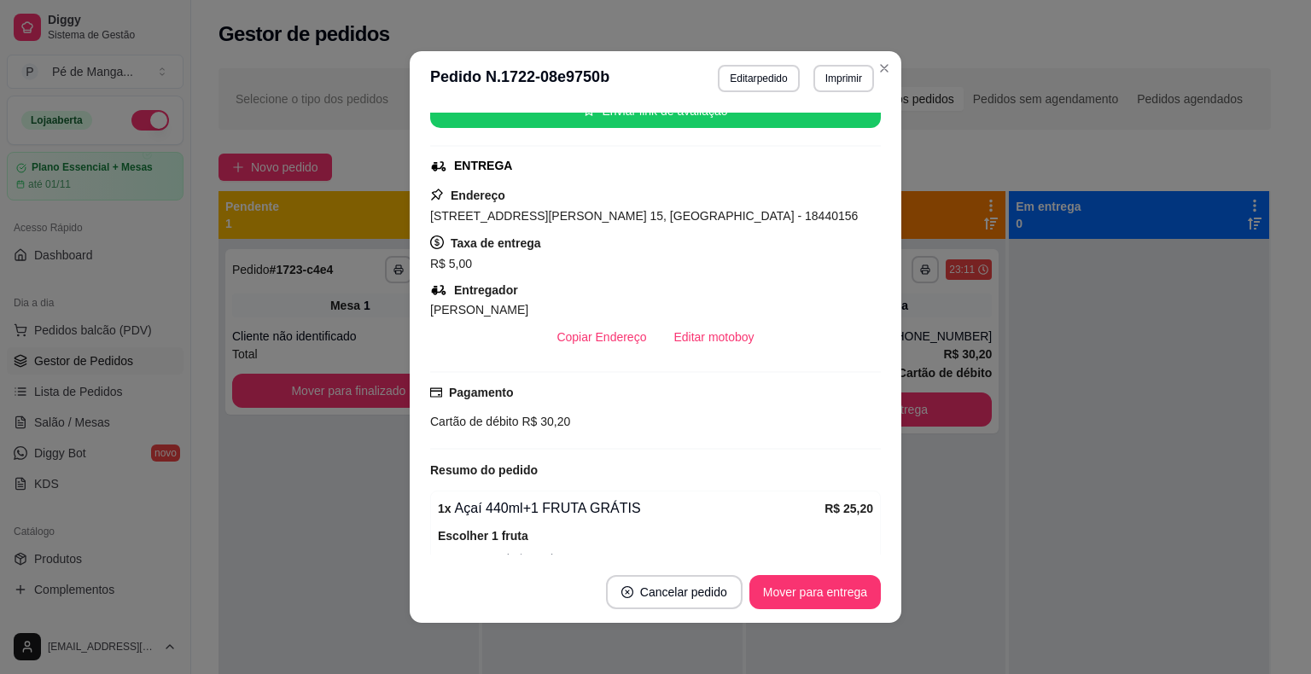
scroll to position [220, 0]
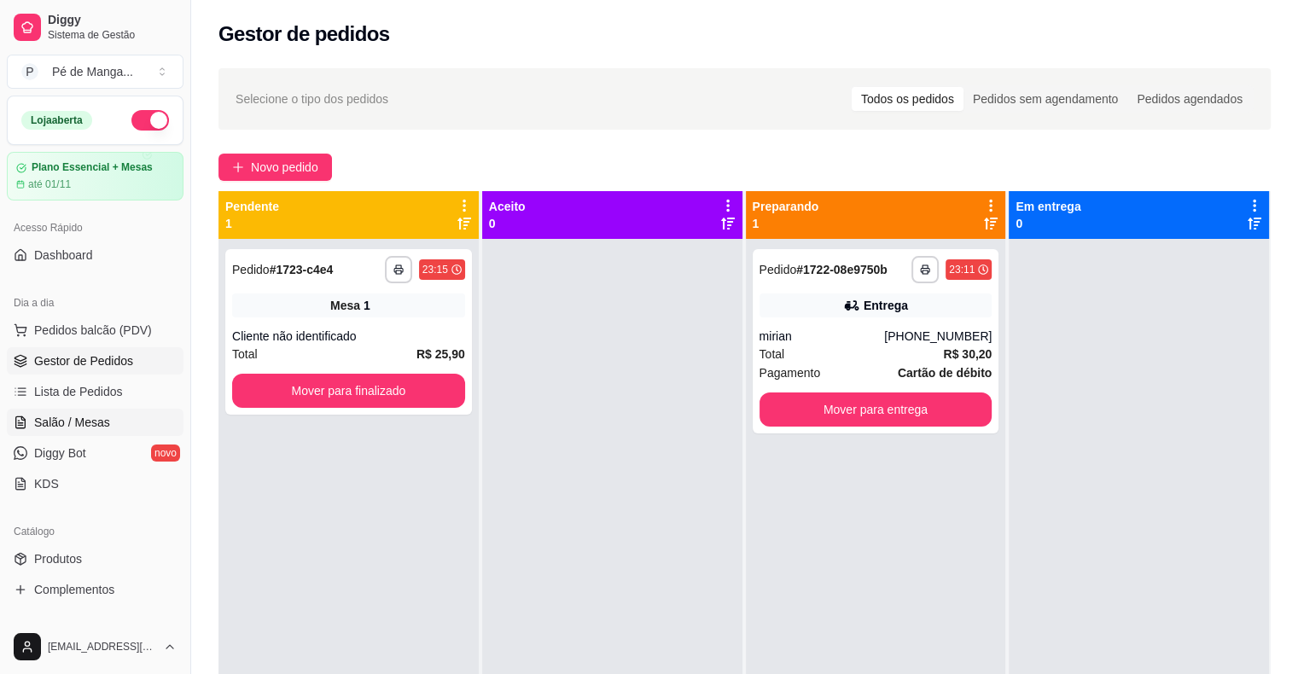
click at [135, 417] on link "Salão / Mesas" at bounding box center [95, 422] width 177 height 27
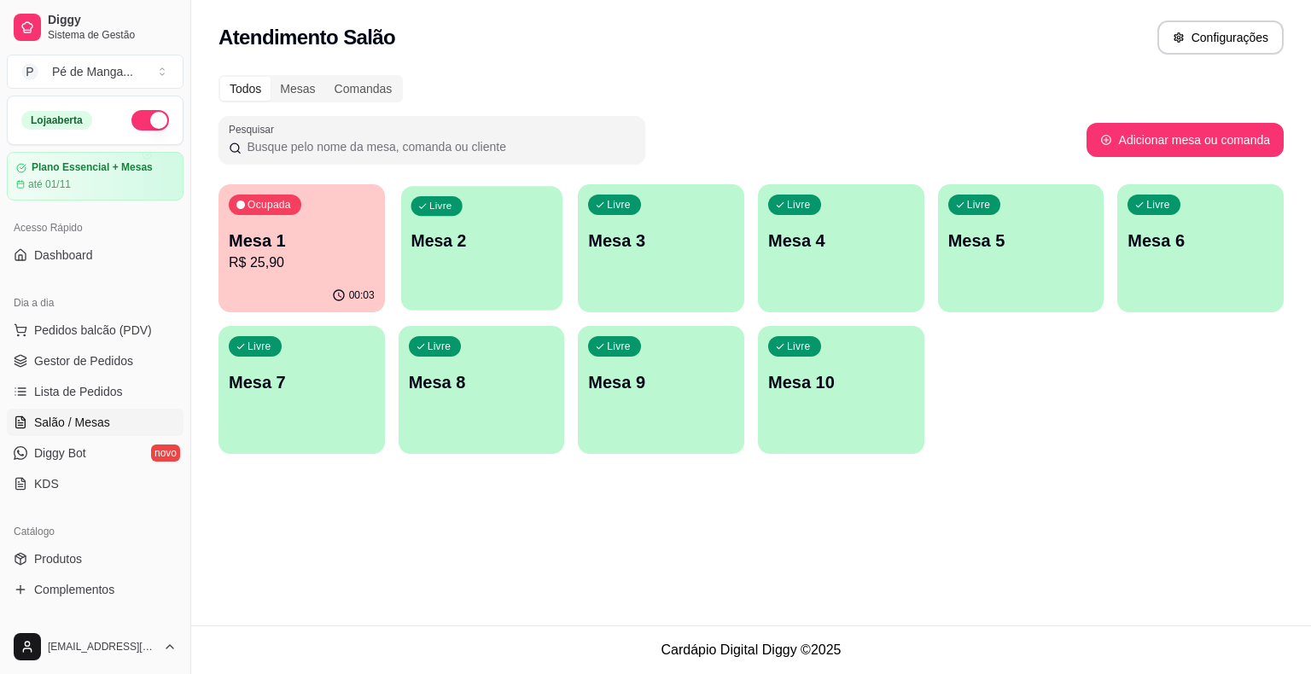
click at [439, 247] on p "Mesa 2" at bounding box center [481, 241] width 142 height 23
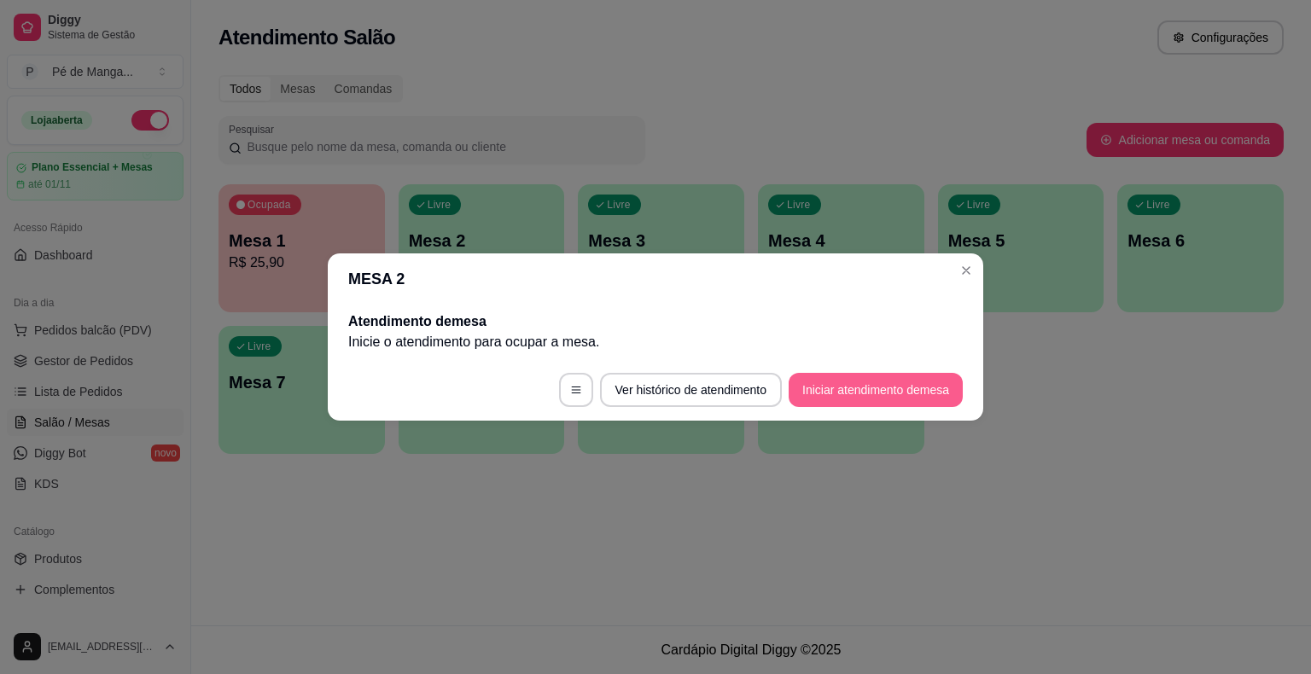
click at [829, 398] on button "Iniciar atendimento de mesa" at bounding box center [875, 390] width 174 height 34
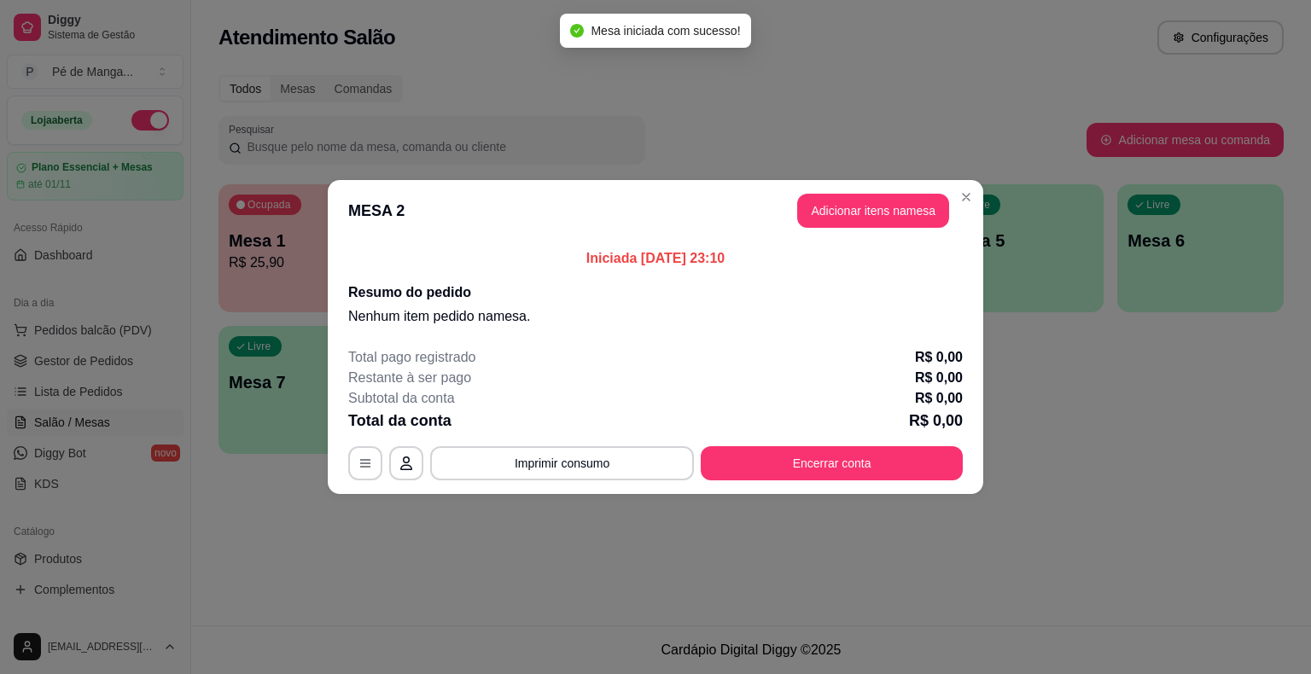
click at [897, 220] on button "Adicionar itens na mesa" at bounding box center [873, 211] width 152 height 34
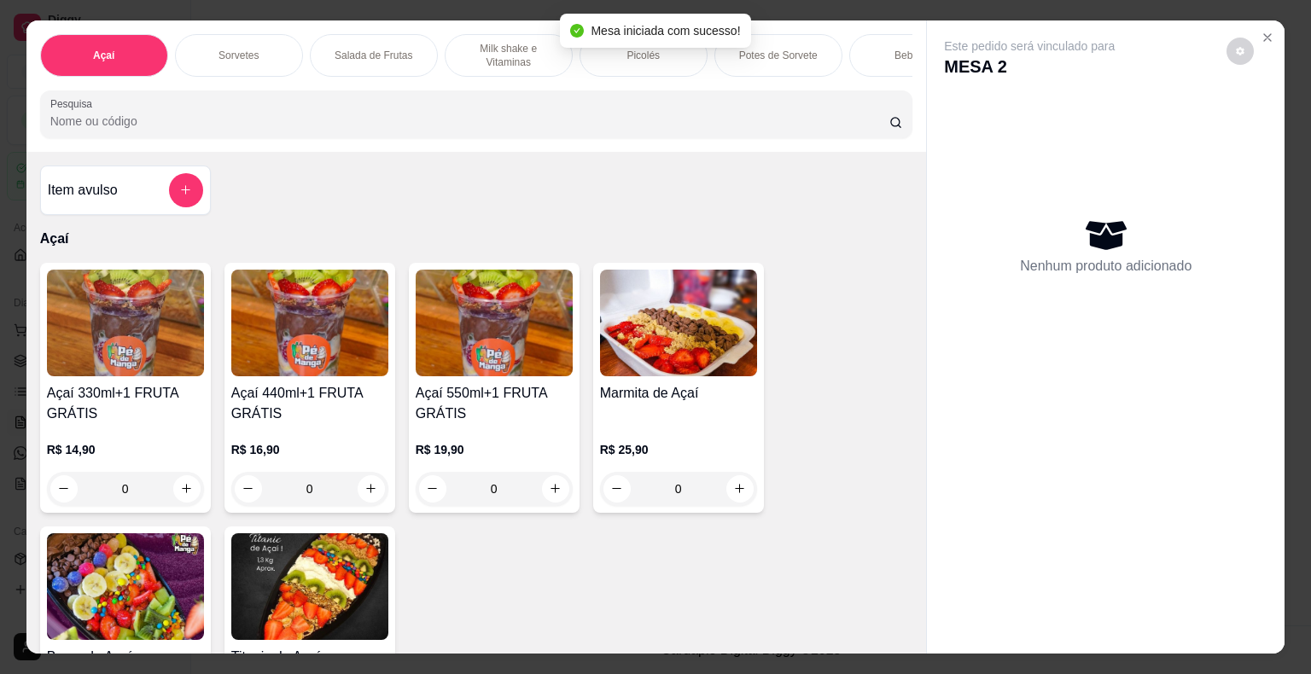
click at [619, 63] on div "Picolés" at bounding box center [643, 55] width 128 height 43
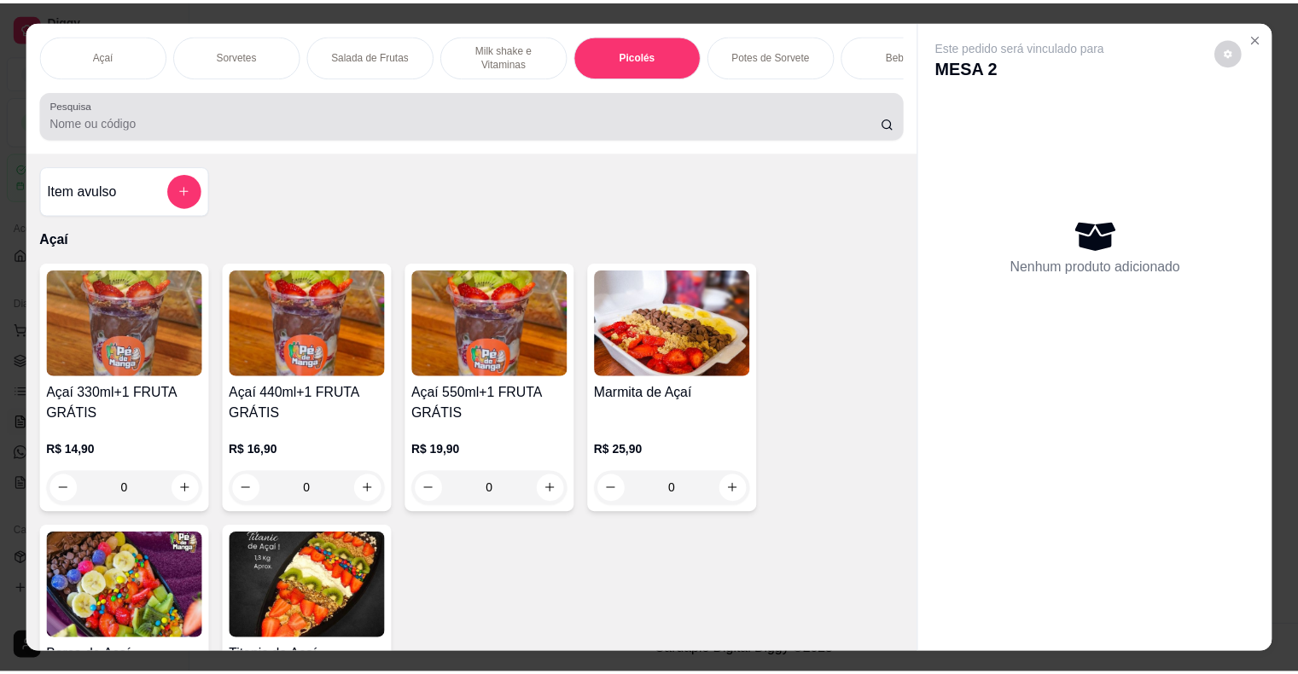
scroll to position [41, 0]
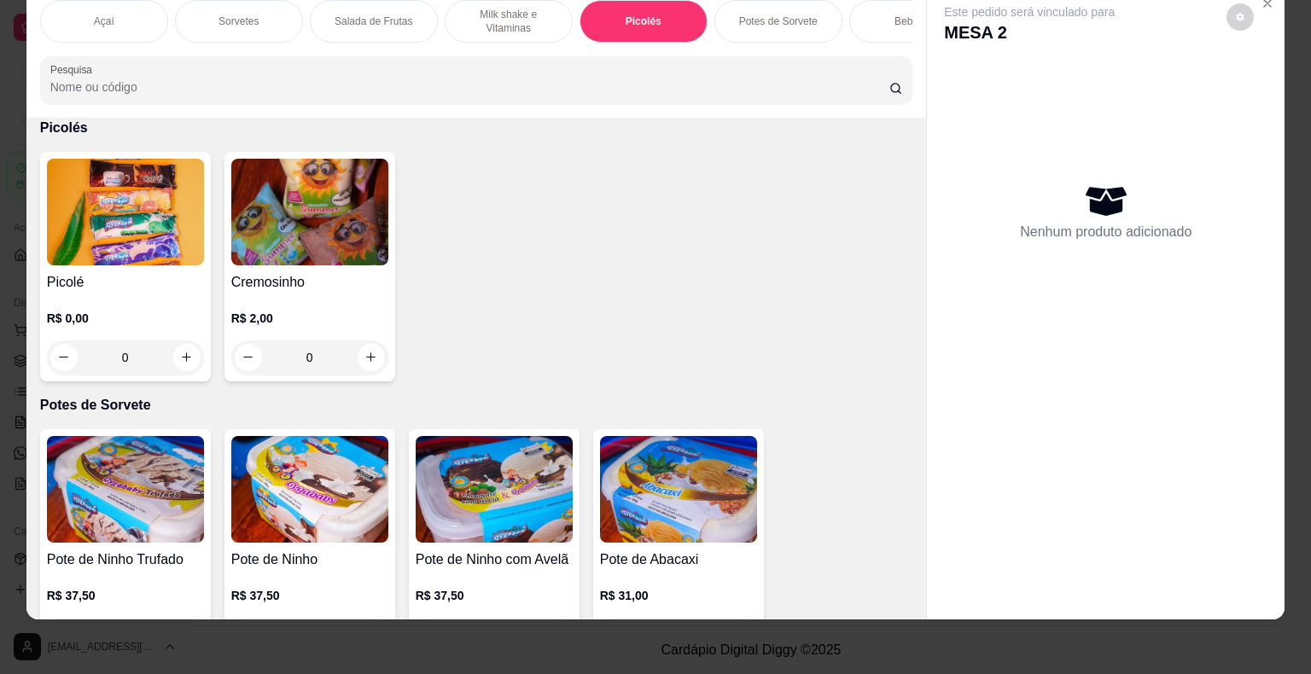
click at [151, 270] on div "Picolé R$ 0,00 0" at bounding box center [125, 267] width 171 height 230
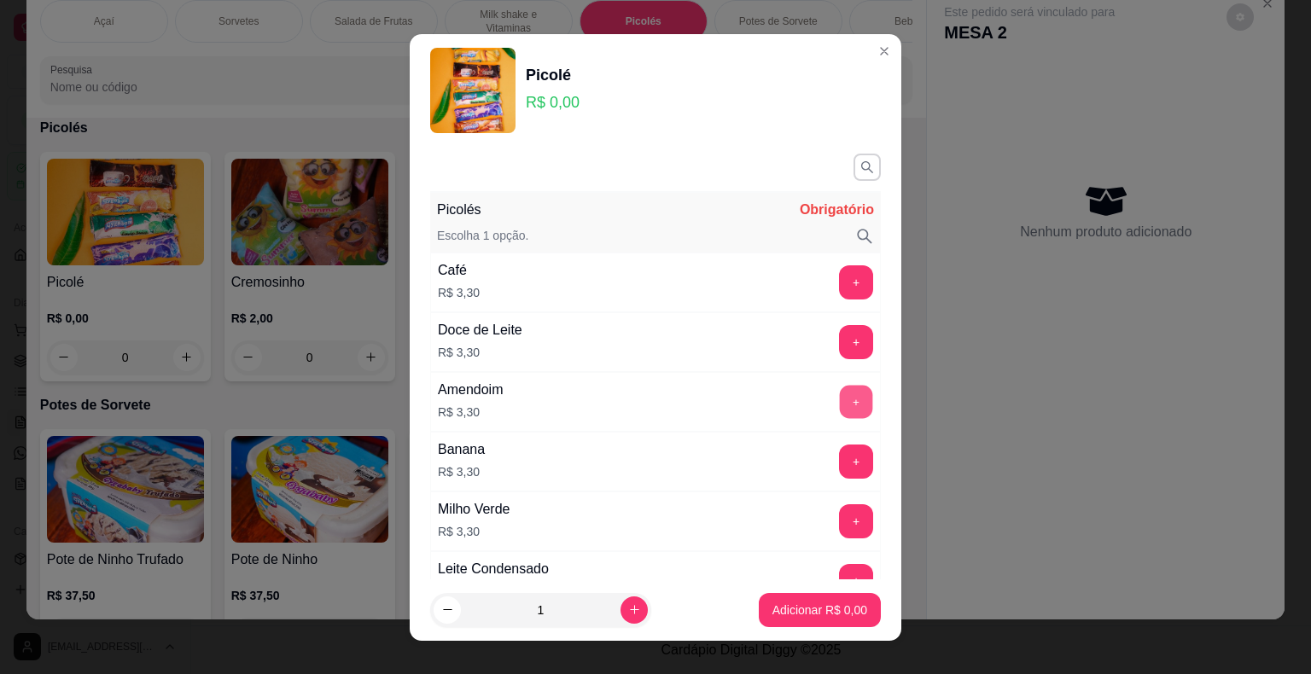
click at [840, 389] on button "+" at bounding box center [856, 401] width 33 height 33
click at [828, 619] on button "Adicionar R$ 3,30" at bounding box center [820, 610] width 122 height 34
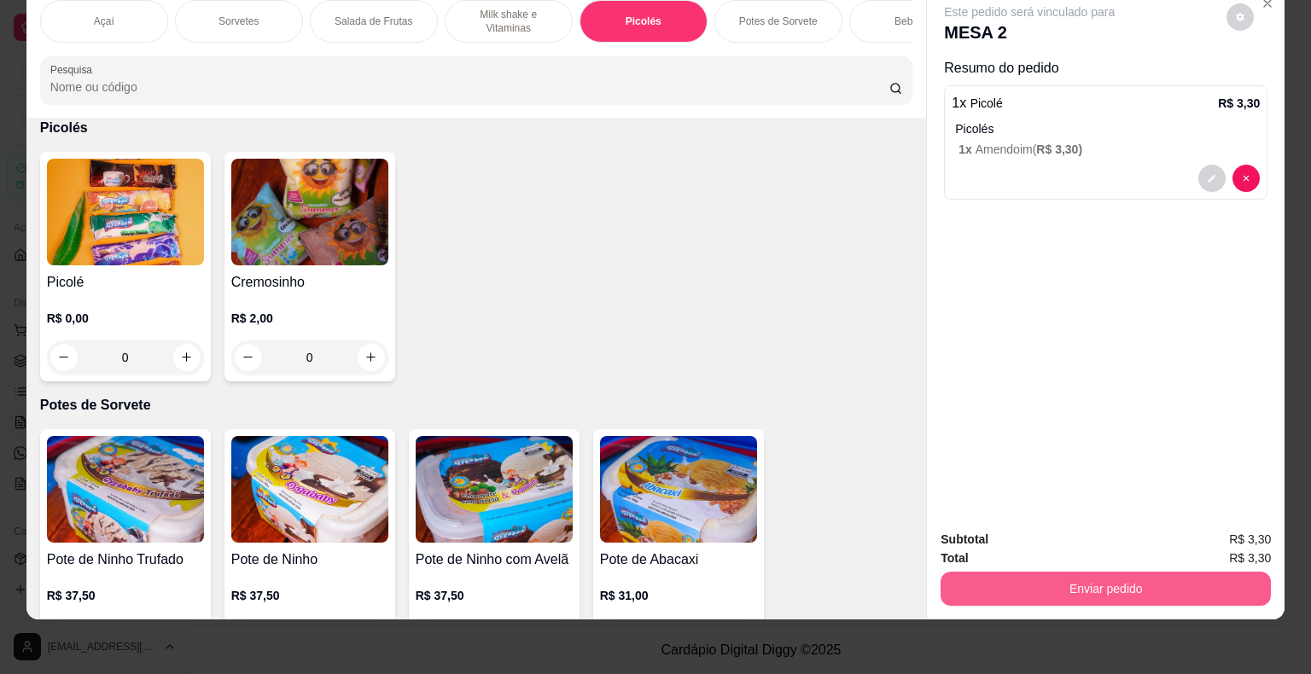
click at [1044, 572] on button "Enviar pedido" at bounding box center [1105, 589] width 330 height 34
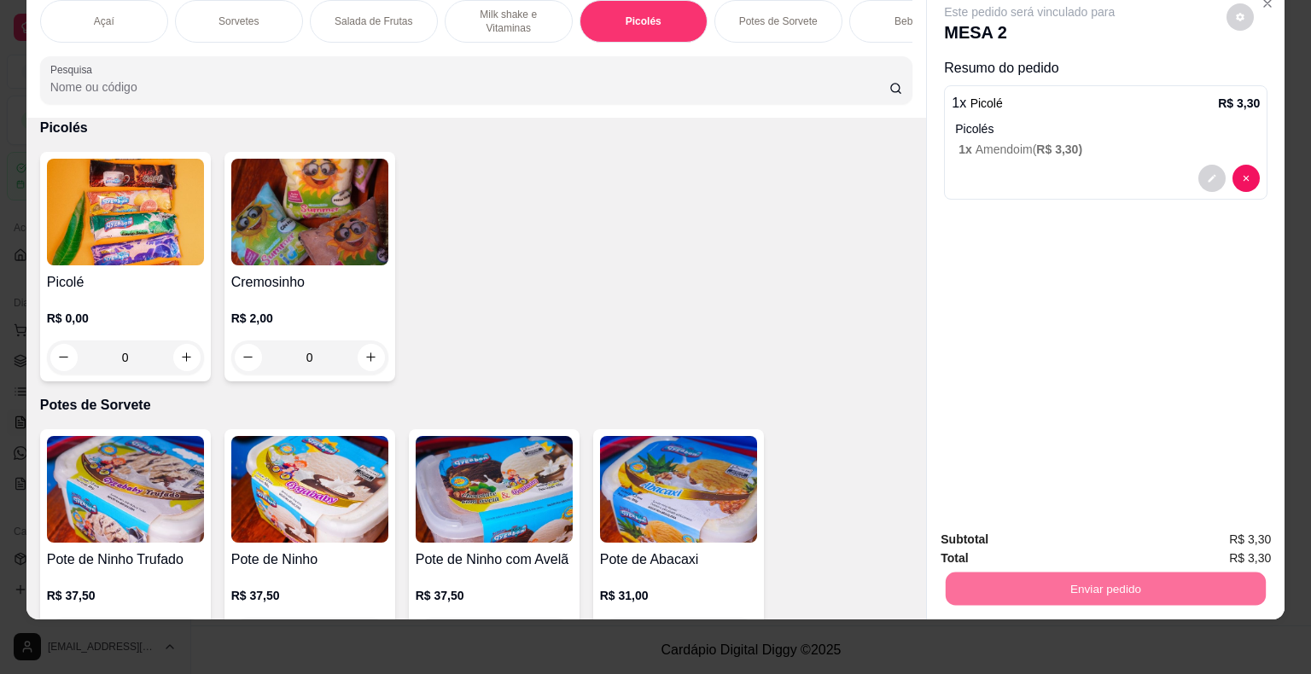
click at [1229, 547] on button "Enviar pedido" at bounding box center [1226, 534] width 94 height 32
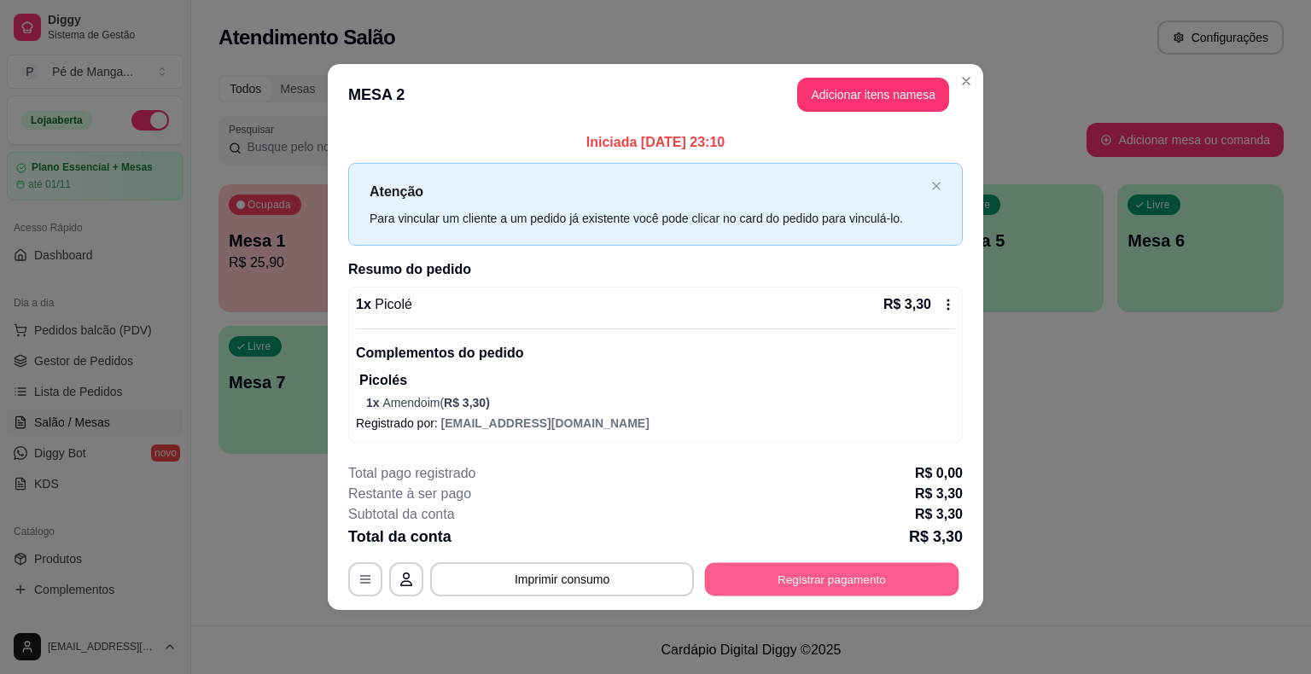
click at [838, 571] on button "Registrar pagamento" at bounding box center [832, 579] width 254 height 33
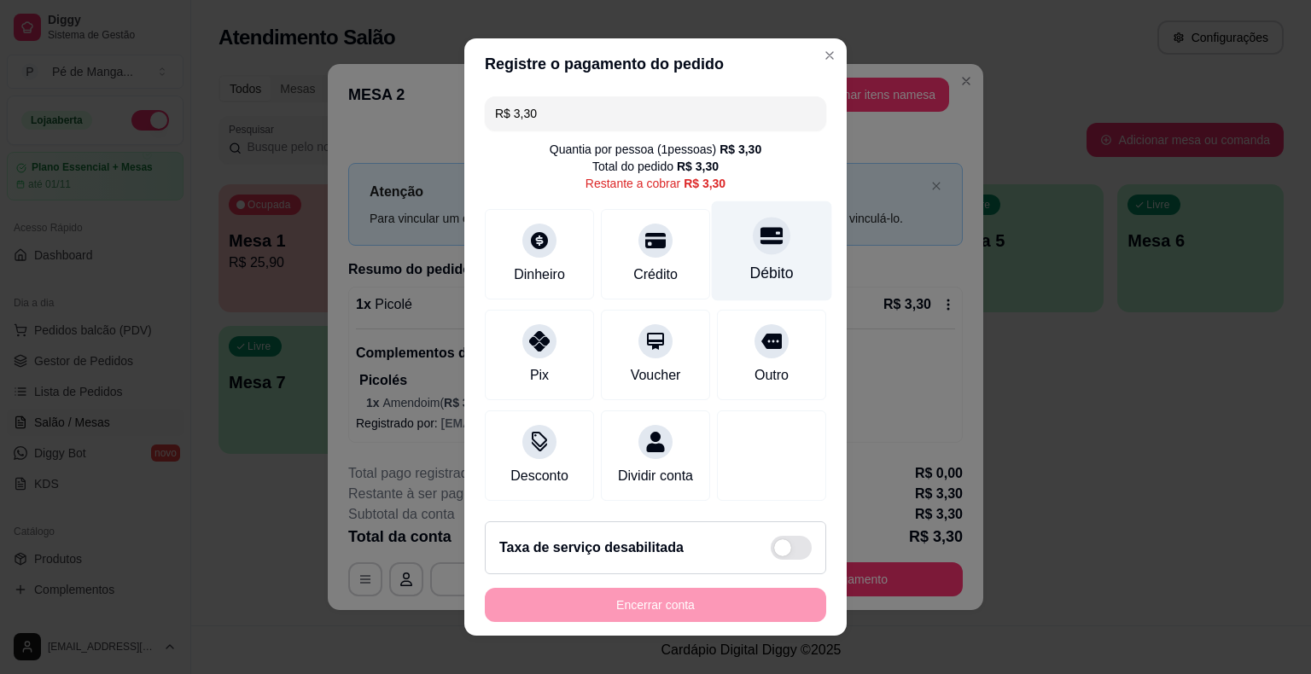
click at [753, 254] on div at bounding box center [772, 236] width 38 height 38
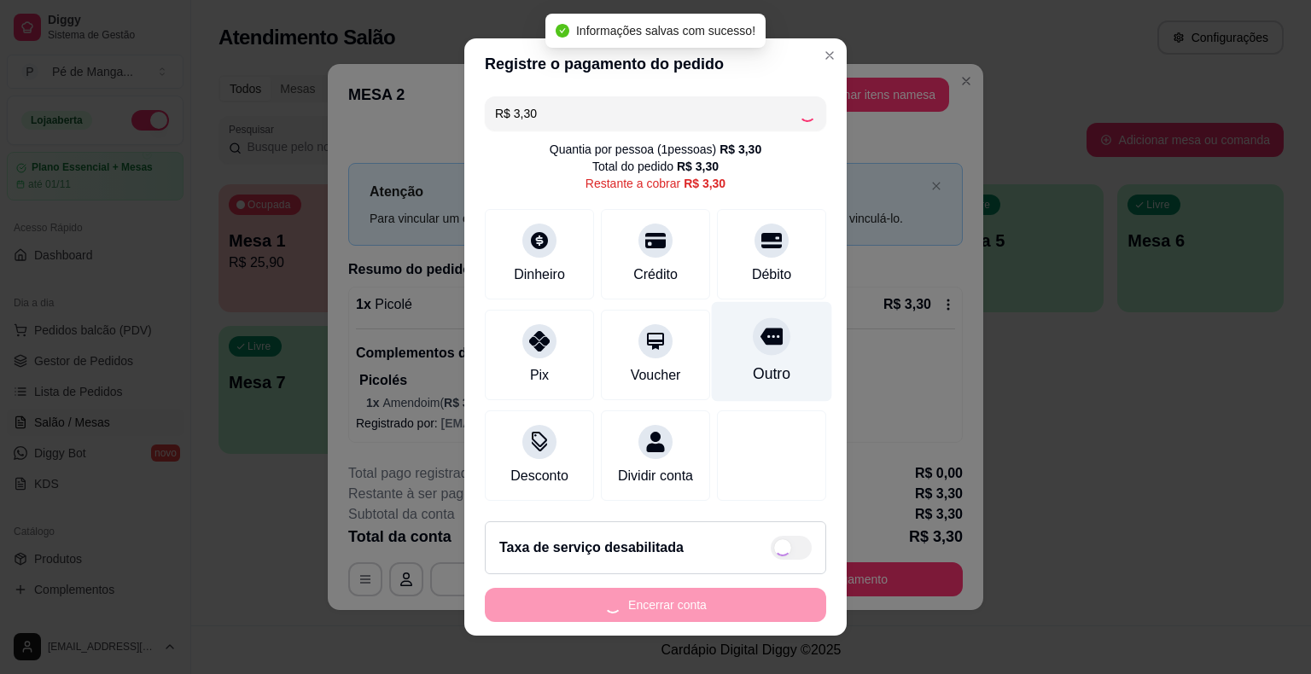
type input "R$ 0,00"
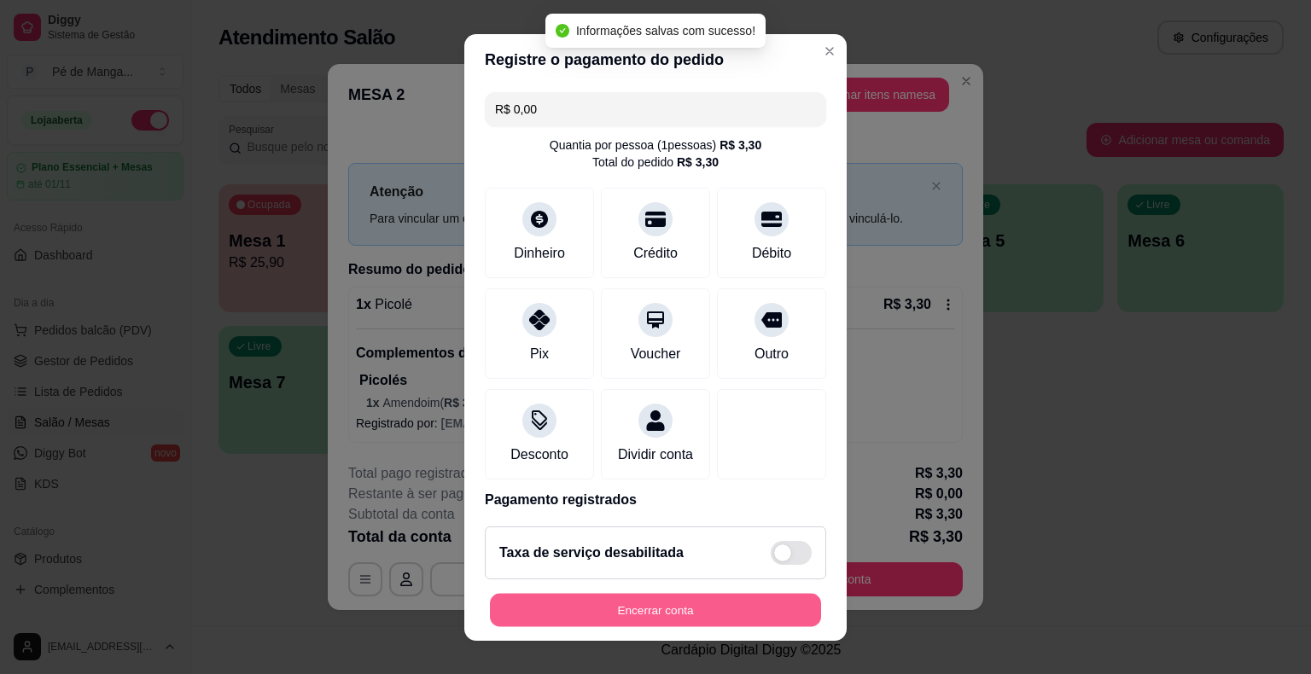
click at [729, 613] on button "Encerrar conta" at bounding box center [655, 609] width 331 height 33
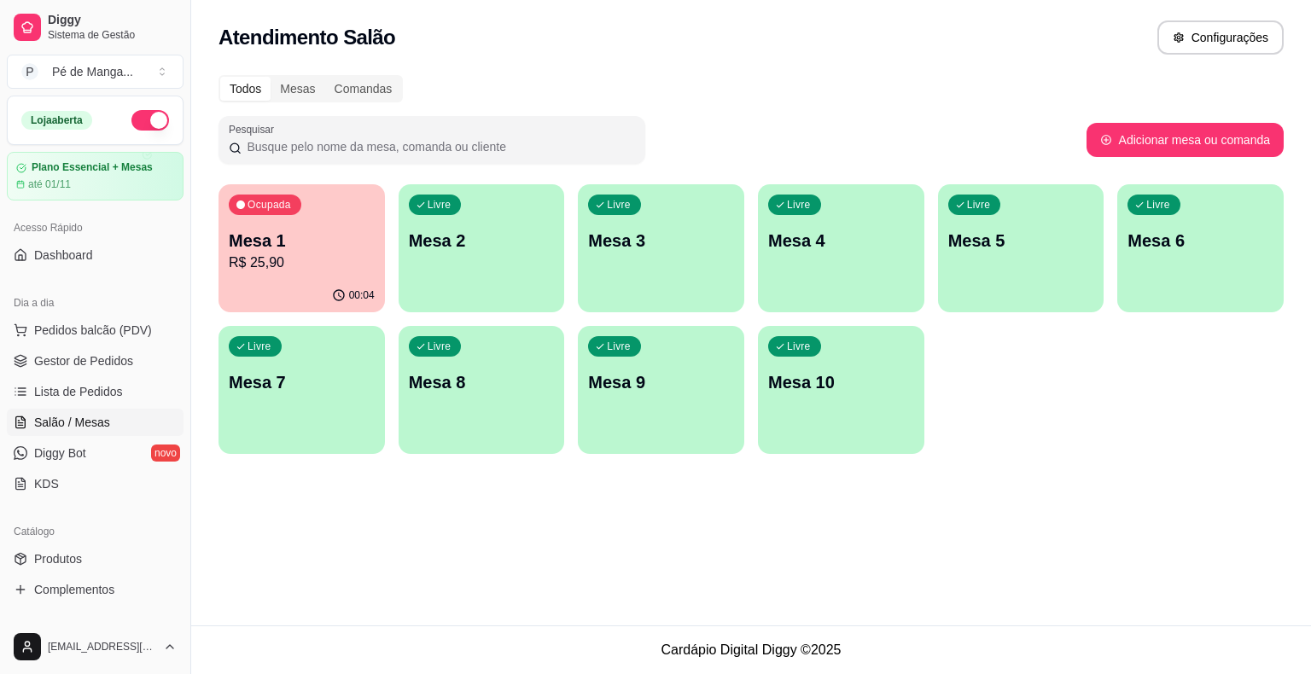
click at [307, 265] on p "R$ 25,90" at bounding box center [302, 263] width 146 height 20
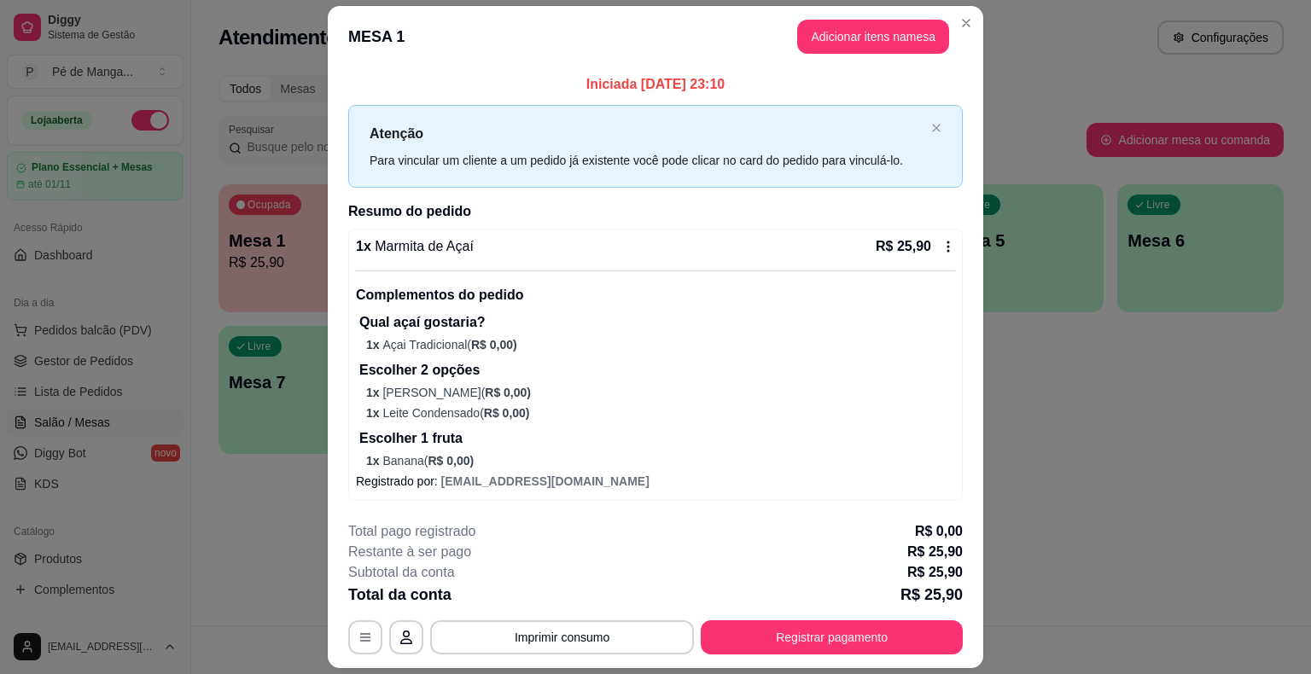
click at [915, 653] on button "Registrar pagamento" at bounding box center [832, 637] width 262 height 34
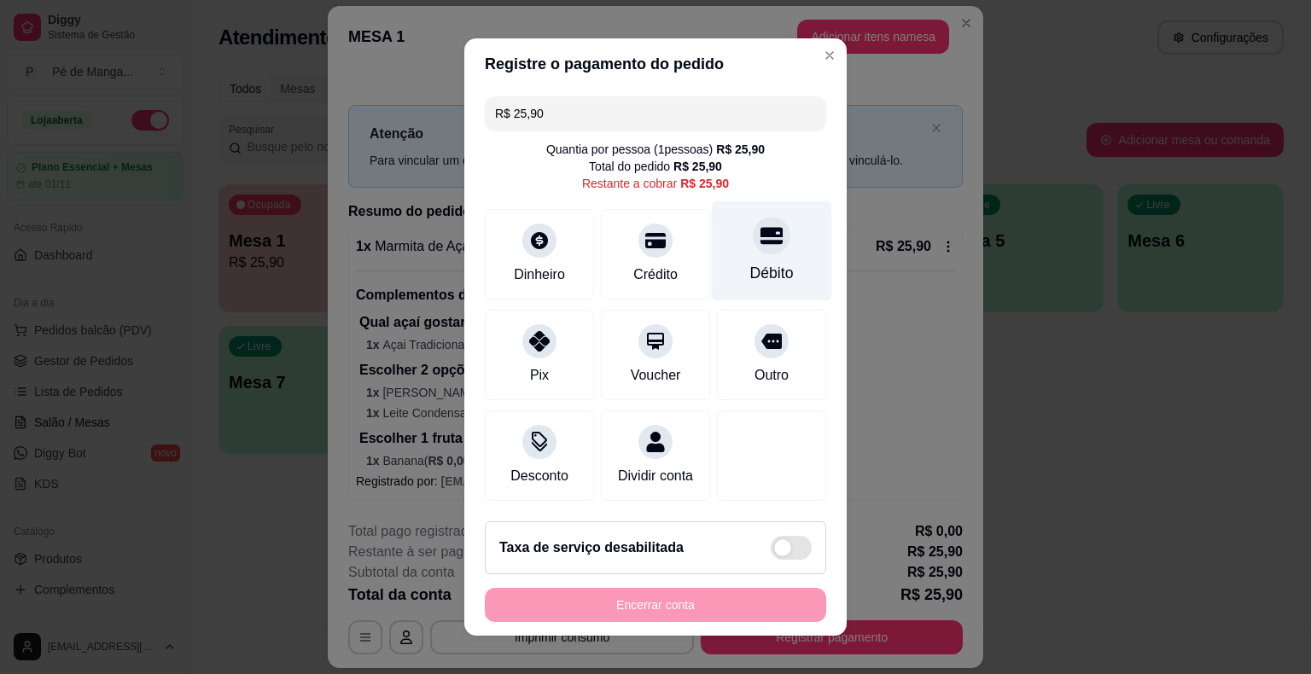
click at [751, 257] on div "Débito" at bounding box center [772, 251] width 120 height 100
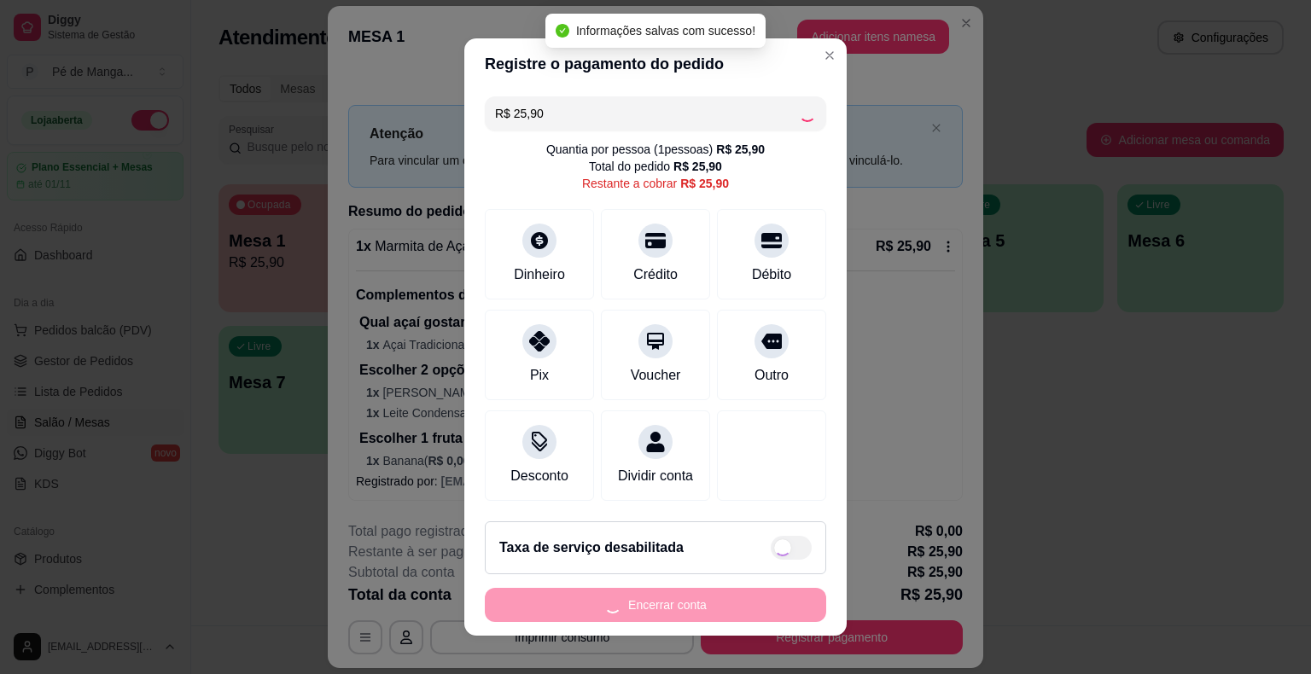
type input "R$ 0,00"
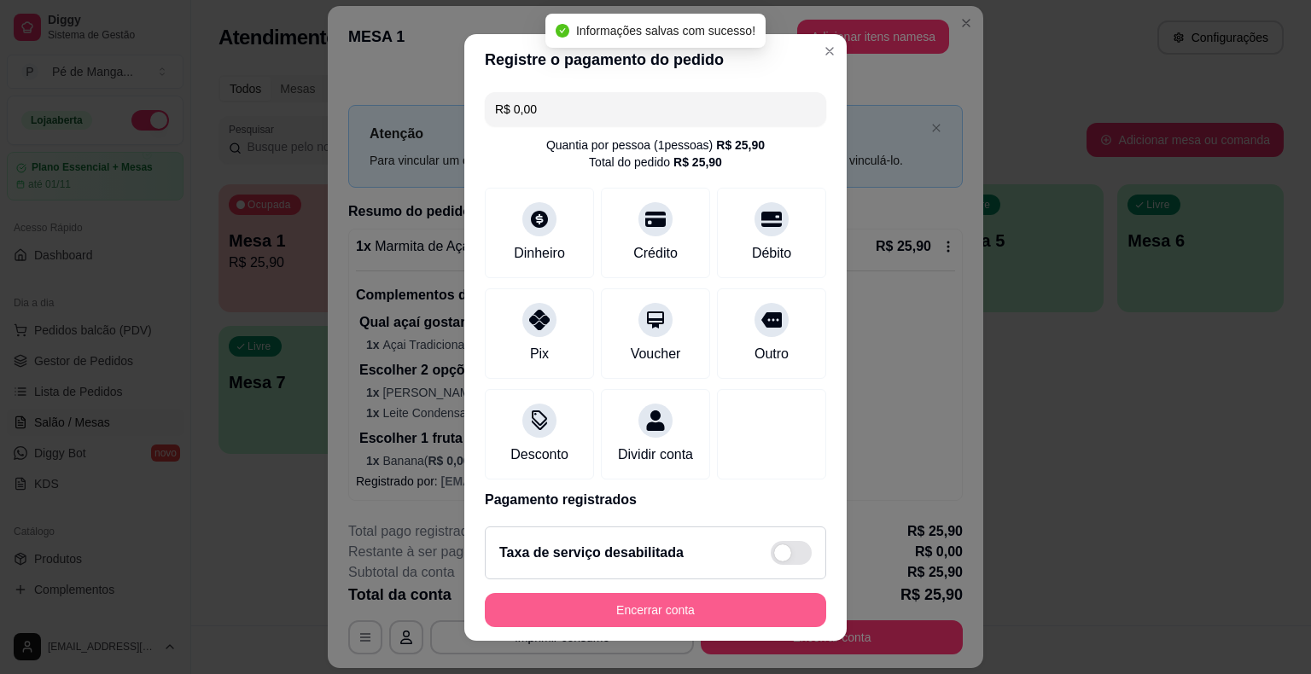
click at [717, 615] on button "Encerrar conta" at bounding box center [655, 610] width 341 height 34
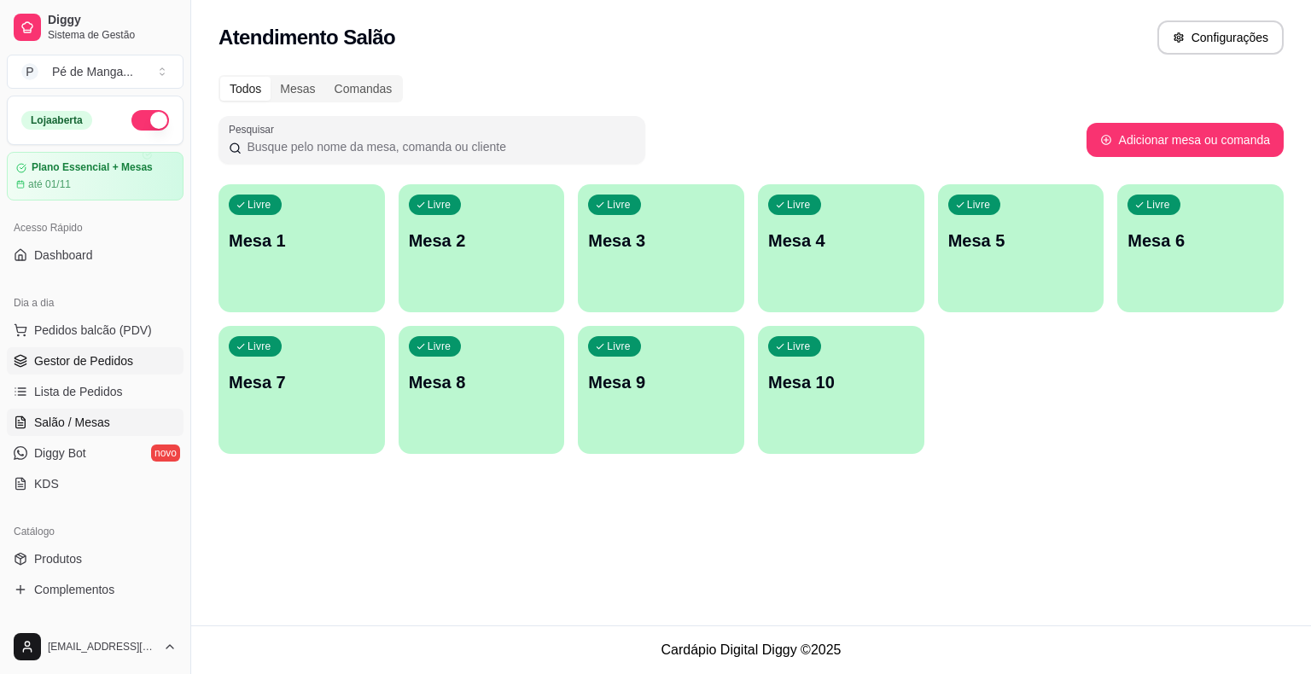
click at [98, 362] on span "Gestor de Pedidos" at bounding box center [83, 360] width 99 height 17
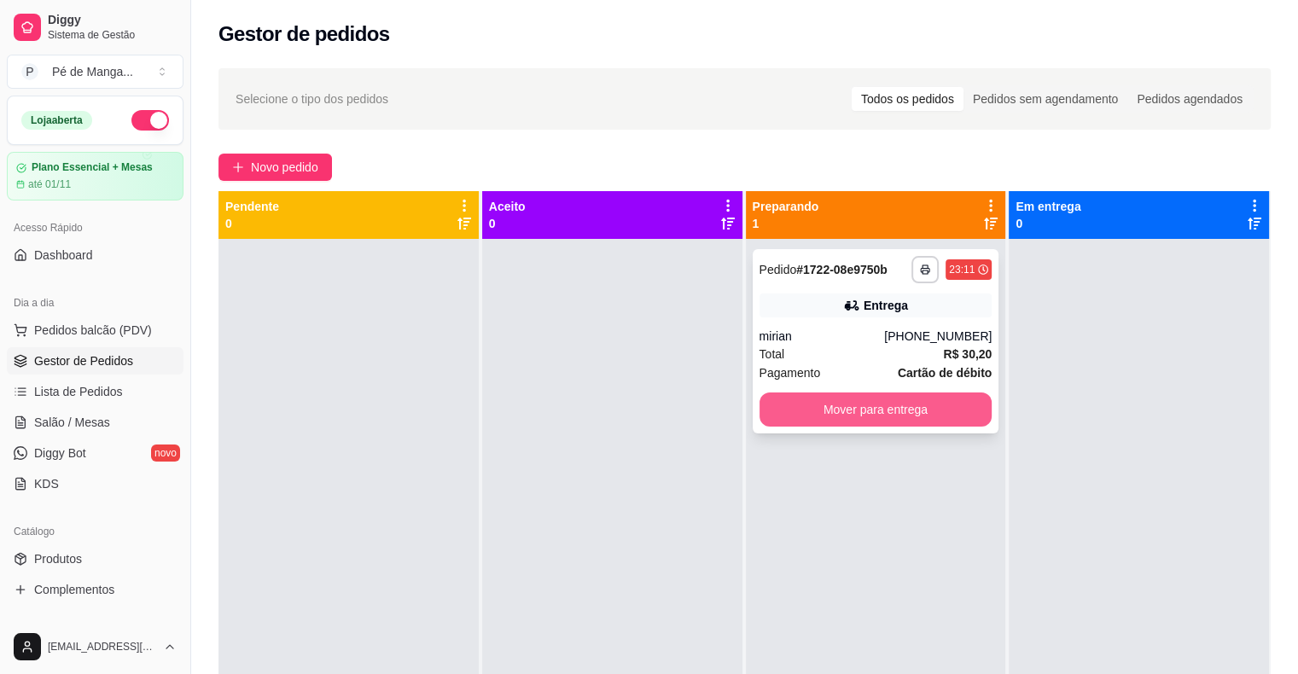
click at [913, 407] on button "Mover para entrega" at bounding box center [875, 410] width 233 height 34
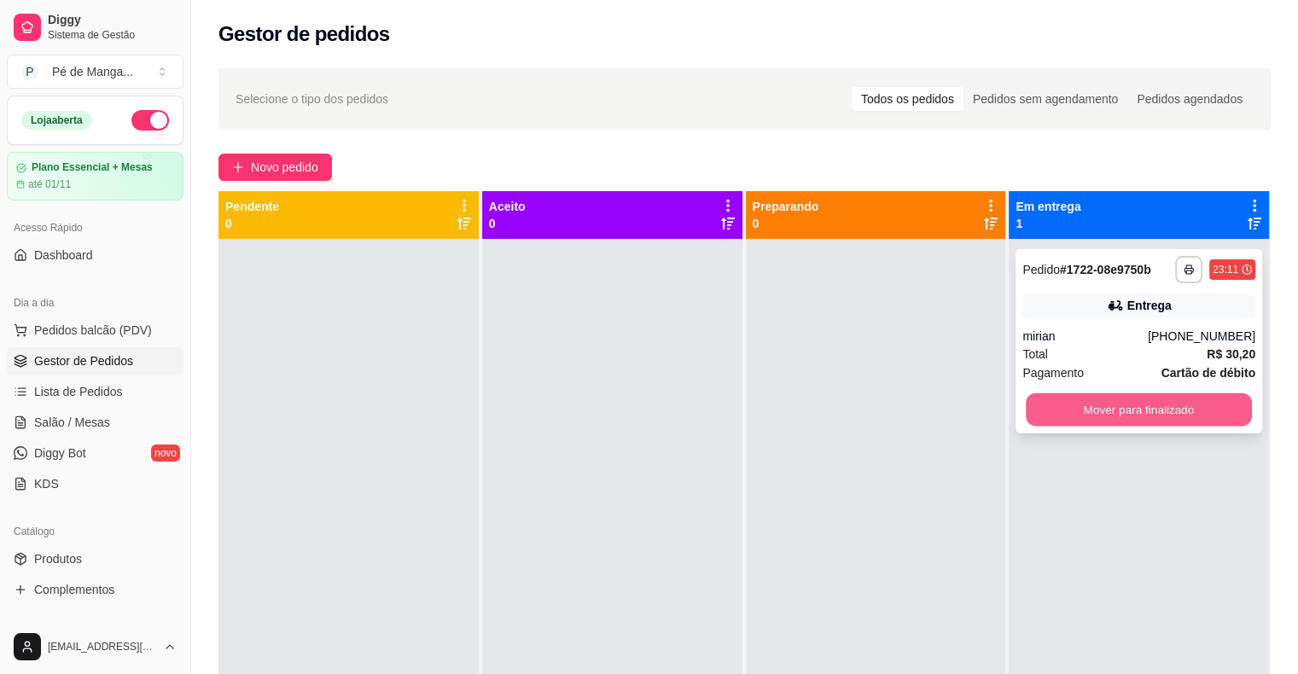
click at [1067, 410] on button "Mover para finalizado" at bounding box center [1139, 409] width 226 height 33
click at [1061, 410] on button "Mover para finalizado" at bounding box center [1139, 409] width 226 height 33
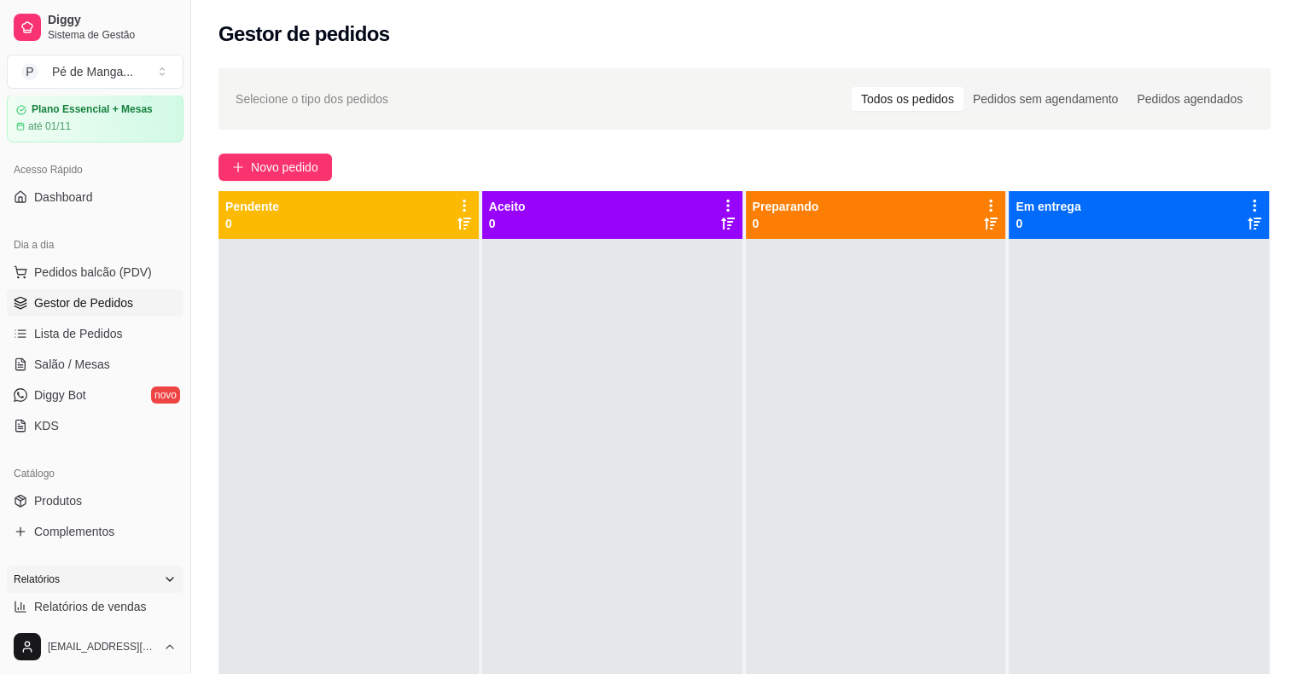
scroll to position [171, 0]
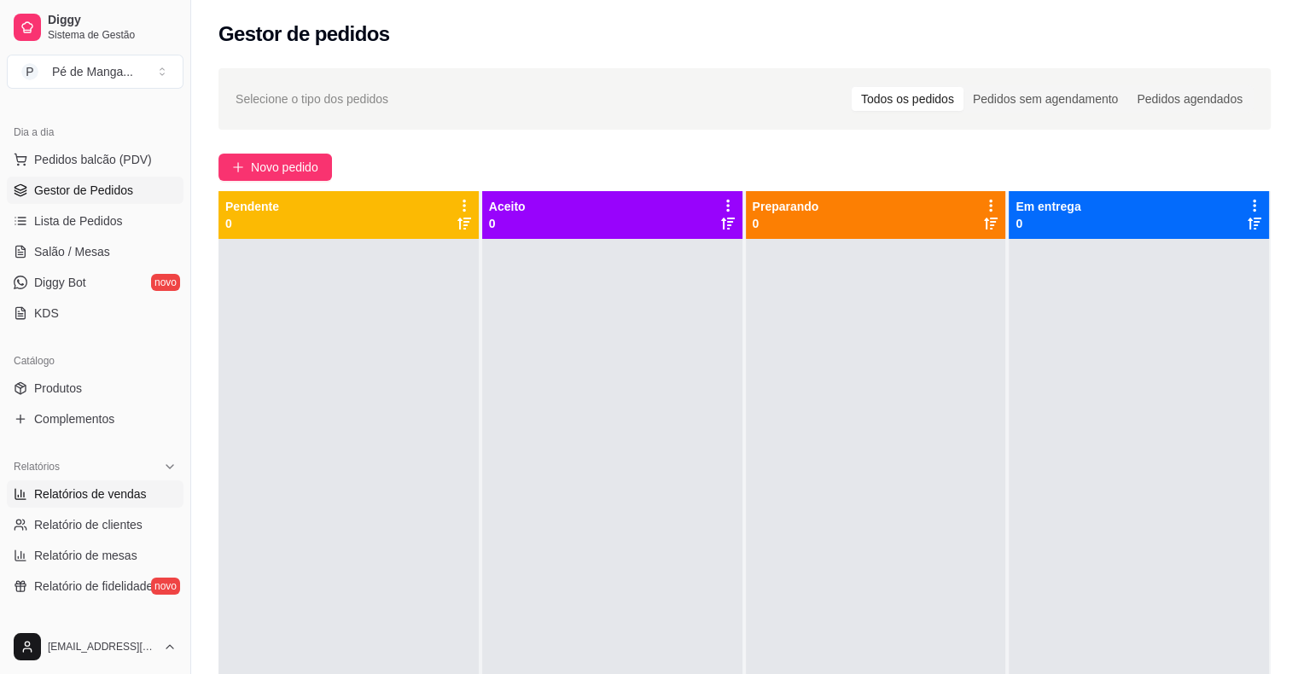
click at [133, 499] on span "Relatórios de vendas" at bounding box center [90, 494] width 113 height 17
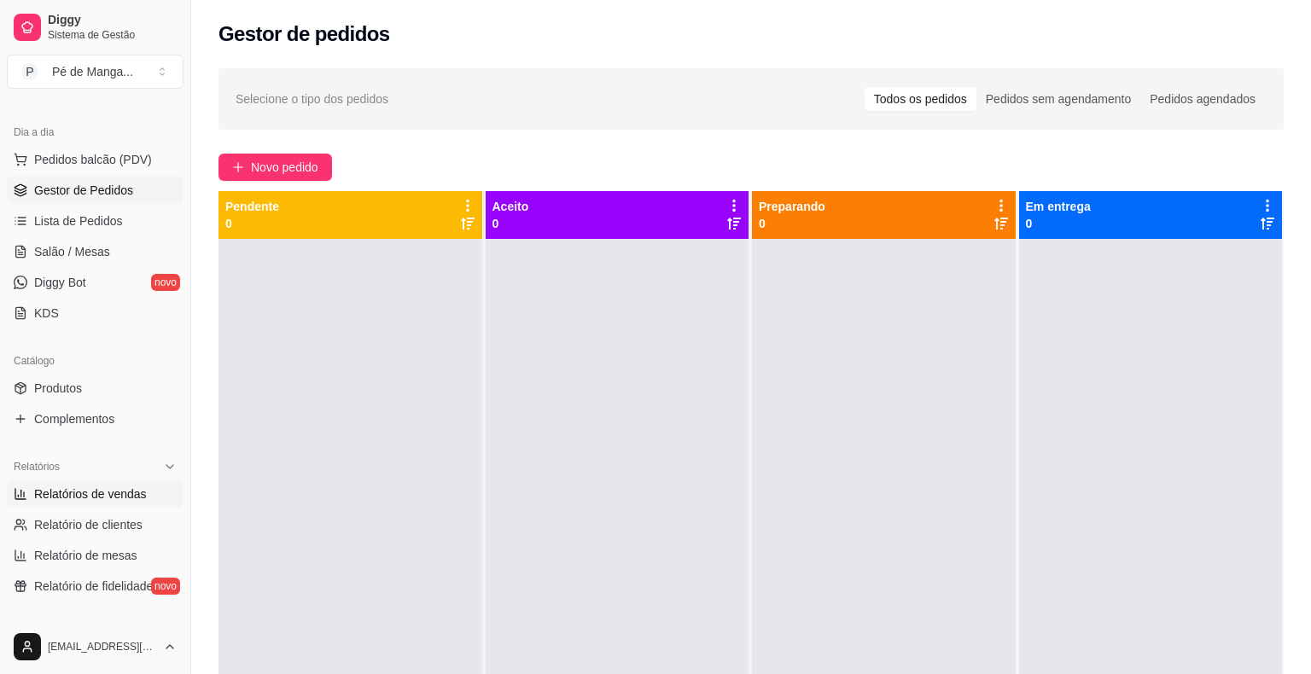
select select "ALL"
select select "0"
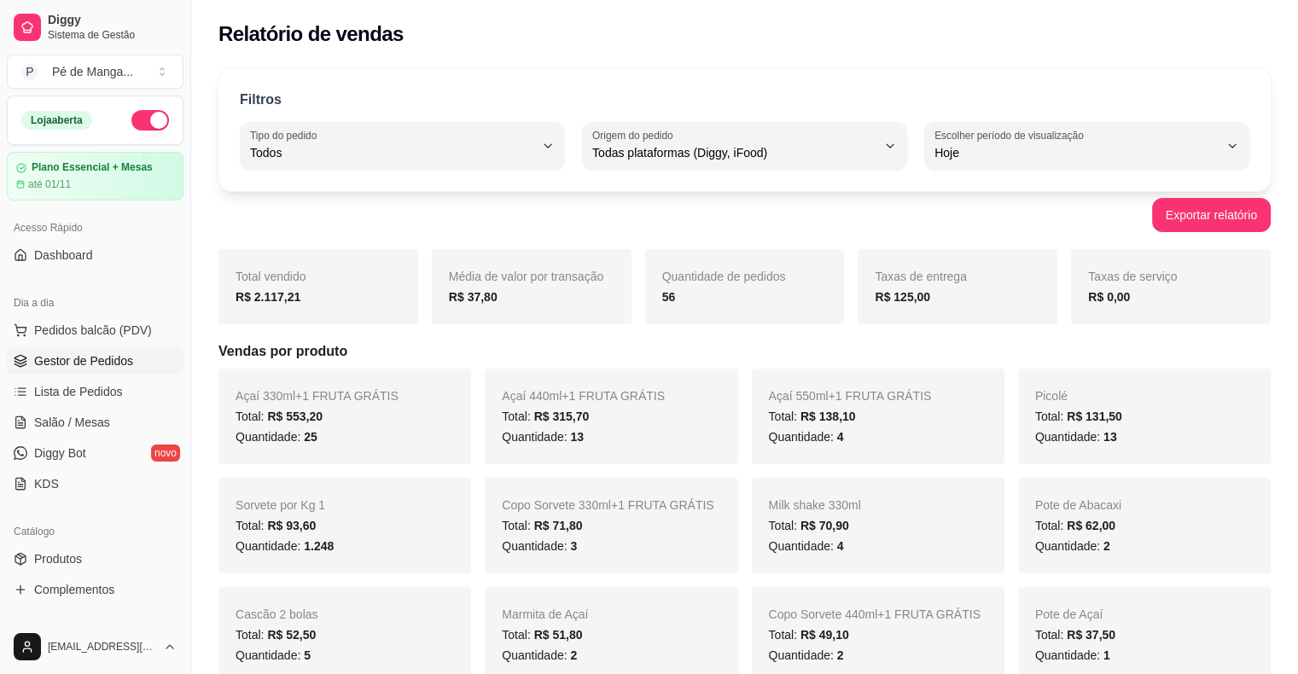
click at [134, 361] on link "Gestor de Pedidos" at bounding box center [95, 360] width 177 height 27
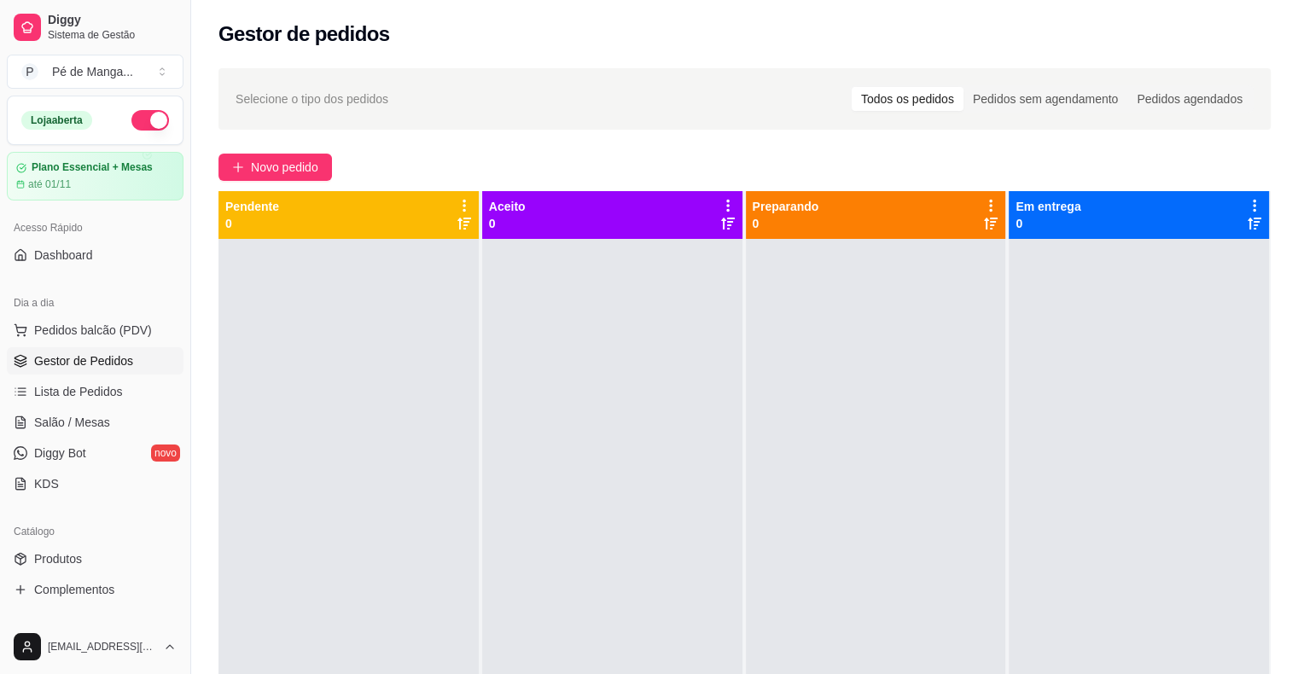
click at [73, 372] on link "Gestor de Pedidos" at bounding box center [95, 360] width 177 height 27
click at [94, 398] on span "Lista de Pedidos" at bounding box center [78, 391] width 89 height 17
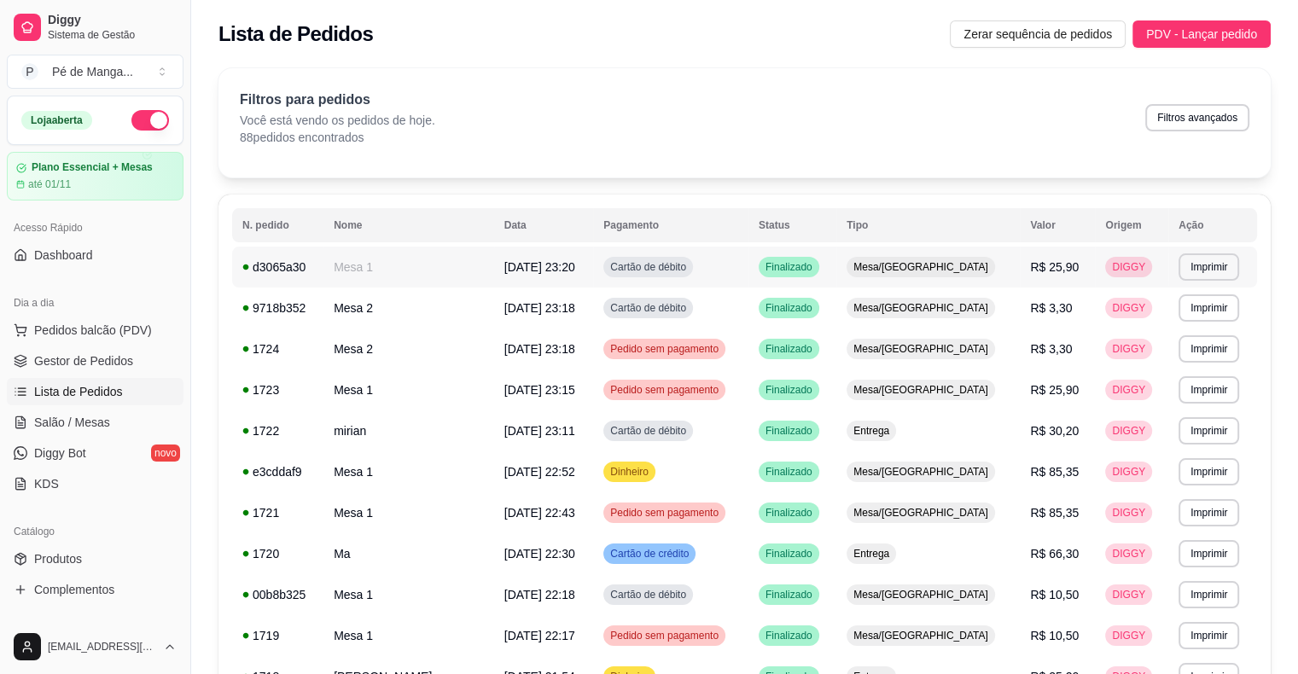
click at [748, 270] on td "Cartão de débito" at bounding box center [670, 267] width 155 height 41
click at [84, 368] on span "Gestor de Pedidos" at bounding box center [83, 360] width 99 height 17
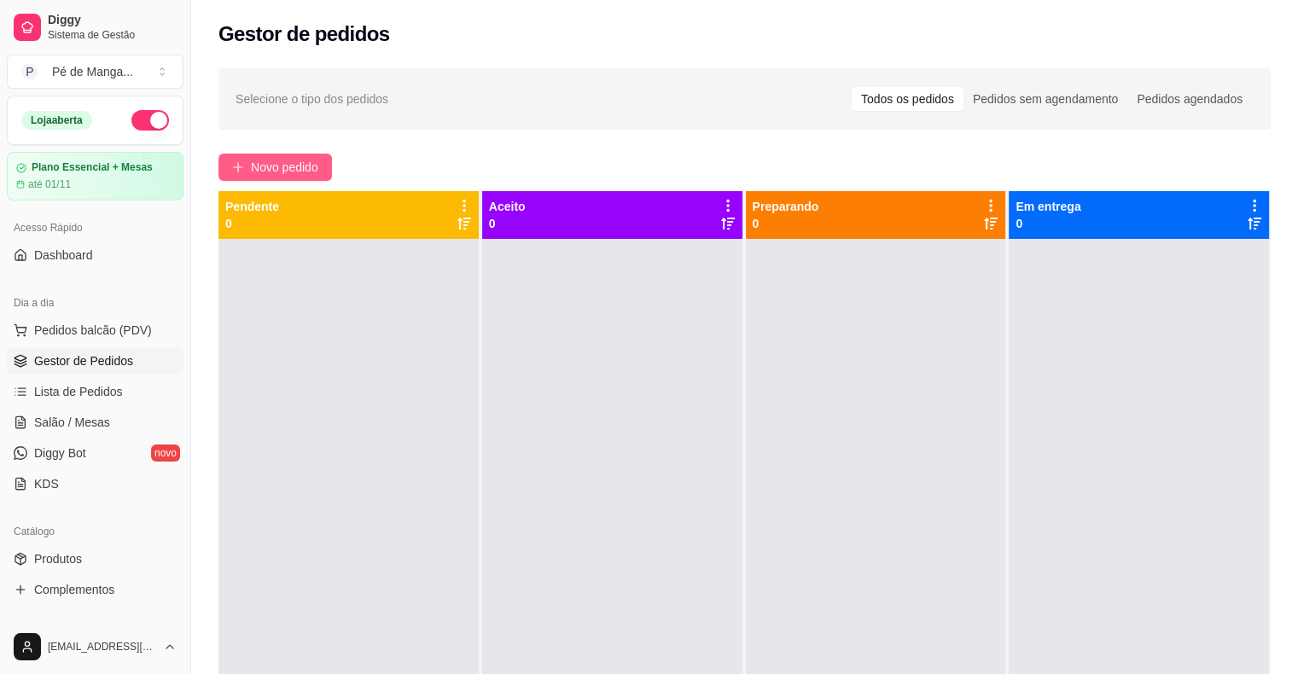
click at [276, 170] on span "Novo pedido" at bounding box center [284, 167] width 67 height 19
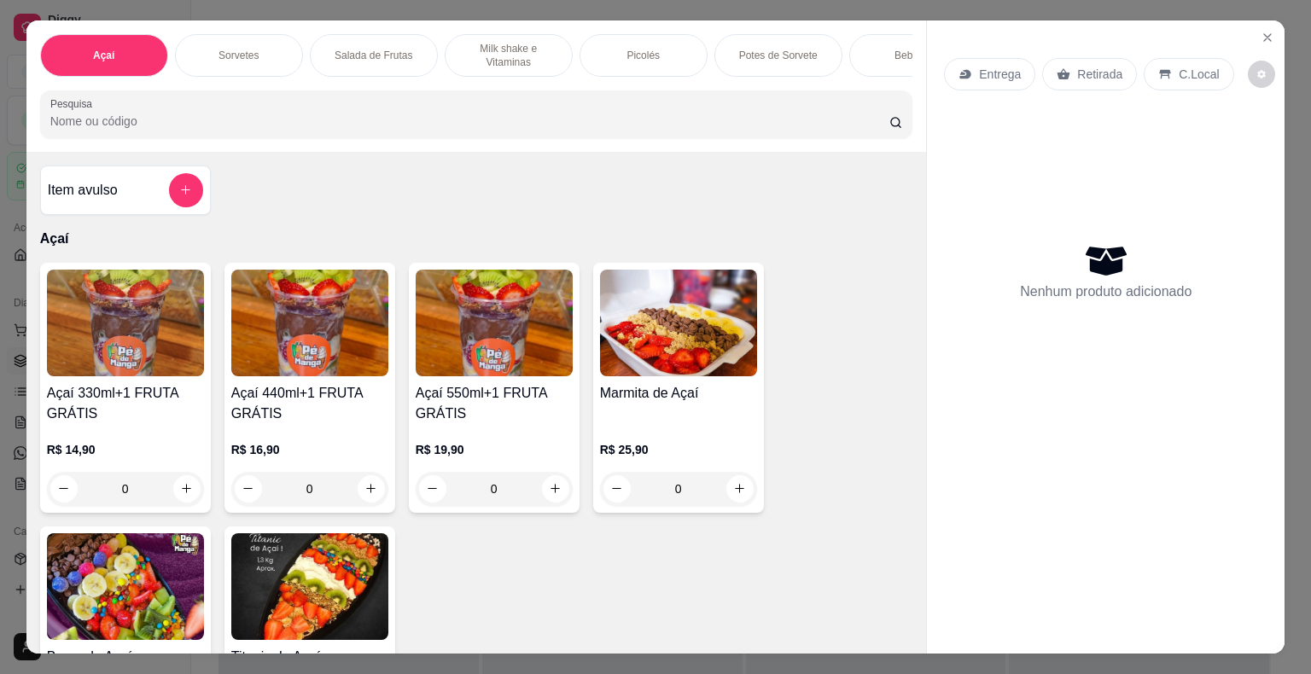
click at [154, 566] on img at bounding box center [125, 586] width 157 height 107
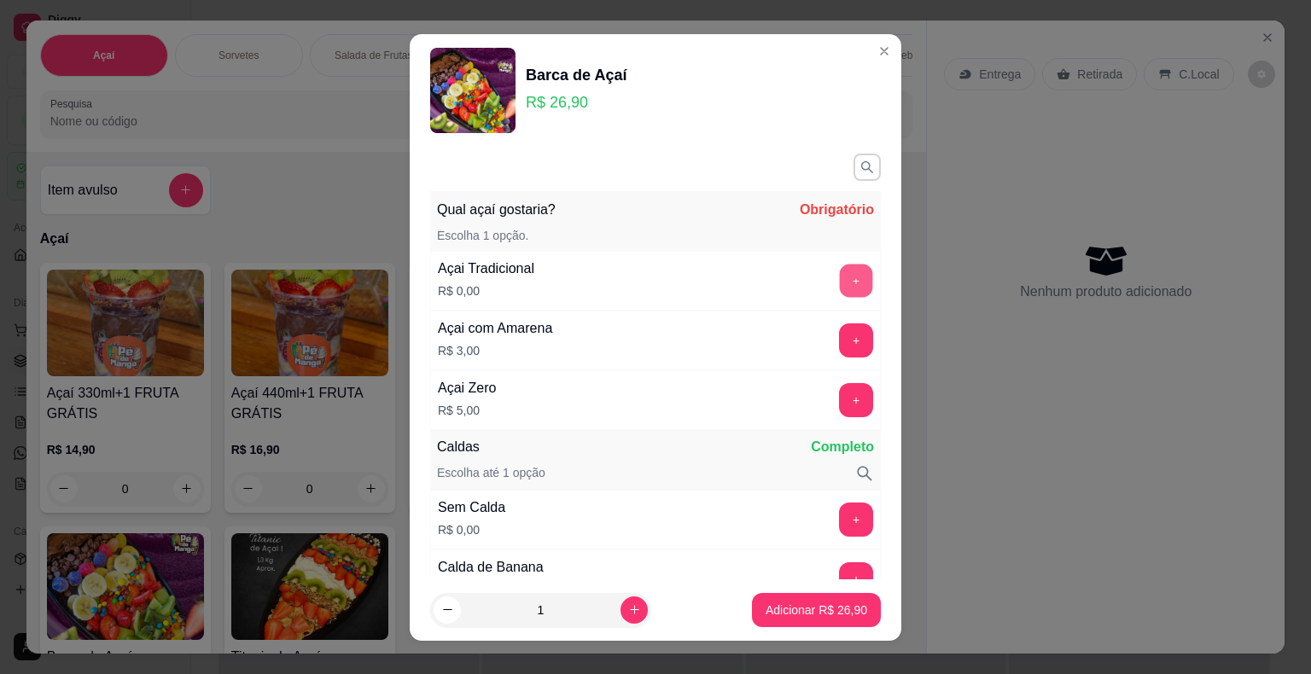
click at [840, 285] on button "+" at bounding box center [856, 280] width 33 height 33
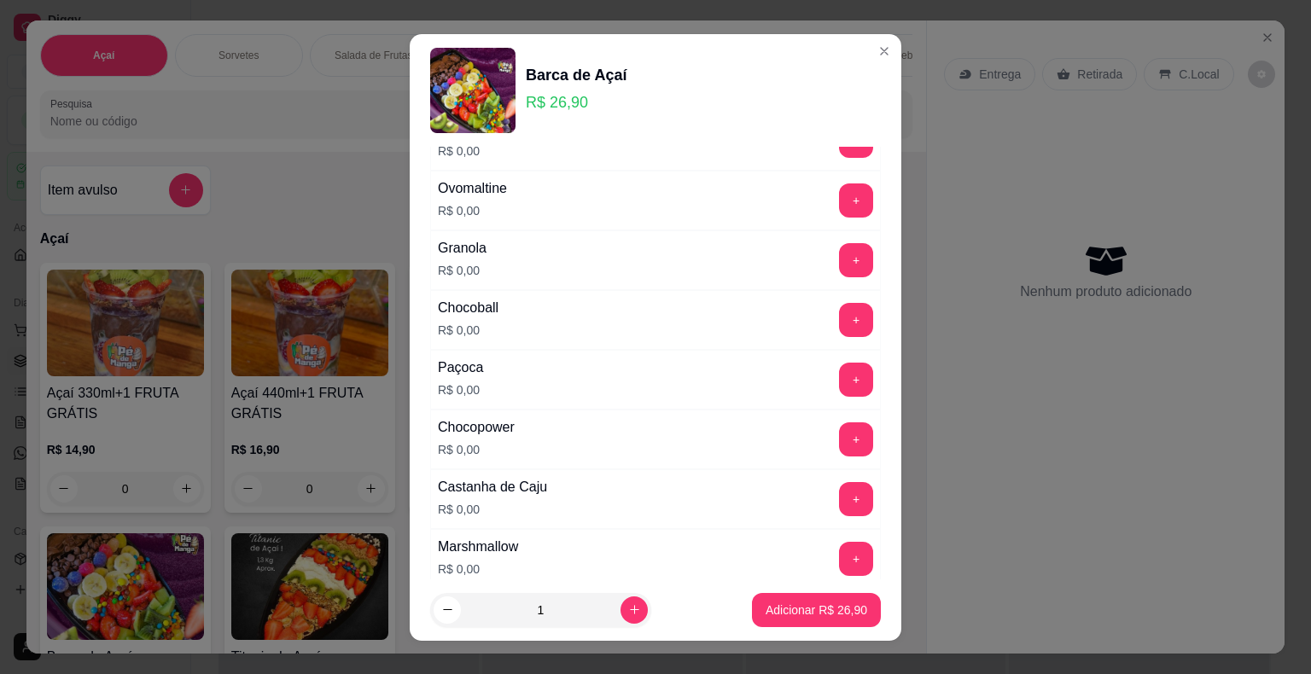
scroll to position [1365, 0]
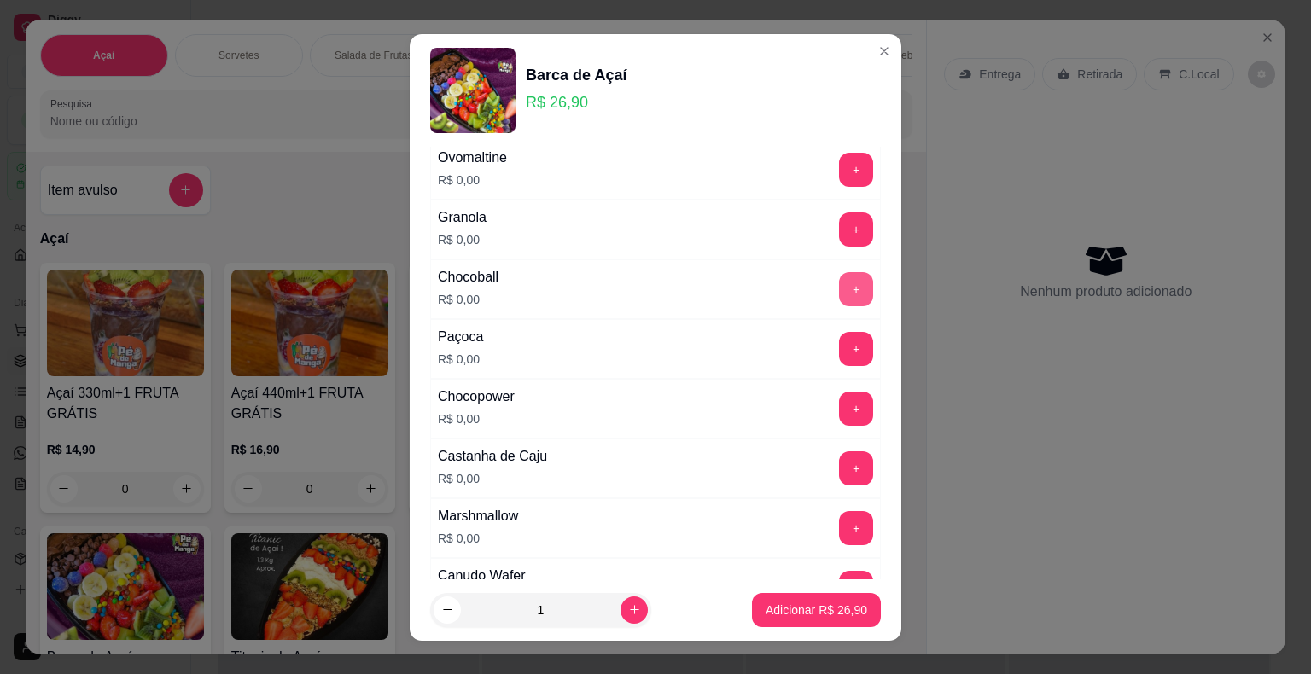
click at [839, 278] on button "+" at bounding box center [856, 289] width 34 height 34
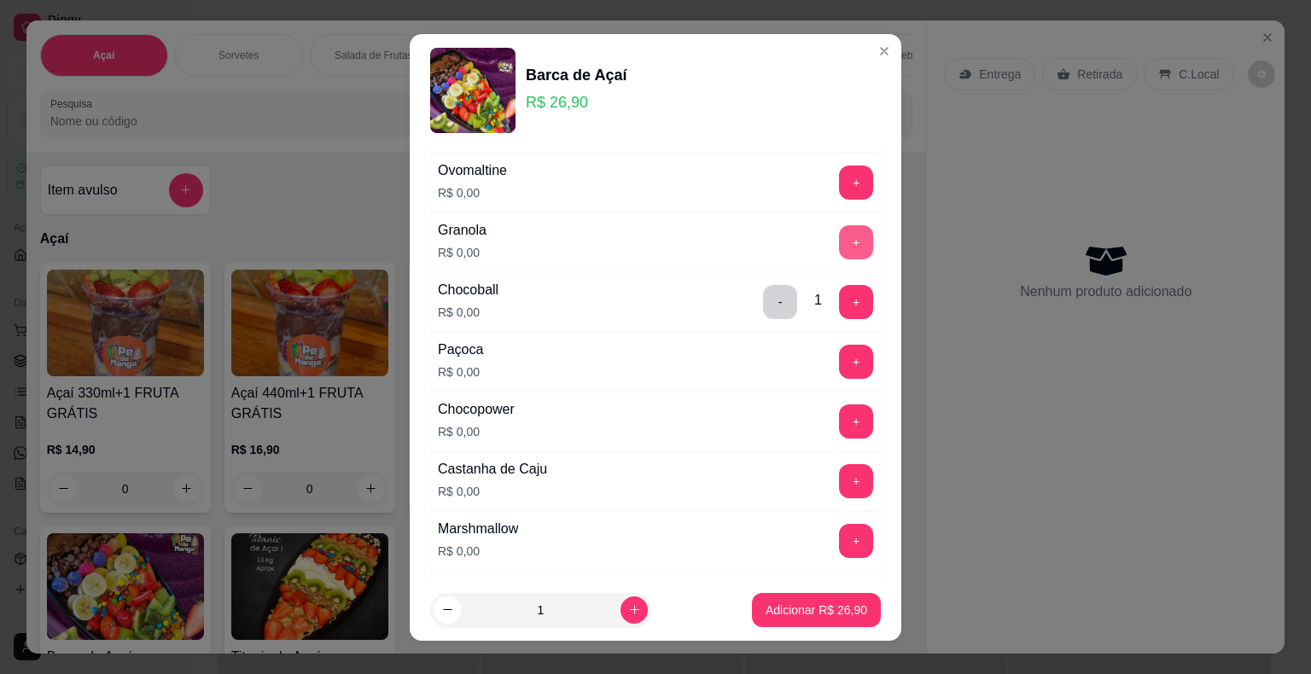
scroll to position [1536, 0]
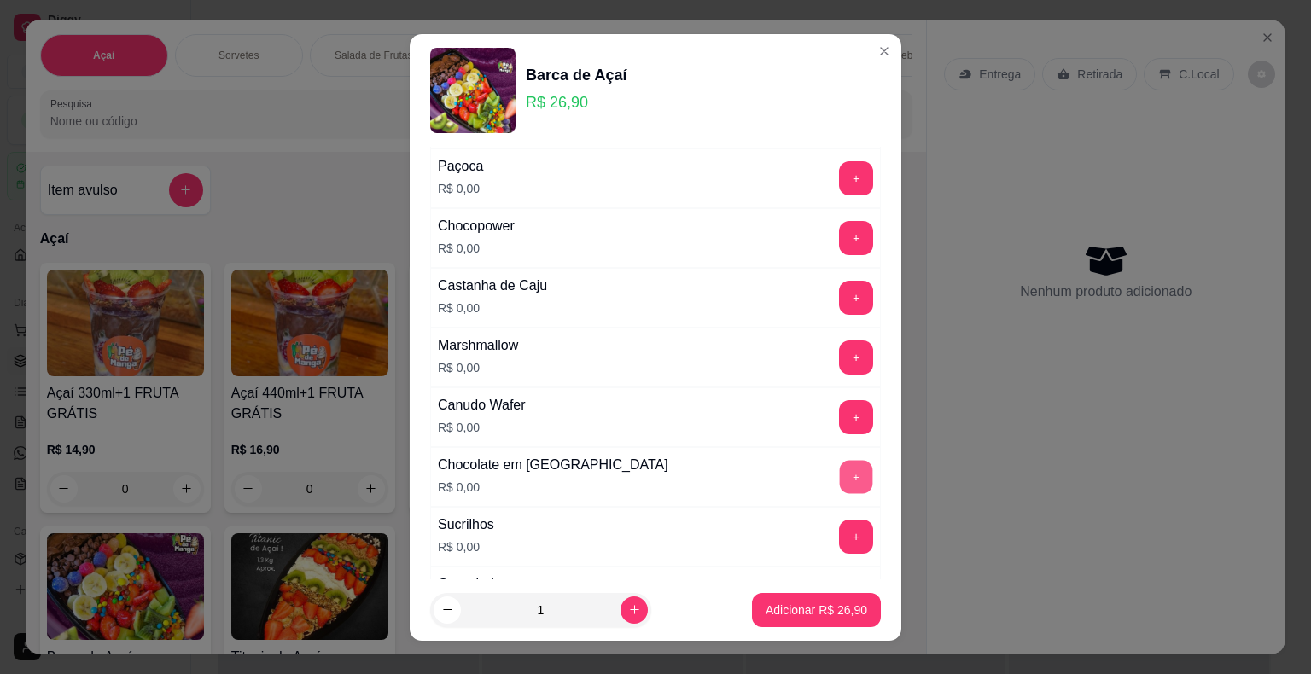
click at [840, 471] on button "+" at bounding box center [856, 476] width 33 height 33
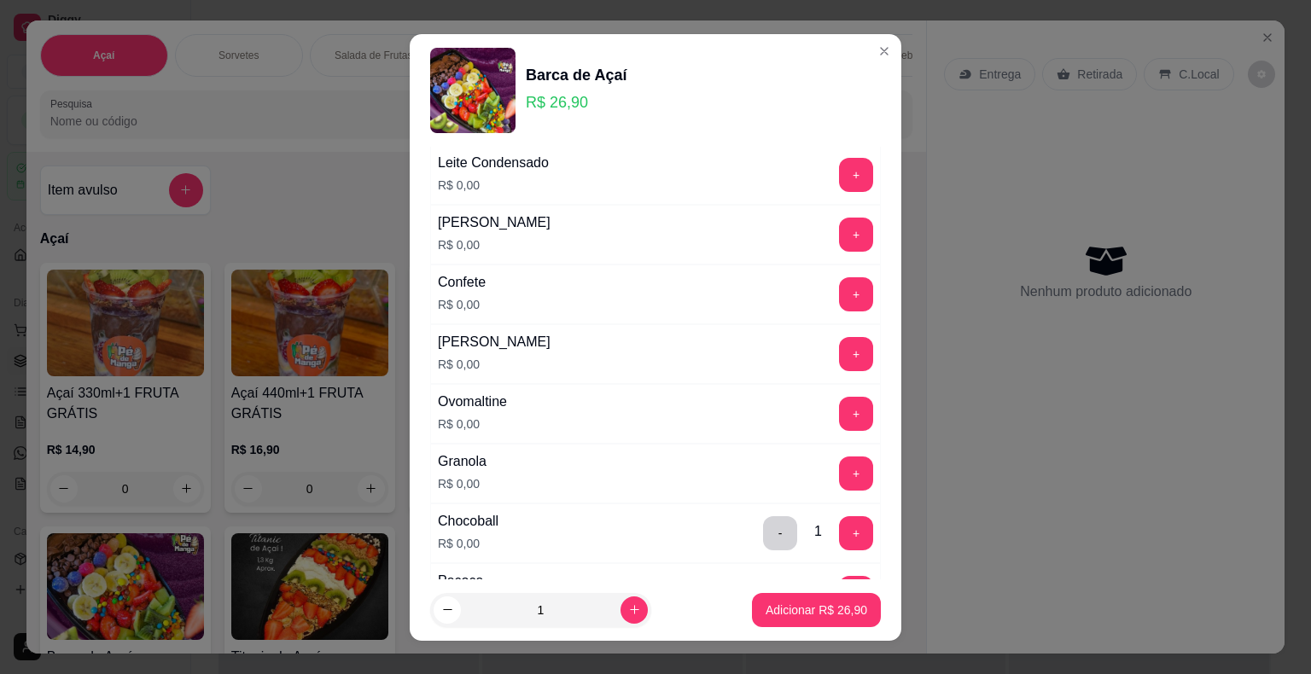
scroll to position [1024, 0]
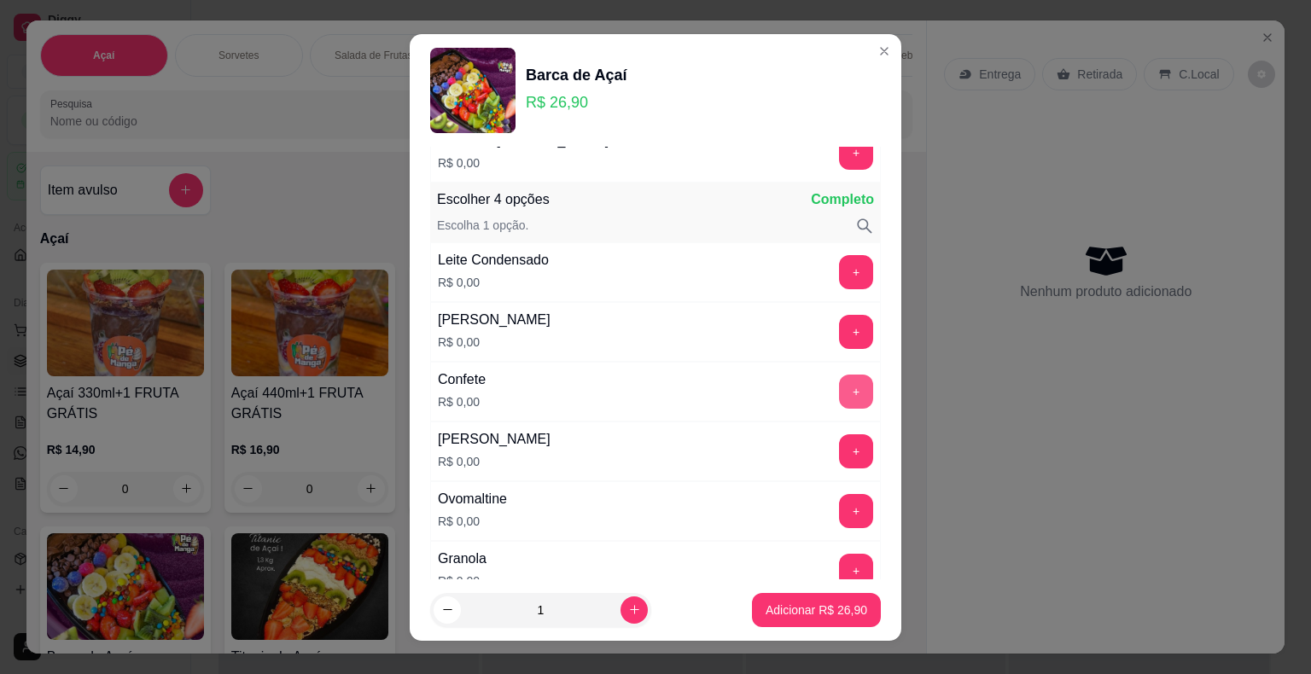
click at [839, 384] on button "+" at bounding box center [856, 392] width 34 height 34
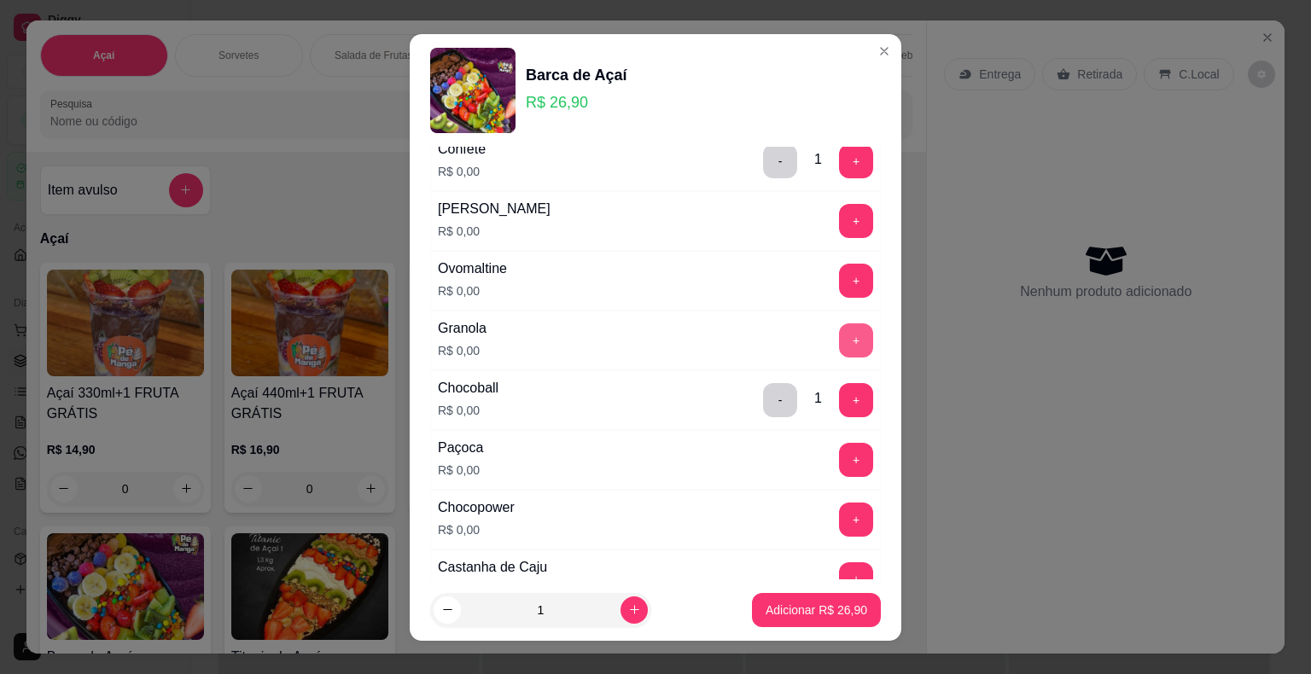
scroll to position [1280, 0]
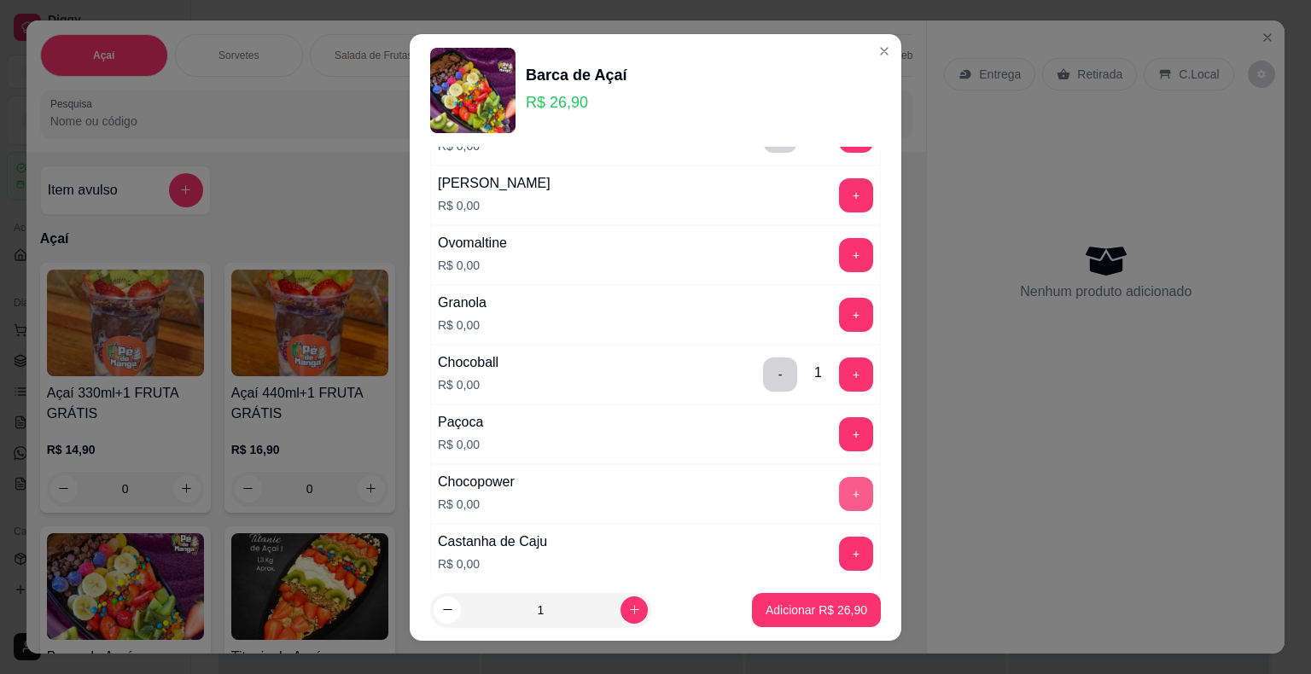
click at [839, 483] on button "+" at bounding box center [856, 494] width 34 height 34
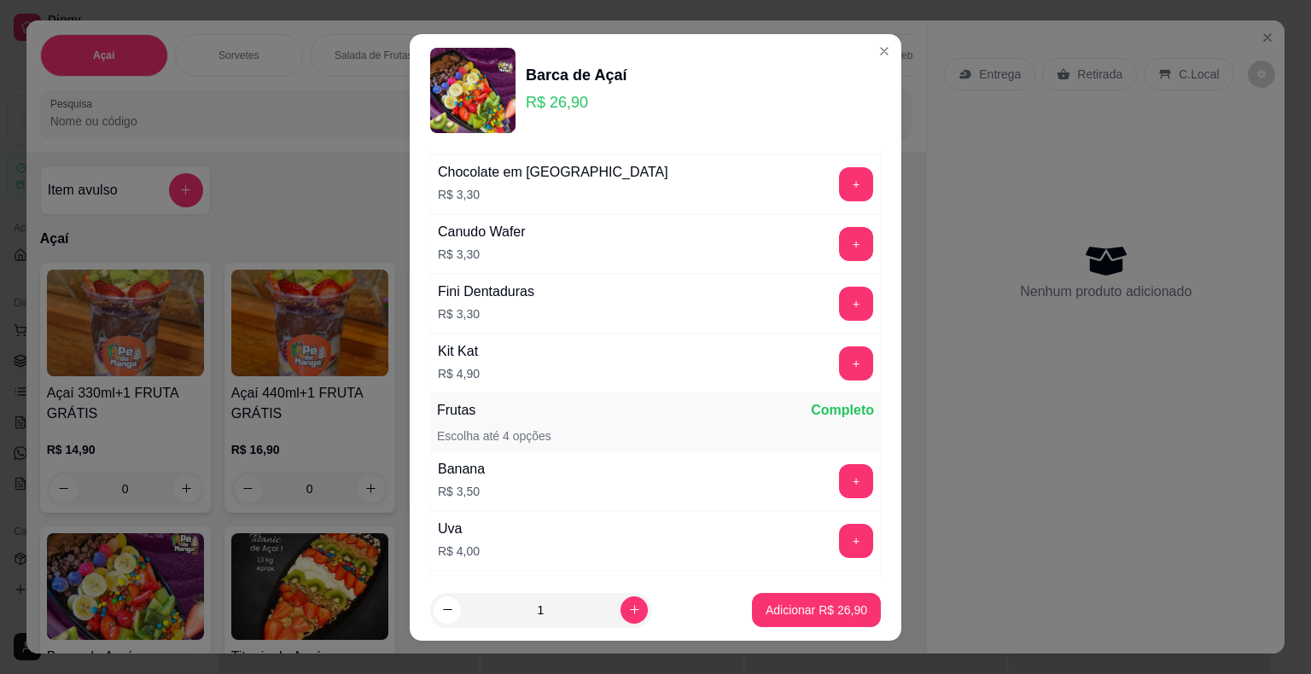
scroll to position [3072, 0]
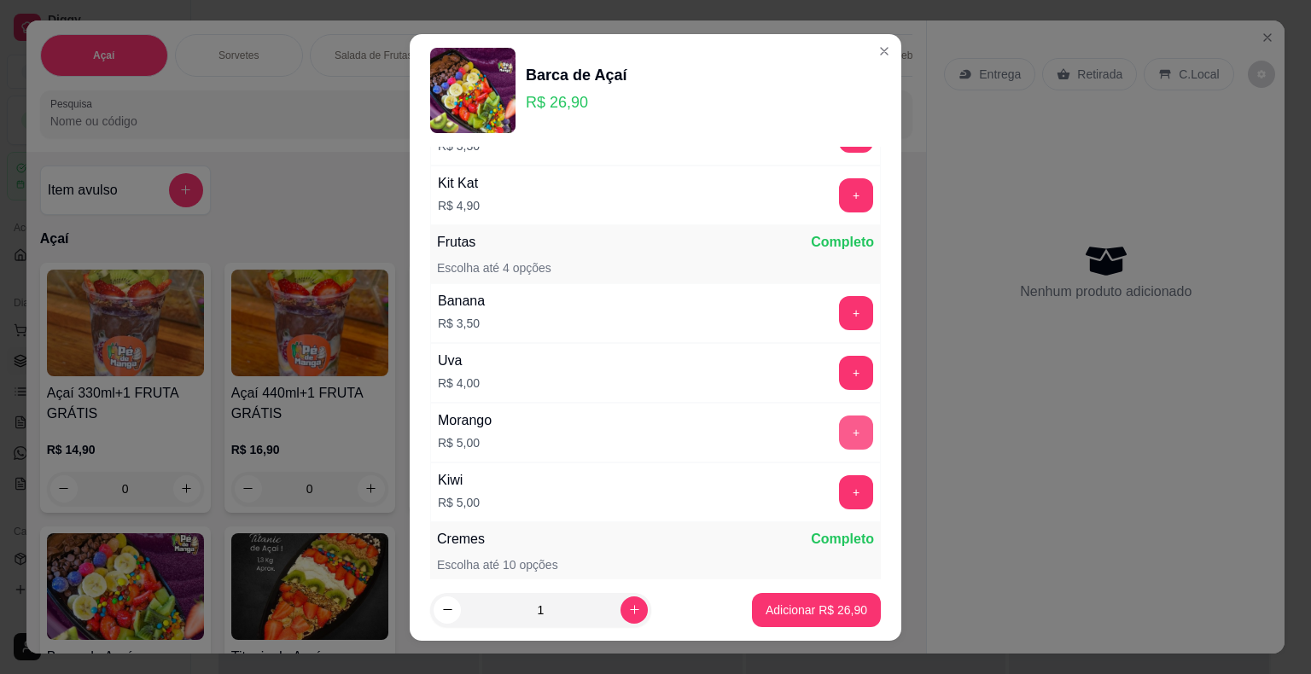
click at [839, 416] on button "+" at bounding box center [856, 433] width 34 height 34
click at [839, 296] on button "+" at bounding box center [856, 313] width 34 height 34
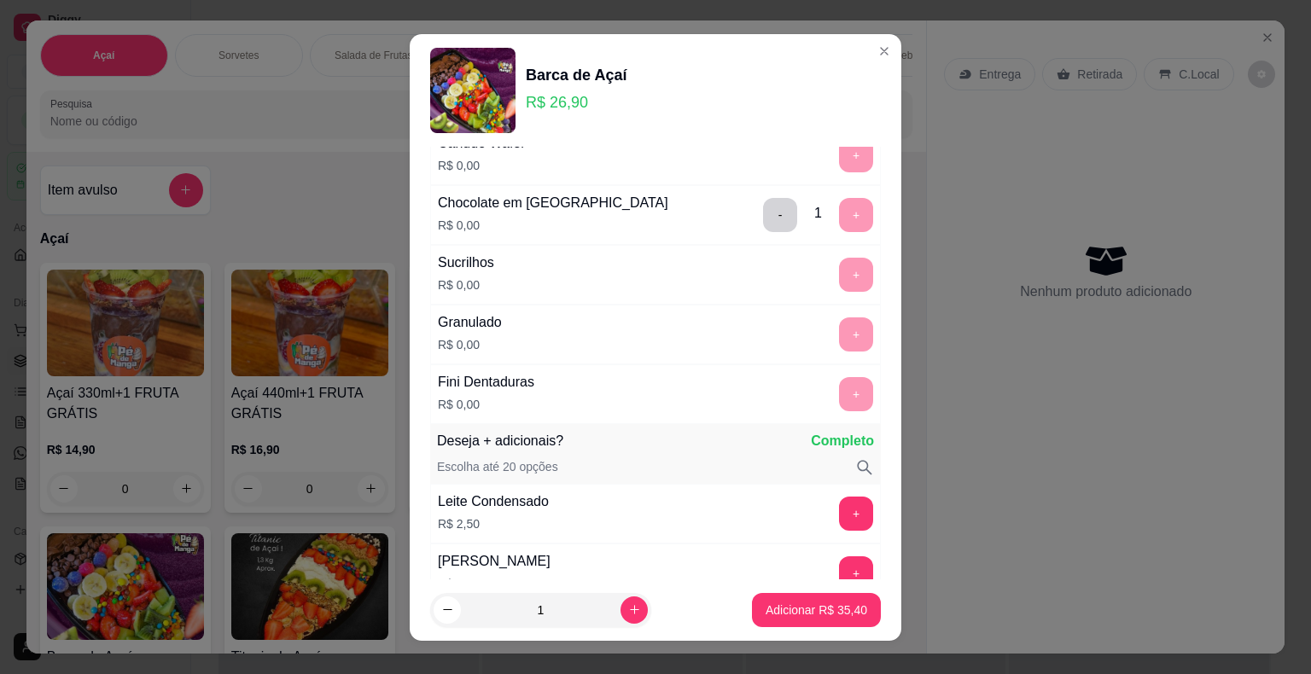
scroll to position [1792, 0]
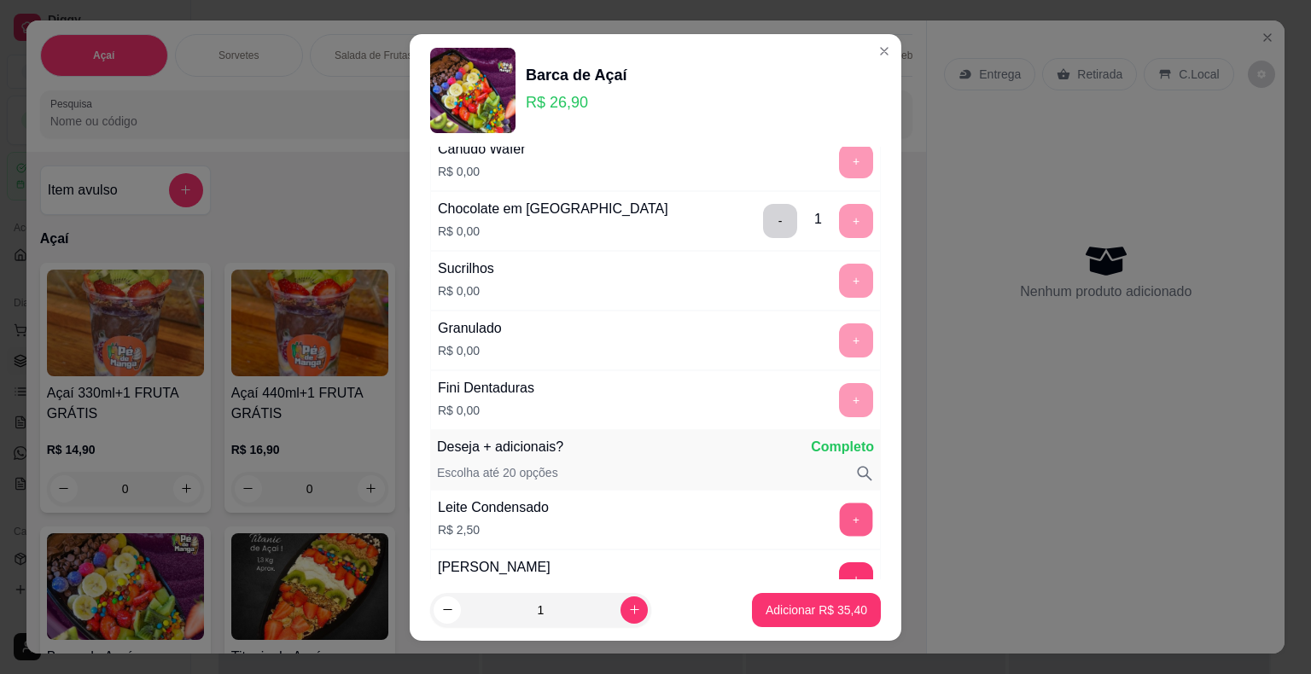
click at [840, 503] on button "+" at bounding box center [856, 519] width 33 height 33
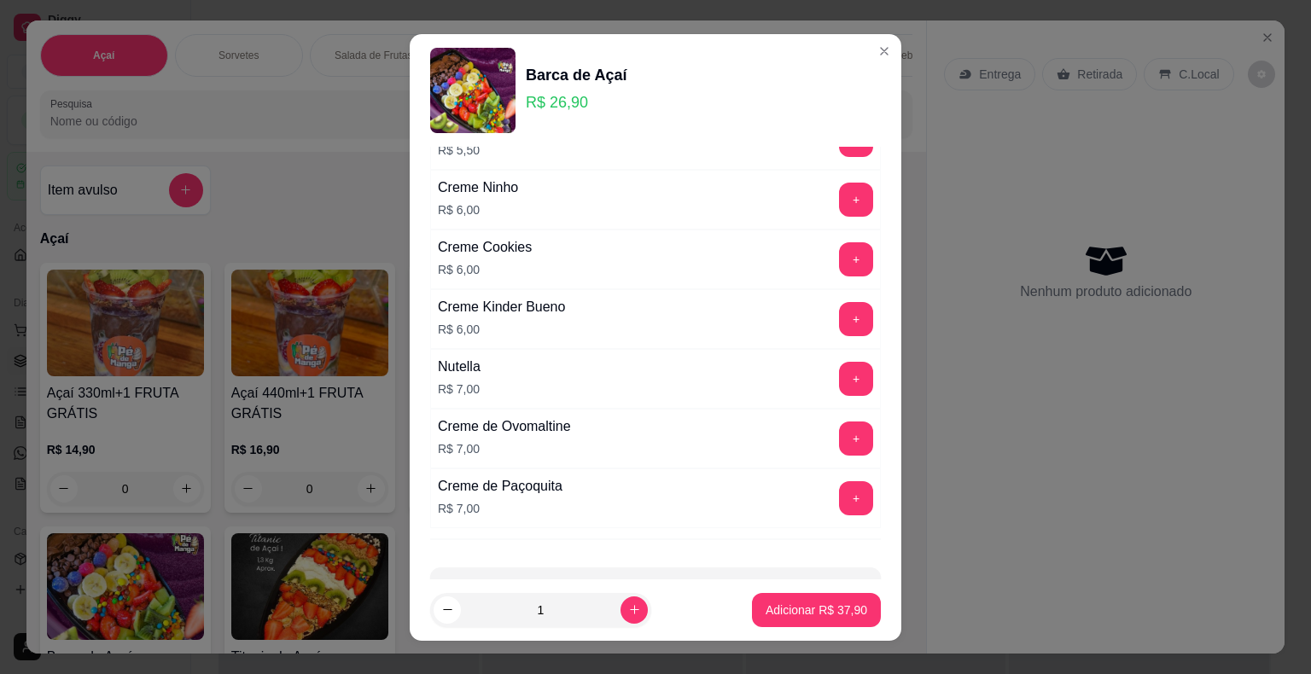
scroll to position [3580, 0]
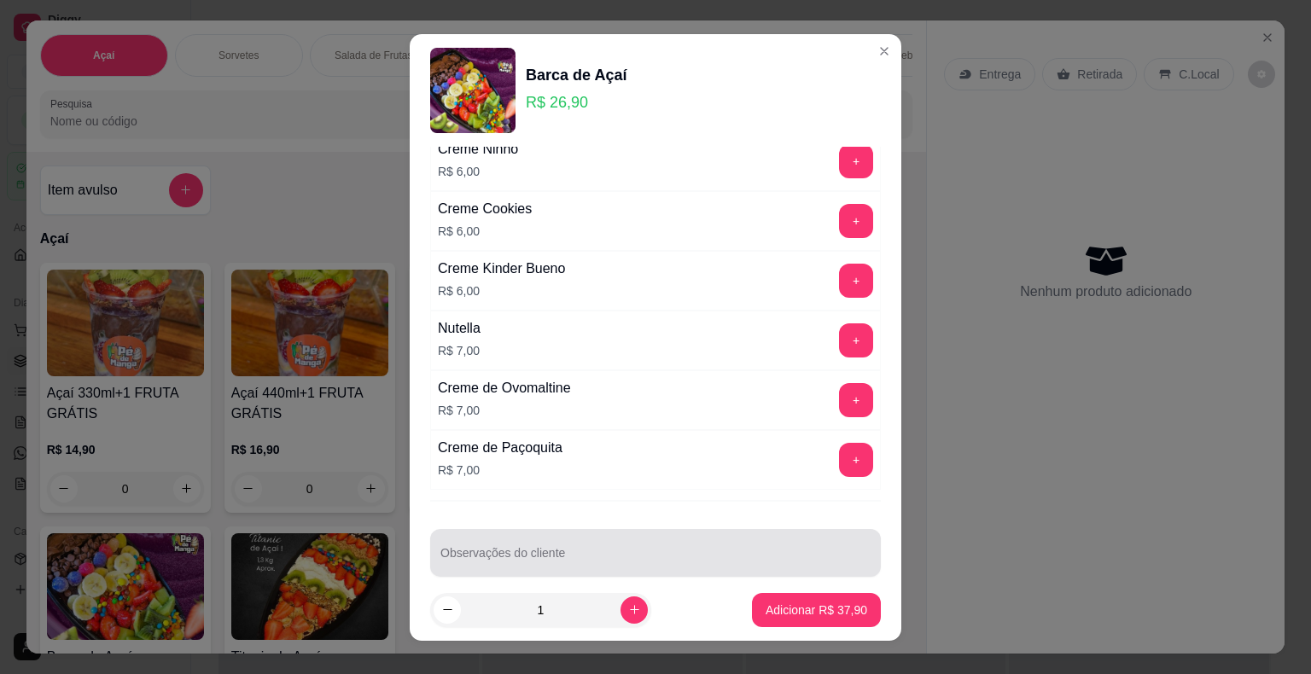
drag, startPoint x: 643, startPoint y: 555, endPoint x: 645, endPoint y: 544, distance: 10.4
click at [643, 555] on div "Qual açaí gostaria? Completo Escolha 1 opção. Açai Tradicional R$ 0,00 - 1 + Aç…" at bounding box center [655, 363] width 491 height 433
click at [645, 551] on input "Observações do cliente" at bounding box center [655, 559] width 430 height 17
type input "Metade da barca com [PERSON_NAME], morango e [PERSON_NAME] e leite condensado, …"
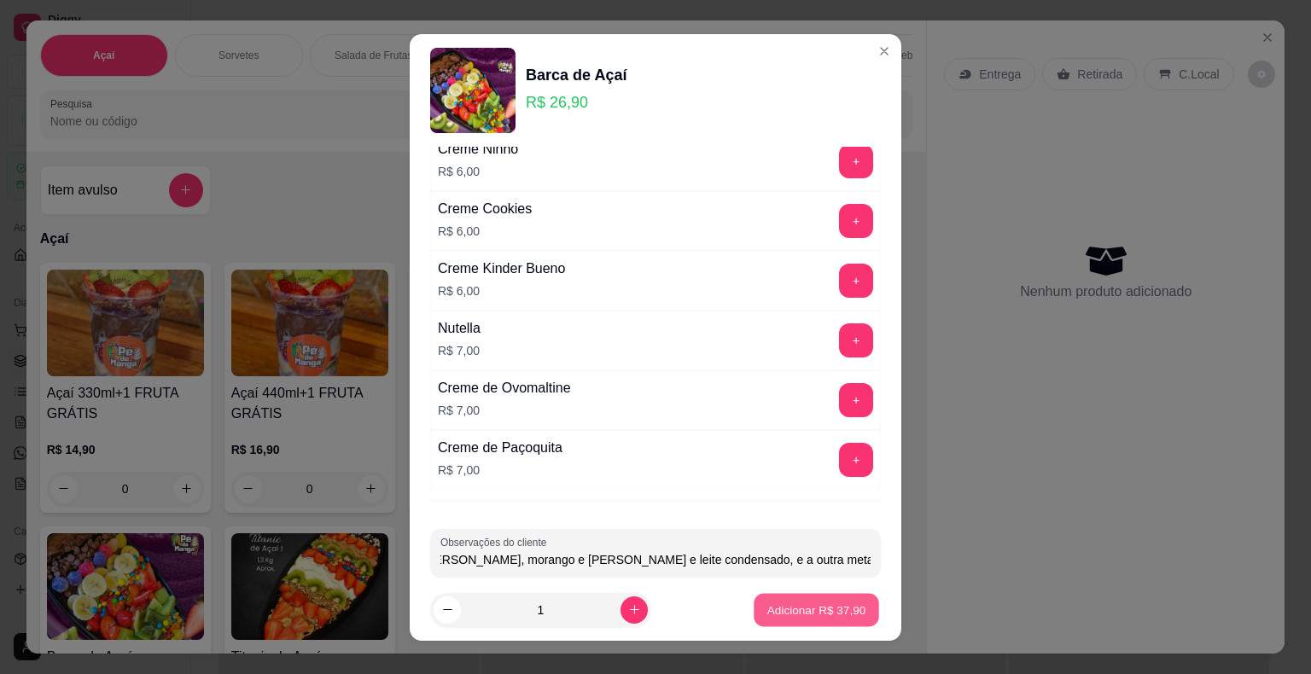
click at [805, 615] on p "Adicionar R$ 37,90" at bounding box center [816, 610] width 99 height 16
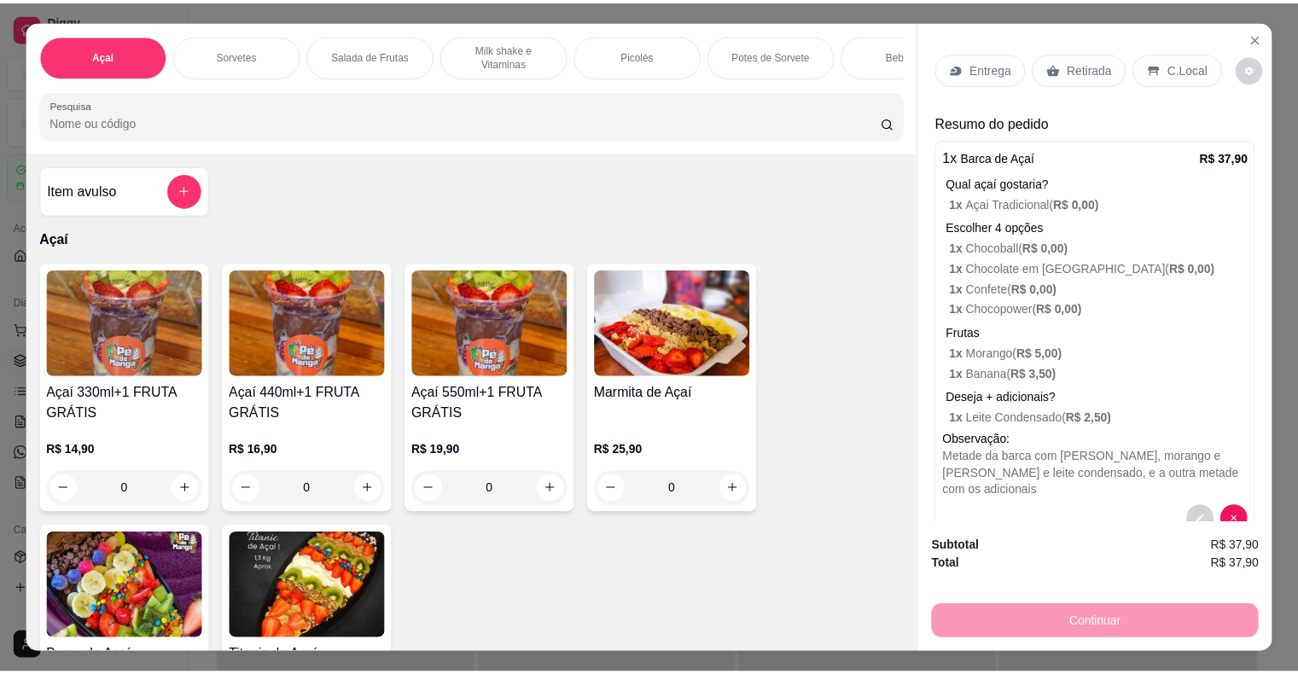
scroll to position [0, 0]
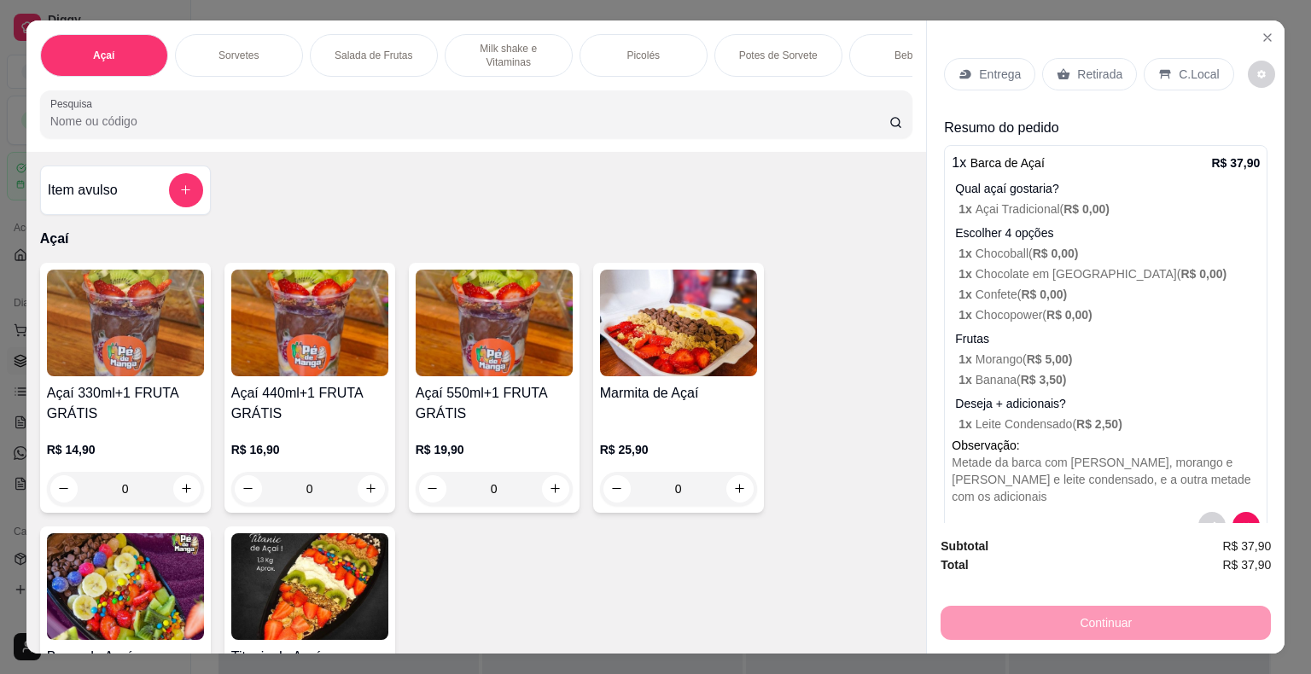
click at [986, 66] on p "Entrega" at bounding box center [1000, 74] width 42 height 17
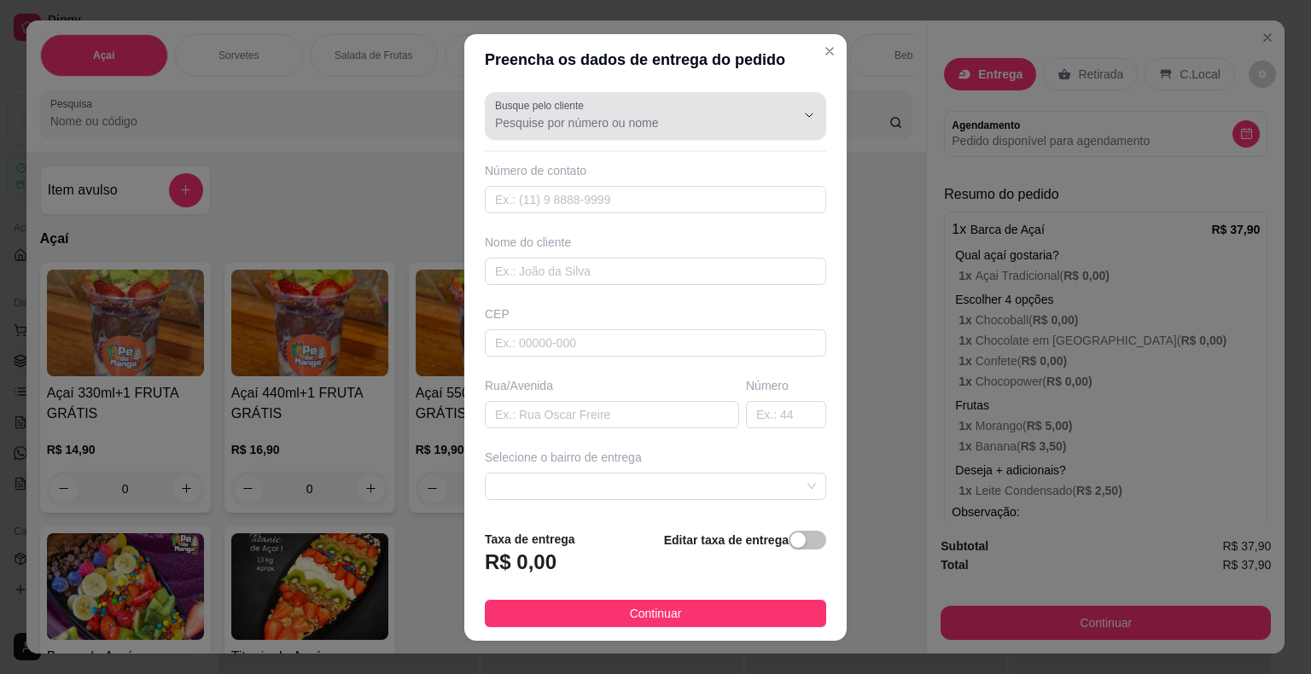
click at [636, 113] on div at bounding box center [655, 116] width 321 height 34
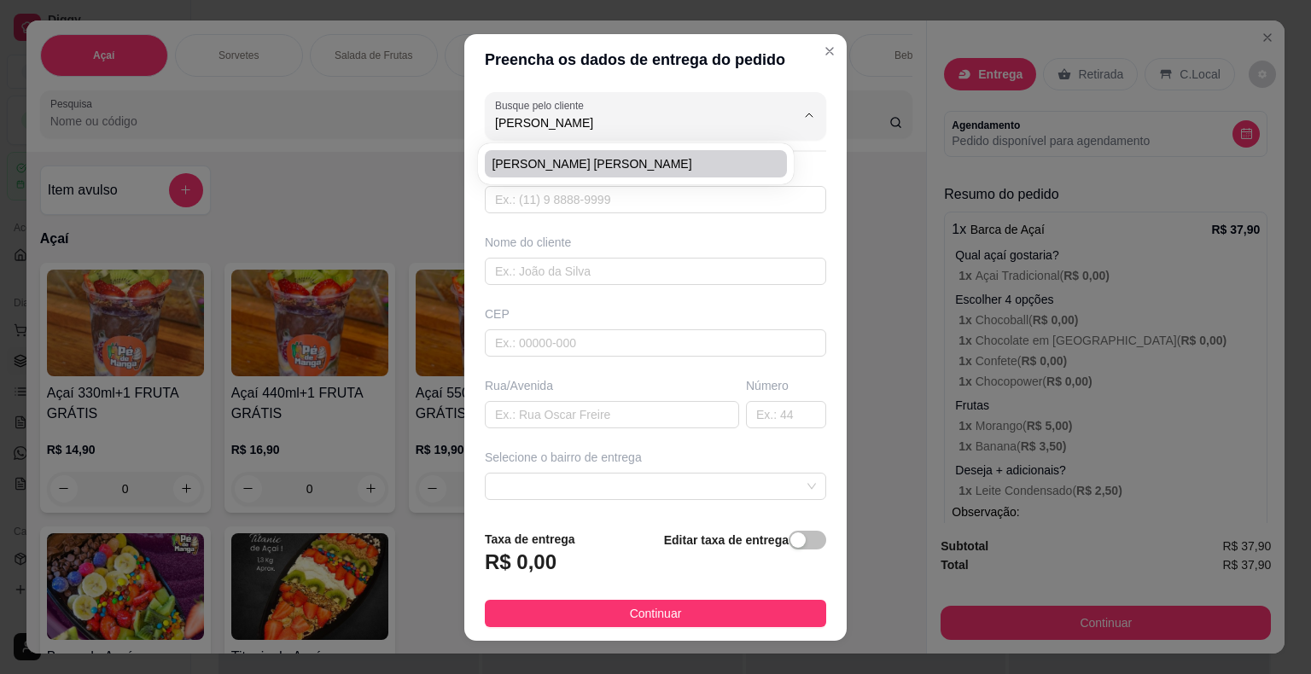
click at [667, 158] on span "[PERSON_NAME] [PERSON_NAME]" at bounding box center [626, 163] width 271 height 17
type input "[PERSON_NAME] [PERSON_NAME]"
type input "15998143775"
type input "[PERSON_NAME] [PERSON_NAME]"
type input "18440120"
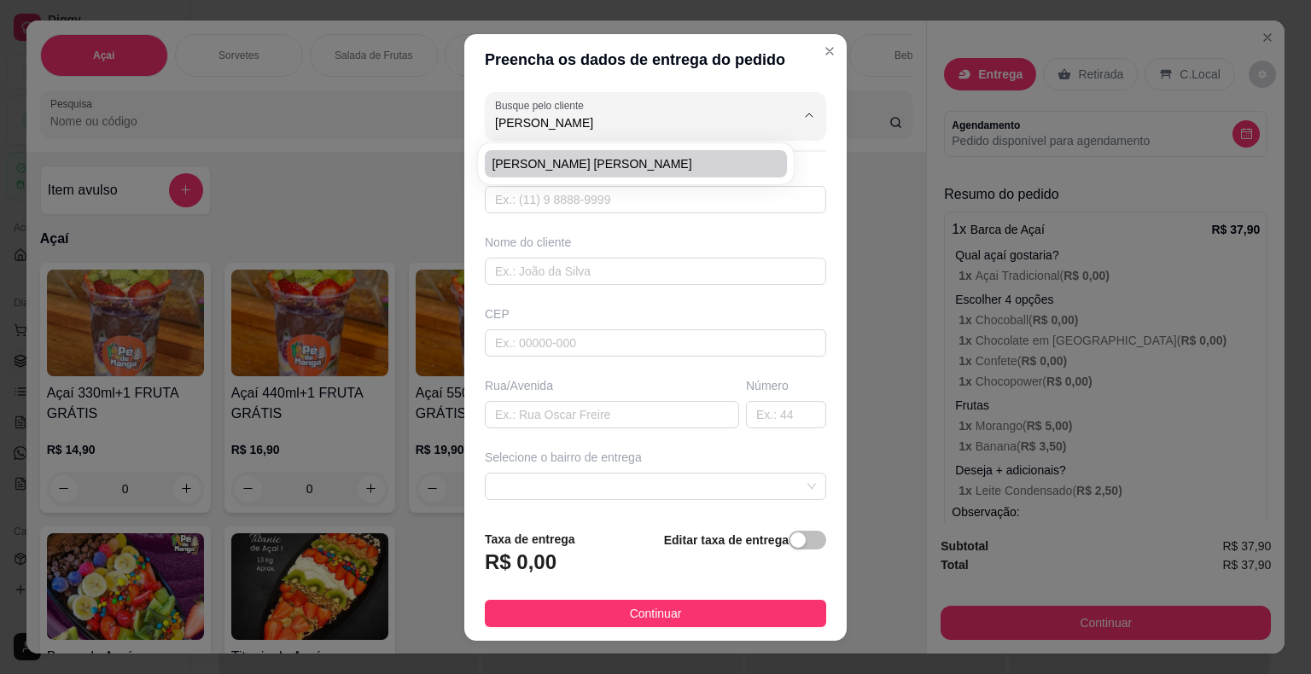
type input "[GEOGRAPHIC_DATA][PERSON_NAME]"
type input "277"
type input "Itaberá"
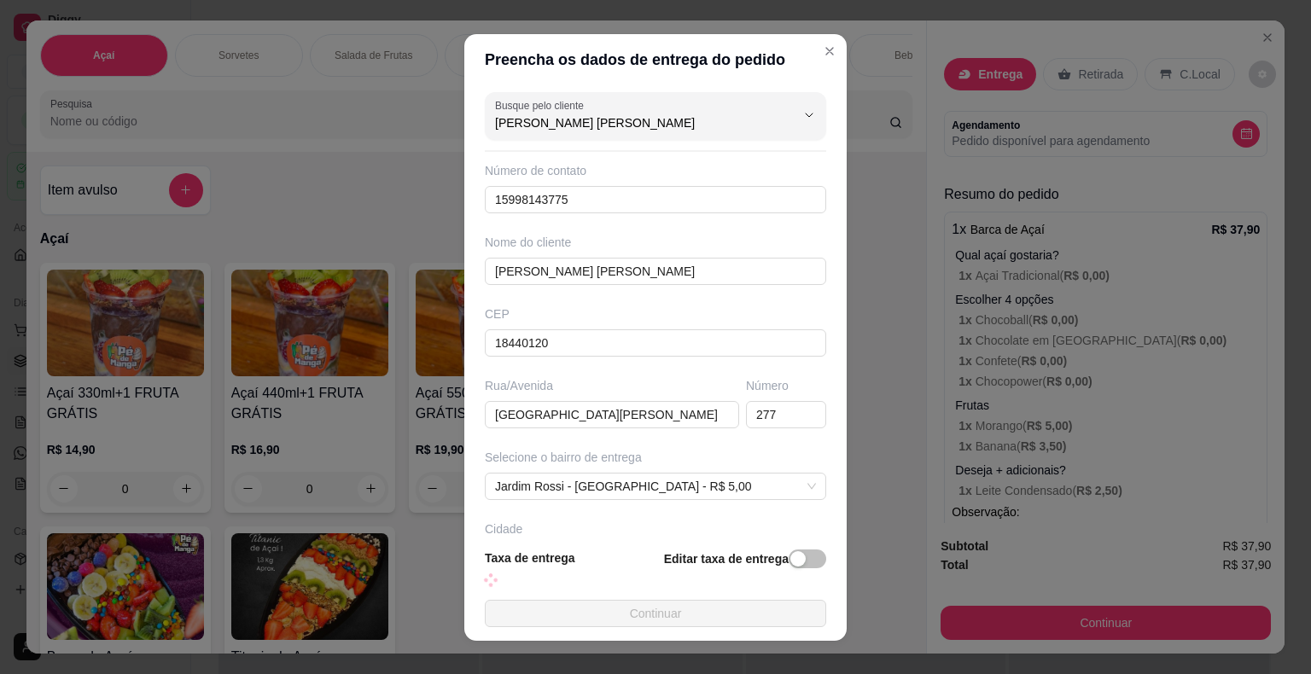
type input "Casa"
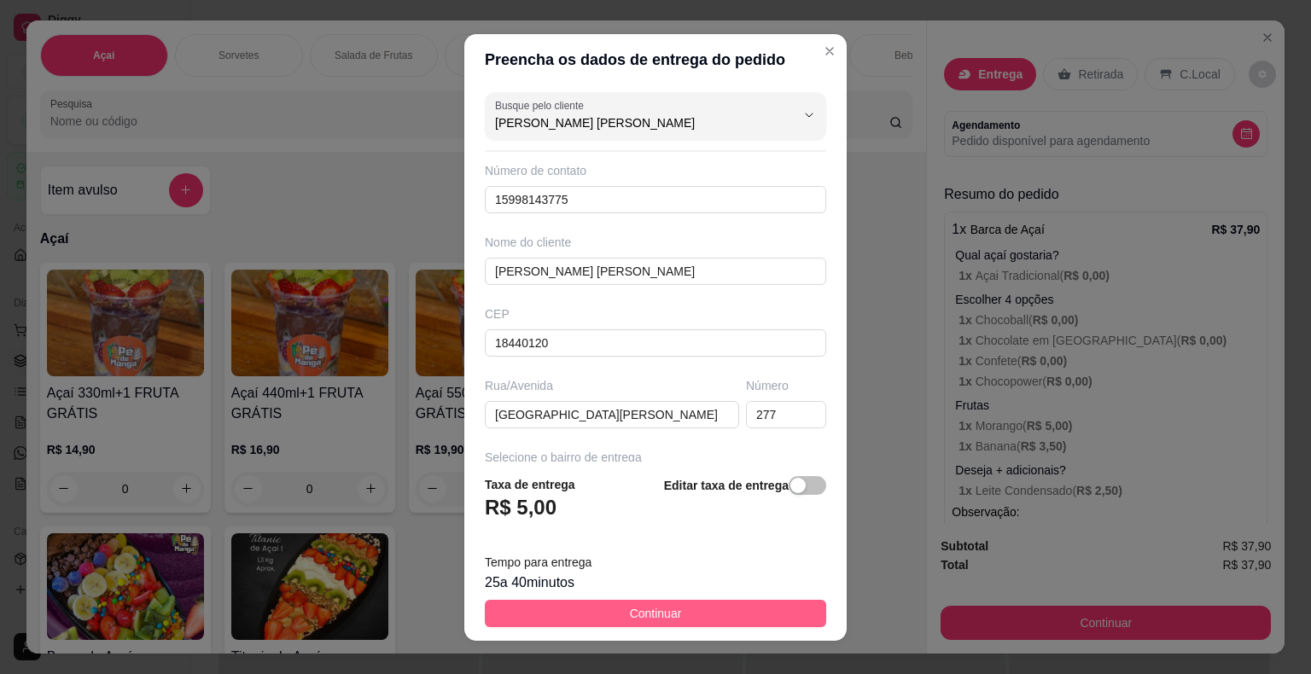
type input "[PERSON_NAME] [PERSON_NAME]"
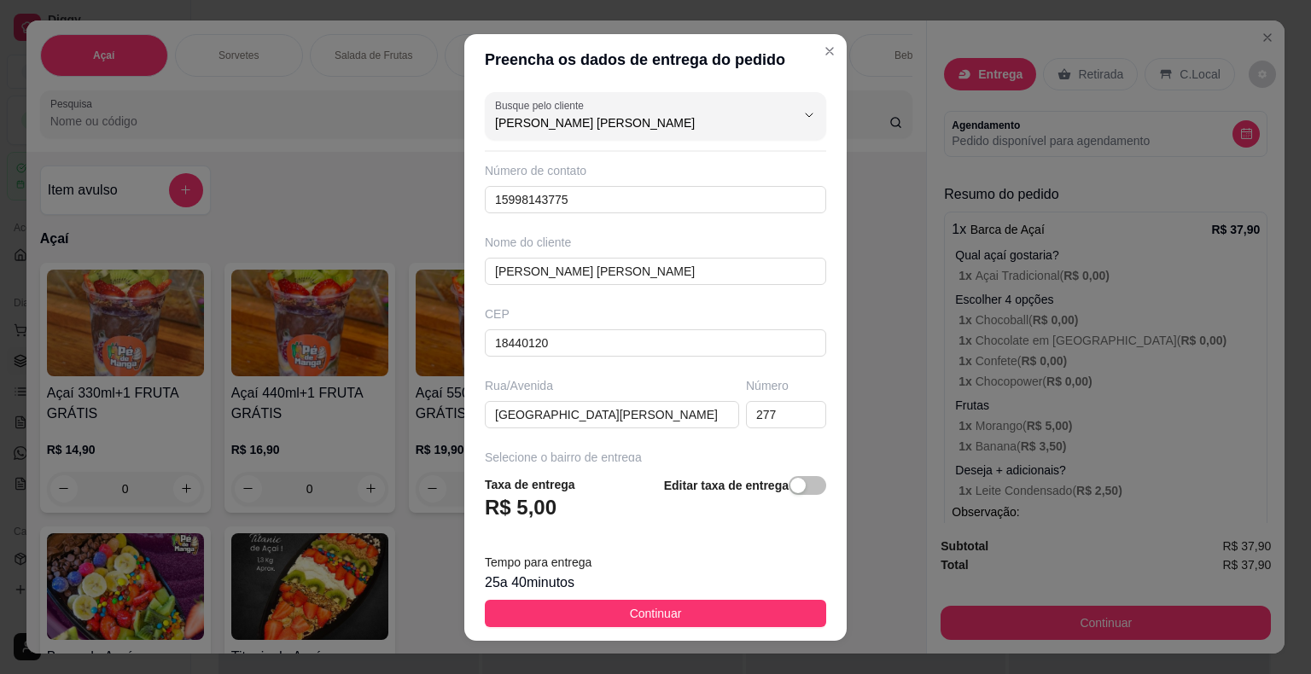
drag, startPoint x: 672, startPoint y: 605, endPoint x: 668, endPoint y: 615, distance: 11.1
click at [672, 608] on button "Continuar" at bounding box center [655, 613] width 341 height 27
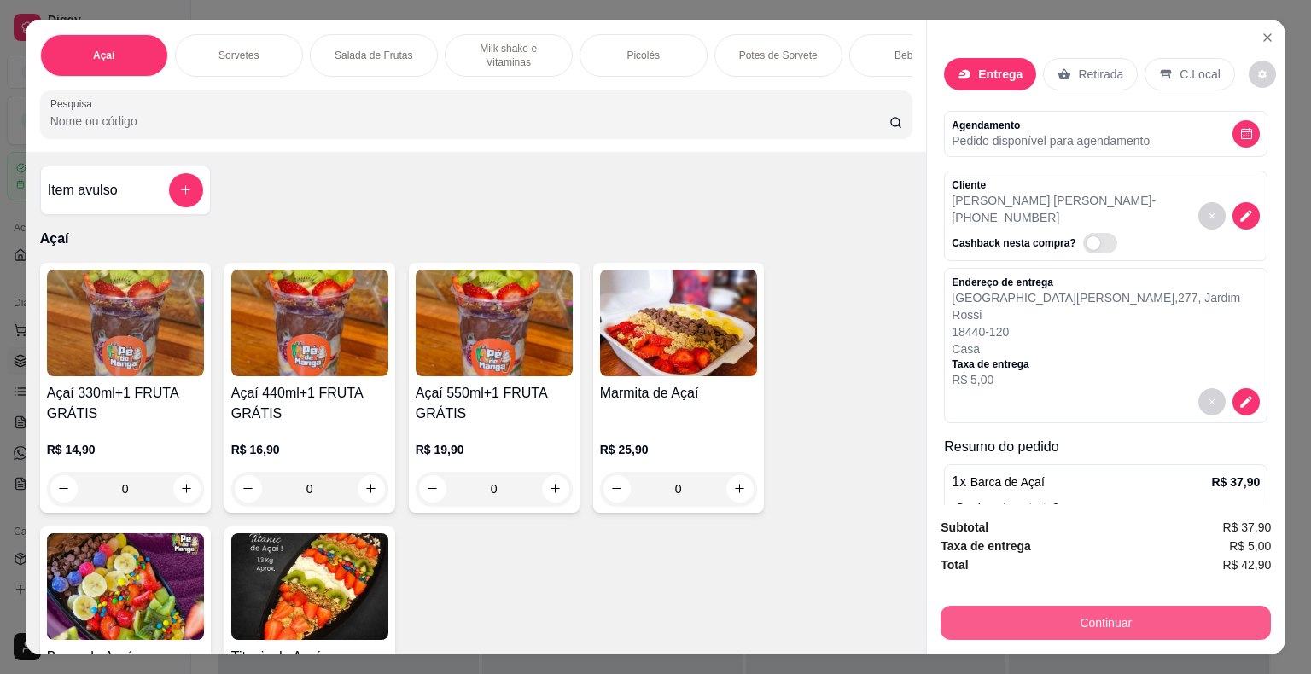
click at [1102, 622] on button "Continuar" at bounding box center [1105, 623] width 330 height 34
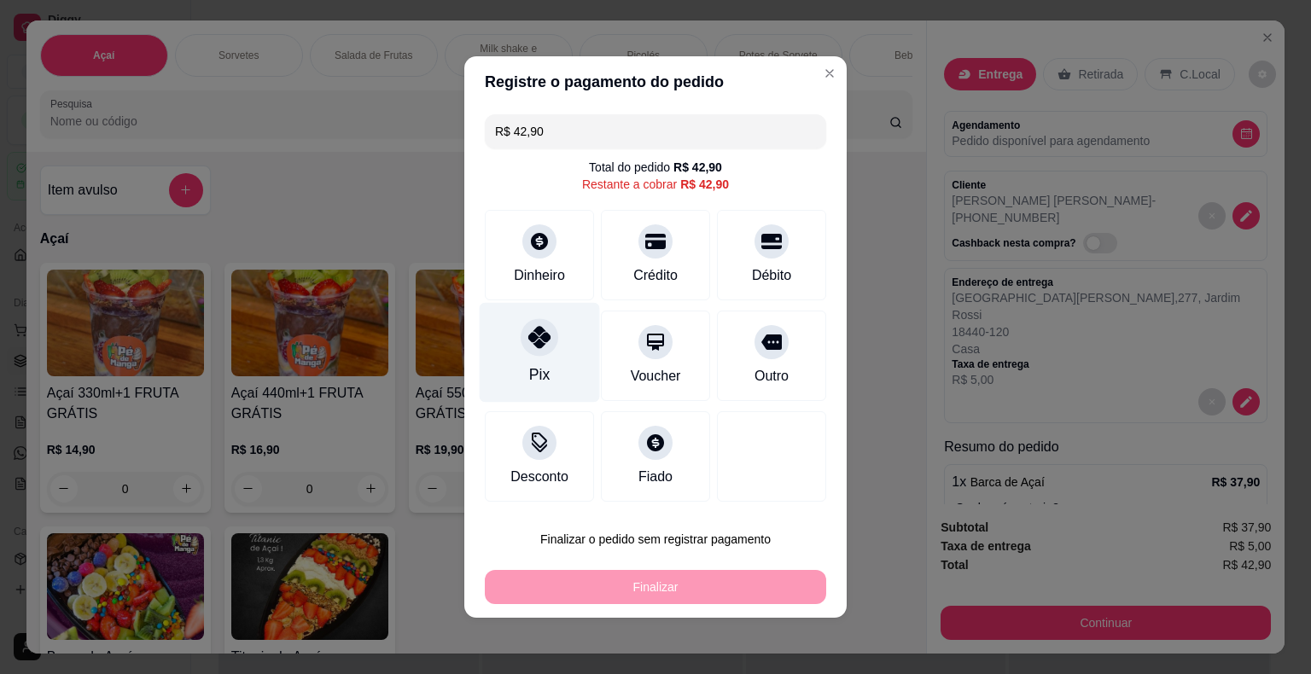
click at [547, 349] on div at bounding box center [539, 337] width 38 height 38
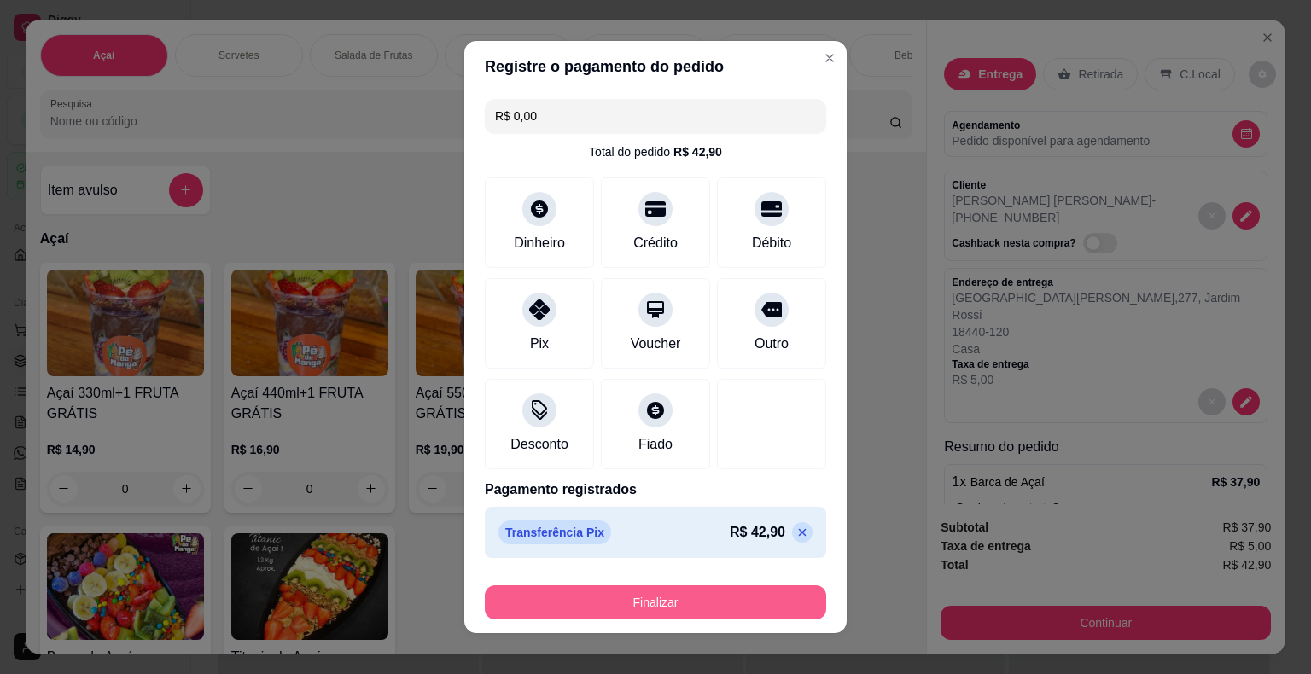
click at [686, 601] on button "Finalizar" at bounding box center [655, 602] width 341 height 34
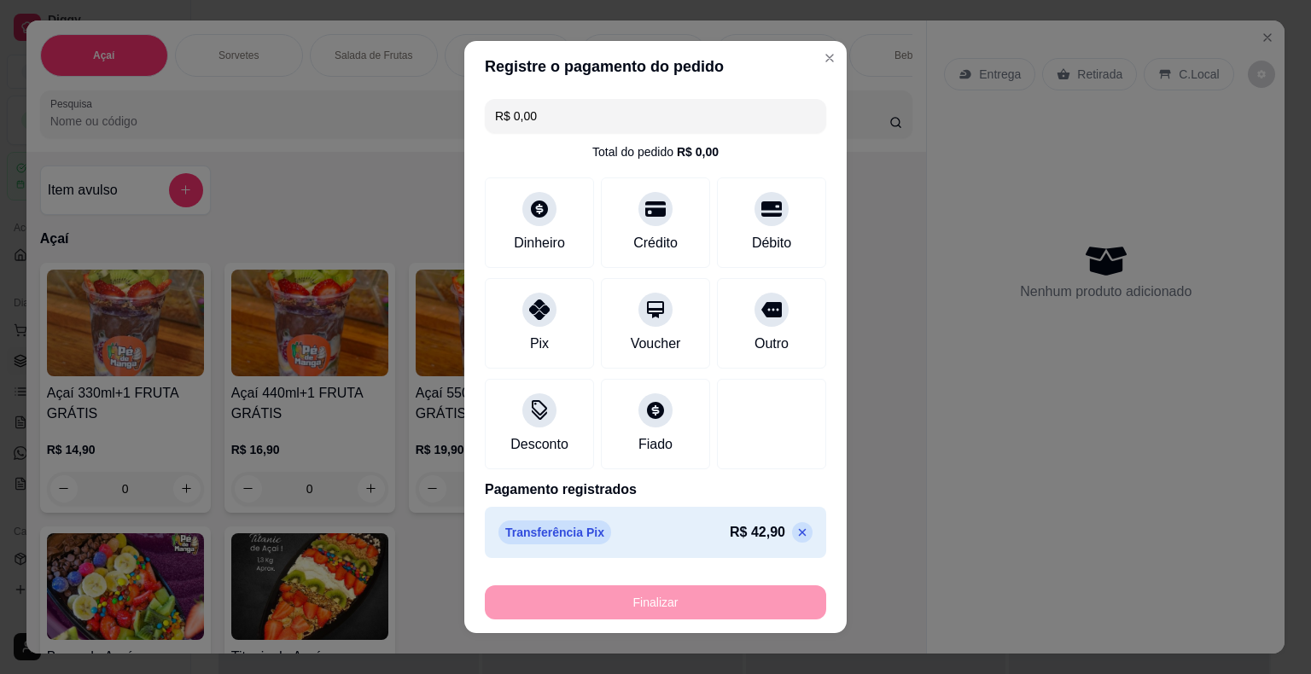
type input "-R$ 42,90"
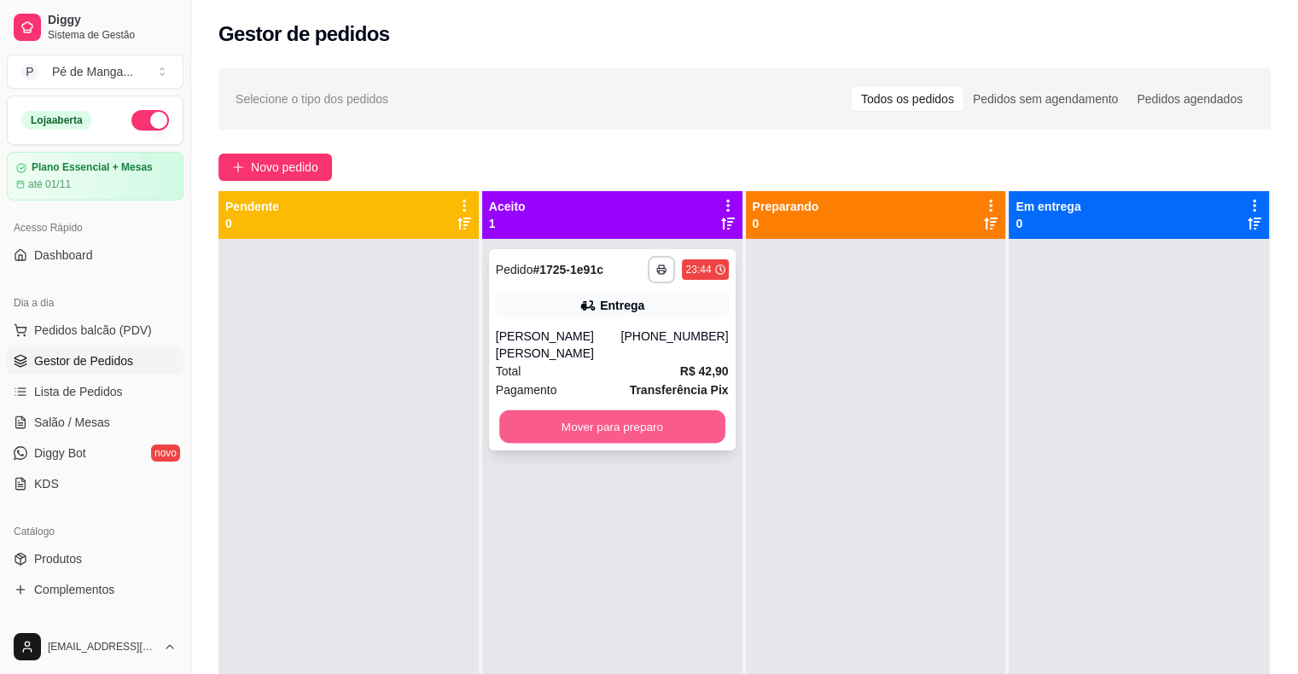
click at [644, 428] on button "Mover para preparo" at bounding box center [612, 426] width 226 height 33
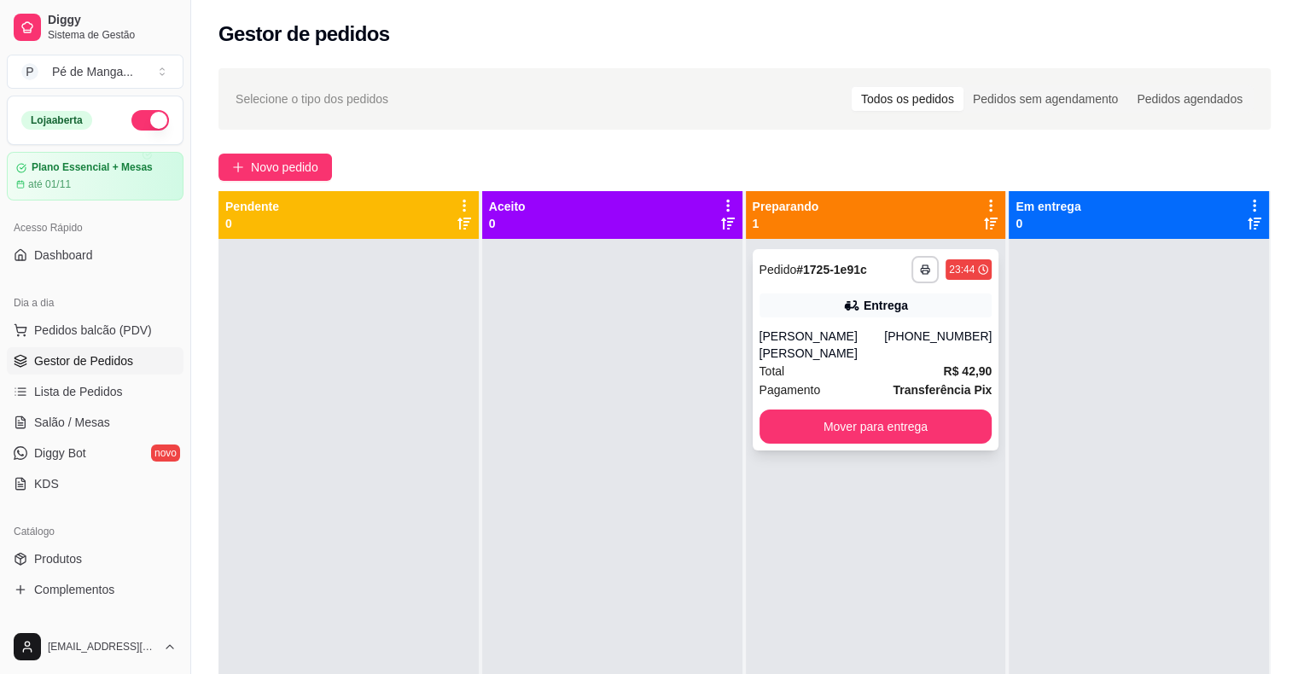
click at [839, 381] on div "Pagamento Transferência Pix" at bounding box center [875, 390] width 233 height 19
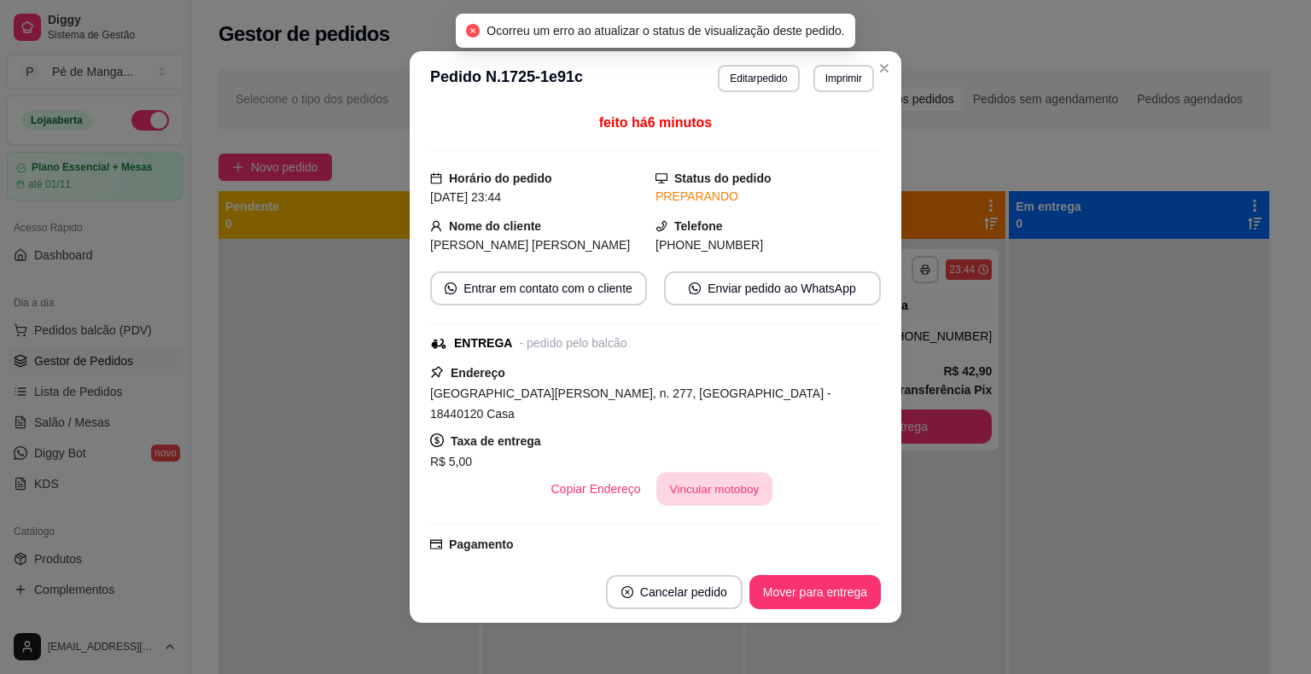
click at [709, 473] on button "Vincular motoboy" at bounding box center [714, 489] width 116 height 33
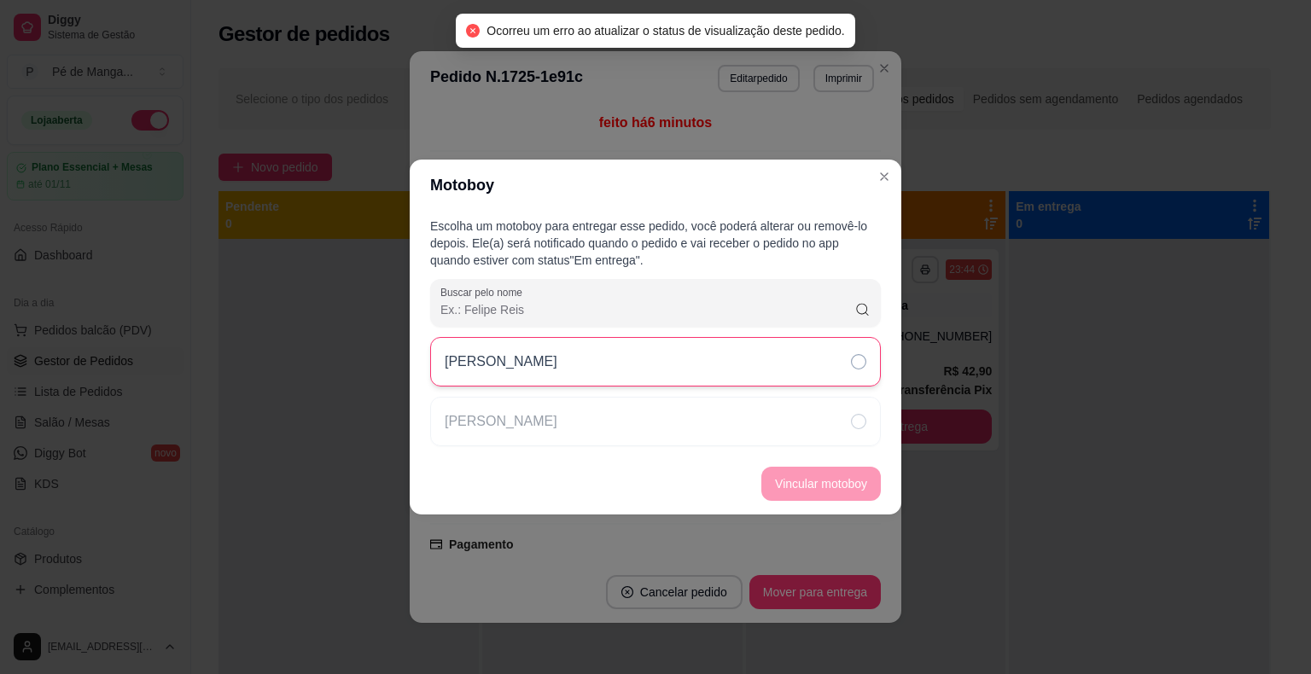
click at [669, 379] on div "[PERSON_NAME]" at bounding box center [655, 361] width 451 height 49
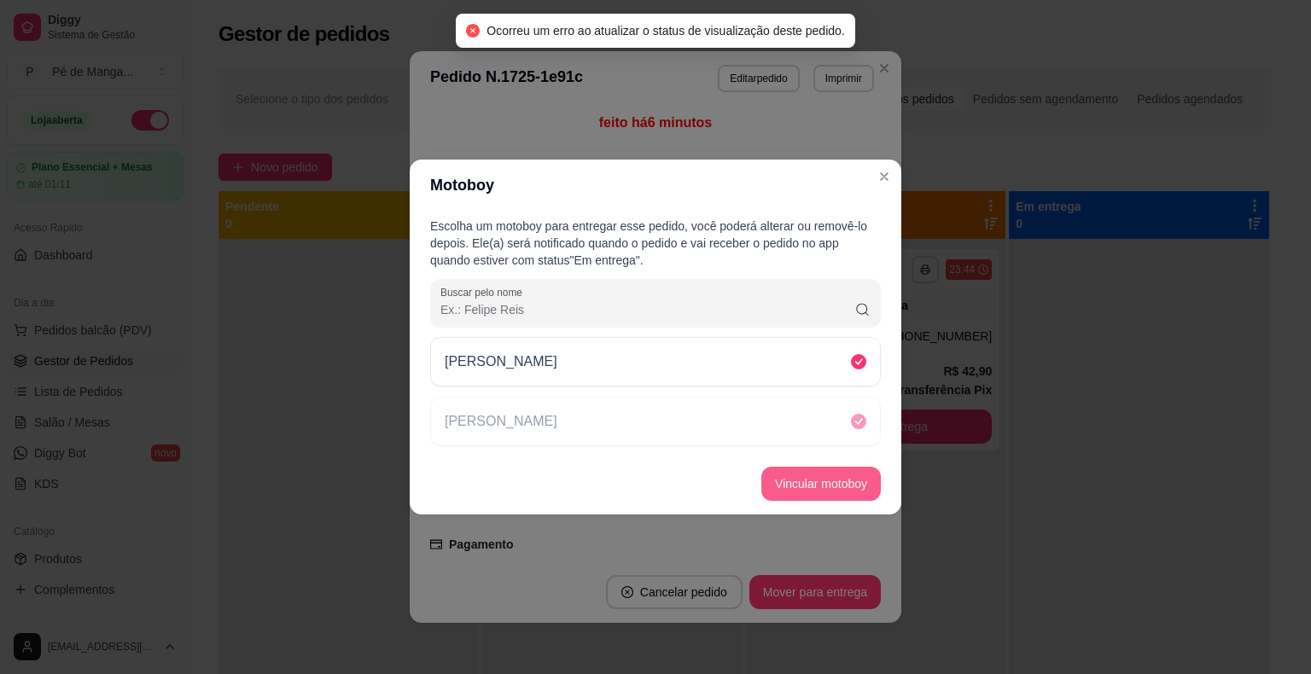
click at [806, 487] on button "Vincular motoboy" at bounding box center [820, 484] width 119 height 34
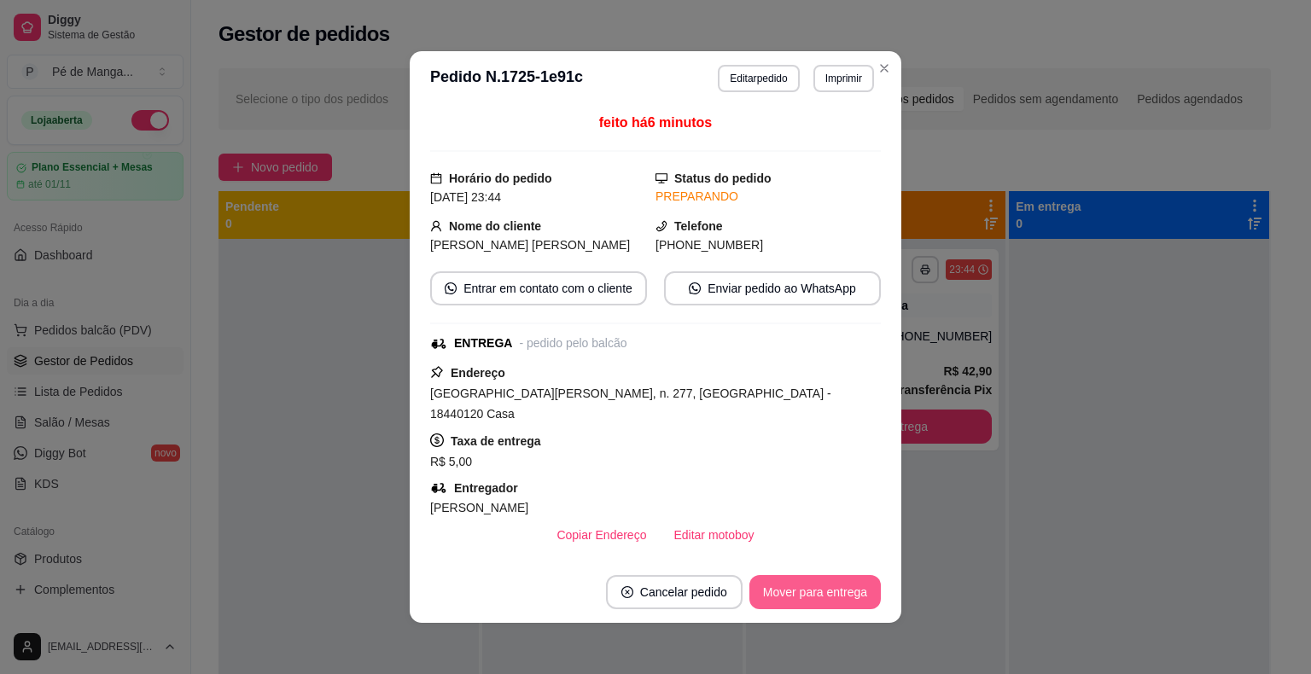
click at [814, 585] on button "Mover para entrega" at bounding box center [814, 592] width 131 height 34
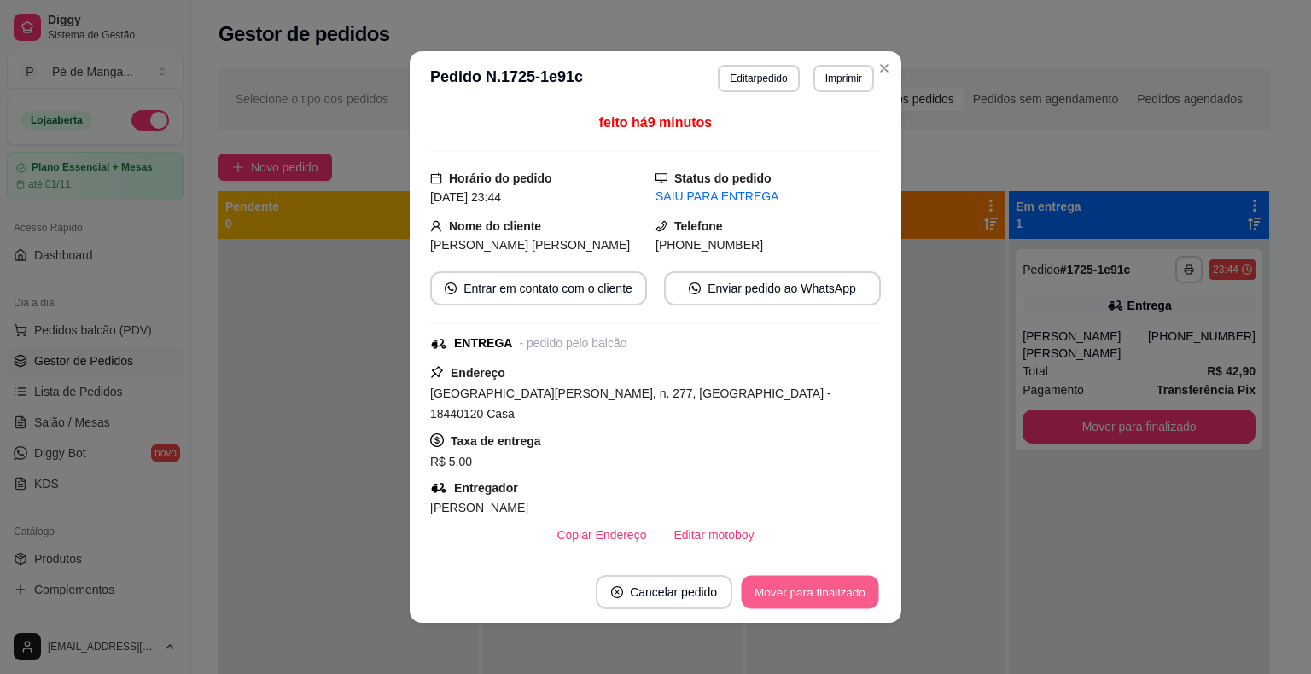
click at [834, 594] on button "Mover para finalizado" at bounding box center [809, 592] width 137 height 33
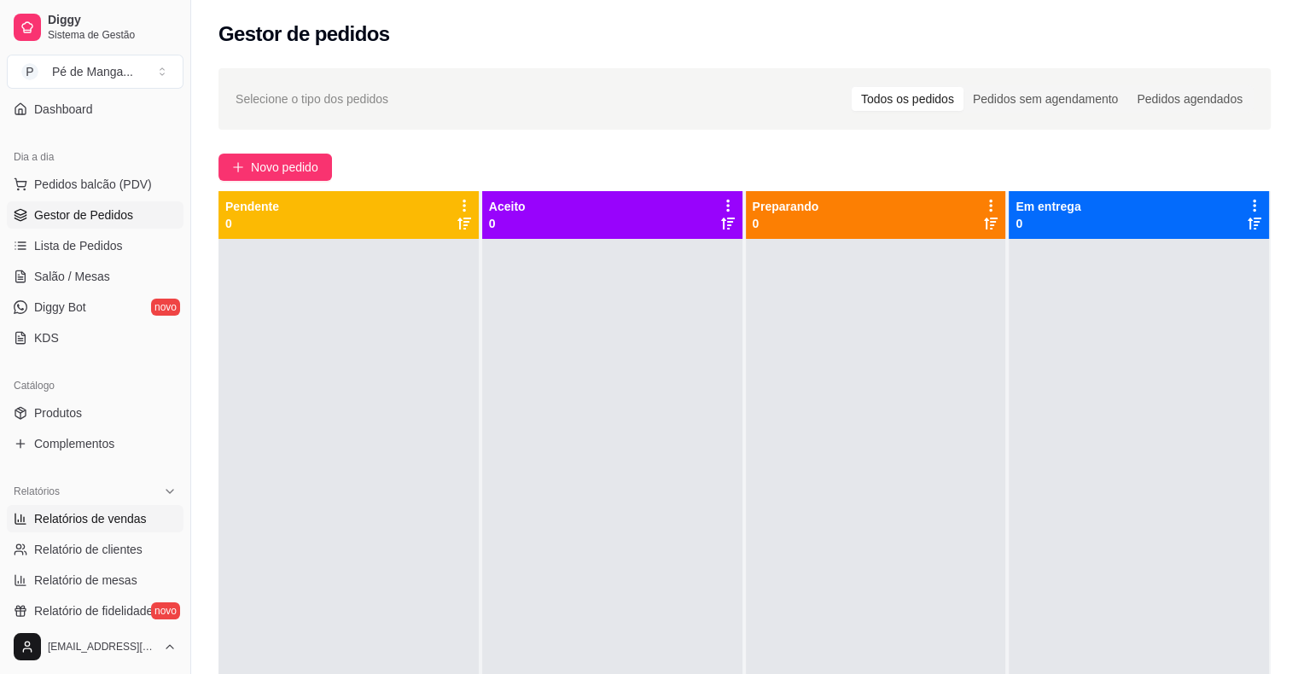
scroll to position [171, 0]
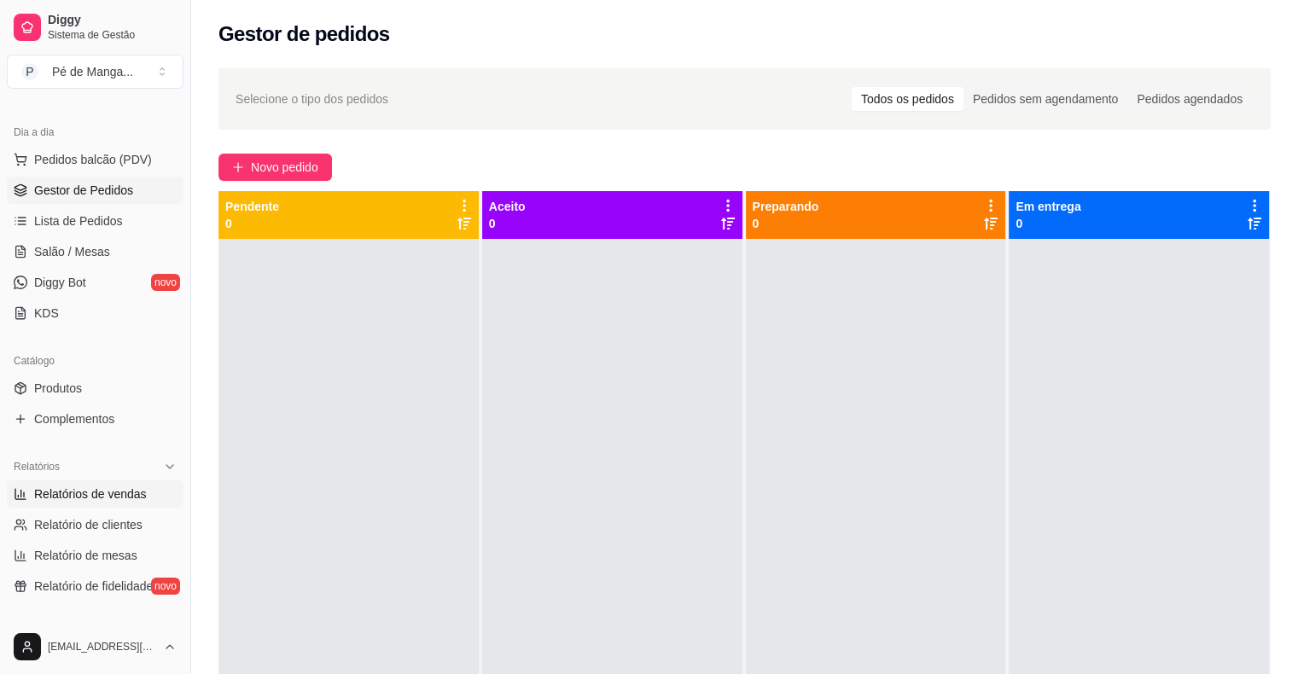
click at [88, 491] on span "Relatórios de vendas" at bounding box center [90, 494] width 113 height 17
select select "ALL"
select select "0"
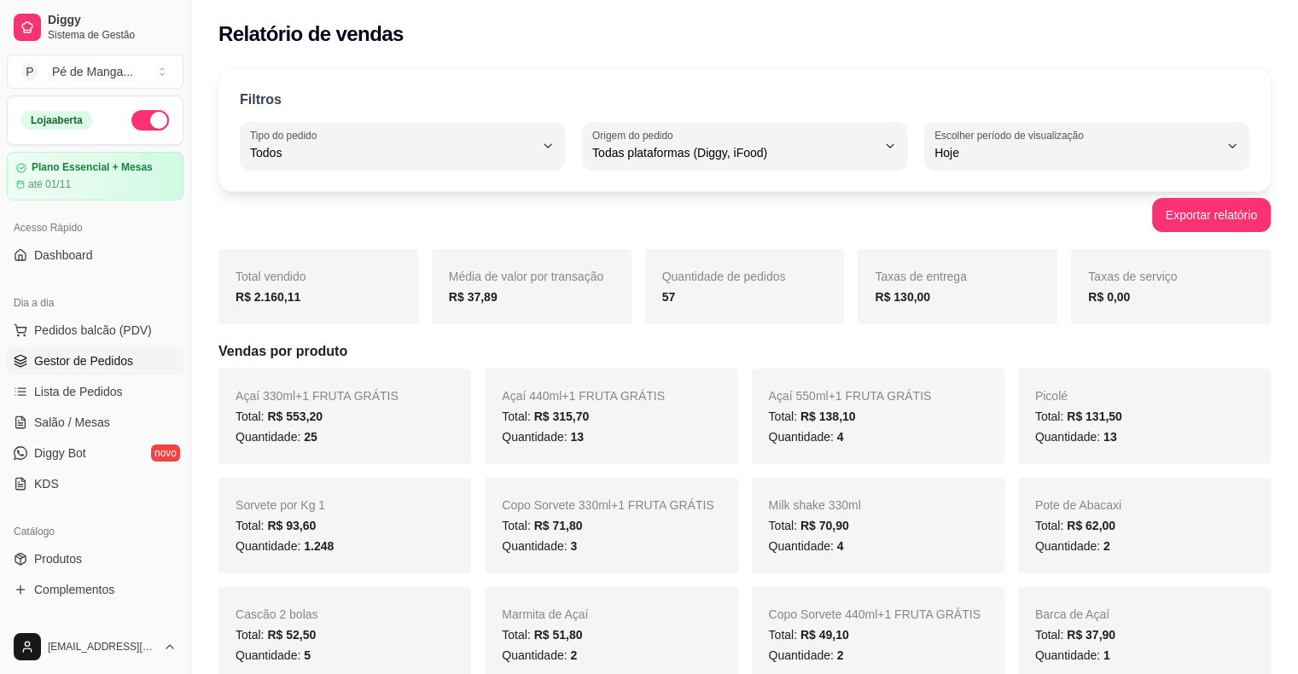
click at [102, 356] on span "Gestor de Pedidos" at bounding box center [83, 360] width 99 height 17
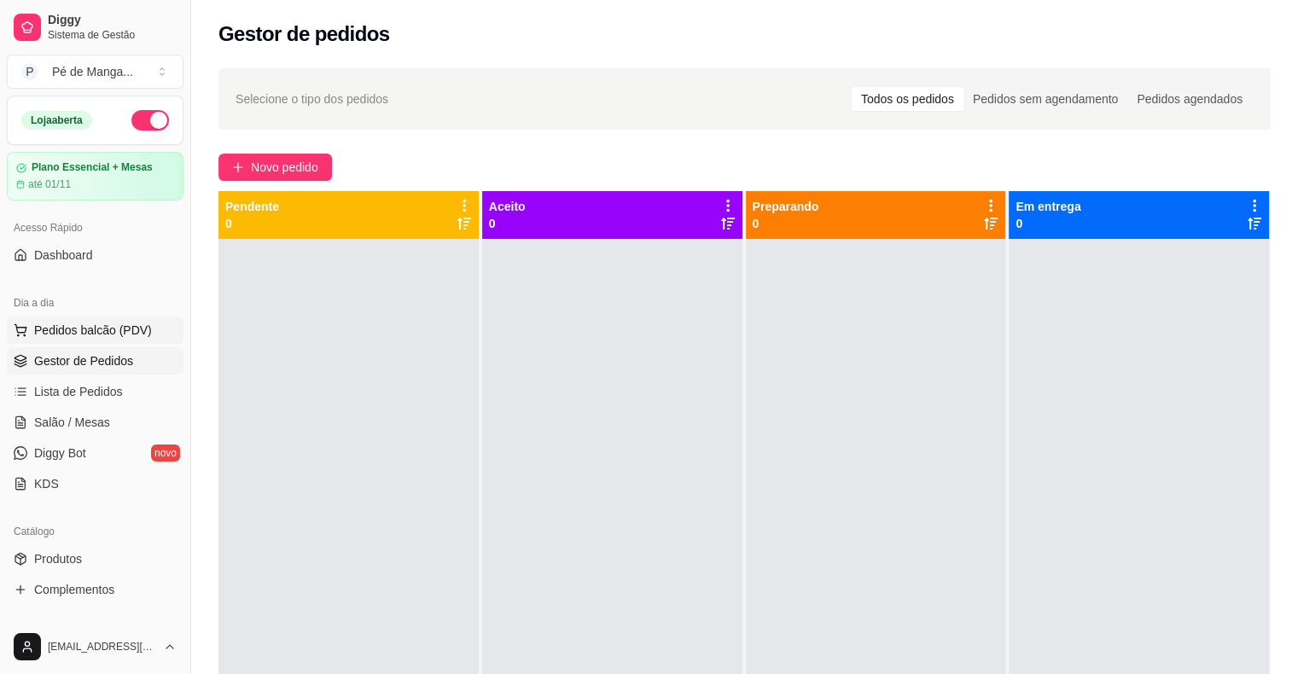
click at [116, 337] on span "Pedidos balcão (PDV)" at bounding box center [93, 330] width 118 height 17
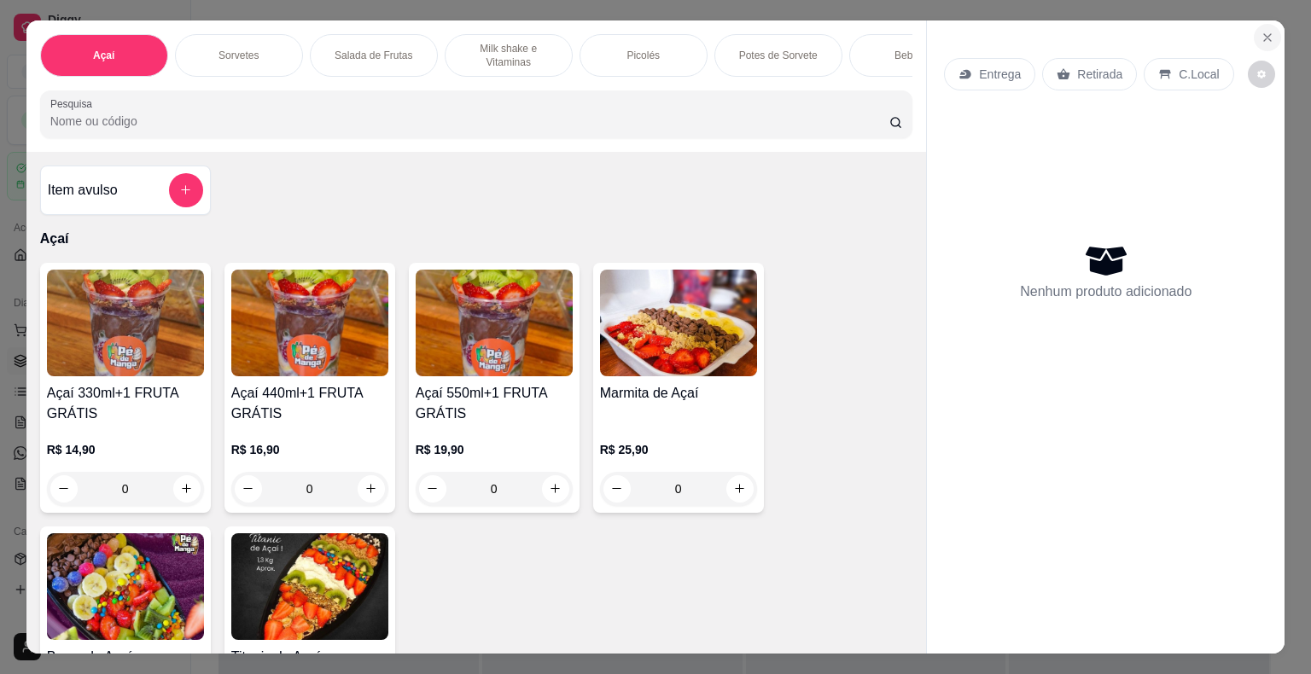
click at [1262, 31] on icon "Close" at bounding box center [1267, 38] width 14 height 14
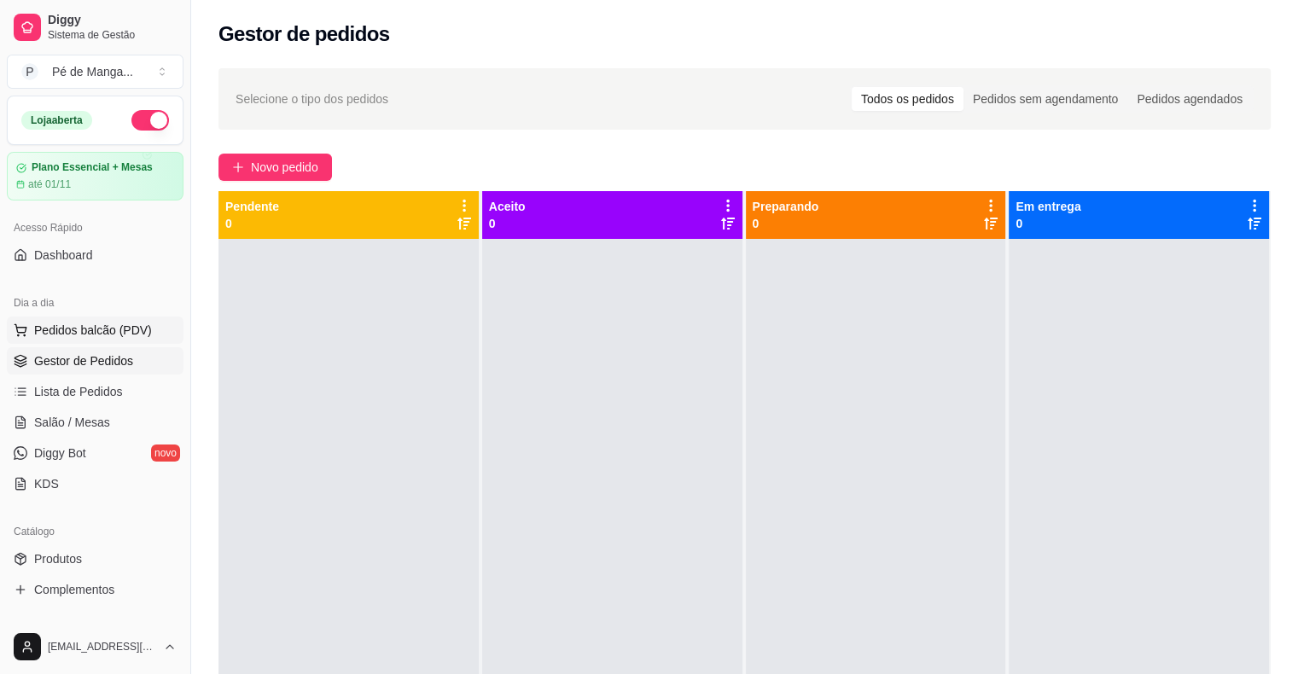
click at [121, 329] on span "Pedidos balcão (PDV)" at bounding box center [93, 330] width 118 height 17
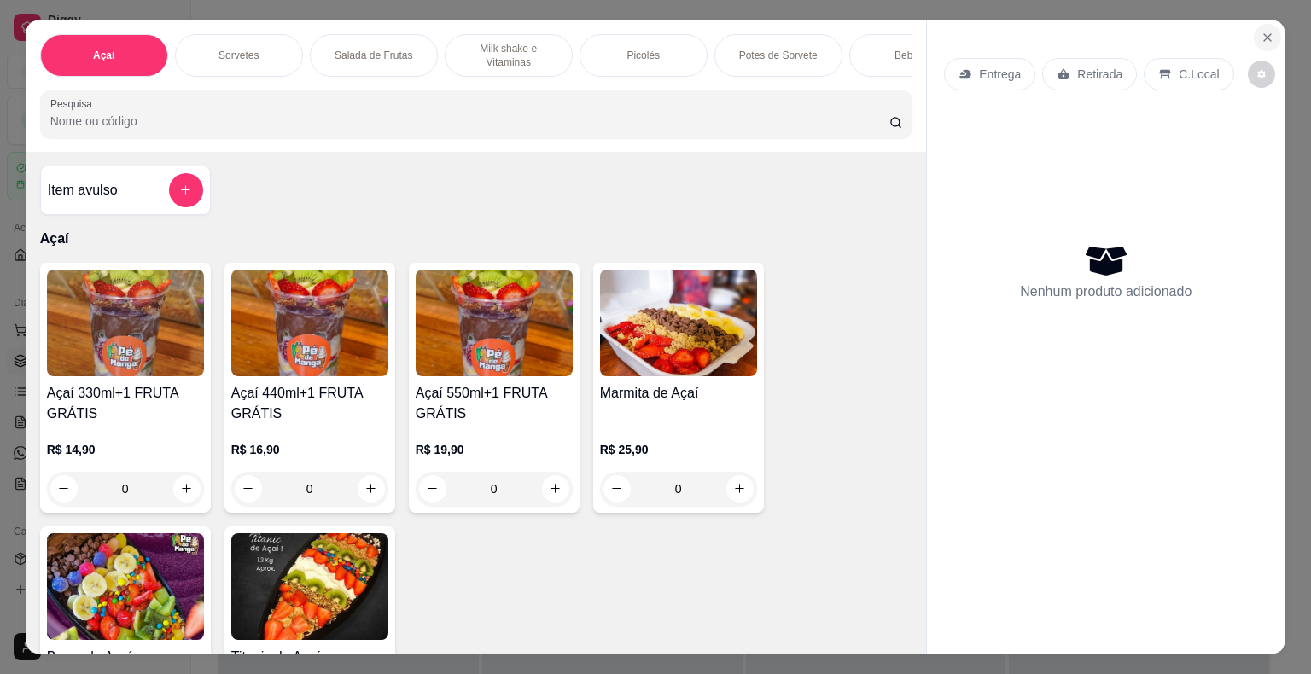
click at [1269, 28] on button "Close" at bounding box center [1266, 37] width 27 height 27
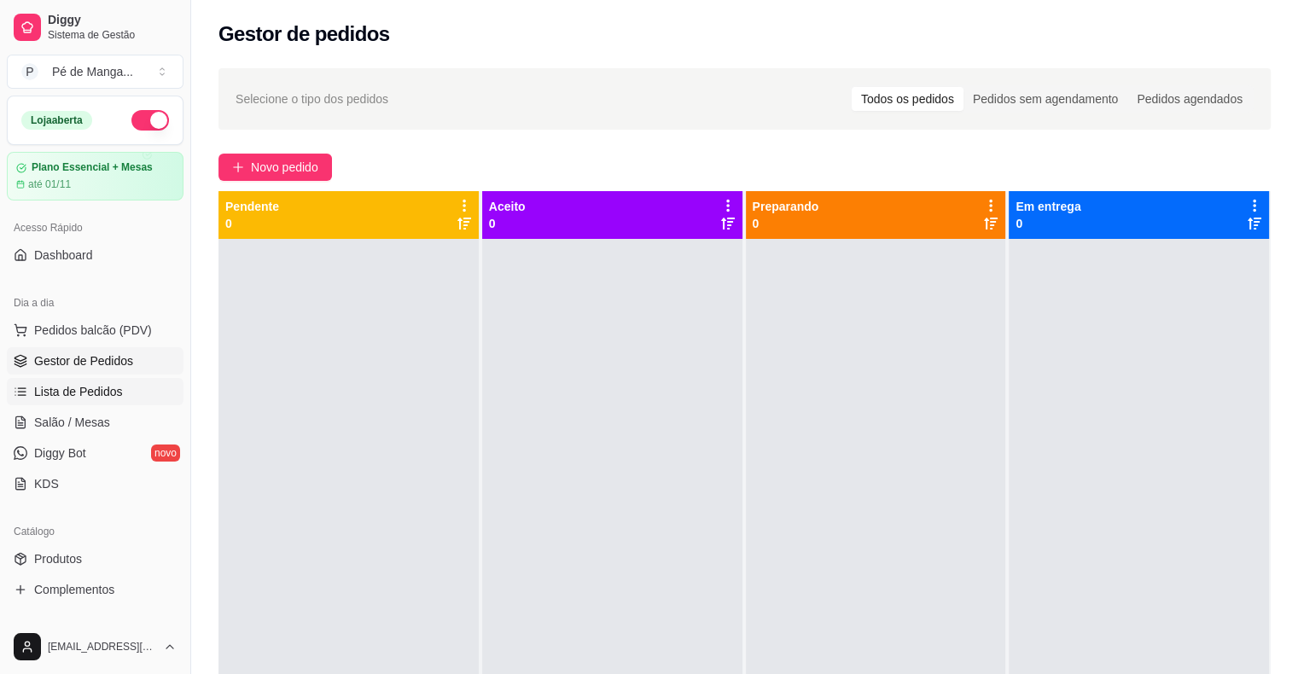
click at [123, 384] on link "Lista de Pedidos" at bounding box center [95, 391] width 177 height 27
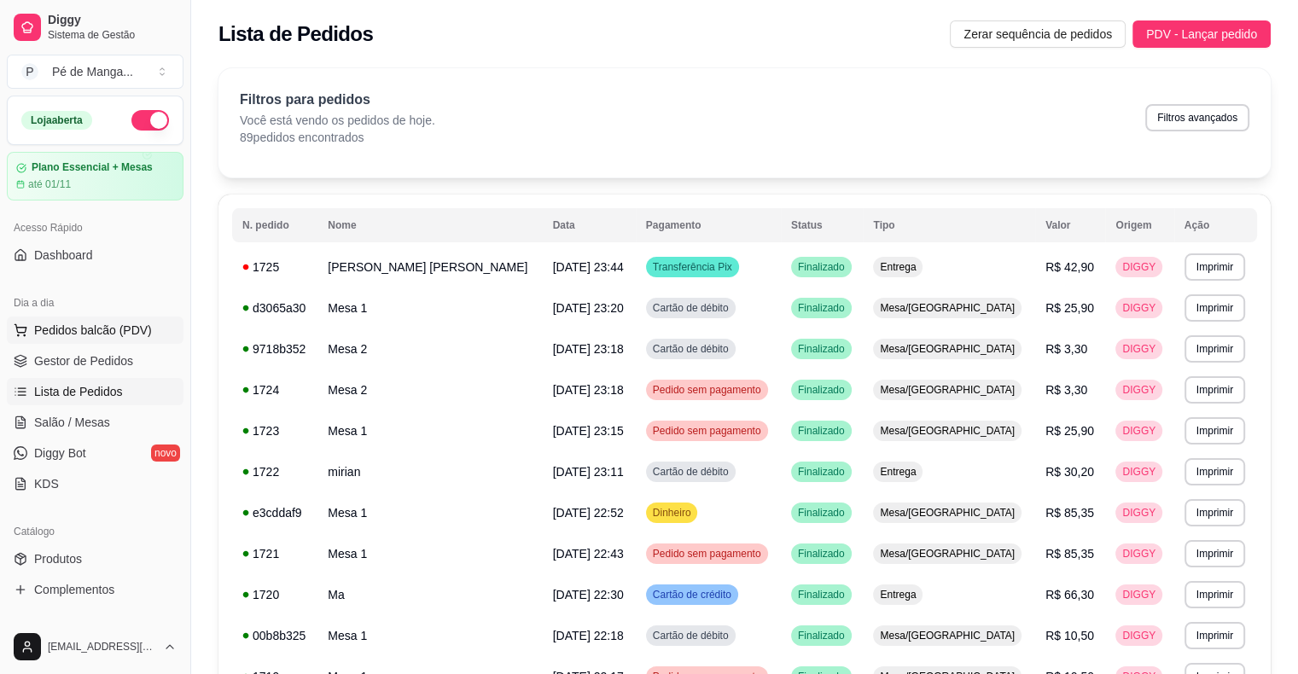
click at [137, 336] on span "Pedidos balcão (PDV)" at bounding box center [93, 330] width 118 height 17
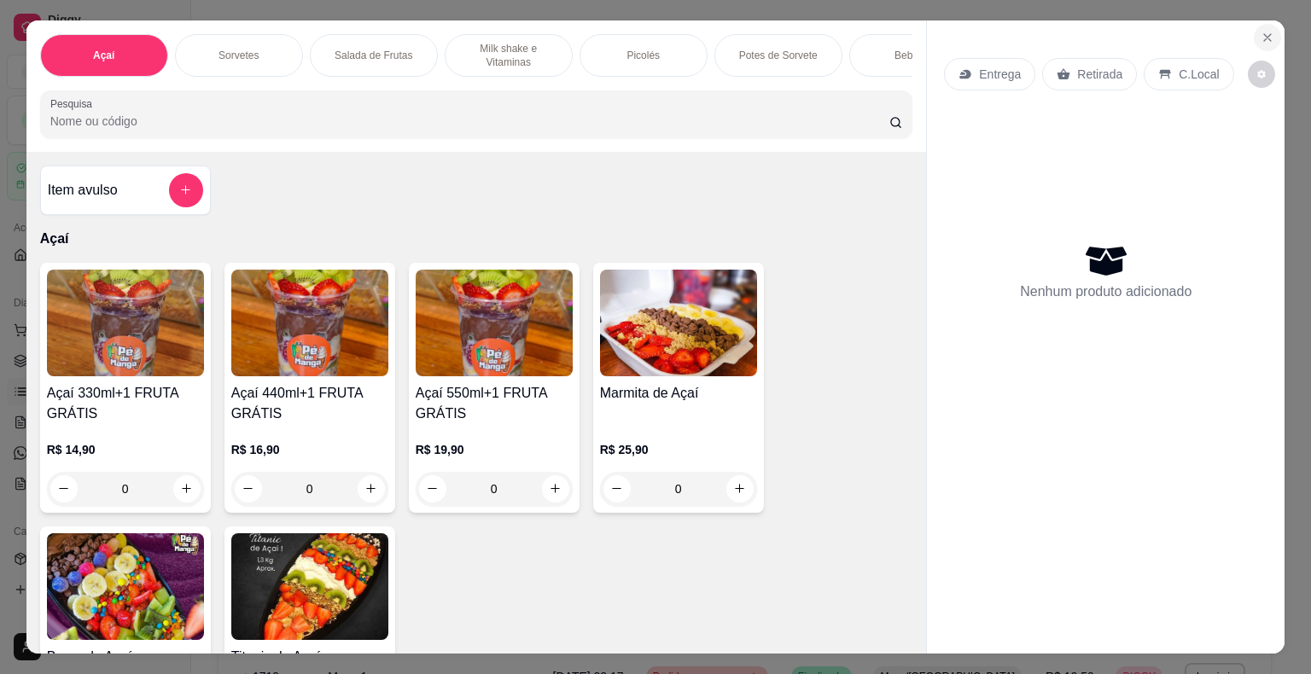
click at [1260, 34] on icon "Close" at bounding box center [1267, 38] width 14 height 14
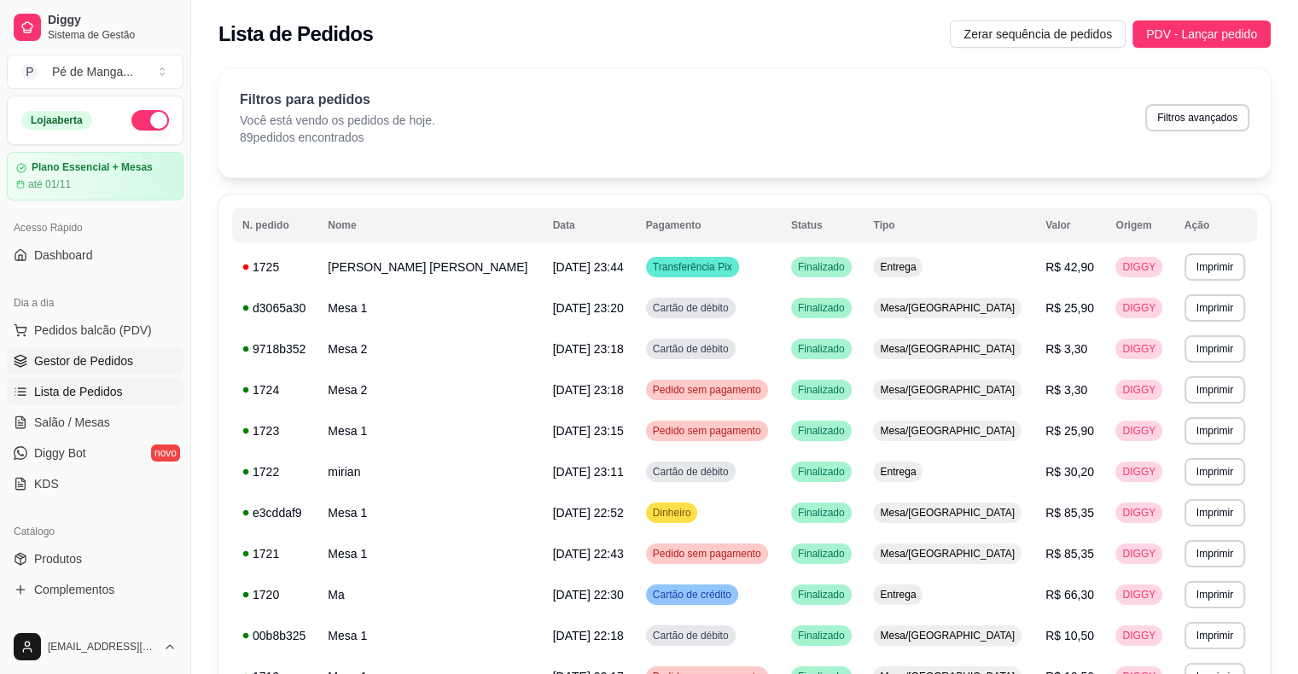
click at [92, 359] on span "Gestor de Pedidos" at bounding box center [83, 360] width 99 height 17
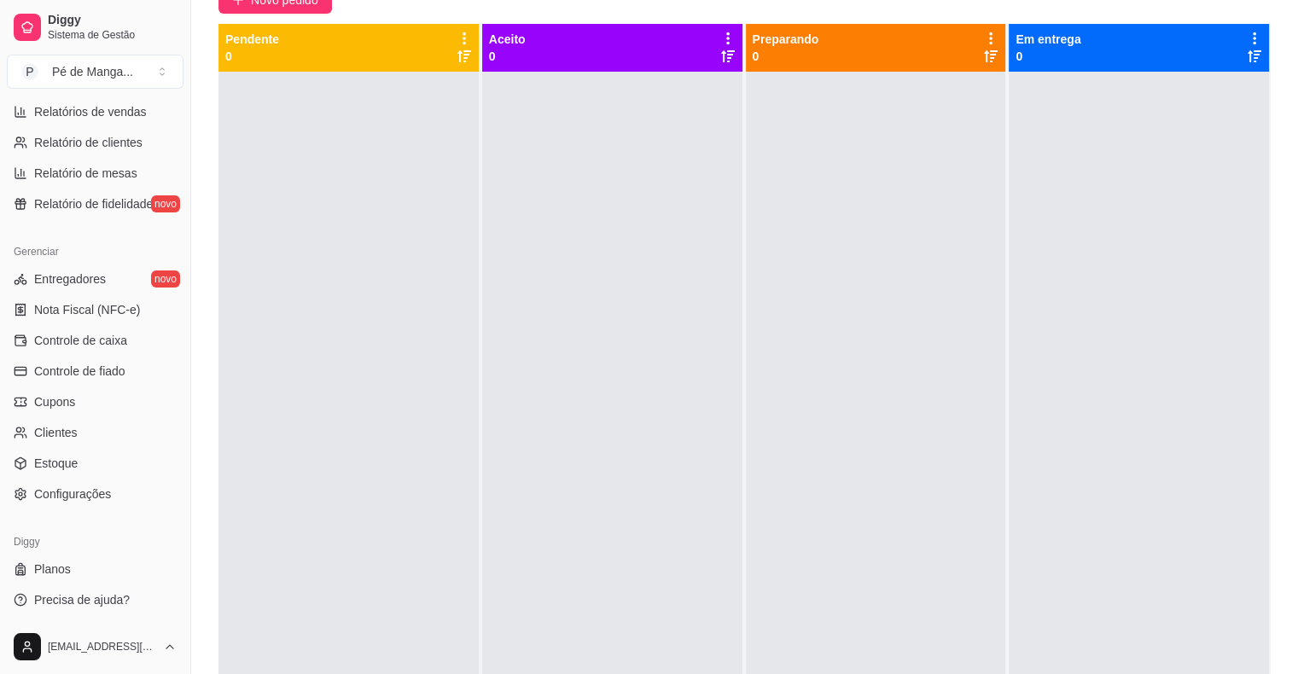
scroll to position [259, 0]
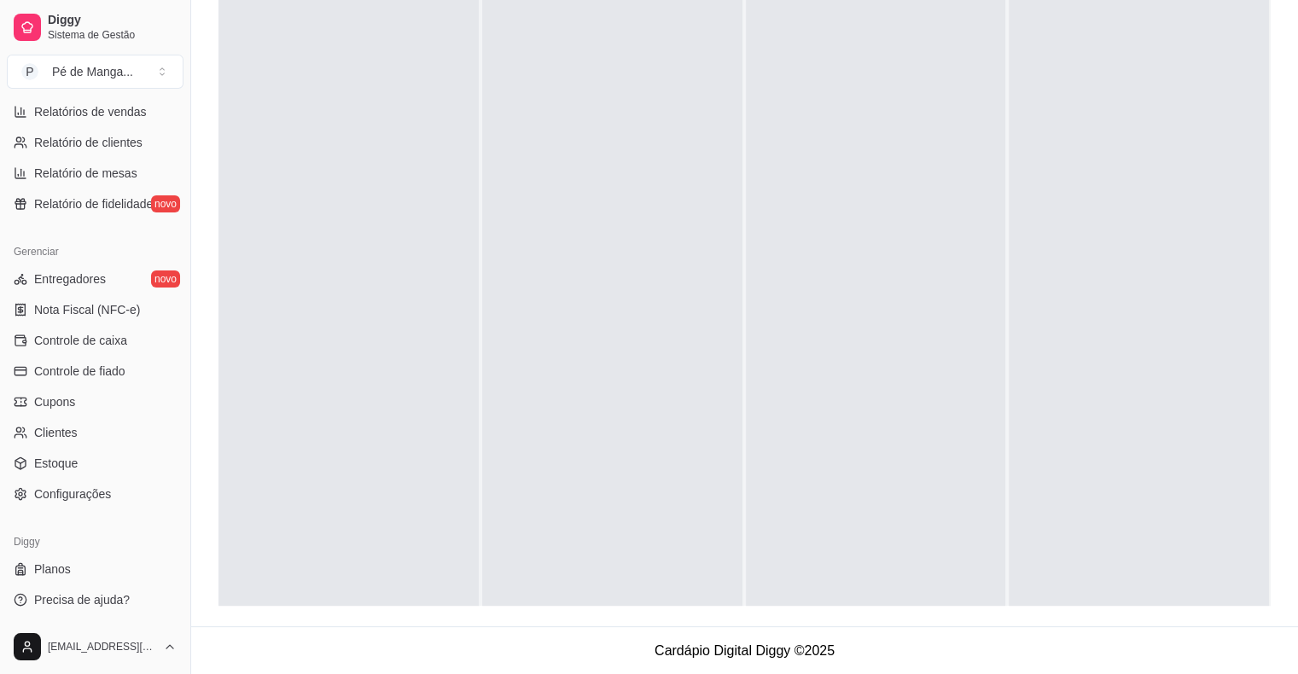
drag, startPoint x: 192, startPoint y: 462, endPoint x: 213, endPoint y: 317, distance: 147.5
click at [213, 317] on div "Diggy Sistema de Gestão P Pé de Manga ... Loja aberta Plano Essencial + Mesas a…" at bounding box center [649, 208] width 1298 height 934
drag, startPoint x: 184, startPoint y: 445, endPoint x: 187, endPoint y: 405, distance: 39.3
click at [187, 405] on button "Toggle Sidebar" at bounding box center [190, 337] width 14 height 674
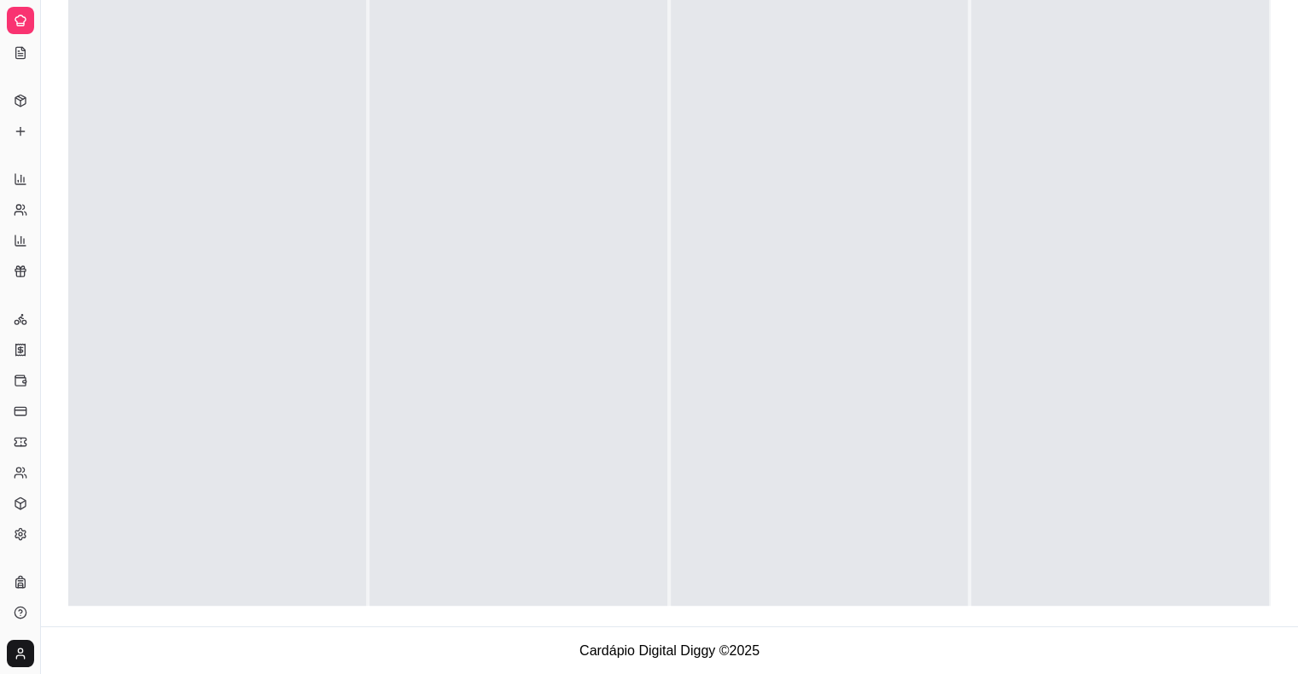
scroll to position [209, 0]
drag, startPoint x: 37, startPoint y: 443, endPoint x: 164, endPoint y: 460, distance: 128.3
click at [160, 462] on div "Diggy Sistema de Gestão P Pé de Manga ... Loja aberta Plano Essencial + Mesas a…" at bounding box center [649, 208] width 1298 height 934
click at [41, 473] on button "Toggle Sidebar" at bounding box center [40, 337] width 14 height 674
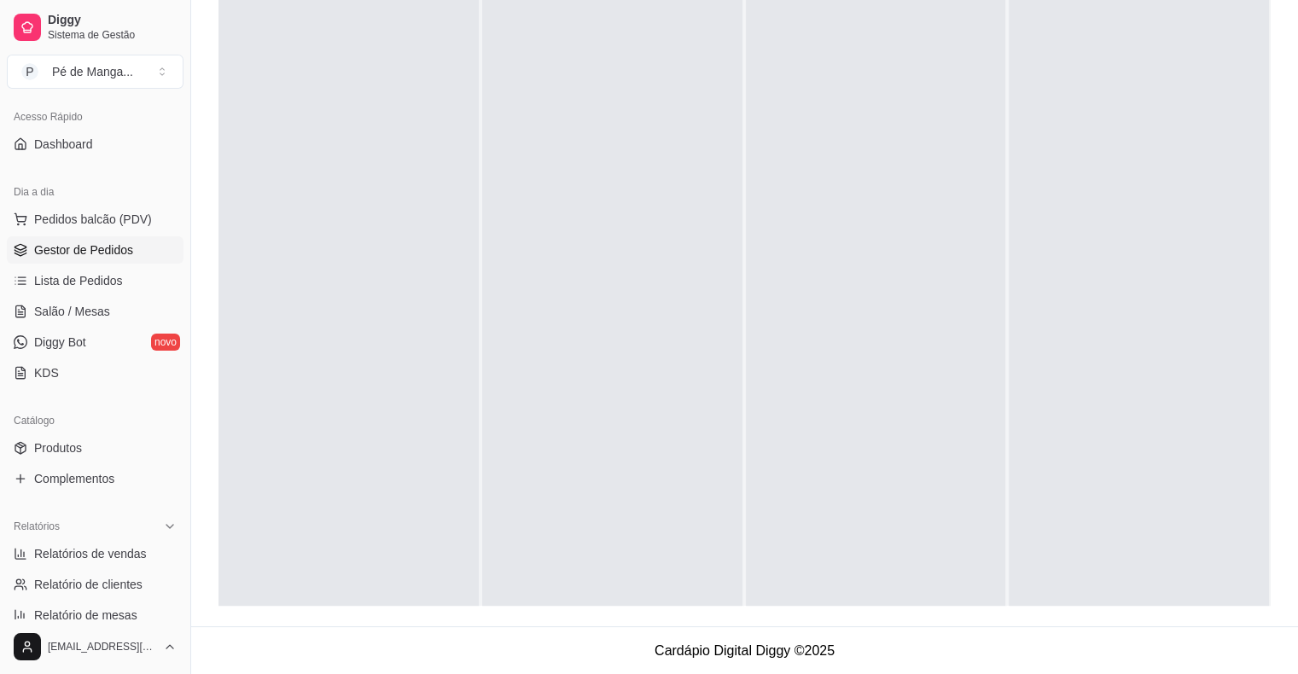
scroll to position [0, 0]
